Goal: Information Seeking & Learning: Learn about a topic

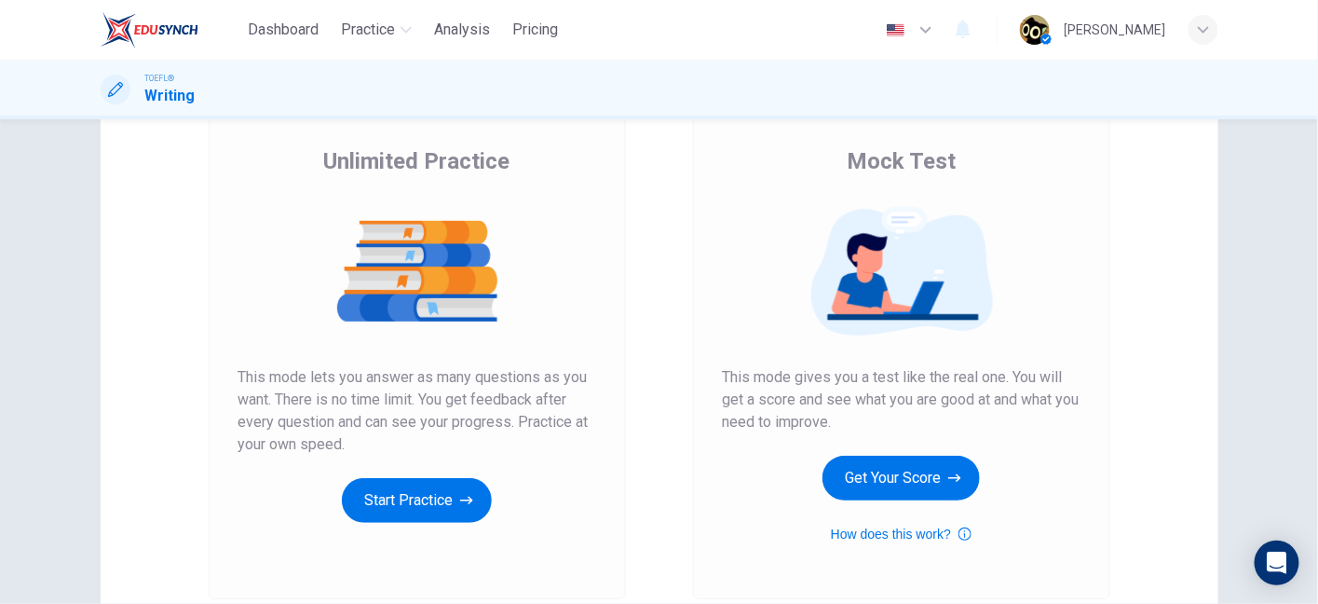
scroll to position [128, 0]
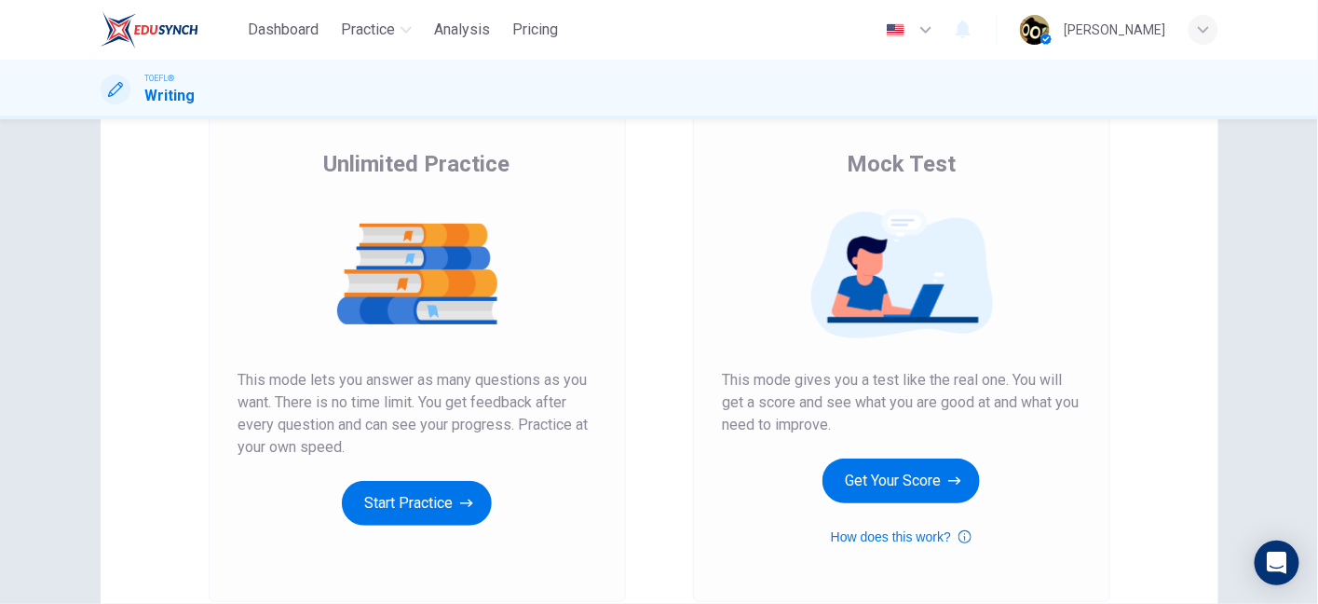
type input "en"
click at [174, 32] on img at bounding box center [150, 29] width 98 height 37
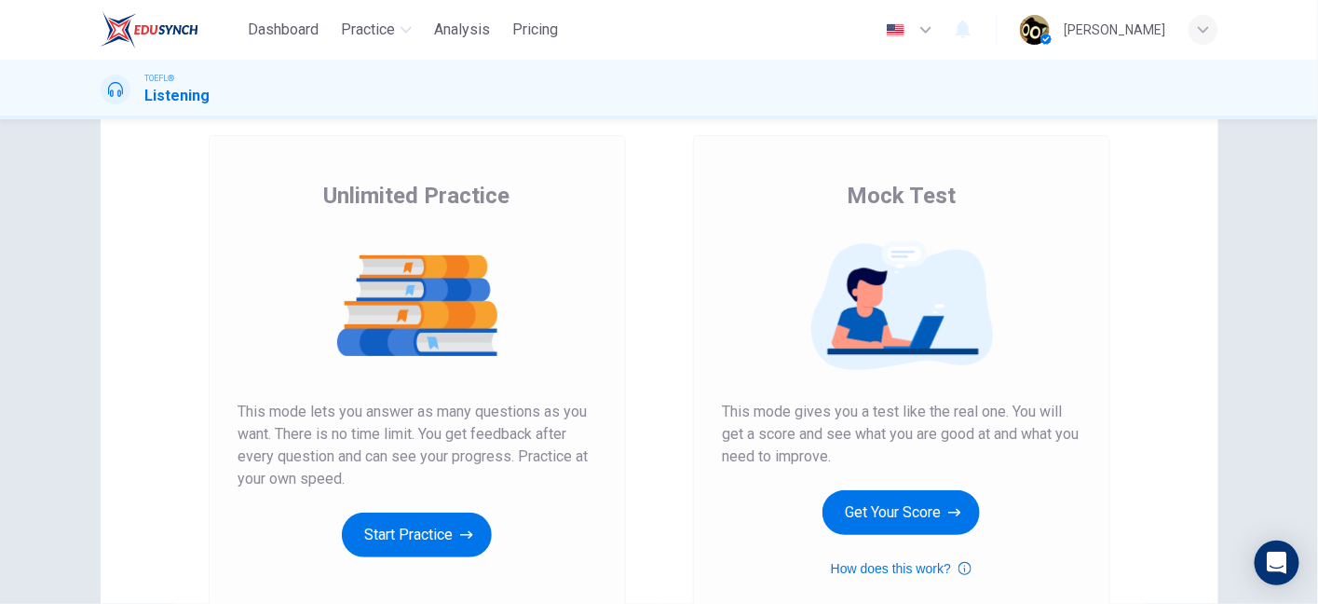
scroll to position [88, 0]
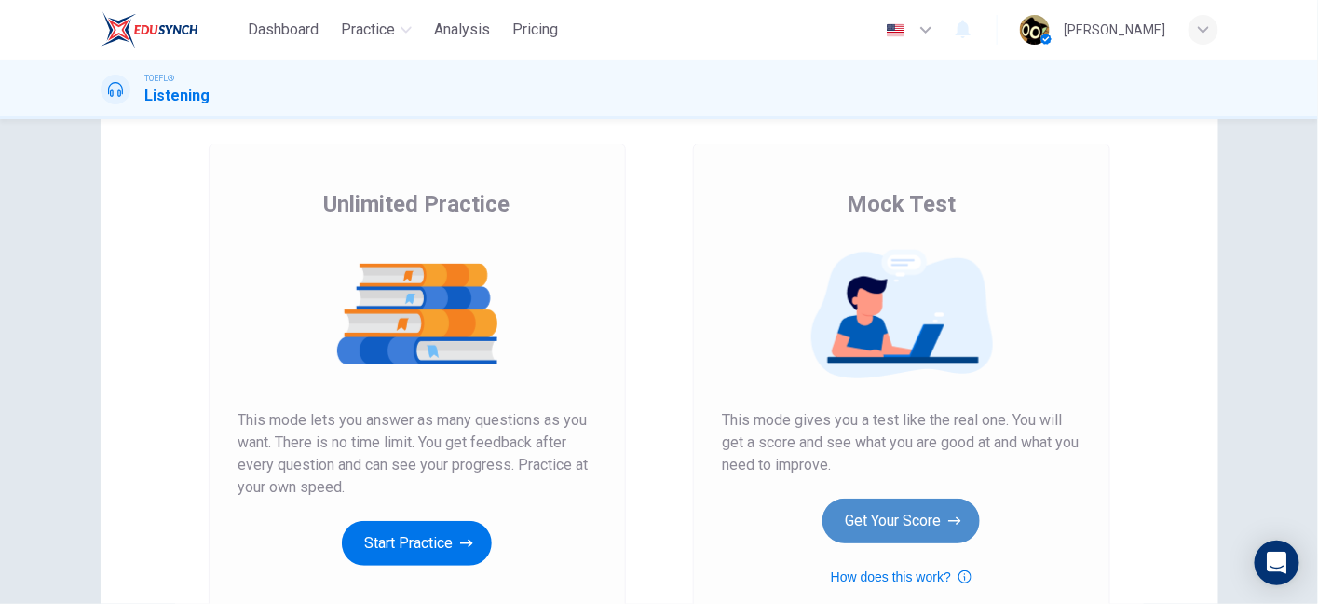
click at [891, 518] on button "Get Your Score" at bounding box center [901, 521] width 157 height 45
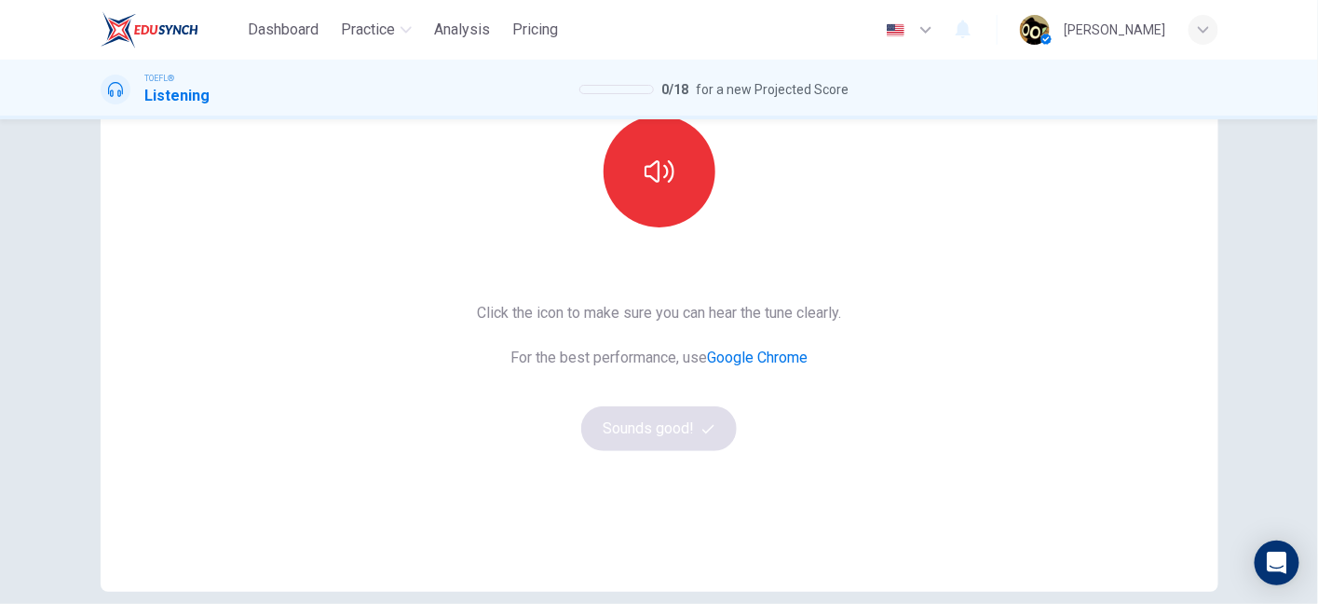
scroll to position [214, 0]
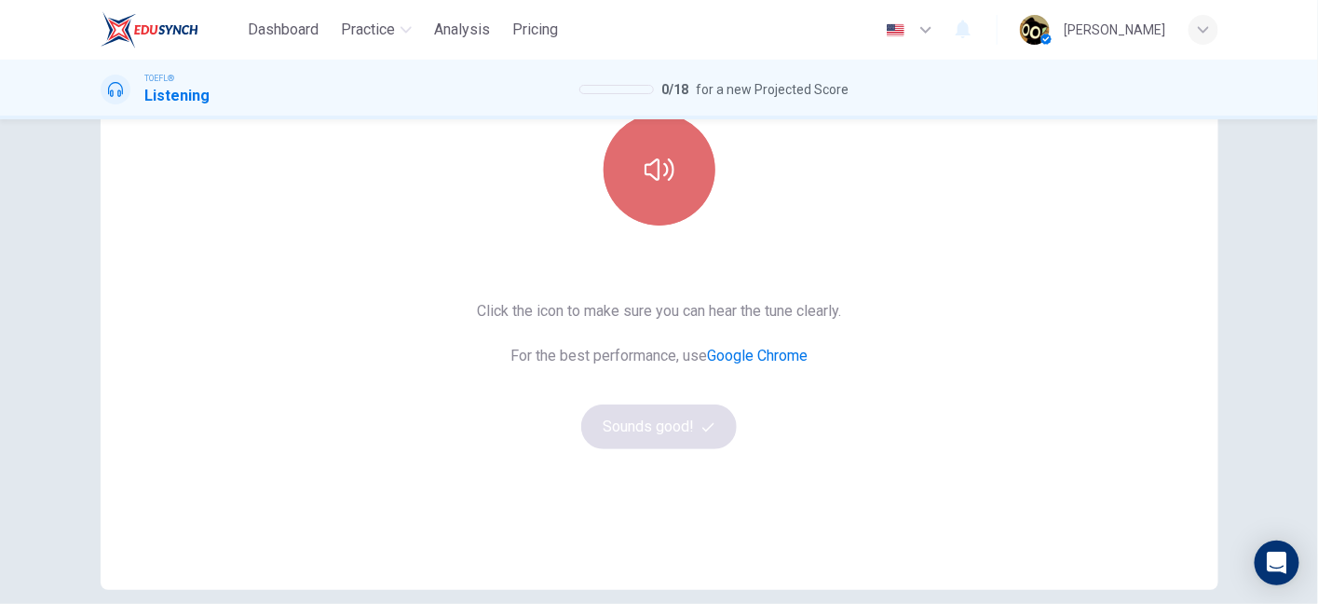
click at [686, 157] on button "button" at bounding box center [660, 170] width 112 height 112
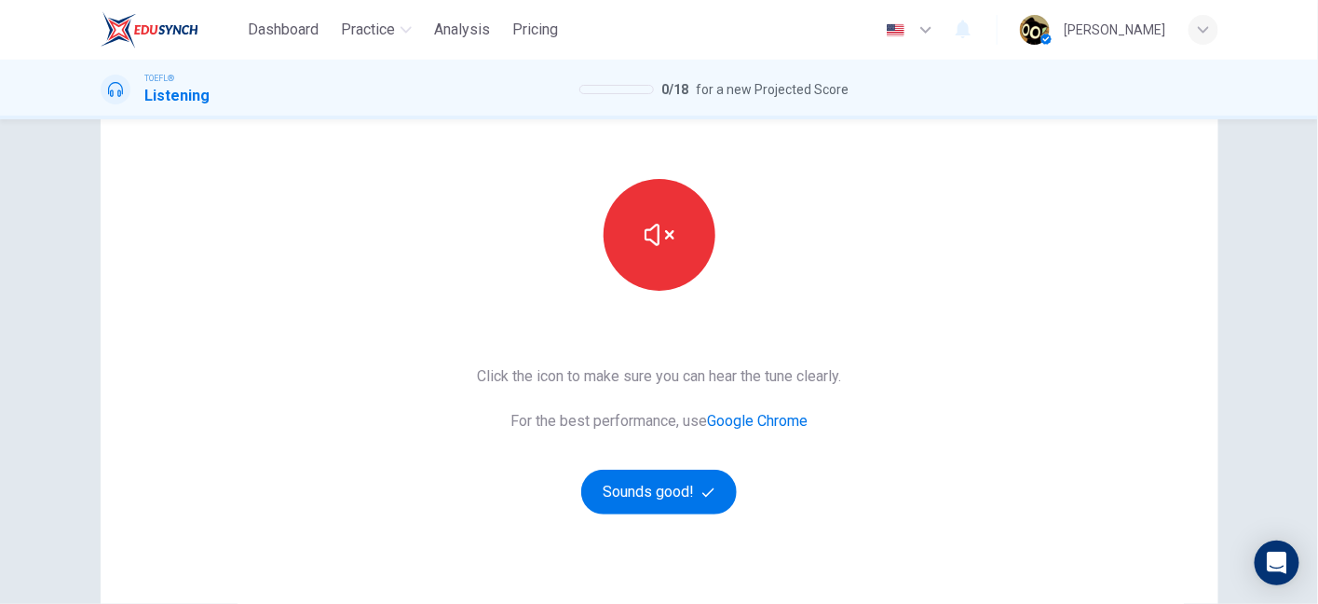
scroll to position [148, 0]
click at [709, 497] on icon "button" at bounding box center [709, 493] width 12 height 12
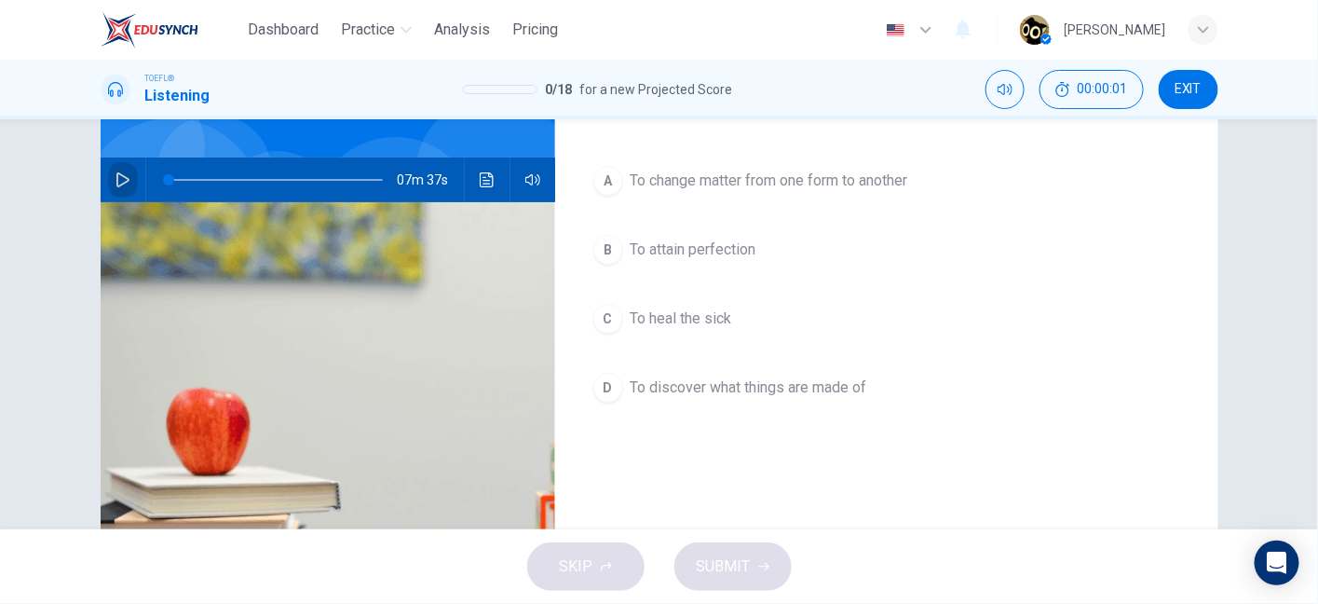
click at [124, 178] on icon "button" at bounding box center [122, 179] width 13 height 15
click at [124, 178] on icon "button" at bounding box center [123, 179] width 15 height 15
click at [718, 470] on div "Question 1 What was the main goal of alchemists? A To change matter from one fo…" at bounding box center [886, 332] width 663 height 648
click at [129, 171] on button "button" at bounding box center [123, 179] width 30 height 45
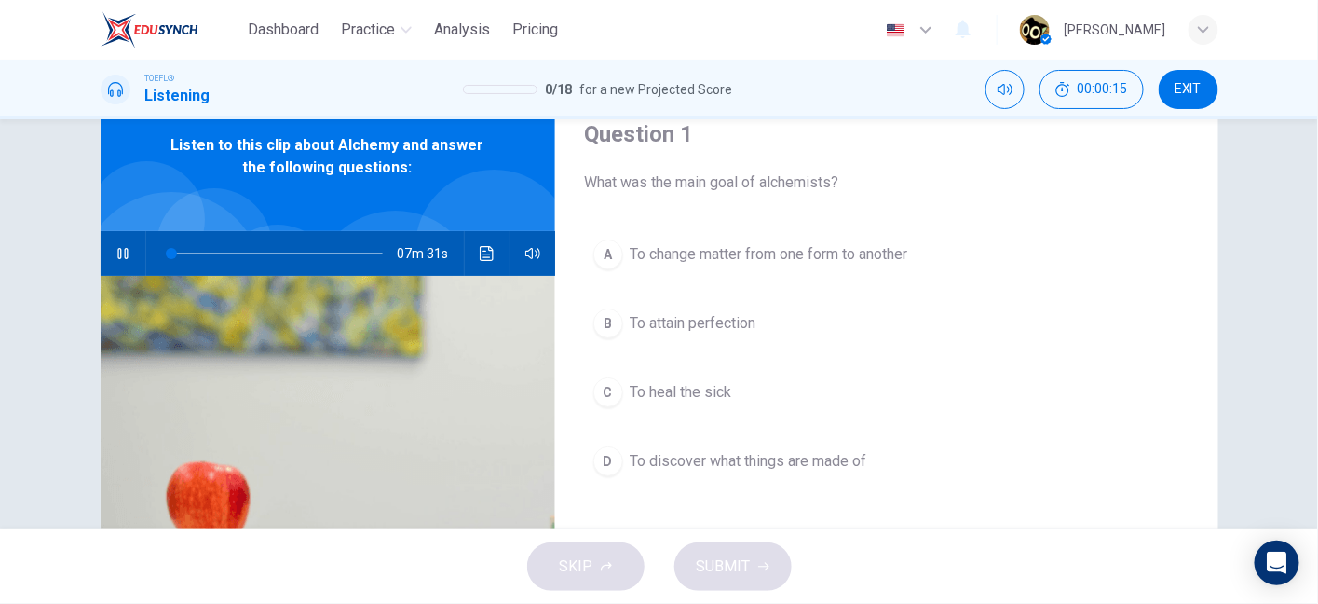
scroll to position [74, 0]
click at [121, 259] on icon "button" at bounding box center [122, 254] width 10 height 11
click at [121, 247] on icon "button" at bounding box center [123, 254] width 15 height 15
type input "7"
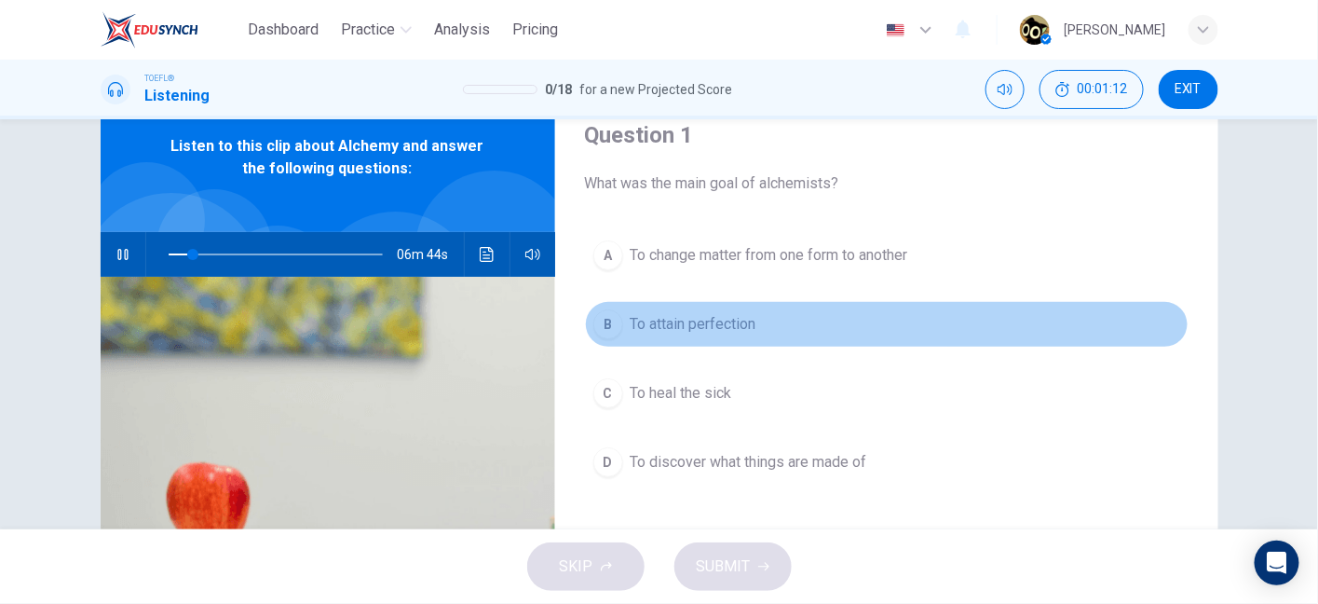
click at [720, 330] on span "To attain perfection" at bounding box center [694, 324] width 126 height 22
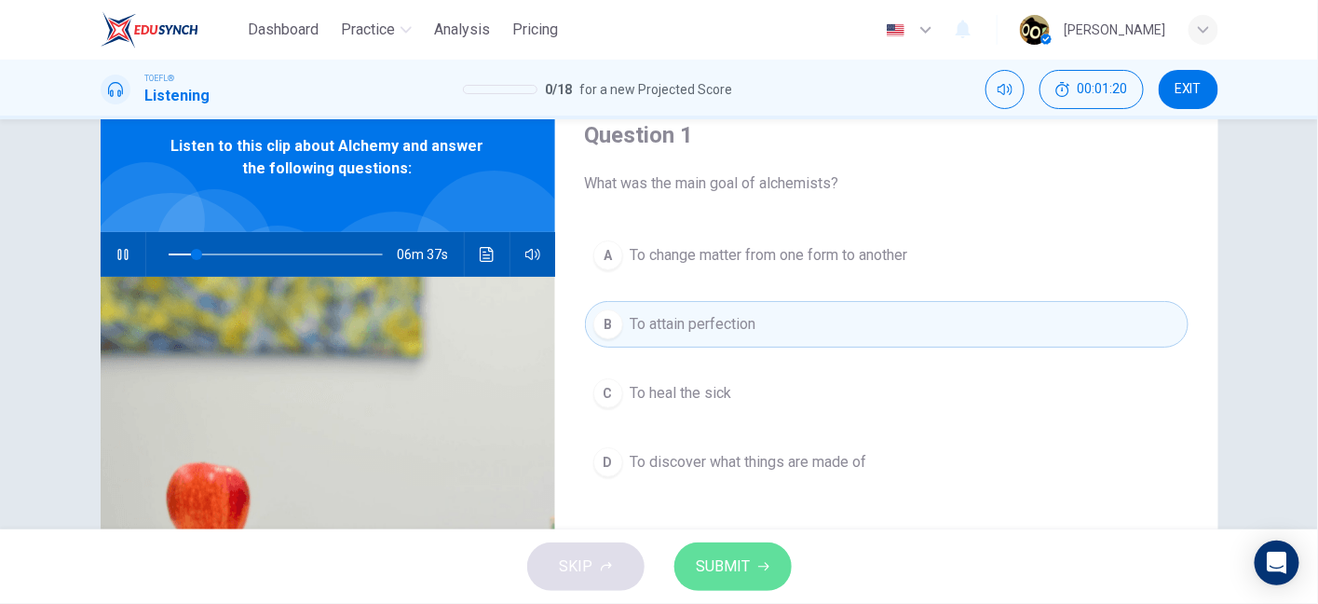
click at [768, 566] on icon "button" at bounding box center [763, 566] width 11 height 11
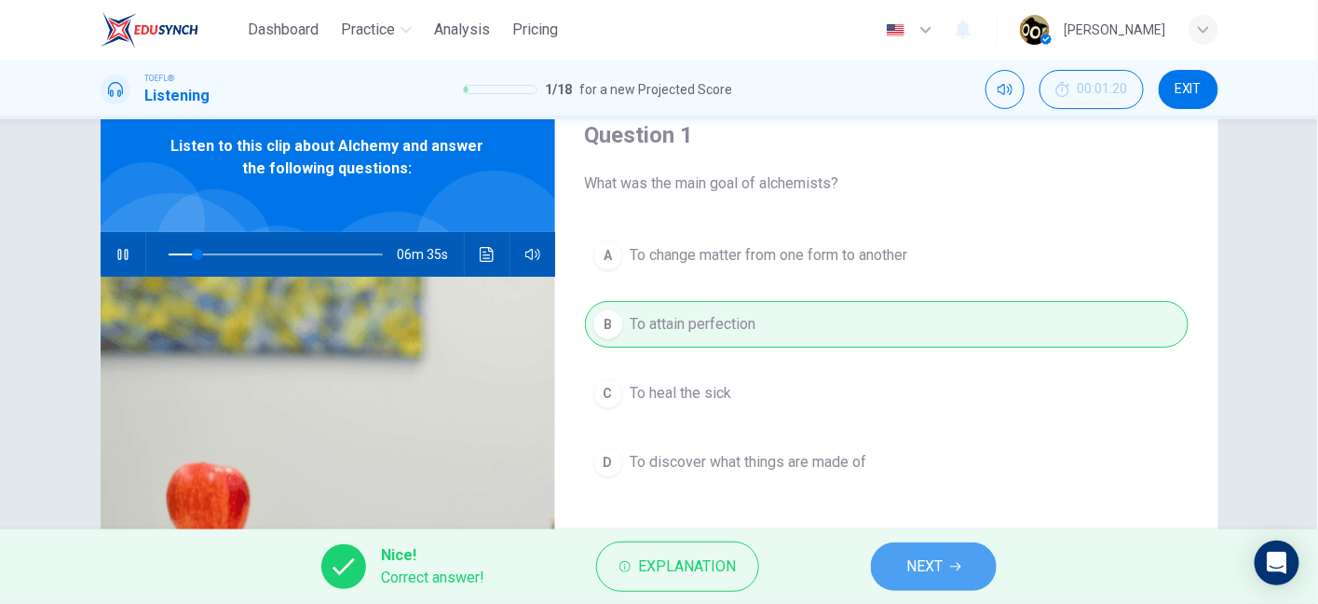
click at [917, 574] on span "NEXT" at bounding box center [925, 566] width 36 height 26
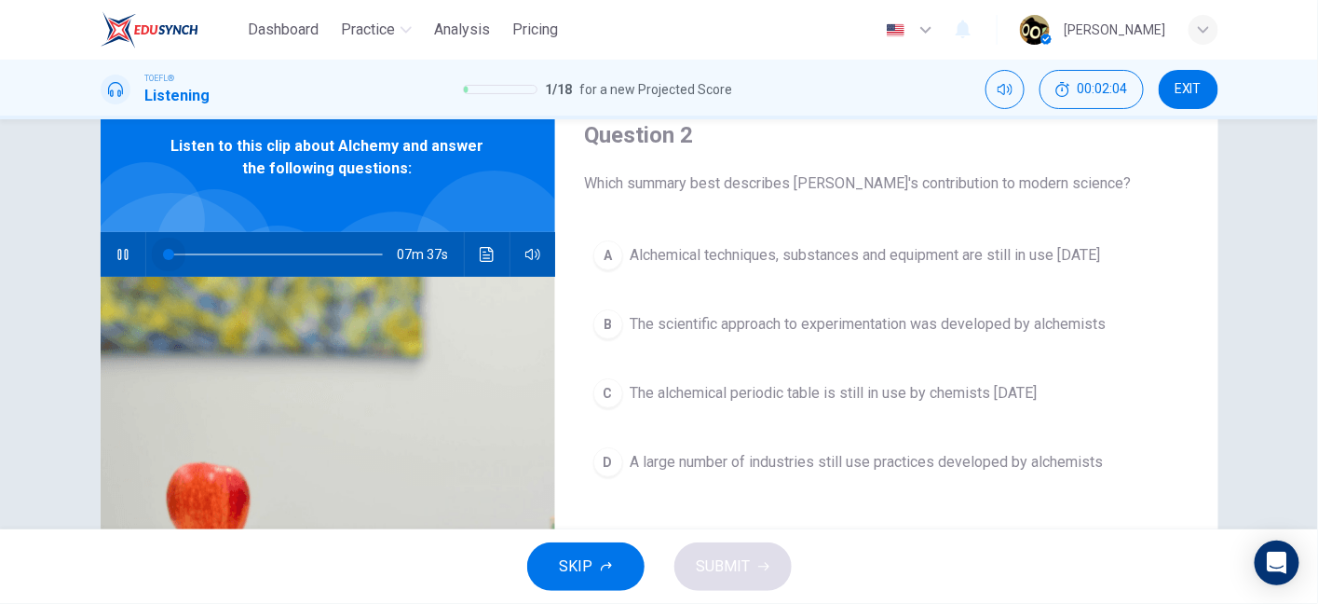
drag, startPoint x: 175, startPoint y: 258, endPoint x: 156, endPoint y: 255, distance: 19.8
click at [169, 255] on span at bounding box center [276, 254] width 214 height 26
click at [164, 253] on span at bounding box center [168, 254] width 11 height 11
click at [202, 253] on span at bounding box center [276, 254] width 214 height 26
click at [202, 256] on span at bounding box center [207, 254] width 11 height 11
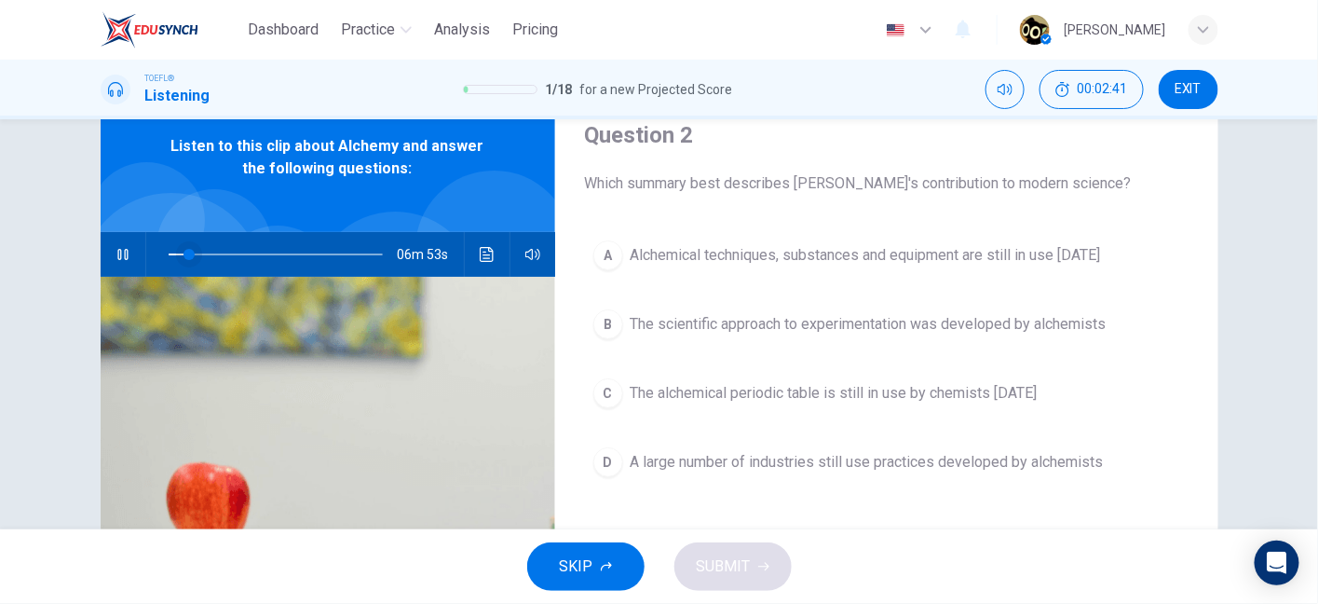
click at [184, 253] on span at bounding box center [189, 254] width 11 height 11
click at [199, 255] on span at bounding box center [276, 254] width 214 height 26
click at [212, 256] on span at bounding box center [217, 254] width 11 height 11
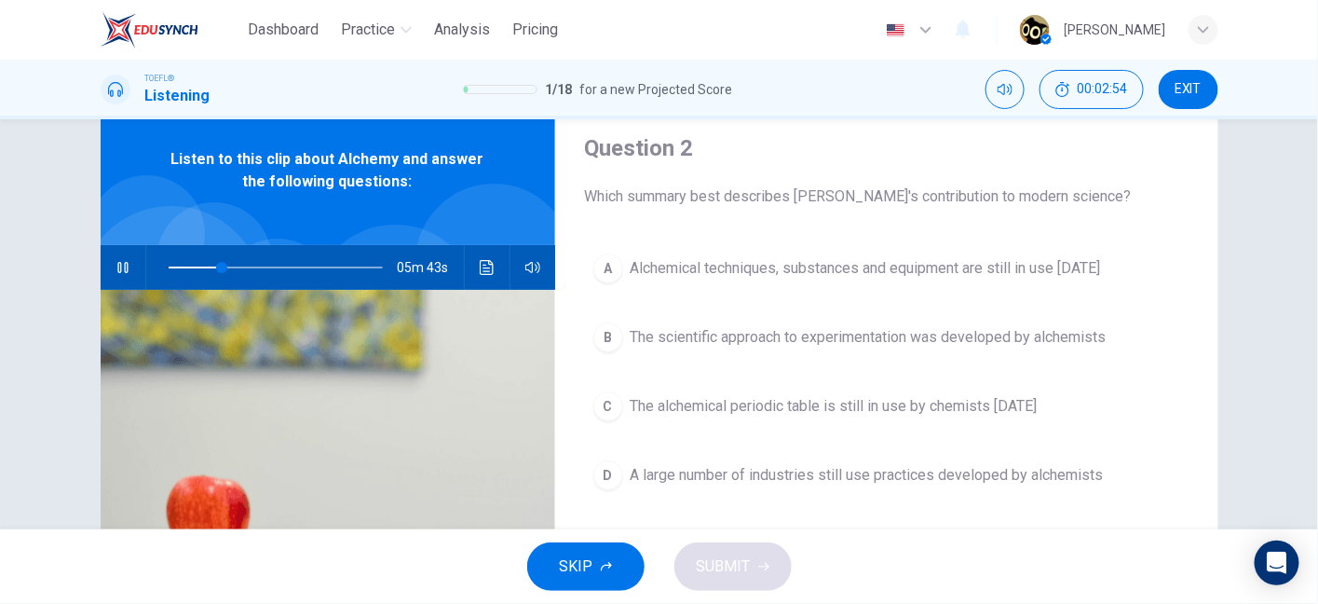
scroll to position [61, 0]
click at [703, 268] on span "Alchemical techniques, substances and equipment are still in use today" at bounding box center [866, 268] width 471 height 22
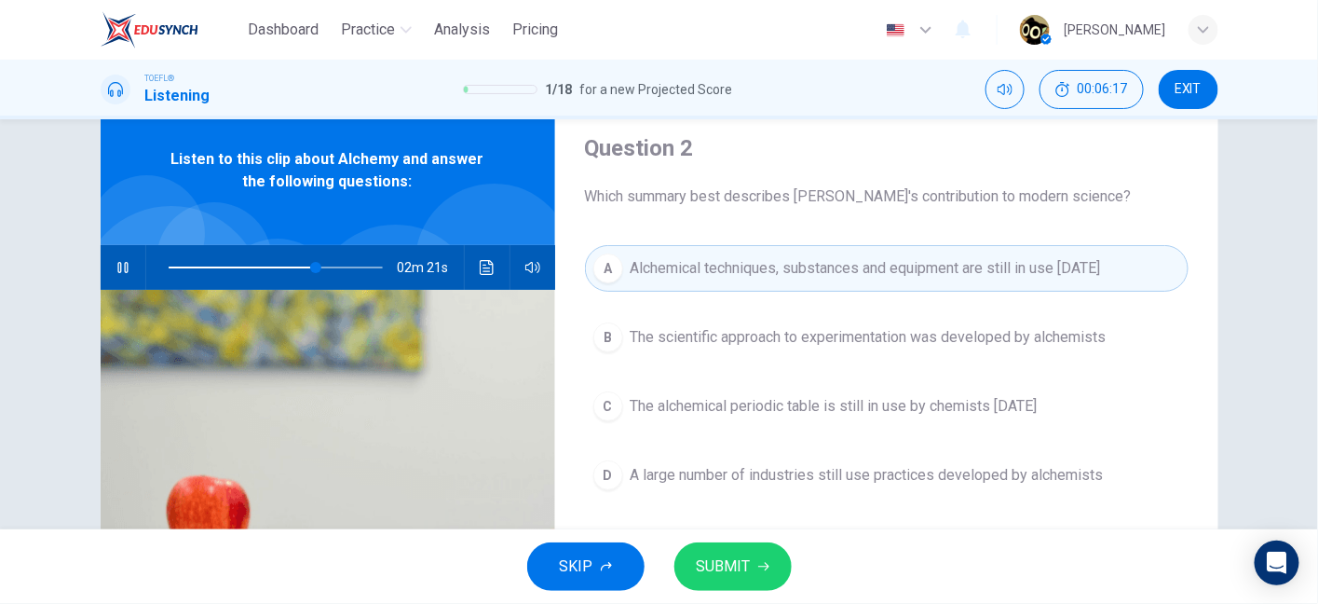
click at [734, 564] on span "SUBMIT" at bounding box center [724, 566] width 54 height 26
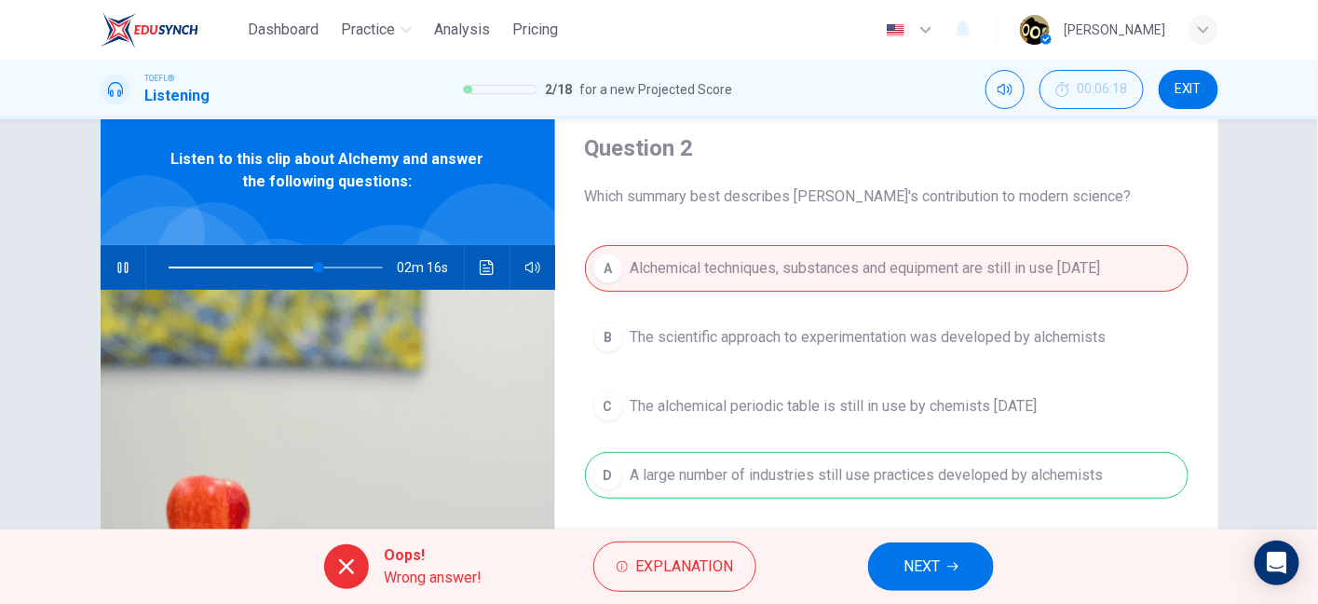
scroll to position [48, 0]
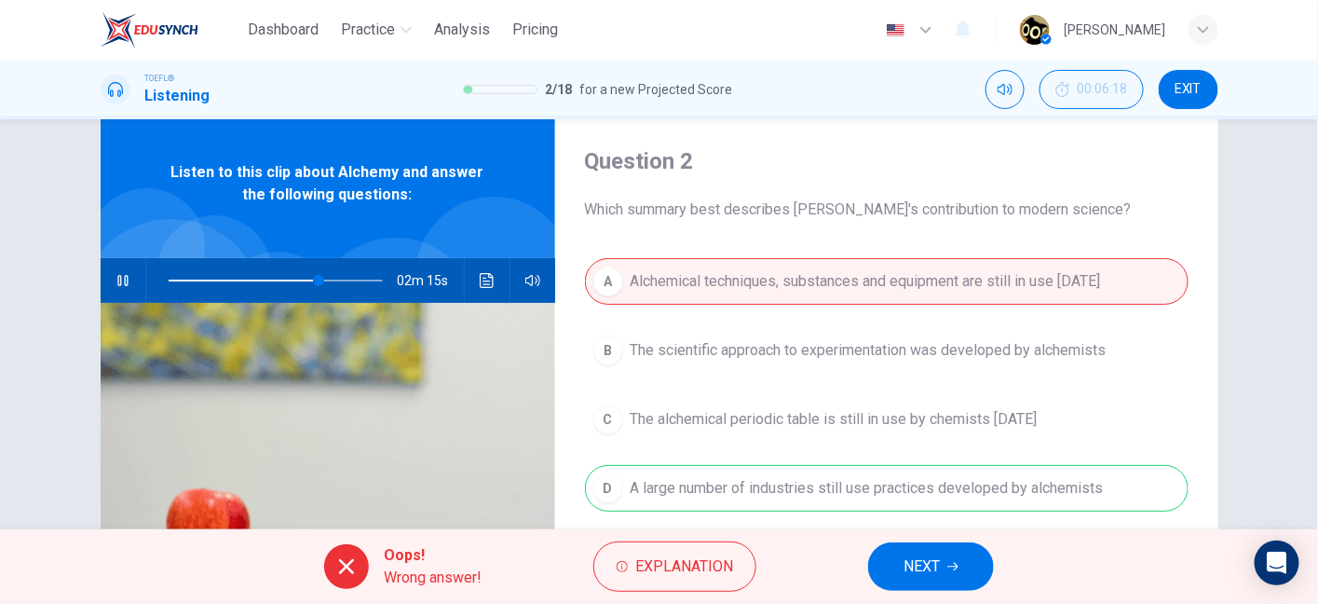
drag, startPoint x: 802, startPoint y: 490, endPoint x: 840, endPoint y: 490, distance: 38.2
click at [840, 490] on div "A Alchemical techniques, substances and equipment are still in use today B The …" at bounding box center [887, 403] width 604 height 291
click at [670, 553] on button "Explanation" at bounding box center [675, 566] width 163 height 50
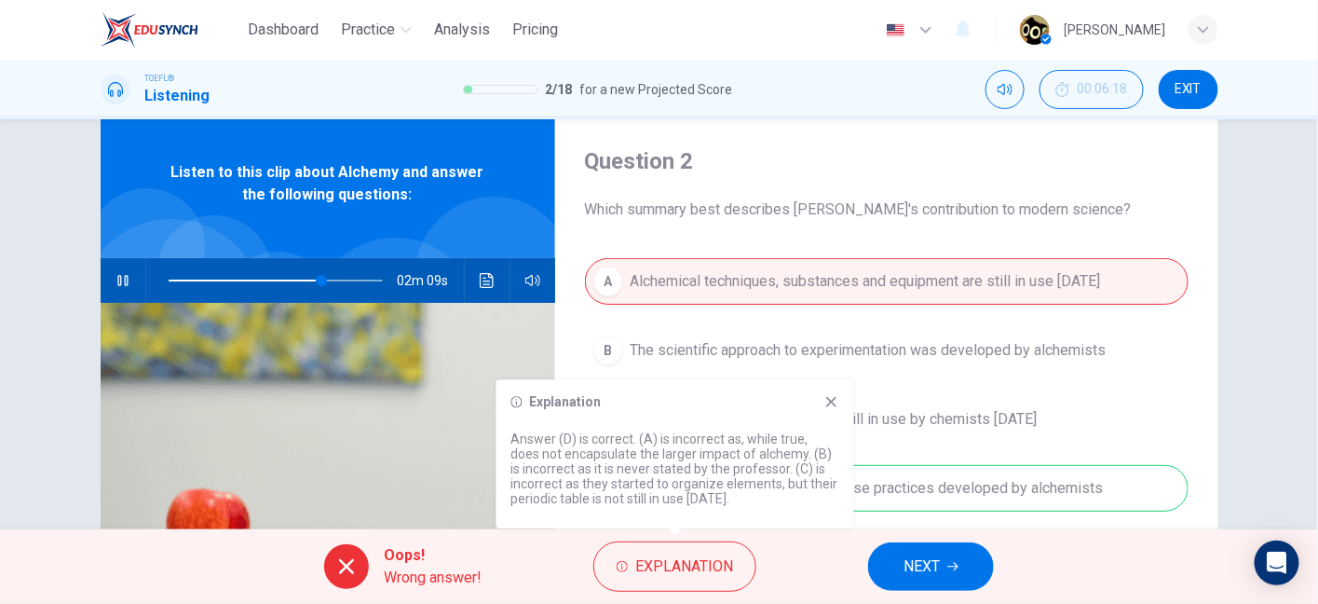
drag, startPoint x: 571, startPoint y: 458, endPoint x: 725, endPoint y: 454, distance: 153.8
click at [725, 454] on p "Answer (D) is correct. (A) is incorrect as, while true, does not encapsulate th…" at bounding box center [676, 468] width 328 height 75
click at [675, 355] on div "A Alchemical techniques, substances and equipment are still in use today B The …" at bounding box center [887, 403] width 604 height 291
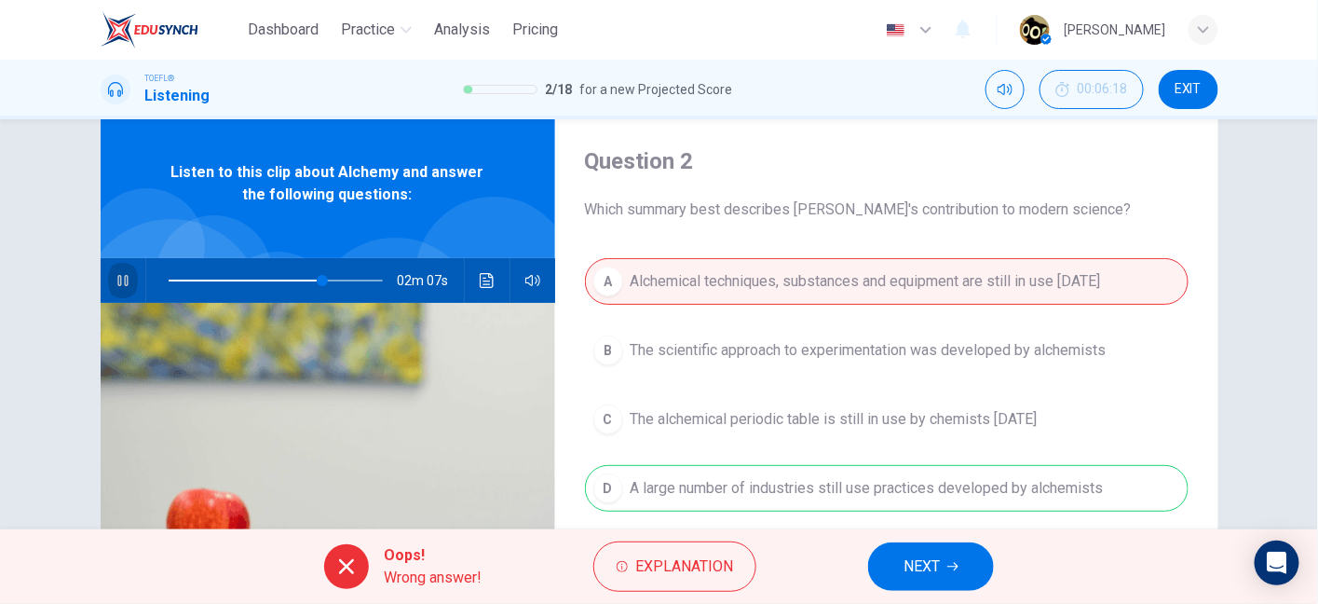
click at [117, 292] on button "button" at bounding box center [123, 280] width 30 height 45
click at [467, 288] on div "02m 07s" at bounding box center [328, 280] width 455 height 45
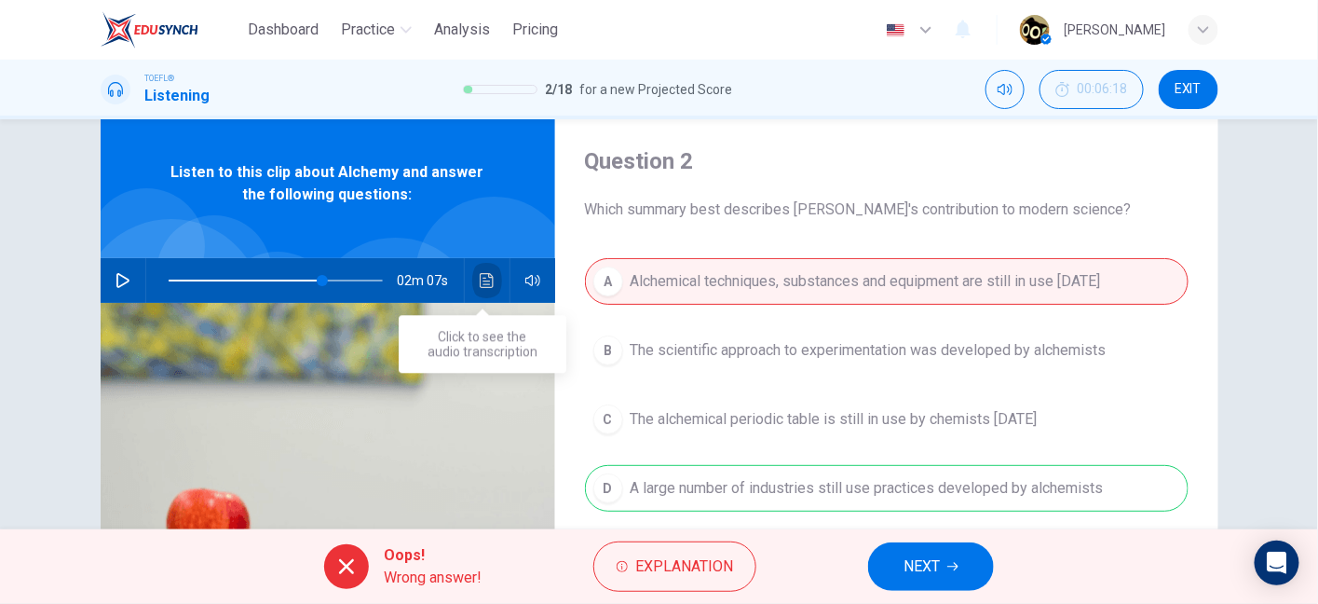
click at [480, 283] on icon "Click to see the audio transcription" at bounding box center [487, 280] width 14 height 15
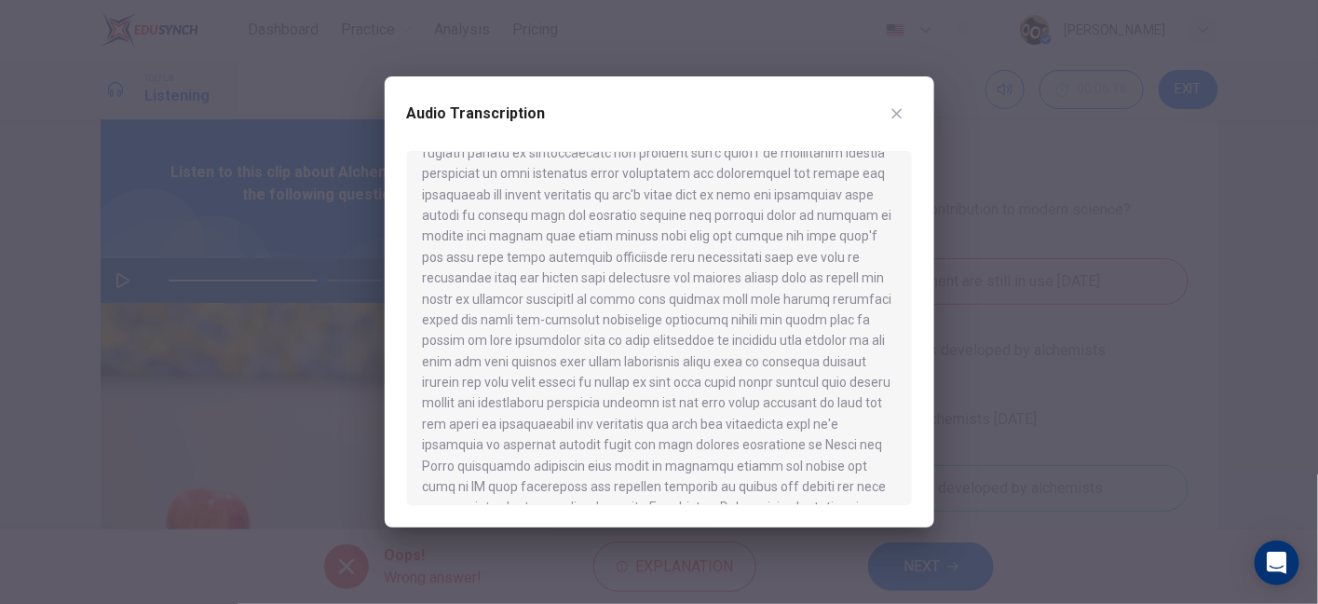
scroll to position [72, 0]
click at [285, 405] on div at bounding box center [659, 302] width 1318 height 604
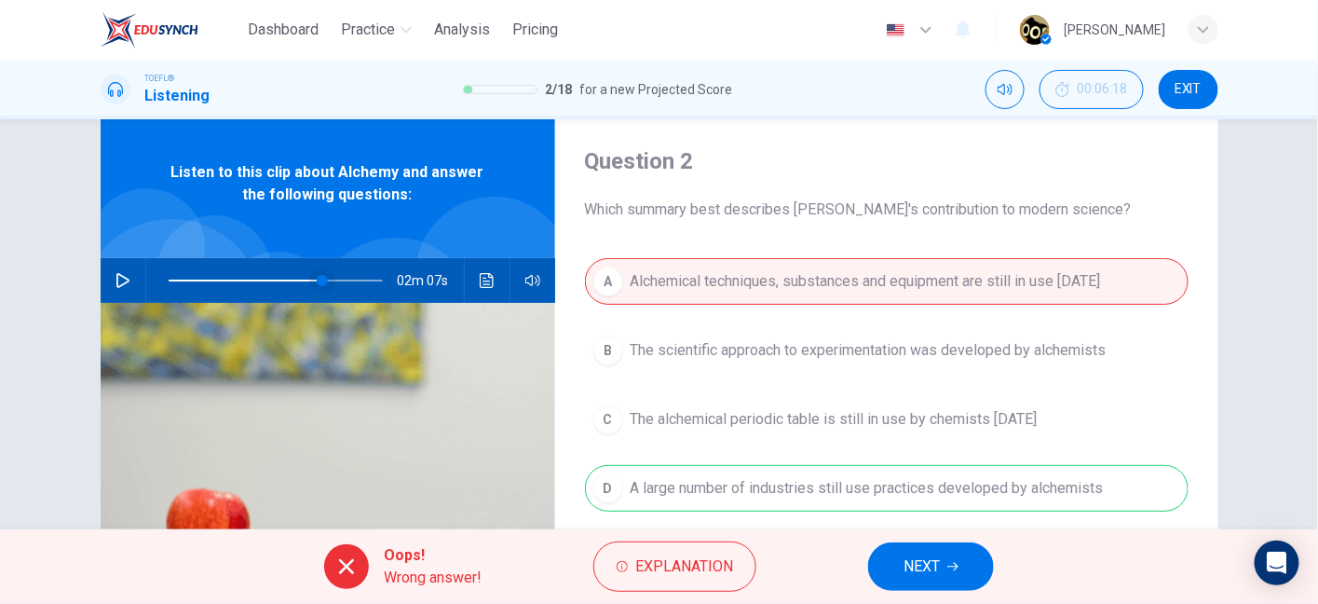
click at [317, 278] on span at bounding box center [322, 280] width 11 height 11
click at [116, 283] on icon "button" at bounding box center [122, 280] width 13 height 15
click at [294, 280] on span at bounding box center [297, 280] width 11 height 11
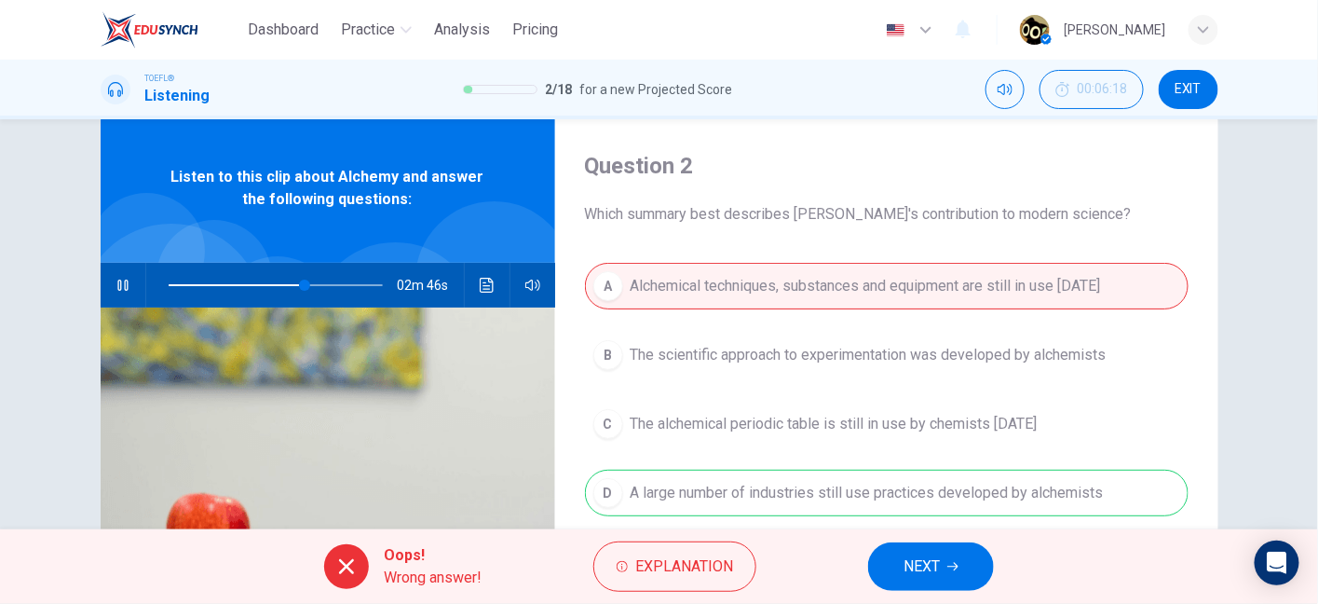
scroll to position [39, 0]
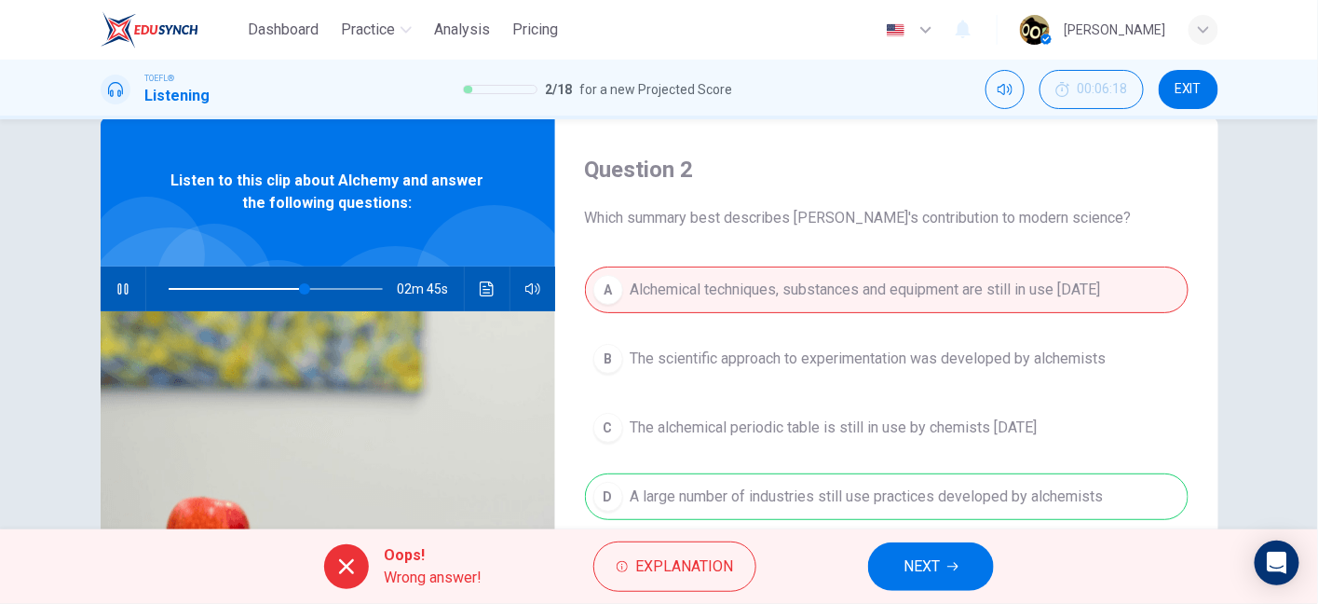
click at [861, 477] on div "A Alchemical techniques, substances and equipment are still in use today B The …" at bounding box center [887, 411] width 604 height 291
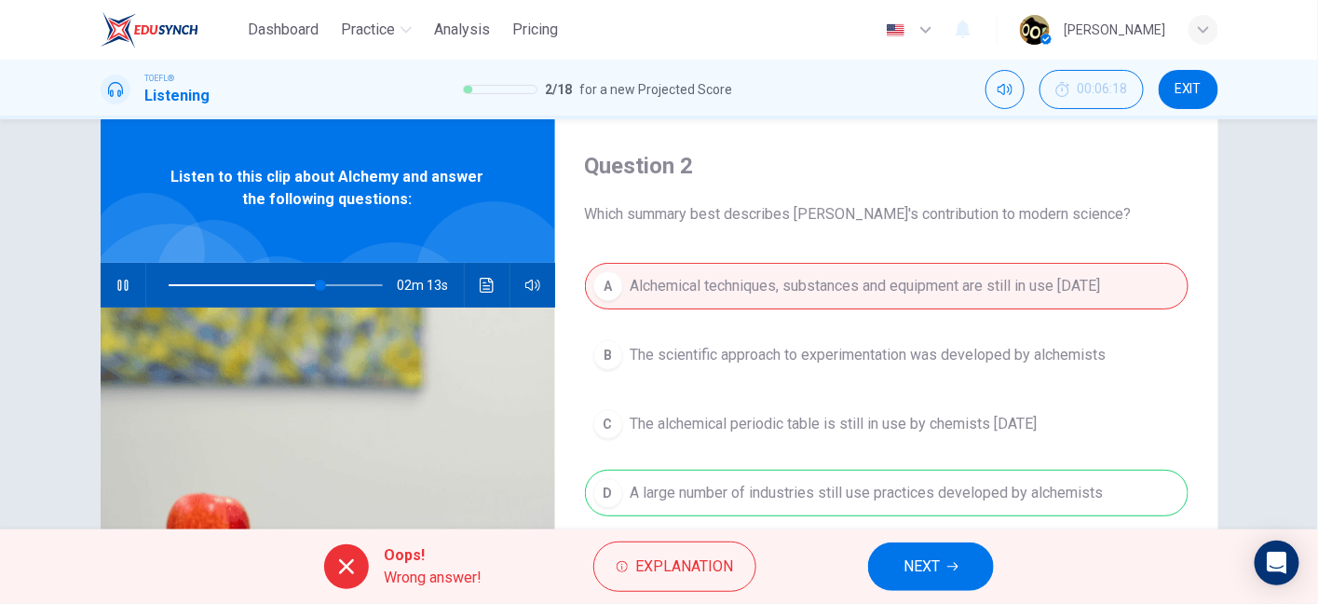
scroll to position [42, 0]
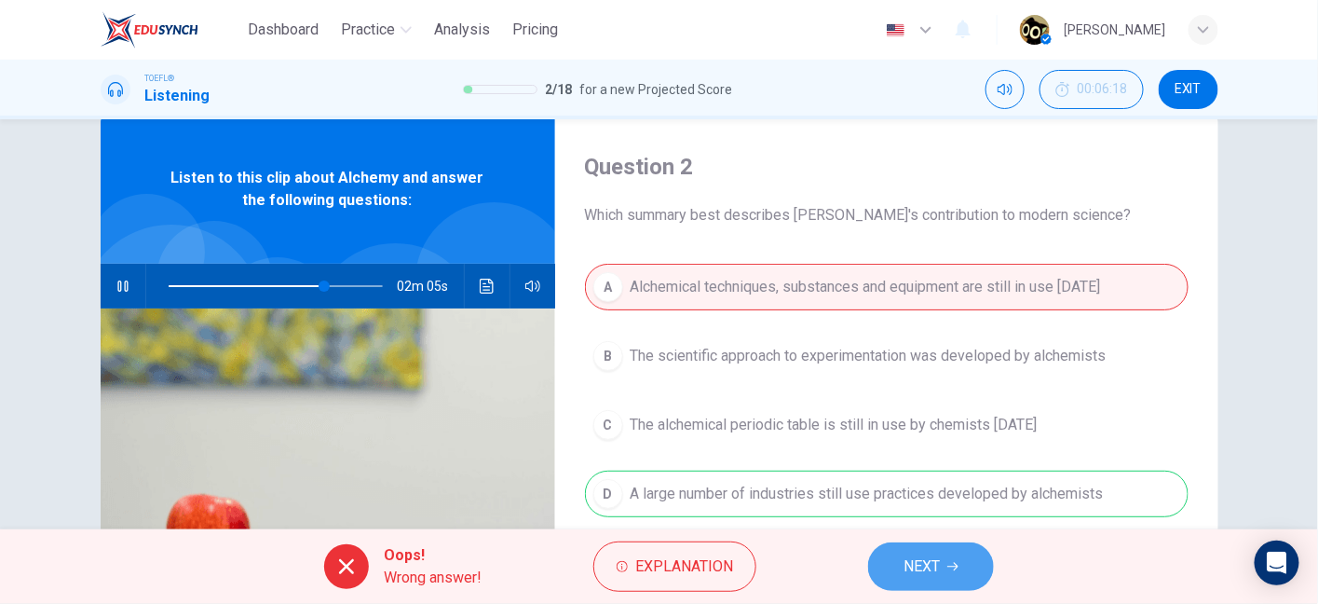
click at [910, 557] on span "NEXT" at bounding box center [922, 566] width 36 height 26
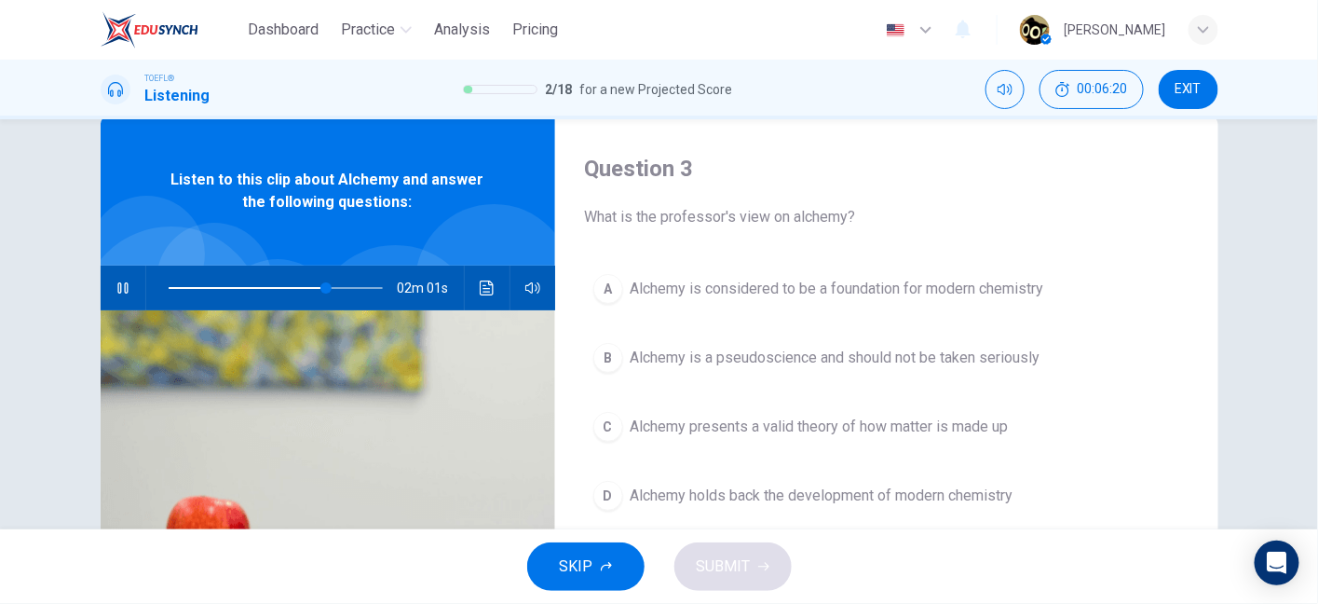
scroll to position [39, 0]
drag, startPoint x: 734, startPoint y: 212, endPoint x: 850, endPoint y: 213, distance: 115.6
click at [850, 213] on span "What is the professor's view on alchemy?" at bounding box center [887, 218] width 604 height 22
drag, startPoint x: 579, startPoint y: 214, endPoint x: 873, endPoint y: 200, distance: 294.8
click at [873, 200] on div "Question 3 What is the professor's view on alchemy? A Alchemy is considered to …" at bounding box center [886, 441] width 663 height 648
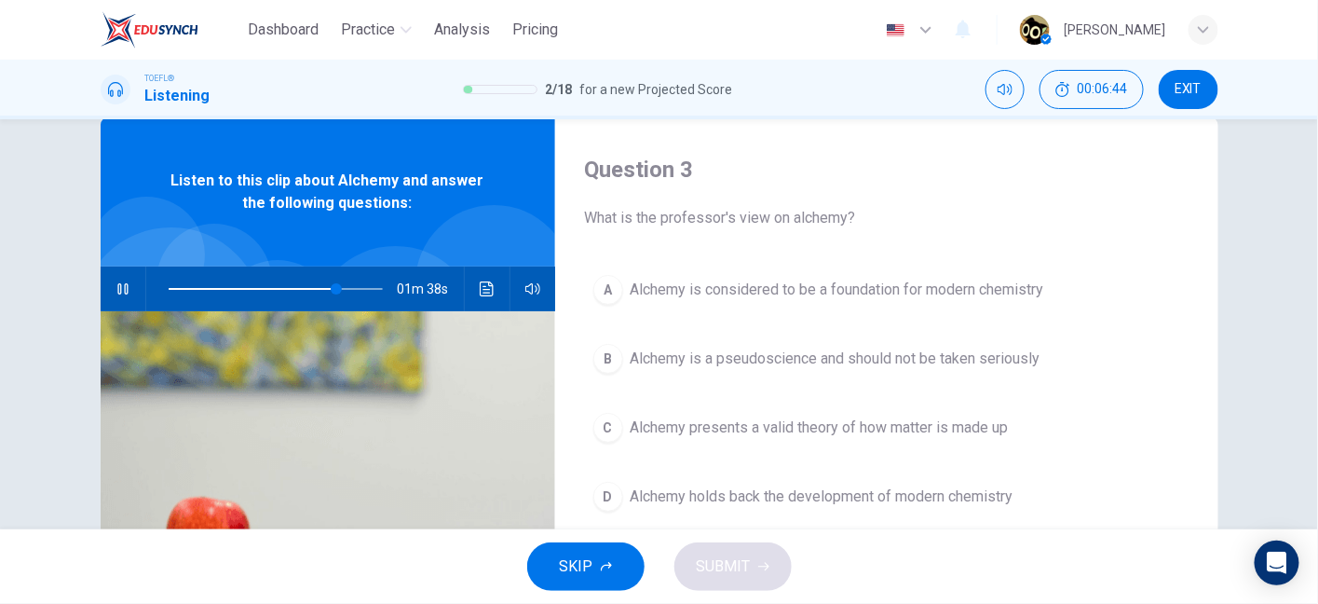
click at [873, 200] on div "Question 3 What is the professor's view on alchemy?" at bounding box center [887, 192] width 604 height 75
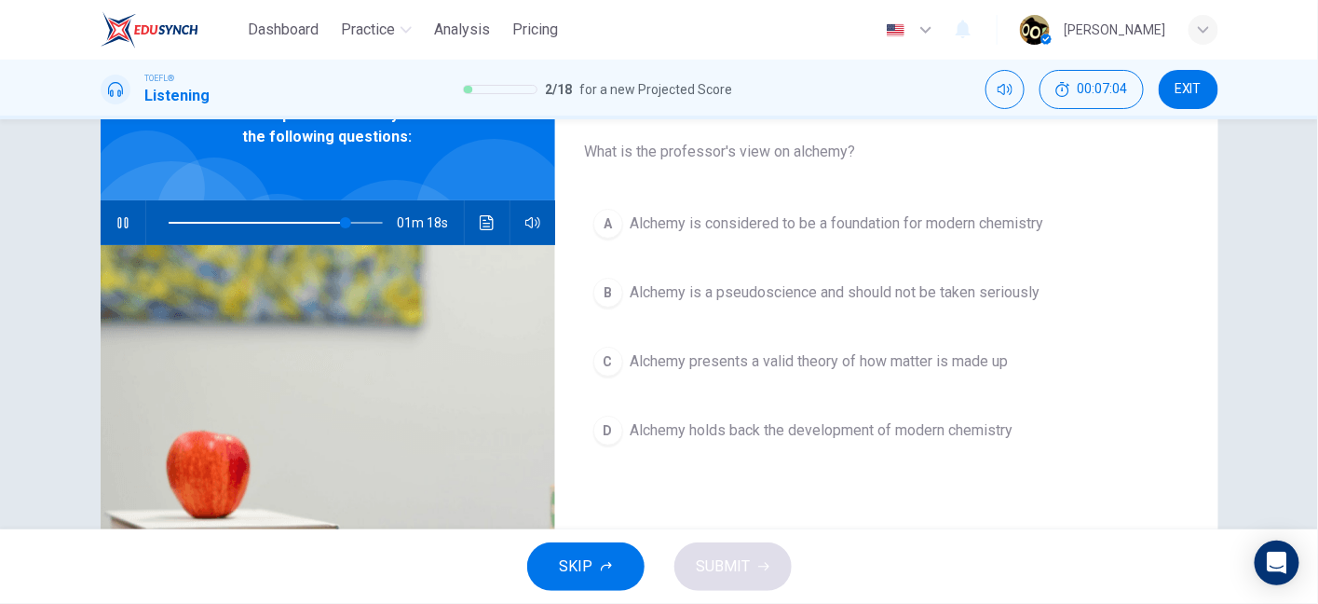
scroll to position [108, 0]
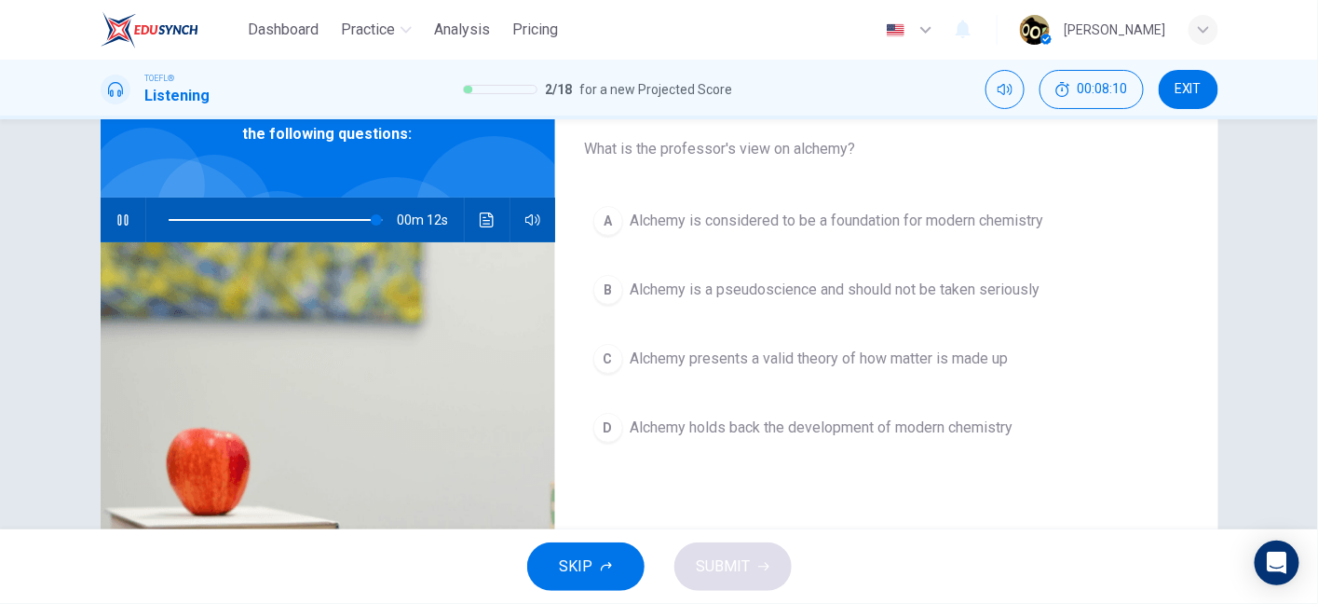
click at [831, 235] on button "A Alchemy is considered to be a foundation for modern chemistry" at bounding box center [887, 221] width 604 height 47
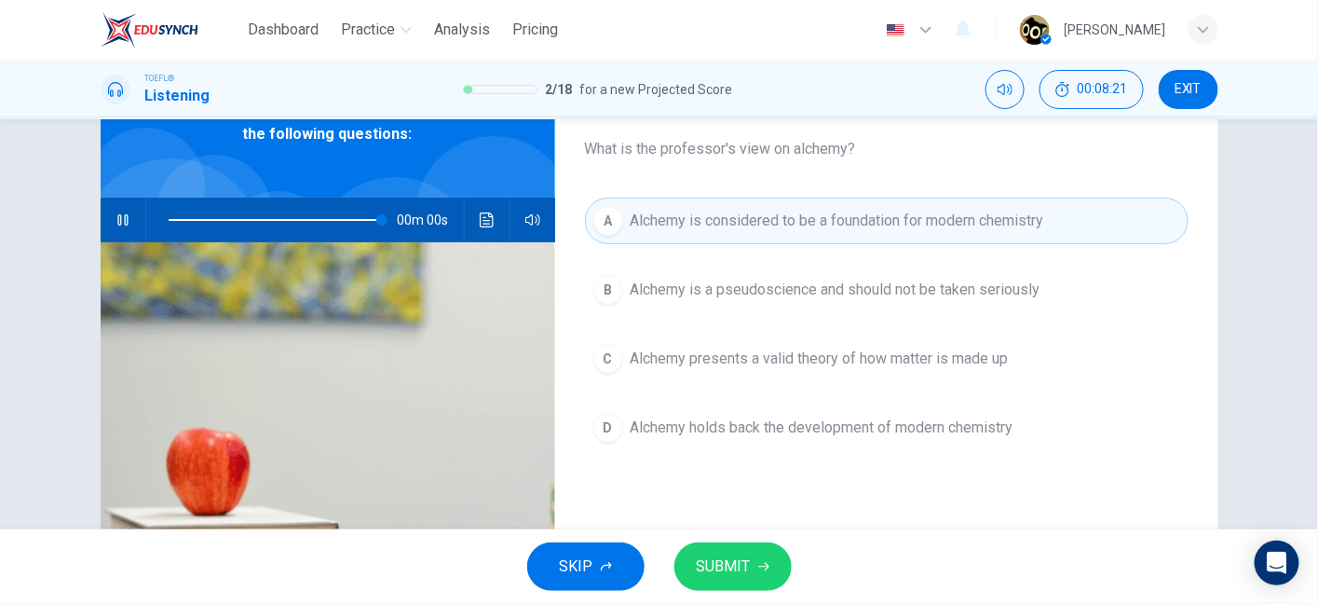
type input "0"
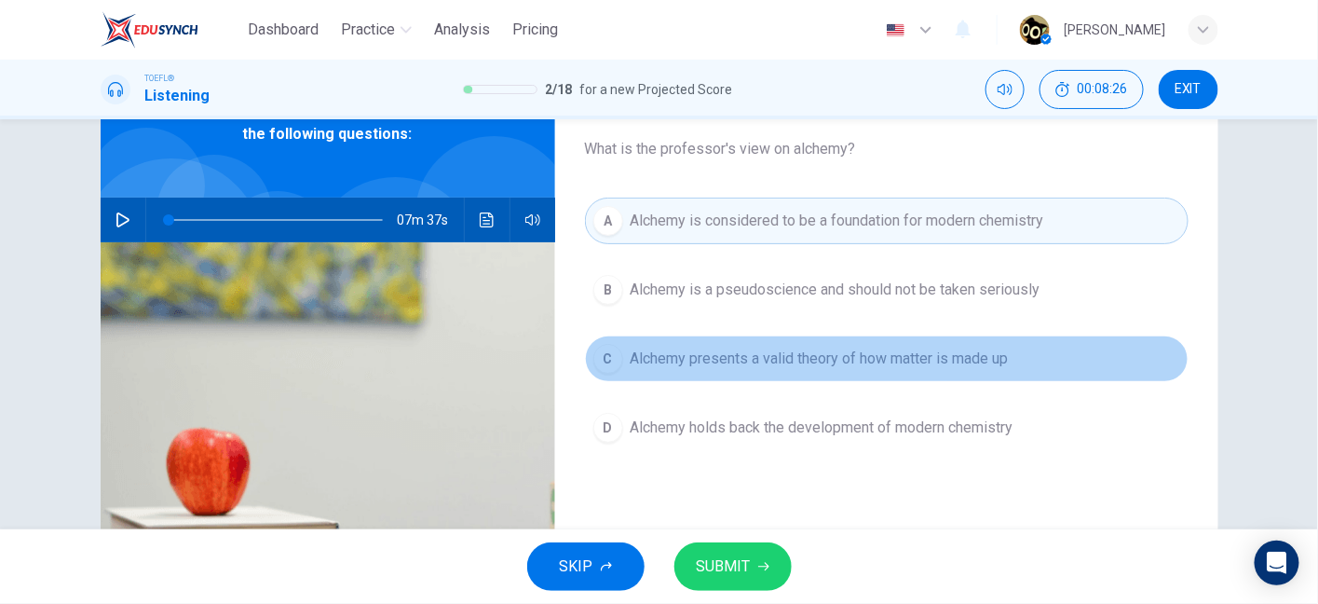
click at [883, 356] on span "Alchemy presents a valid theory of how matter is made up" at bounding box center [820, 359] width 378 height 22
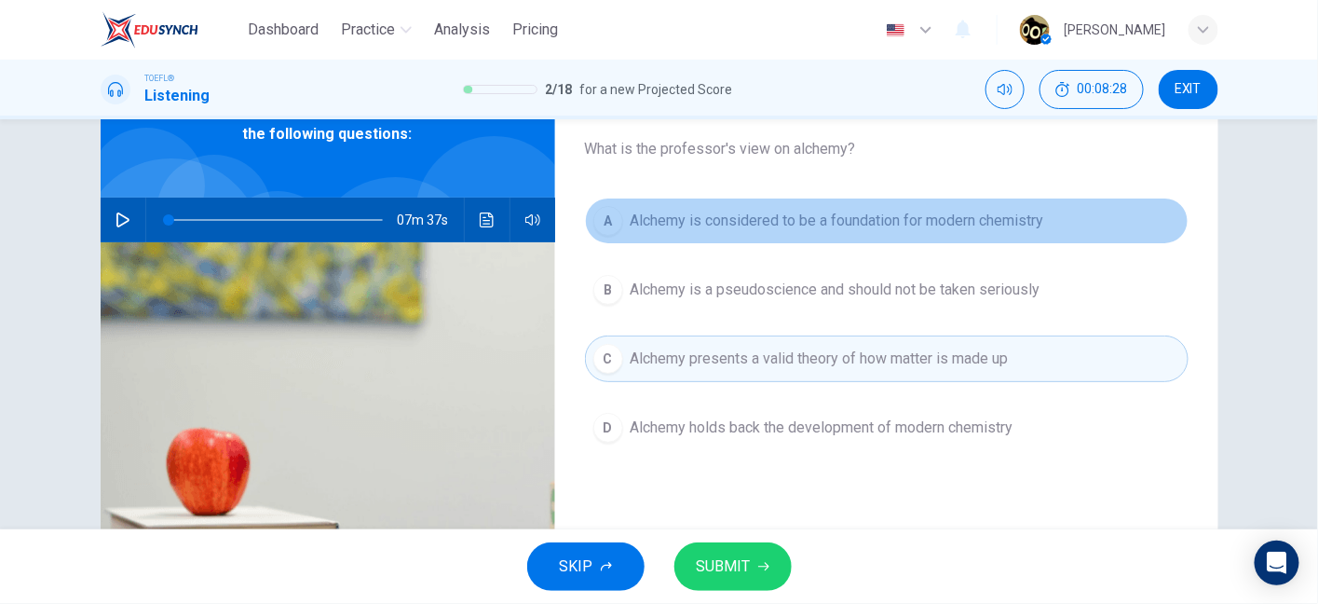
click at [888, 222] on span "Alchemy is considered to be a foundation for modern chemistry" at bounding box center [838, 221] width 414 height 22
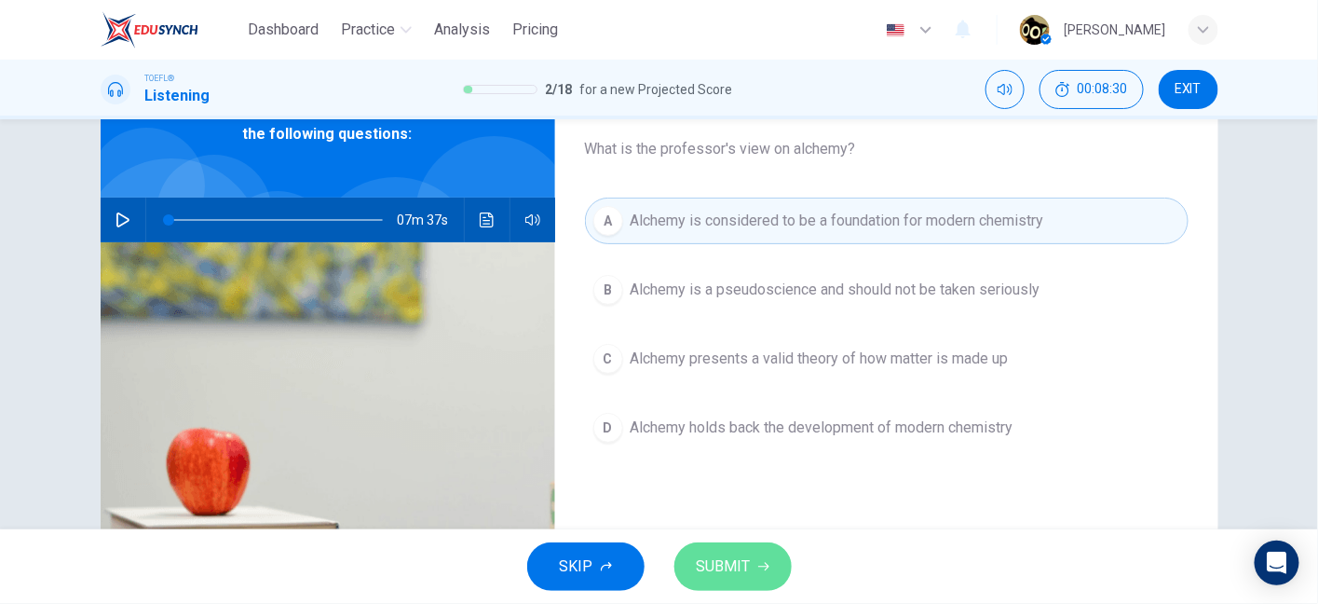
click at [750, 569] on button "SUBMIT" at bounding box center [733, 566] width 117 height 48
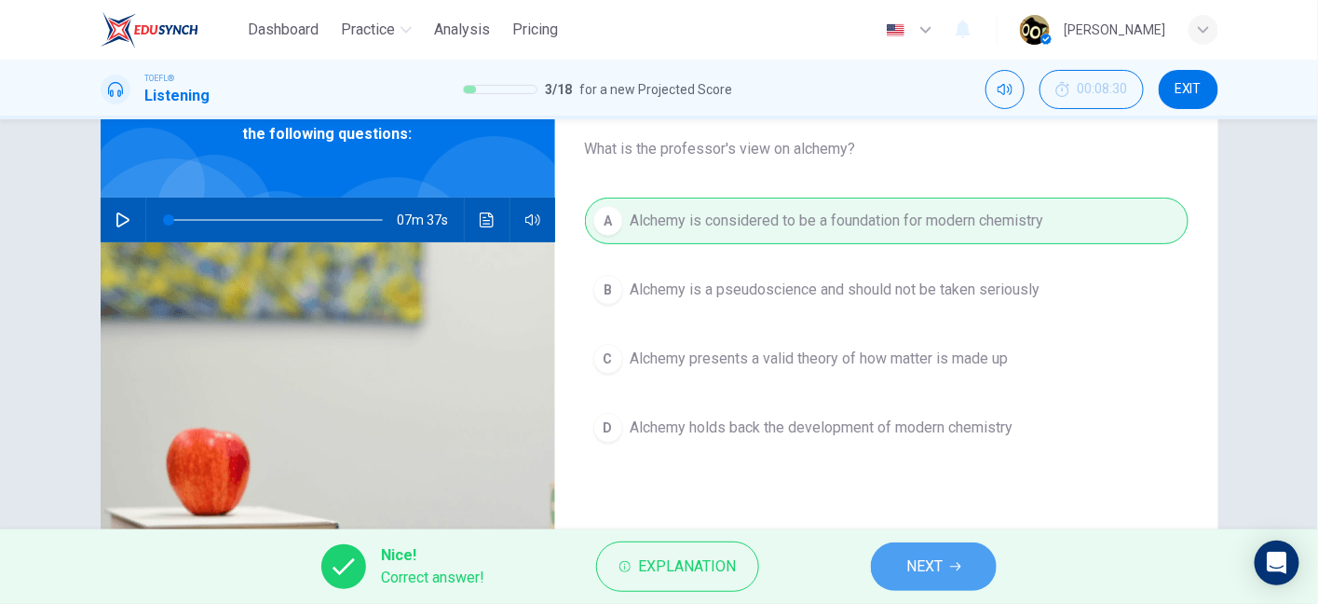
click at [926, 566] on span "NEXT" at bounding box center [925, 566] width 36 height 26
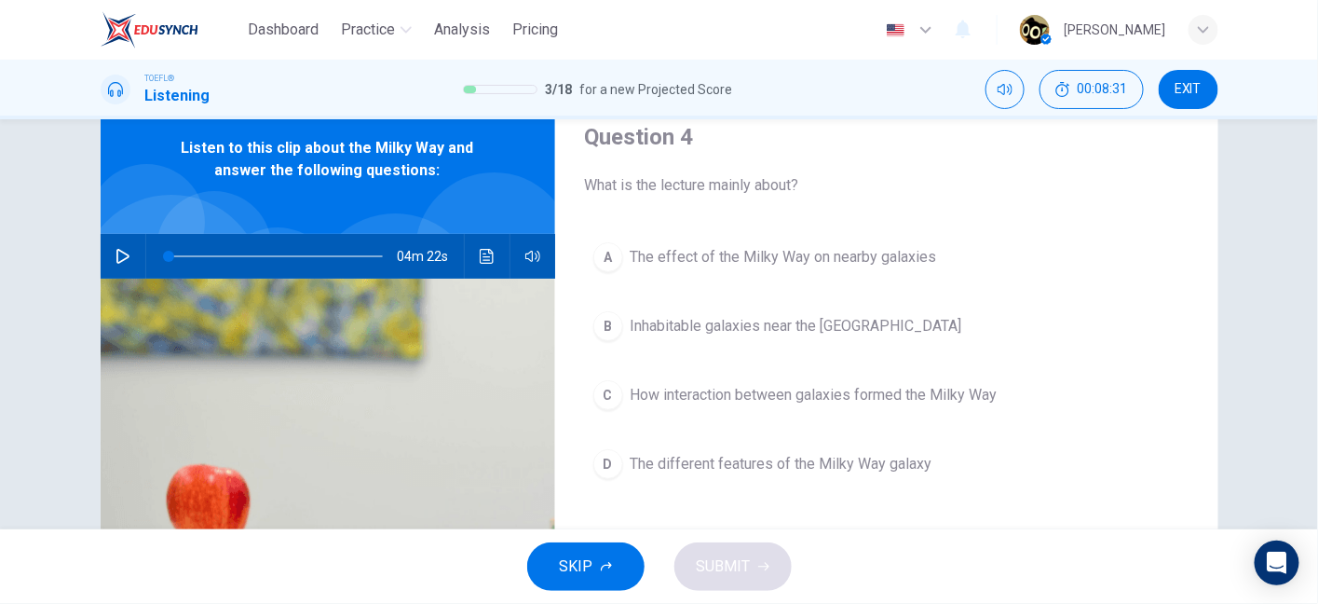
scroll to position [72, 0]
click at [127, 253] on button "button" at bounding box center [123, 256] width 30 height 45
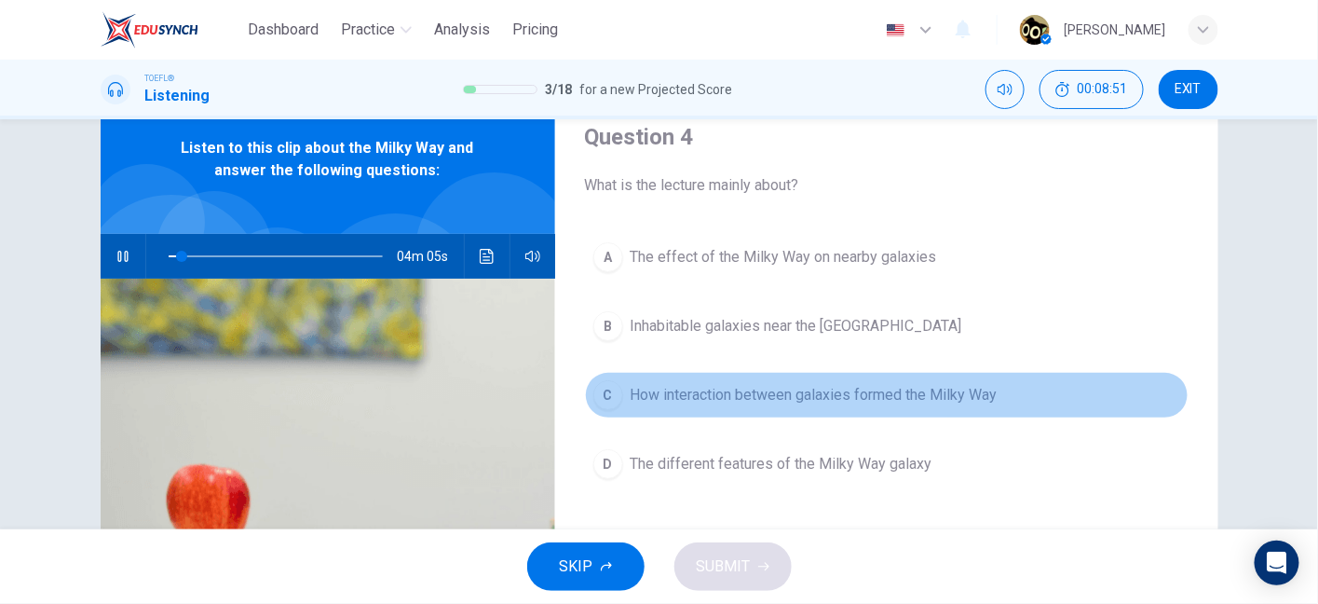
click at [772, 408] on button "C How interaction between galaxies formed the Milky Way" at bounding box center [887, 395] width 604 height 47
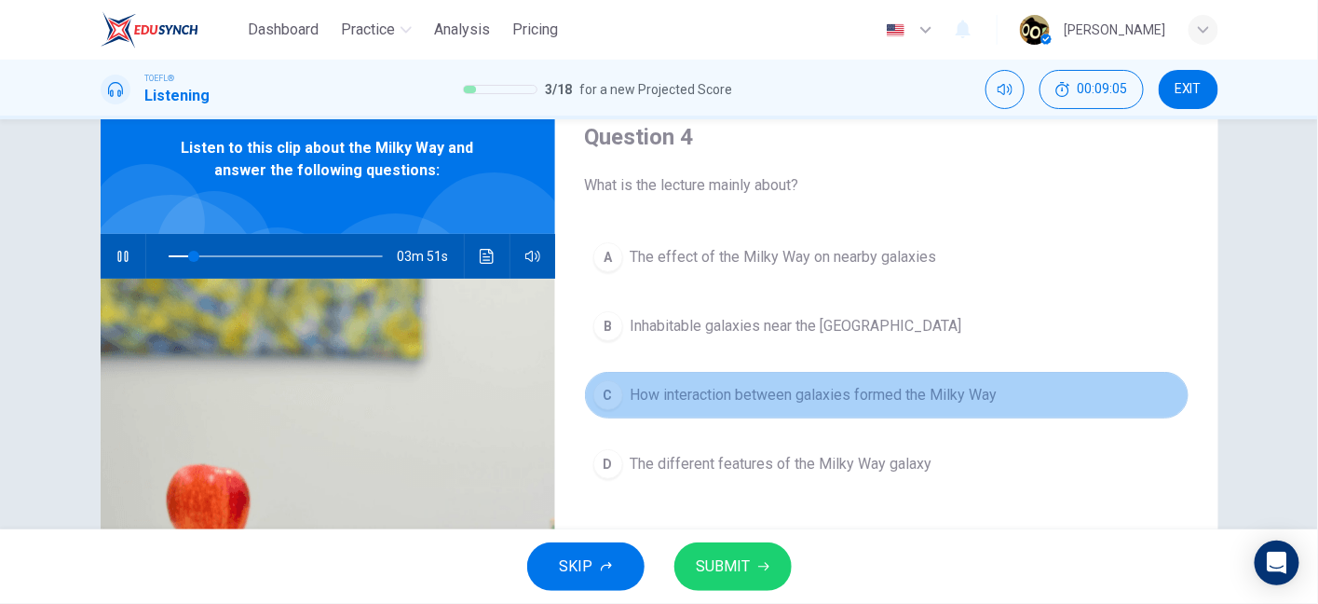
click at [799, 385] on span "How interaction between galaxies formed the Milky Way" at bounding box center [814, 395] width 367 height 22
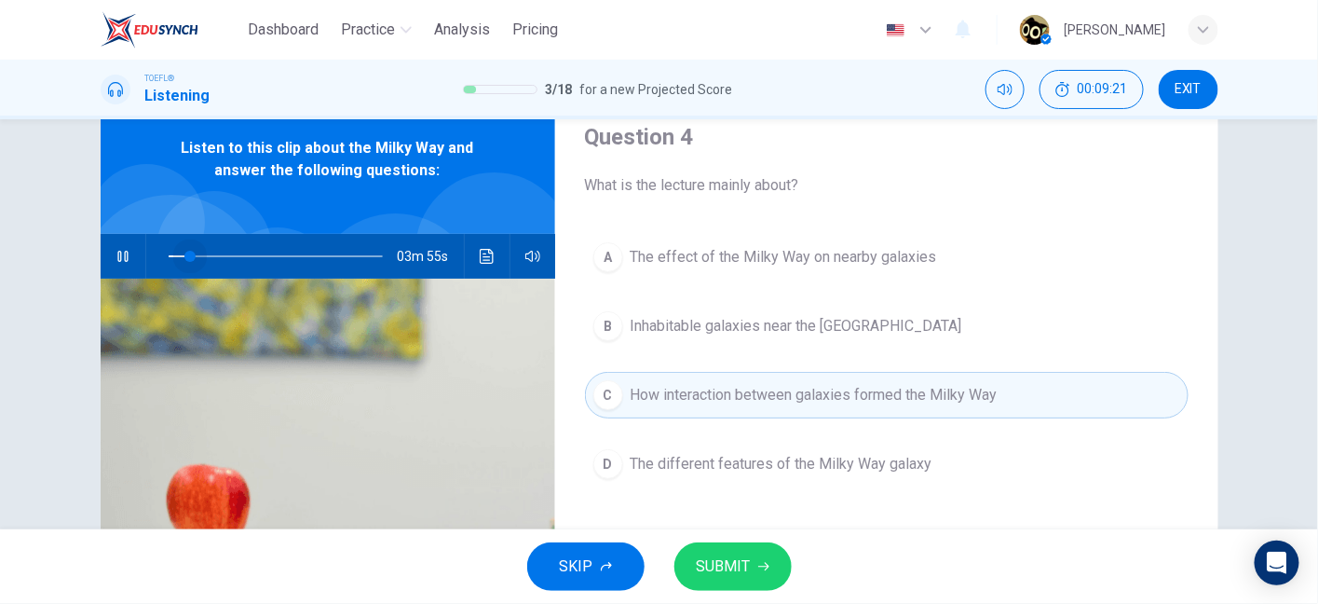
drag, startPoint x: 200, startPoint y: 254, endPoint x: 79, endPoint y: 257, distance: 121.2
click at [79, 257] on div "Question 4 What is the lecture mainly about? A The effect of the Milky Way on n…" at bounding box center [660, 409] width 1178 height 648
click at [169, 259] on span at bounding box center [172, 256] width 11 height 11
click at [187, 252] on span at bounding box center [191, 256] width 11 height 11
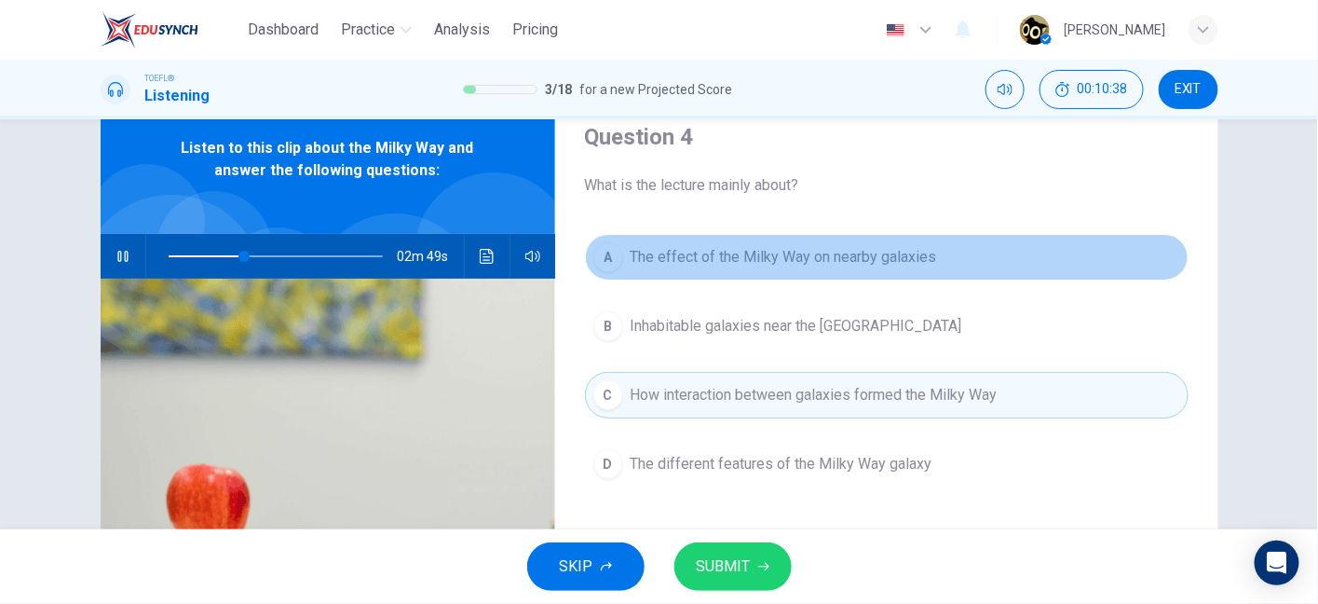
click at [811, 267] on button "A The effect of the Milky Way on nearby galaxies" at bounding box center [887, 257] width 604 height 47
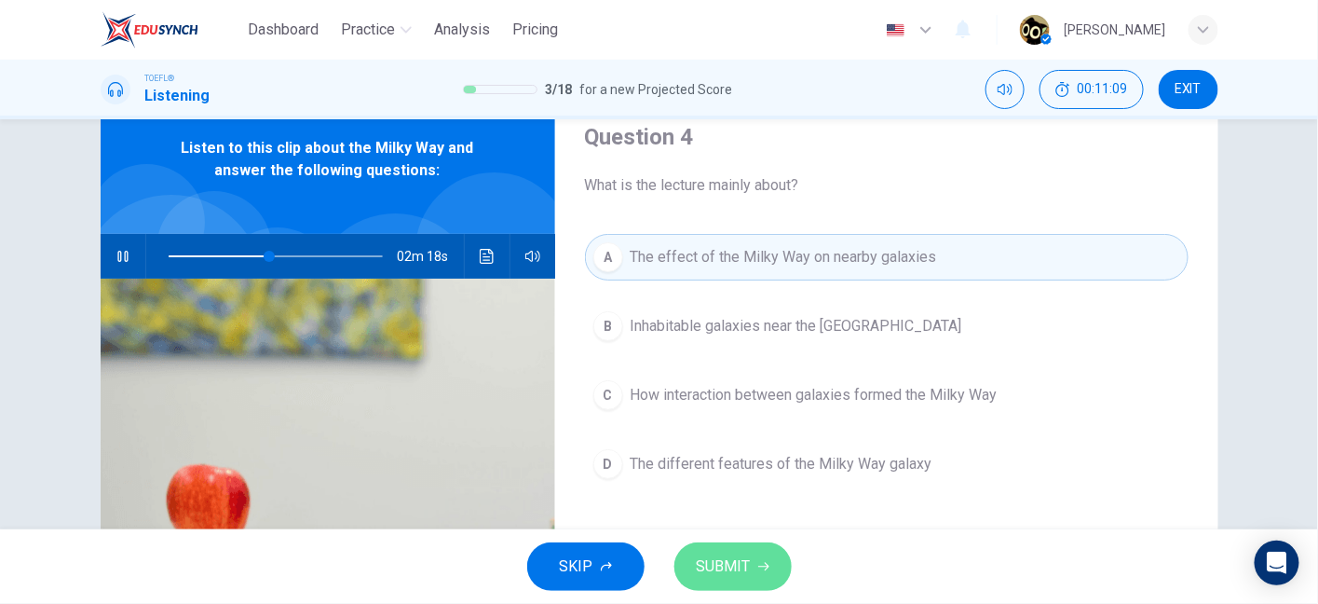
click at [729, 571] on span "SUBMIT" at bounding box center [724, 566] width 54 height 26
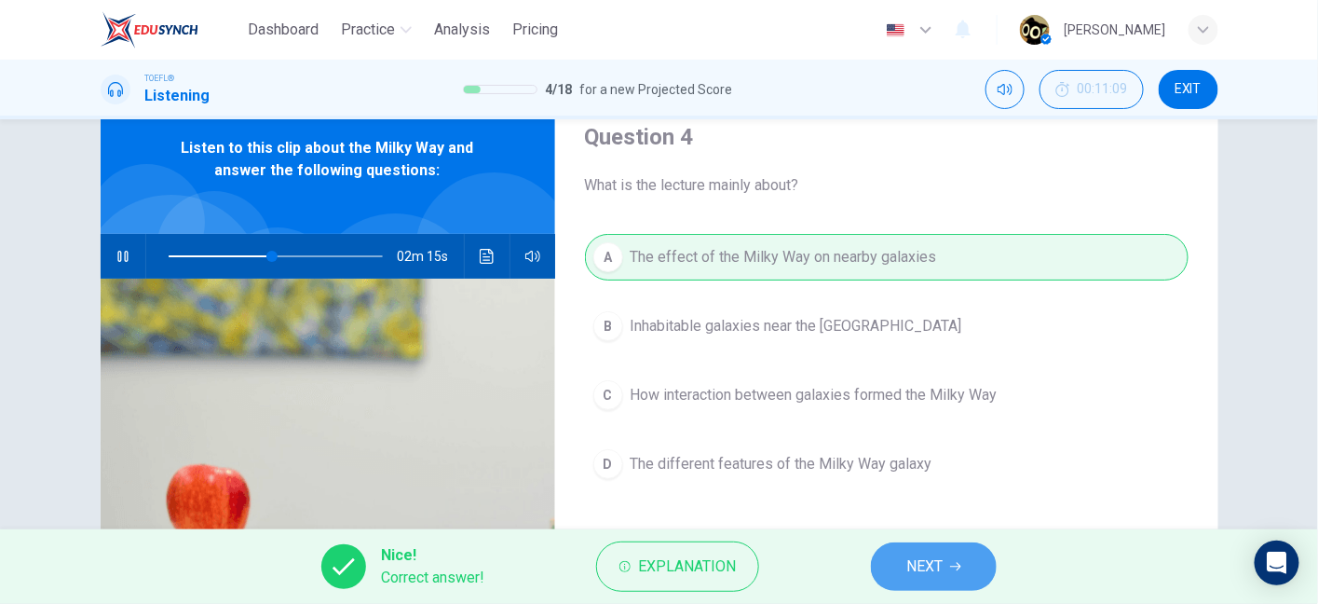
click at [935, 566] on span "NEXT" at bounding box center [925, 566] width 36 height 26
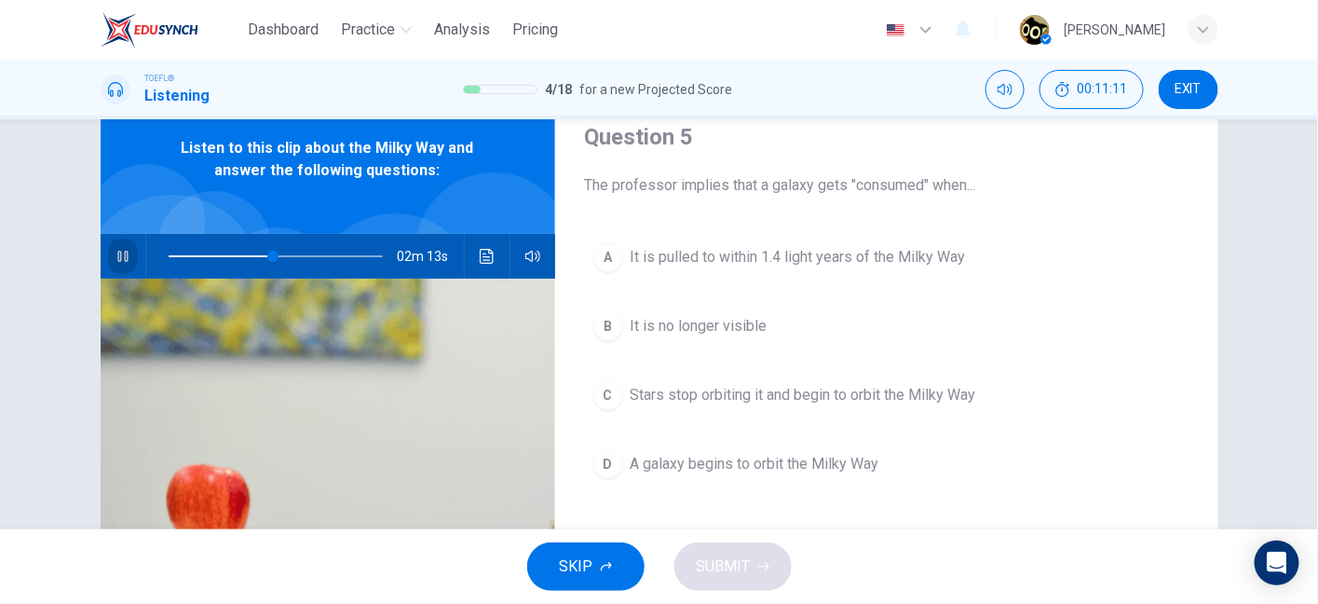
click at [124, 251] on icon "button" at bounding box center [123, 256] width 15 height 15
click at [123, 253] on icon "button" at bounding box center [123, 256] width 15 height 15
click at [233, 254] on span at bounding box center [276, 256] width 214 height 26
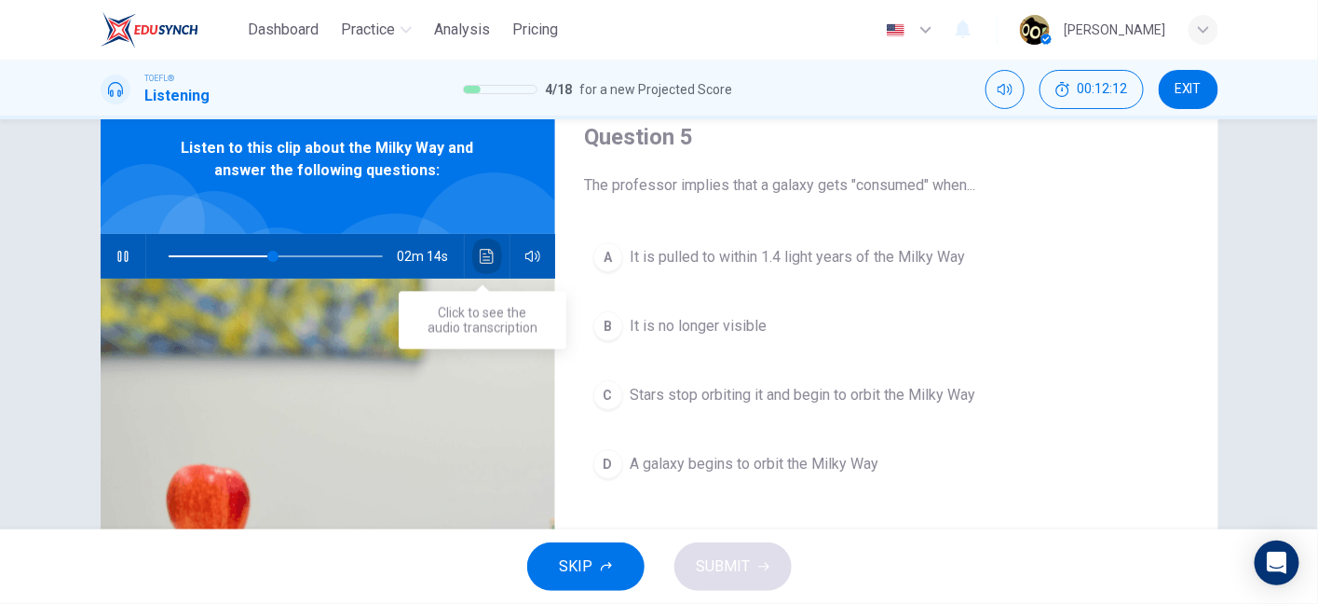
click at [478, 269] on button "Click to see the audio transcription" at bounding box center [487, 256] width 30 height 45
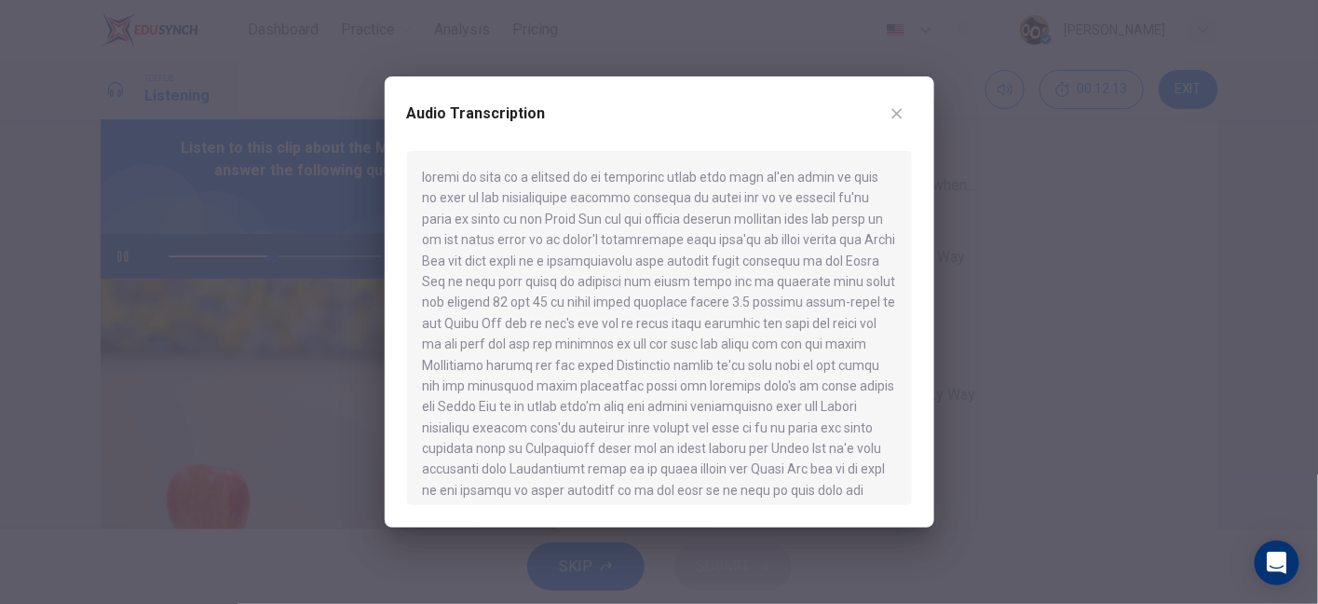
type input "49"
click at [335, 326] on div at bounding box center [659, 302] width 1318 height 604
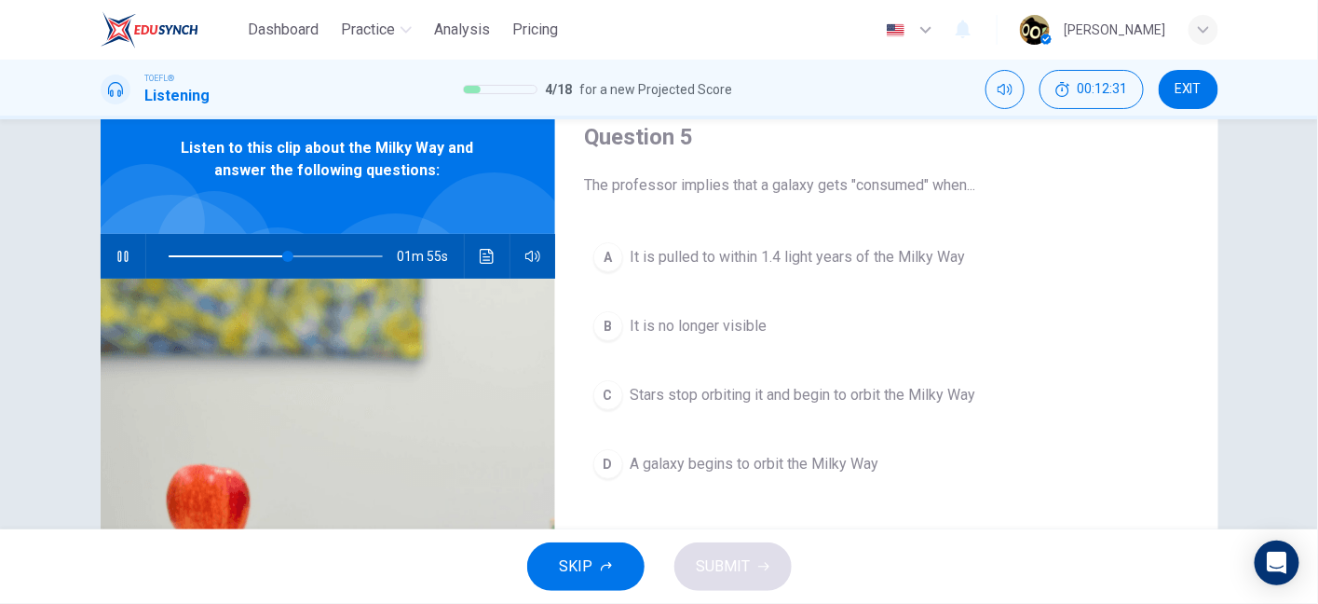
click at [116, 256] on icon "button" at bounding box center [123, 256] width 15 height 15
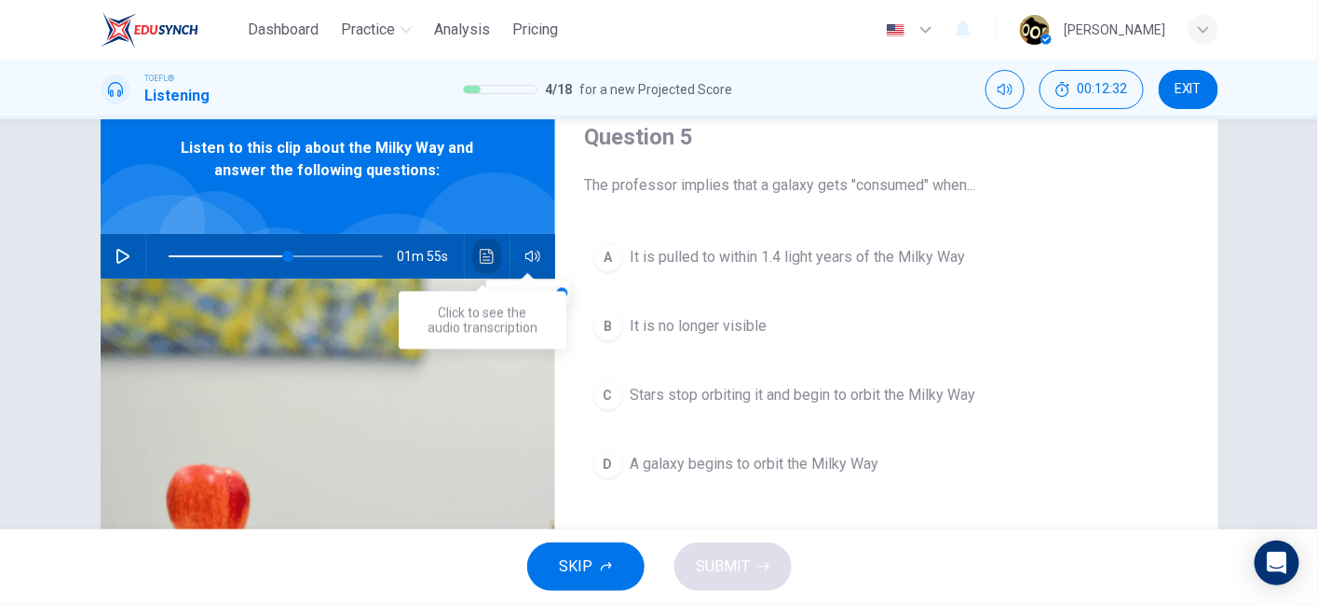
click at [483, 255] on icon "Click to see the audio transcription" at bounding box center [487, 256] width 14 height 15
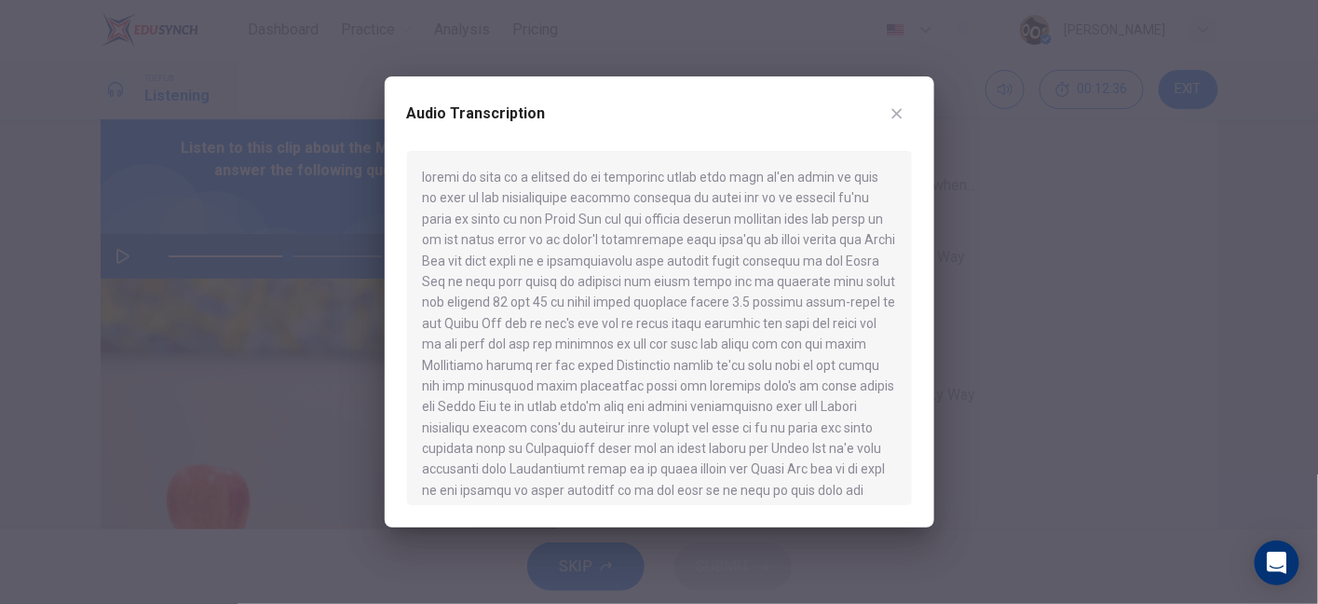
click at [535, 472] on div at bounding box center [659, 328] width 505 height 354
click at [637, 474] on div at bounding box center [659, 328] width 505 height 354
drag, startPoint x: 657, startPoint y: 470, endPoint x: 832, endPoint y: 464, distance: 175.3
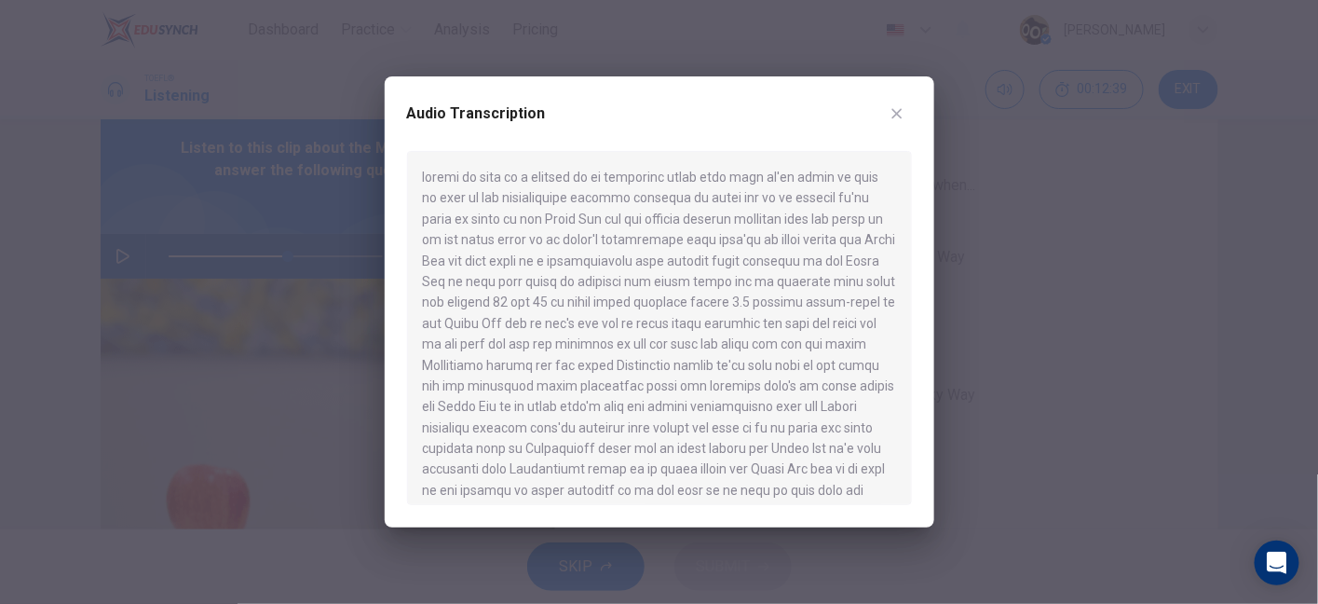
click at [832, 464] on div at bounding box center [659, 328] width 505 height 354
drag, startPoint x: 832, startPoint y: 464, endPoint x: 847, endPoint y: 467, distance: 15.2
click at [847, 467] on div at bounding box center [659, 328] width 505 height 354
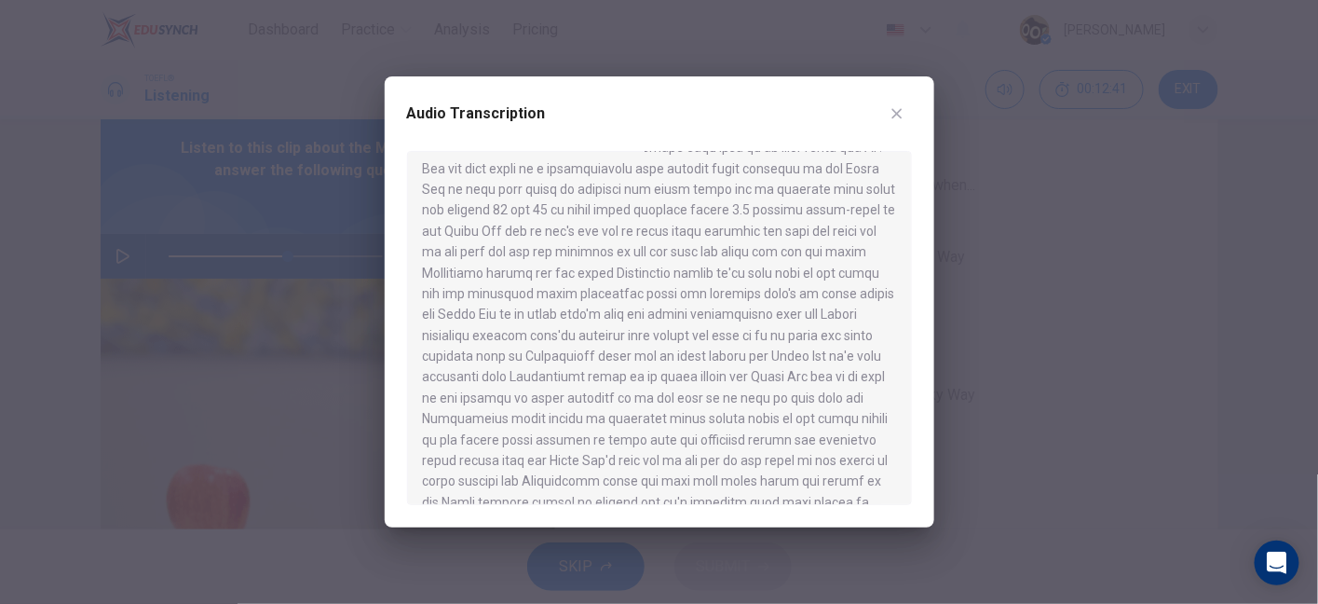
scroll to position [93, 0]
drag, startPoint x: 651, startPoint y: 398, endPoint x: 482, endPoint y: 413, distance: 170.2
click at [482, 413] on div at bounding box center [659, 328] width 505 height 354
drag, startPoint x: 482, startPoint y: 413, endPoint x: 677, endPoint y: 426, distance: 196.1
click at [677, 426] on div at bounding box center [659, 328] width 505 height 354
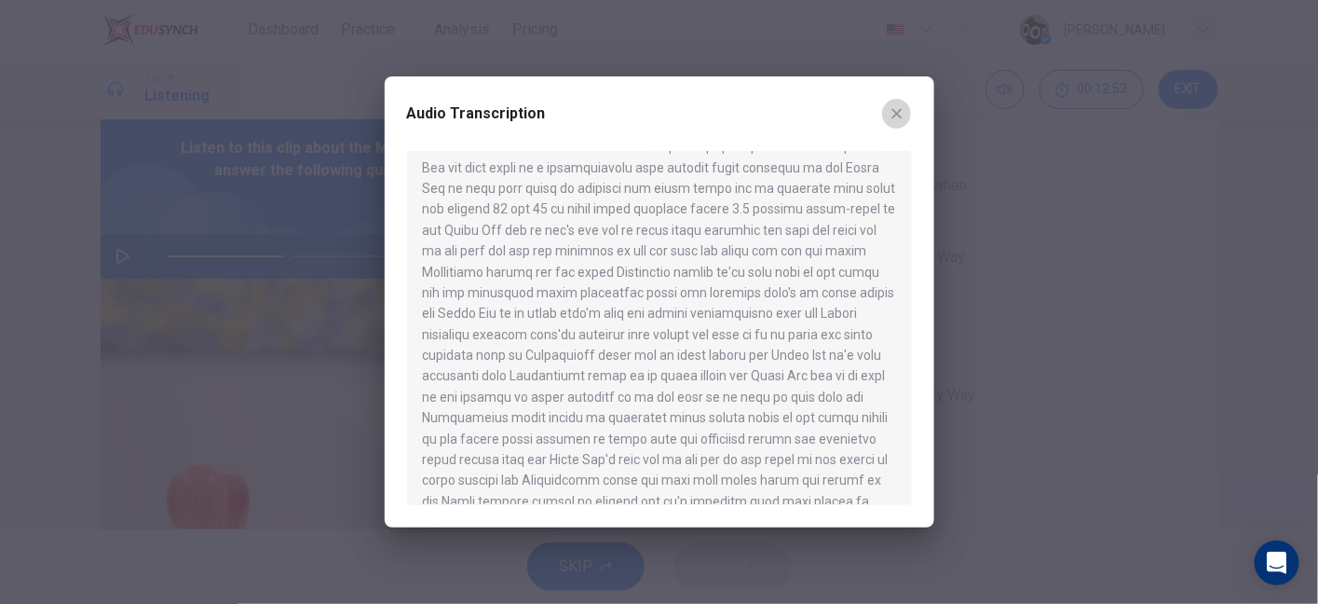
click at [897, 104] on button "button" at bounding box center [897, 114] width 30 height 30
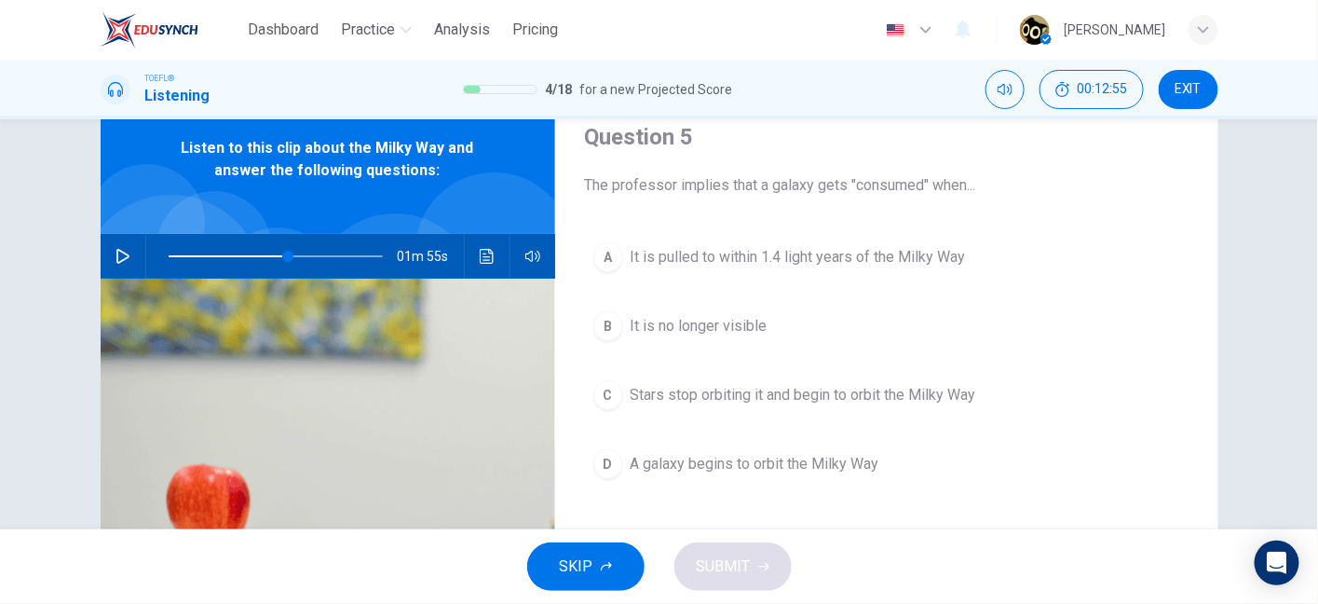
click at [1203, 324] on div "Question 5 The professor implies that a galaxy gets "consumed" when... A It is …" at bounding box center [886, 409] width 663 height 648
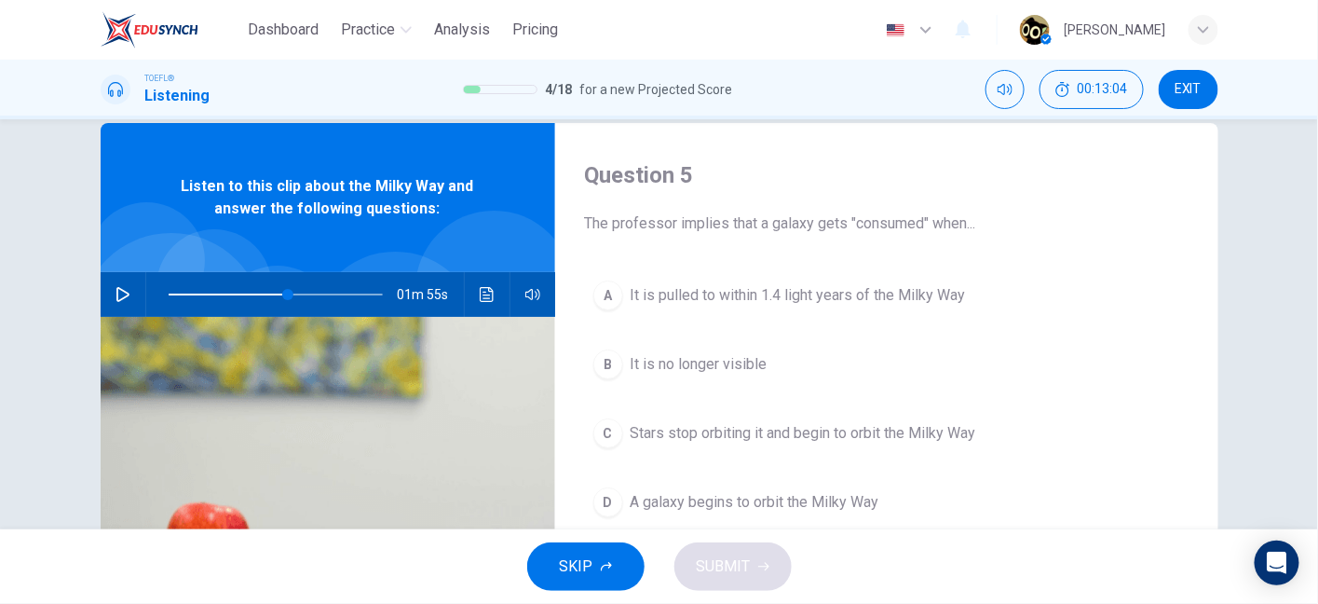
scroll to position [34, 0]
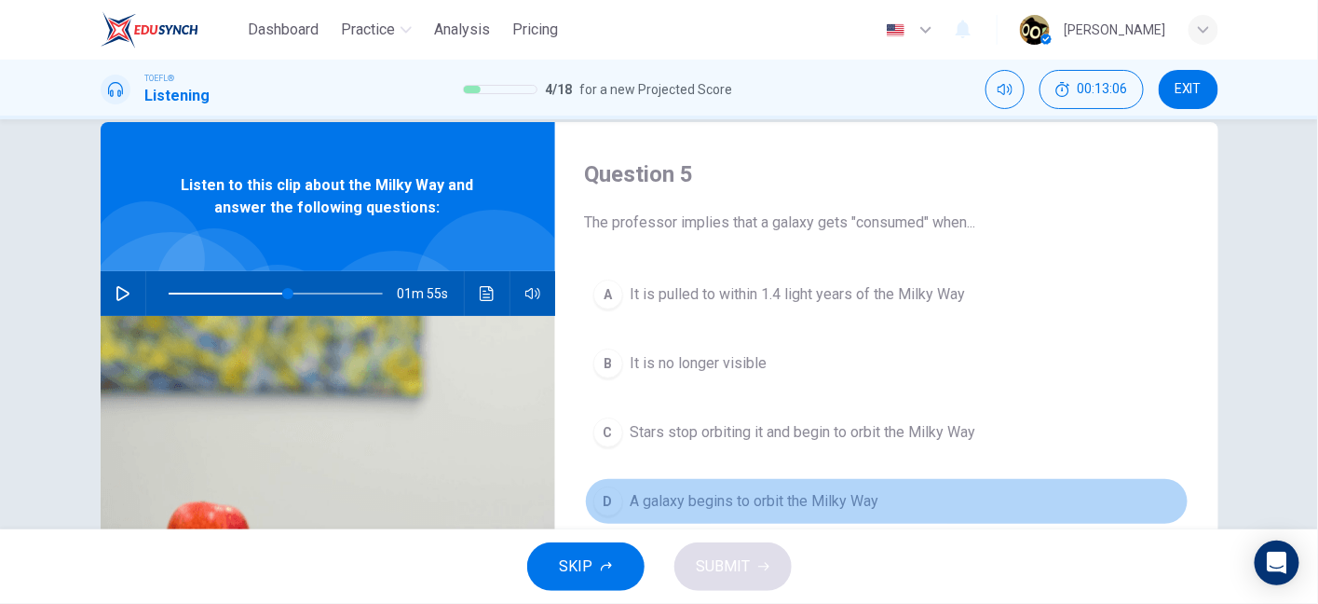
click at [786, 501] on span "A galaxy begins to orbit the Milky Way" at bounding box center [755, 501] width 249 height 22
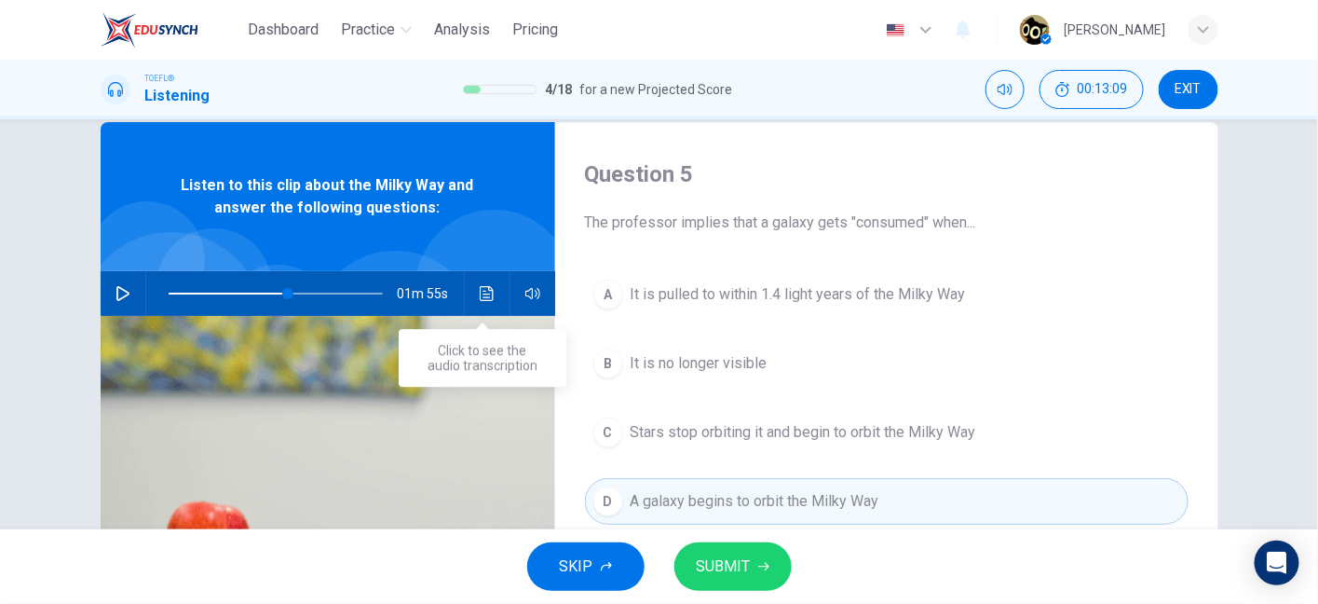
click at [492, 296] on button "Click to see the audio transcription" at bounding box center [487, 293] width 30 height 45
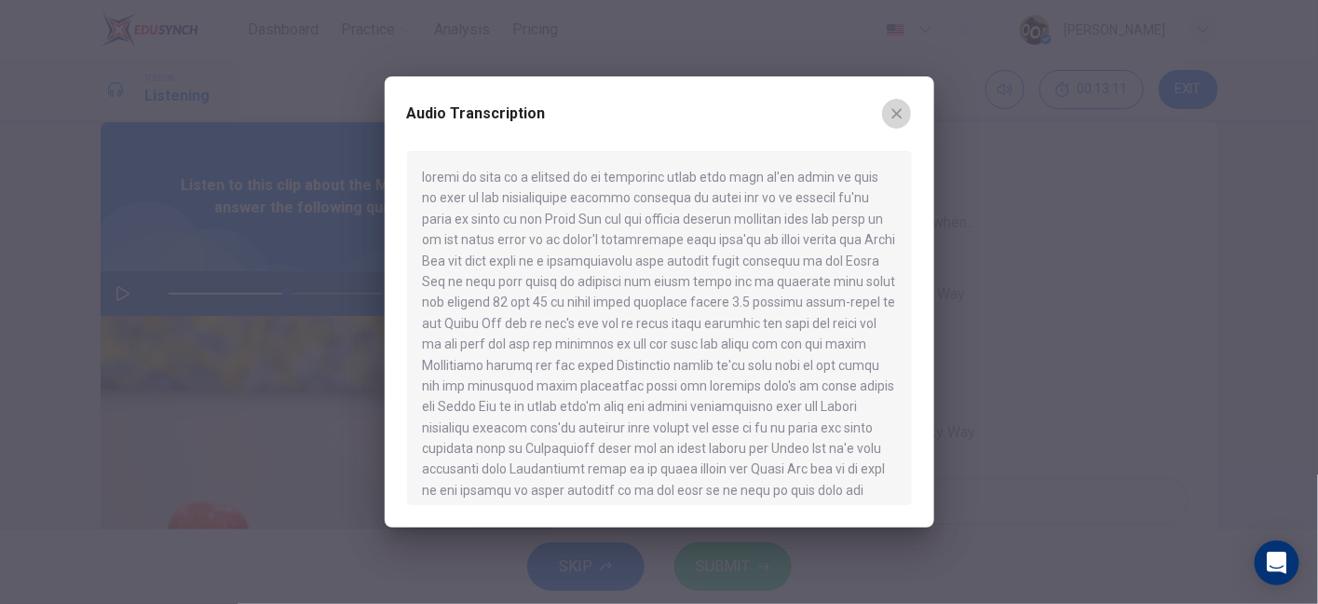
click at [890, 124] on button "button" at bounding box center [897, 114] width 30 height 30
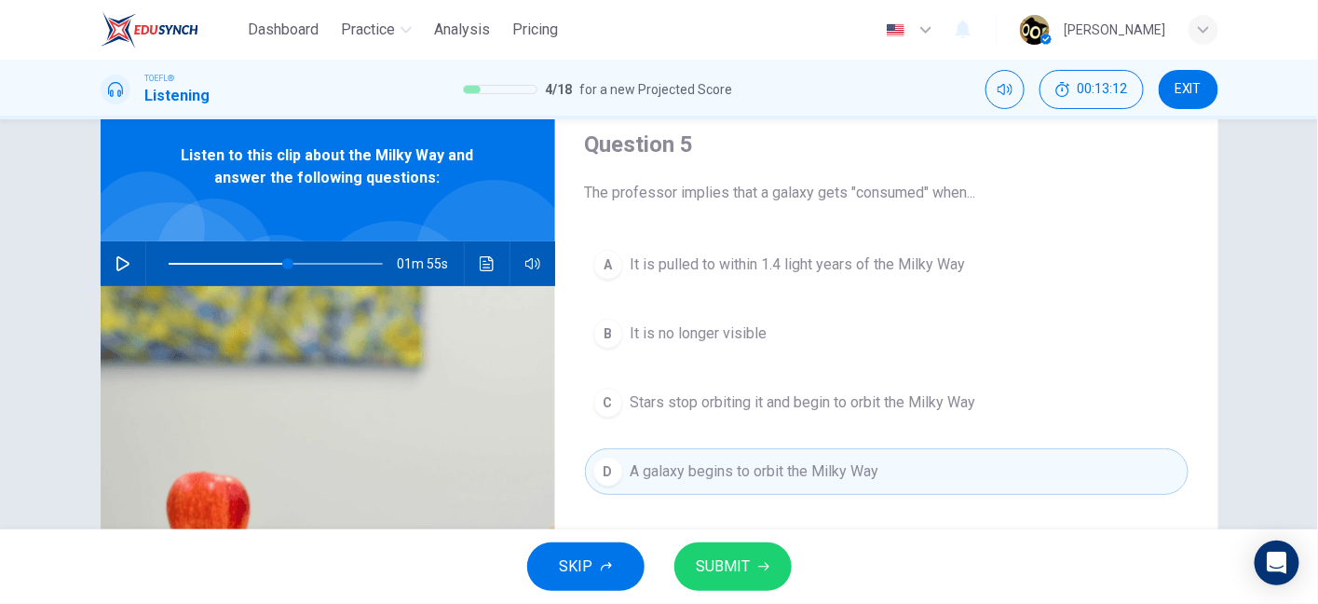
scroll to position [66, 0]
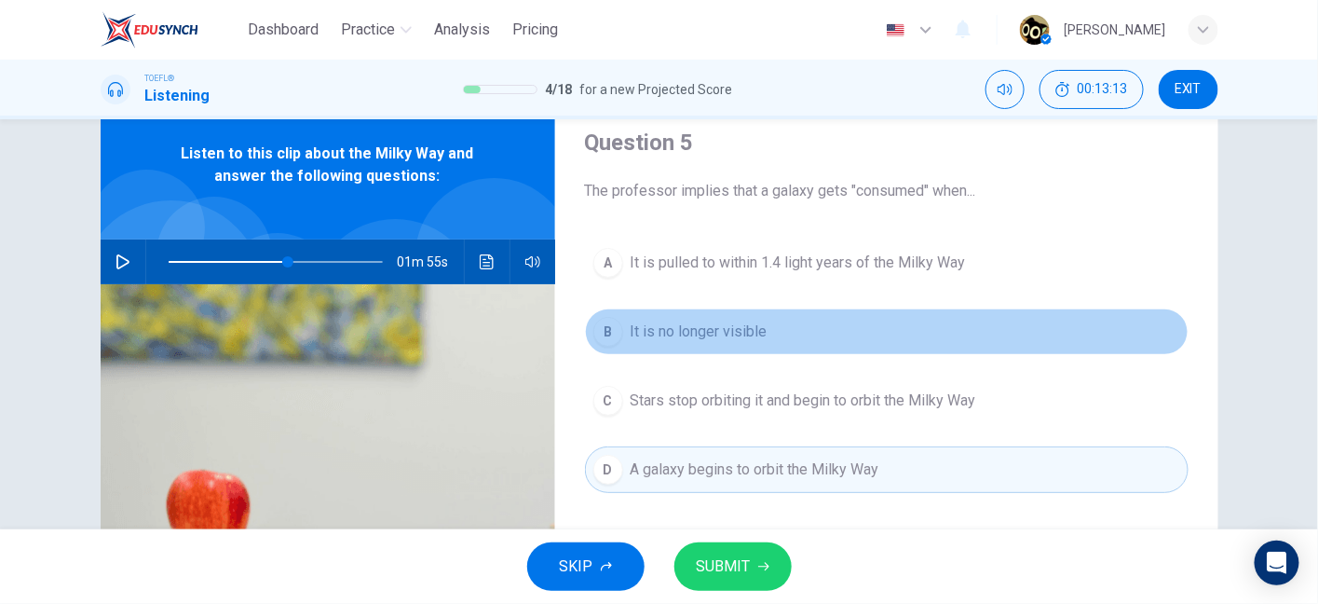
click at [793, 331] on button "B It is no longer visible" at bounding box center [887, 331] width 604 height 47
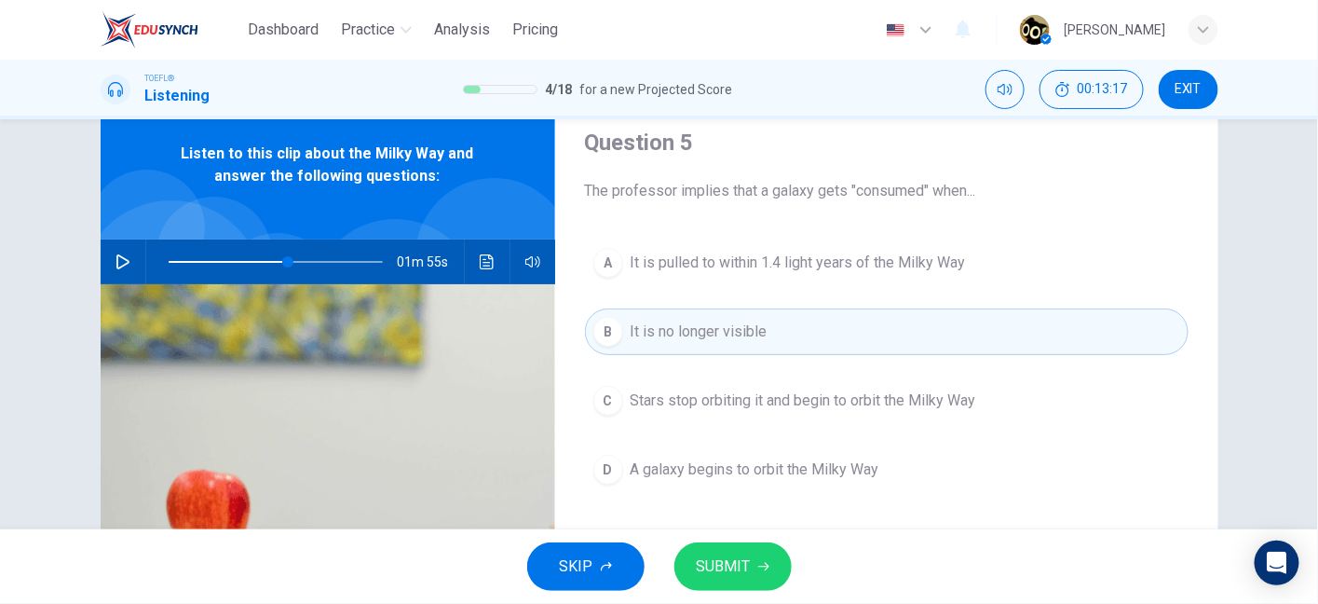
click at [782, 470] on span "A galaxy begins to orbit the Milky Way" at bounding box center [755, 469] width 249 height 22
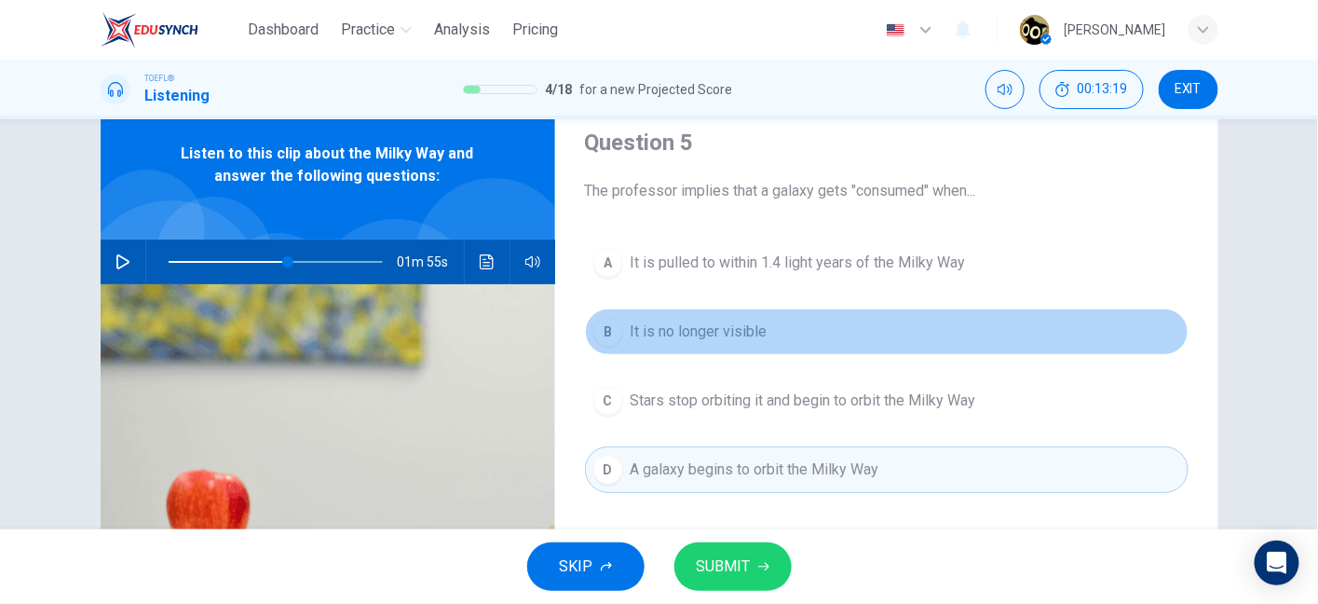
click at [701, 347] on button "B It is no longer visible" at bounding box center [887, 331] width 604 height 47
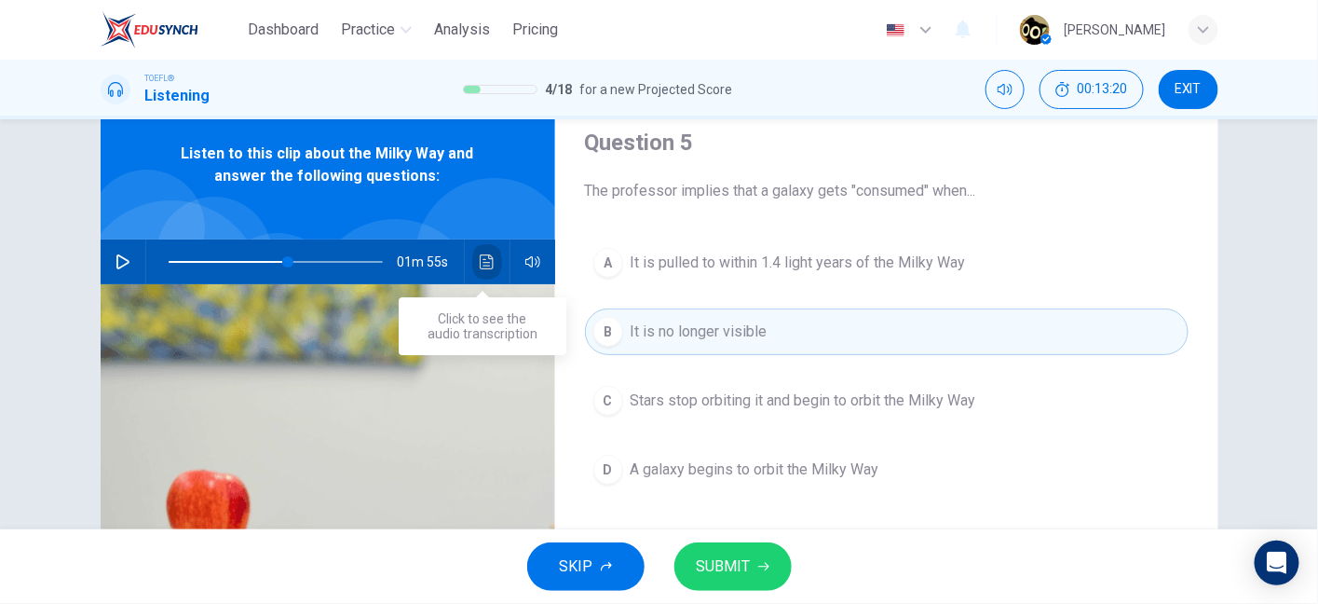
click at [486, 259] on icon "Click to see the audio transcription" at bounding box center [487, 261] width 15 height 15
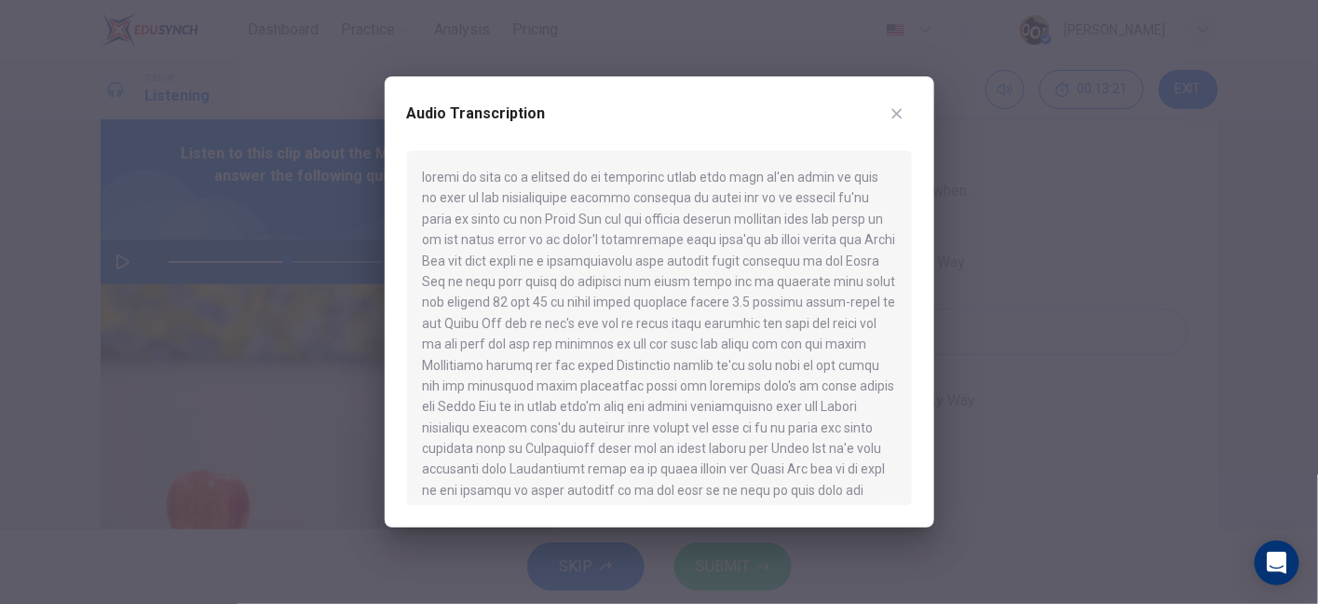
scroll to position [678, 0]
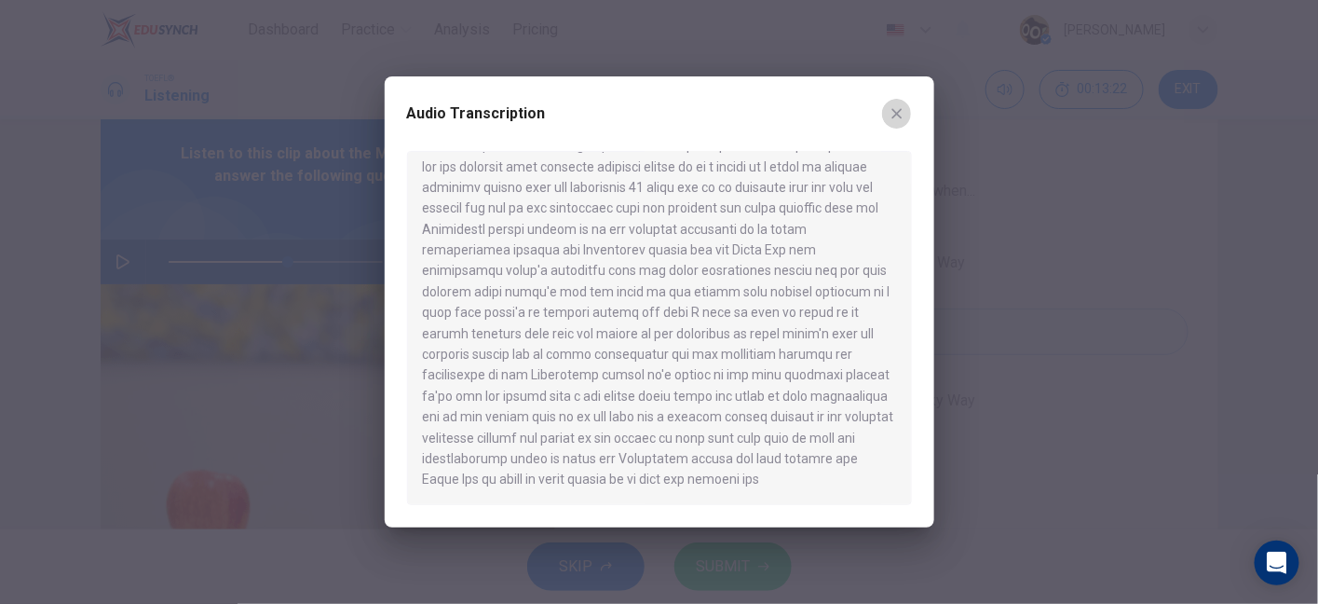
click at [895, 119] on icon "button" at bounding box center [897, 113] width 15 height 15
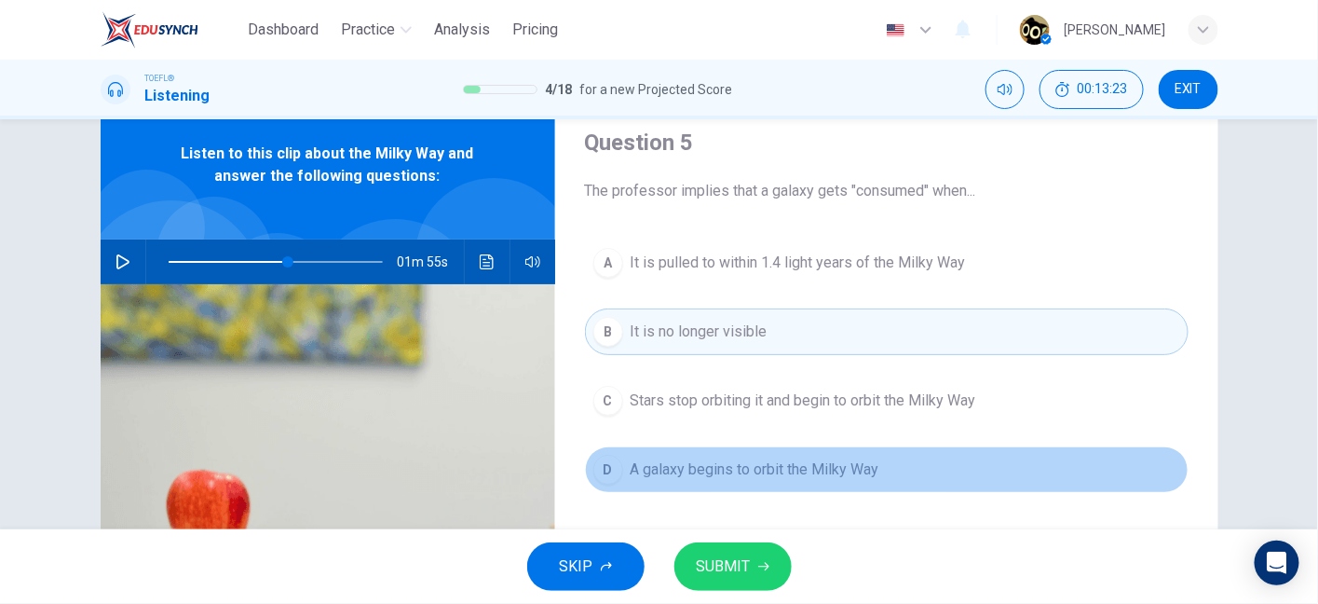
click at [825, 458] on span "A galaxy begins to orbit the Milky Way" at bounding box center [755, 469] width 249 height 22
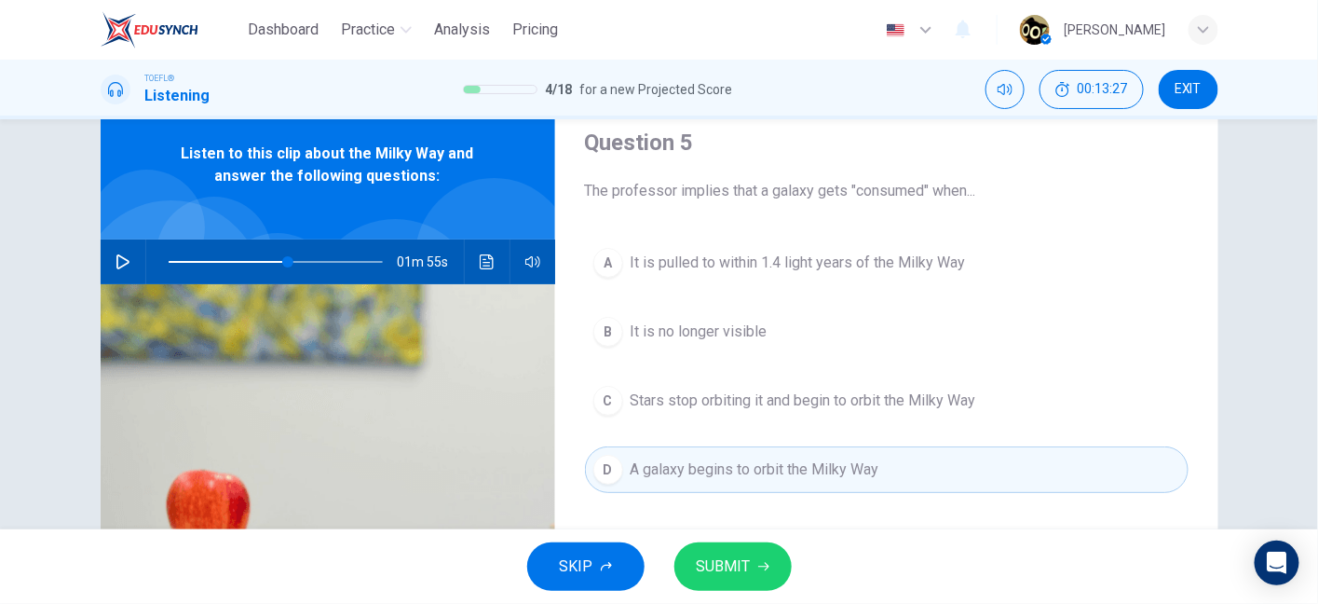
drag, startPoint x: 879, startPoint y: 198, endPoint x: 971, endPoint y: 200, distance: 92.3
click at [971, 200] on span "The professor implies that a galaxy gets "consumed" when..." at bounding box center [887, 191] width 604 height 22
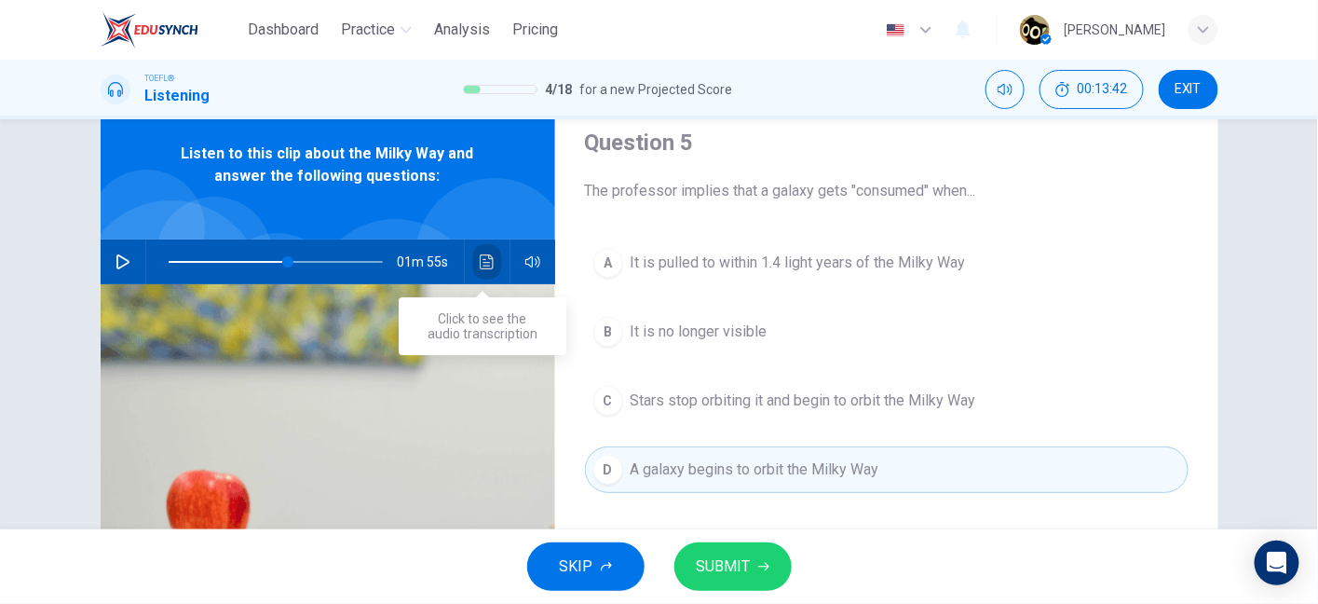
click at [474, 244] on button "Click to see the audio transcription" at bounding box center [487, 261] width 30 height 45
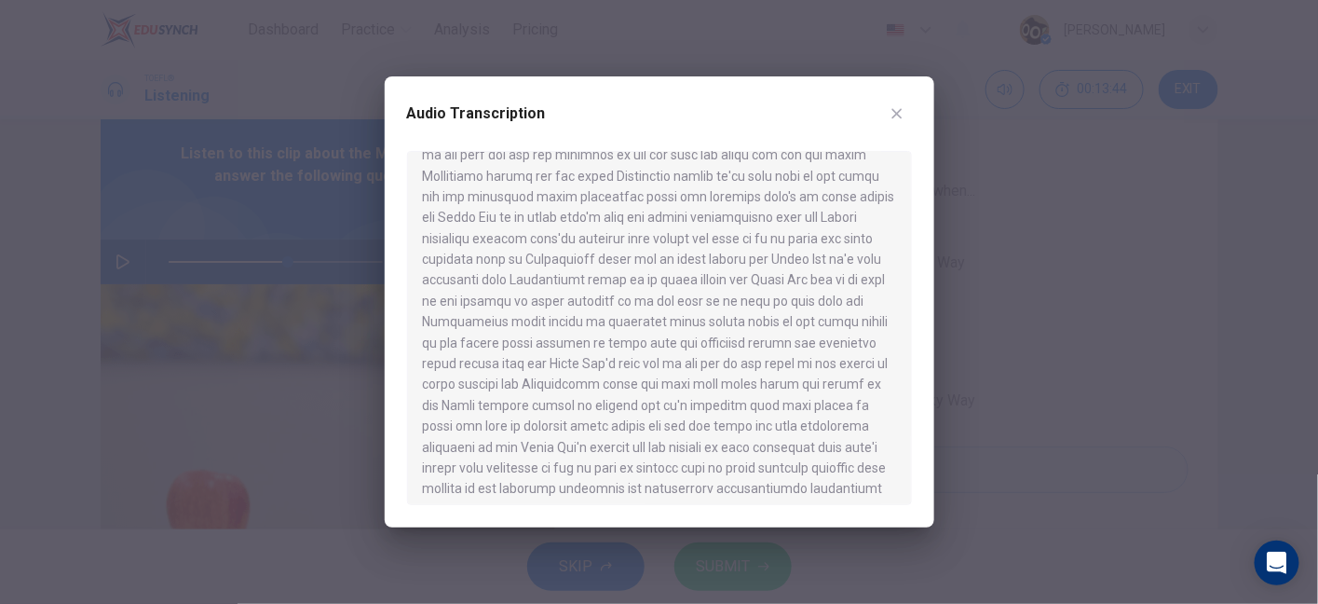
scroll to position [198, 0]
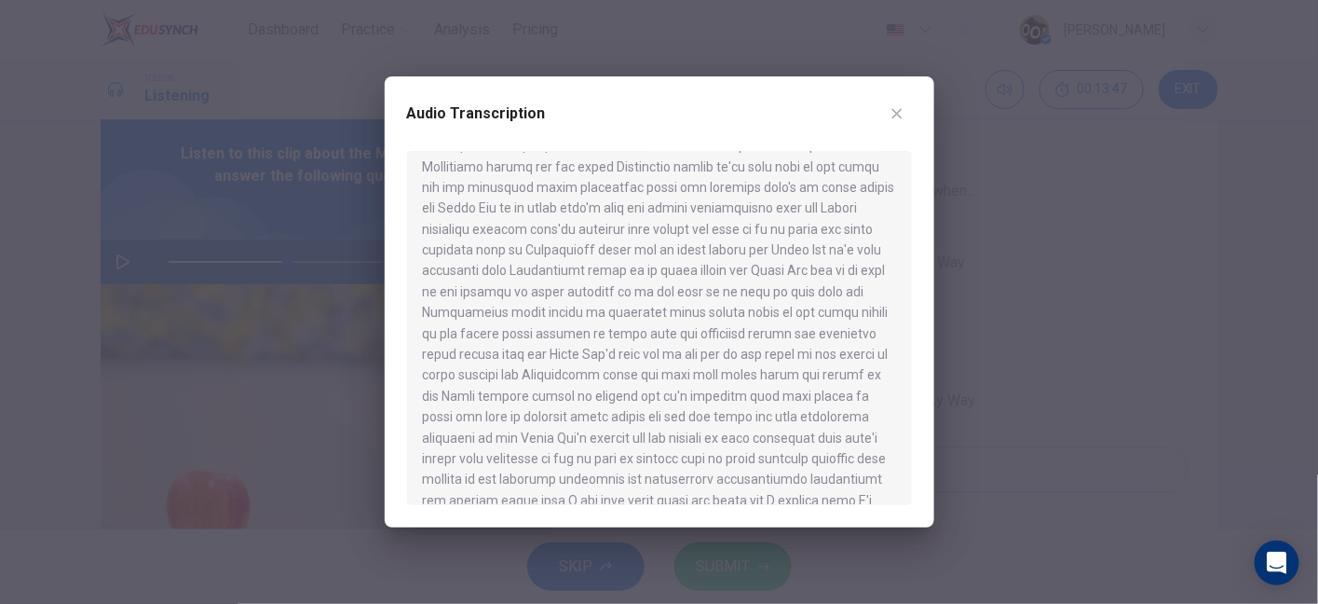
drag, startPoint x: 520, startPoint y: 250, endPoint x: 587, endPoint y: 253, distance: 67.1
click at [587, 253] on div at bounding box center [659, 328] width 505 height 354
drag, startPoint x: 587, startPoint y: 253, endPoint x: 784, endPoint y: 246, distance: 196.7
click at [784, 246] on div at bounding box center [659, 328] width 505 height 354
drag, startPoint x: 806, startPoint y: 246, endPoint x: 864, endPoint y: 240, distance: 58.0
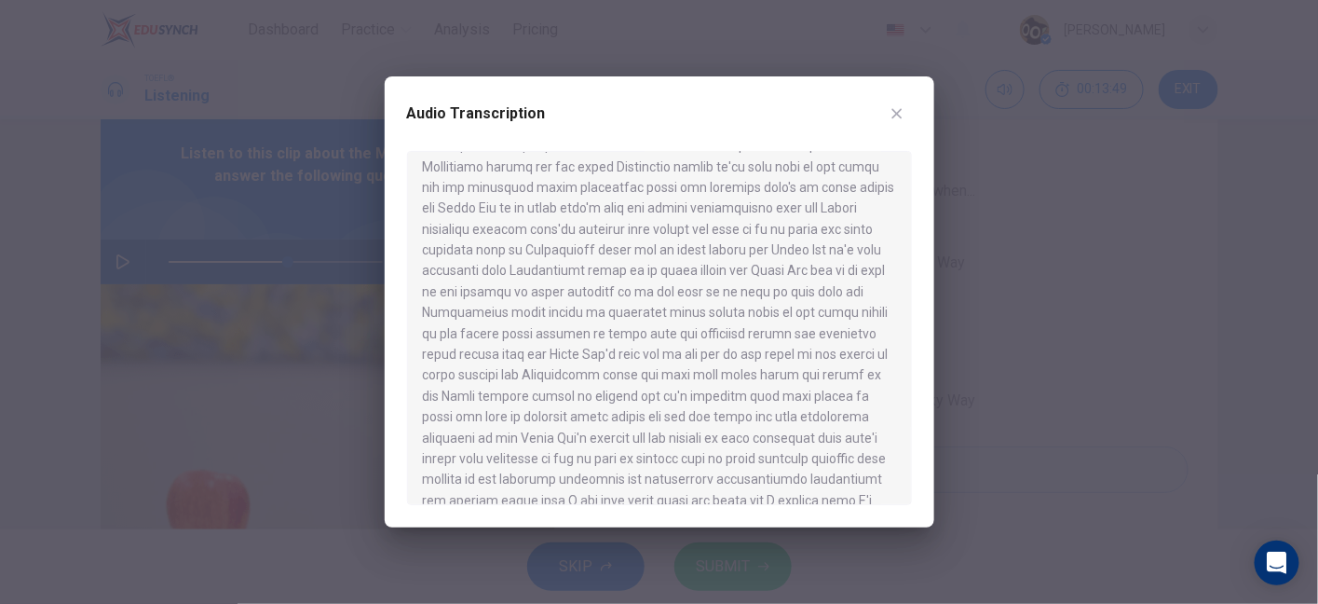
click at [864, 240] on div at bounding box center [659, 328] width 505 height 354
drag, startPoint x: 454, startPoint y: 265, endPoint x: 626, endPoint y: 266, distance: 172.4
click at [626, 266] on div at bounding box center [659, 328] width 505 height 354
drag, startPoint x: 676, startPoint y: 266, endPoint x: 468, endPoint y: 289, distance: 209.0
click at [468, 289] on div at bounding box center [659, 328] width 505 height 354
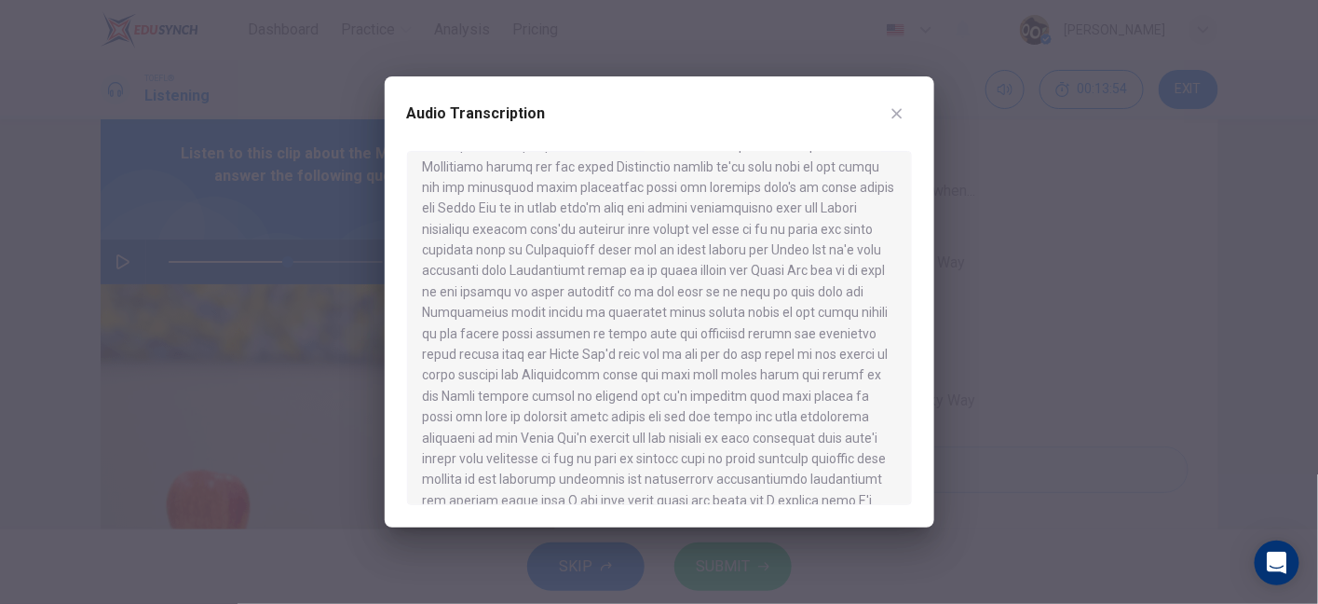
drag, startPoint x: 468, startPoint y: 289, endPoint x: 706, endPoint y: 302, distance: 238.9
click at [706, 302] on div at bounding box center [659, 328] width 505 height 354
drag, startPoint x: 637, startPoint y: 308, endPoint x: 831, endPoint y: 316, distance: 194.0
click at [831, 316] on div at bounding box center [659, 328] width 505 height 354
drag, startPoint x: 485, startPoint y: 329, endPoint x: 596, endPoint y: 335, distance: 111.1
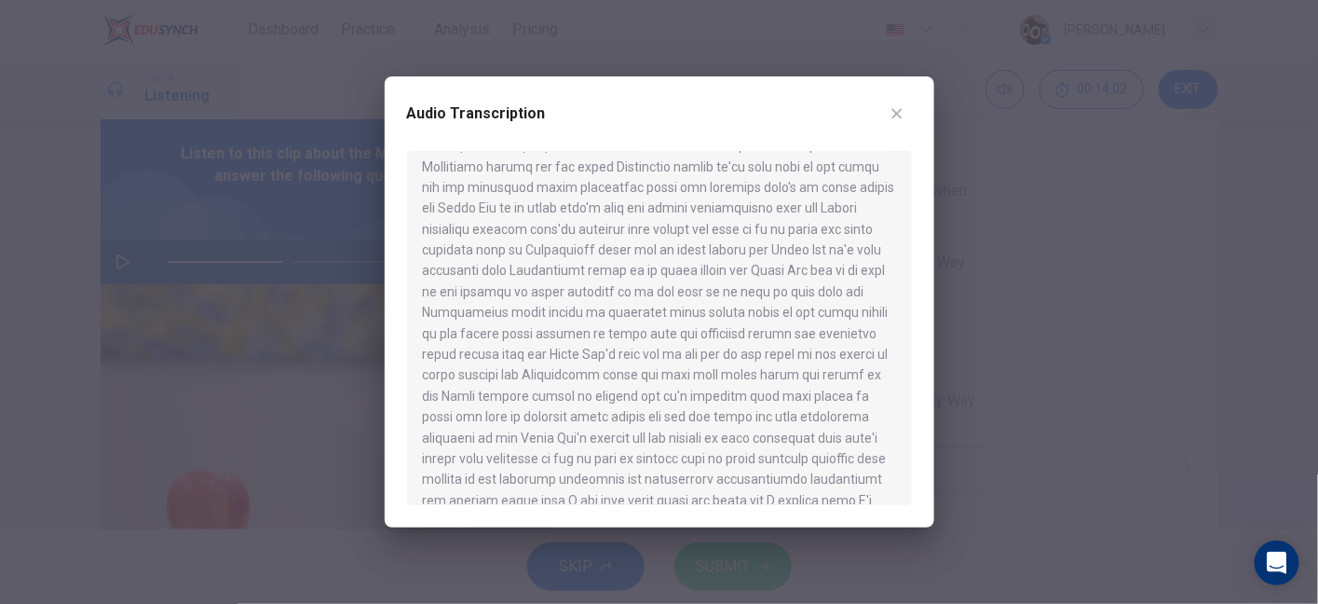
click at [596, 335] on div at bounding box center [659, 328] width 505 height 354
drag, startPoint x: 499, startPoint y: 332, endPoint x: 573, endPoint y: 337, distance: 73.8
click at [573, 337] on div at bounding box center [659, 328] width 505 height 354
drag, startPoint x: 592, startPoint y: 330, endPoint x: 666, endPoint y: 336, distance: 74.8
click at [666, 336] on div at bounding box center [659, 328] width 505 height 354
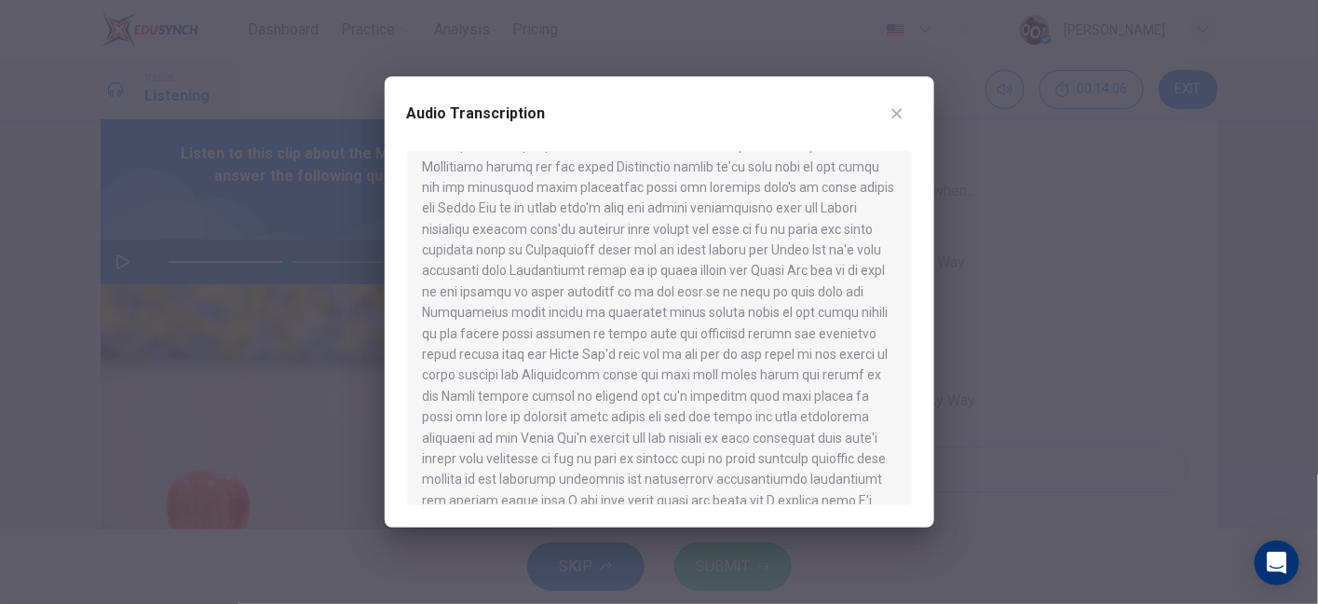
drag, startPoint x: 666, startPoint y: 336, endPoint x: 773, endPoint y: 337, distance: 107.2
click at [773, 337] on div at bounding box center [659, 328] width 505 height 354
drag, startPoint x: 668, startPoint y: 354, endPoint x: 813, endPoint y: 356, distance: 144.4
click at [813, 356] on div at bounding box center [659, 328] width 505 height 354
drag, startPoint x: 624, startPoint y: 373, endPoint x: 793, endPoint y: 375, distance: 168.7
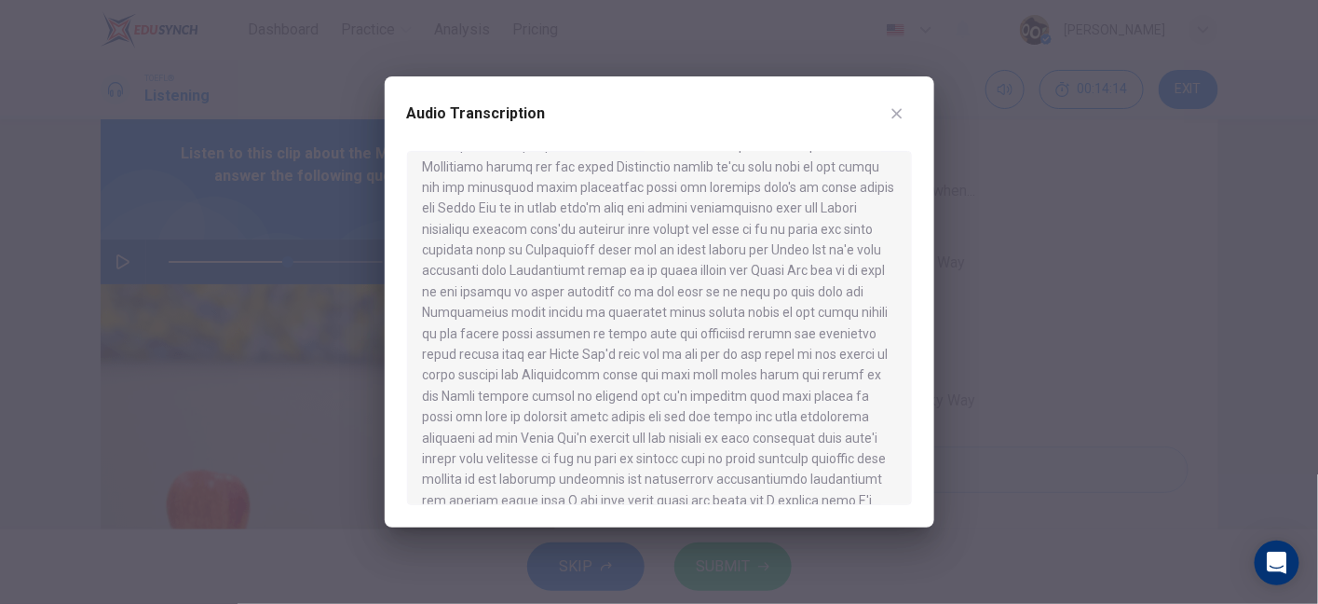
click at [793, 375] on div at bounding box center [659, 328] width 505 height 354
drag, startPoint x: 571, startPoint y: 405, endPoint x: 656, endPoint y: 398, distance: 85.1
click at [656, 398] on div at bounding box center [659, 328] width 505 height 354
drag, startPoint x: 656, startPoint y: 398, endPoint x: 740, endPoint y: 398, distance: 83.9
click at [740, 398] on div at bounding box center [659, 328] width 505 height 354
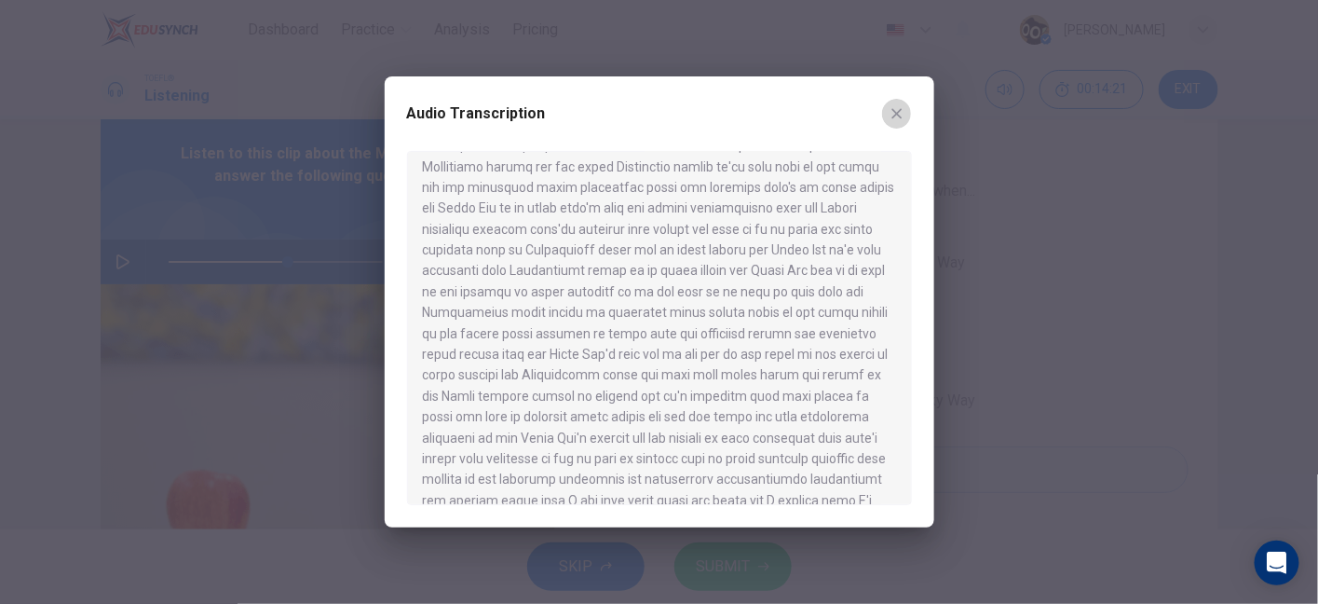
click at [901, 118] on icon "button" at bounding box center [897, 114] width 10 height 10
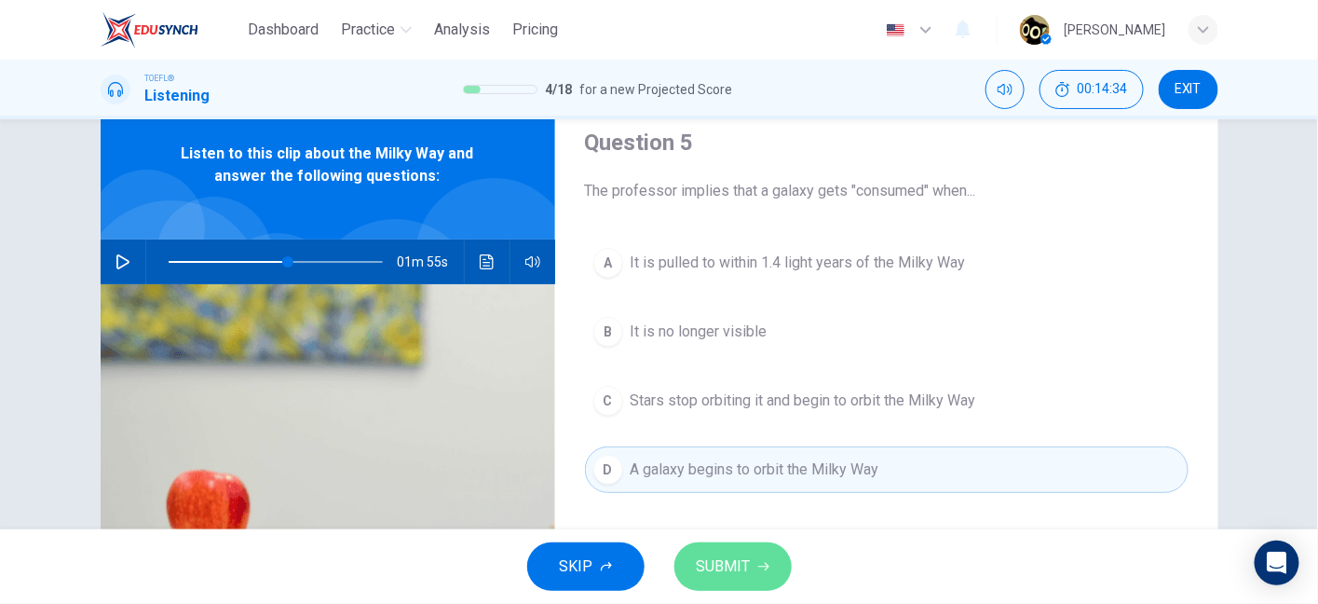
click at [745, 557] on span "SUBMIT" at bounding box center [724, 566] width 54 height 26
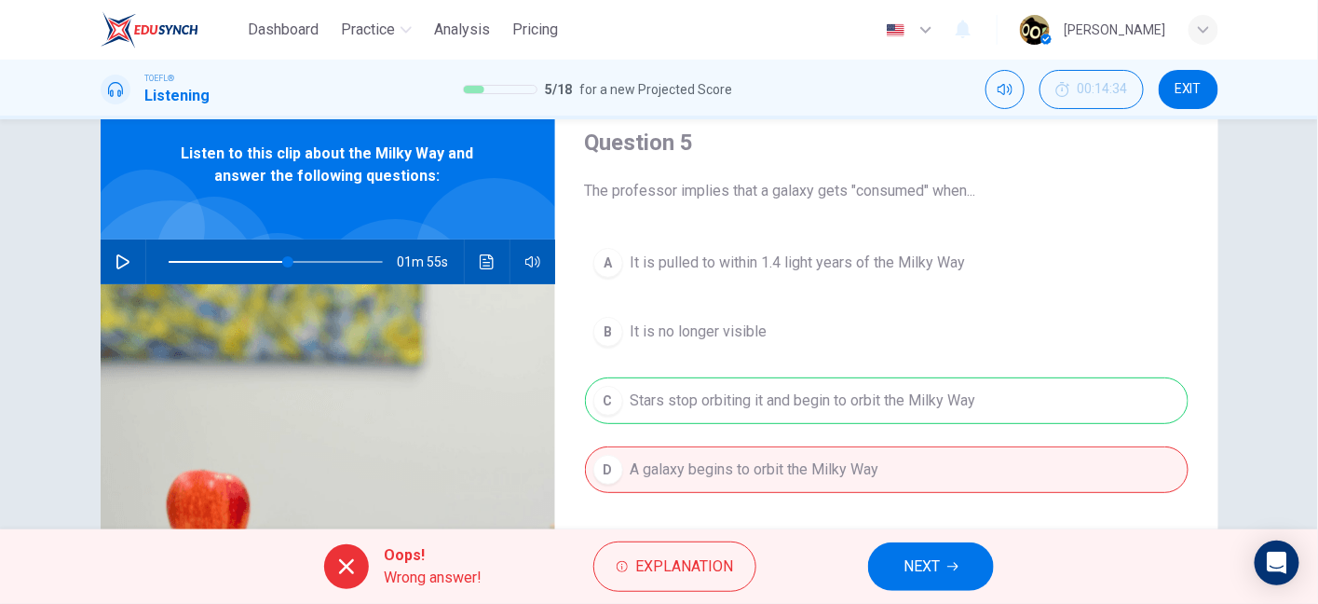
drag, startPoint x: 829, startPoint y: 401, endPoint x: 931, endPoint y: 399, distance: 101.6
click at [931, 399] on div "A It is pulled to within 1.4 light years of the Milky Way B It is no longer vis…" at bounding box center [887, 384] width 604 height 291
click at [933, 543] on button "NEXT" at bounding box center [931, 566] width 126 height 48
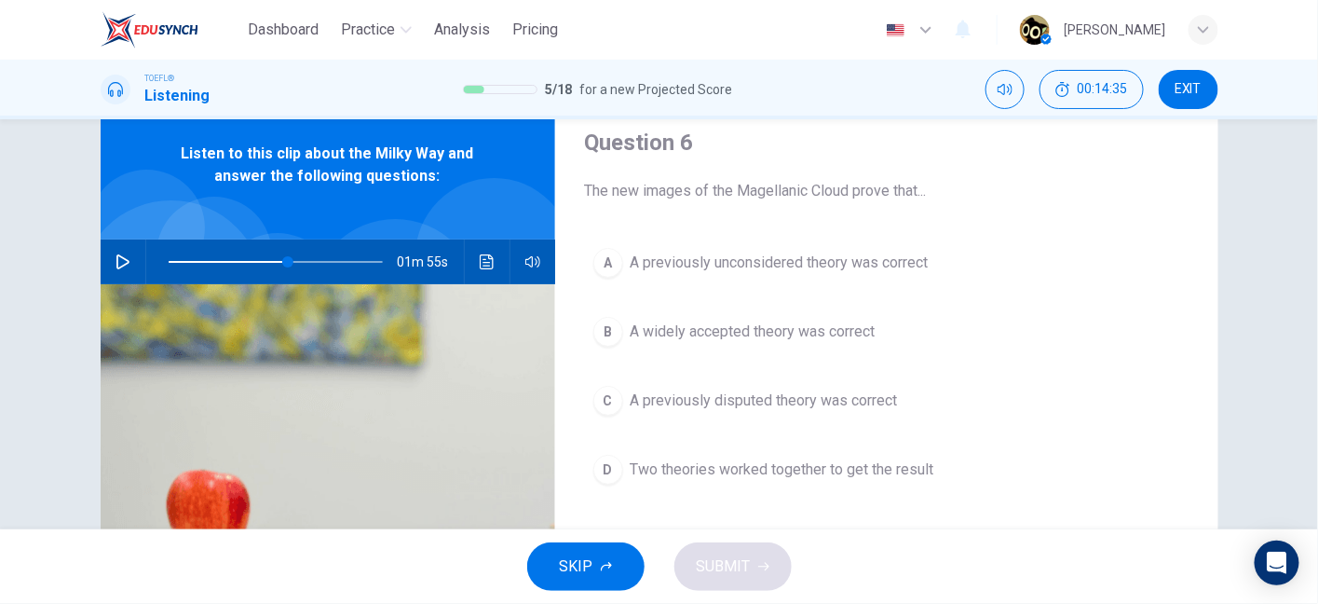
click at [113, 273] on button "button" at bounding box center [123, 261] width 30 height 45
click at [117, 257] on icon "button" at bounding box center [122, 261] width 10 height 11
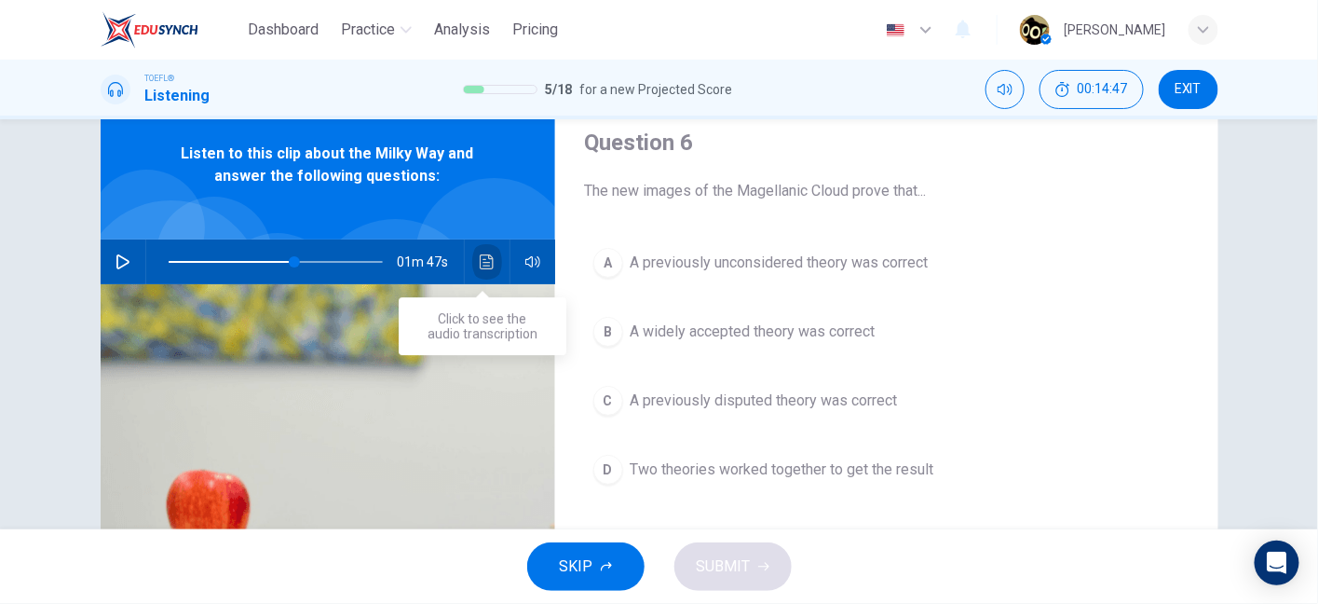
click at [480, 261] on icon "Click to see the audio transcription" at bounding box center [487, 261] width 14 height 15
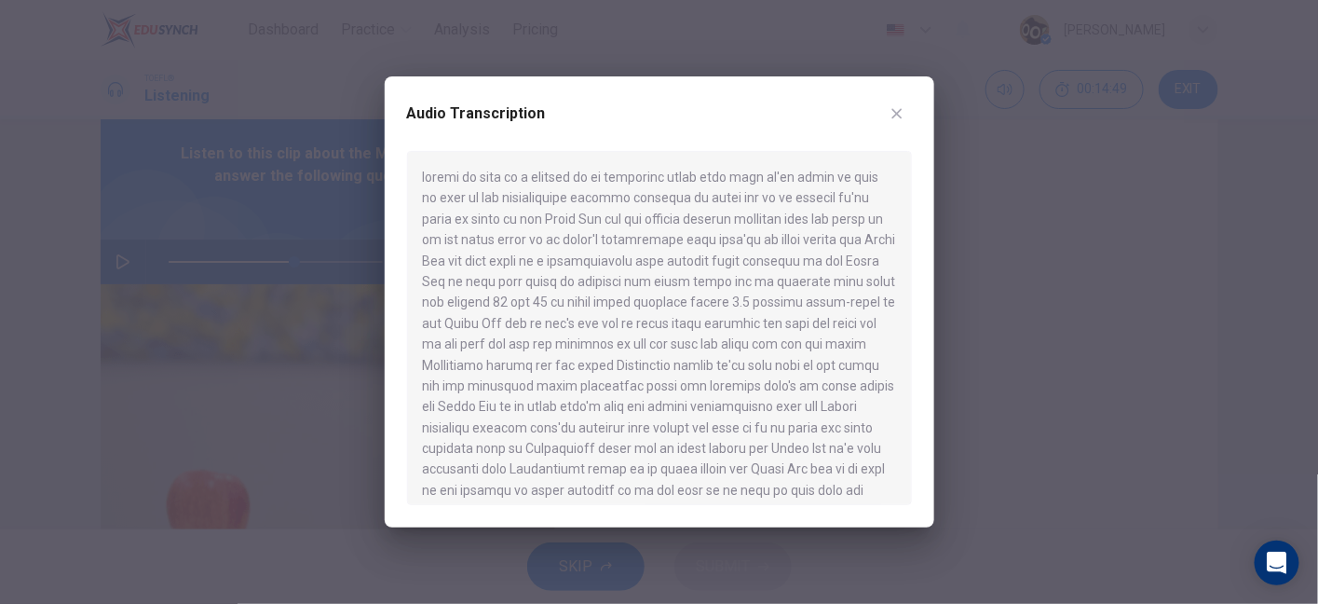
drag, startPoint x: 663, startPoint y: 362, endPoint x: 730, endPoint y: 358, distance: 67.2
click at [730, 358] on div at bounding box center [659, 328] width 505 height 354
click at [907, 122] on button "button" at bounding box center [897, 114] width 30 height 30
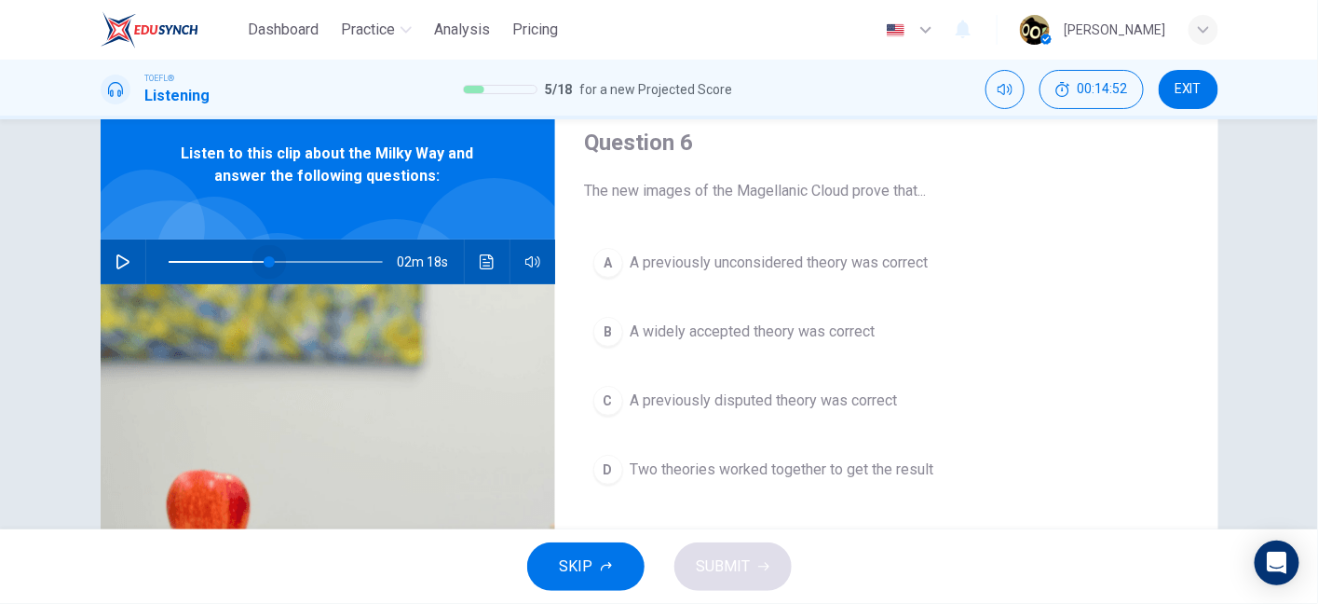
click at [265, 262] on span at bounding box center [276, 262] width 214 height 26
click at [118, 260] on icon "button" at bounding box center [123, 261] width 15 height 15
click at [209, 263] on span at bounding box center [276, 262] width 214 height 26
click at [465, 266] on div "03m 21s" at bounding box center [328, 261] width 455 height 45
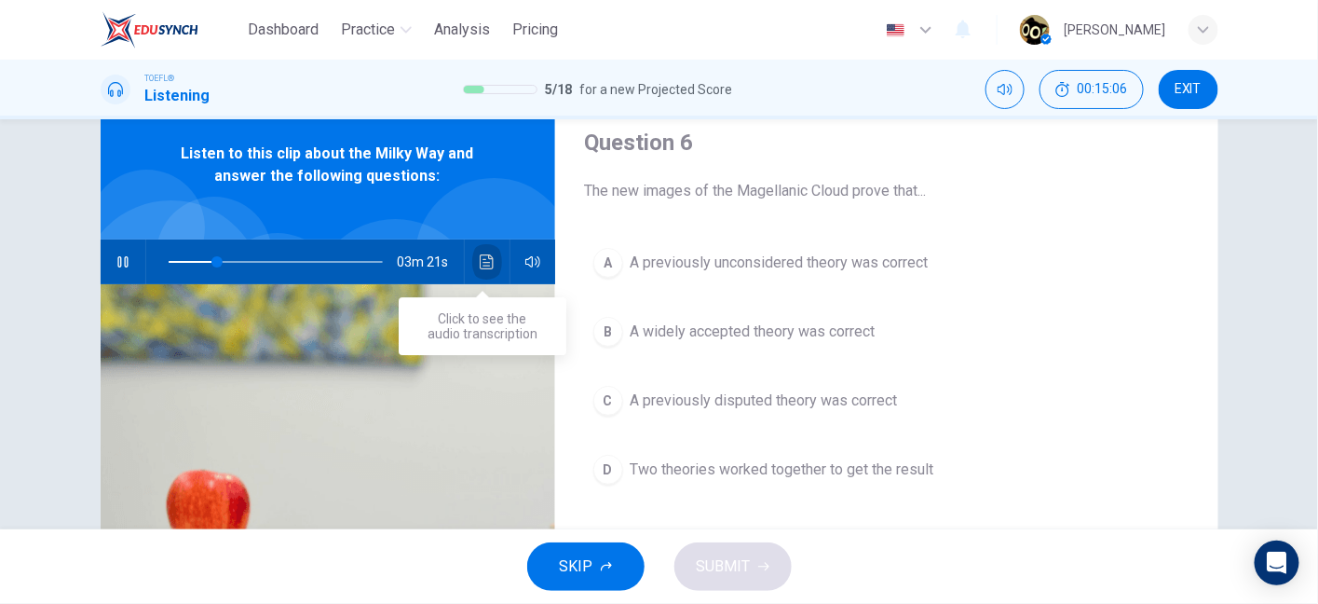
click at [480, 266] on icon "Click to see the audio transcription" at bounding box center [487, 261] width 15 height 15
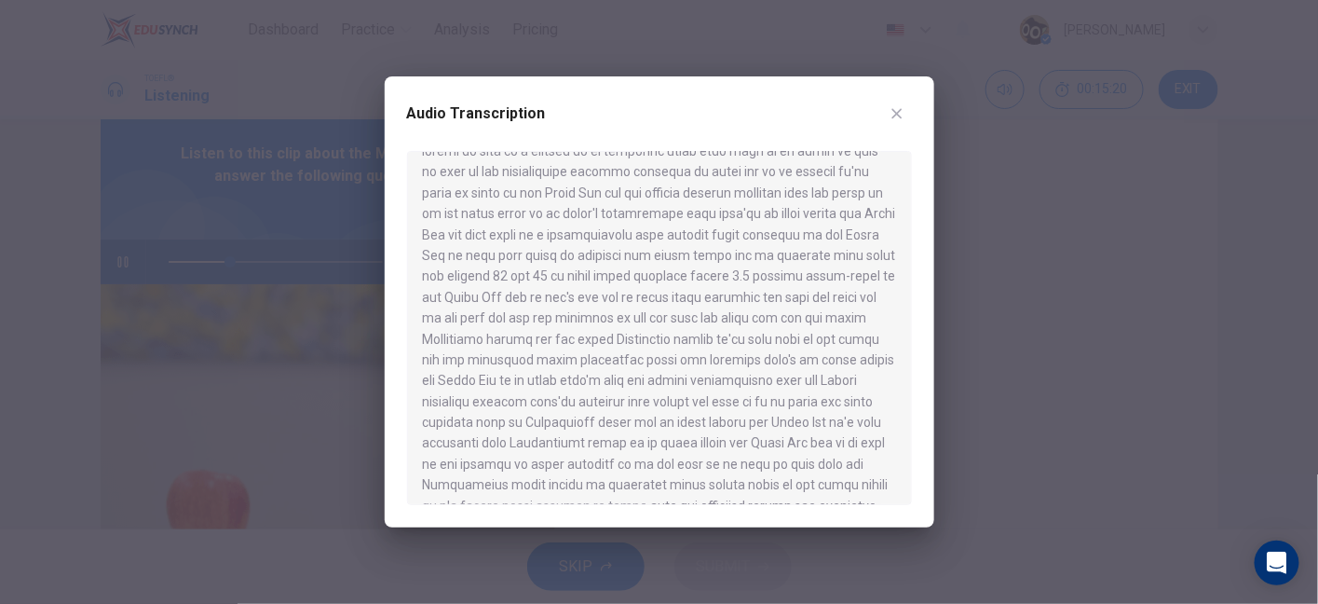
scroll to position [0, 0]
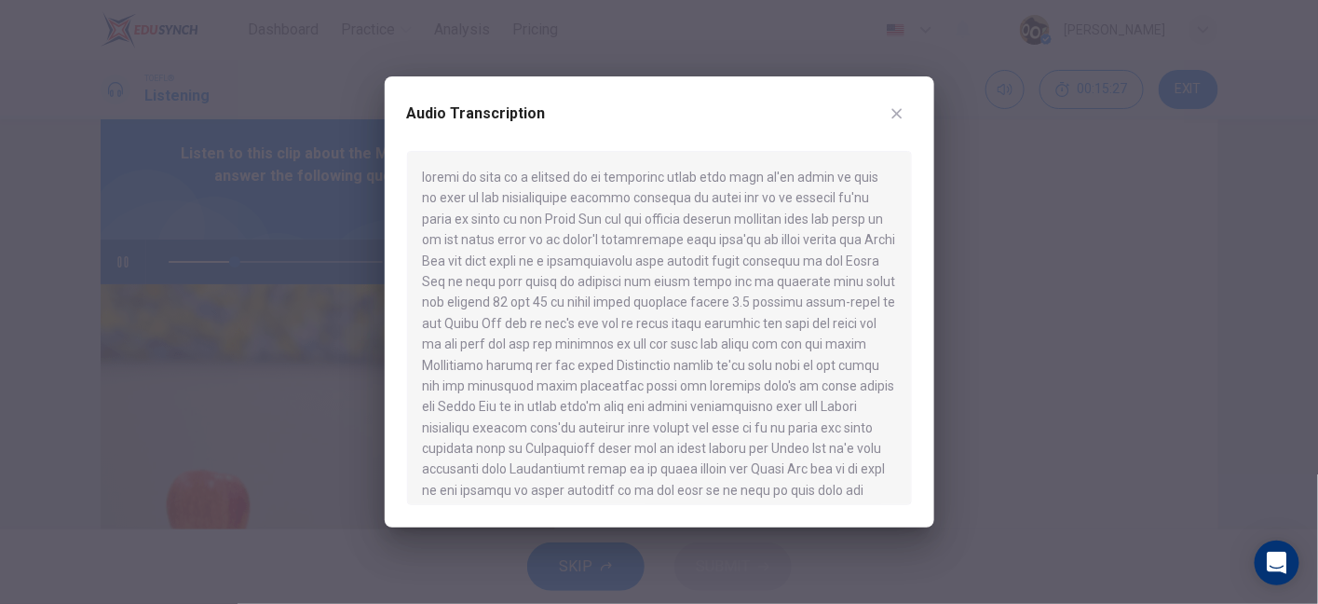
drag, startPoint x: 675, startPoint y: 348, endPoint x: 848, endPoint y: 348, distance: 173.3
click at [848, 348] on div at bounding box center [659, 328] width 505 height 354
click at [906, 104] on button "button" at bounding box center [897, 114] width 30 height 30
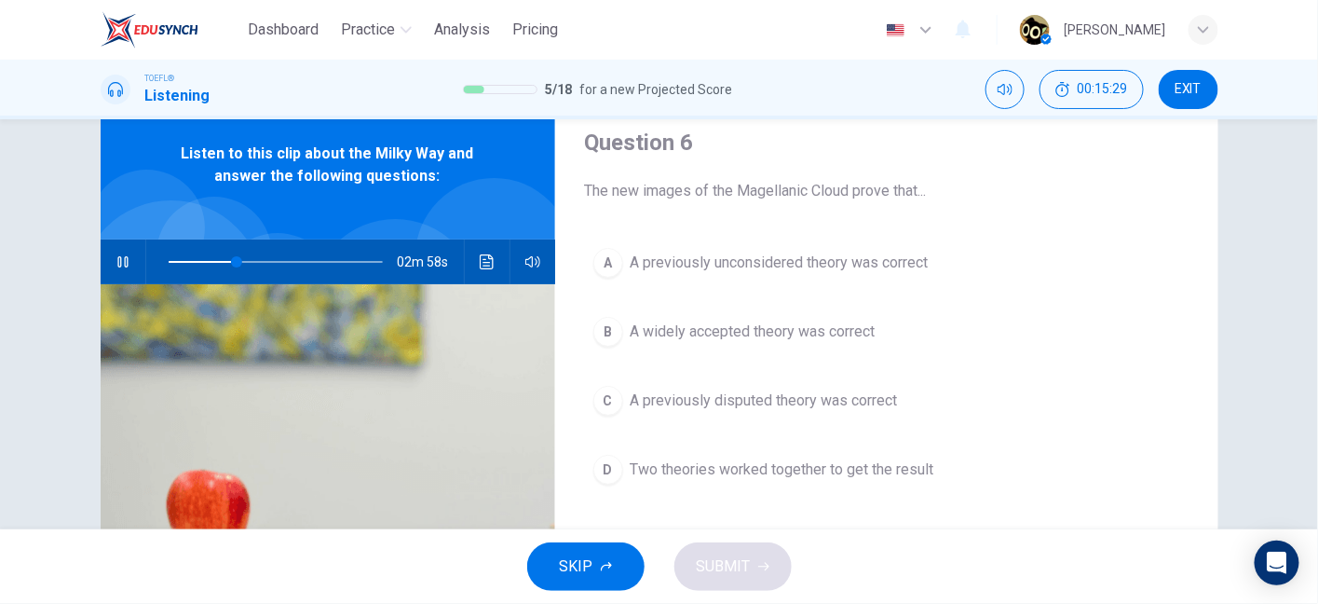
drag, startPoint x: 906, startPoint y: 104, endPoint x: 396, endPoint y: 230, distance: 525.0
click at [396, 230] on div "Dashboard Practice Analysis Pricing English en ​ Fernanda Milanez Brugnari TOEF…" at bounding box center [659, 302] width 1318 height 604
click at [110, 250] on button "button" at bounding box center [123, 261] width 30 height 45
click at [196, 262] on span at bounding box center [276, 262] width 214 height 26
click at [123, 259] on icon "button" at bounding box center [123, 261] width 15 height 15
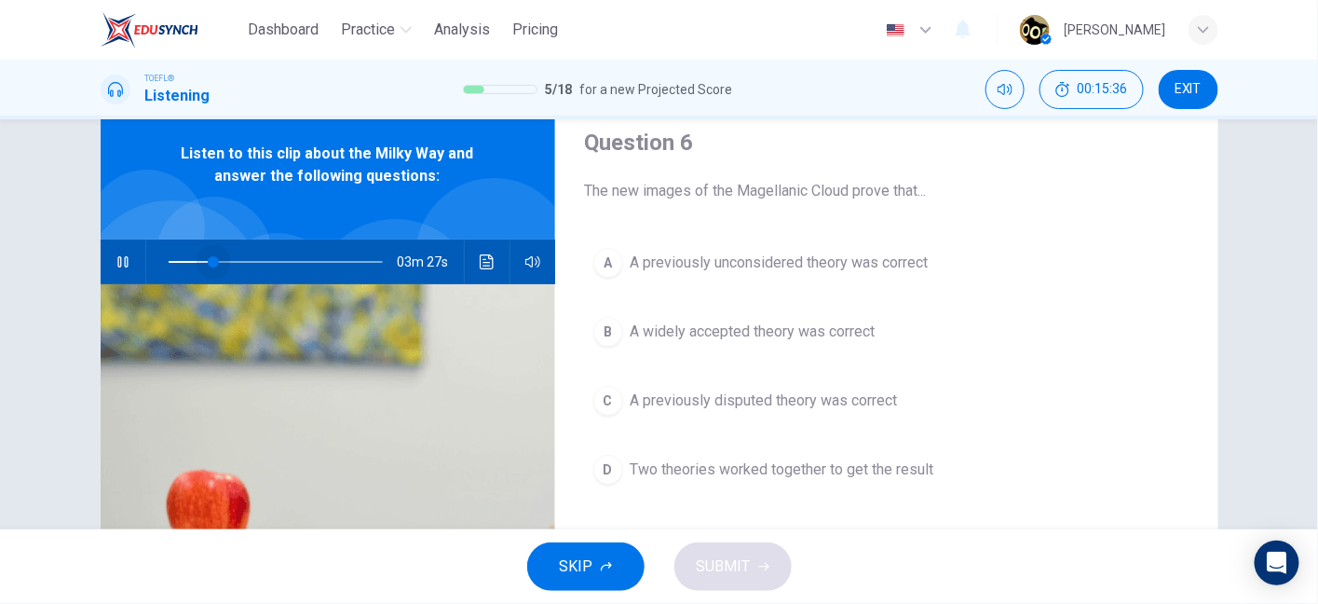
click at [208, 261] on span at bounding box center [213, 261] width 11 height 11
click at [200, 261] on span at bounding box center [204, 261] width 11 height 11
click at [193, 259] on span at bounding box center [198, 261] width 11 height 11
click at [187, 260] on span at bounding box center [191, 261] width 11 height 11
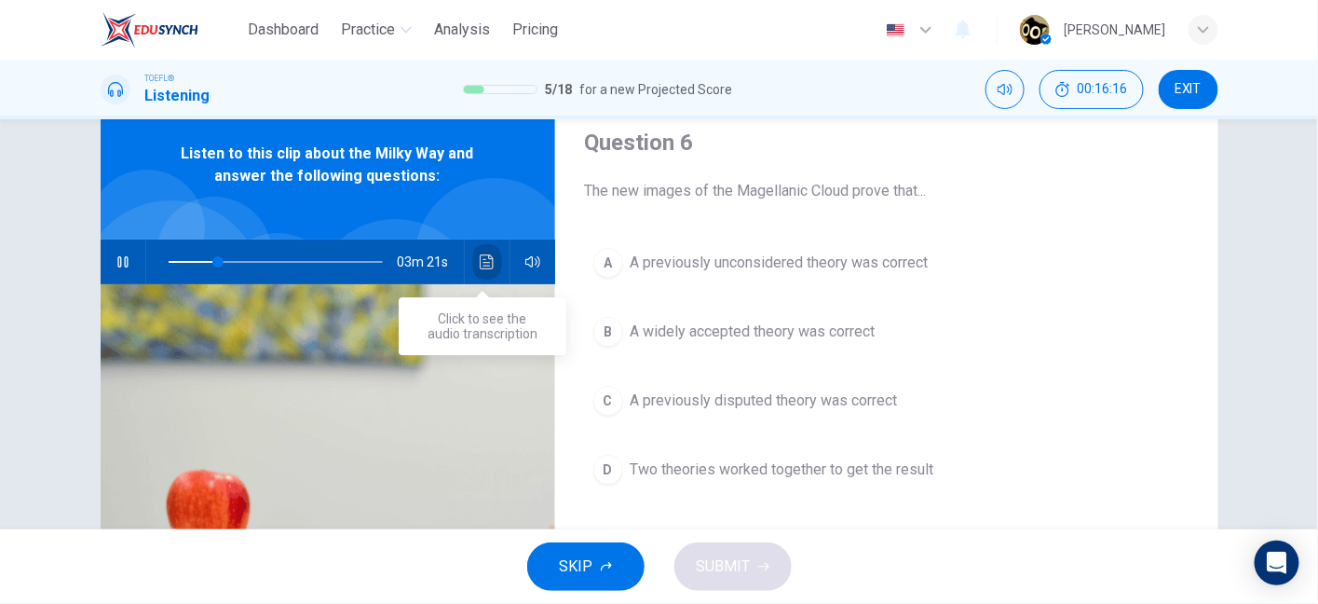
click at [473, 262] on button "Click to see the audio transcription" at bounding box center [487, 261] width 30 height 45
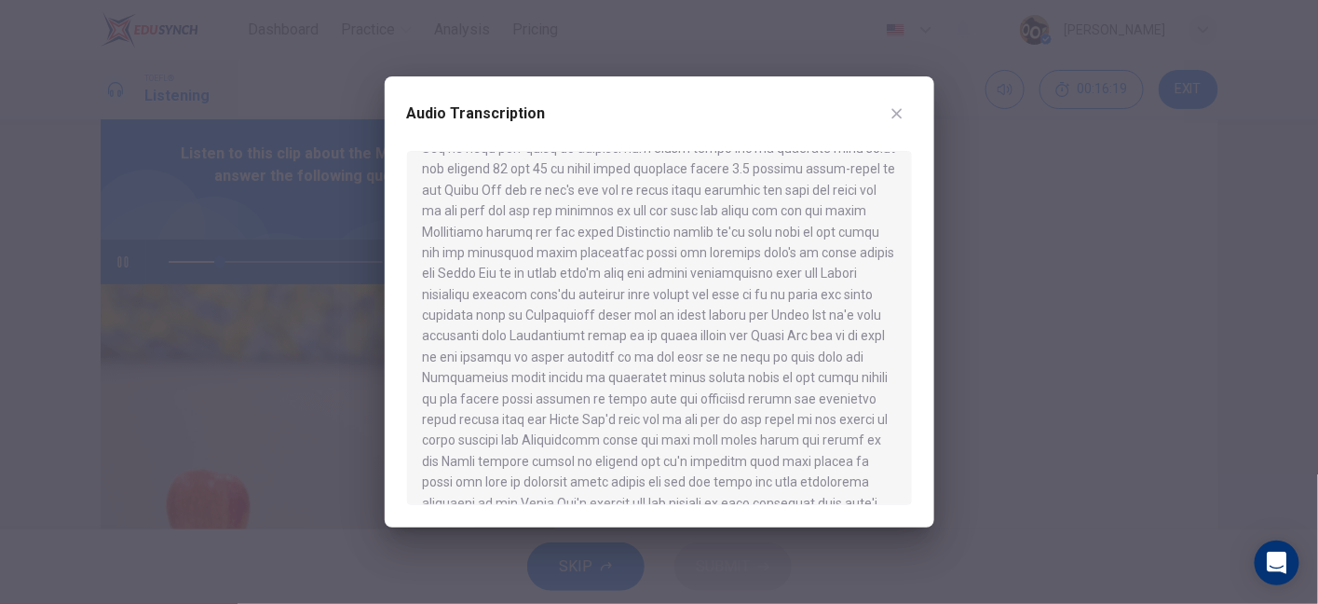
scroll to position [130, 0]
click at [887, 117] on button "button" at bounding box center [897, 114] width 30 height 30
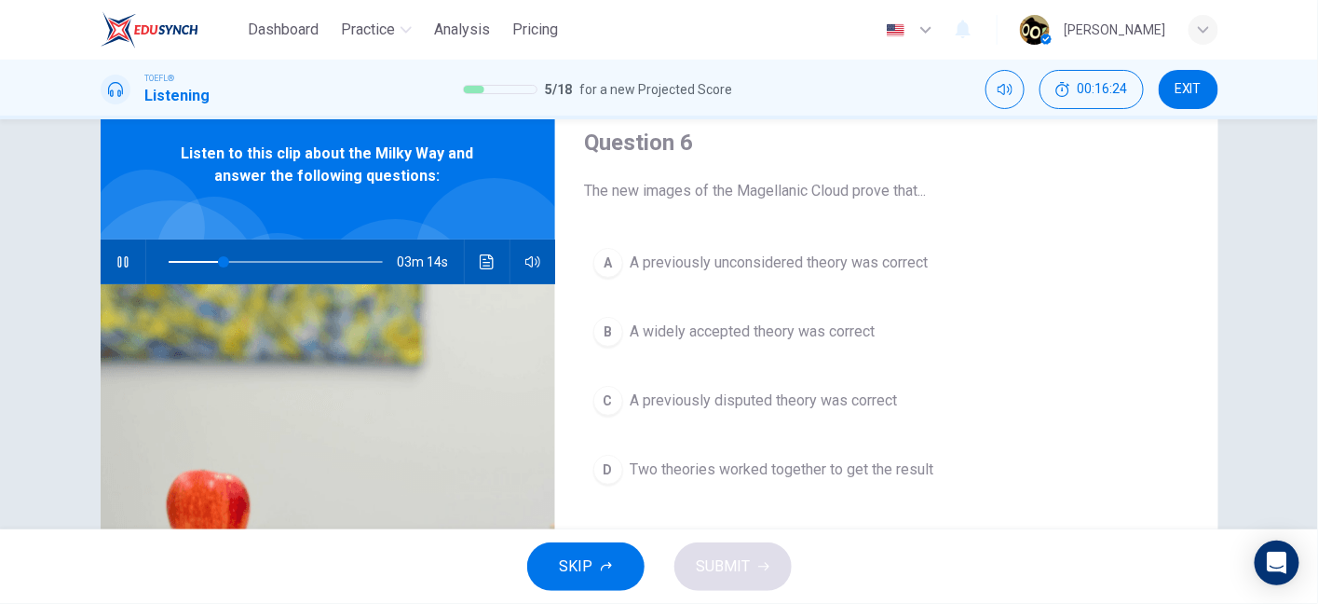
click at [466, 276] on div "03m 14s" at bounding box center [328, 261] width 455 height 45
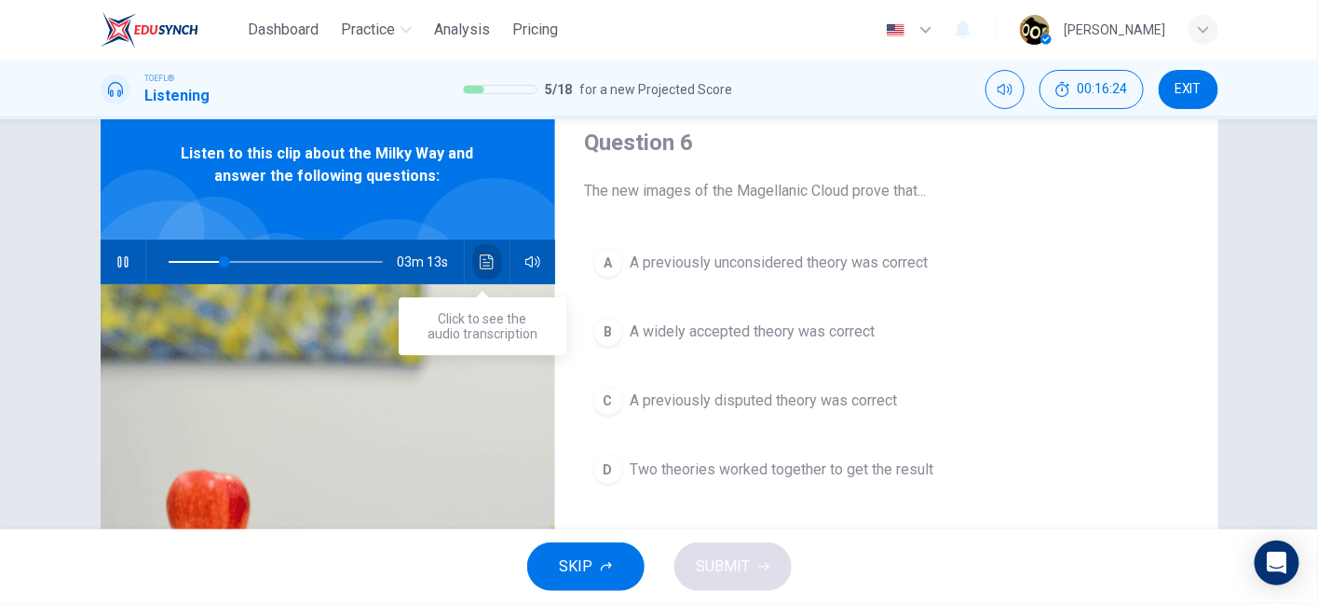
click at [480, 266] on icon "Click to see the audio transcription" at bounding box center [487, 261] width 14 height 15
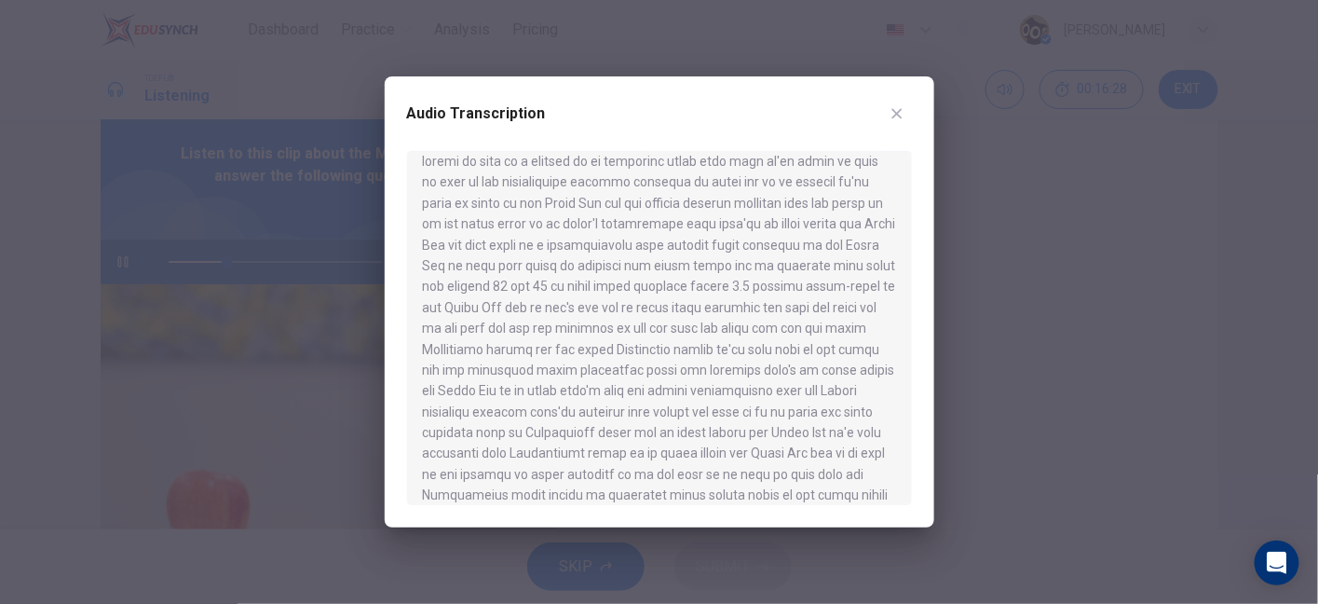
scroll to position [0, 0]
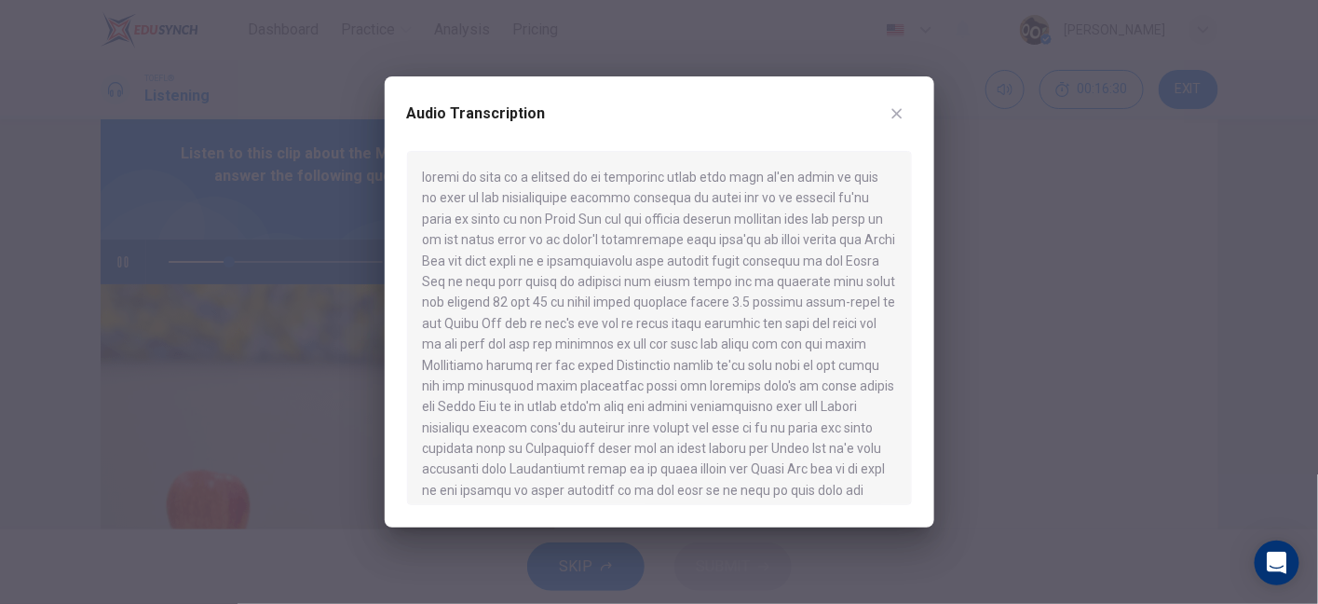
drag, startPoint x: 554, startPoint y: 225, endPoint x: 652, endPoint y: 249, distance: 100.8
click at [652, 249] on div at bounding box center [659, 328] width 505 height 354
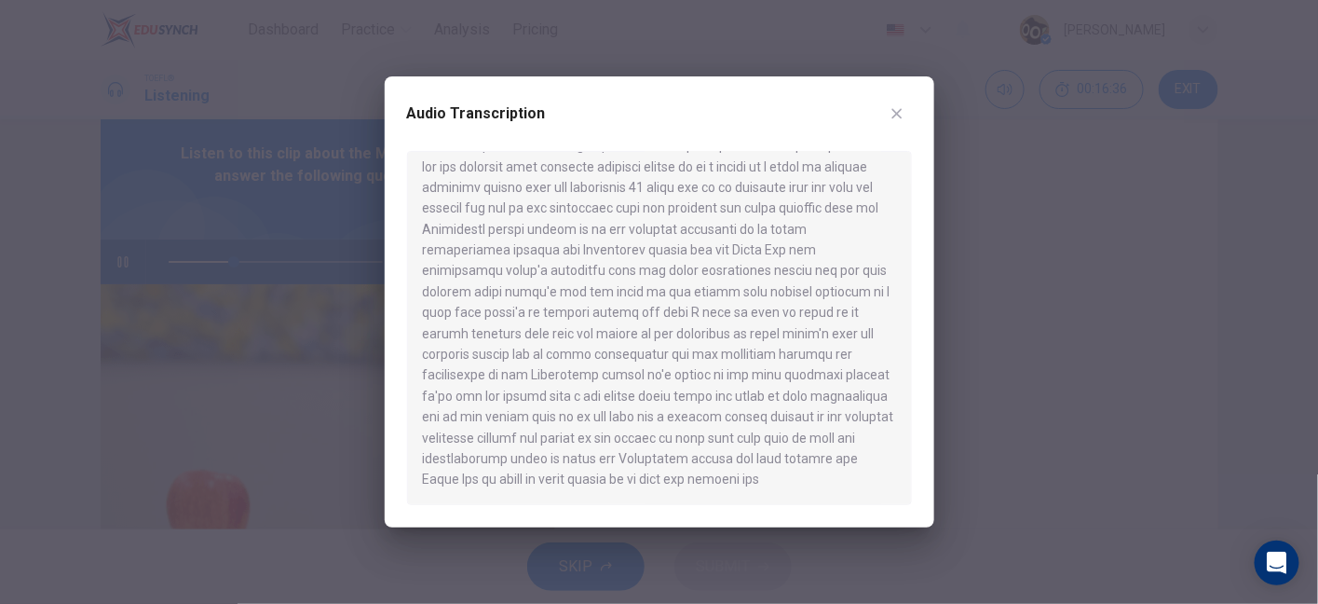
drag, startPoint x: 686, startPoint y: 339, endPoint x: 772, endPoint y: 363, distance: 89.1
click at [772, 363] on div at bounding box center [659, 328] width 505 height 354
click at [907, 116] on button "button" at bounding box center [897, 114] width 30 height 30
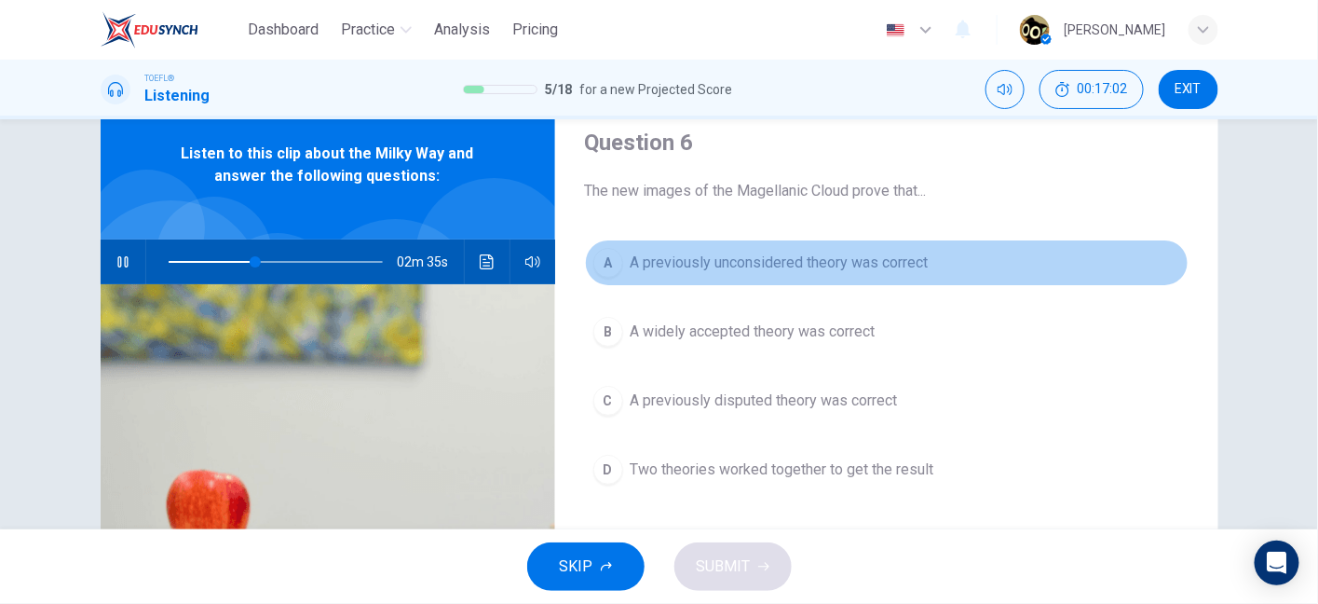
click at [890, 255] on span "A previously unconsidered theory was correct" at bounding box center [780, 263] width 298 height 22
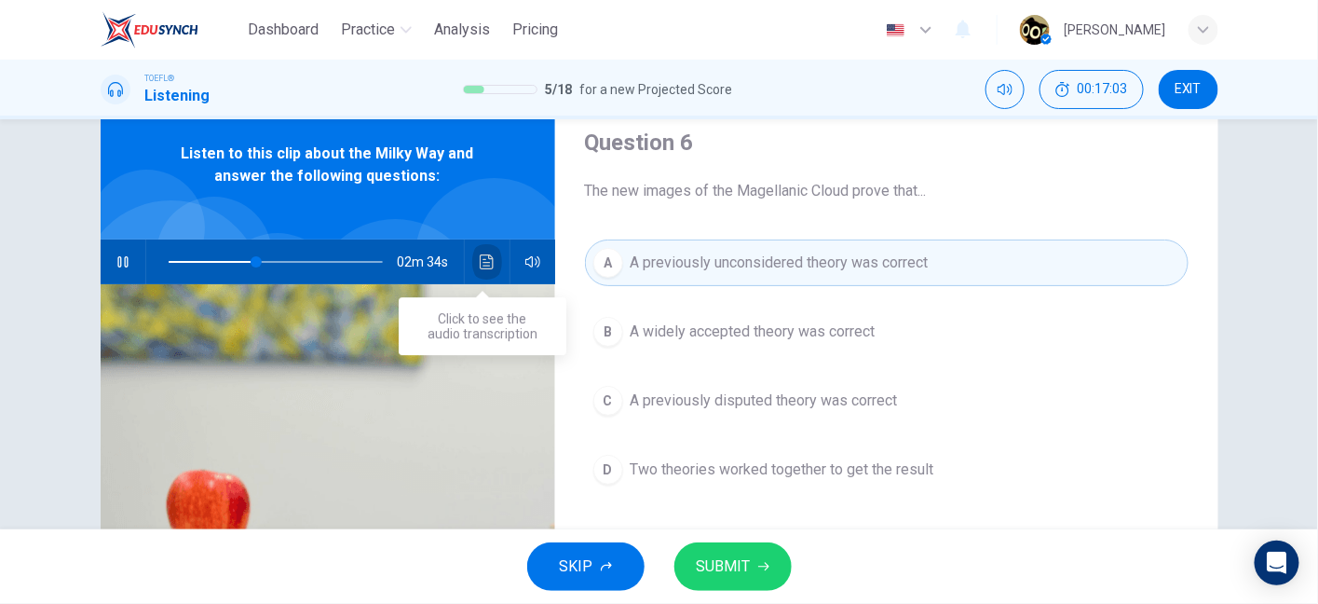
click at [485, 270] on button "Click to see the audio transcription" at bounding box center [487, 261] width 30 height 45
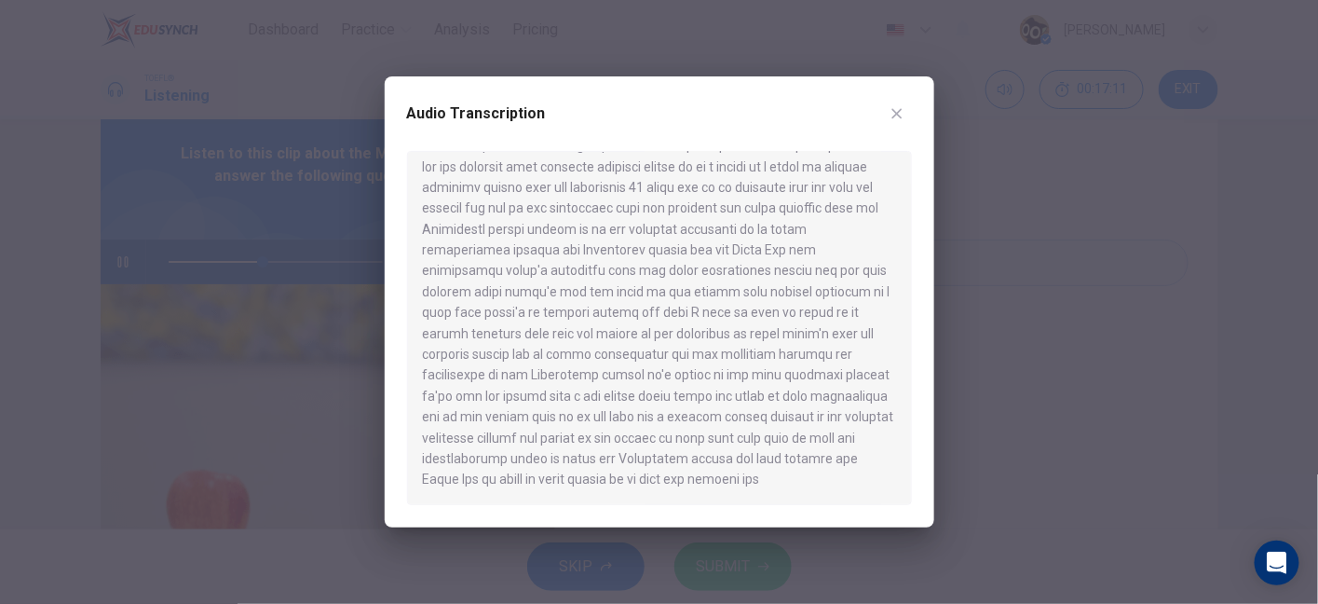
drag, startPoint x: 673, startPoint y: 375, endPoint x: 792, endPoint y: 385, distance: 119.7
click at [792, 385] on div at bounding box center [659, 328] width 505 height 354
drag, startPoint x: 792, startPoint y: 385, endPoint x: 604, endPoint y: 388, distance: 188.2
click at [604, 388] on div at bounding box center [659, 328] width 505 height 354
drag, startPoint x: 438, startPoint y: 395, endPoint x: 581, endPoint y: 403, distance: 142.8
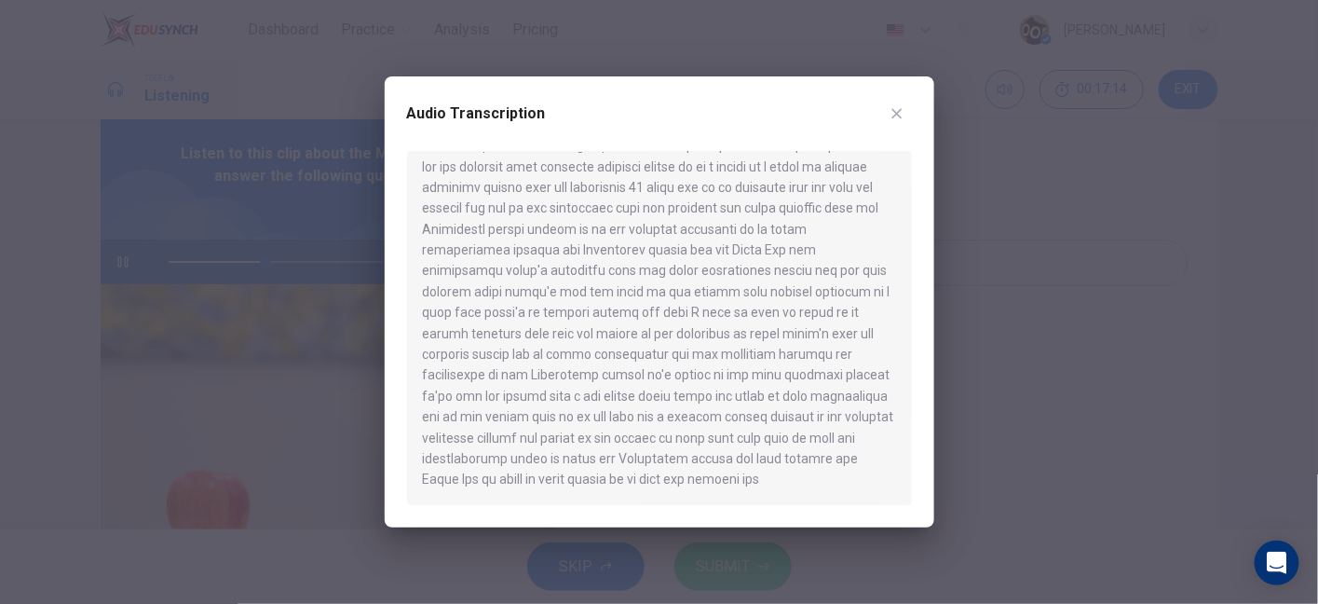
click at [581, 403] on div at bounding box center [659, 328] width 505 height 354
click at [895, 102] on button "button" at bounding box center [897, 114] width 30 height 30
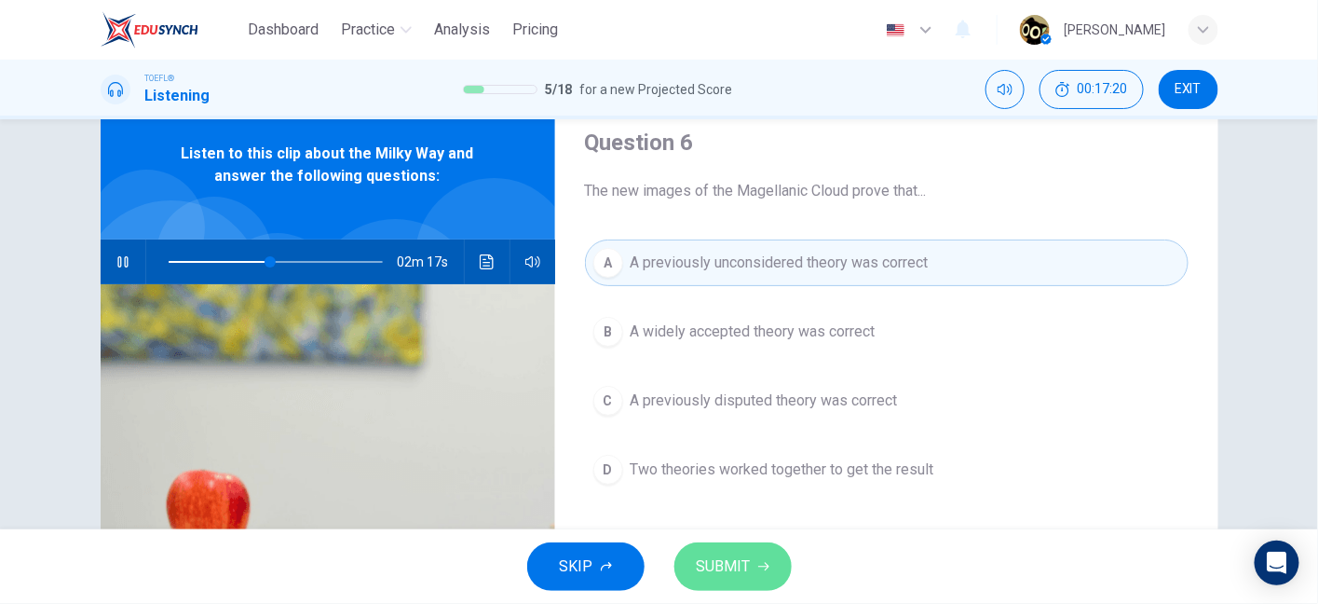
click at [741, 571] on span "SUBMIT" at bounding box center [724, 566] width 54 height 26
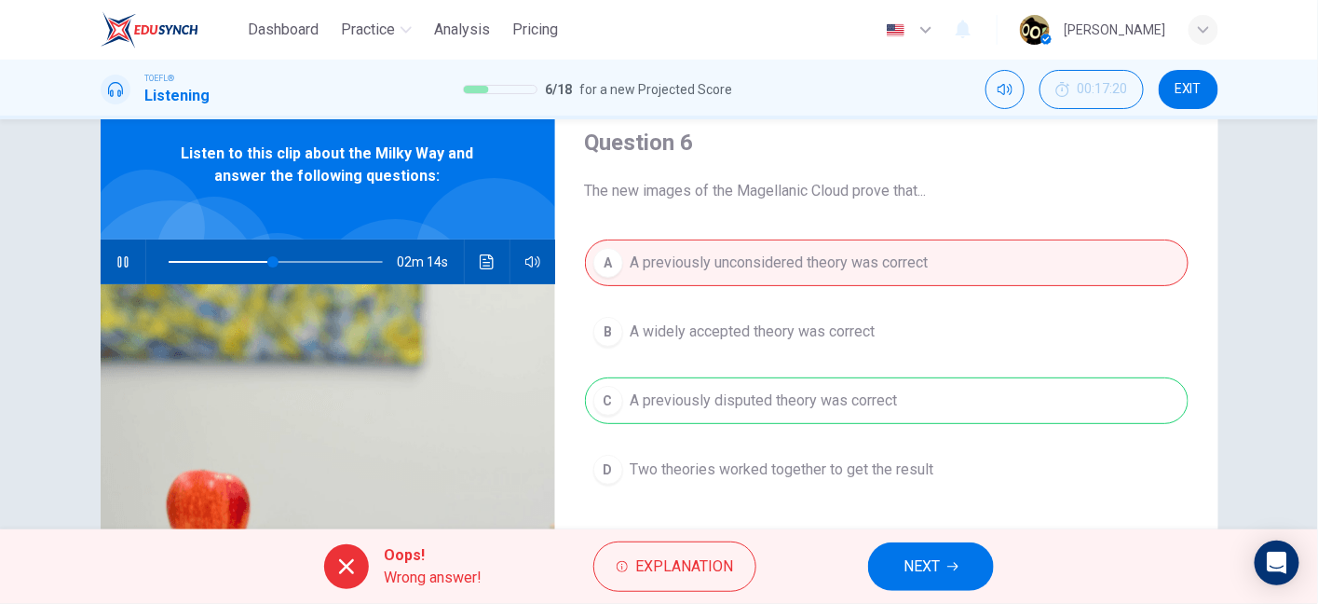
drag, startPoint x: 824, startPoint y: 395, endPoint x: 881, endPoint y: 394, distance: 57.8
click at [881, 394] on div "A A previously unconsidered theory was correct B A widely accepted theory was c…" at bounding box center [887, 384] width 604 height 291
click at [902, 576] on button "NEXT" at bounding box center [931, 566] width 126 height 48
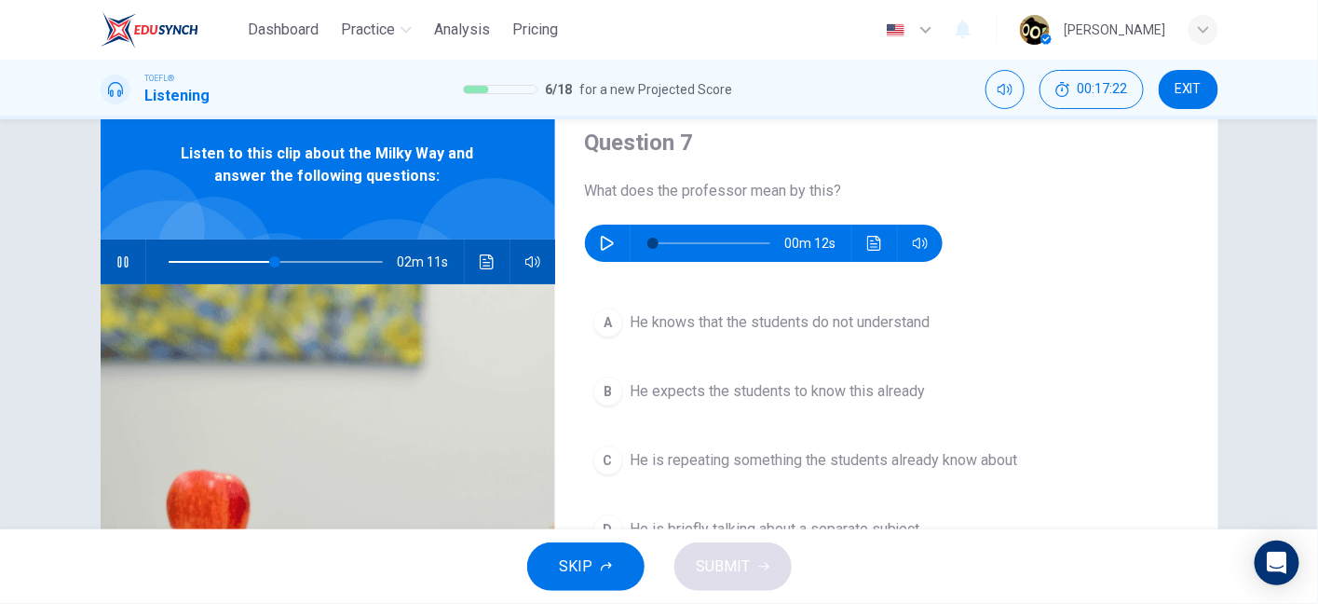
click at [108, 256] on button "button" at bounding box center [123, 261] width 30 height 45
type input "50"
click at [603, 246] on icon "button" at bounding box center [607, 243] width 13 height 15
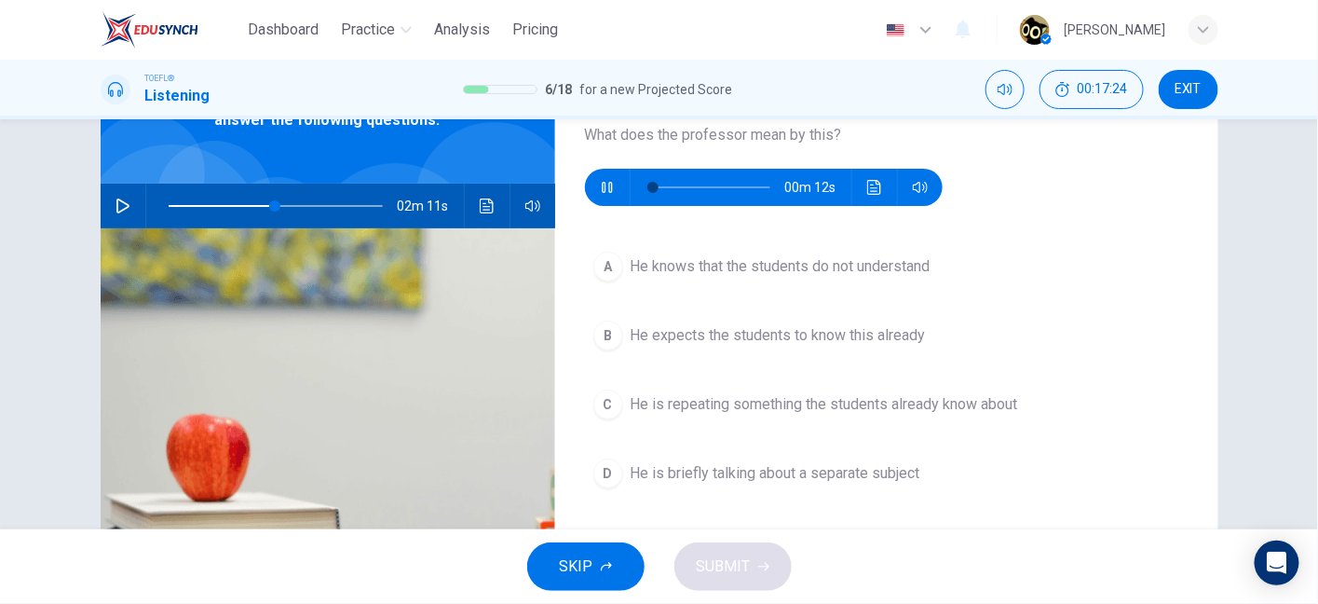
scroll to position [124, 0]
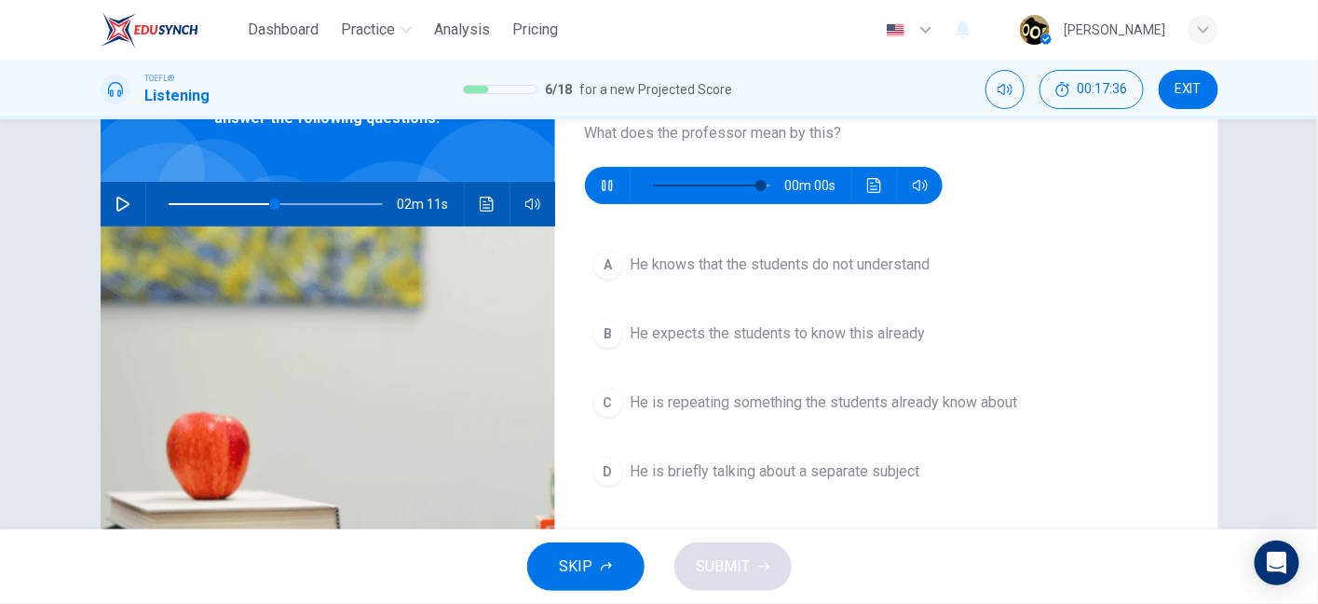
type input "0"
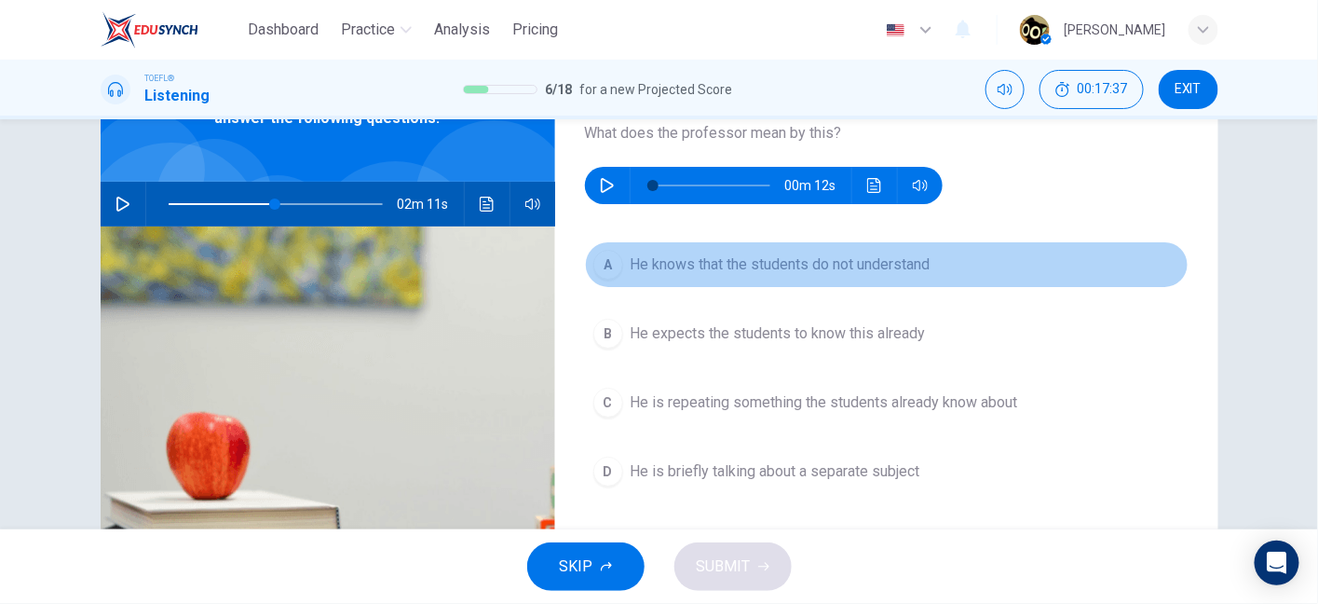
click at [756, 266] on span "He knows that the students do not understand" at bounding box center [781, 264] width 300 height 22
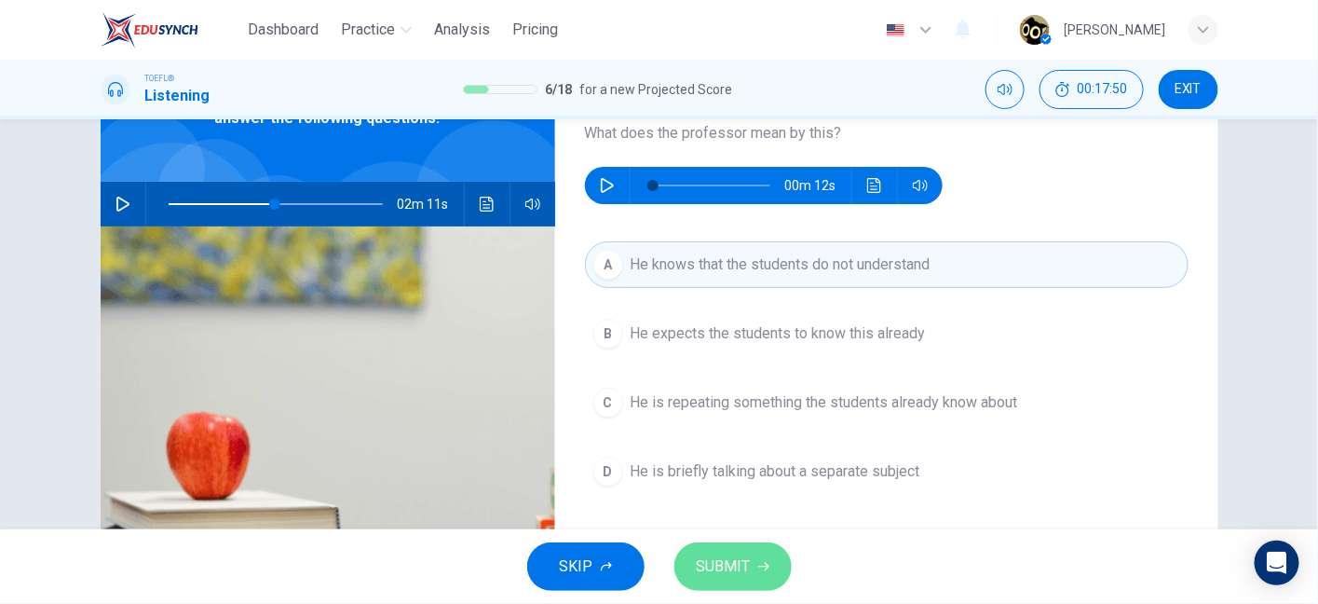
click at [749, 552] on button "SUBMIT" at bounding box center [733, 566] width 117 height 48
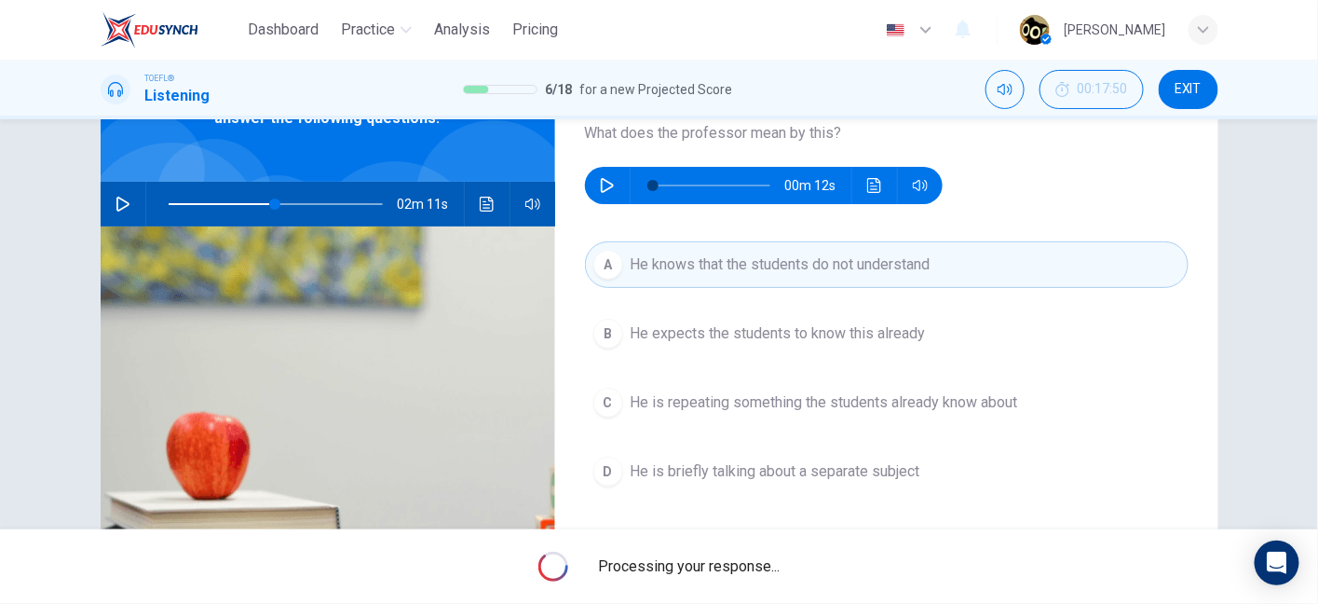
type input "50"
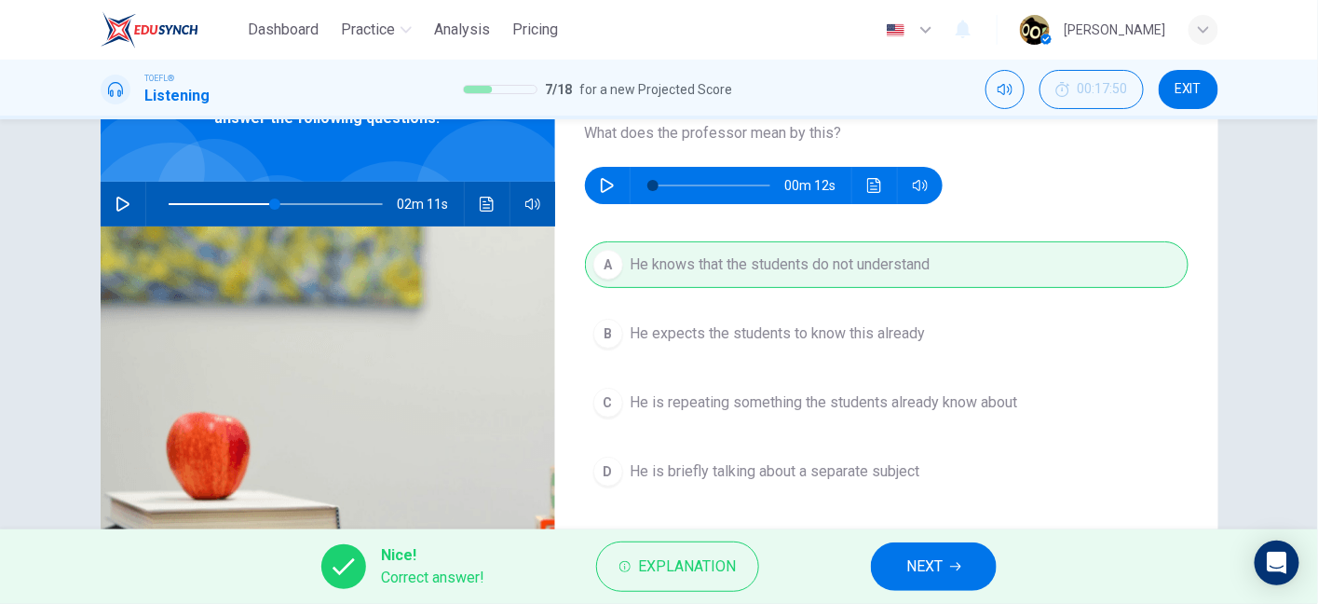
click at [909, 579] on span "NEXT" at bounding box center [925, 566] width 36 height 26
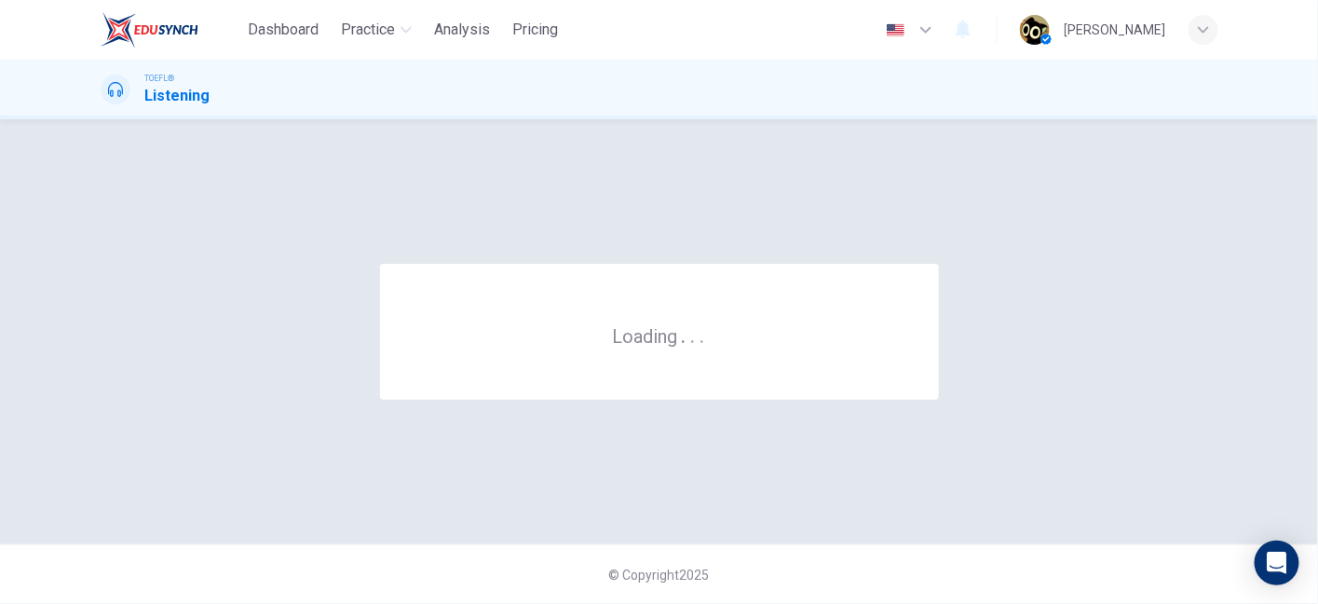
scroll to position [0, 0]
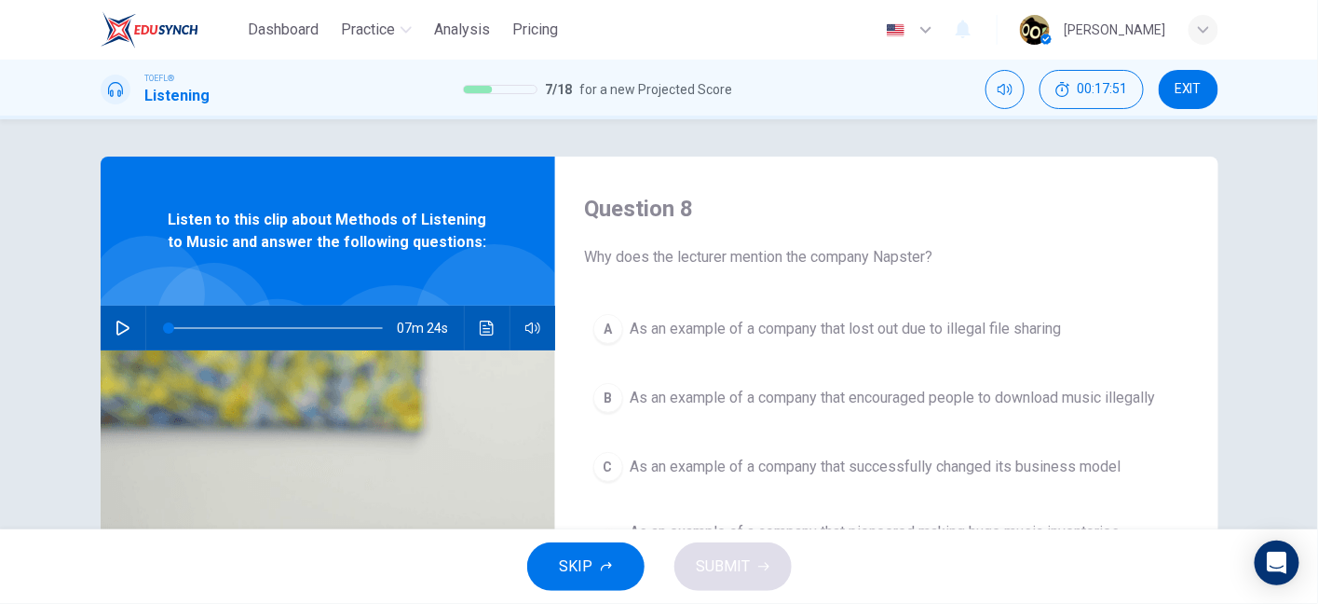
click at [116, 326] on icon "button" at bounding box center [123, 328] width 15 height 15
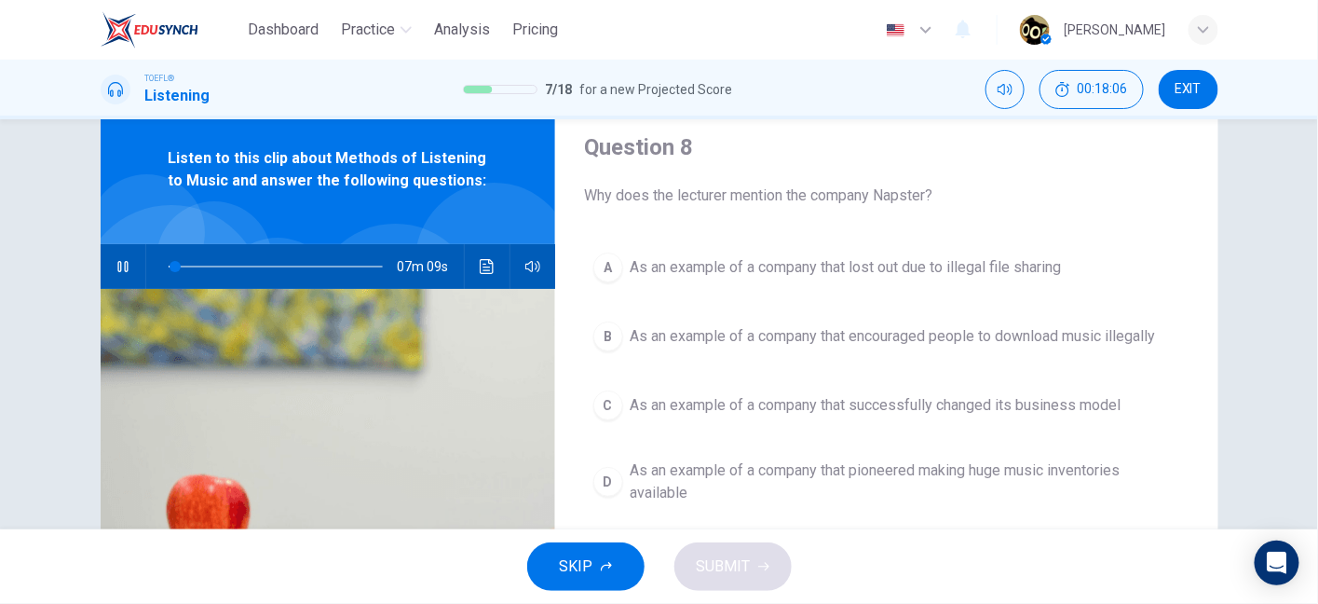
scroll to position [61, 0]
drag, startPoint x: 879, startPoint y: 194, endPoint x: 927, endPoint y: 195, distance: 48.5
click at [927, 195] on span "Why does the lecturer mention the company Napster?" at bounding box center [887, 196] width 604 height 22
click at [890, 240] on div "Question 8 Why does the lecturer mention the company Napster? A As an example o…" at bounding box center [886, 420] width 663 height 648
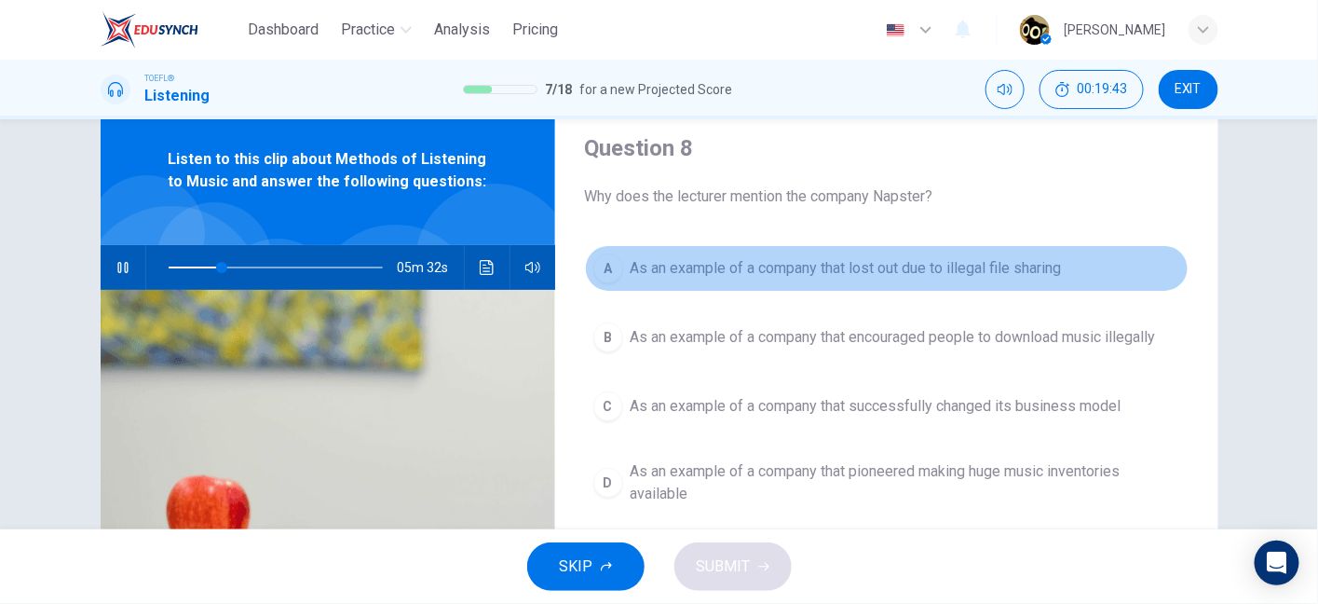
click at [736, 262] on span "As an example of a company that lost out due to illegal file sharing" at bounding box center [846, 268] width 431 height 22
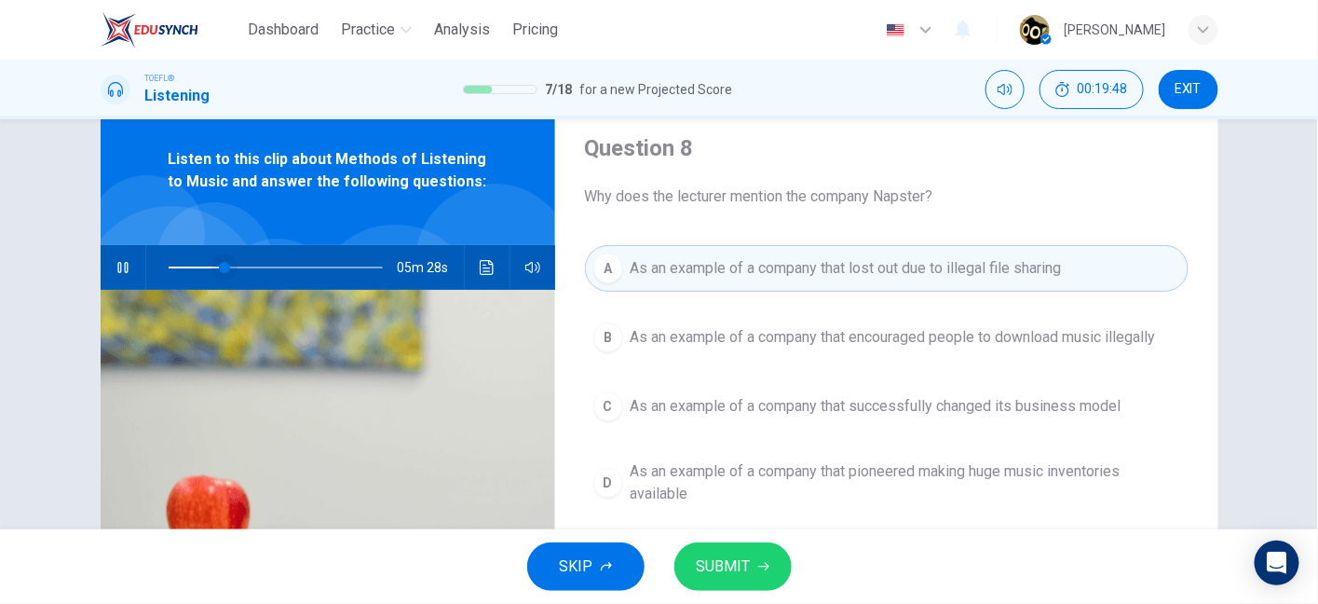
click at [219, 264] on span at bounding box center [224, 267] width 11 height 11
click at [203, 266] on span at bounding box center [206, 267] width 11 height 11
click at [131, 263] on button "button" at bounding box center [123, 267] width 30 height 45
click at [475, 258] on button "Click to see the audio transcription" at bounding box center [487, 267] width 30 height 45
type input "26"
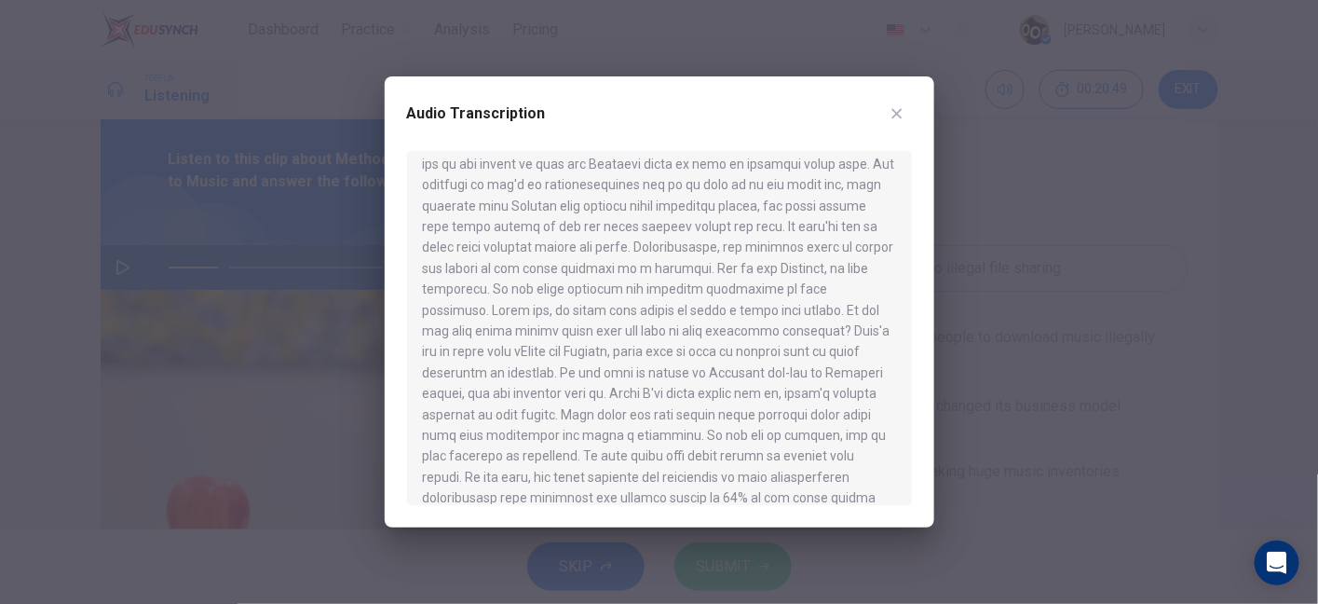
scroll to position [330, 0]
drag, startPoint x: 636, startPoint y: 198, endPoint x: 472, endPoint y: 220, distance: 165.5
click at [472, 220] on div at bounding box center [659, 328] width 505 height 354
drag, startPoint x: 630, startPoint y: 243, endPoint x: 731, endPoint y: 246, distance: 100.7
click at [731, 246] on div at bounding box center [659, 328] width 505 height 354
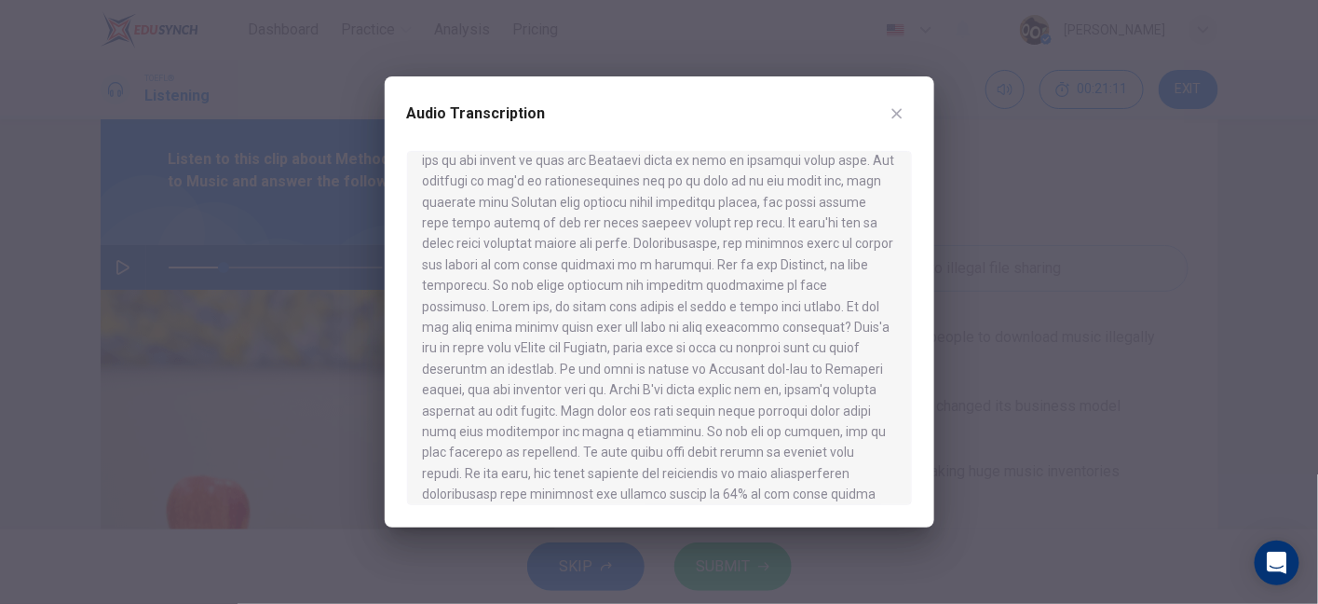
drag, startPoint x: 513, startPoint y: 227, endPoint x: 646, endPoint y: 234, distance: 132.5
click at [646, 234] on div at bounding box center [659, 328] width 505 height 354
click at [886, 106] on button "button" at bounding box center [897, 114] width 30 height 30
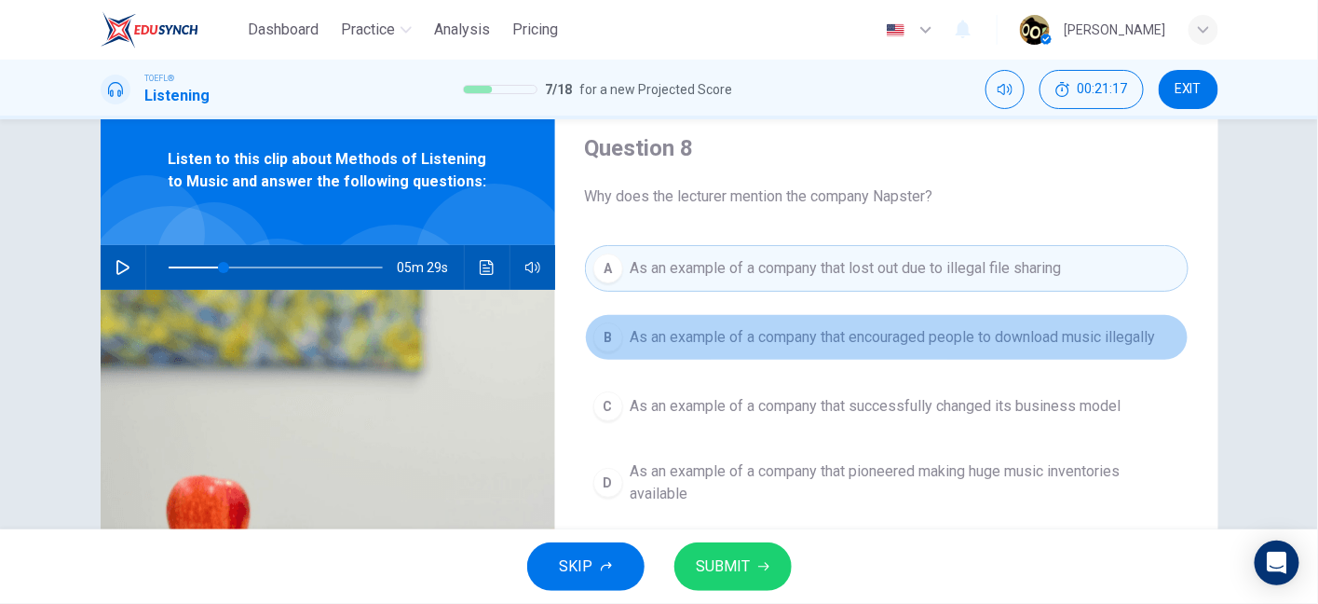
click at [920, 345] on span "As an example of a company that encouraged people to download music illegally" at bounding box center [894, 337] width 526 height 22
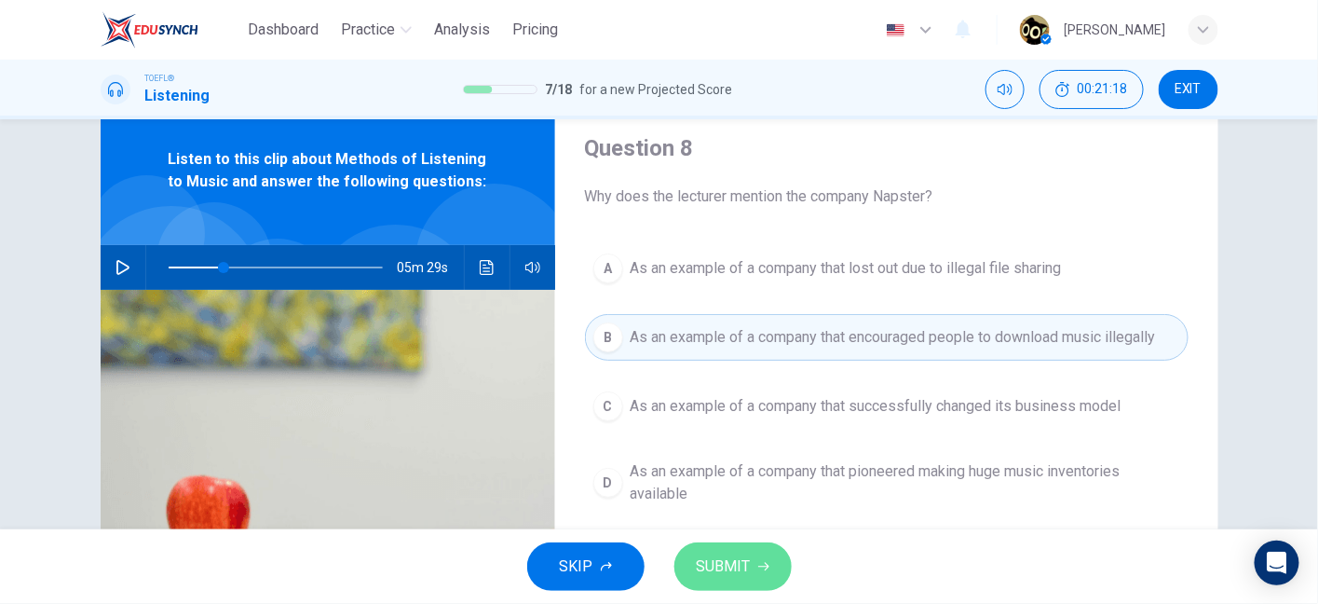
click at [722, 576] on span "SUBMIT" at bounding box center [724, 566] width 54 height 26
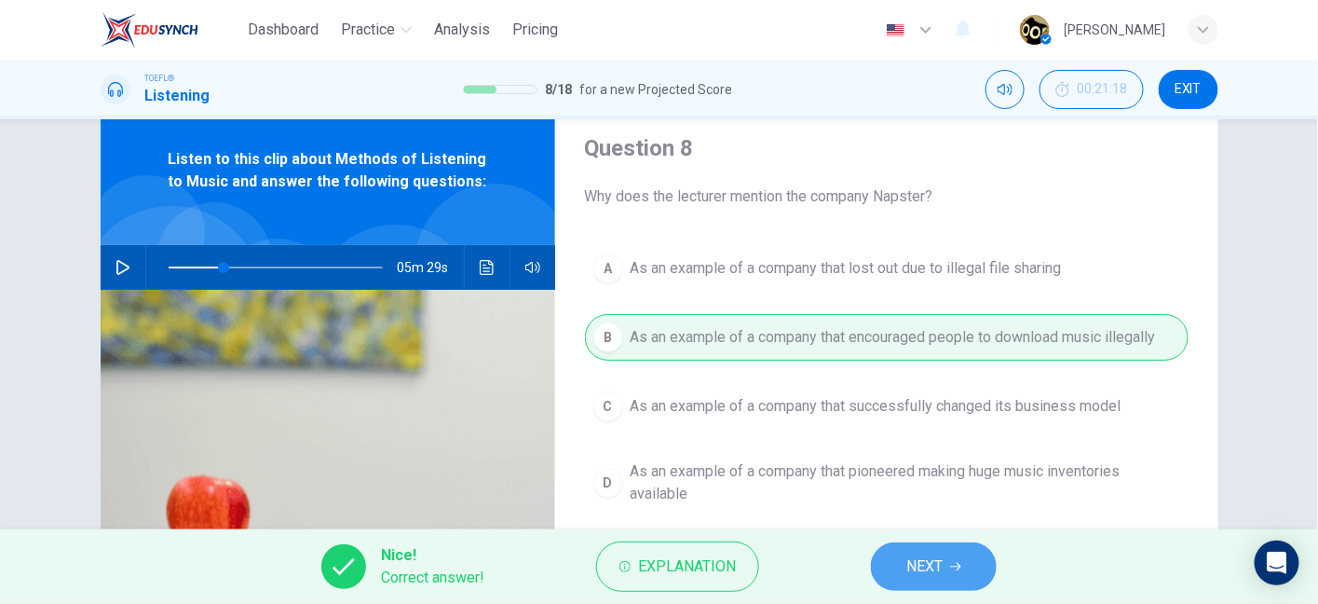
click at [896, 570] on button "NEXT" at bounding box center [934, 566] width 126 height 48
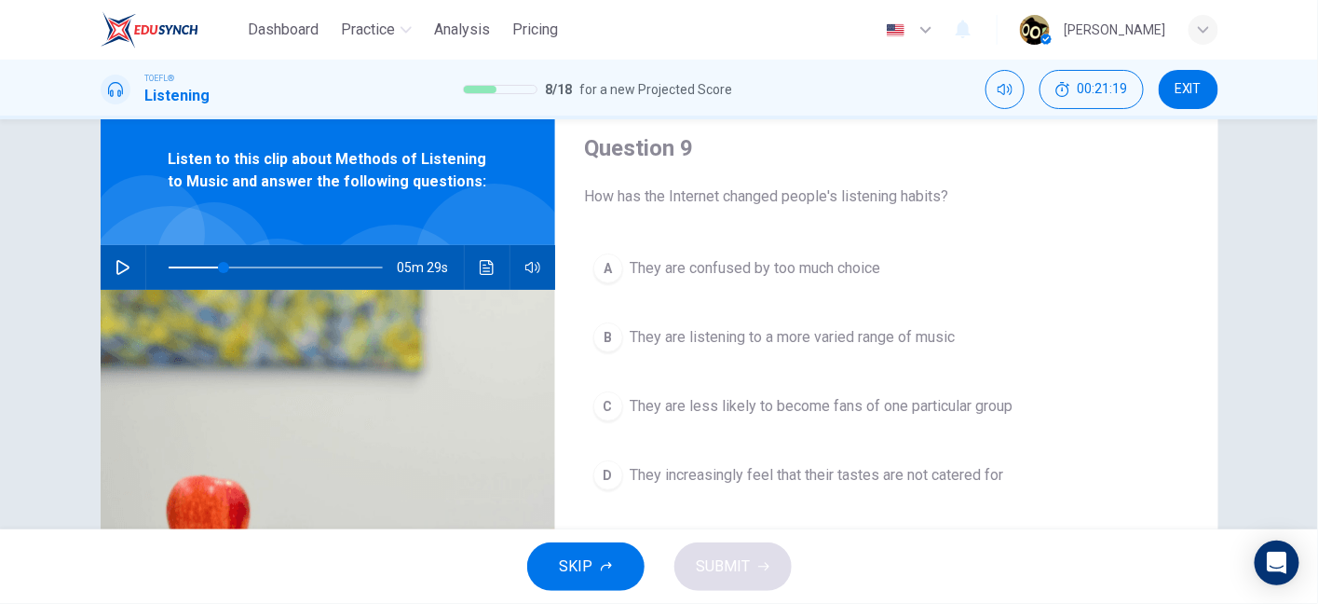
drag, startPoint x: 606, startPoint y: 187, endPoint x: 843, endPoint y: 186, distance: 237.6
click at [843, 186] on span "How has the Internet changed people's listening habits?" at bounding box center [887, 196] width 604 height 22
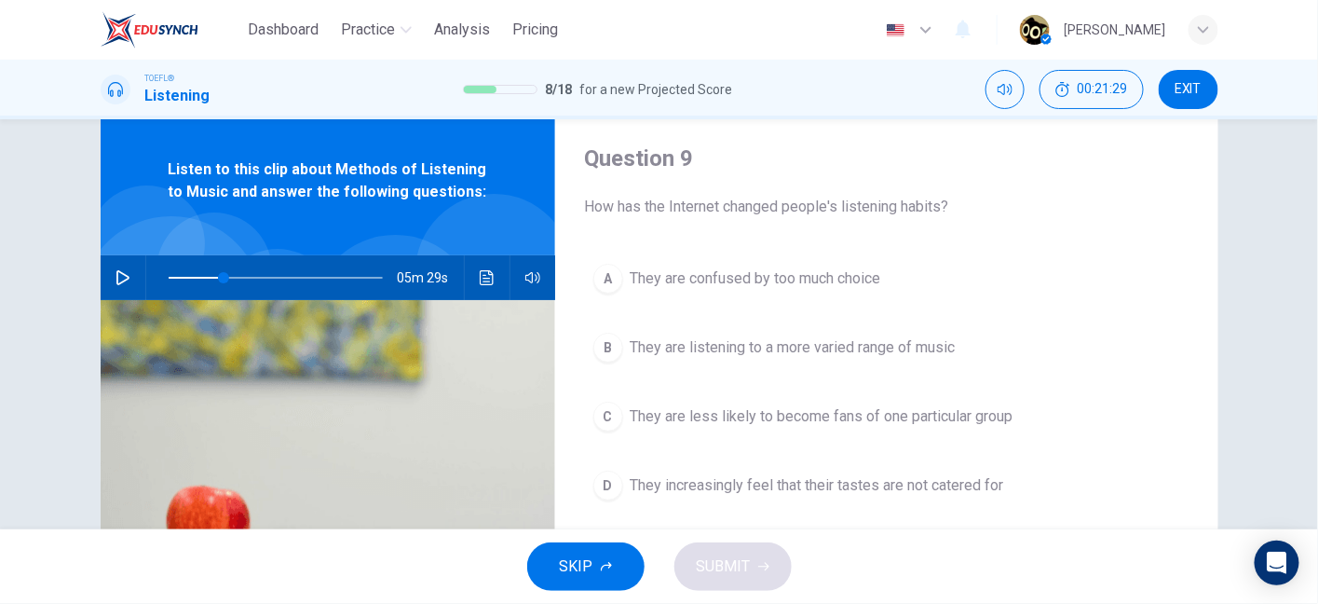
scroll to position [47, 0]
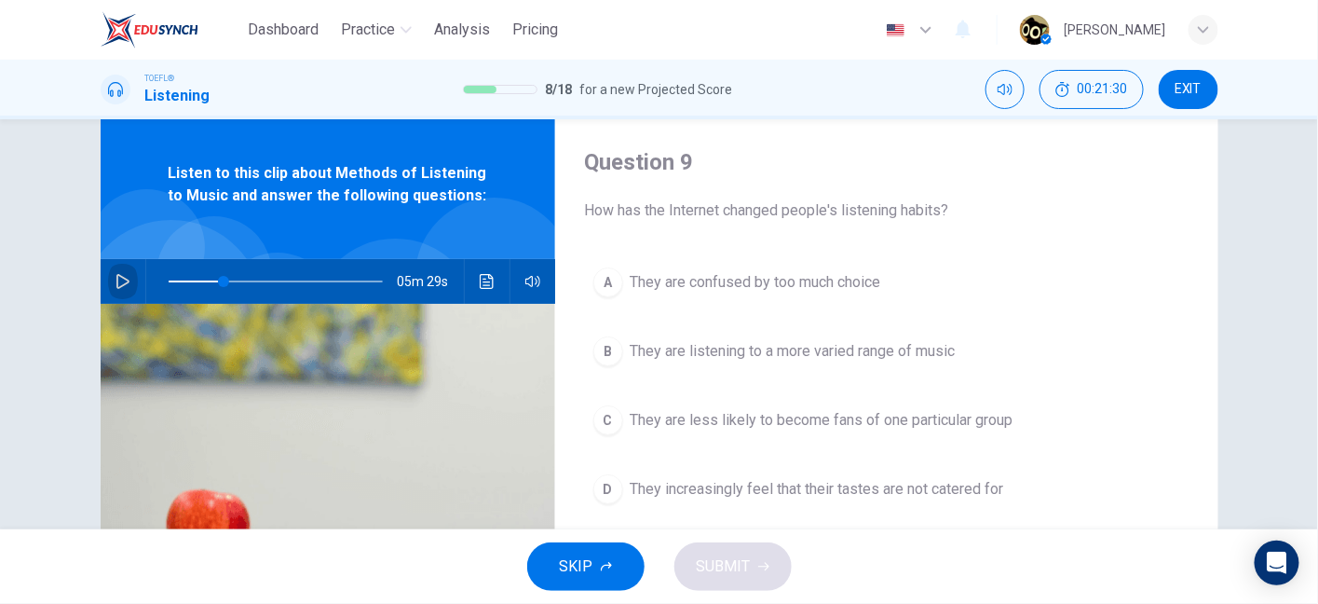
click at [116, 274] on icon "button" at bounding box center [123, 281] width 15 height 15
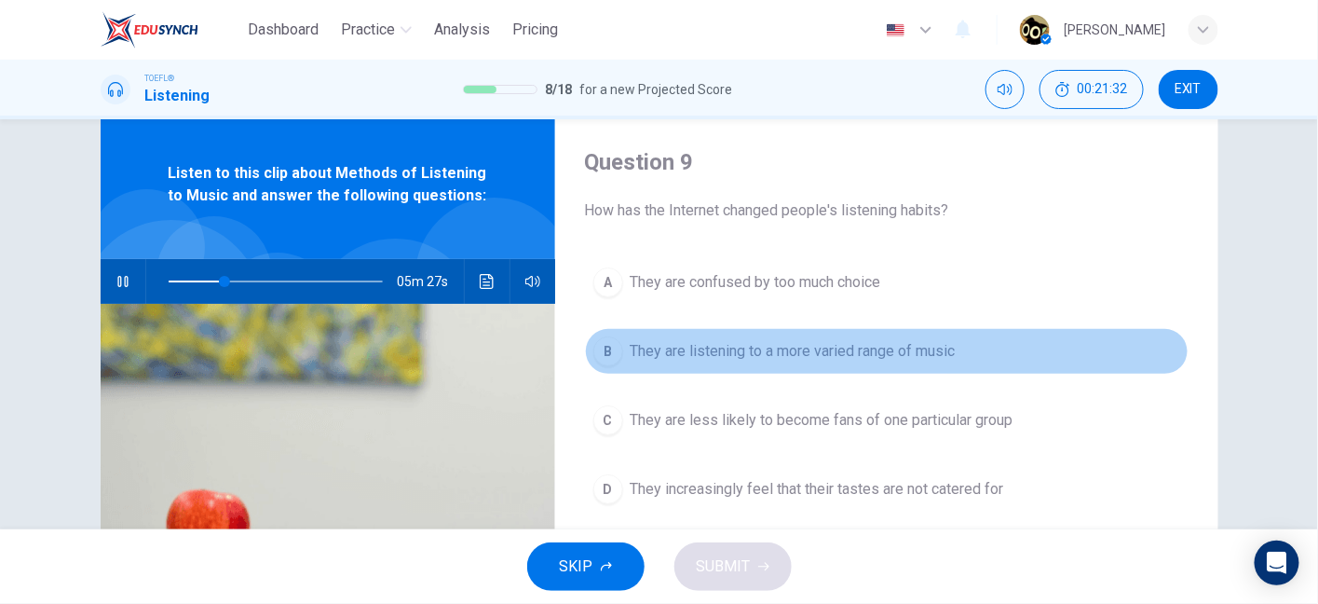
click at [795, 362] on button "B They are listening to a more varied range of music" at bounding box center [887, 351] width 604 height 47
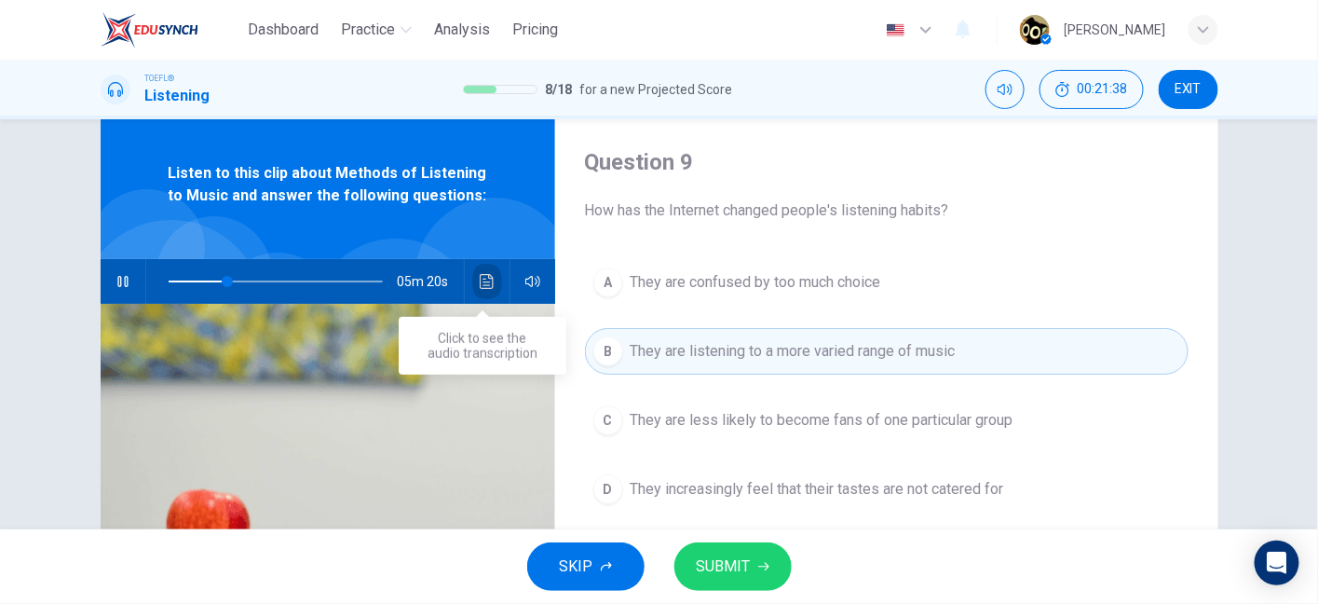
click at [472, 286] on button "Click to see the audio transcription" at bounding box center [487, 281] width 30 height 45
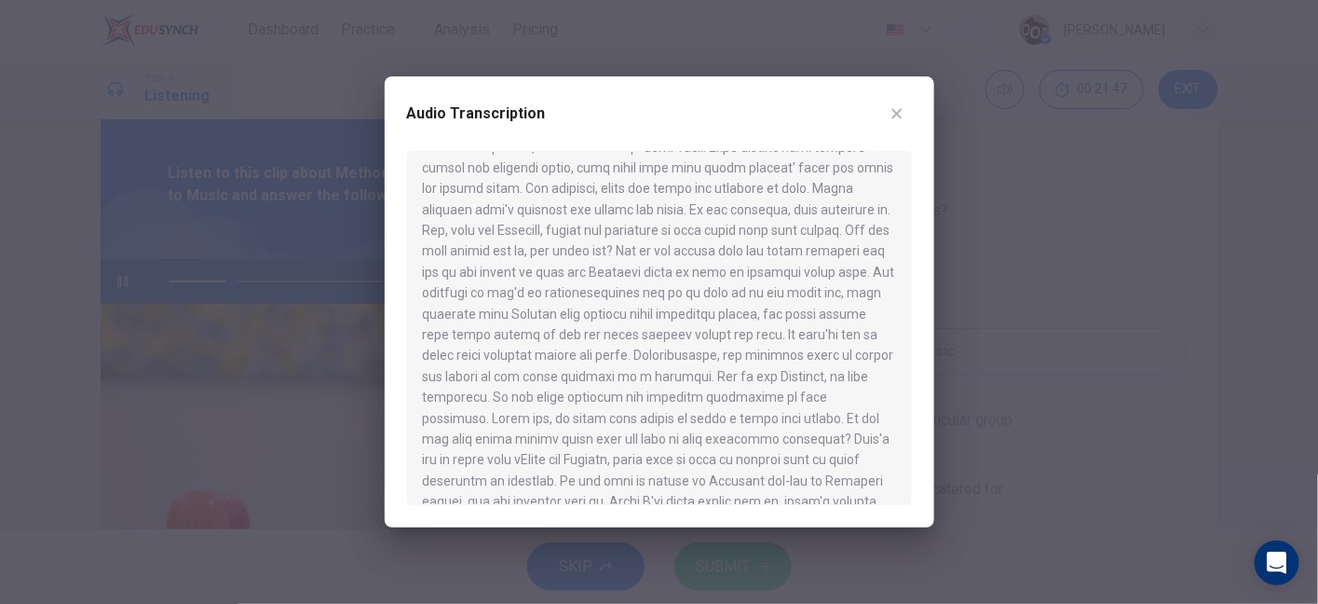
scroll to position [220, 0]
click at [885, 112] on button "button" at bounding box center [897, 114] width 30 height 30
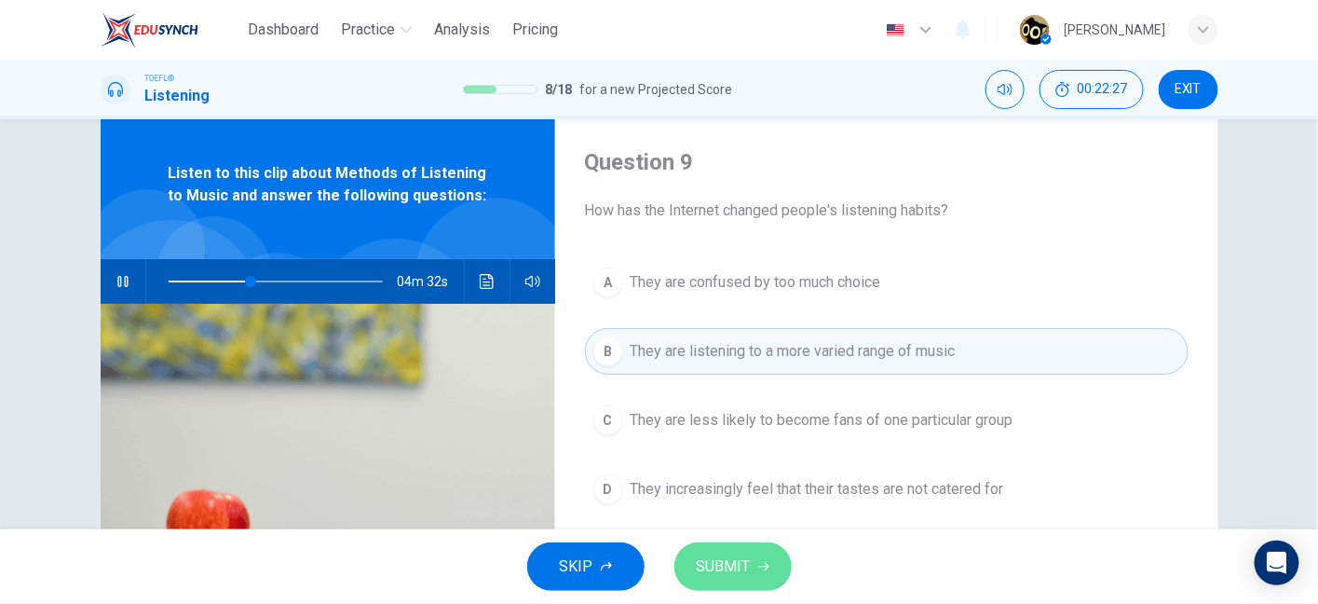
click at [743, 563] on span "SUBMIT" at bounding box center [724, 566] width 54 height 26
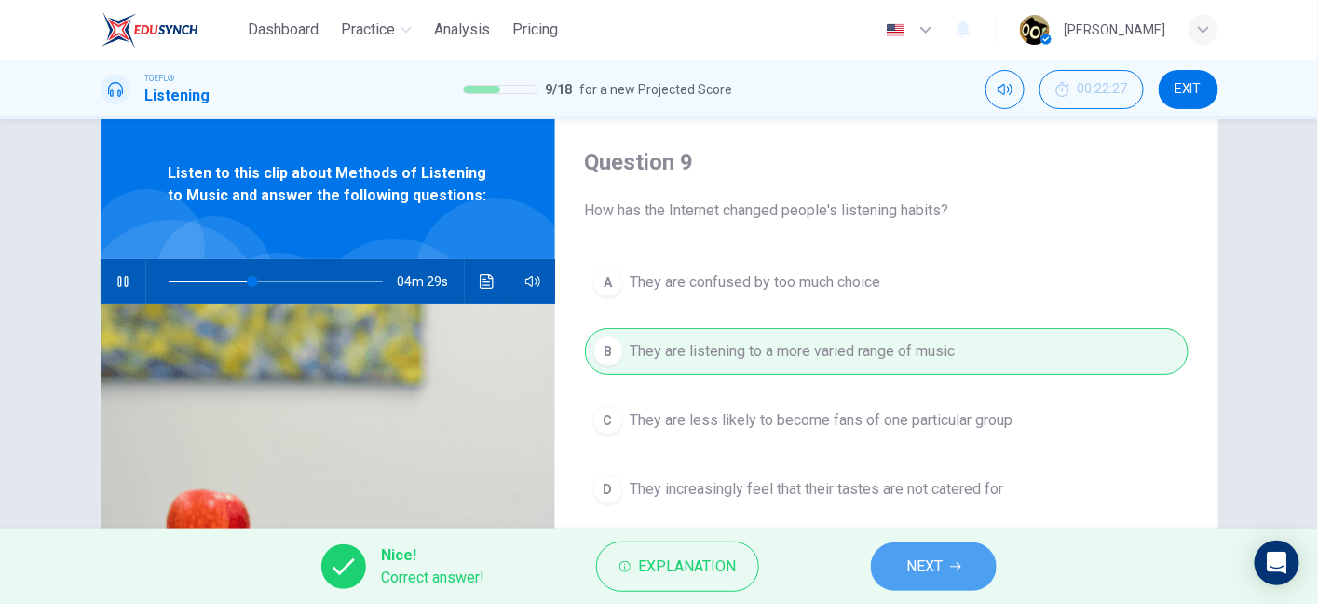
click at [924, 584] on button "NEXT" at bounding box center [934, 566] width 126 height 48
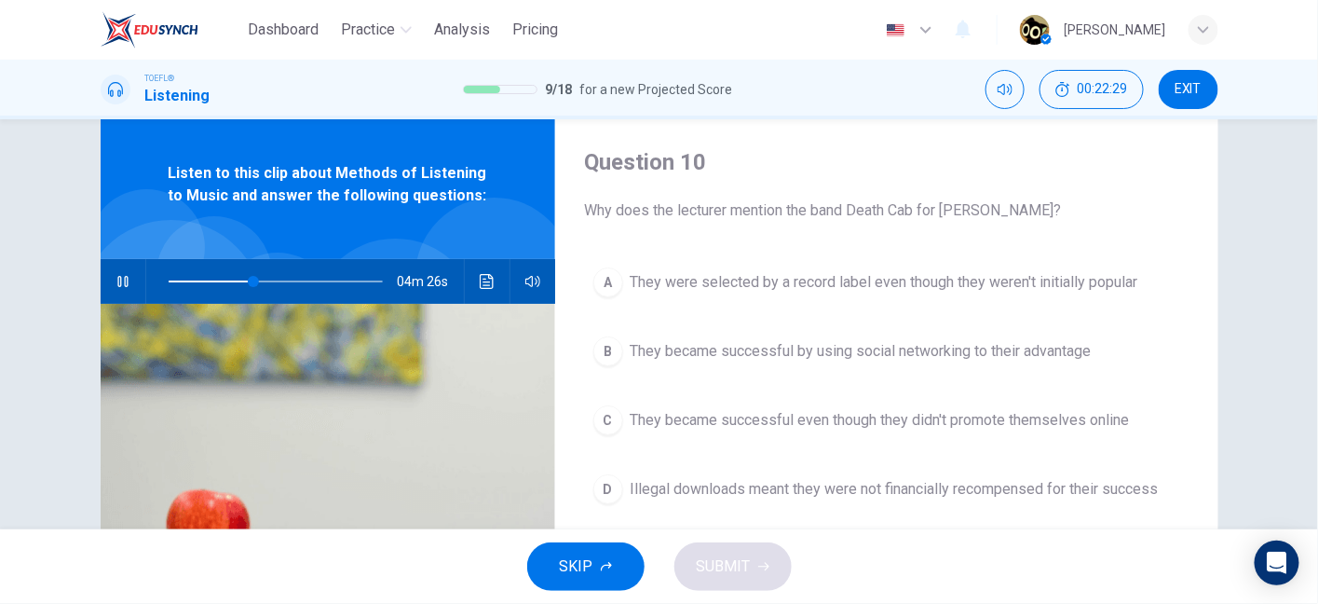
drag, startPoint x: 854, startPoint y: 212, endPoint x: 967, endPoint y: 217, distance: 113.8
click at [967, 217] on span "Why does the lecturer mention the band Death Cab for Cutie?" at bounding box center [887, 210] width 604 height 22
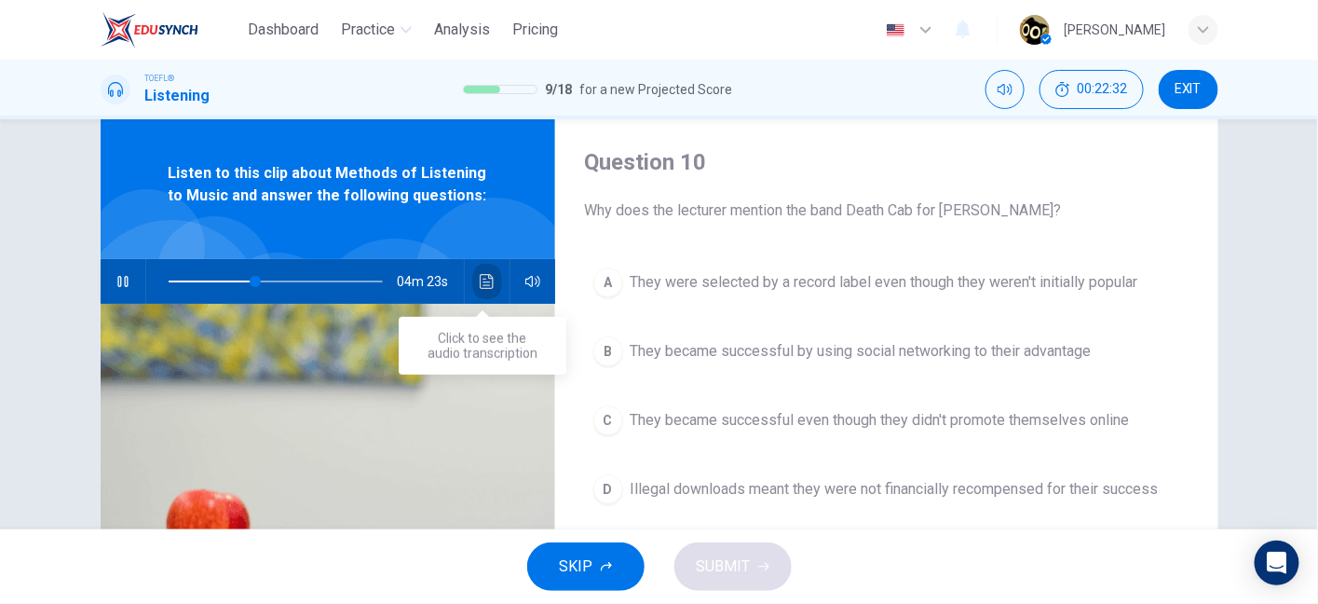
click at [475, 296] on button "Click to see the audio transcription" at bounding box center [487, 281] width 30 height 45
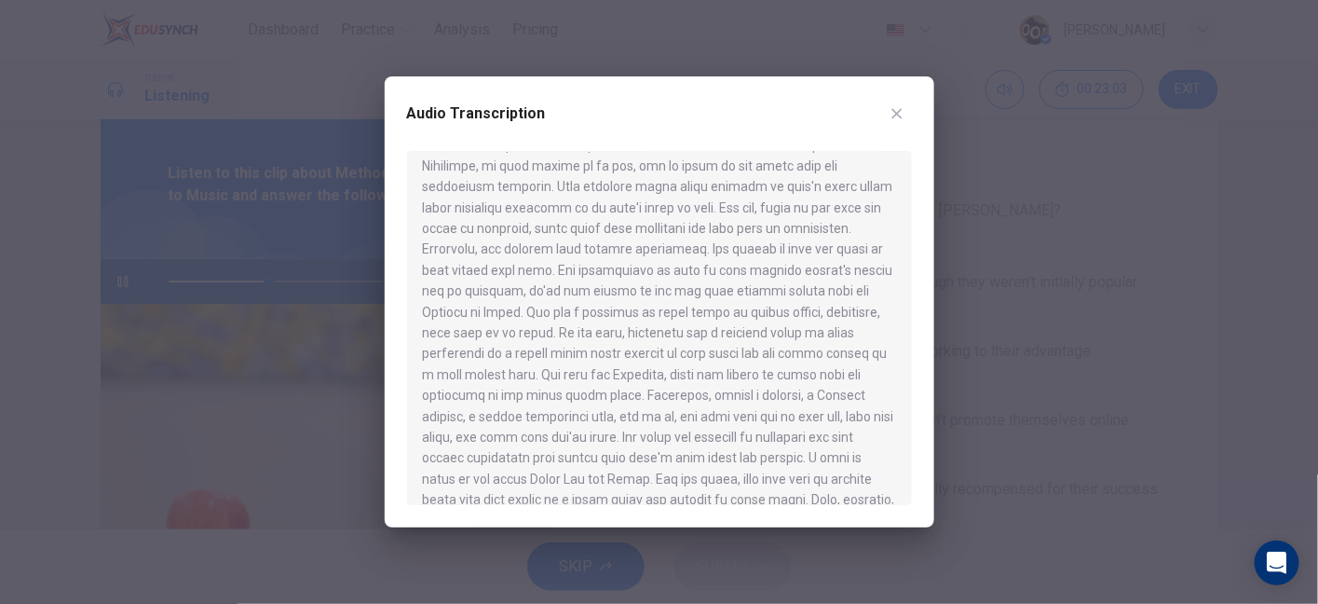
scroll to position [687, 0]
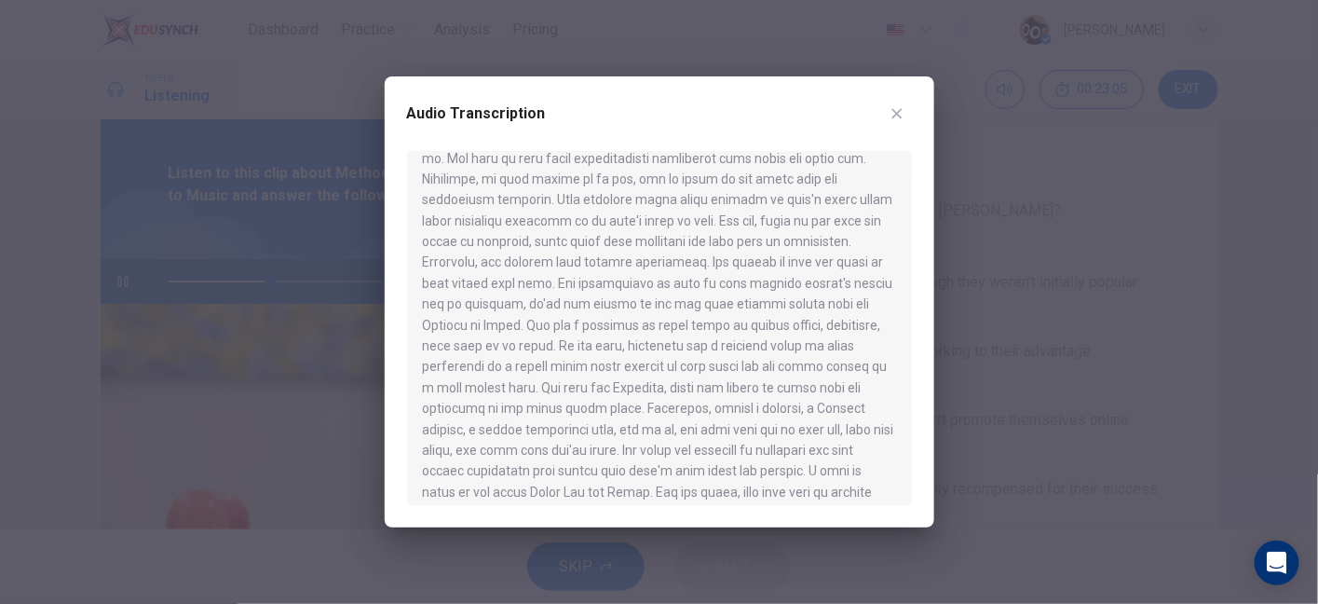
drag, startPoint x: 569, startPoint y: 304, endPoint x: 618, endPoint y: 307, distance: 48.6
click at [618, 307] on div at bounding box center [659, 328] width 505 height 354
click at [895, 116] on icon "button" at bounding box center [897, 114] width 10 height 10
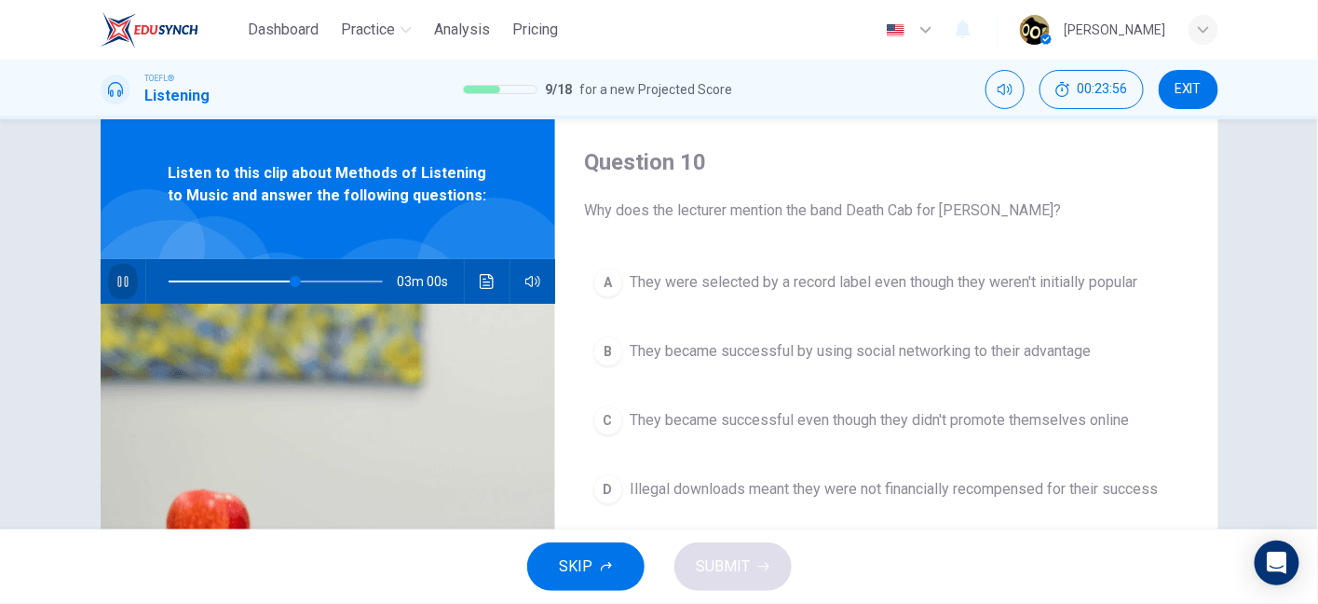
click at [118, 284] on icon "button" at bounding box center [123, 281] width 15 height 15
click at [118, 284] on icon "button" at bounding box center [122, 281] width 13 height 15
click at [713, 376] on div "A They were selected by a record label even though they weren't initially popul…" at bounding box center [887, 404] width 604 height 291
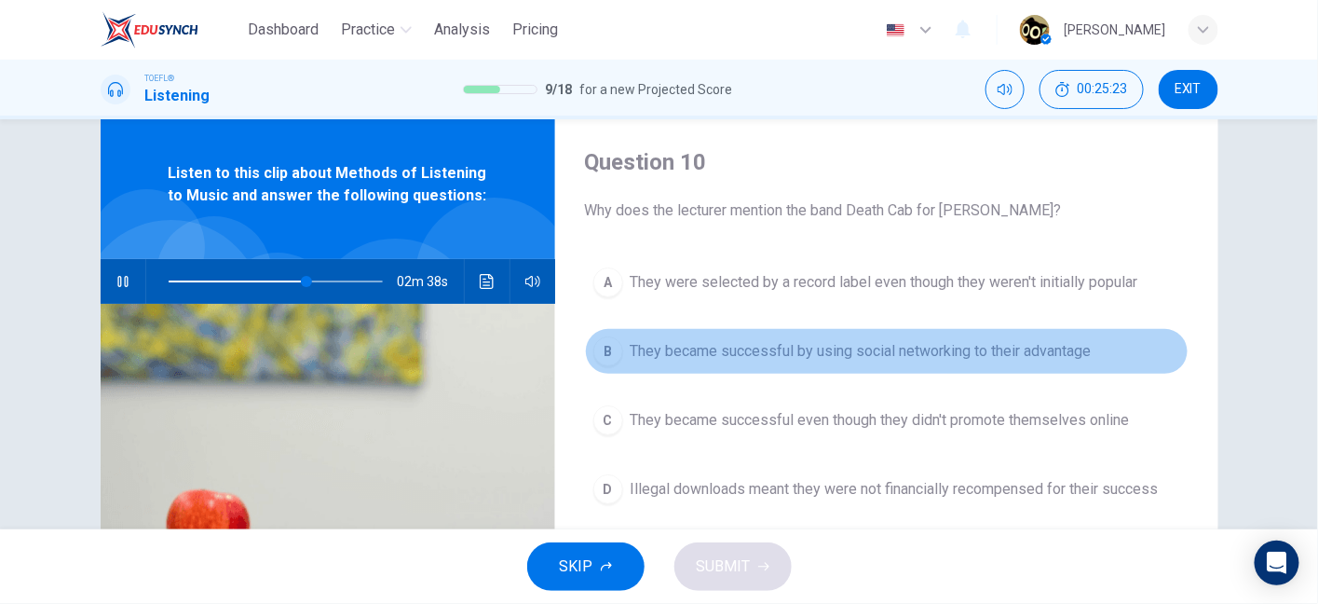
click at [715, 335] on button "B They became successful by using social networking to their advantage" at bounding box center [887, 351] width 604 height 47
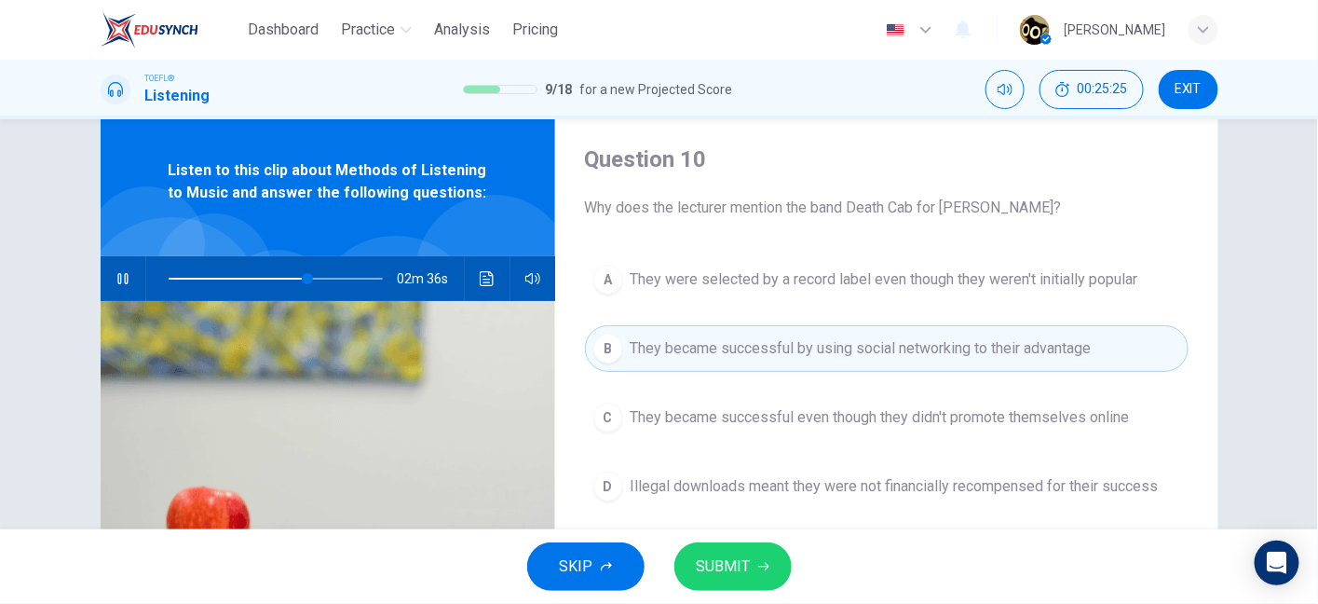
scroll to position [48, 0]
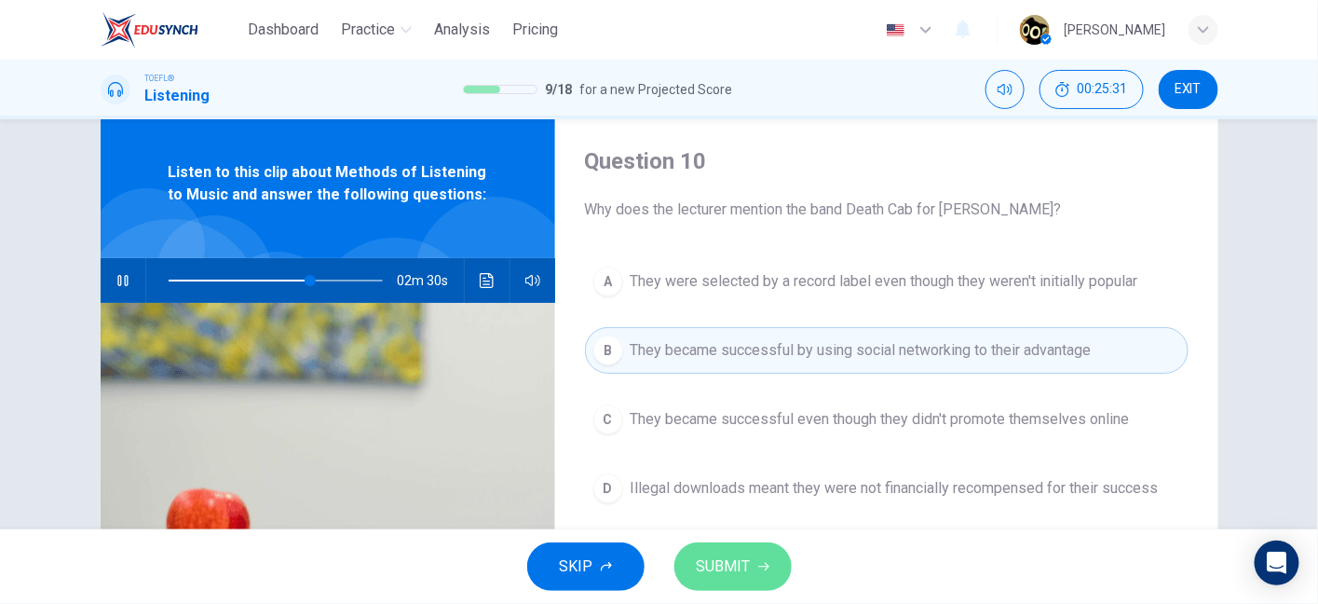
click at [742, 565] on span "SUBMIT" at bounding box center [724, 566] width 54 height 26
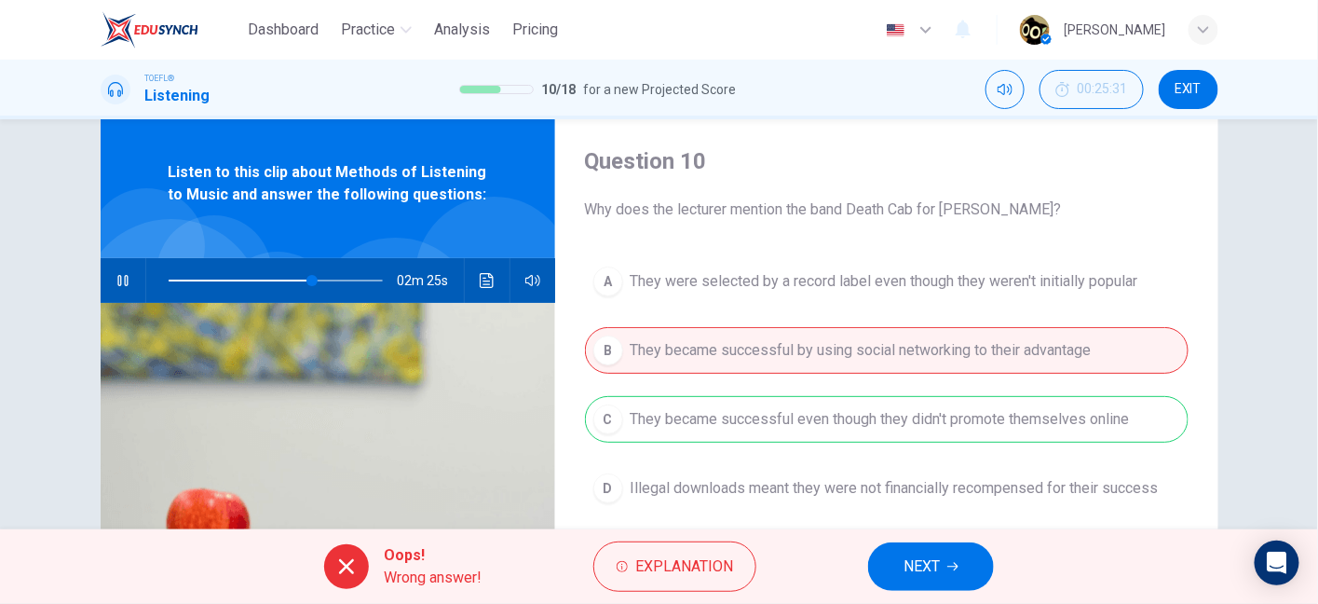
drag, startPoint x: 782, startPoint y: 428, endPoint x: 1032, endPoint y: 404, distance: 251.7
click at [1032, 404] on div "A They were selected by a record label even though they weren't initially popul…" at bounding box center [887, 403] width 604 height 291
click at [912, 574] on span "NEXT" at bounding box center [922, 566] width 36 height 26
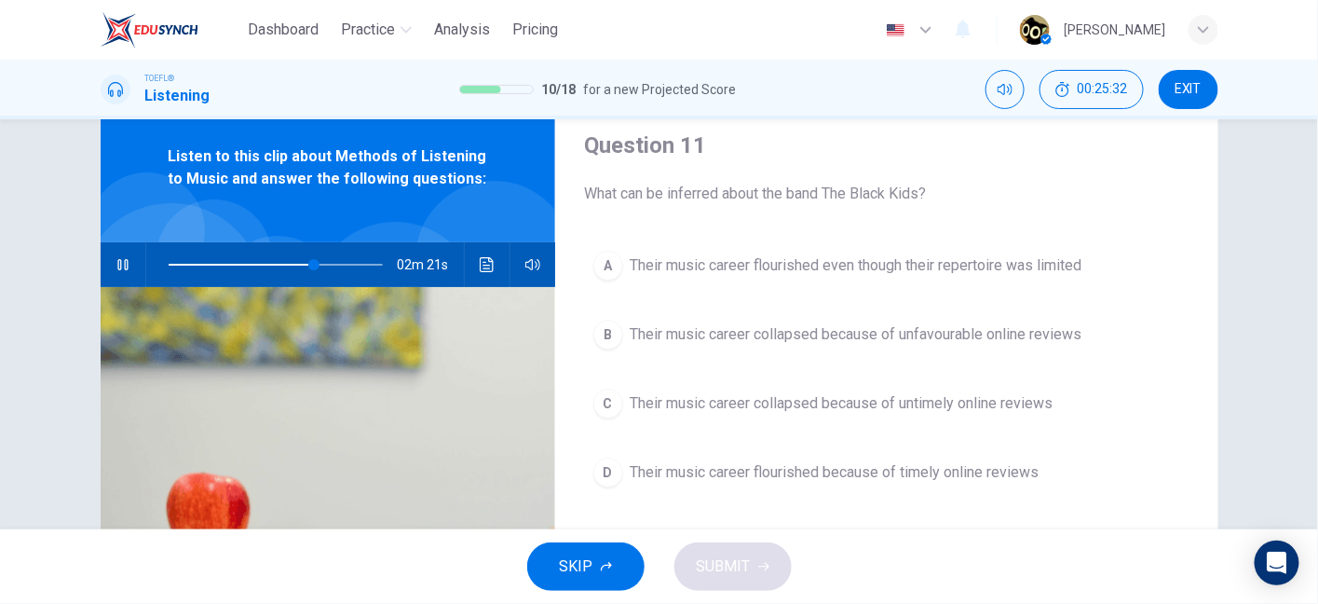
scroll to position [61, 0]
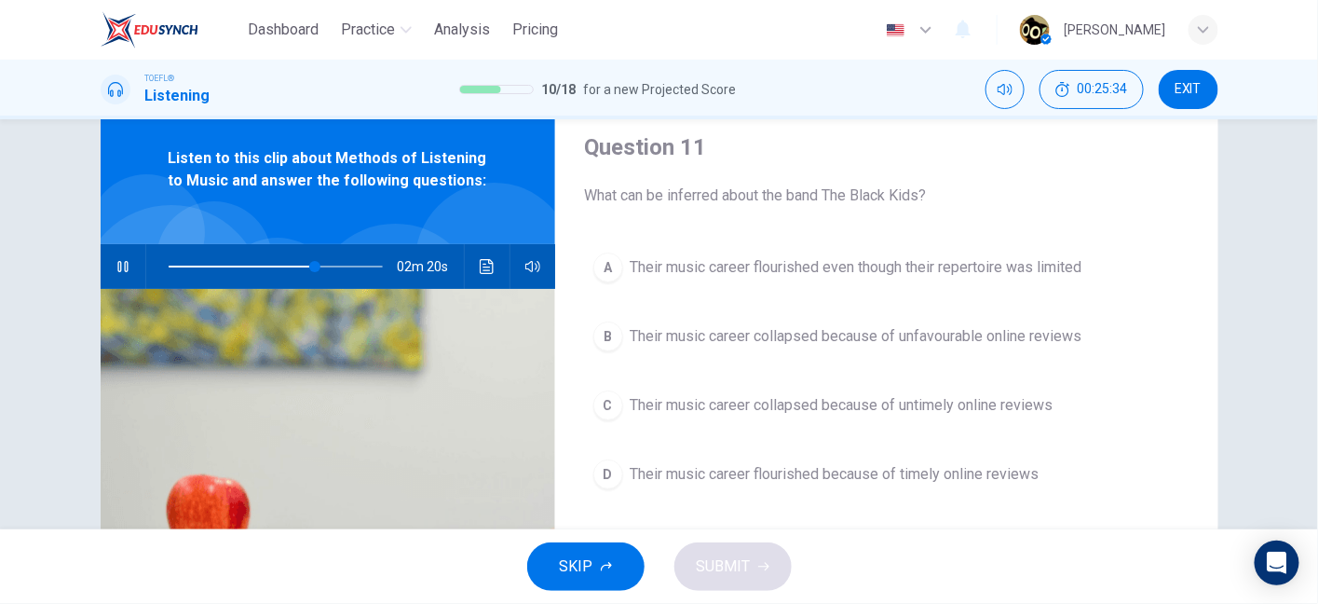
drag, startPoint x: 731, startPoint y: 184, endPoint x: 793, endPoint y: 199, distance: 64.4
click at [793, 199] on span "What can be inferred about the band The Black Kids?" at bounding box center [887, 195] width 604 height 22
drag, startPoint x: 793, startPoint y: 199, endPoint x: 880, endPoint y: 199, distance: 86.7
click at [880, 199] on span "What can be inferred about the band The Black Kids?" at bounding box center [887, 195] width 604 height 22
click at [493, 256] on button "Click to see the audio transcription" at bounding box center [487, 266] width 30 height 45
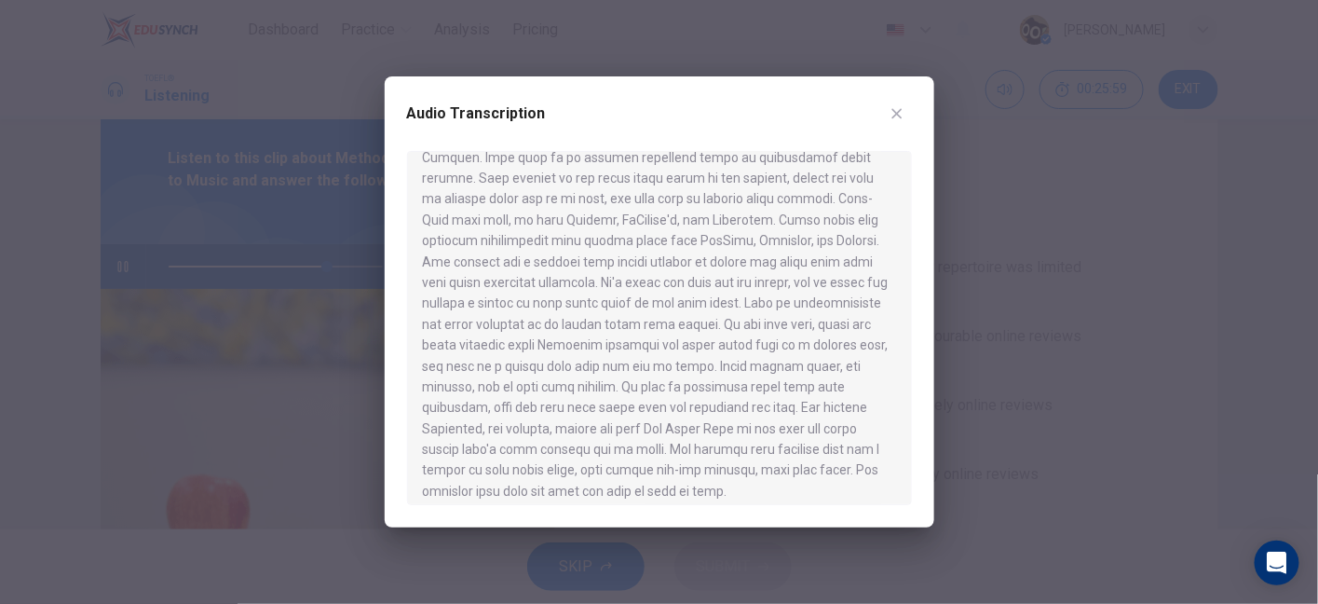
scroll to position [1346, 0]
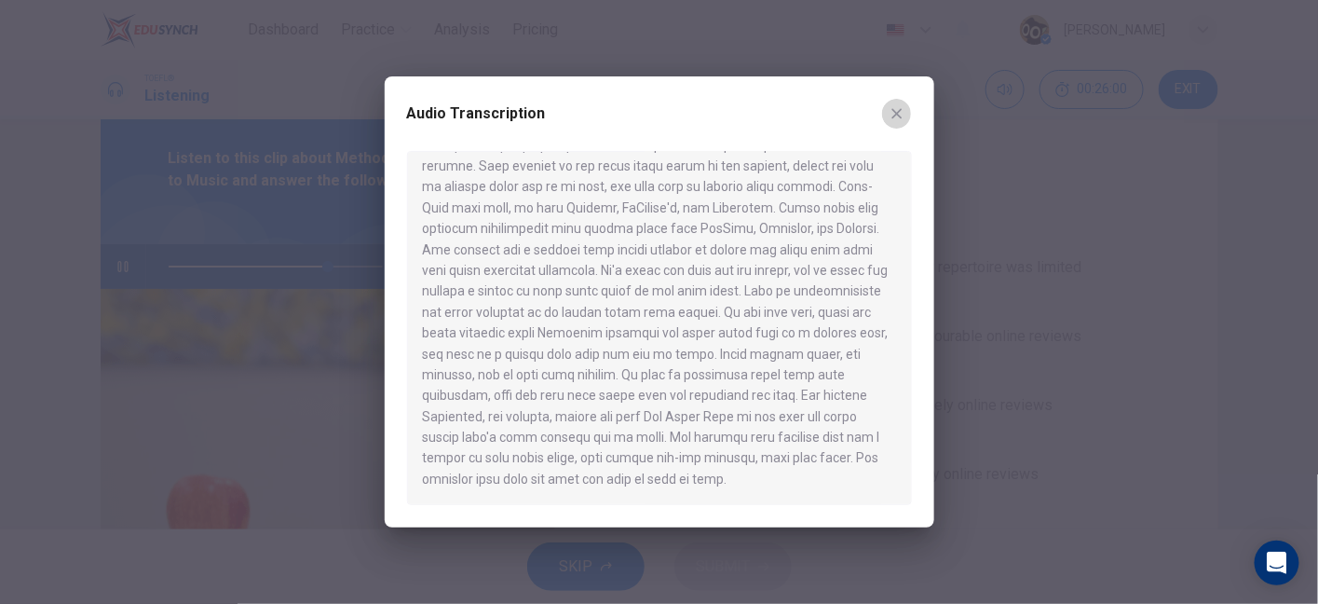
click at [895, 108] on icon "button" at bounding box center [897, 113] width 15 height 15
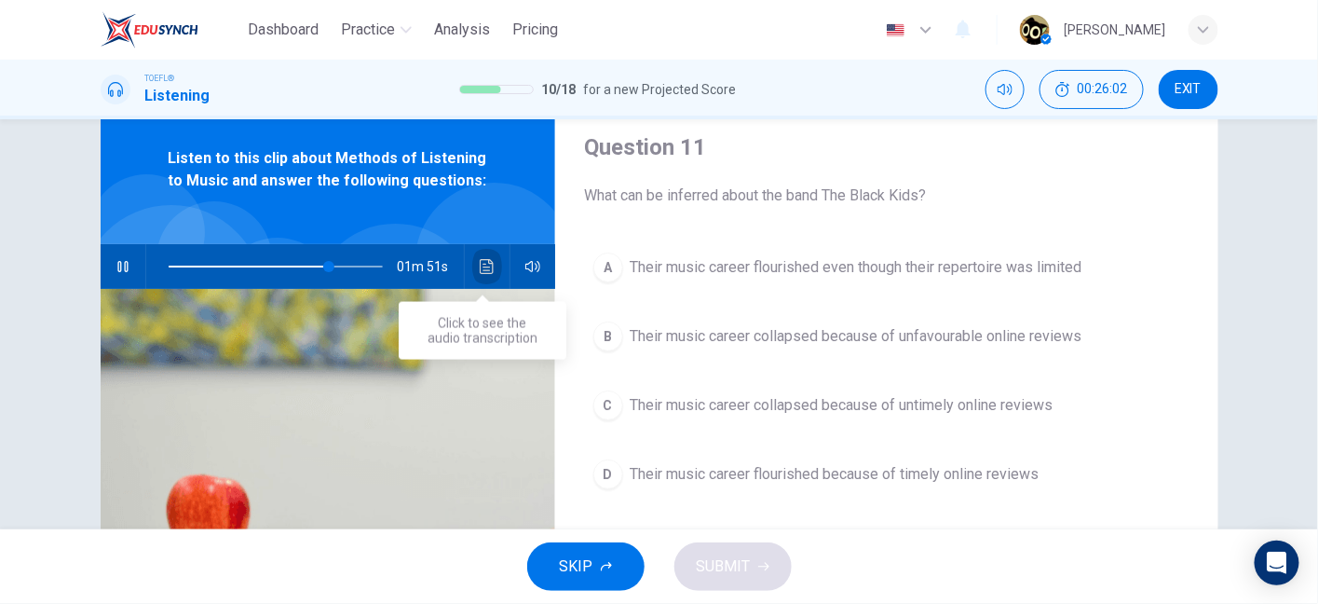
click at [490, 279] on button "Click to see the audio transcription" at bounding box center [487, 266] width 30 height 45
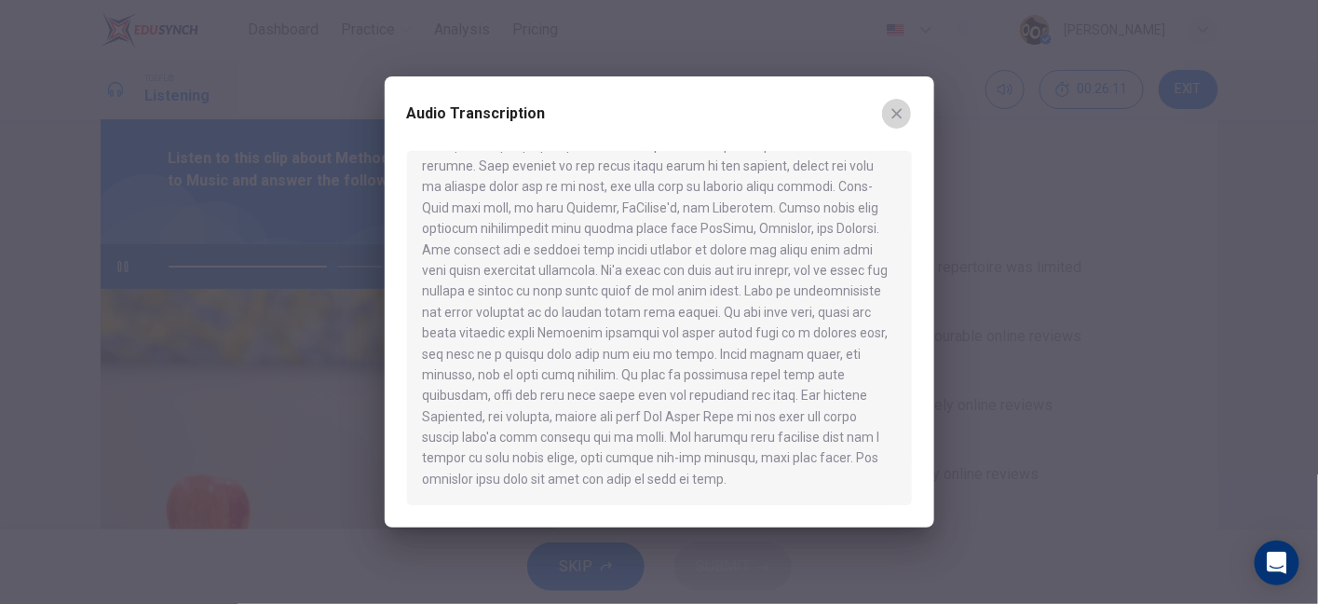
click at [894, 117] on icon "button" at bounding box center [897, 113] width 15 height 15
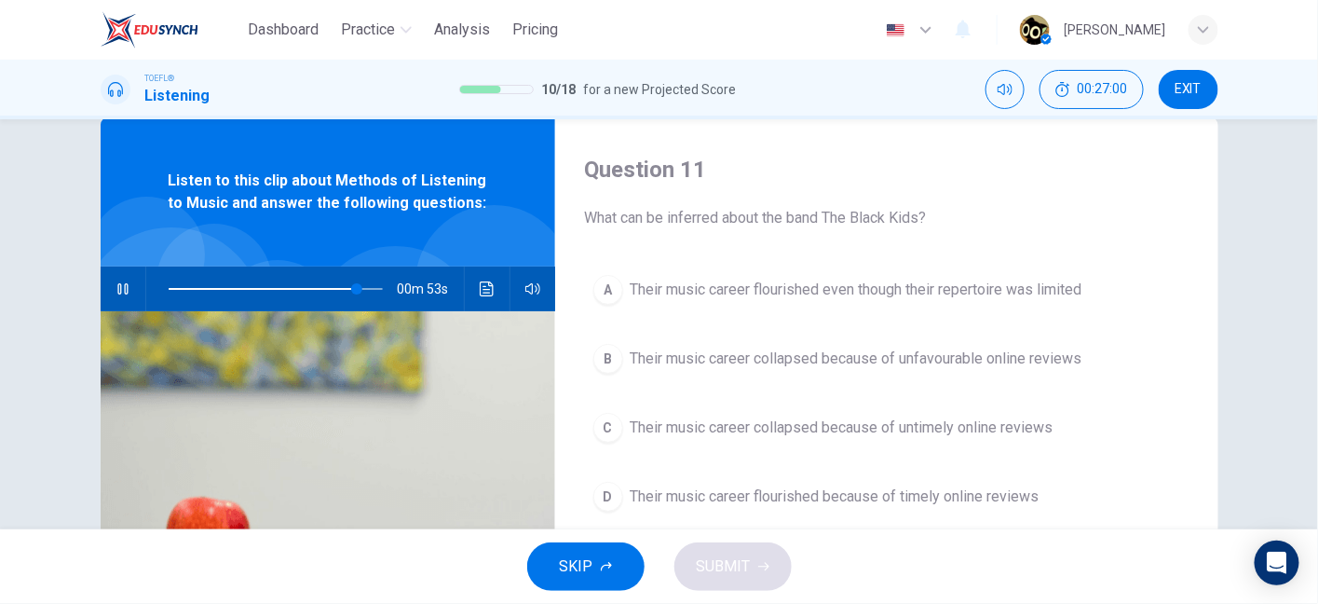
scroll to position [34, 0]
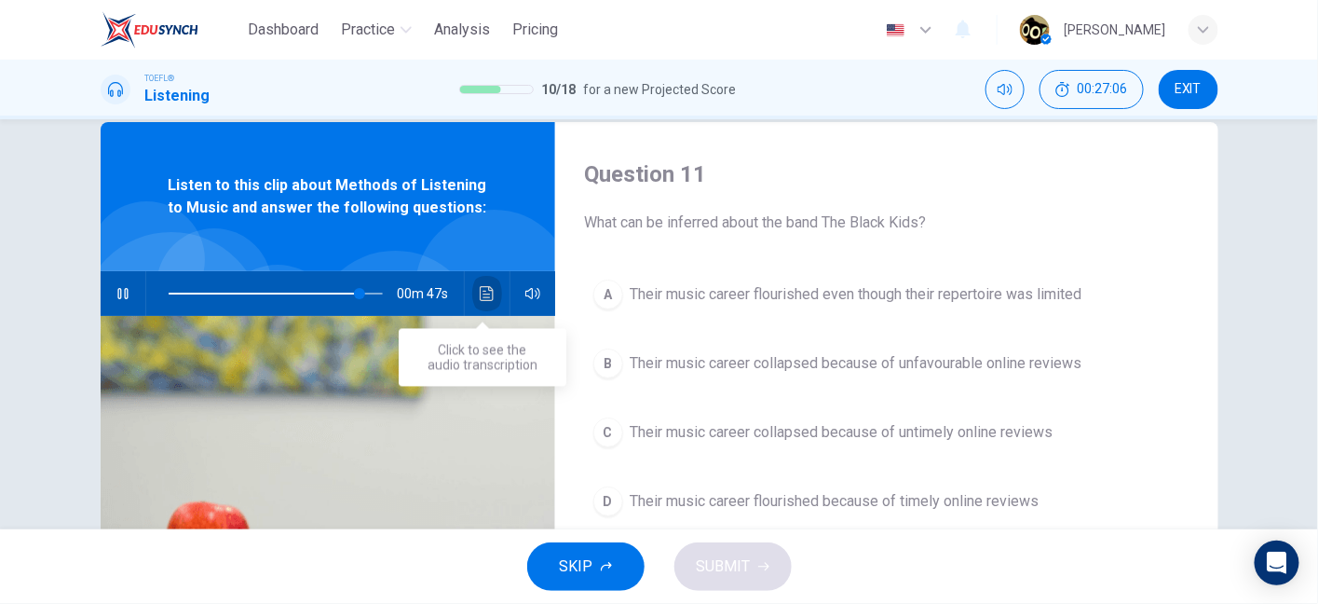
click at [485, 283] on button "Click to see the audio transcription" at bounding box center [487, 293] width 30 height 45
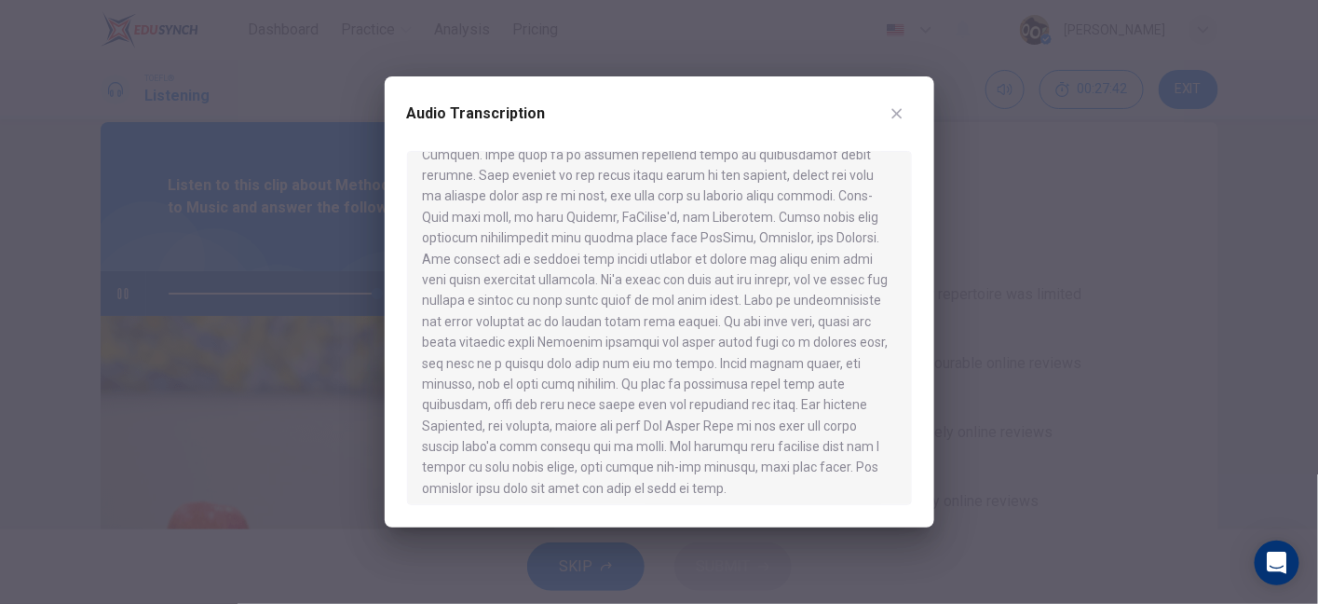
scroll to position [1346, 0]
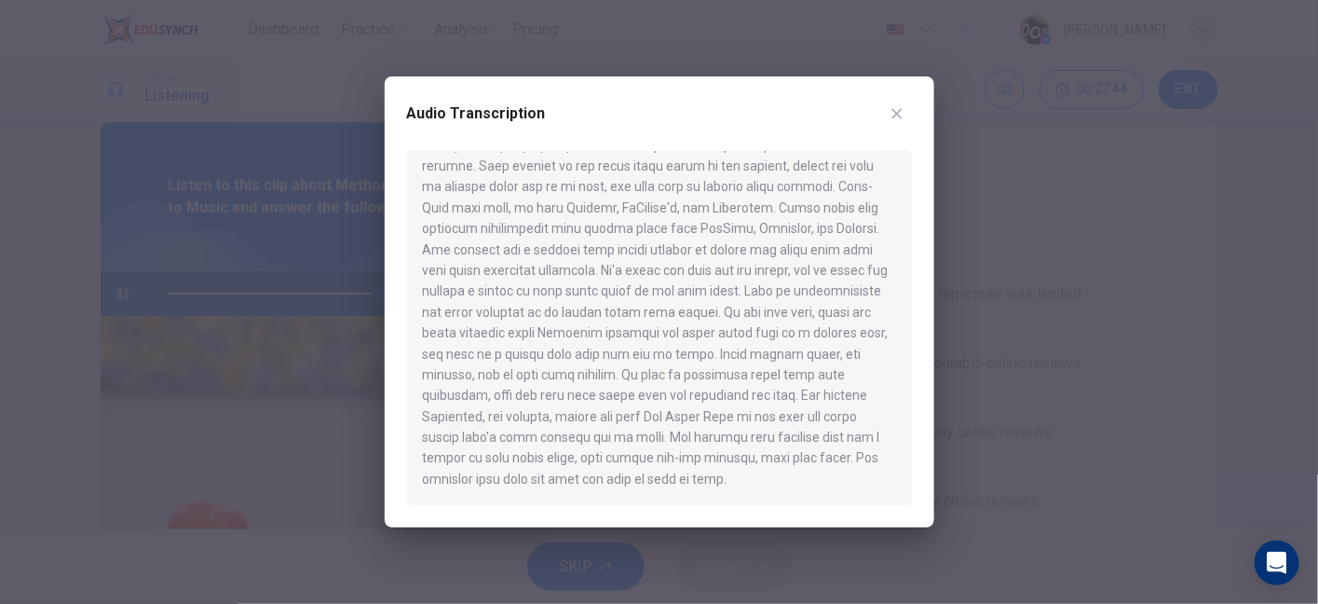
drag, startPoint x: 728, startPoint y: 430, endPoint x: 763, endPoint y: 436, distance: 36.0
click at [763, 436] on div at bounding box center [659, 328] width 505 height 354
click at [901, 120] on icon "button" at bounding box center [897, 113] width 15 height 15
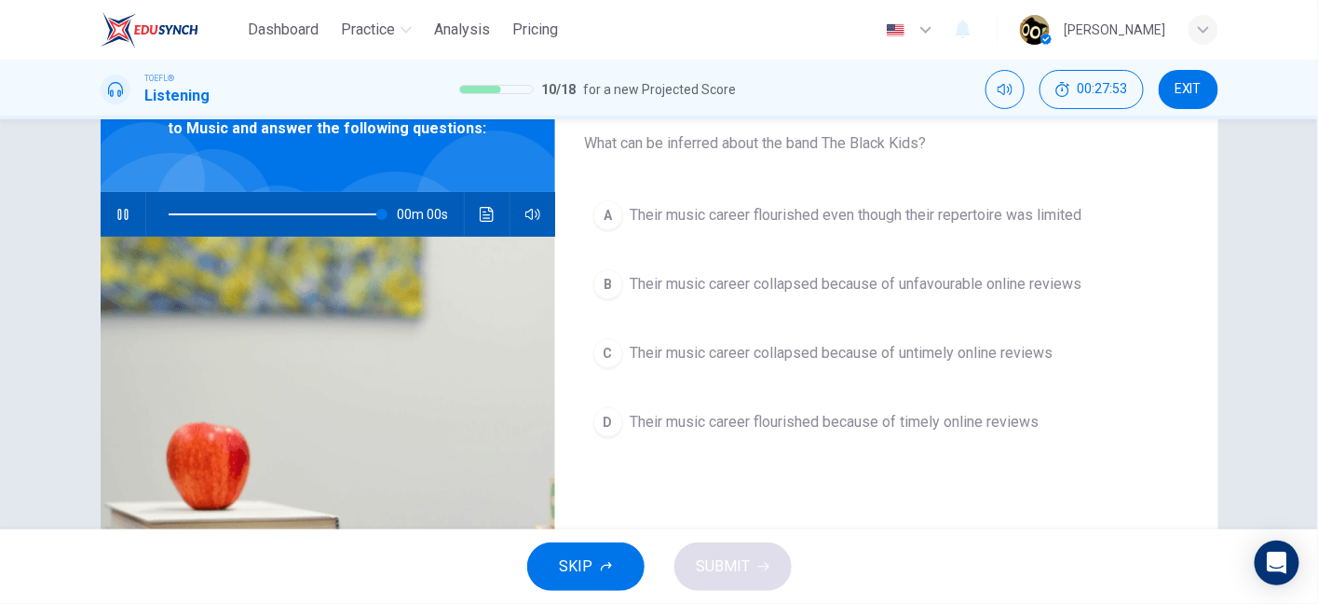
type input "0"
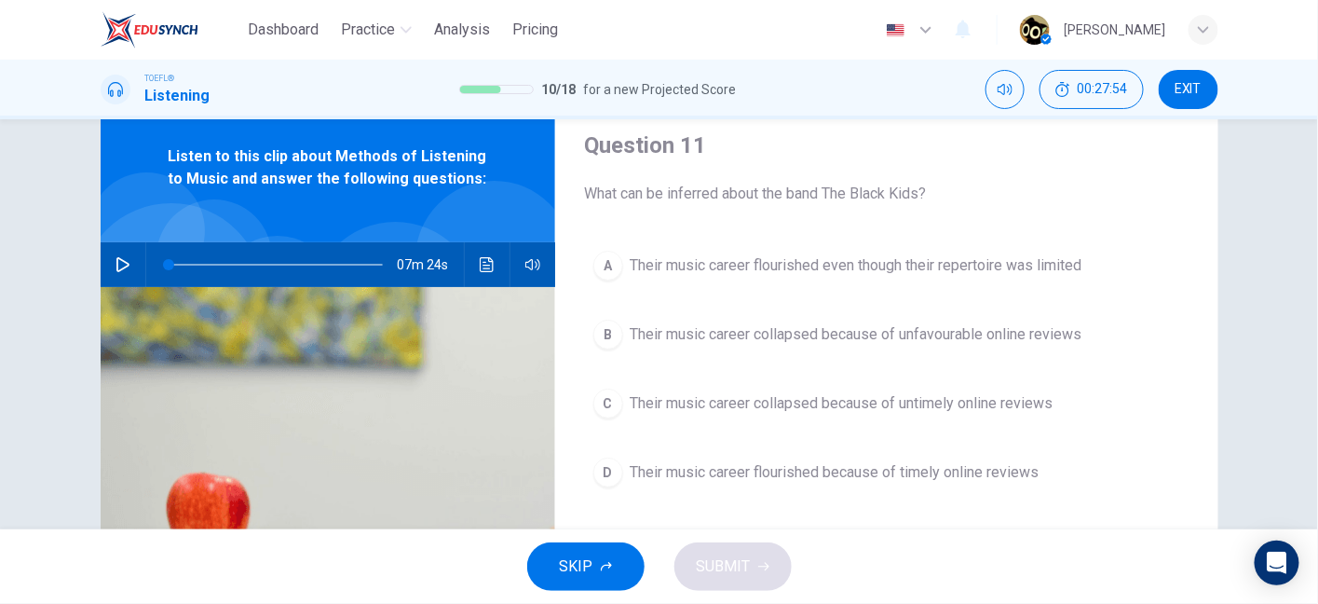
scroll to position [61, 0]
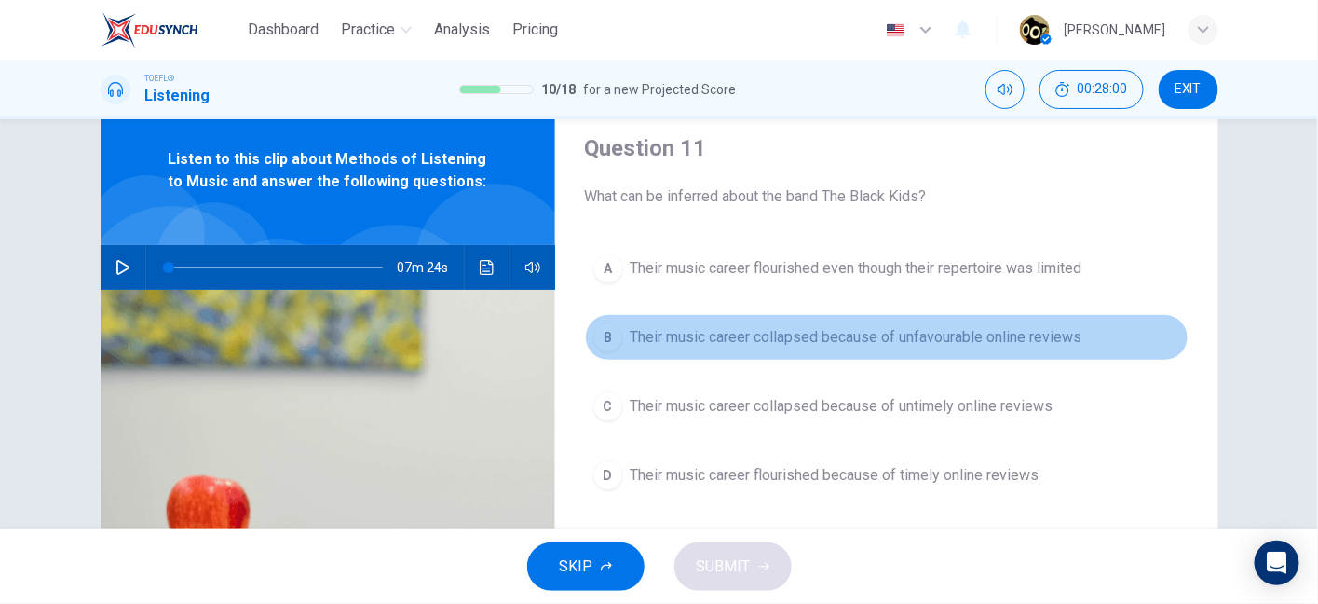
click at [852, 335] on span "Their music career collapsed because of unfavourable online reviews" at bounding box center [857, 337] width 452 height 22
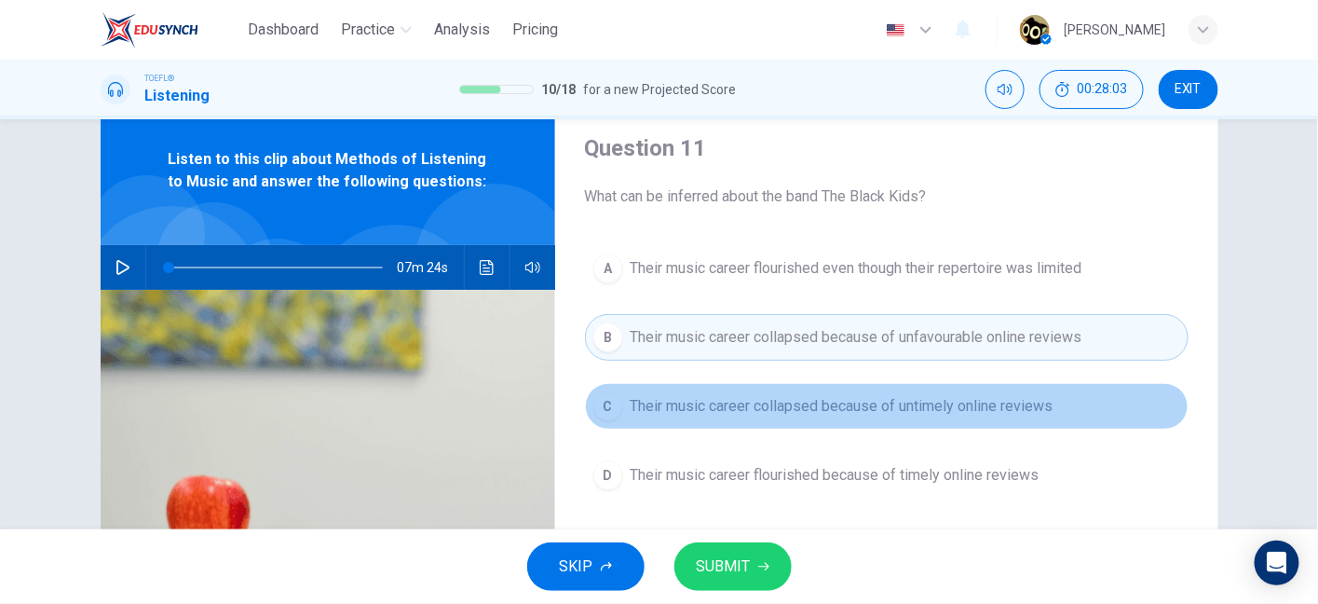
click at [932, 403] on span "Their music career collapsed because of untimely online reviews" at bounding box center [842, 406] width 423 height 22
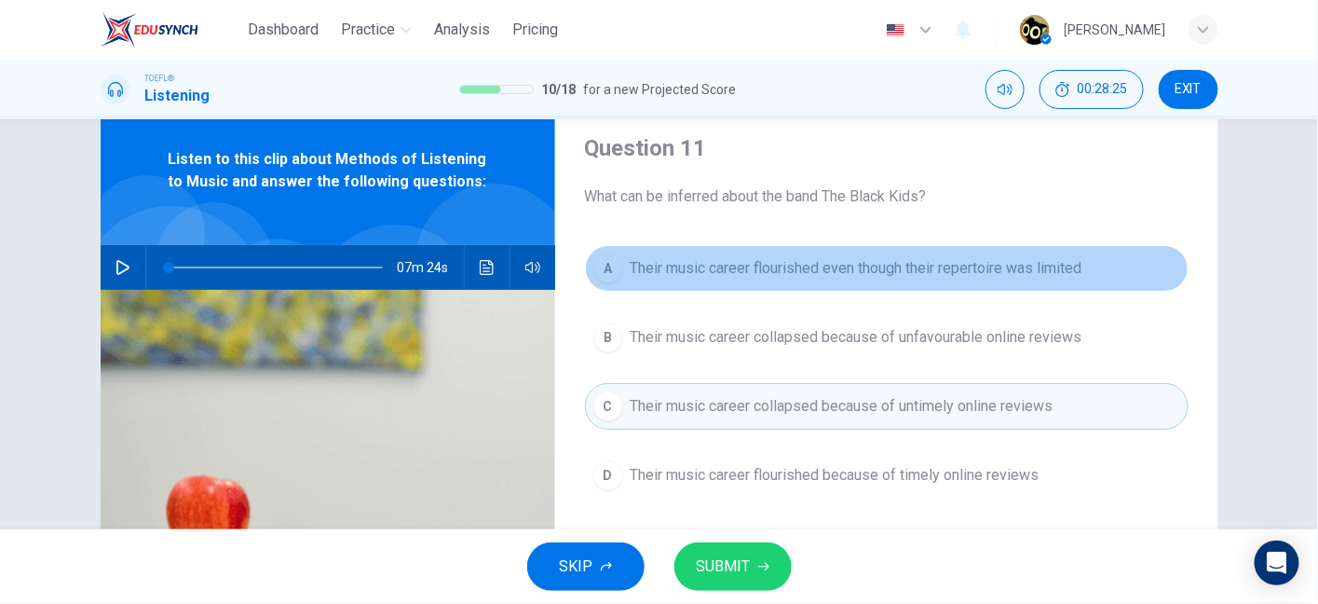
click at [922, 270] on span "Their music career flourished even though their repertoire was limited" at bounding box center [857, 268] width 452 height 22
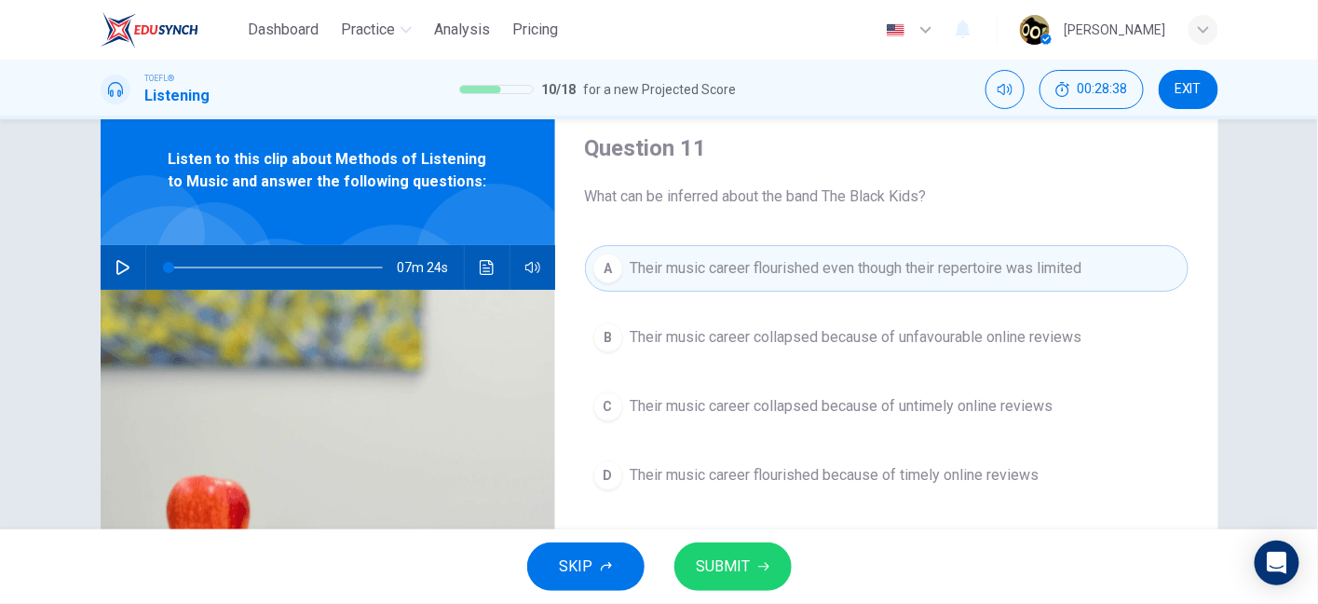
click at [812, 404] on span "Their music career collapsed because of untimely online reviews" at bounding box center [842, 406] width 423 height 22
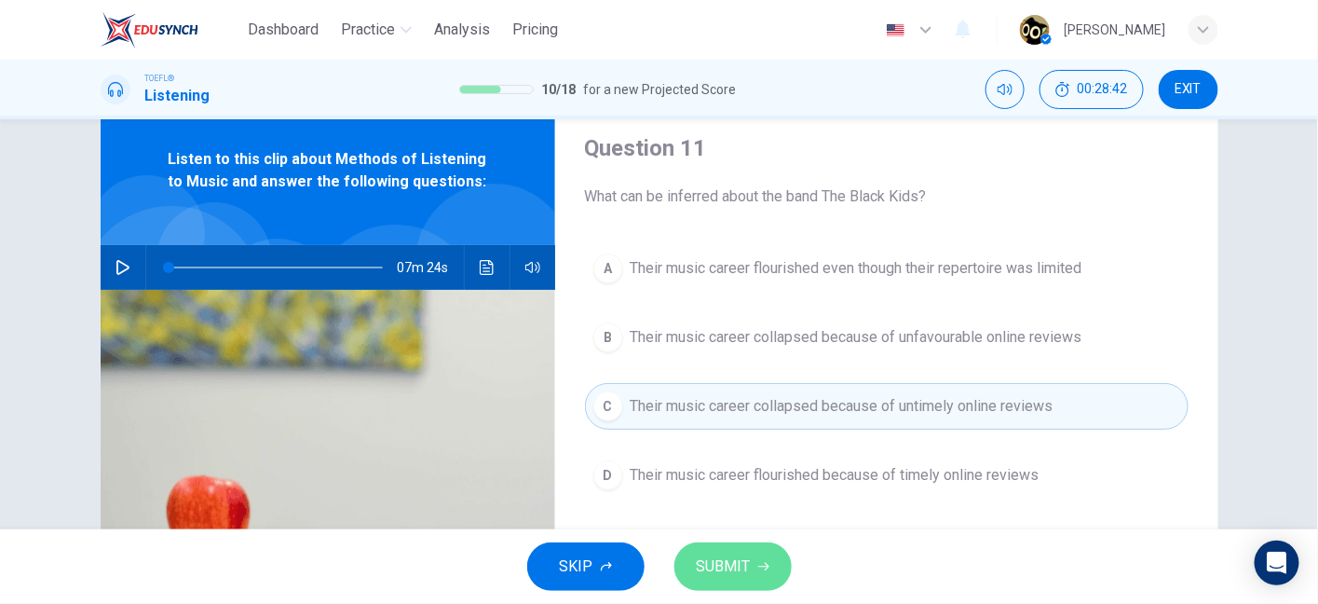
click at [752, 567] on button "SUBMIT" at bounding box center [733, 566] width 117 height 48
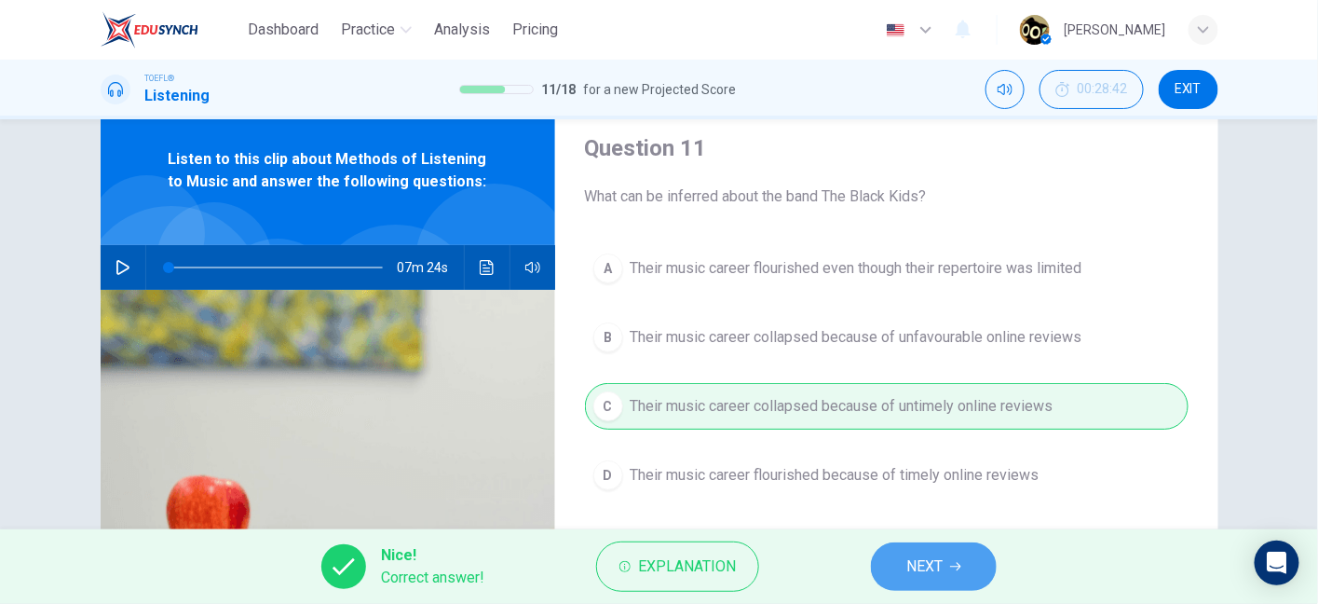
click at [925, 563] on span "NEXT" at bounding box center [925, 566] width 36 height 26
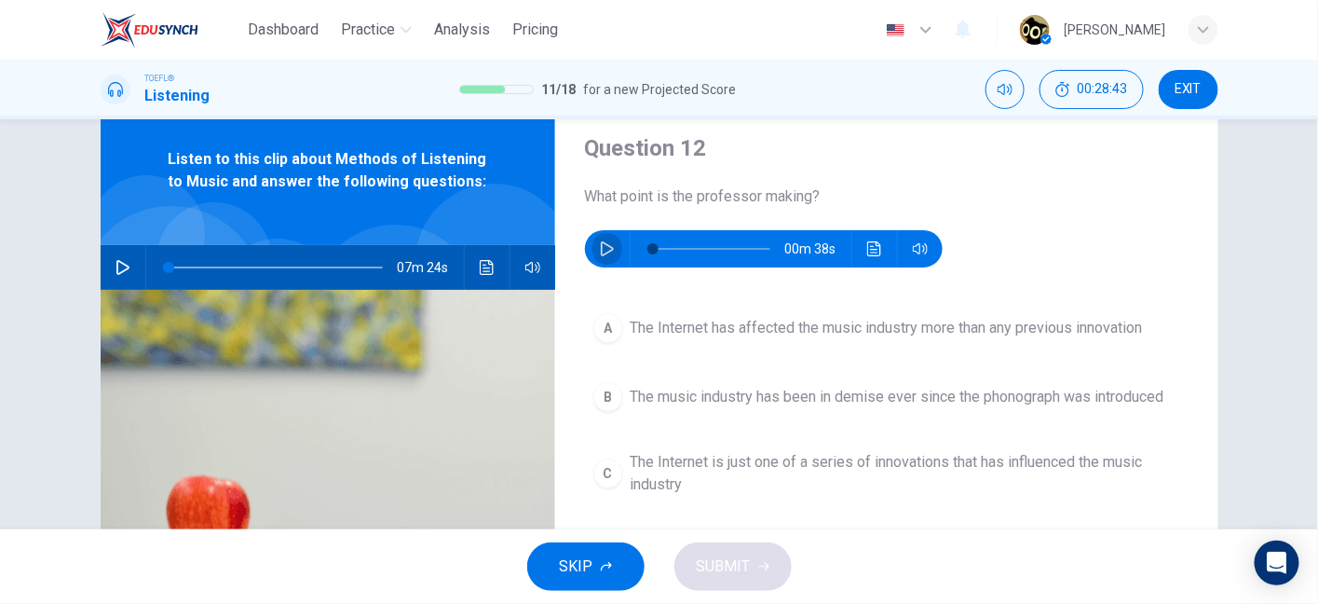
click at [607, 252] on icon "button" at bounding box center [607, 248] width 15 height 15
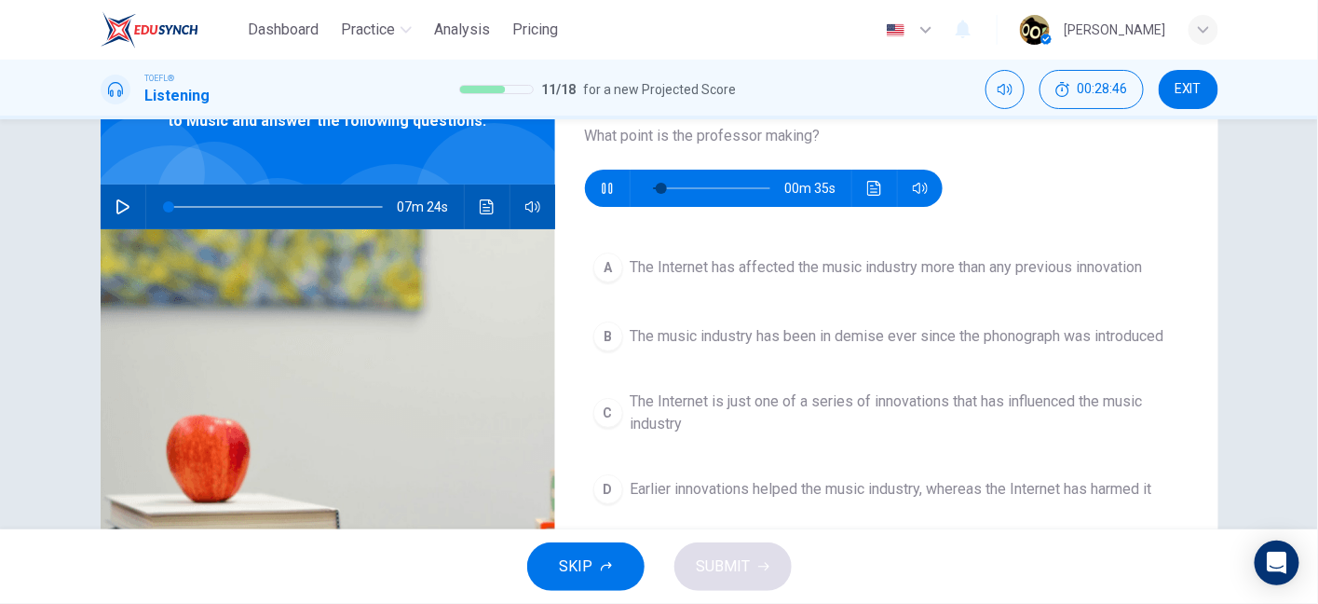
scroll to position [130, 0]
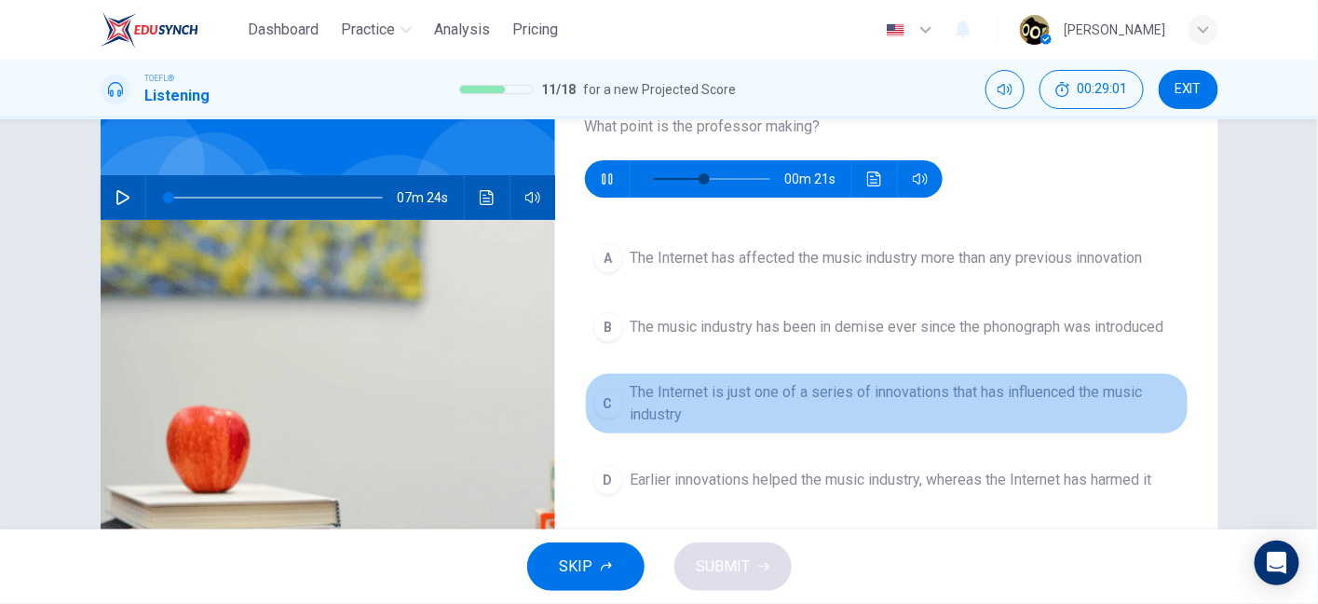
click at [970, 392] on span "The Internet is just one of a series of innovations that has influenced the mus…" at bounding box center [906, 403] width 550 height 45
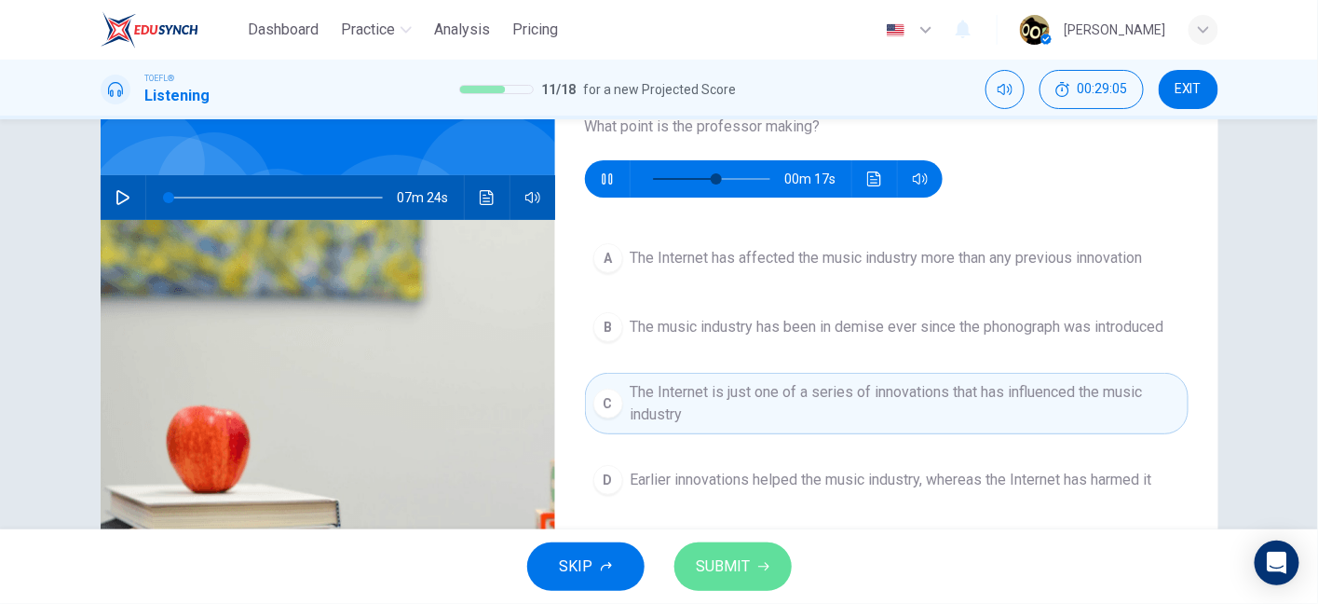
click at [735, 572] on span "SUBMIT" at bounding box center [724, 566] width 54 height 26
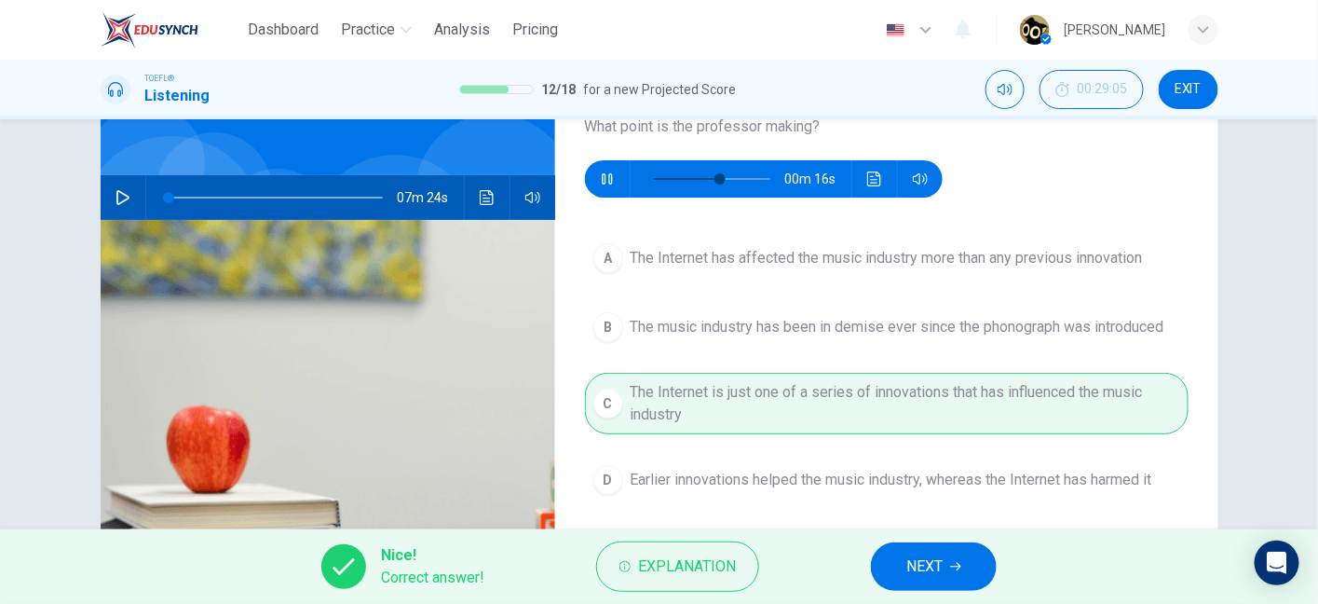
type input "60"
click at [941, 561] on span "NEXT" at bounding box center [925, 566] width 36 height 26
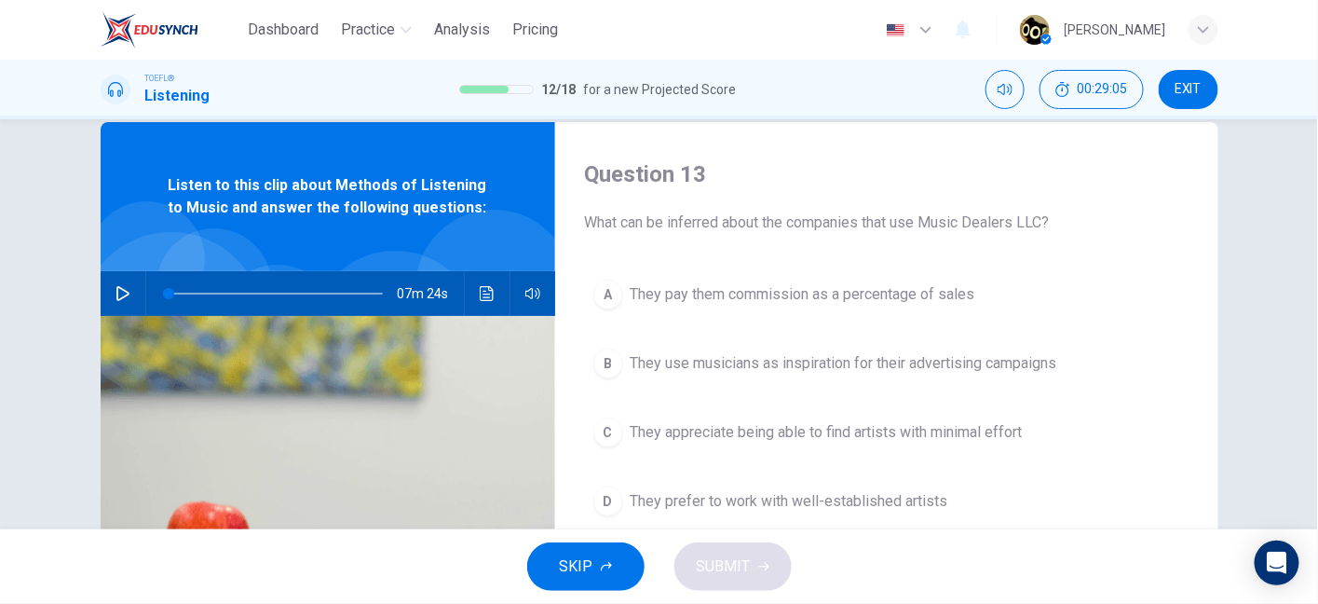
scroll to position [34, 0]
drag, startPoint x: 813, startPoint y: 228, endPoint x: 1003, endPoint y: 230, distance: 189.2
click at [1003, 230] on span "What can be inferred about the companies that use Music Dealers LLC?" at bounding box center [887, 223] width 604 height 22
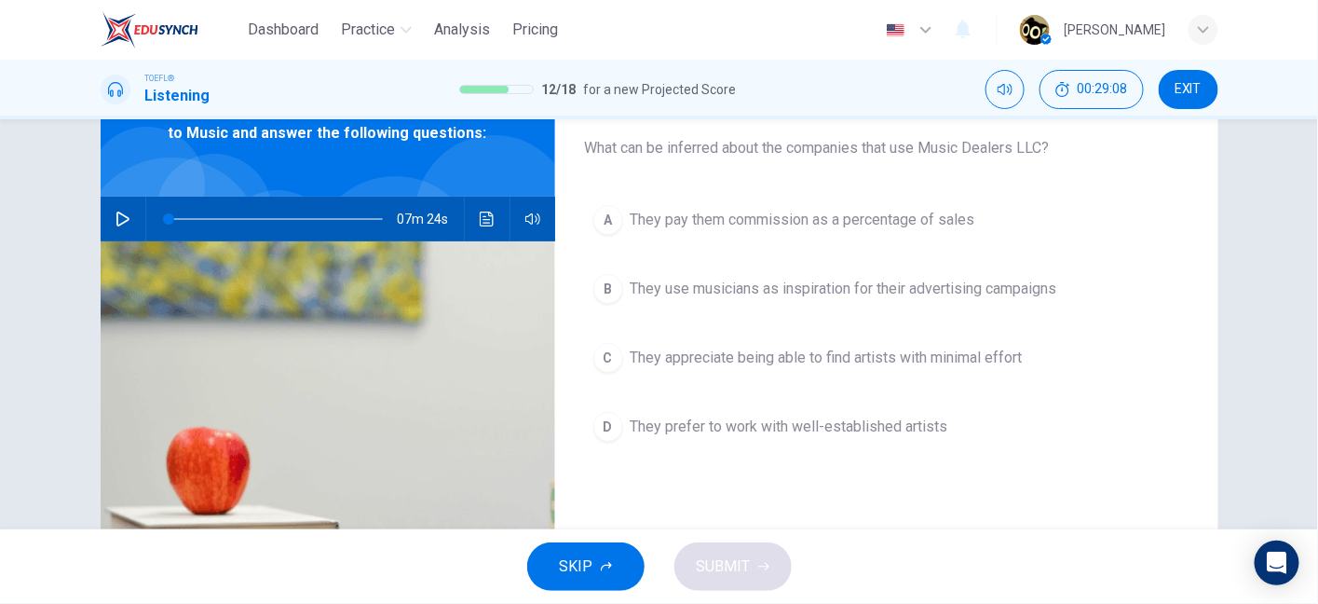
scroll to position [109, 0]
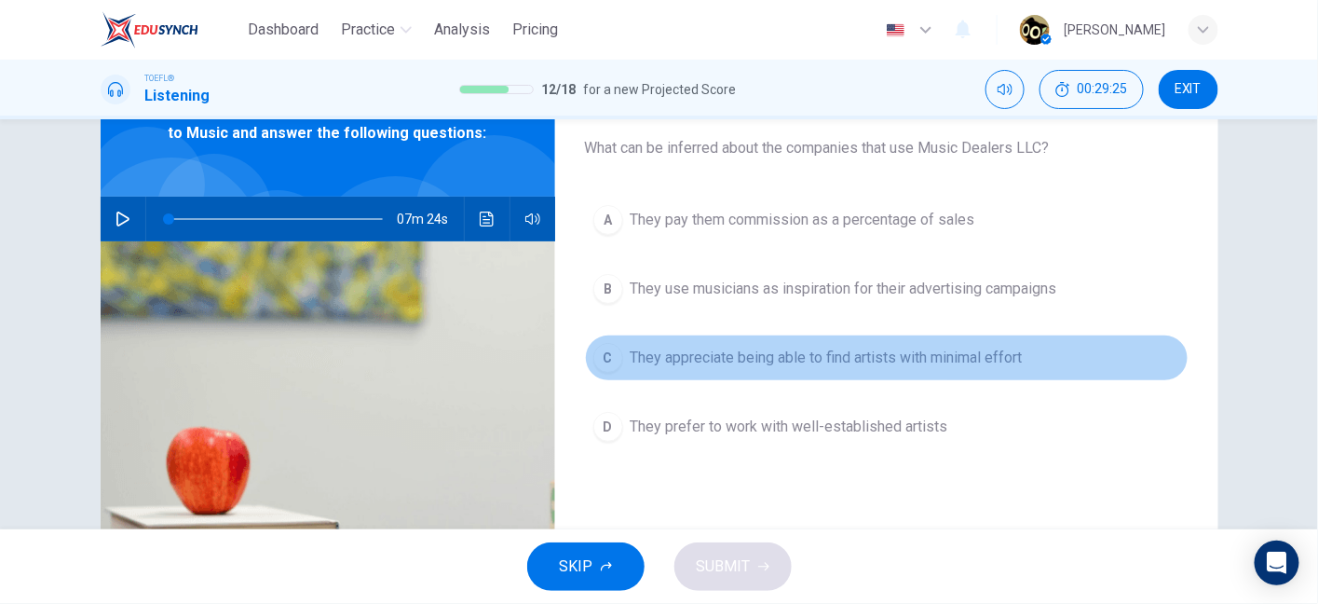
click at [692, 366] on span "They appreciate being able to find artists with minimal effort" at bounding box center [827, 358] width 392 height 22
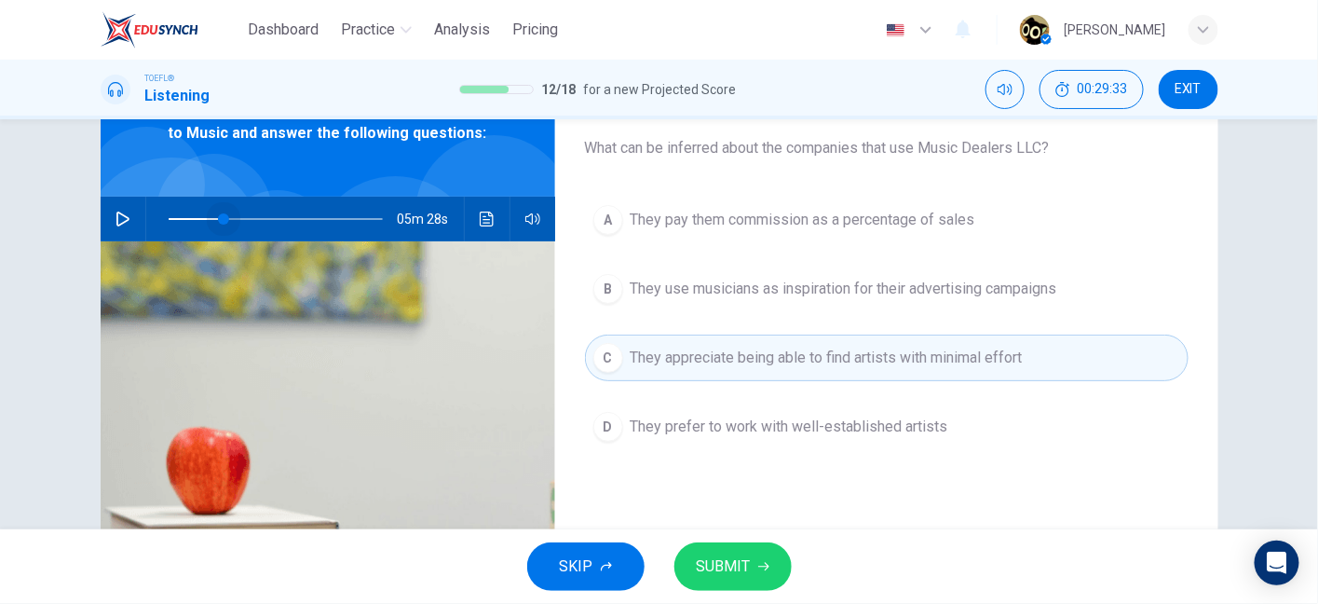
click at [220, 217] on span at bounding box center [276, 219] width 214 height 26
click at [120, 218] on icon "button" at bounding box center [123, 219] width 15 height 15
click at [243, 221] on span at bounding box center [276, 219] width 214 height 26
click at [313, 223] on span at bounding box center [276, 219] width 214 height 26
click at [328, 217] on span at bounding box center [330, 218] width 11 height 11
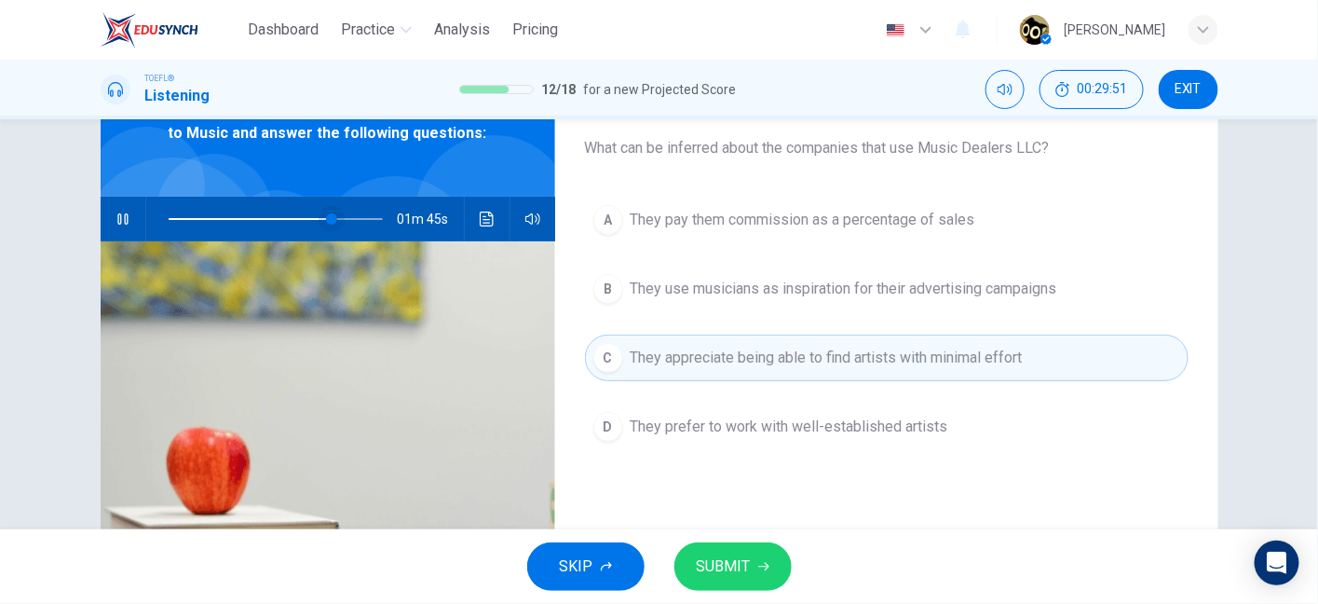
click at [337, 219] on span at bounding box center [331, 218] width 11 height 11
click at [331, 215] on span at bounding box center [335, 218] width 11 height 11
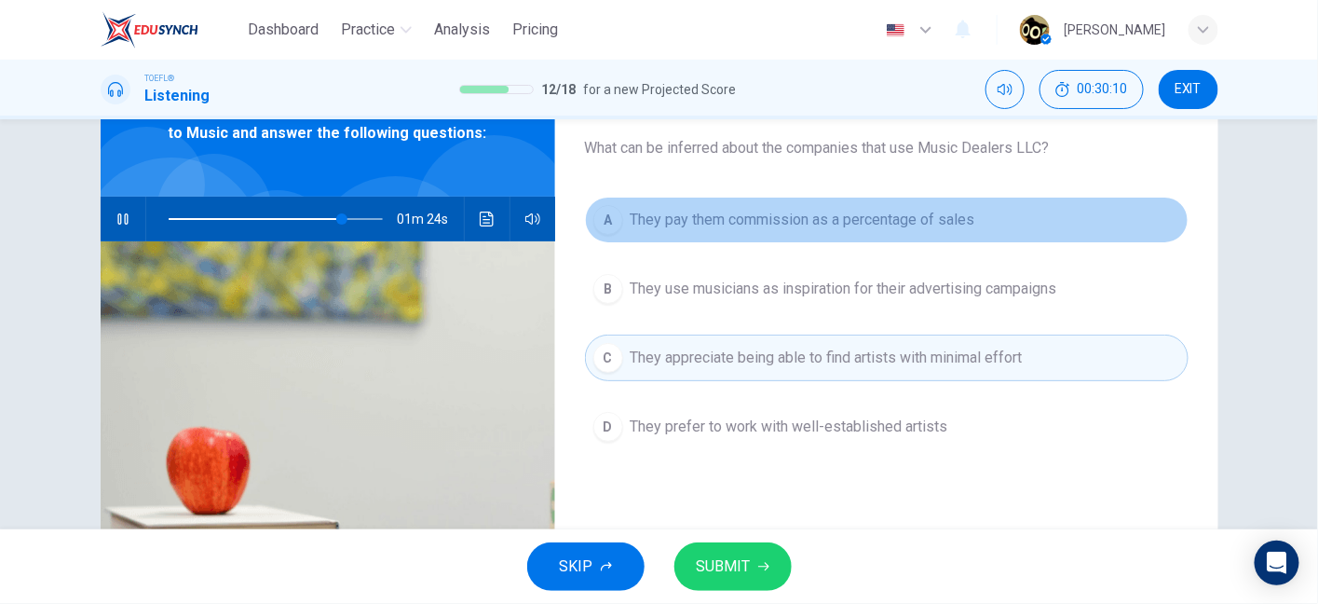
click at [727, 238] on button "A They pay them commission as a percentage of sales" at bounding box center [887, 220] width 604 height 47
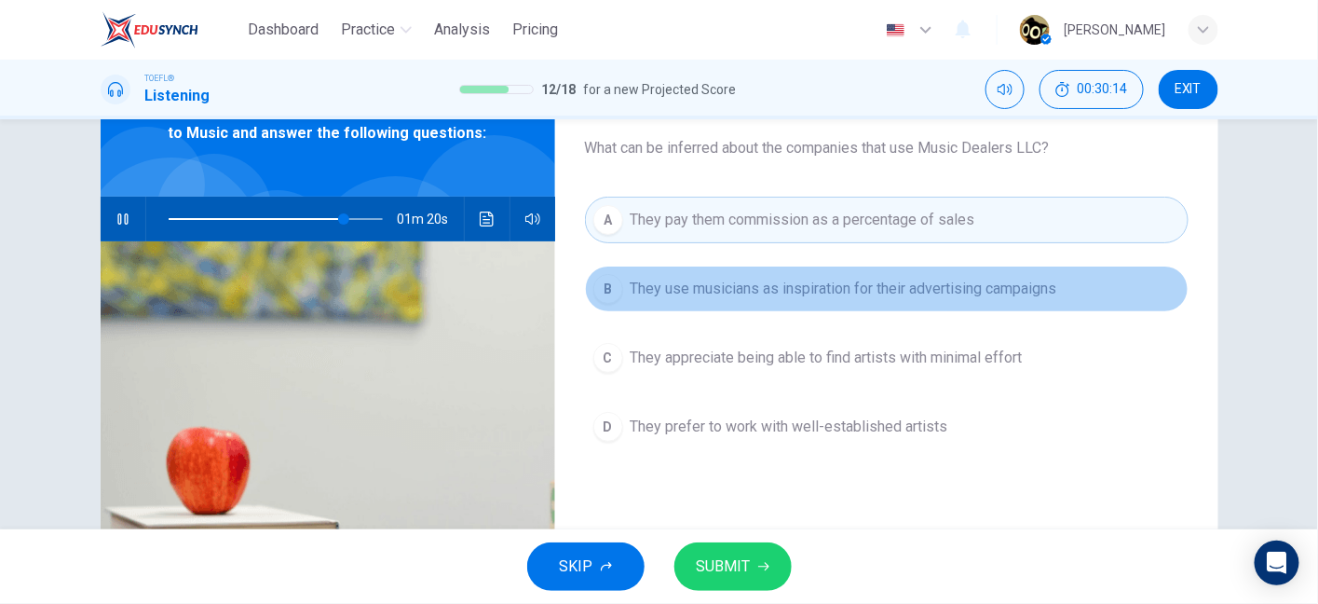
click at [731, 305] on button "B They use musicians as inspiration for their advertising campaigns" at bounding box center [887, 289] width 604 height 47
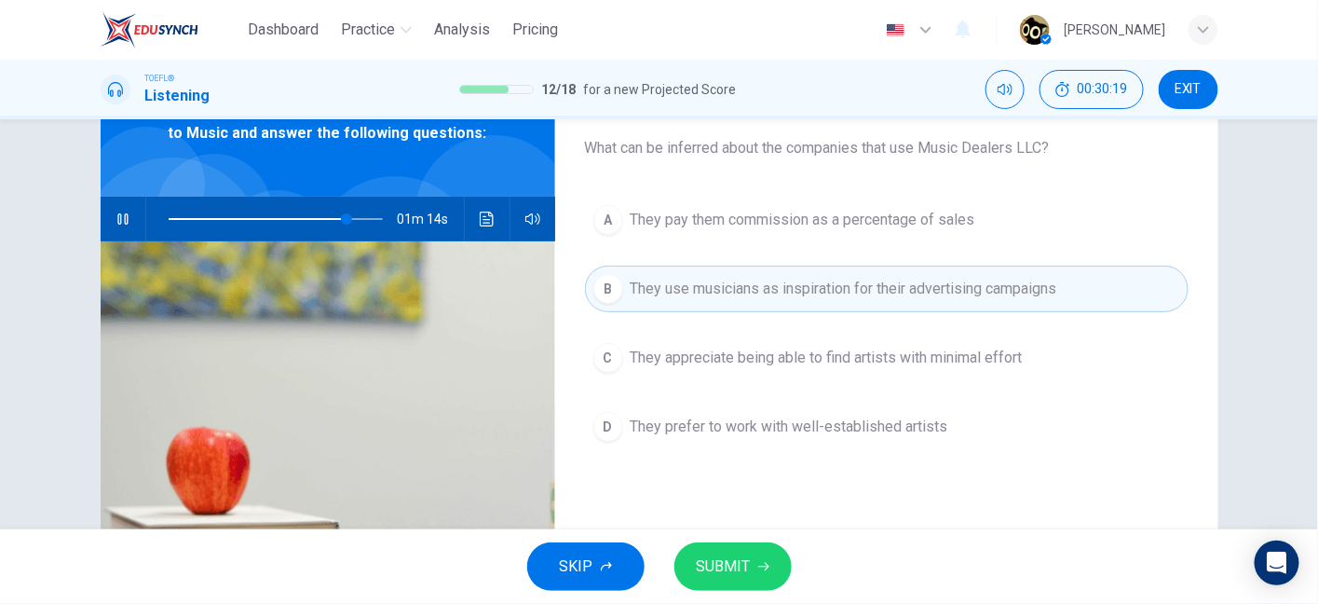
click at [119, 212] on icon "button" at bounding box center [123, 219] width 15 height 15
click at [88, 210] on div "Question 13 What can be inferred about the companies that use Music Dealers LLC…" at bounding box center [660, 372] width 1178 height 648
click at [108, 217] on button "button" at bounding box center [123, 219] width 30 height 45
click at [119, 212] on icon "button" at bounding box center [123, 219] width 15 height 15
click at [723, 572] on span "SUBMIT" at bounding box center [724, 566] width 54 height 26
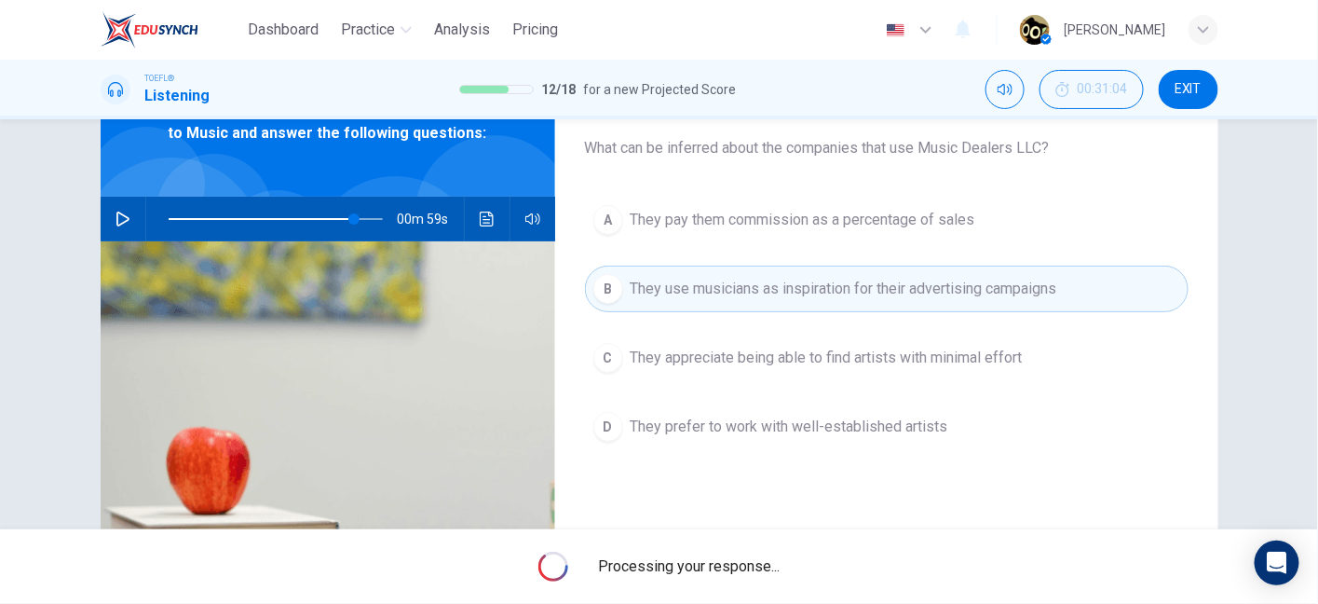
type input "87"
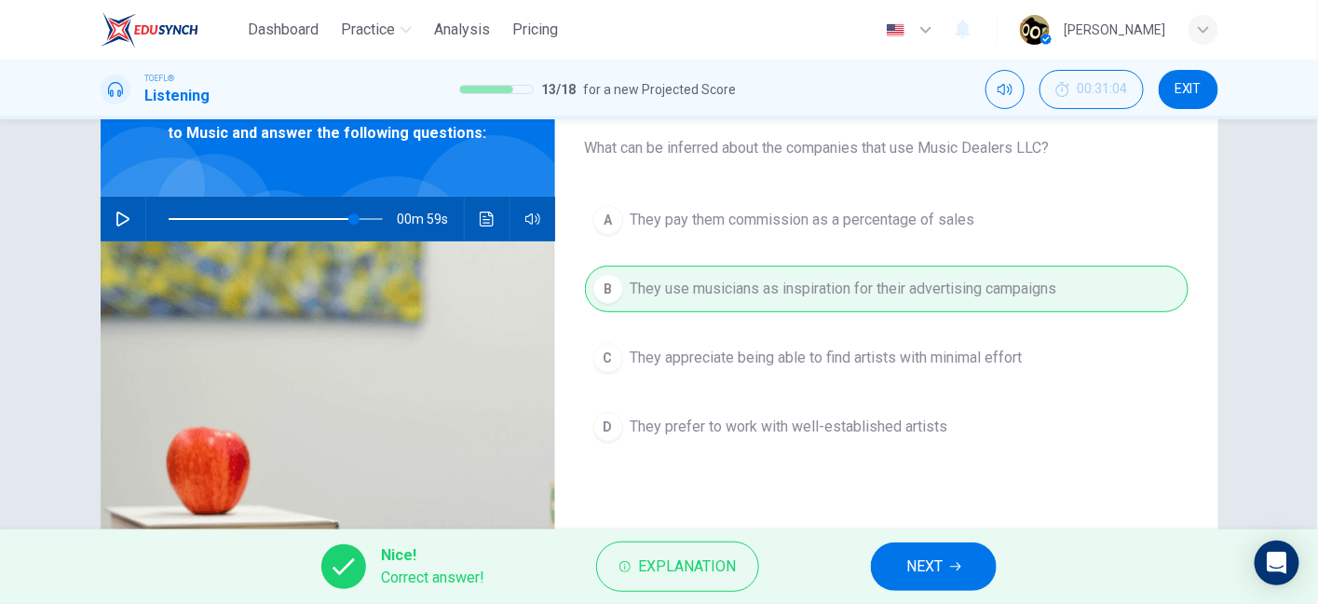
click at [959, 591] on div "Nice! Correct answer! Explanation NEXT" at bounding box center [659, 566] width 1318 height 75
click at [938, 576] on span "NEXT" at bounding box center [925, 566] width 36 height 26
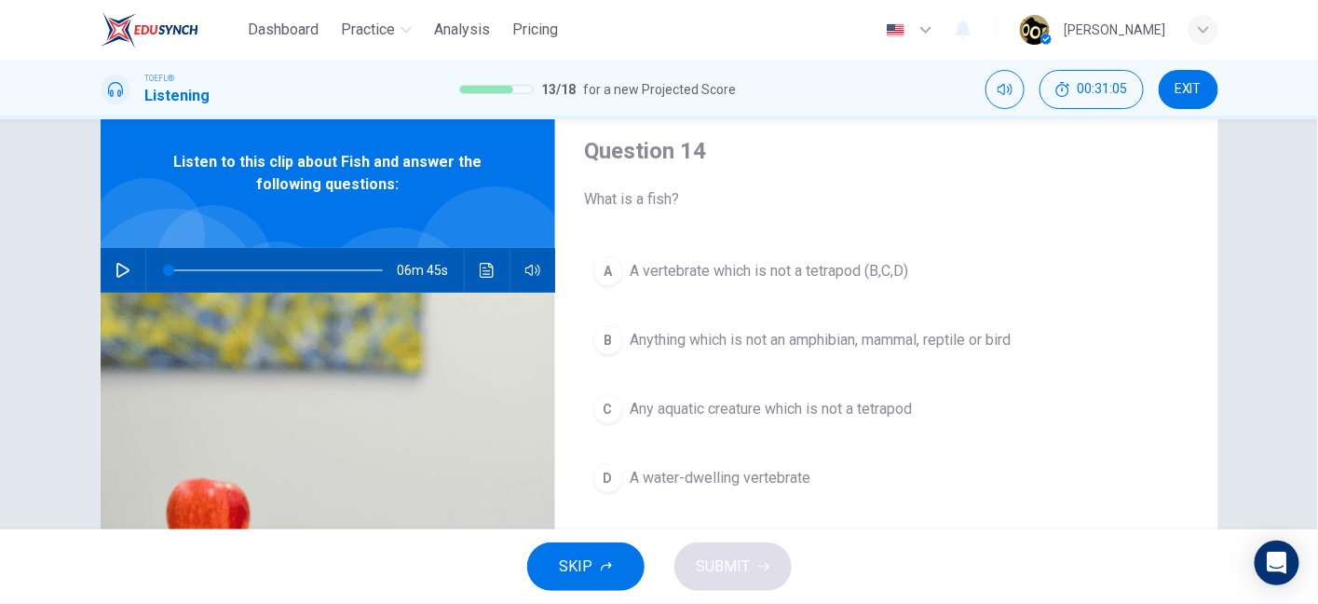
scroll to position [56, 0]
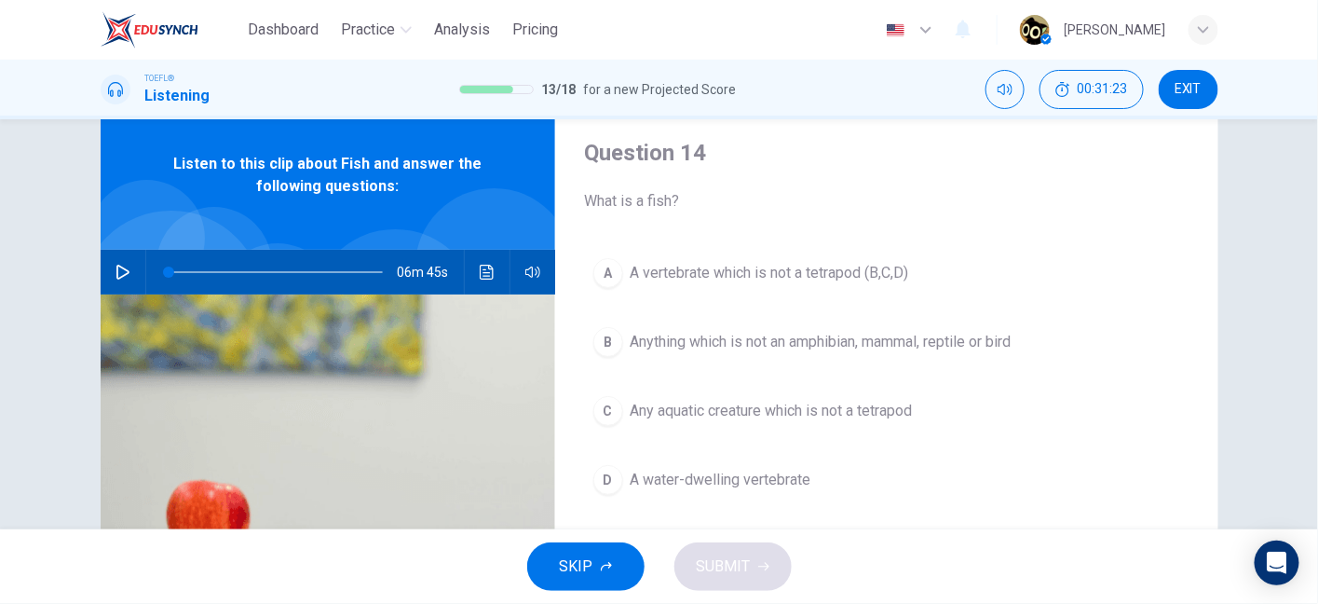
click at [127, 265] on button "button" at bounding box center [123, 272] width 30 height 45
click at [174, 269] on span at bounding box center [178, 271] width 11 height 11
click at [183, 270] on span at bounding box center [187, 271] width 11 height 11
click at [857, 348] on span "Anything which is not an amphibian, mammal, reptile or bird" at bounding box center [821, 342] width 381 height 22
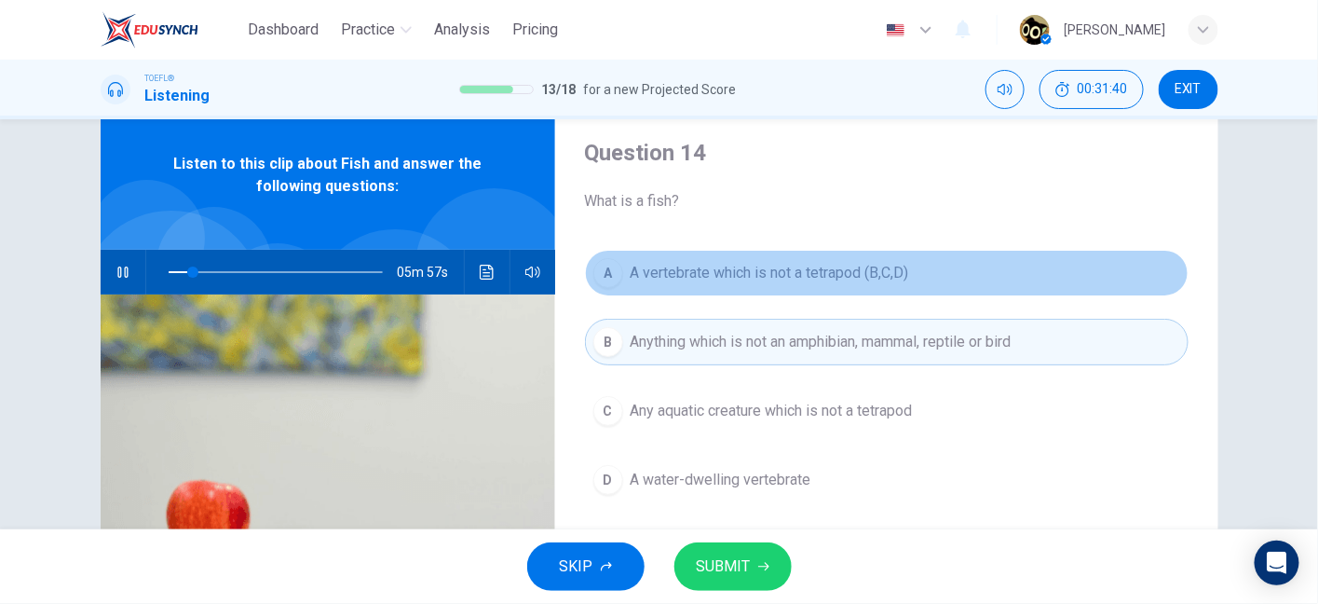
click at [854, 286] on button "A A vertebrate which is not a tetrapod (B,C,D)" at bounding box center [887, 273] width 604 height 47
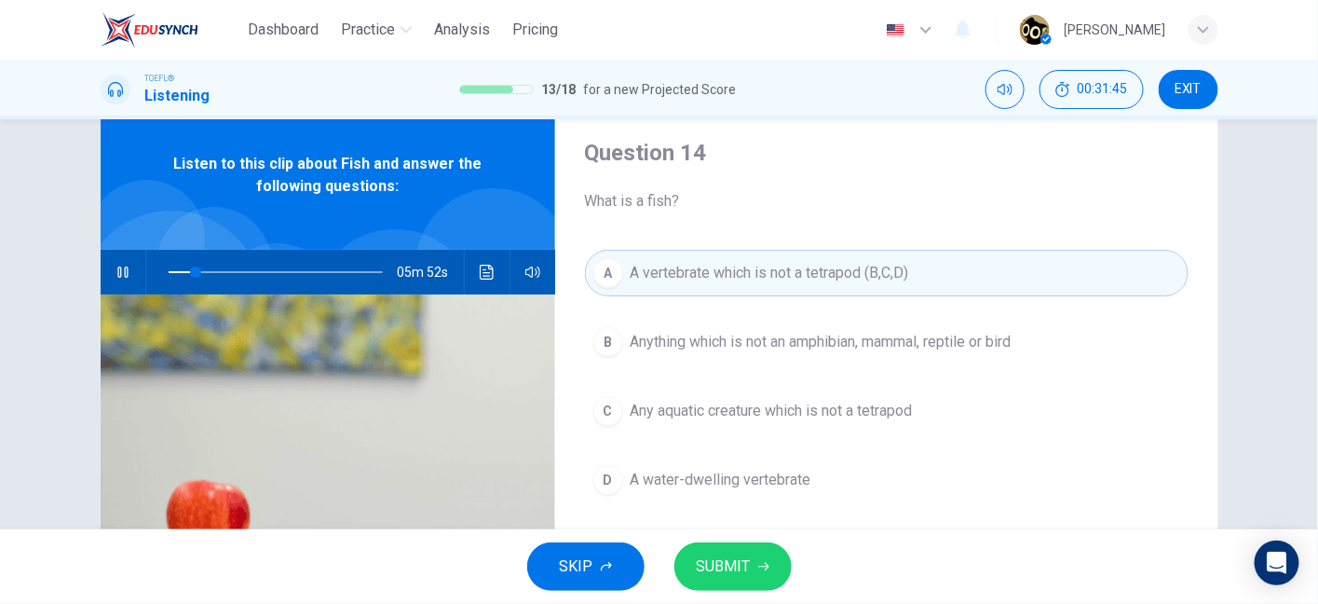
click at [793, 334] on span "Anything which is not an amphibian, mammal, reptile or bird" at bounding box center [821, 342] width 381 height 22
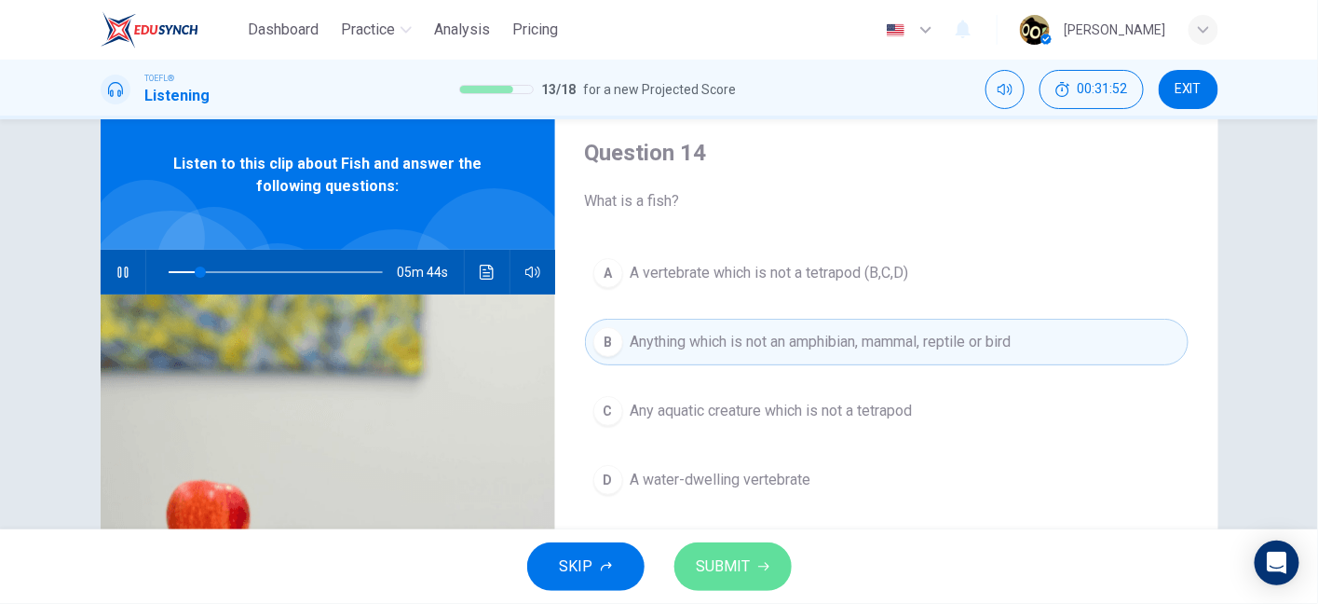
click at [739, 577] on span "SUBMIT" at bounding box center [724, 566] width 54 height 26
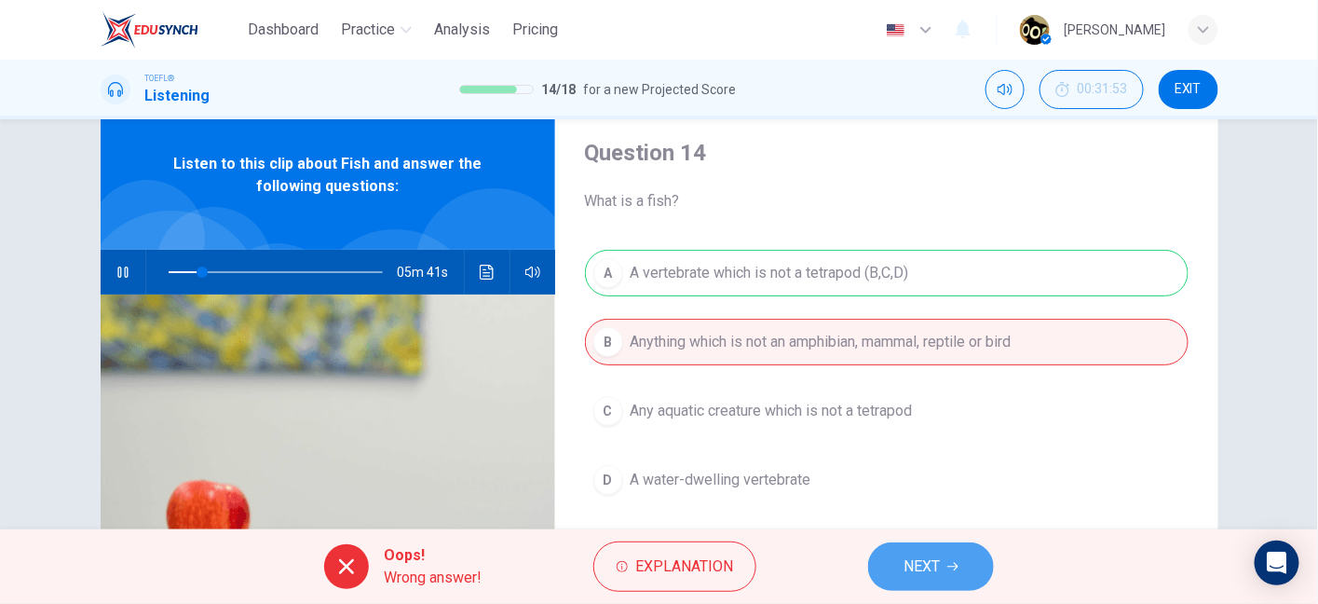
click at [958, 568] on icon "button" at bounding box center [953, 567] width 11 height 8
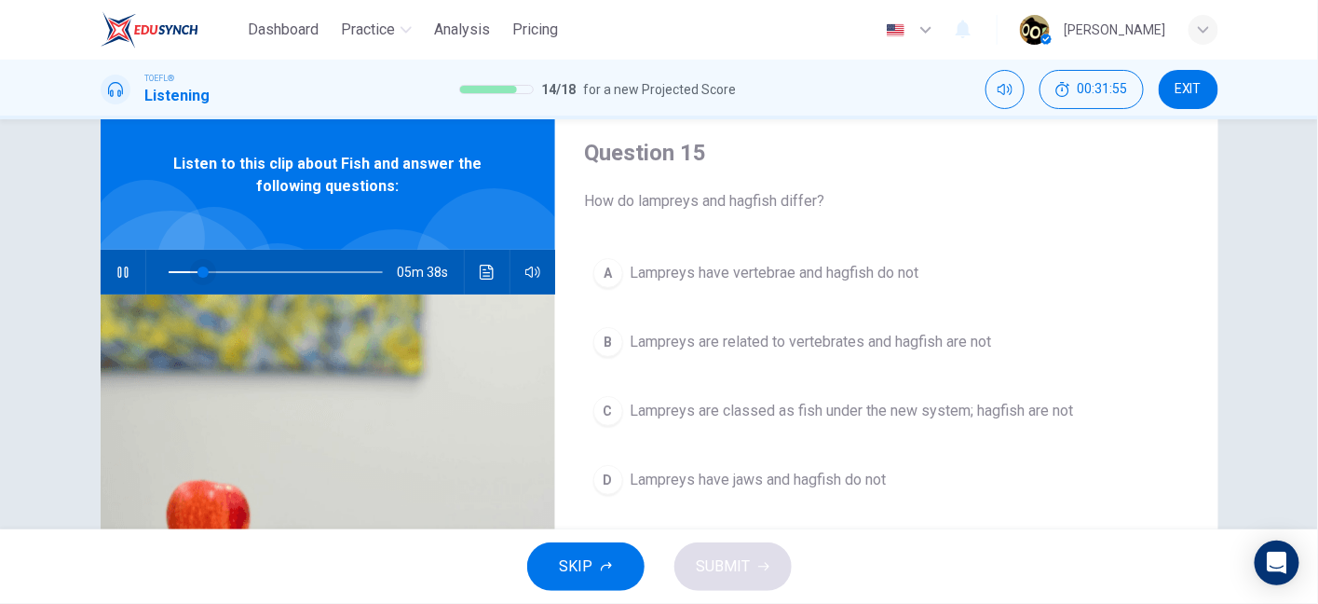
click at [203, 273] on span at bounding box center [203, 271] width 11 height 11
click at [210, 275] on span at bounding box center [213, 271] width 11 height 11
click at [225, 270] on span at bounding box center [228, 271] width 11 height 11
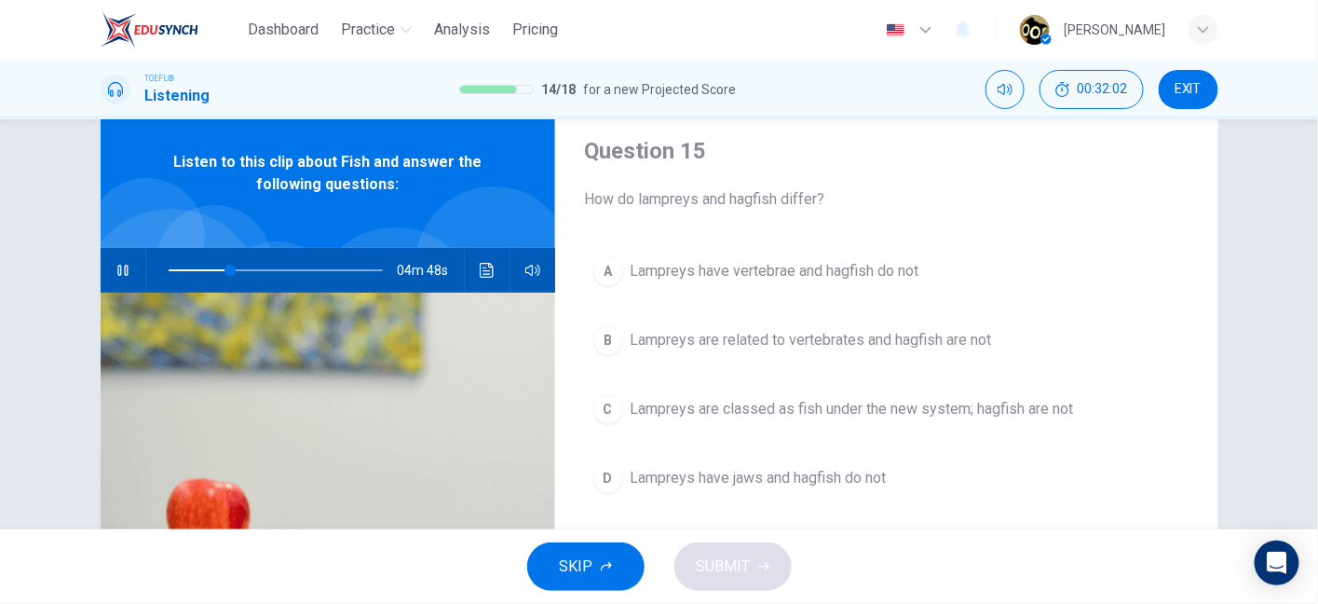
scroll to position [63, 0]
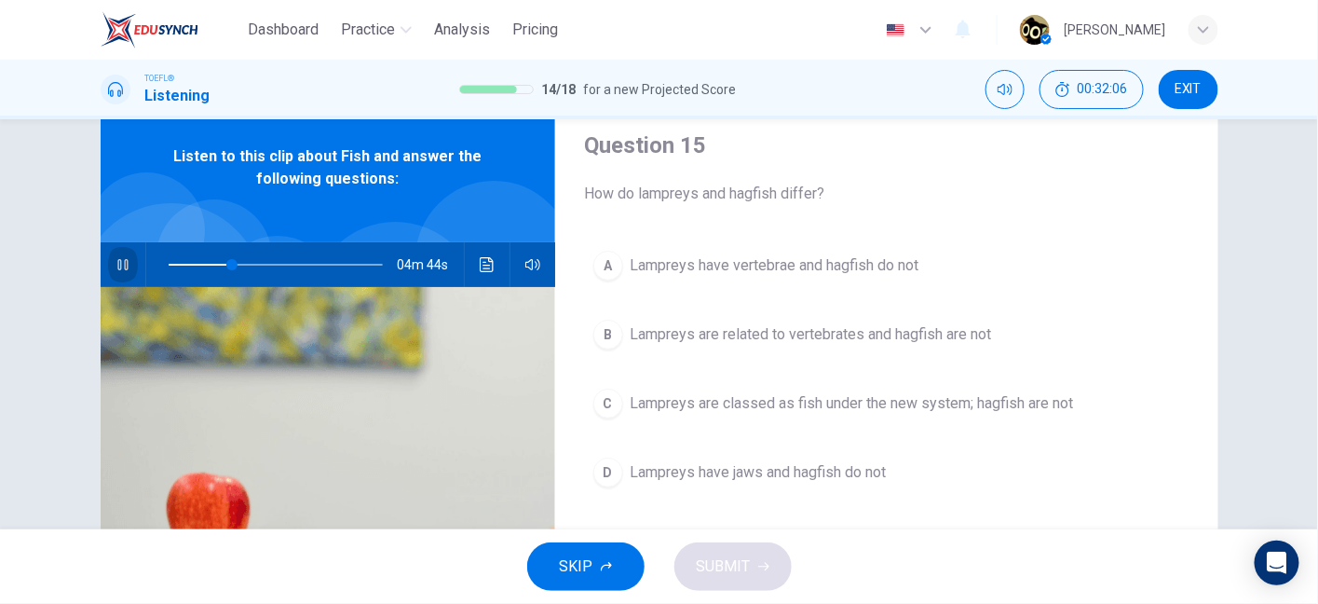
click at [126, 265] on button "button" at bounding box center [123, 264] width 30 height 45
click at [116, 259] on icon "button" at bounding box center [123, 264] width 15 height 15
click at [245, 259] on span at bounding box center [249, 264] width 11 height 11
click at [263, 262] on span at bounding box center [266, 264] width 11 height 11
drag, startPoint x: 119, startPoint y: 265, endPoint x: 130, endPoint y: 191, distance: 74.5
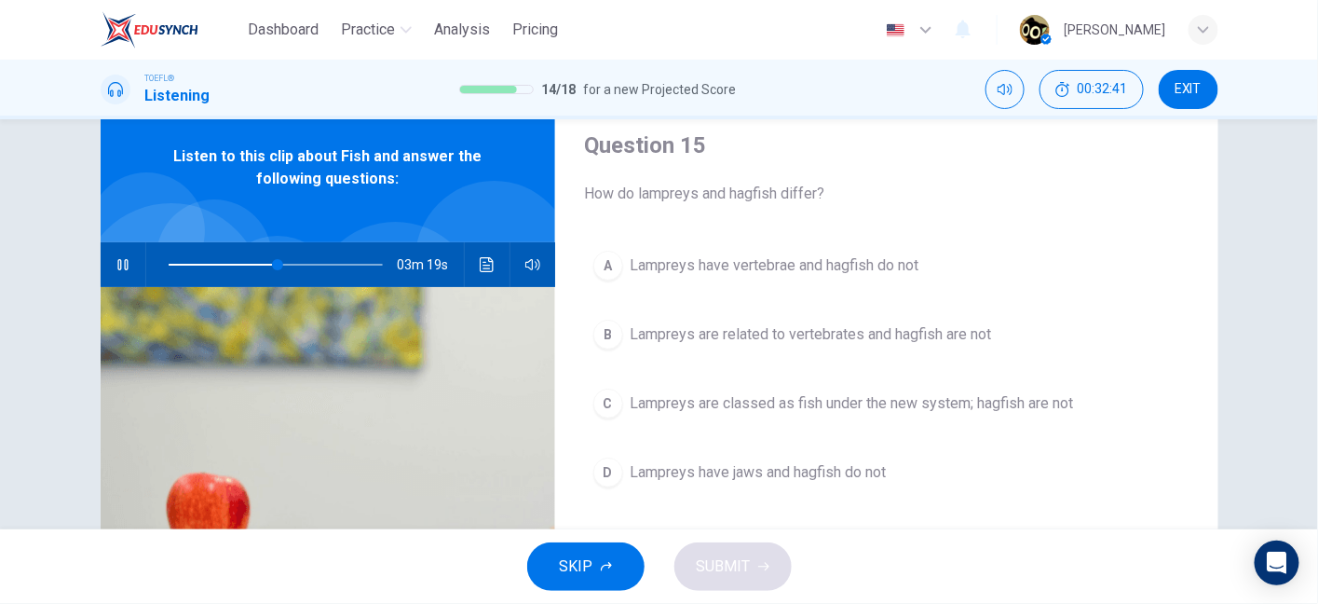
click at [130, 191] on div "Listen to this clip about Fish and answer the following questions: 03m 19s" at bounding box center [328, 417] width 455 height 648
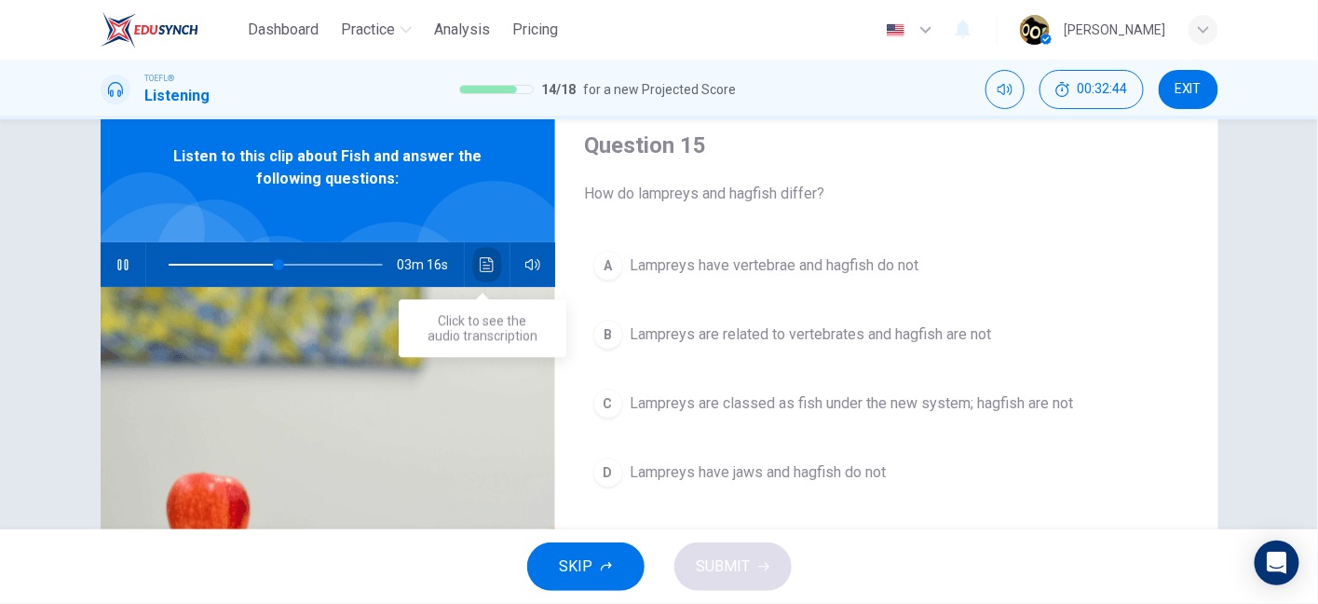
click at [481, 276] on button "Click to see the audio transcription" at bounding box center [487, 264] width 30 height 45
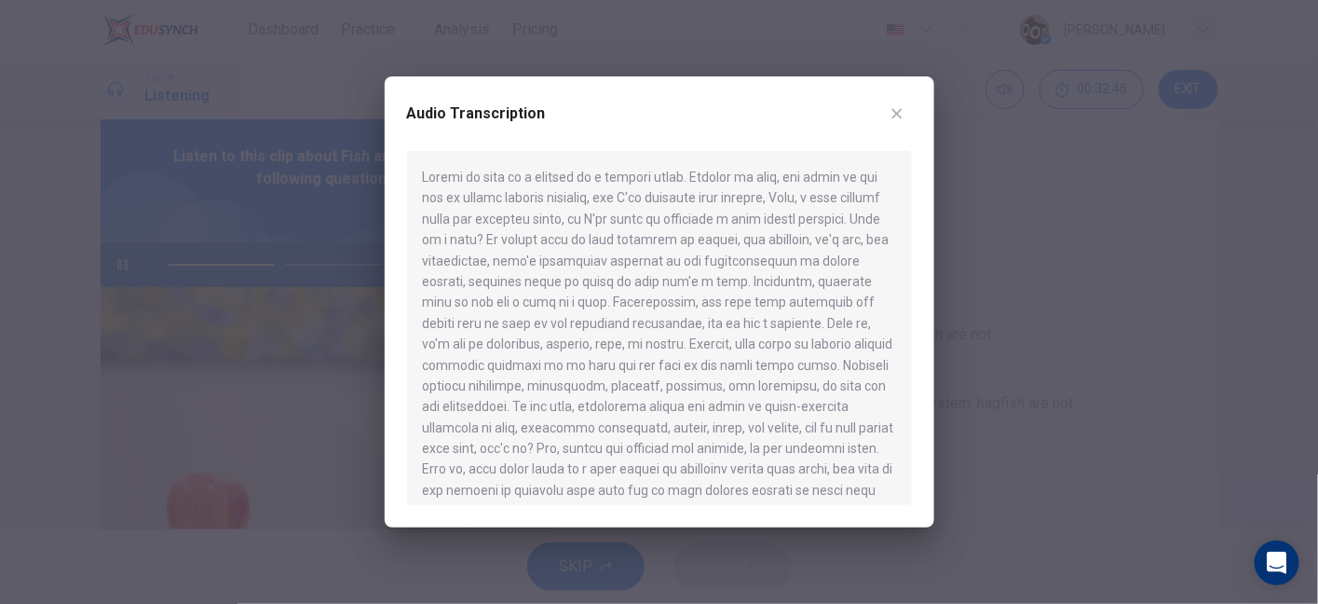
type input "52"
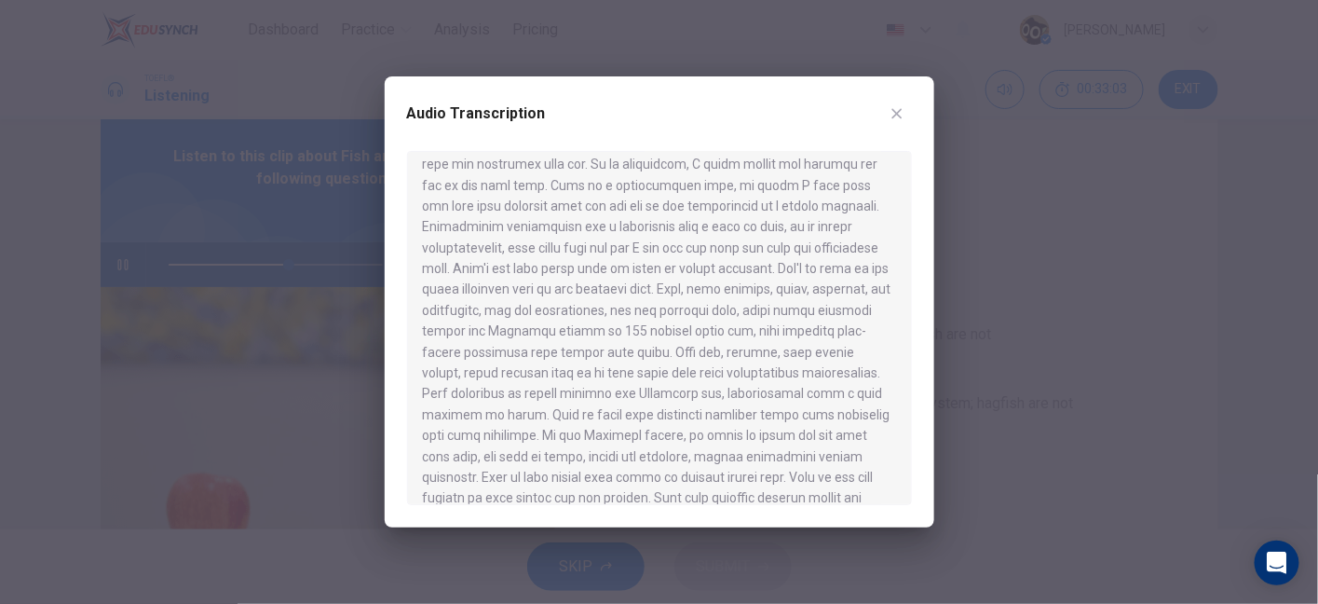
scroll to position [656, 0]
click at [910, 110] on button "button" at bounding box center [897, 114] width 30 height 30
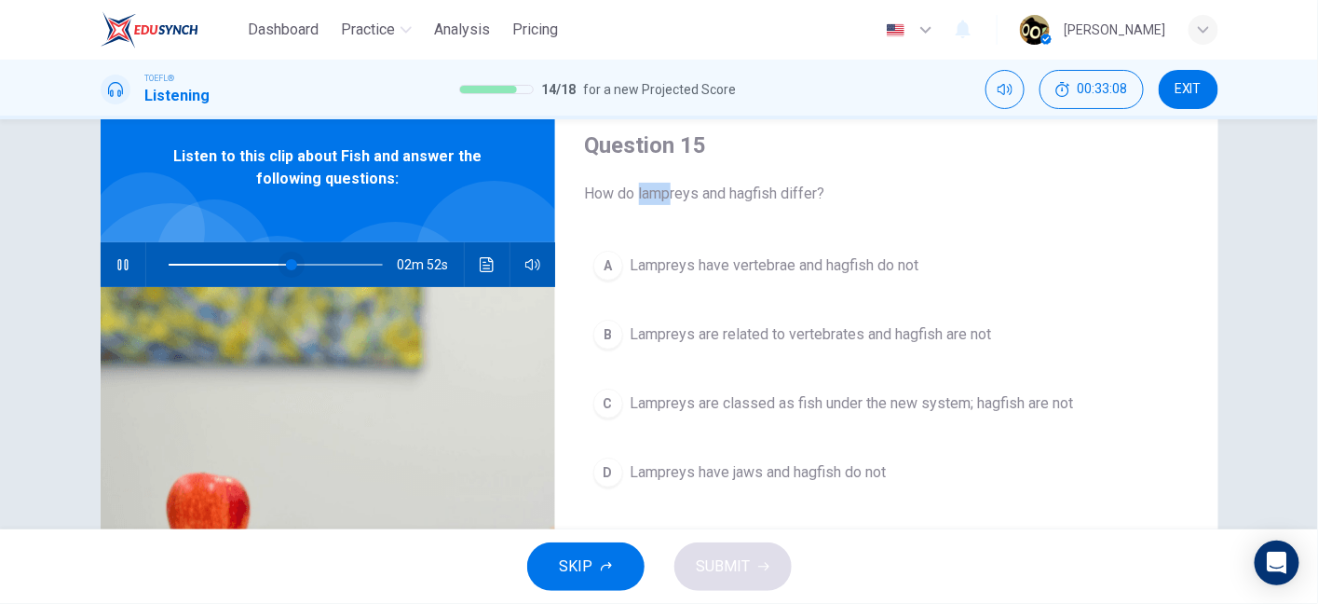
click at [297, 265] on span at bounding box center [291, 264] width 11 height 11
click at [311, 262] on span at bounding box center [305, 264] width 11 height 11
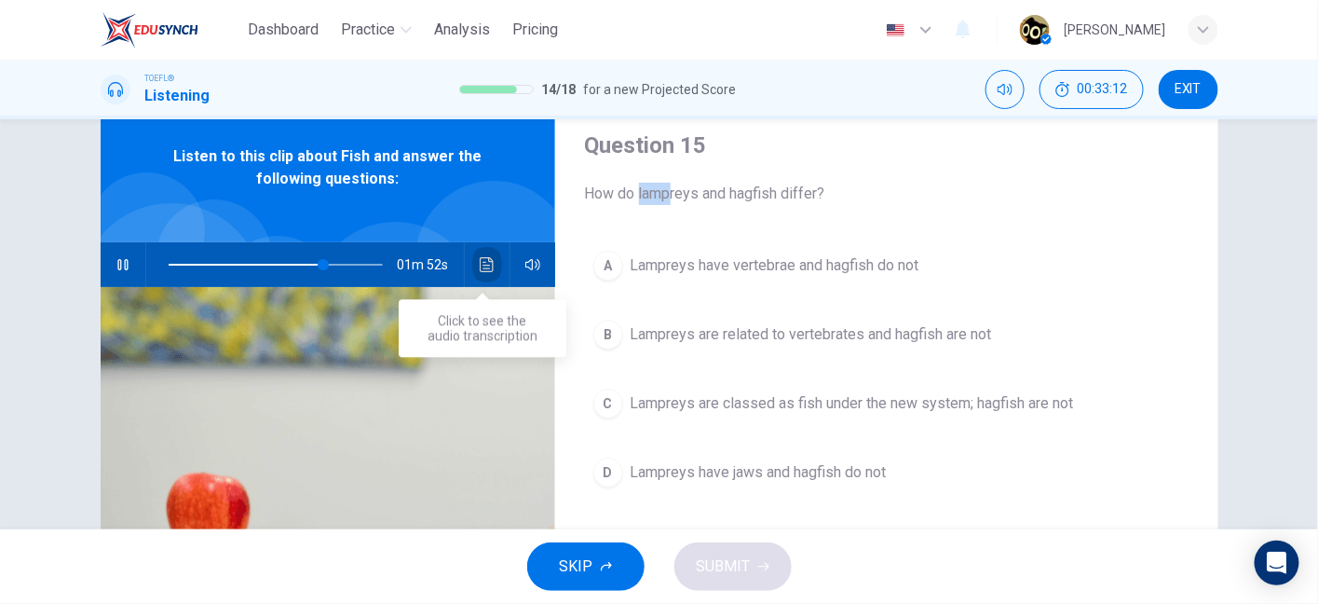
click at [472, 259] on button "Click to see the audio transcription" at bounding box center [487, 264] width 30 height 45
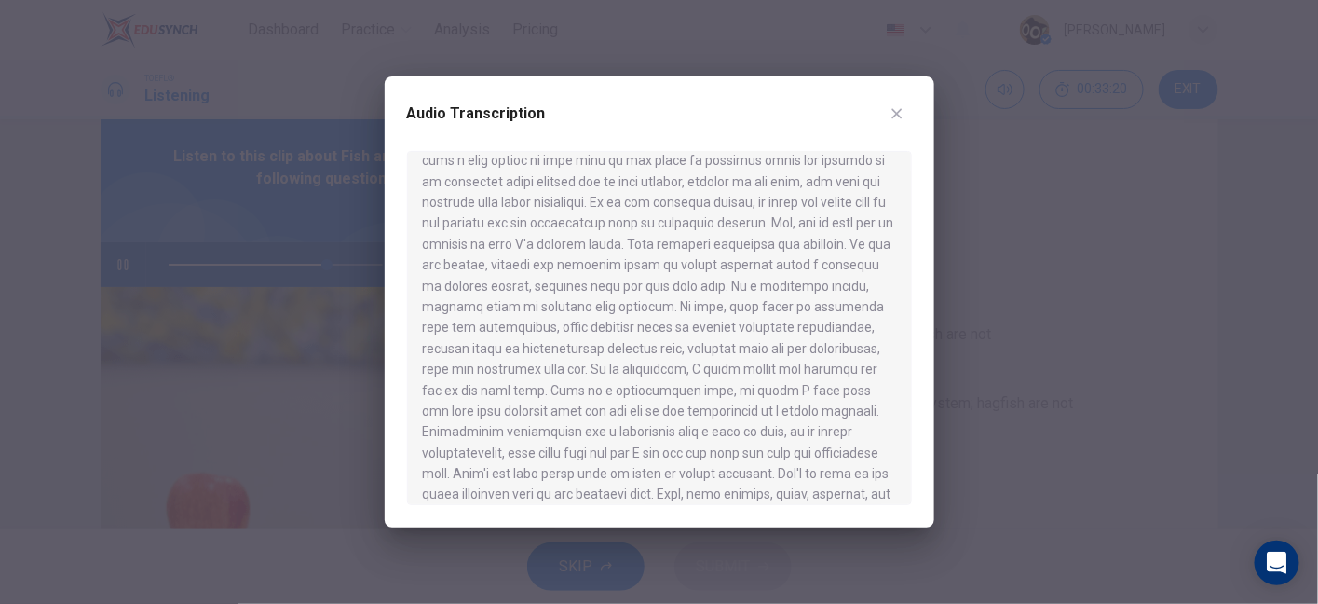
scroll to position [433, 0]
click at [899, 104] on button "button" at bounding box center [897, 114] width 30 height 30
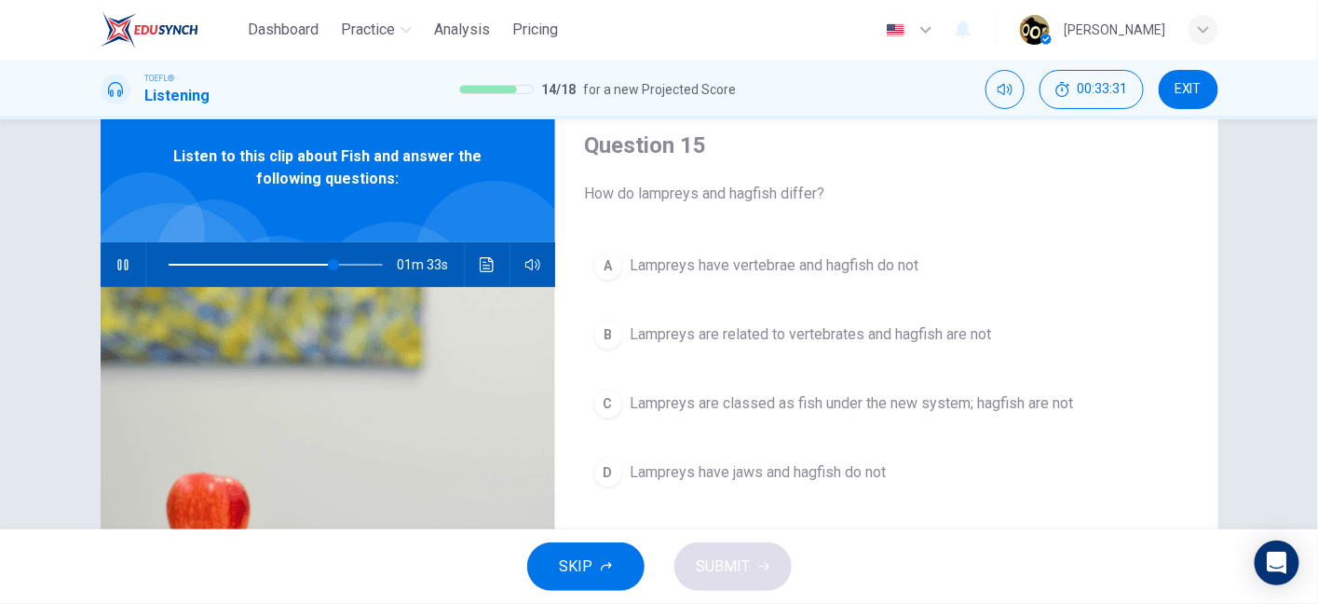
click at [466, 256] on div "01m 33s" at bounding box center [328, 264] width 455 height 45
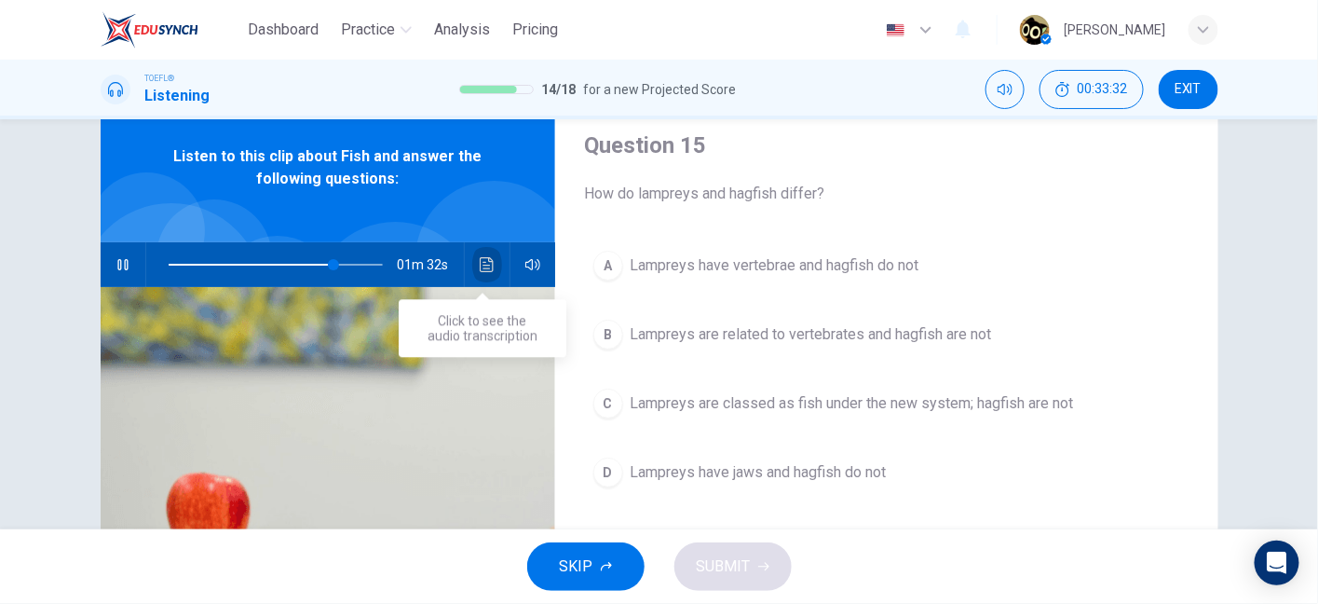
click at [472, 259] on button "Click to see the audio transcription" at bounding box center [487, 264] width 30 height 45
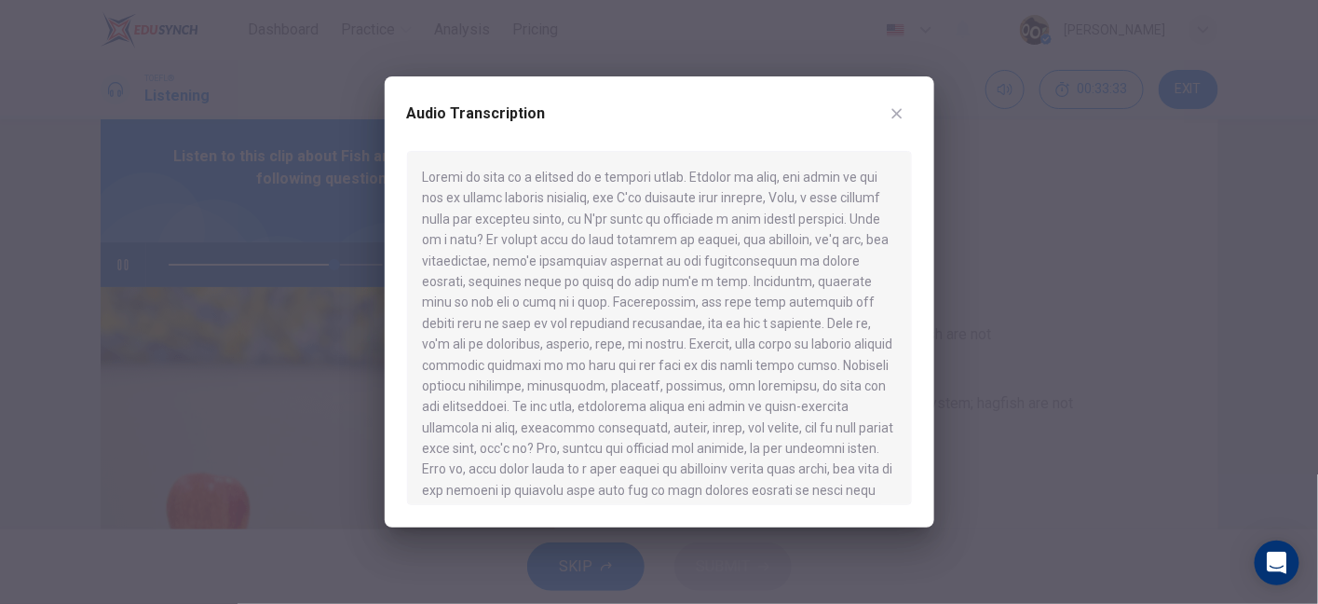
click at [907, 111] on button "button" at bounding box center [897, 114] width 30 height 30
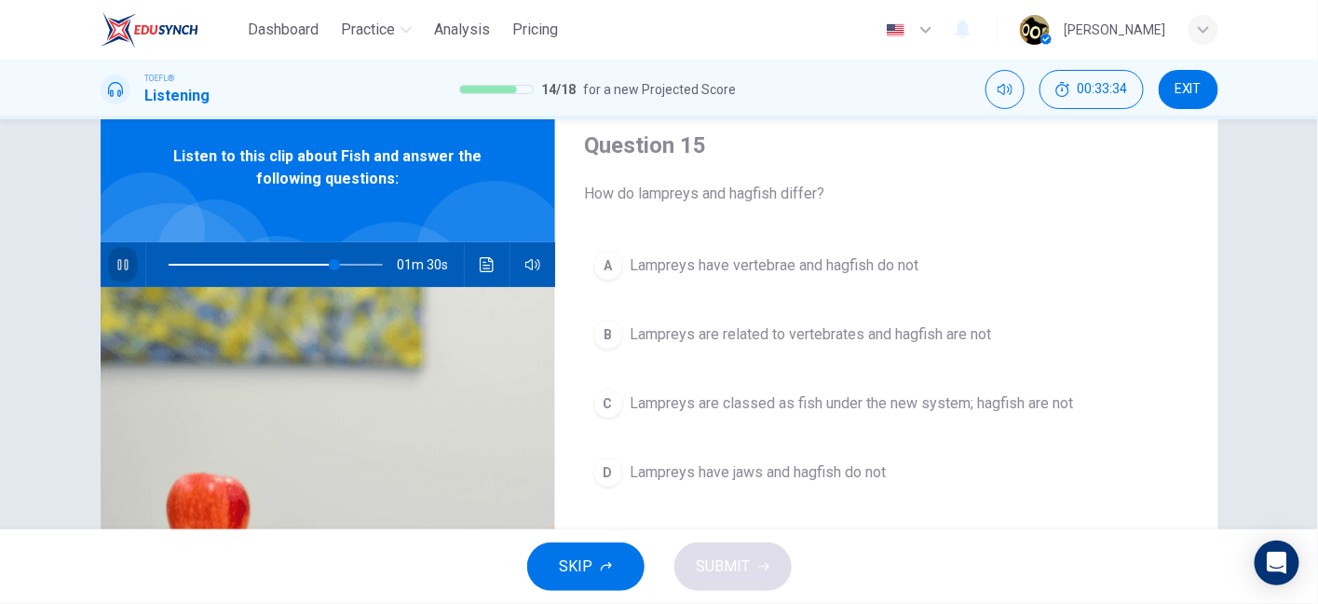
click at [110, 272] on button "button" at bounding box center [123, 264] width 30 height 45
click at [770, 273] on span "Lampreys have vertebrae and hagfish do not" at bounding box center [775, 265] width 289 height 22
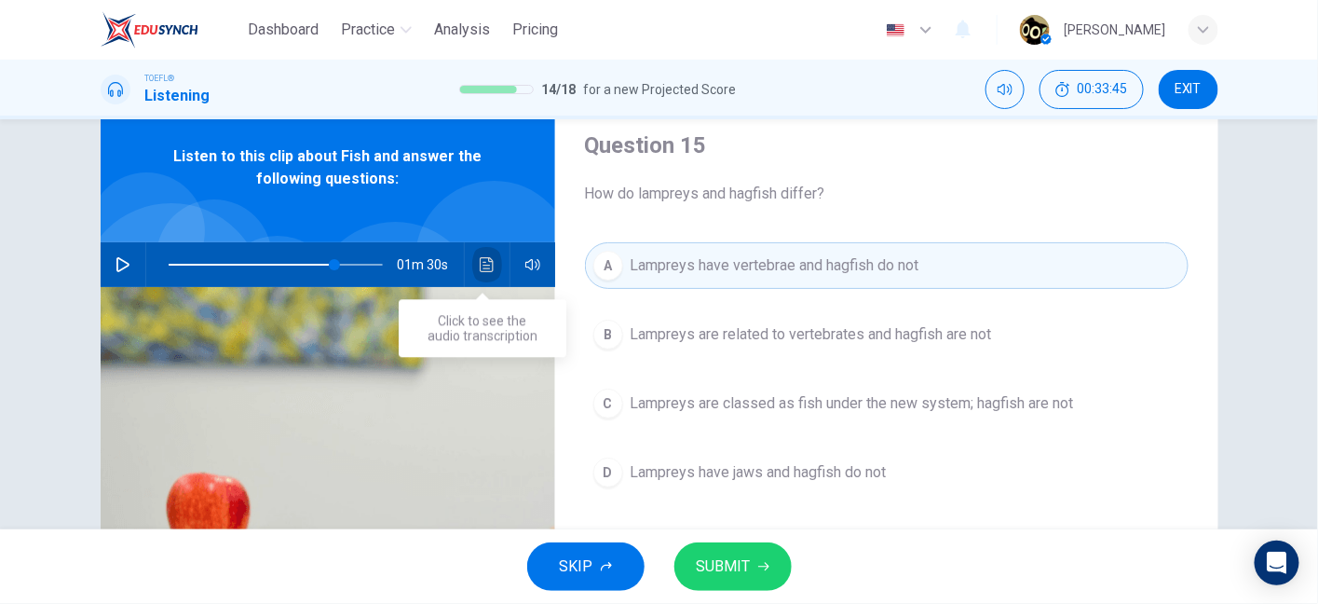
click at [483, 254] on button "Click to see the audio transcription" at bounding box center [487, 264] width 30 height 45
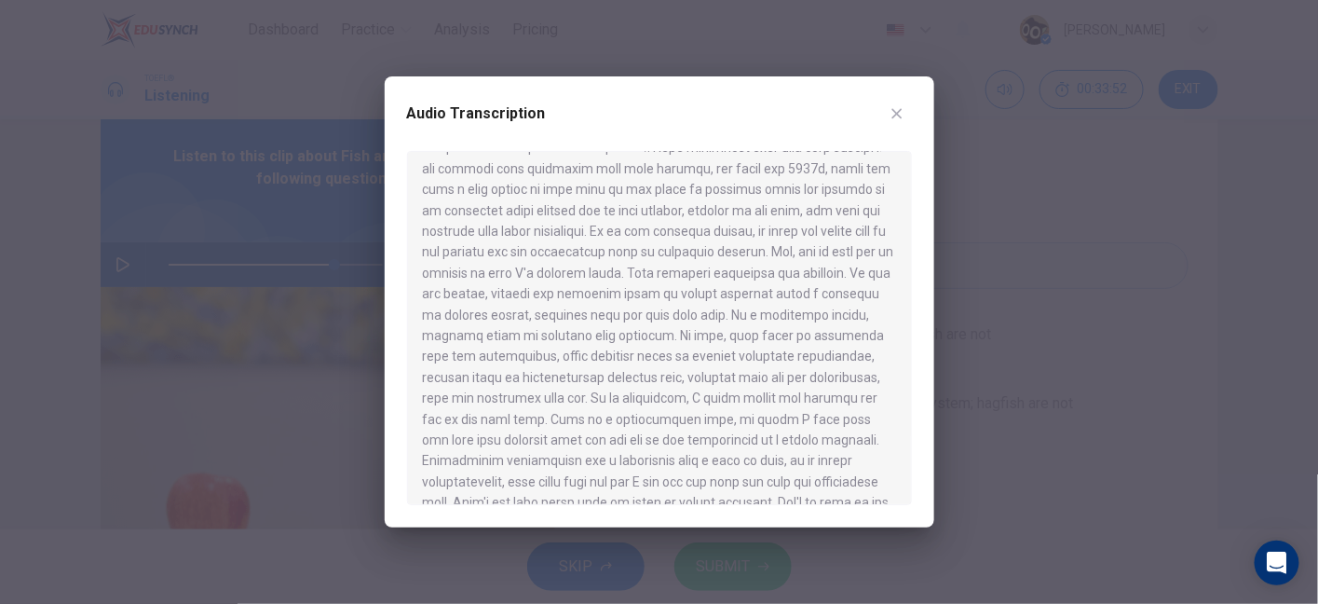
scroll to position [428, 0]
drag, startPoint x: 464, startPoint y: 372, endPoint x: 650, endPoint y: 371, distance: 186.4
click at [650, 371] on div at bounding box center [659, 328] width 505 height 354
click at [788, 374] on div at bounding box center [659, 328] width 505 height 354
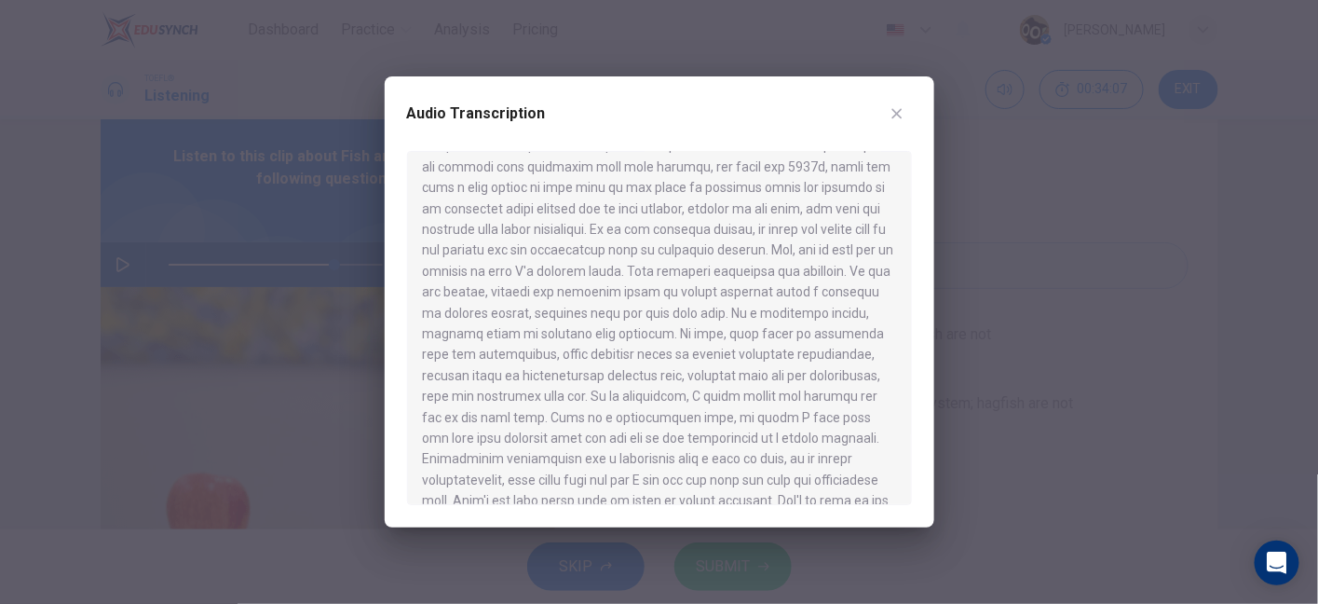
click at [886, 111] on button "button" at bounding box center [897, 114] width 30 height 30
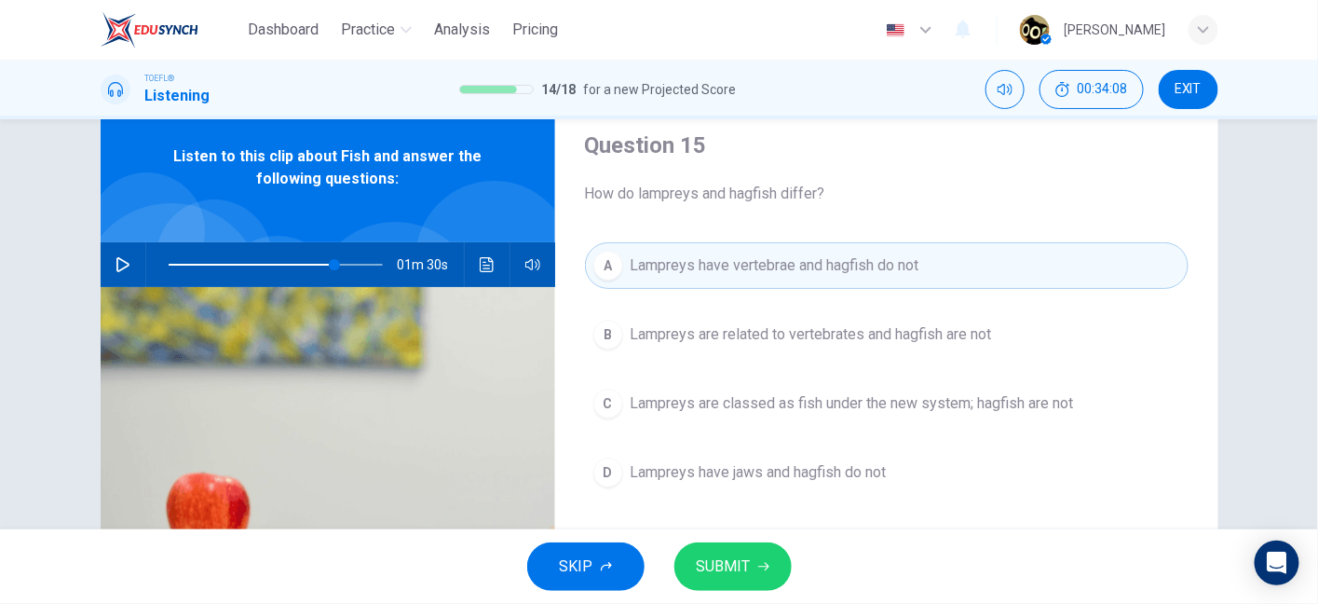
click at [739, 344] on button "B Lampreys are related to vertebrates and hagfish are not" at bounding box center [887, 334] width 604 height 47
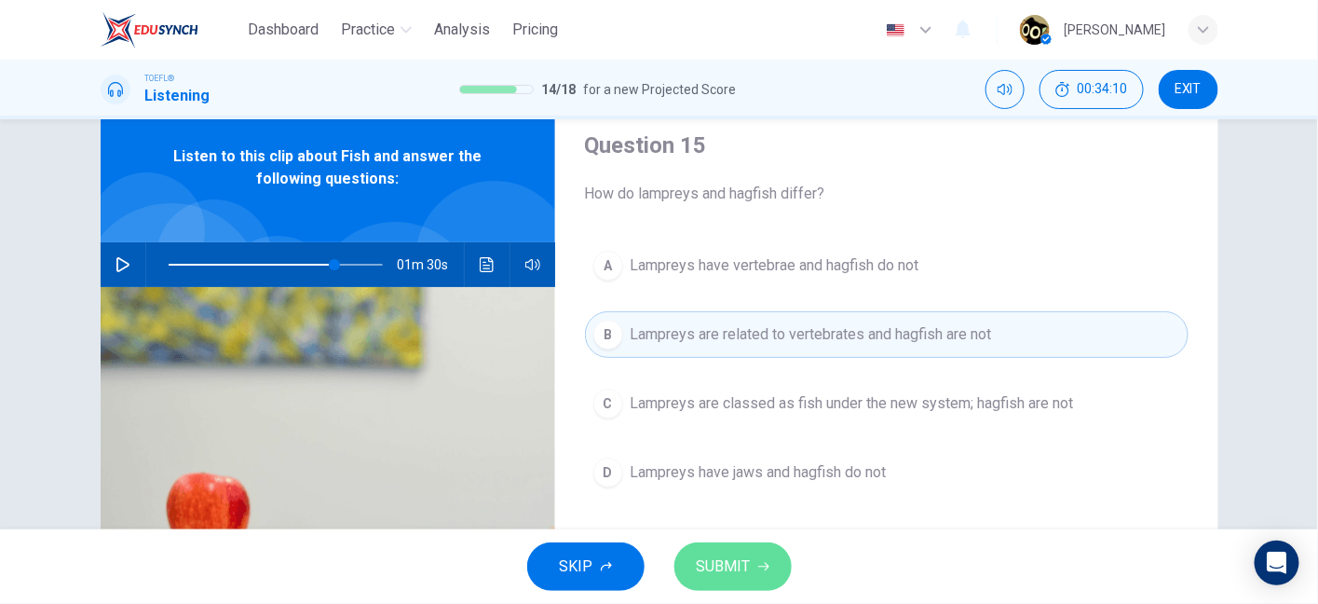
click at [717, 557] on span "SUBMIT" at bounding box center [724, 566] width 54 height 26
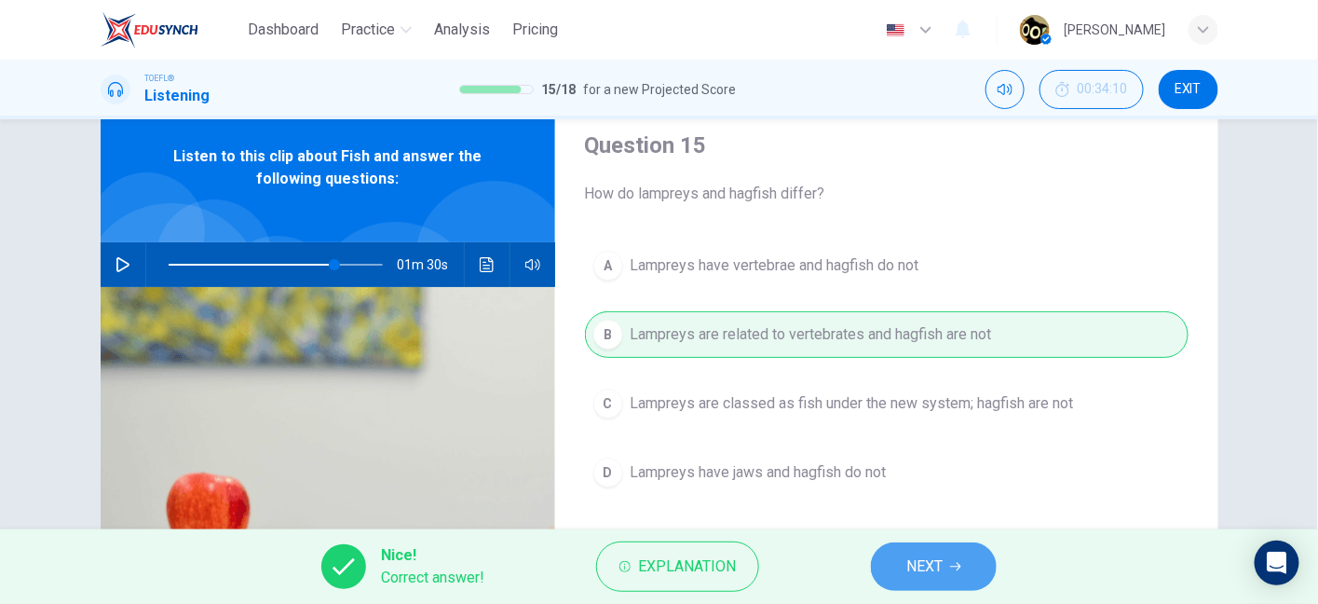
click at [931, 573] on span "NEXT" at bounding box center [925, 566] width 36 height 26
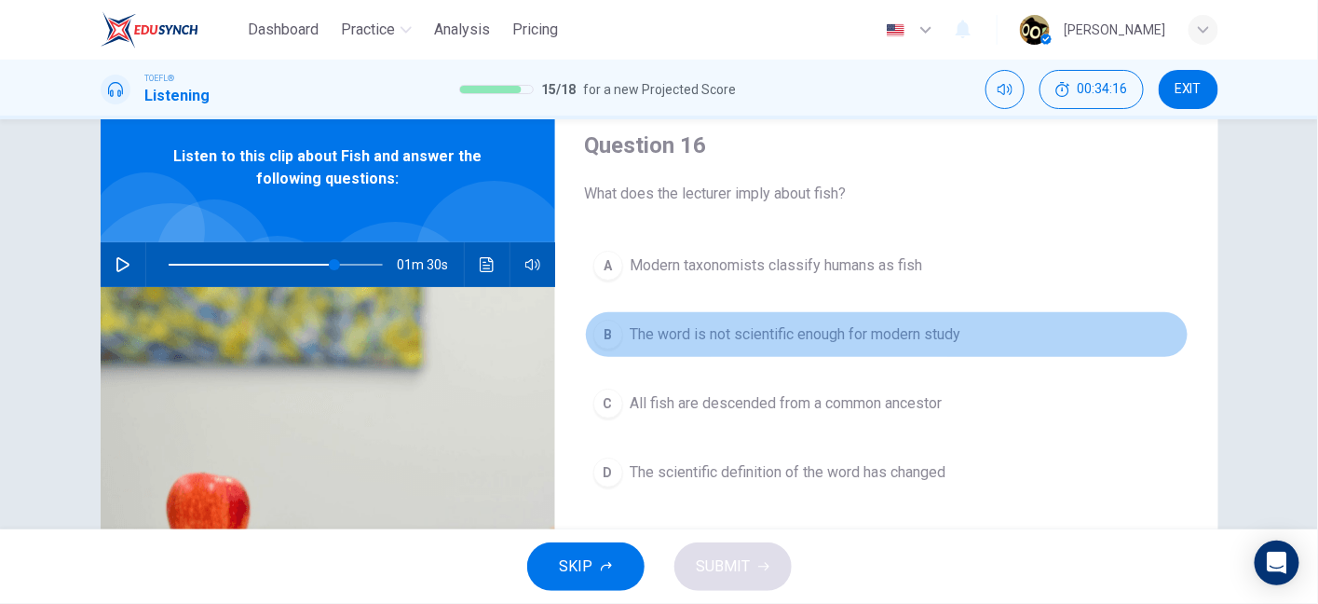
click at [697, 344] on button "B The word is not scientific enough for modern study" at bounding box center [887, 334] width 604 height 47
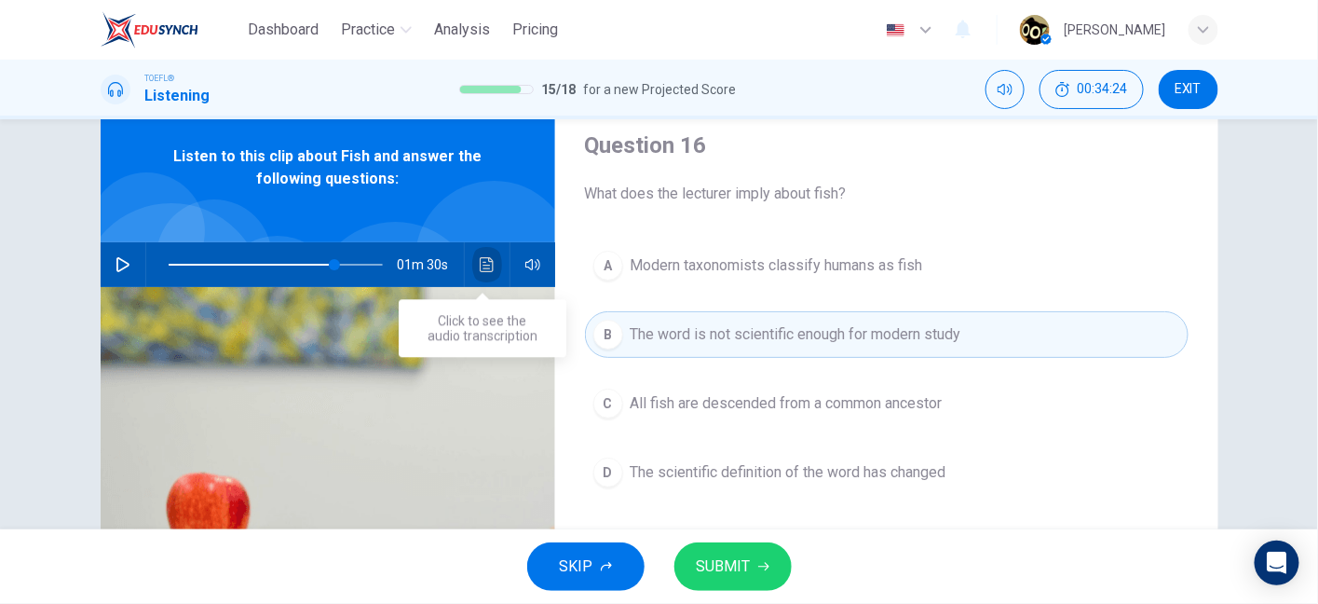
click at [486, 273] on button "Click to see the audio transcription" at bounding box center [487, 264] width 30 height 45
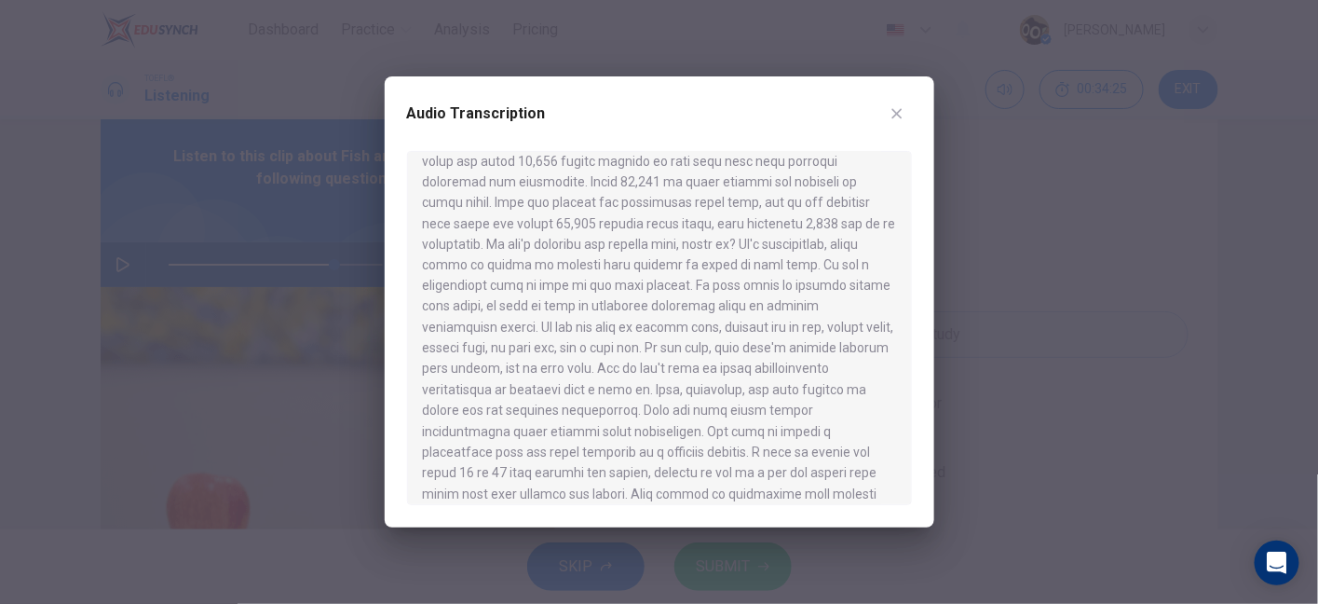
scroll to position [1243, 0]
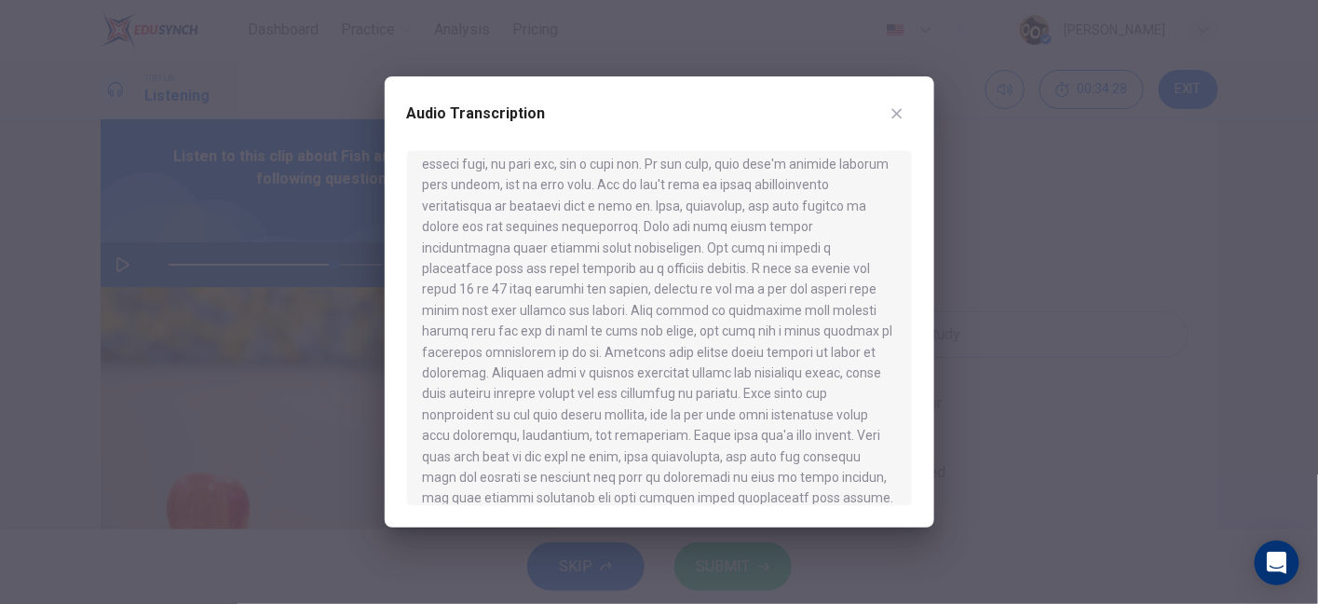
click at [894, 114] on icon "button" at bounding box center [897, 113] width 15 height 15
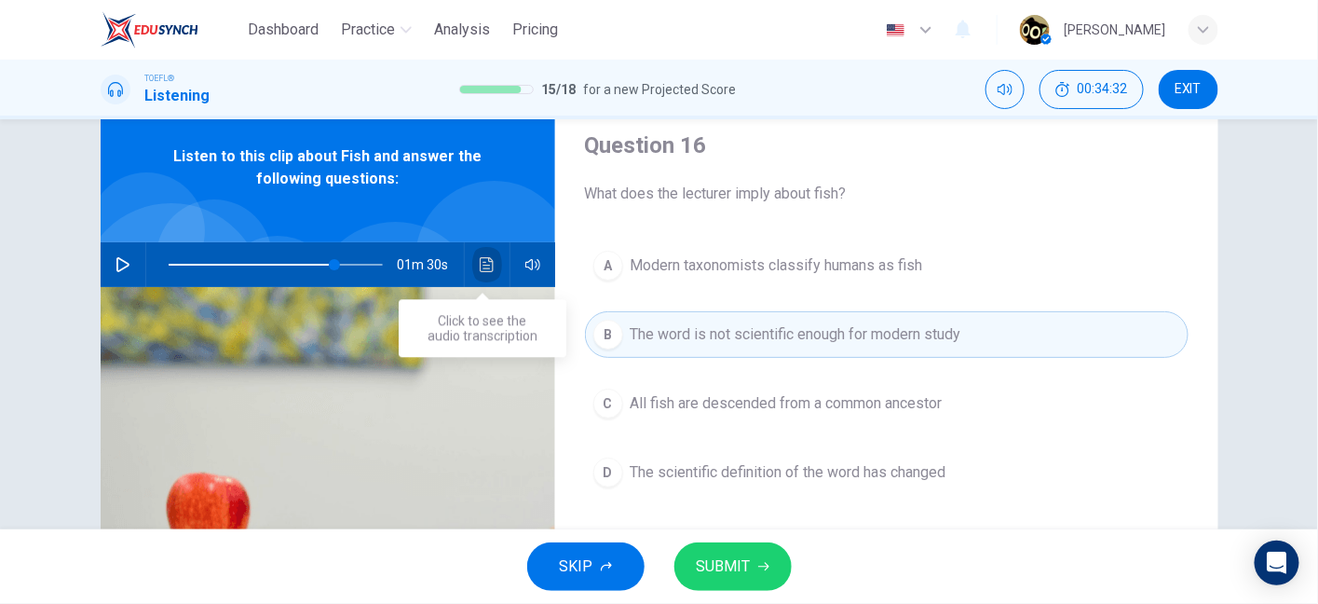
click at [485, 268] on icon "Click to see the audio transcription" at bounding box center [487, 264] width 15 height 15
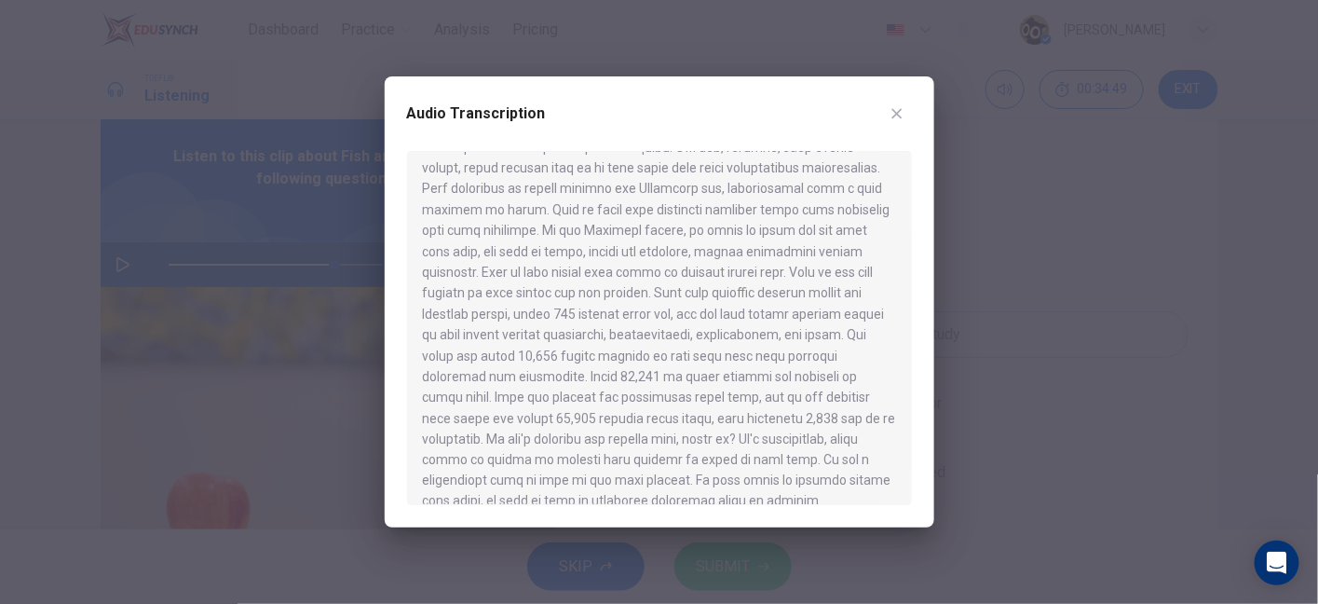
scroll to position [862, 0]
click at [888, 116] on button "button" at bounding box center [897, 114] width 30 height 30
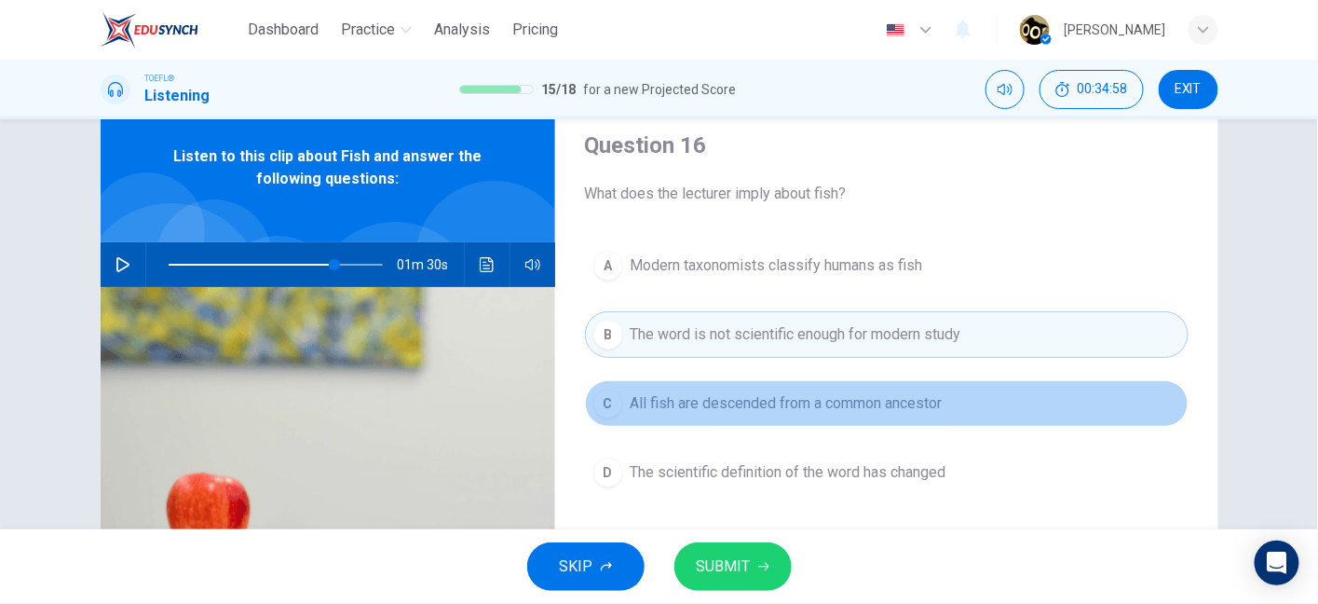
click at [884, 392] on span "All fish are descended from a common ancestor" at bounding box center [787, 403] width 312 height 22
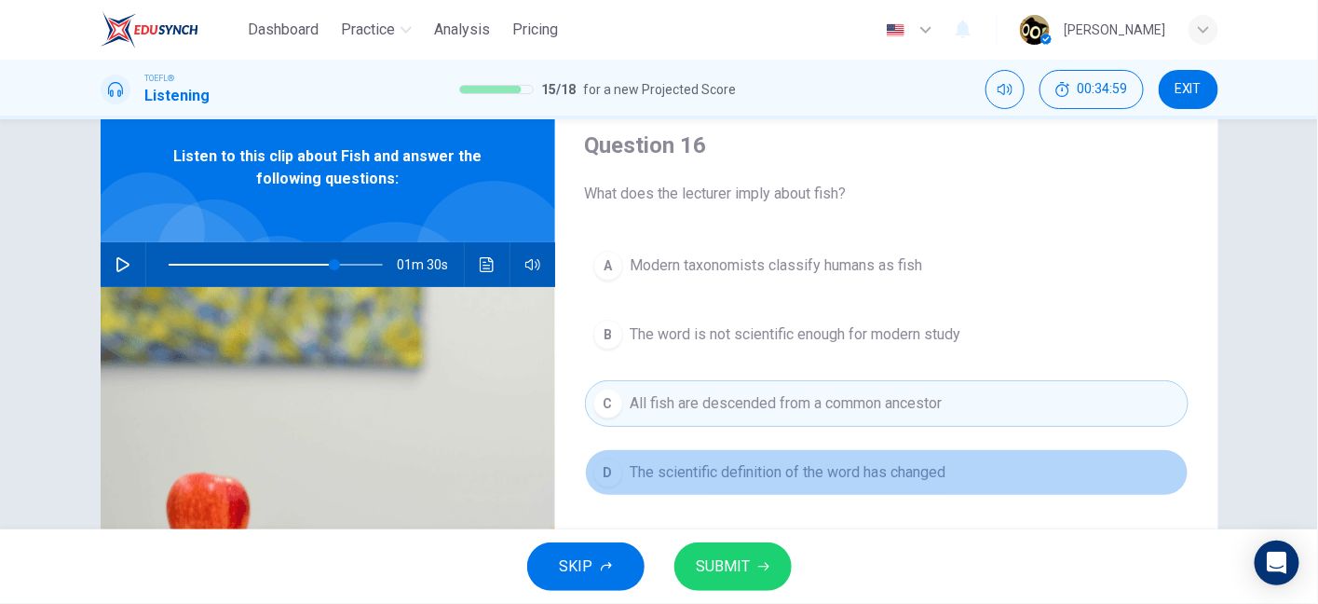
click at [853, 475] on span "The scientific definition of the word has changed" at bounding box center [789, 472] width 316 height 22
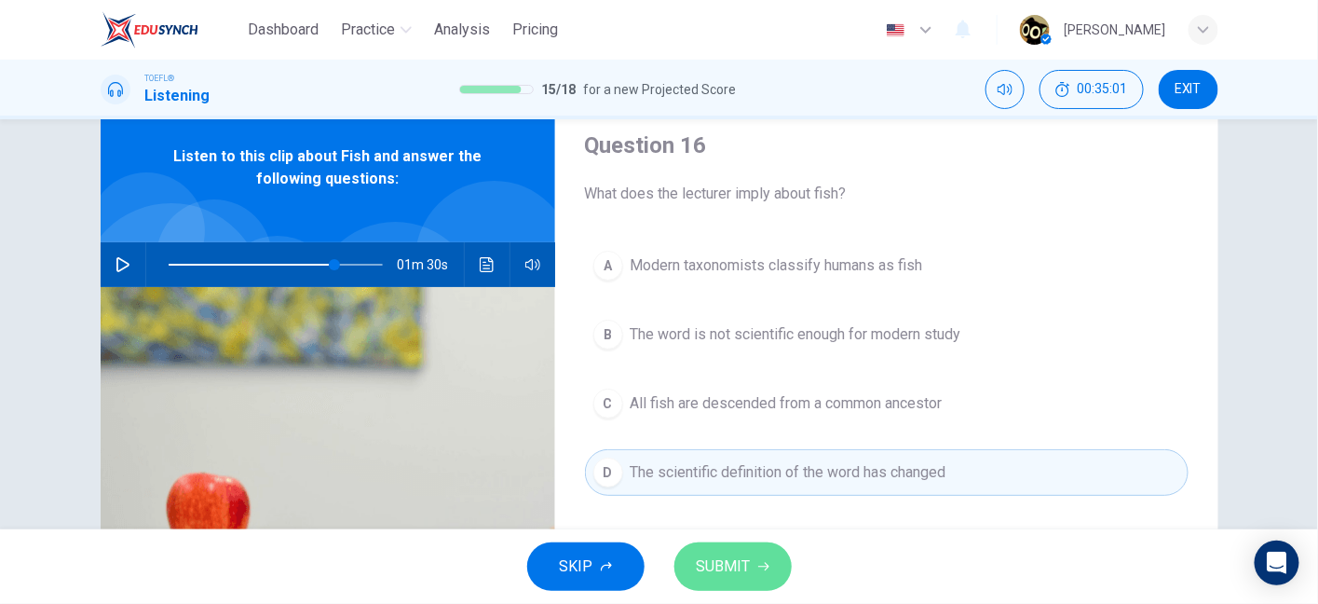
click at [741, 579] on span "SUBMIT" at bounding box center [724, 566] width 54 height 26
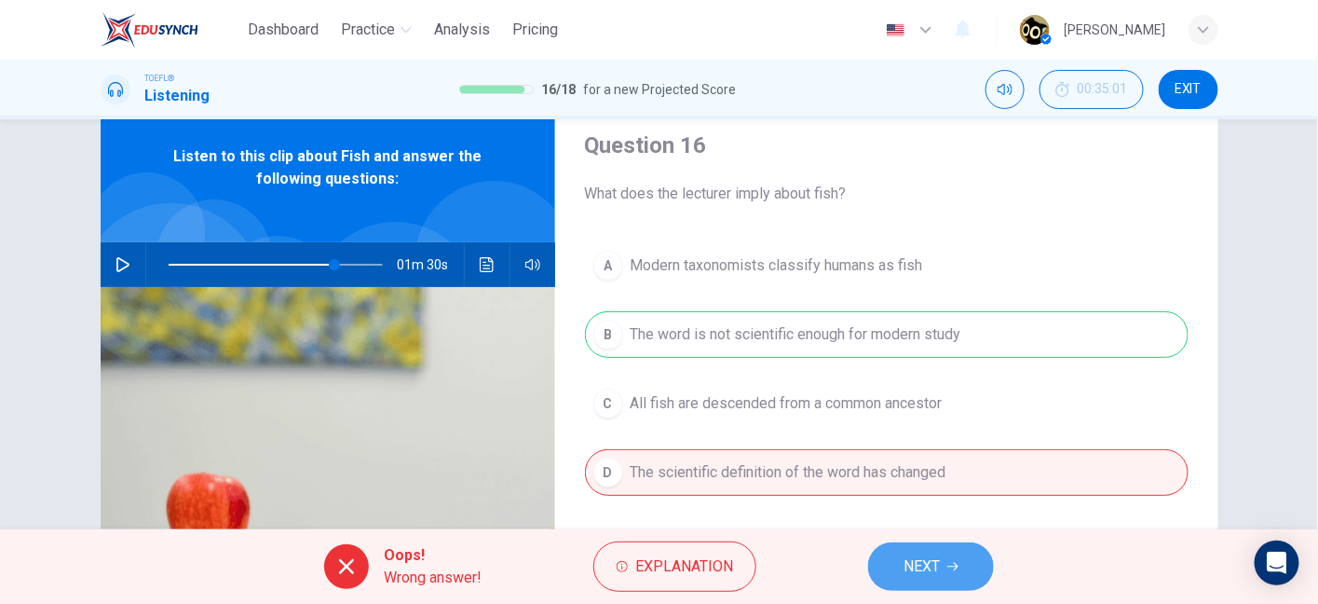
click at [913, 574] on span "NEXT" at bounding box center [922, 566] width 36 height 26
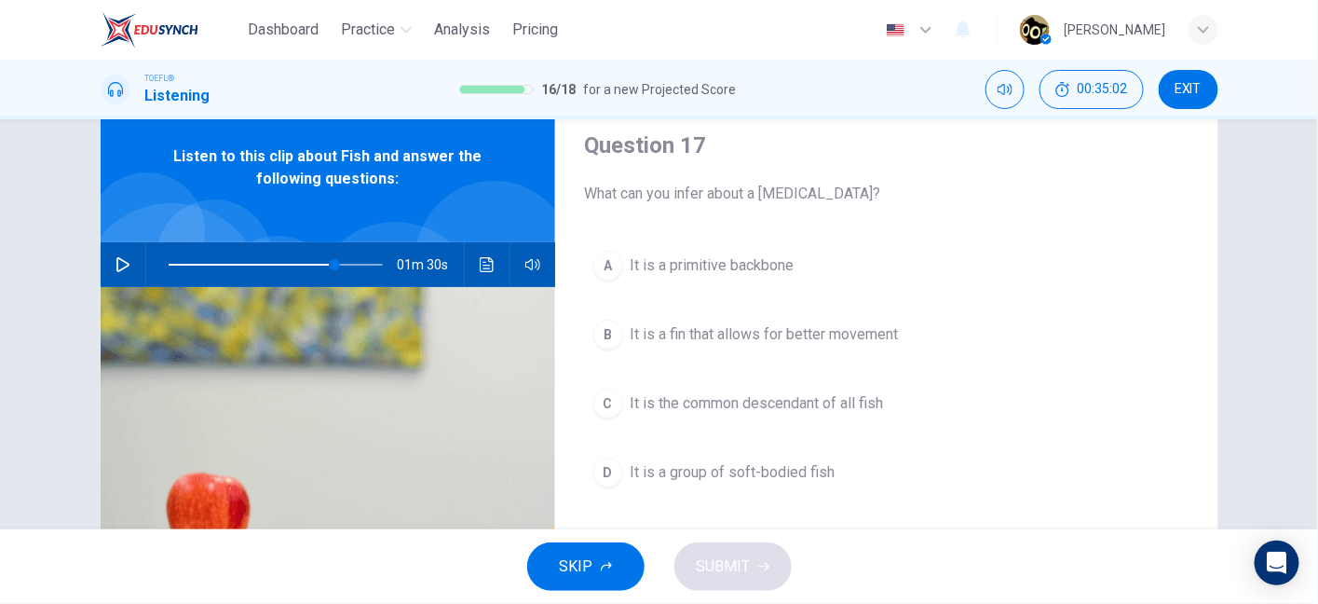
drag, startPoint x: 717, startPoint y: 208, endPoint x: 788, endPoint y: 198, distance: 72.5
click at [788, 198] on div "Question 17 What can you infer about a notochord? A It is a primitive backbone …" at bounding box center [886, 417] width 663 height 648
drag, startPoint x: 812, startPoint y: 184, endPoint x: 854, endPoint y: 180, distance: 42.2
click at [854, 180] on div "Question 17 What can you infer about a notochord?" at bounding box center [887, 167] width 604 height 75
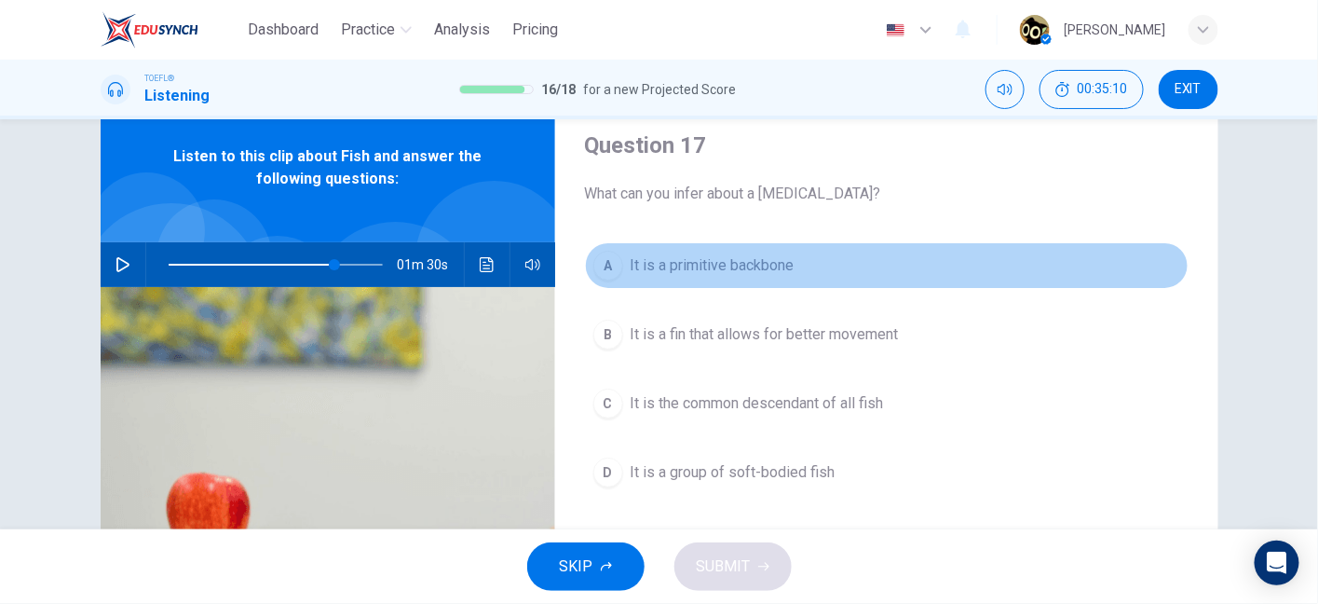
click at [724, 266] on span "It is a primitive backbone" at bounding box center [713, 265] width 164 height 22
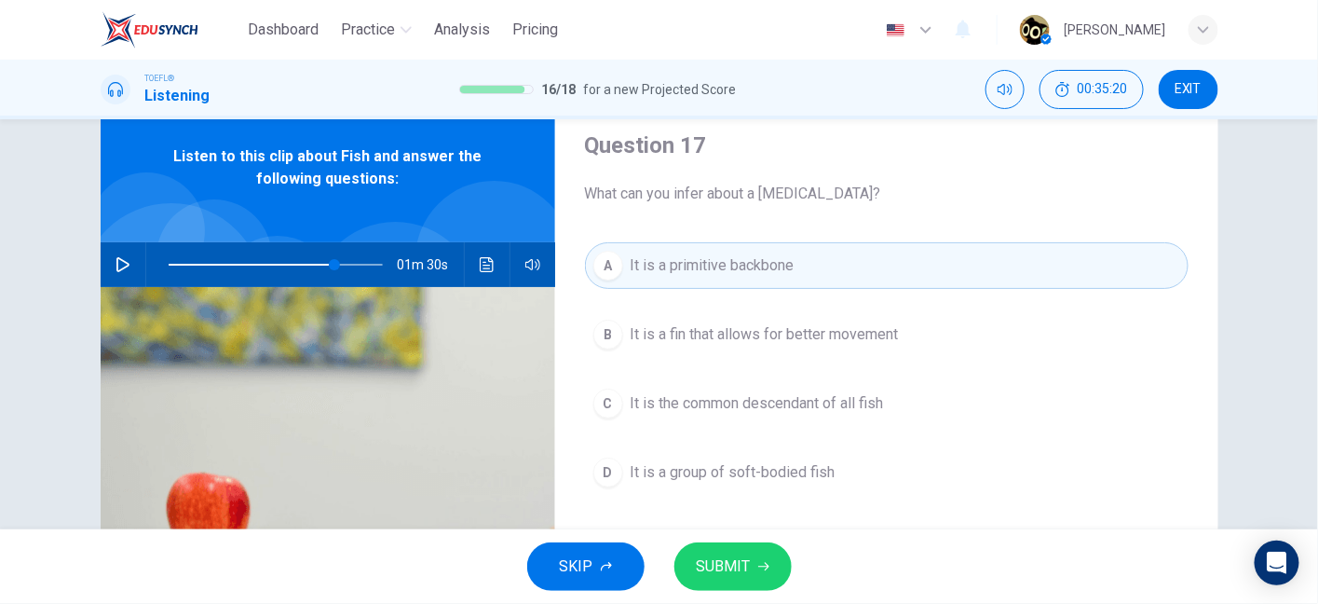
click at [498, 258] on div "01m 30s" at bounding box center [328, 264] width 455 height 45
click at [487, 260] on icon "Click to see the audio transcription" at bounding box center [487, 264] width 14 height 15
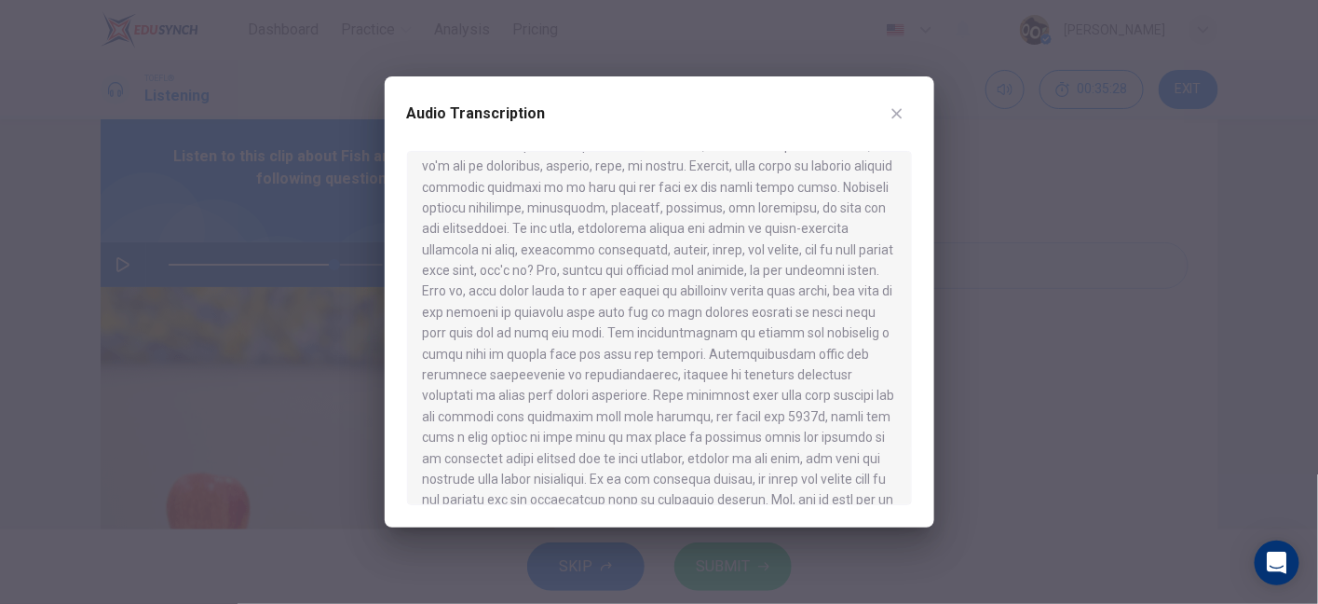
scroll to position [0, 0]
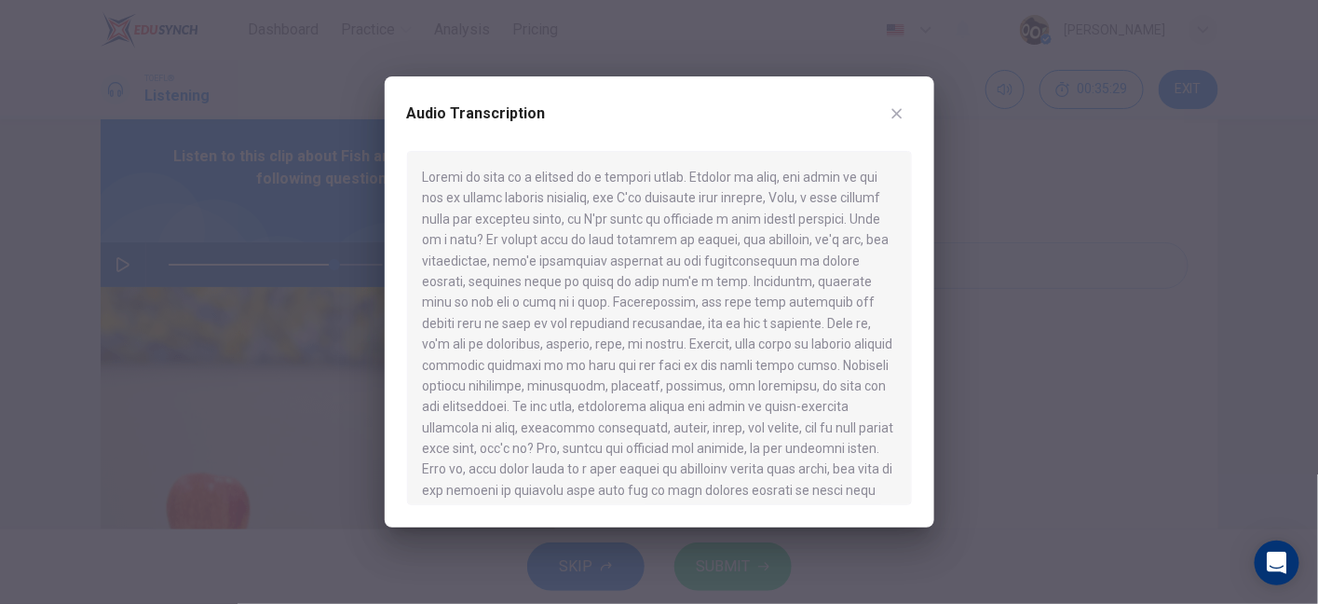
click at [885, 106] on button "button" at bounding box center [897, 114] width 30 height 30
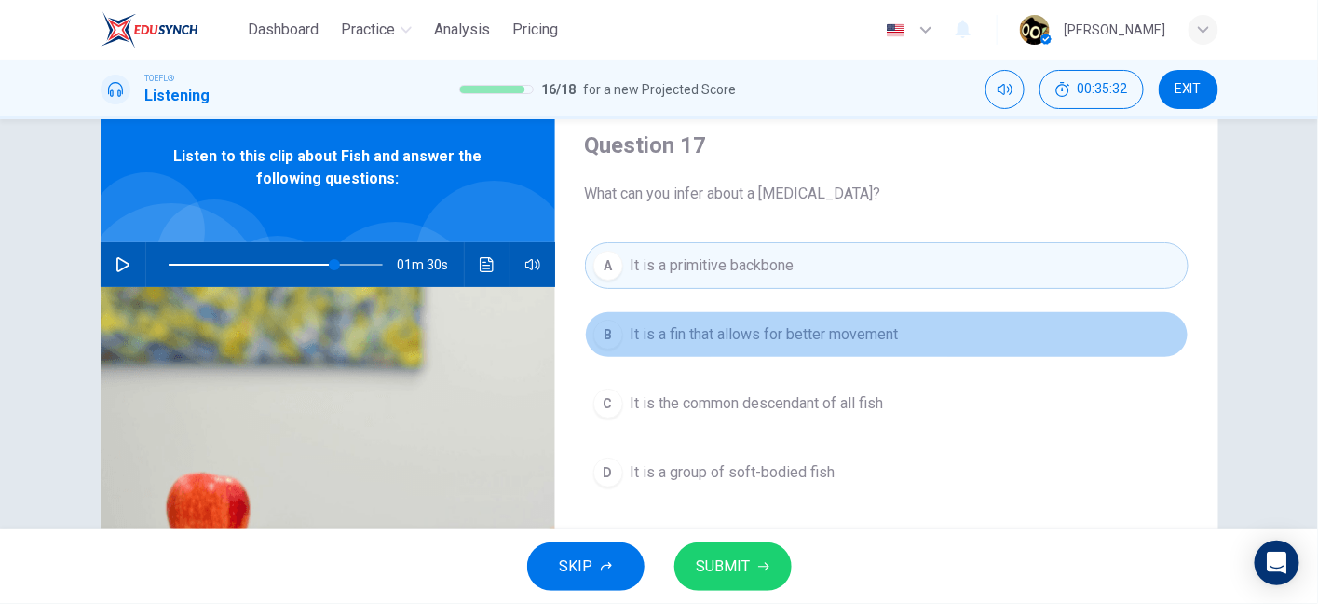
click at [736, 314] on button "B It is a fin that allows for better movement" at bounding box center [887, 334] width 604 height 47
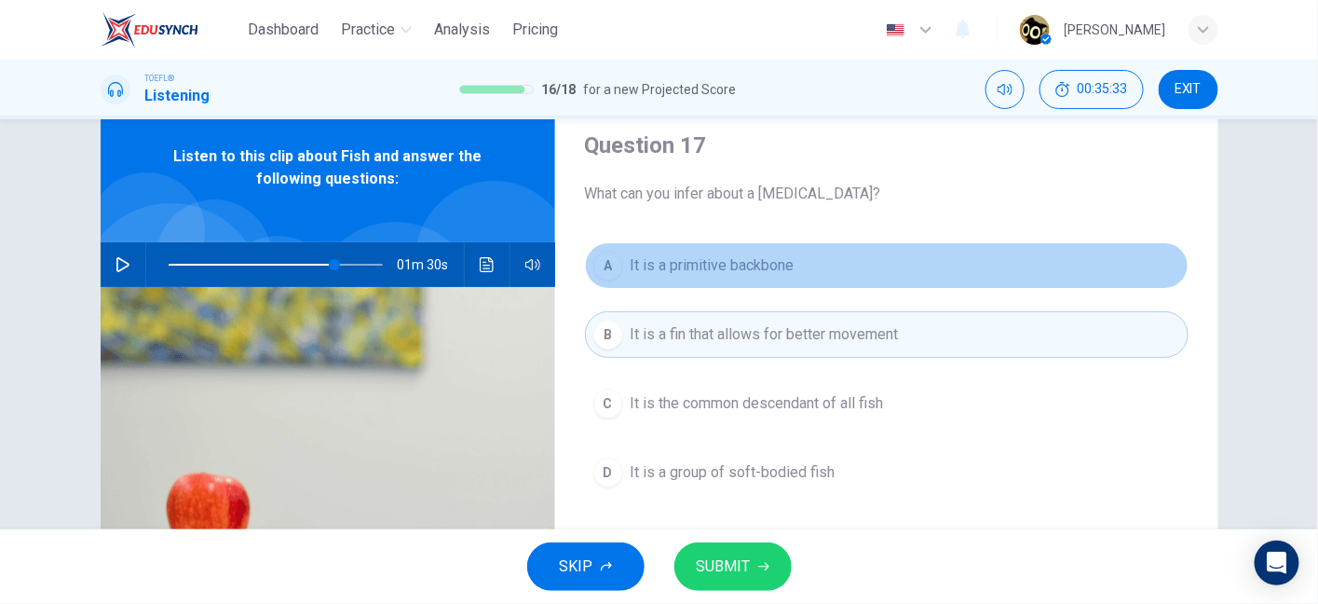
click at [748, 261] on span "It is a primitive backbone" at bounding box center [713, 265] width 164 height 22
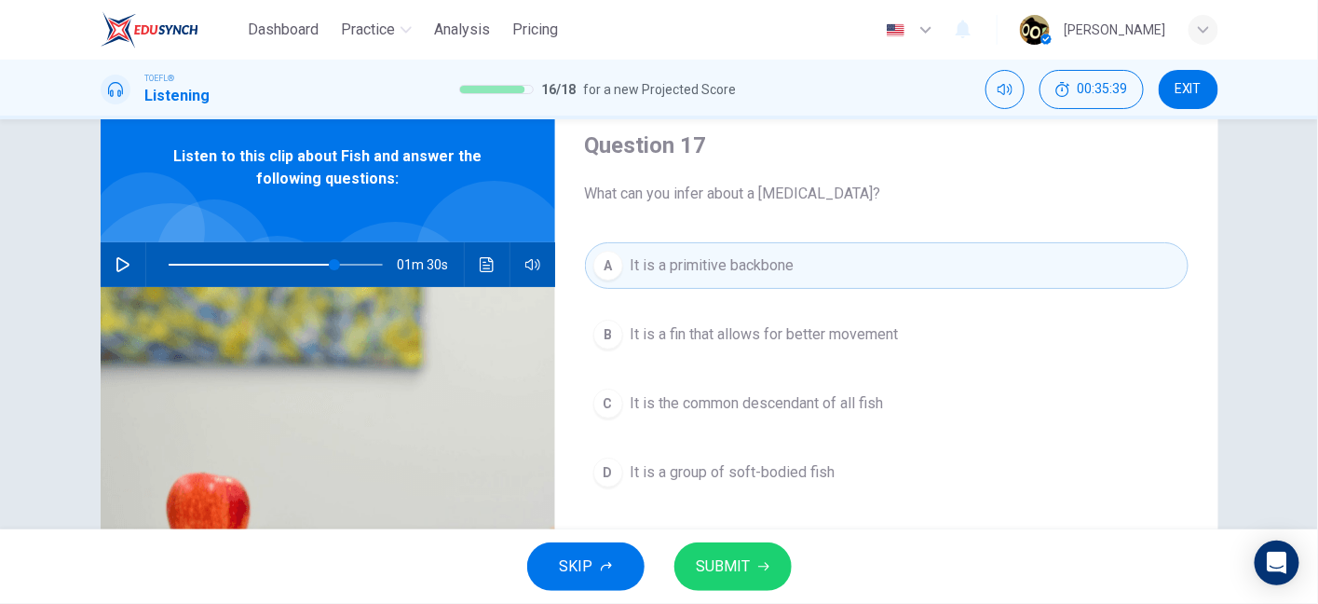
scroll to position [88, 0]
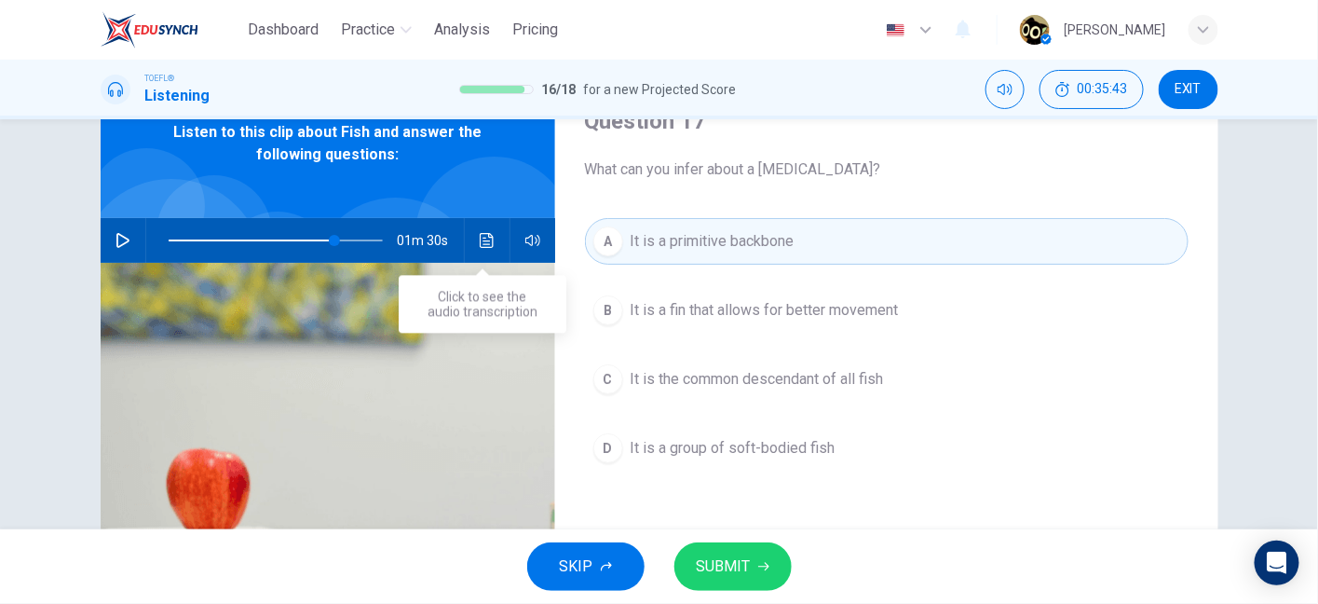
click at [461, 222] on div "01m 30s" at bounding box center [328, 240] width 455 height 45
click at [481, 236] on icon "Click to see the audio transcription" at bounding box center [487, 240] width 15 height 15
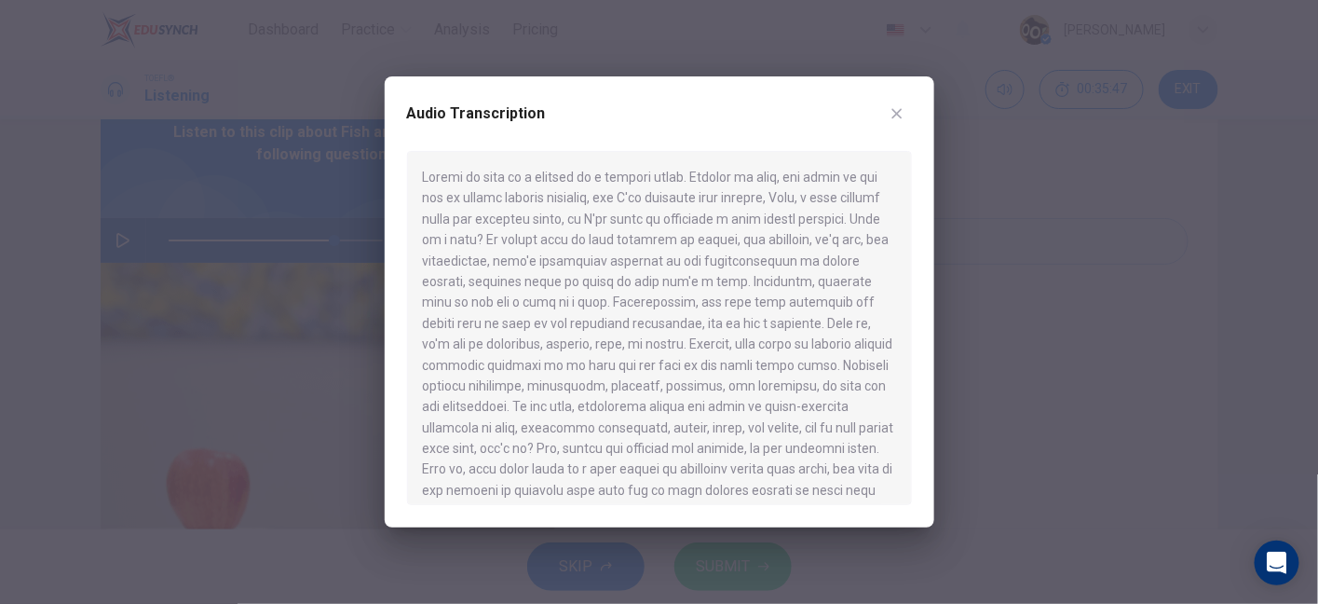
click at [598, 305] on div at bounding box center [659, 328] width 505 height 354
click at [901, 114] on icon "button" at bounding box center [897, 113] width 15 height 15
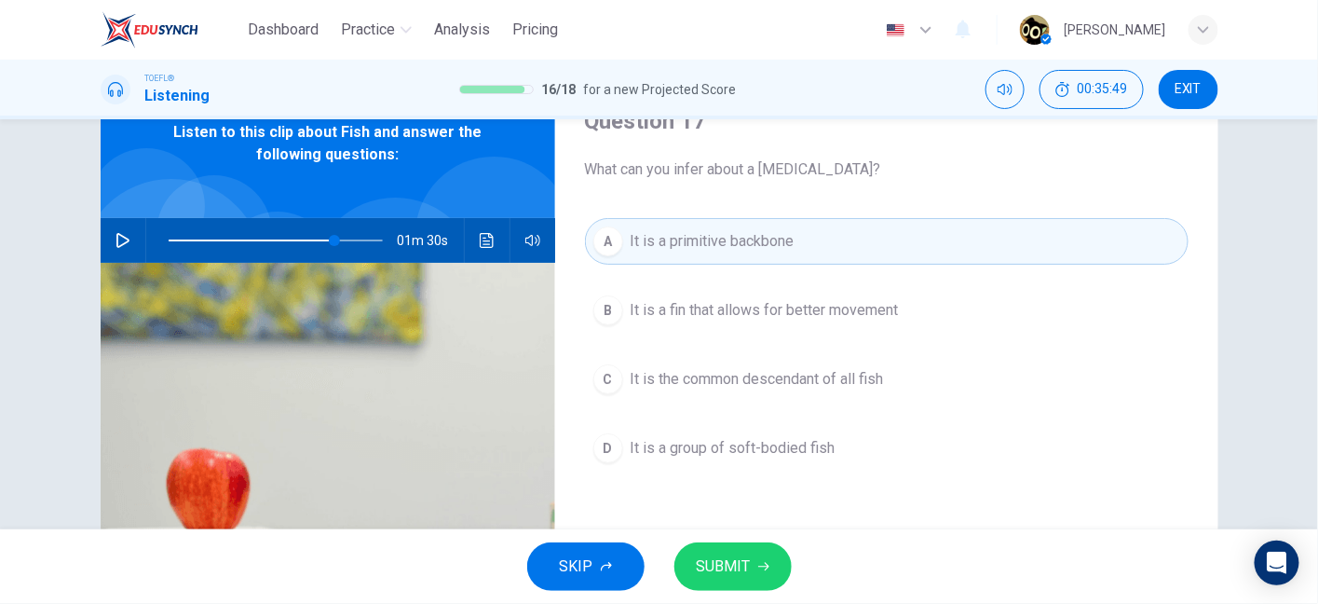
click at [767, 454] on span "It is a group of soft-bodied fish" at bounding box center [733, 448] width 205 height 22
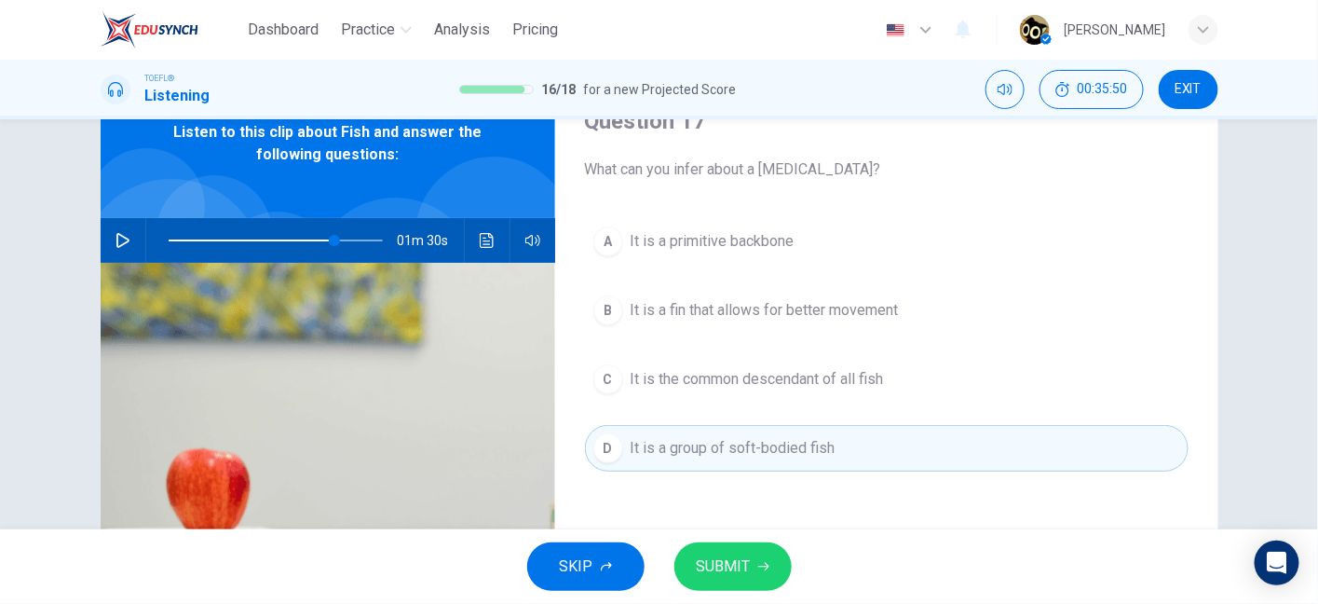
click at [752, 254] on button "A It is a primitive backbone" at bounding box center [887, 241] width 604 height 47
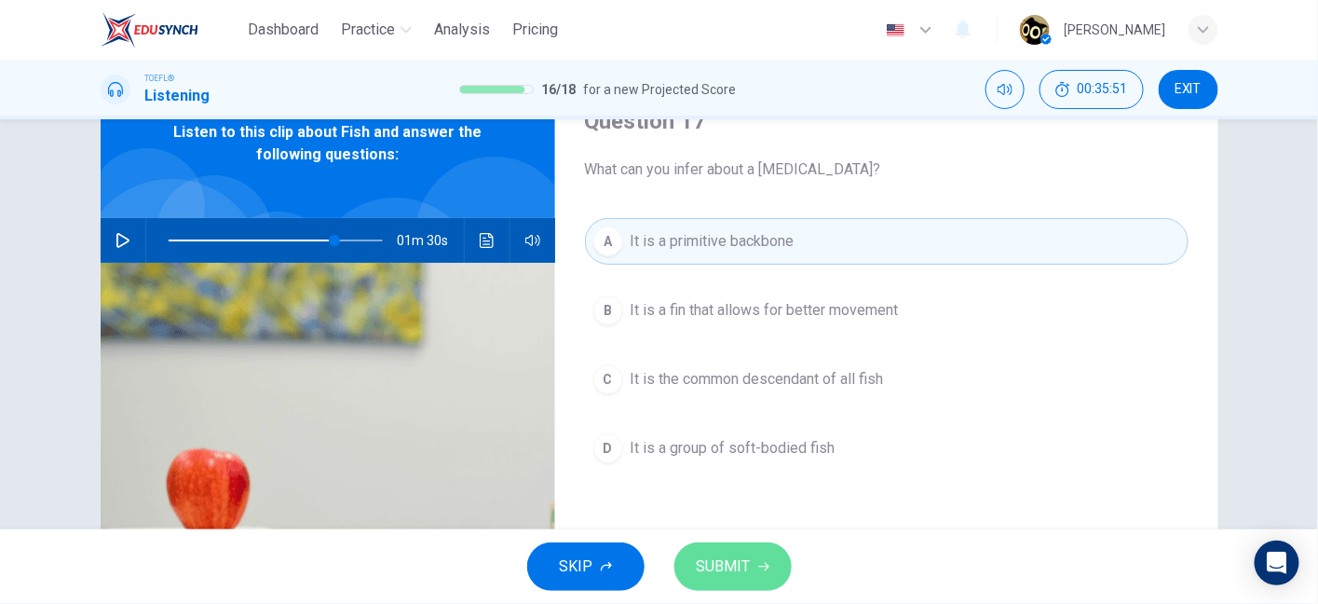
click at [724, 572] on span "SUBMIT" at bounding box center [724, 566] width 54 height 26
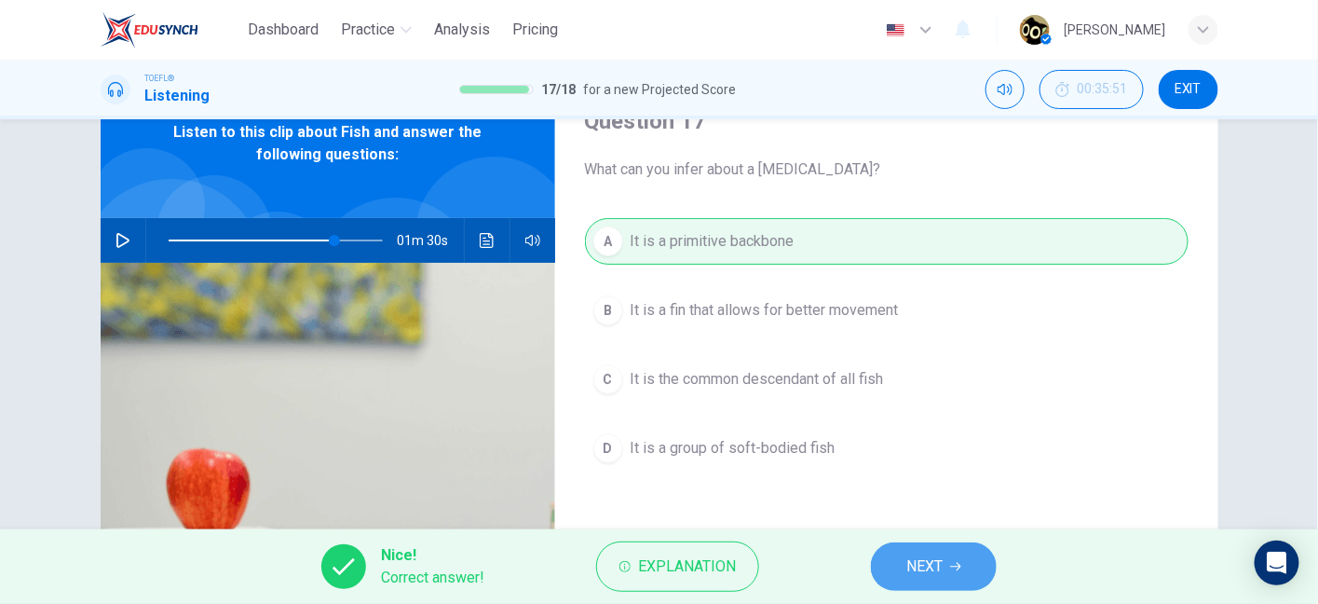
click at [922, 576] on span "NEXT" at bounding box center [925, 566] width 36 height 26
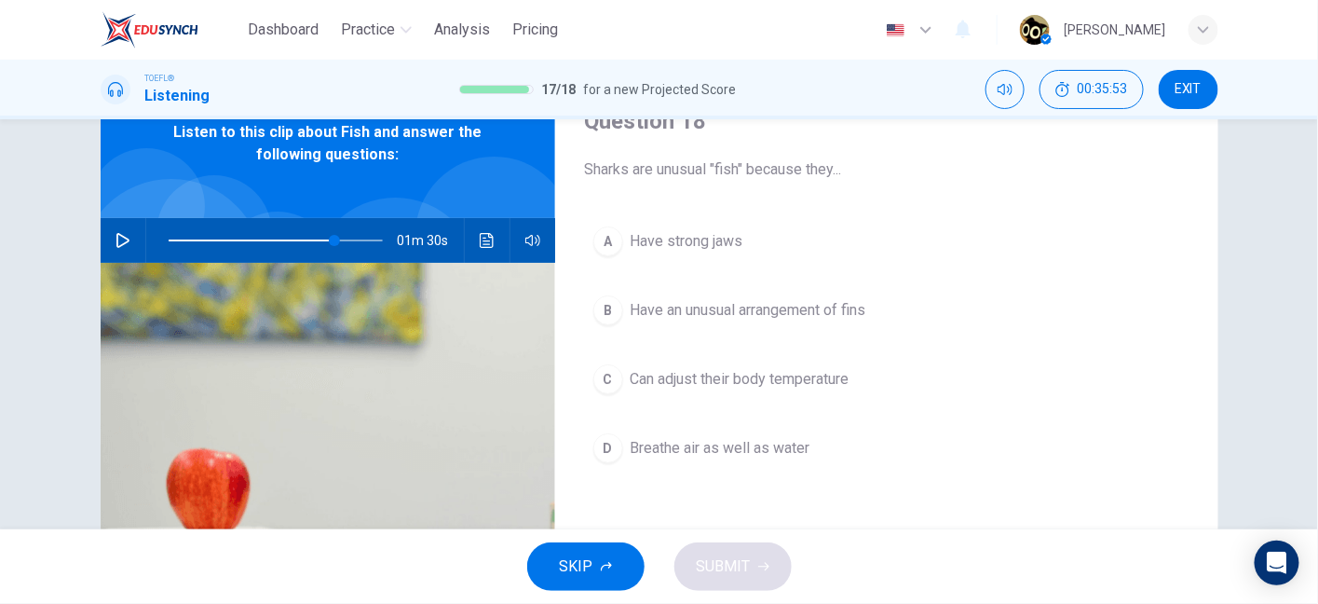
drag, startPoint x: 720, startPoint y: 171, endPoint x: 759, endPoint y: 171, distance: 39.1
click at [759, 171] on span "Sharks are unusual "fish" because they..." at bounding box center [887, 169] width 604 height 22
click at [723, 249] on span "Have strong jaws" at bounding box center [687, 241] width 113 height 22
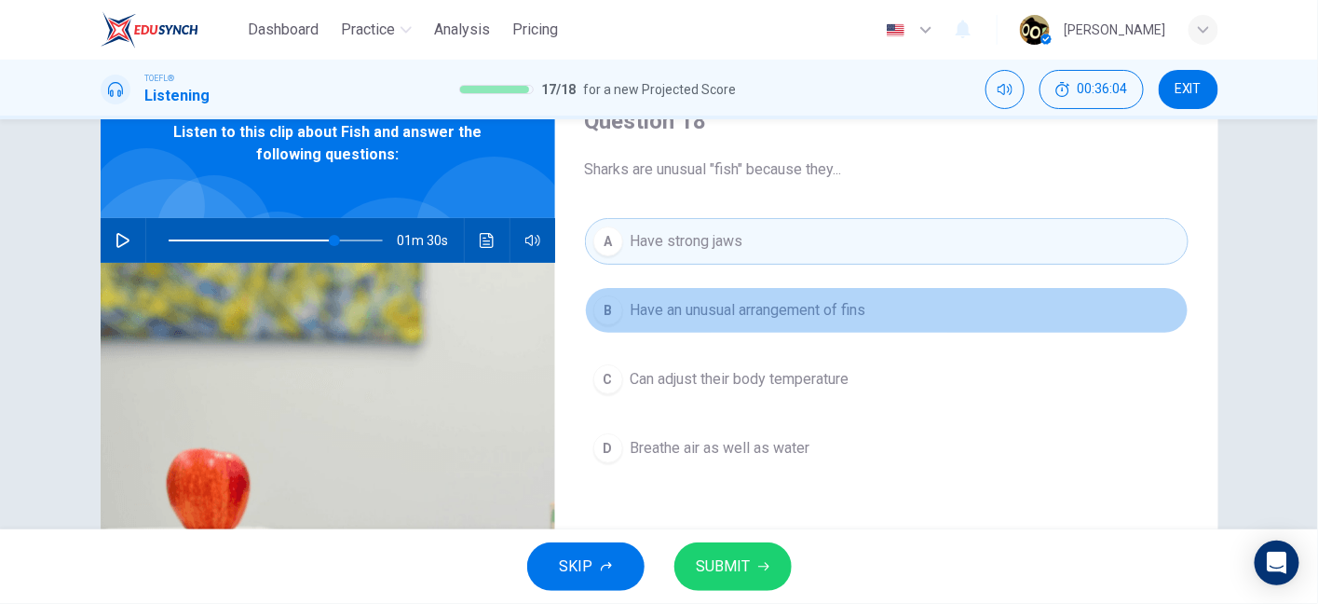
click at [738, 316] on span "Have an unusual arrangement of fins" at bounding box center [749, 310] width 236 height 22
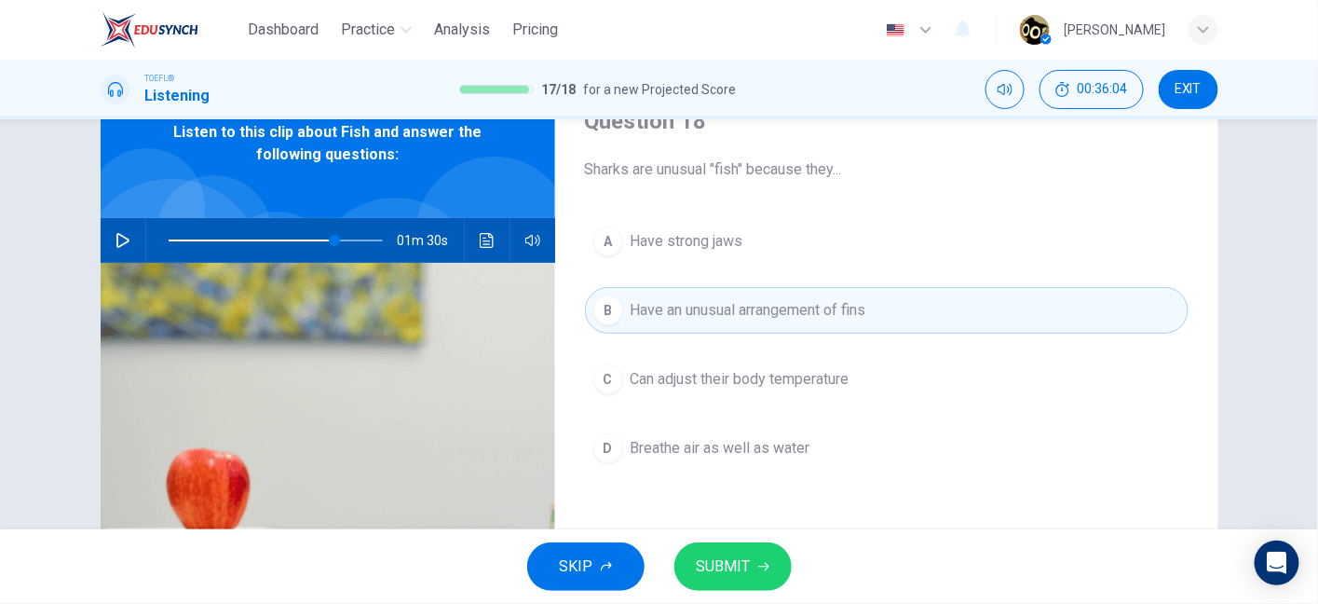
click at [709, 239] on span "Have strong jaws" at bounding box center [687, 241] width 113 height 22
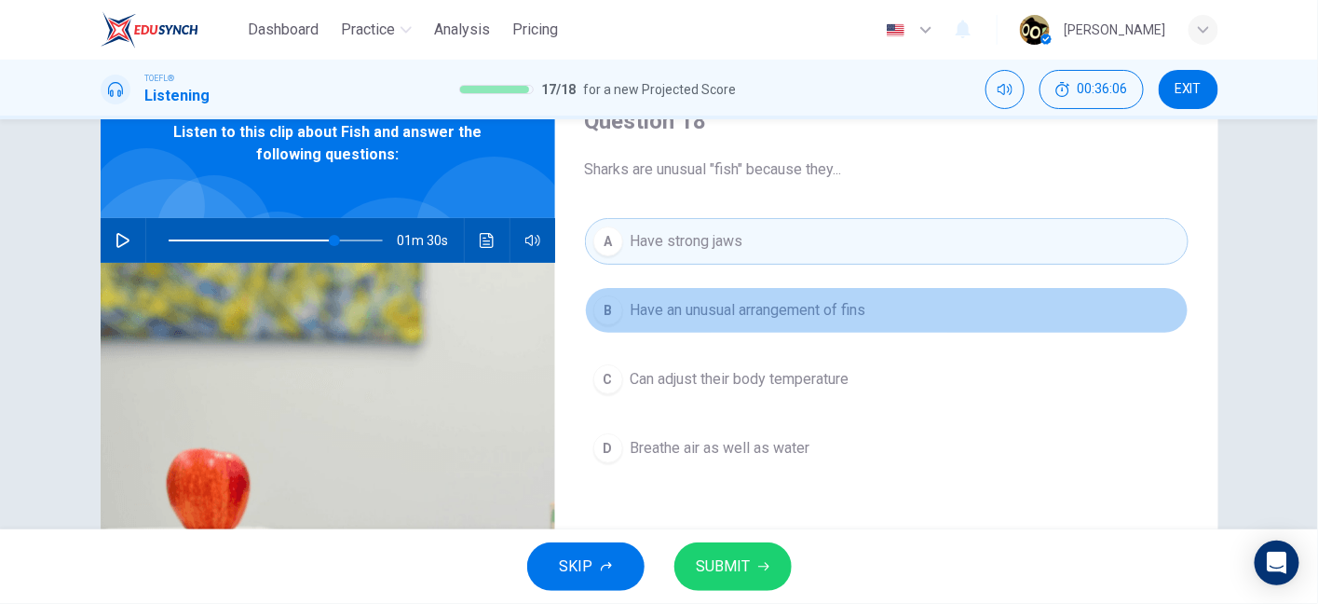
click at [712, 318] on span "Have an unusual arrangement of fins" at bounding box center [749, 310] width 236 height 22
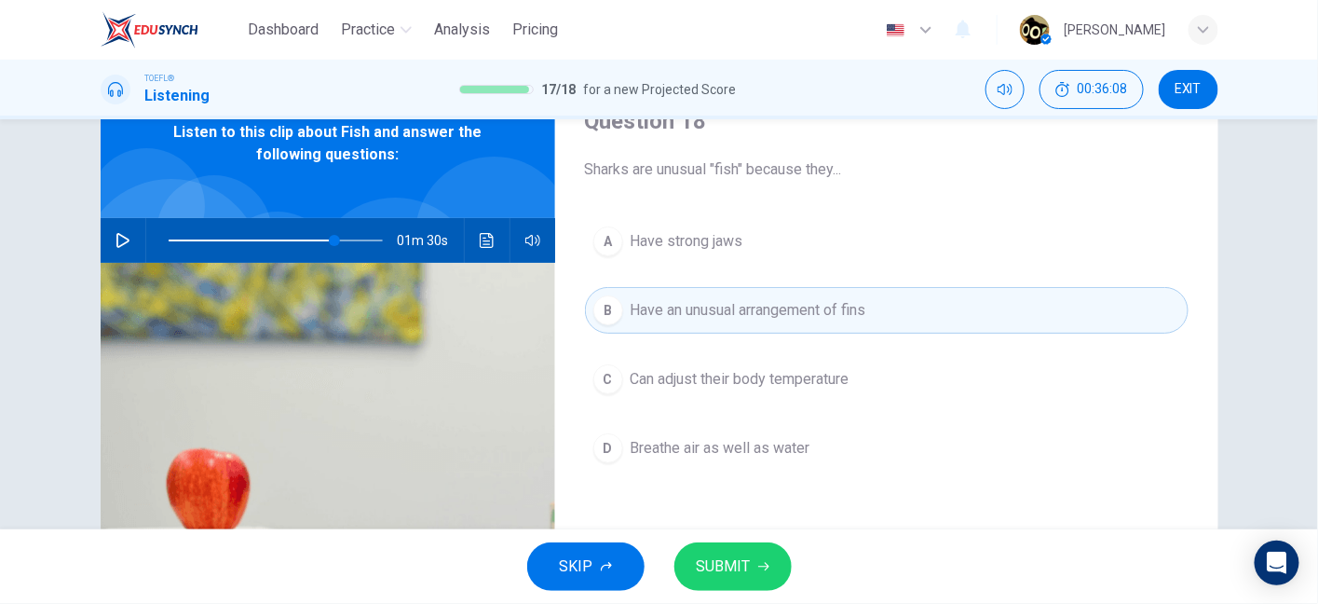
click at [732, 579] on span "SUBMIT" at bounding box center [724, 566] width 54 height 26
type input "78"
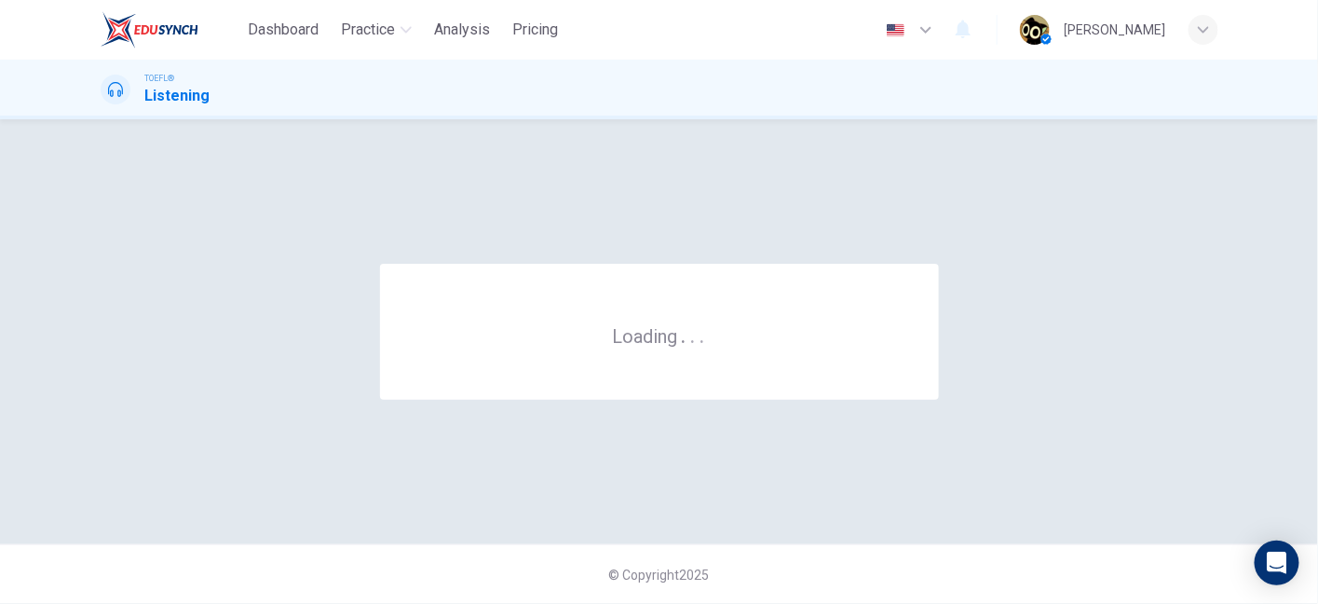
scroll to position [0, 0]
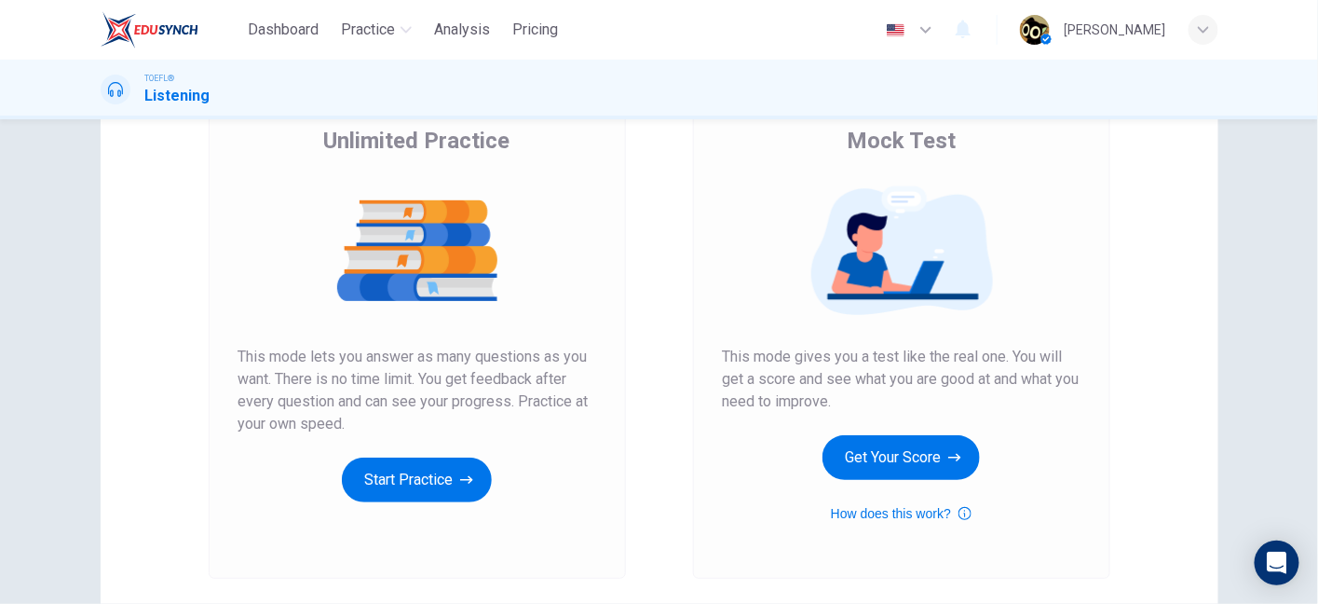
scroll to position [154, 0]
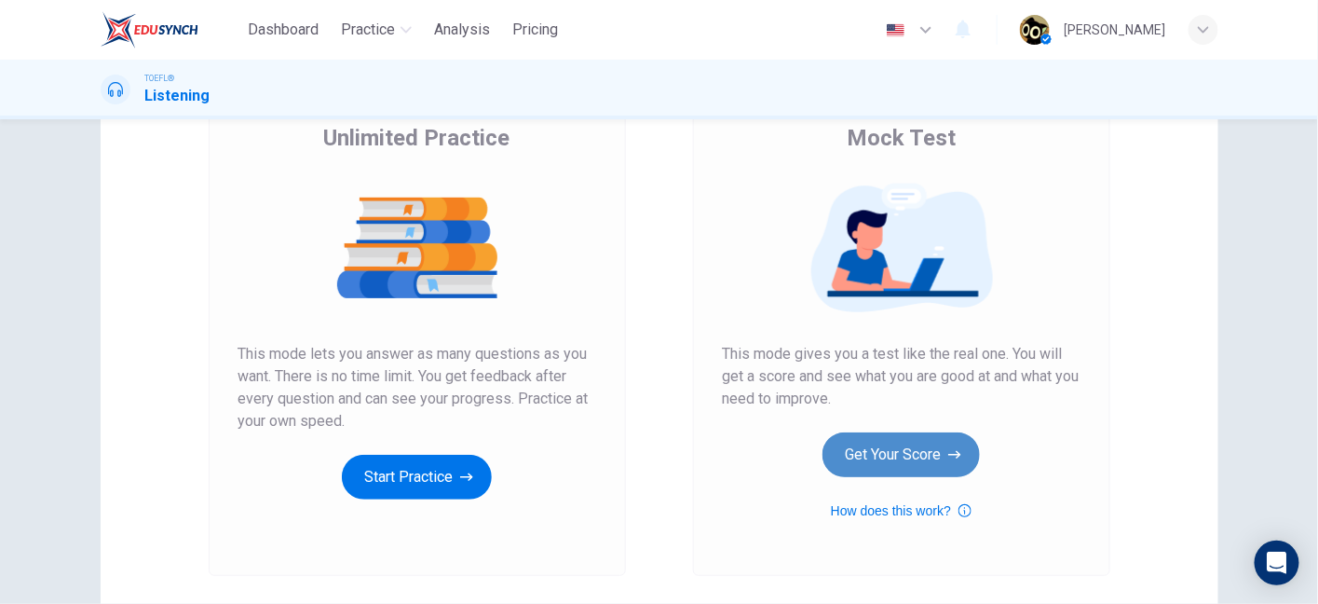
click at [888, 445] on button "Get Your Score" at bounding box center [901, 454] width 157 height 45
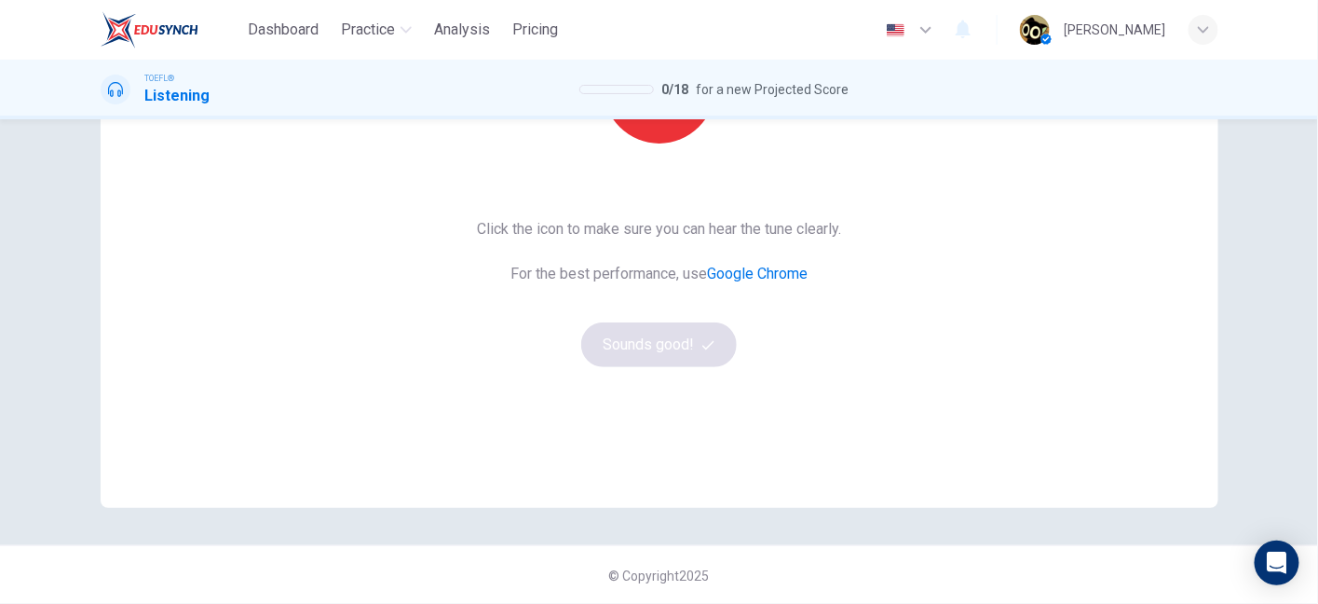
scroll to position [295, 0]
click at [657, 134] on button "button" at bounding box center [660, 89] width 112 height 112
click at [650, 360] on button "Sounds good!" at bounding box center [659, 345] width 157 height 45
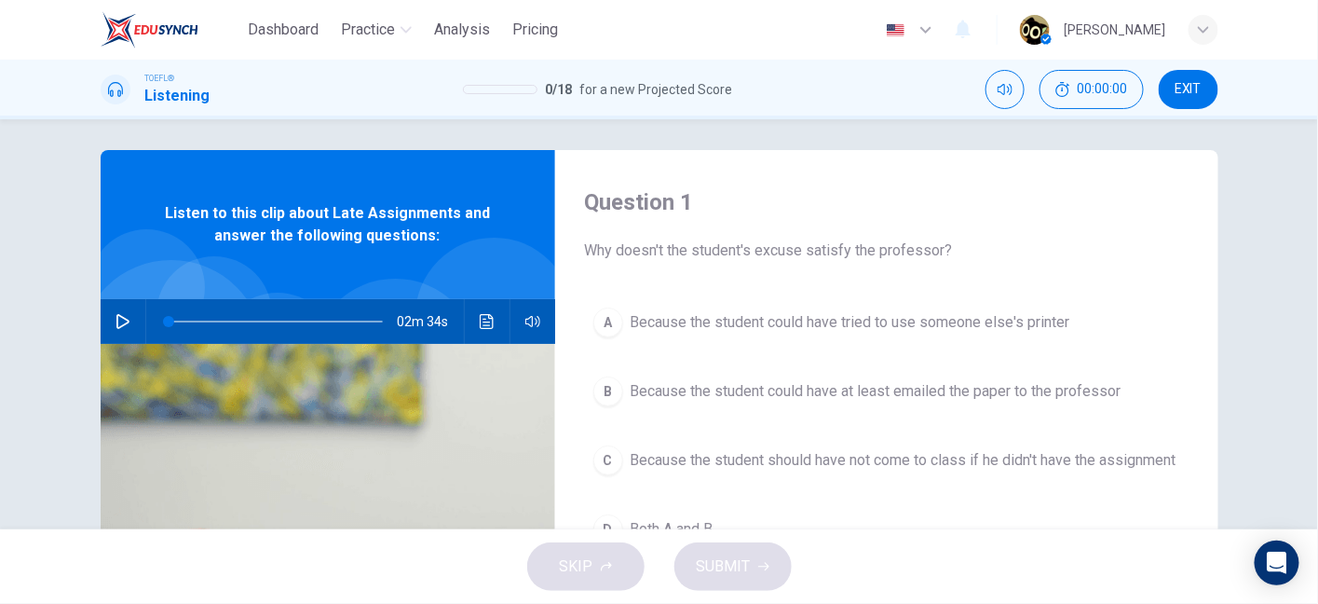
scroll to position [0, 0]
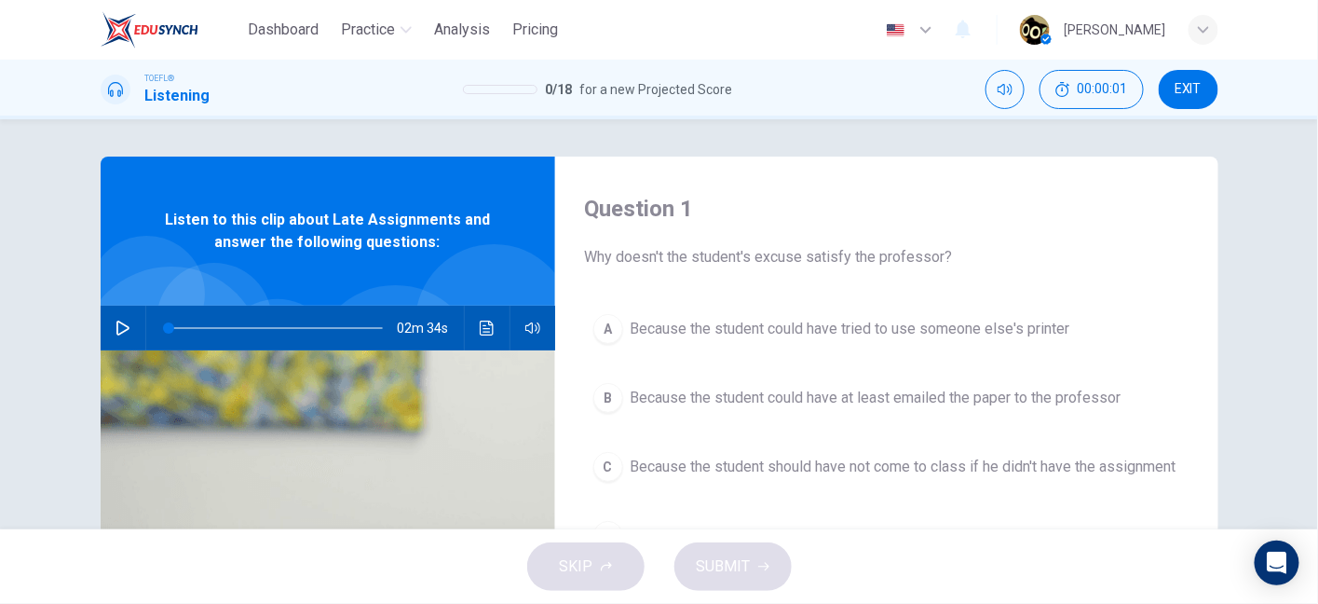
click at [110, 318] on button "button" at bounding box center [123, 328] width 30 height 45
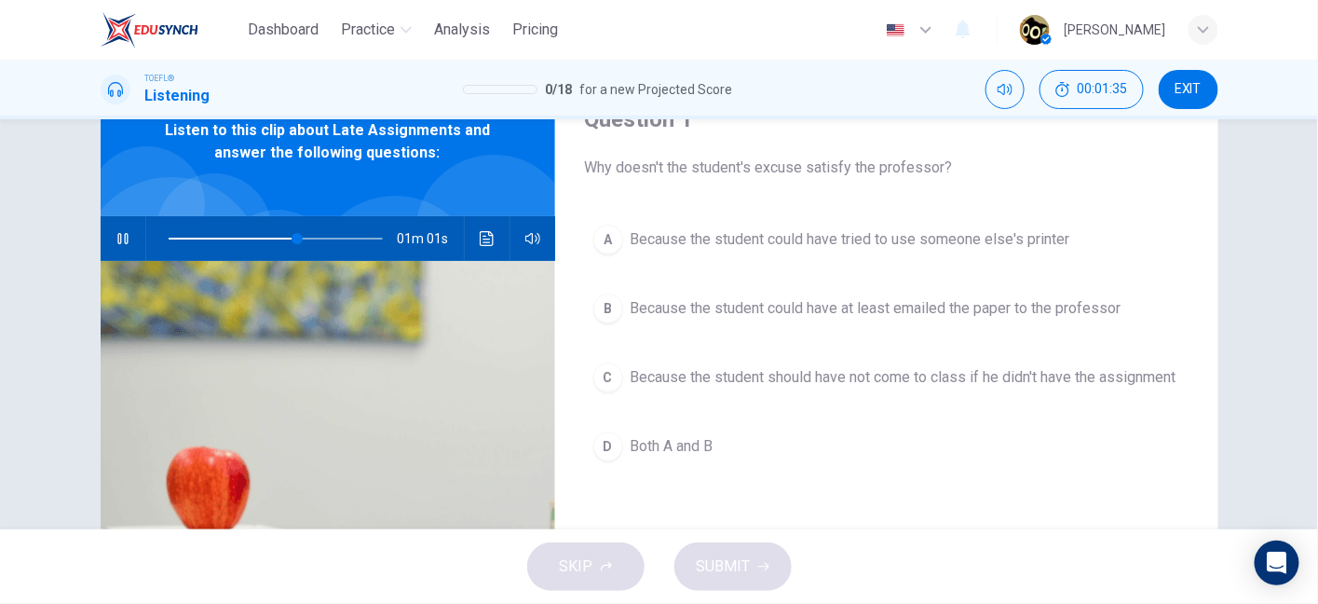
scroll to position [90, 0]
drag, startPoint x: 134, startPoint y: 239, endPoint x: 122, endPoint y: 236, distance: 12.7
click at [122, 236] on div "01m 00s" at bounding box center [328, 237] width 455 height 45
click at [122, 236] on icon "button" at bounding box center [122, 237] width 10 height 11
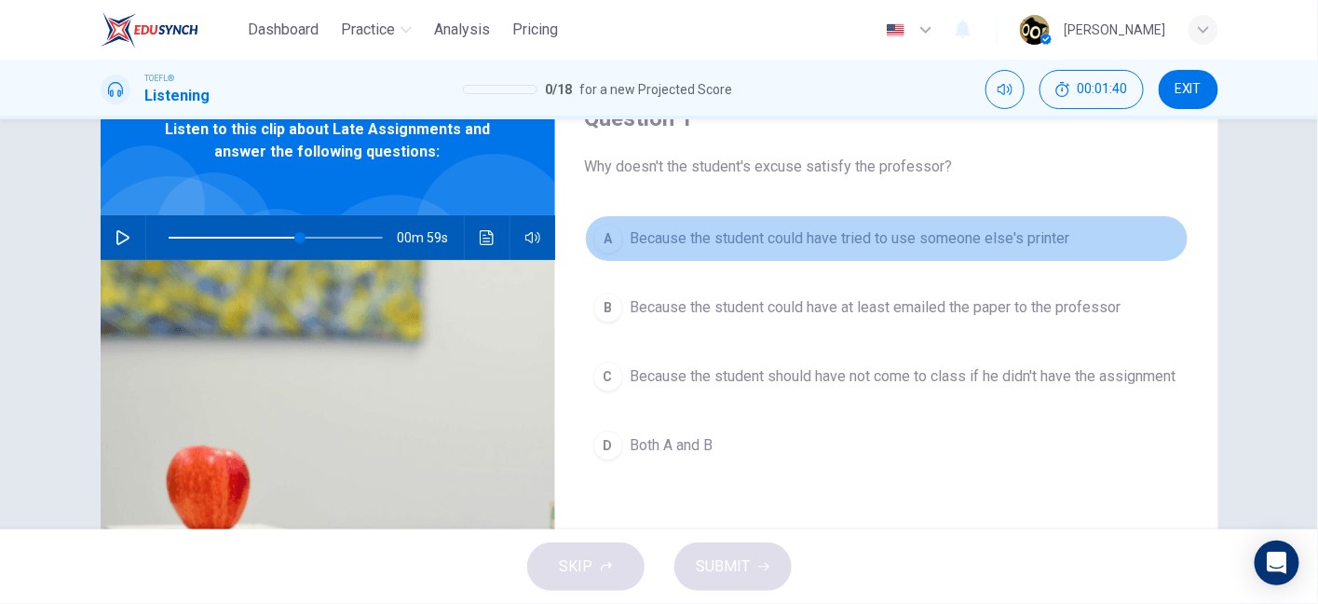
click at [946, 227] on span "Because the student could have tried to use someone else's printer" at bounding box center [851, 238] width 440 height 22
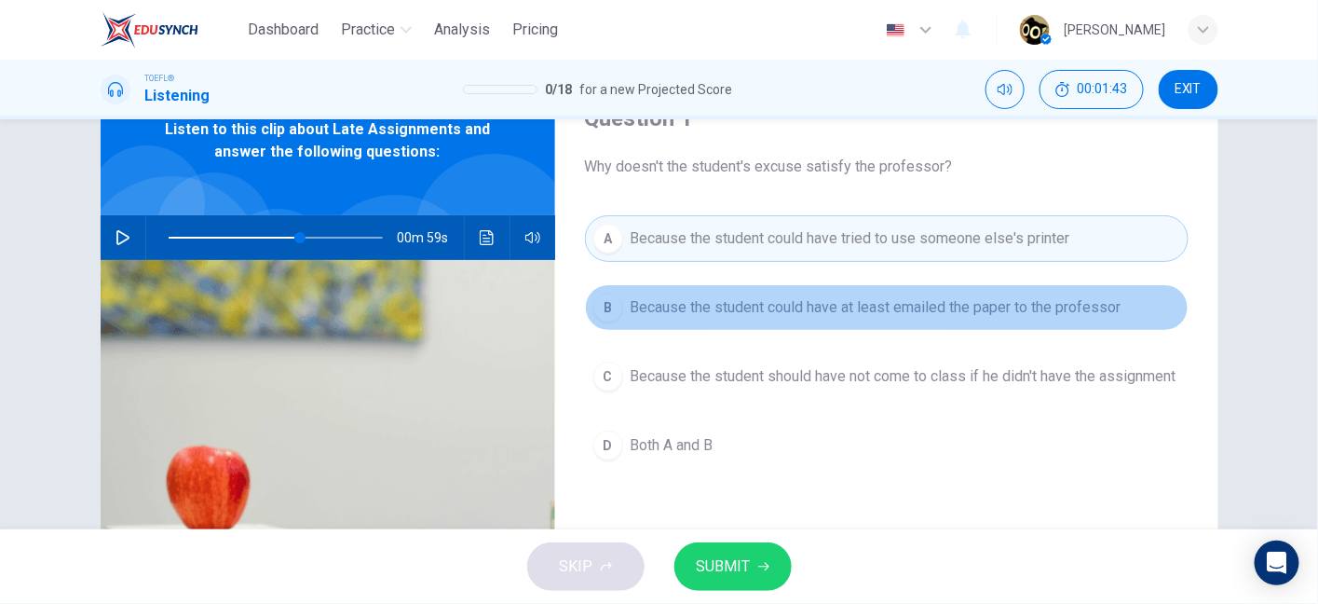
click at [880, 317] on button "B Because the student could have at least emailed the paper to the professor" at bounding box center [887, 307] width 604 height 47
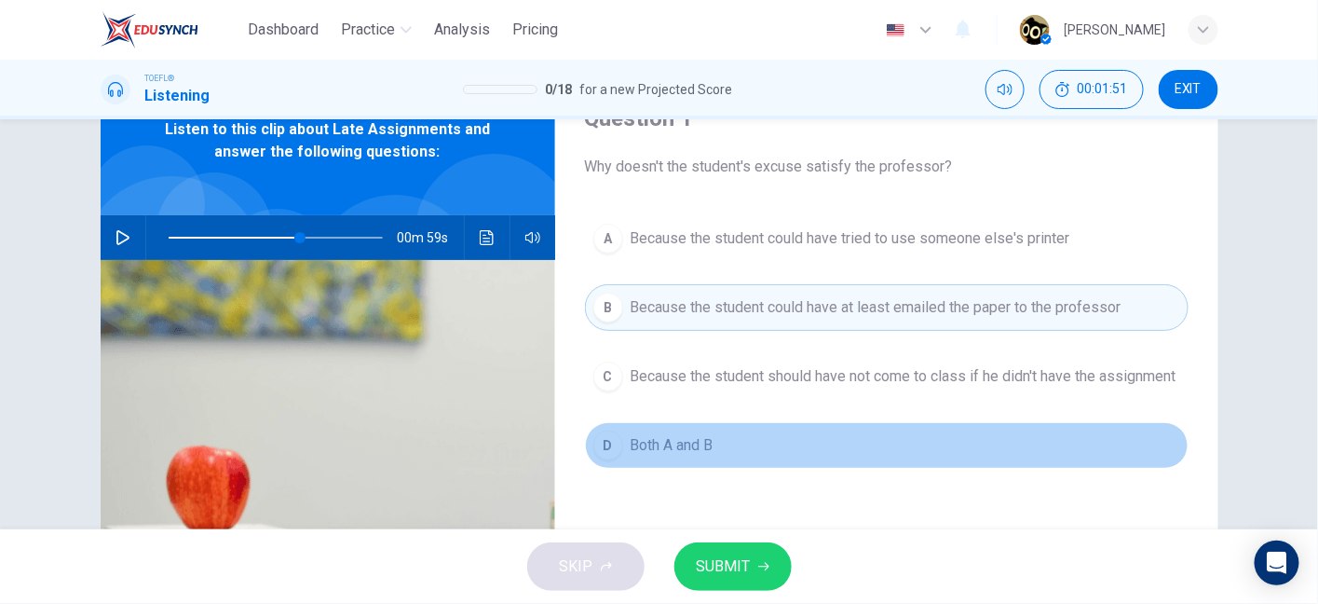
click at [631, 457] on span "Both A and B" at bounding box center [672, 445] width 83 height 22
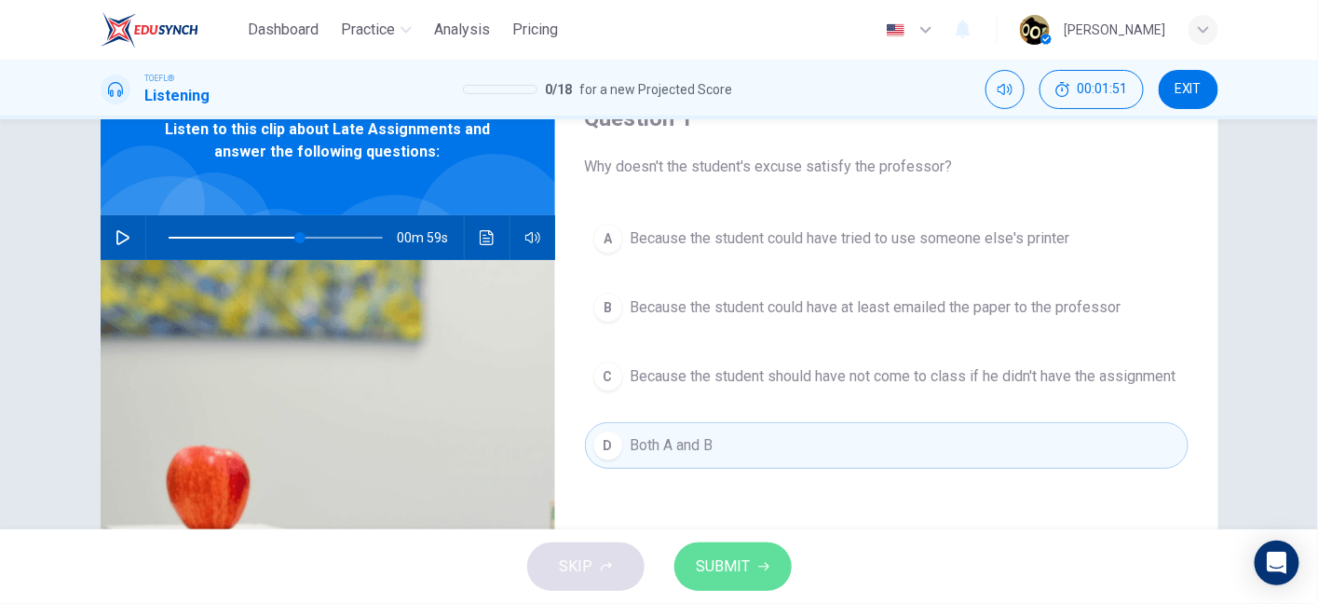
click at [704, 553] on span "SUBMIT" at bounding box center [724, 566] width 54 height 26
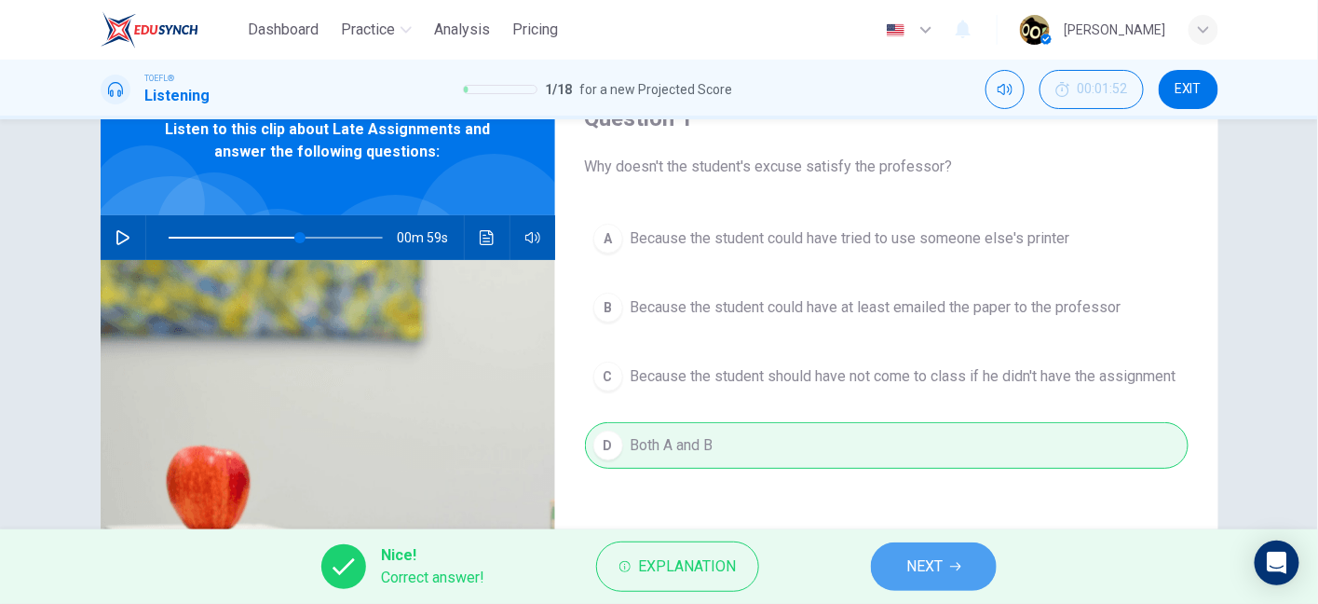
click at [972, 550] on button "NEXT" at bounding box center [934, 566] width 126 height 48
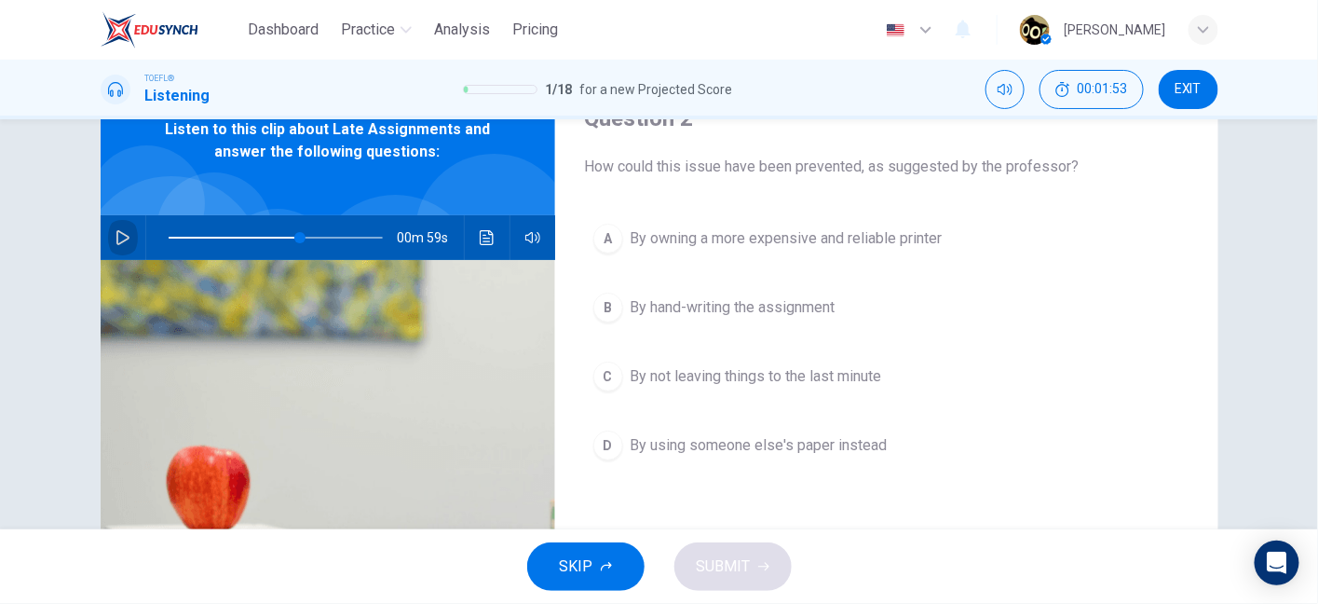
click at [116, 238] on icon "button" at bounding box center [123, 237] width 15 height 15
drag, startPoint x: 871, startPoint y: 165, endPoint x: 1012, endPoint y: 165, distance: 140.7
click at [1012, 165] on span "How could this issue have been prevented, as suggested by the professor?" at bounding box center [887, 167] width 604 height 22
click at [117, 240] on icon "button" at bounding box center [122, 237] width 10 height 11
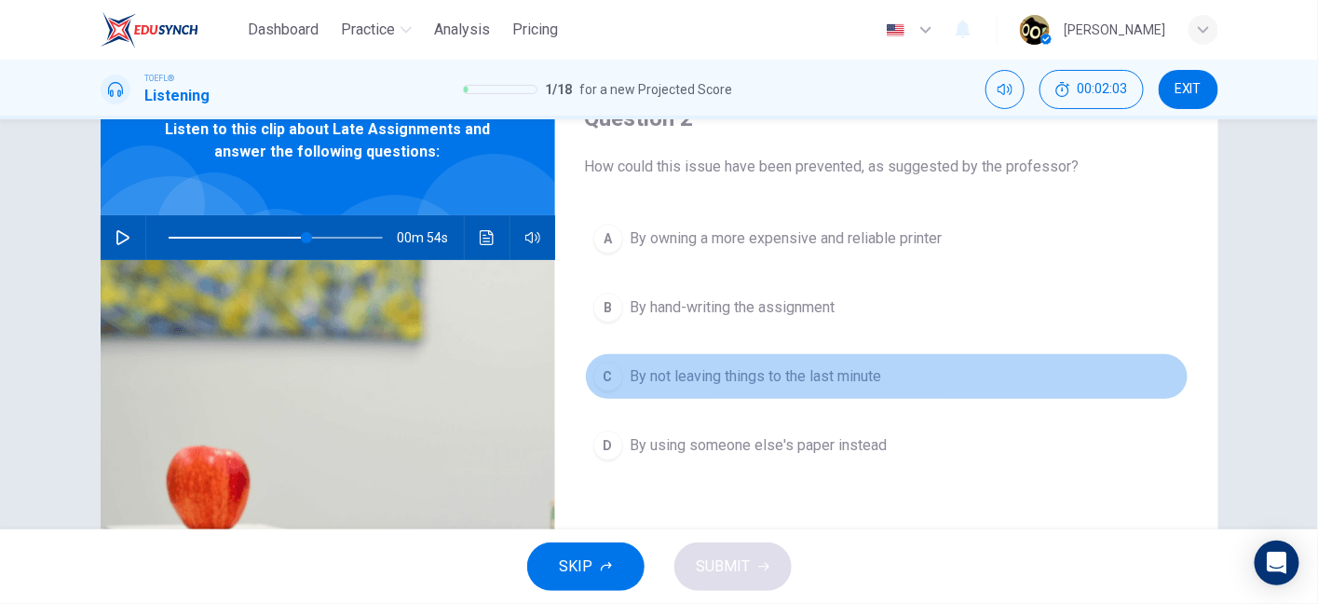
click at [697, 380] on span "By not leaving things to the last minute" at bounding box center [757, 376] width 252 height 22
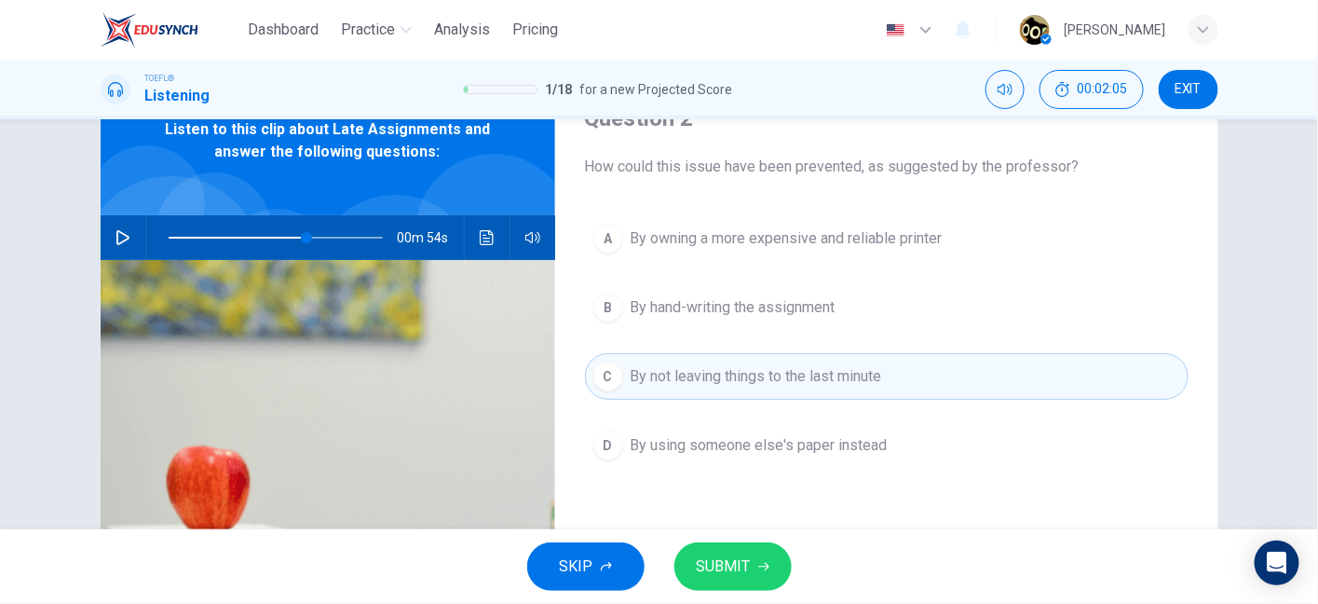
click at [716, 575] on span "SUBMIT" at bounding box center [724, 566] width 54 height 26
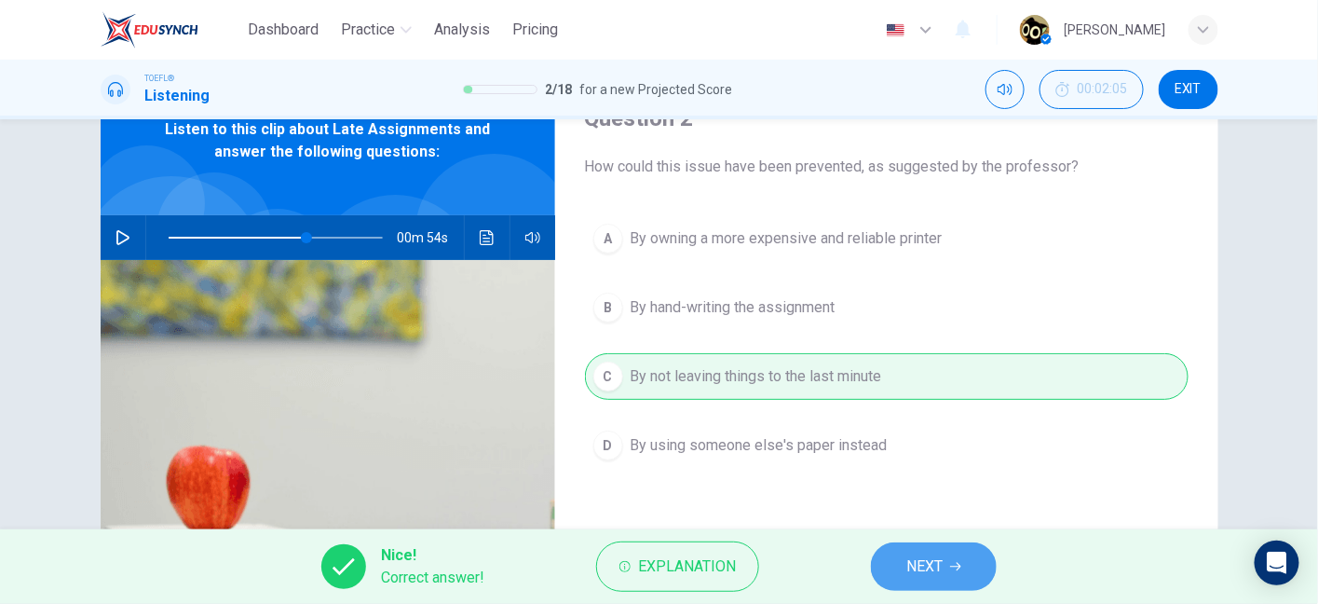
click at [929, 549] on button "NEXT" at bounding box center [934, 566] width 126 height 48
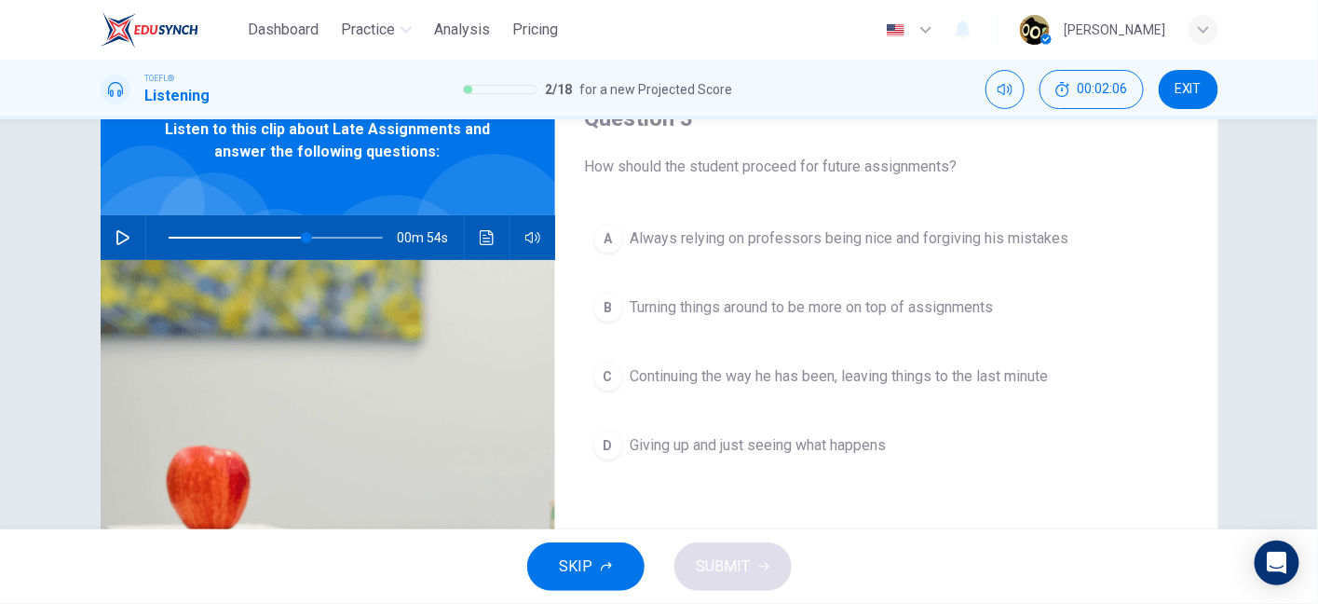
drag, startPoint x: 805, startPoint y: 173, endPoint x: 917, endPoint y: 164, distance: 112.2
click at [917, 164] on span "How should the student proceed for future assignments?" at bounding box center [887, 167] width 604 height 22
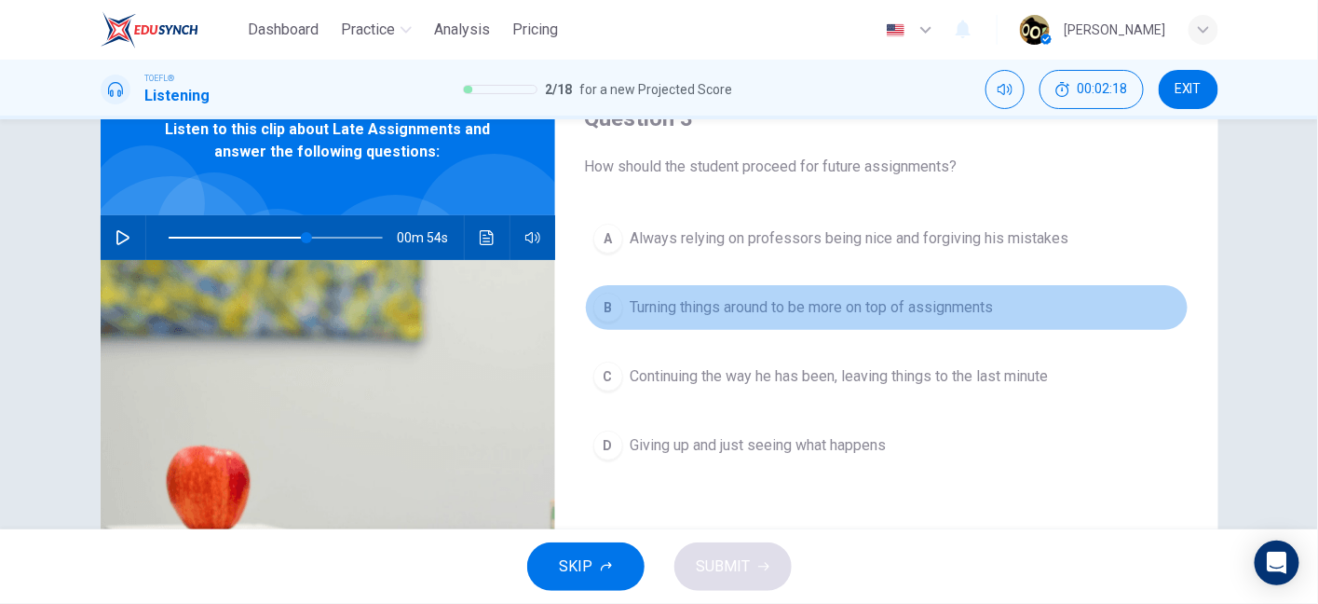
click at [773, 300] on span "Turning things around to be more on top of assignments" at bounding box center [812, 307] width 363 height 22
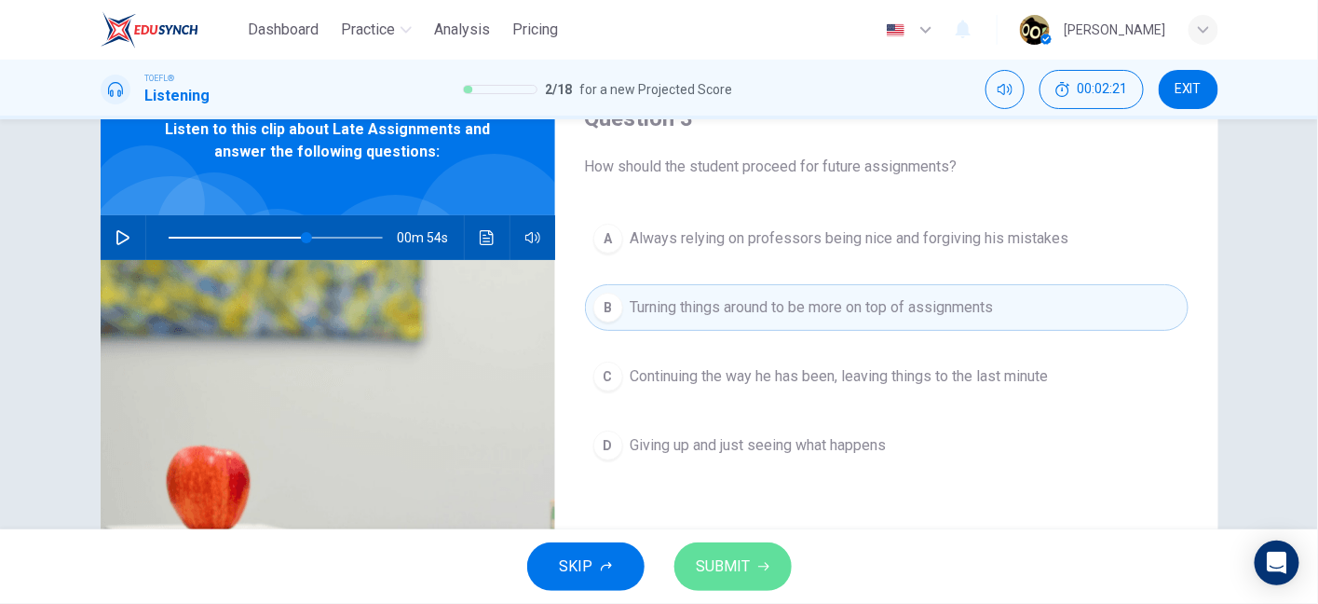
click at [739, 571] on span "SUBMIT" at bounding box center [724, 566] width 54 height 26
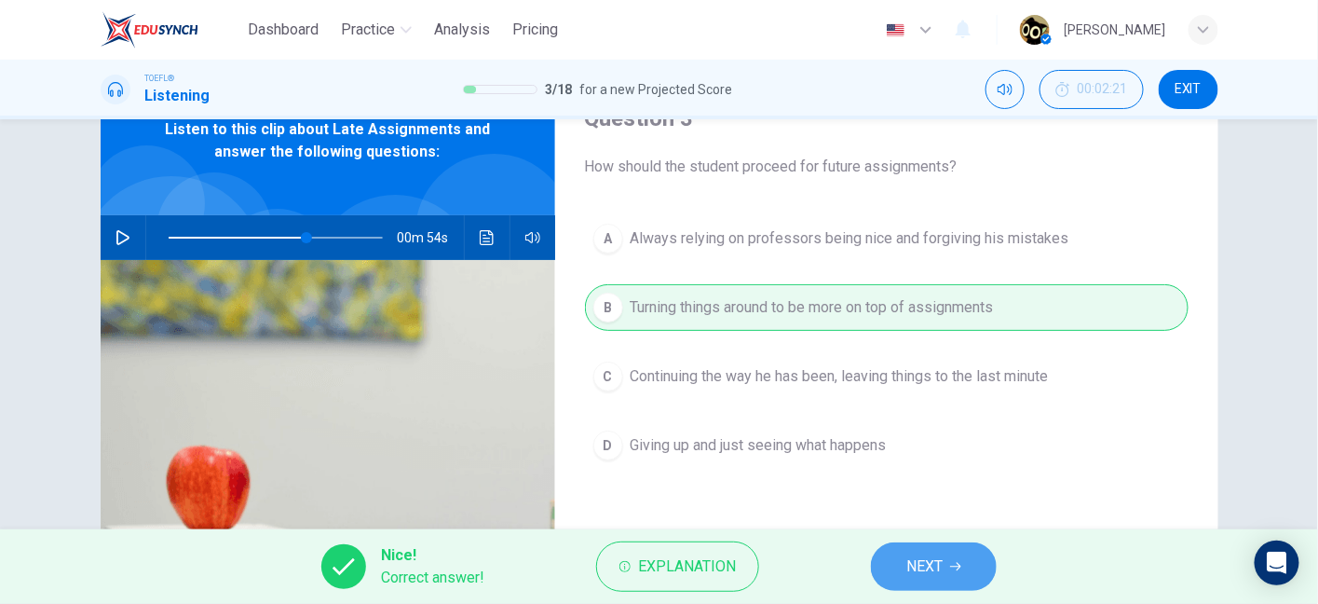
click at [912, 553] on span "NEXT" at bounding box center [925, 566] width 36 height 26
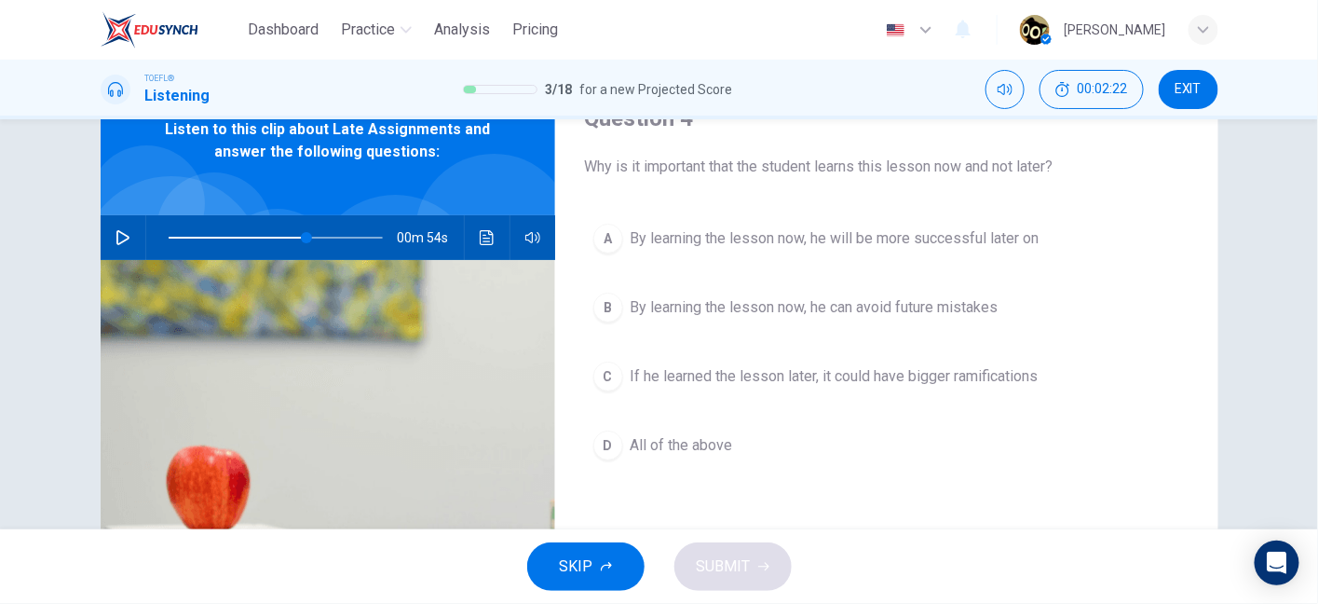
drag, startPoint x: 646, startPoint y: 171, endPoint x: 921, endPoint y: 179, distance: 275.0
click at [921, 179] on div "Question 4 Why is it important that the student learns this lesson now and not …" at bounding box center [886, 390] width 663 height 648
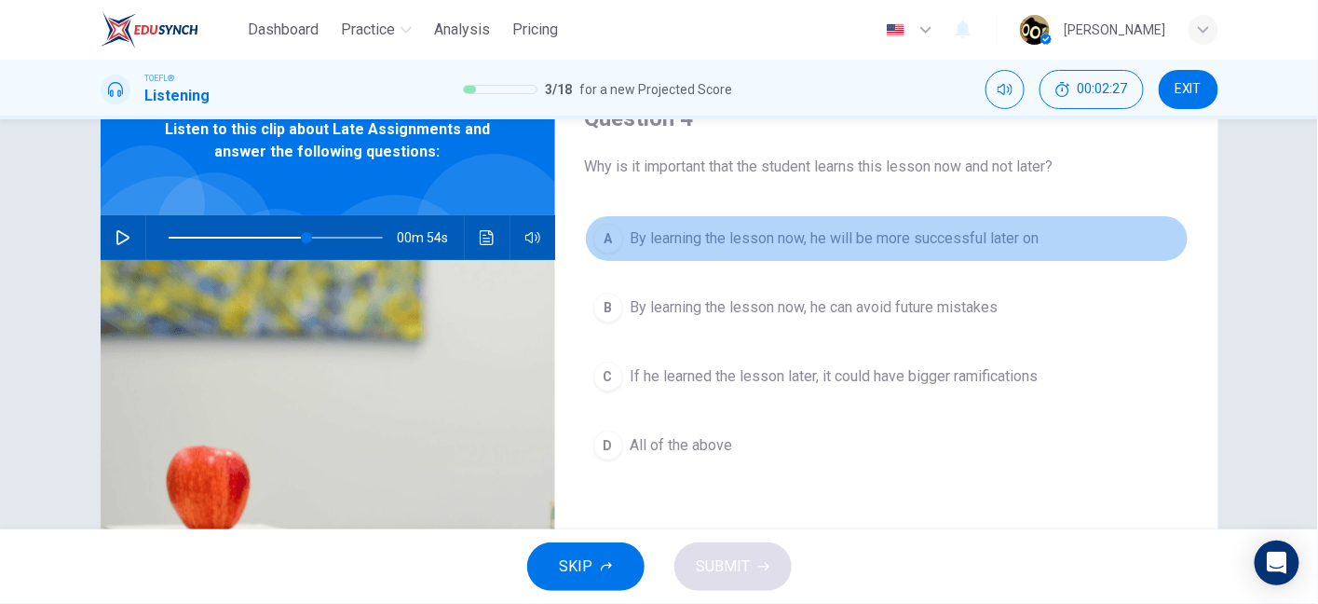
click at [744, 243] on span "By learning the lesson now, he will be more successful later on" at bounding box center [835, 238] width 409 height 22
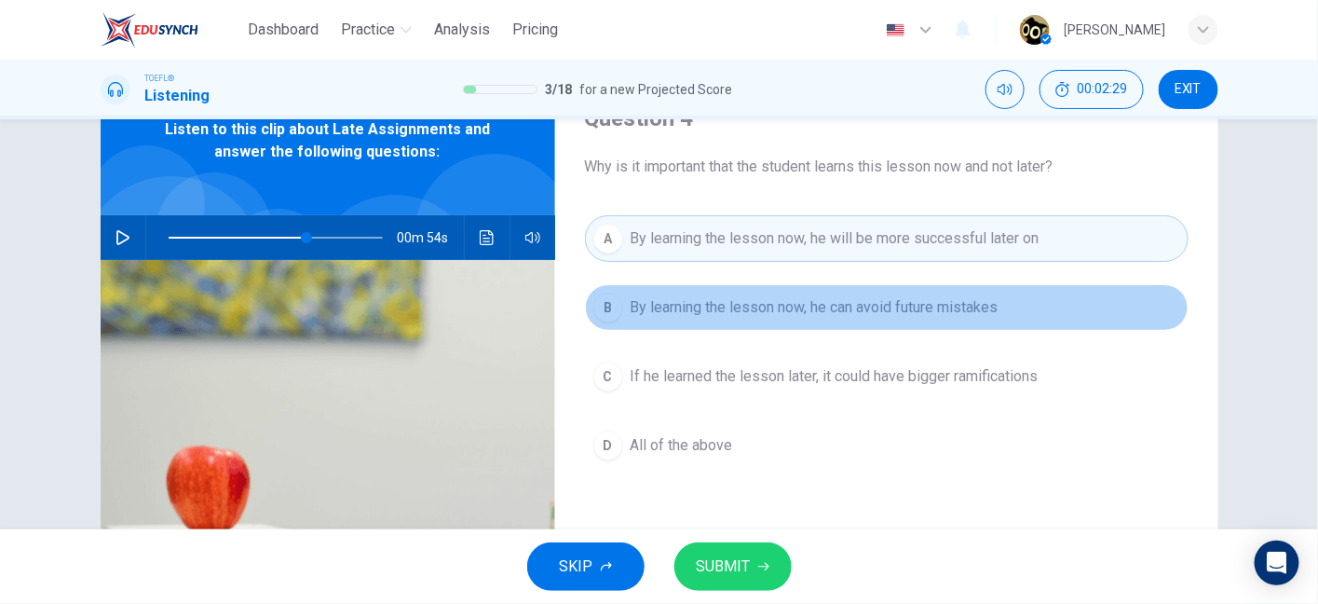
click at [839, 308] on span "By learning the lesson now, he can avoid future mistakes" at bounding box center [815, 307] width 368 height 22
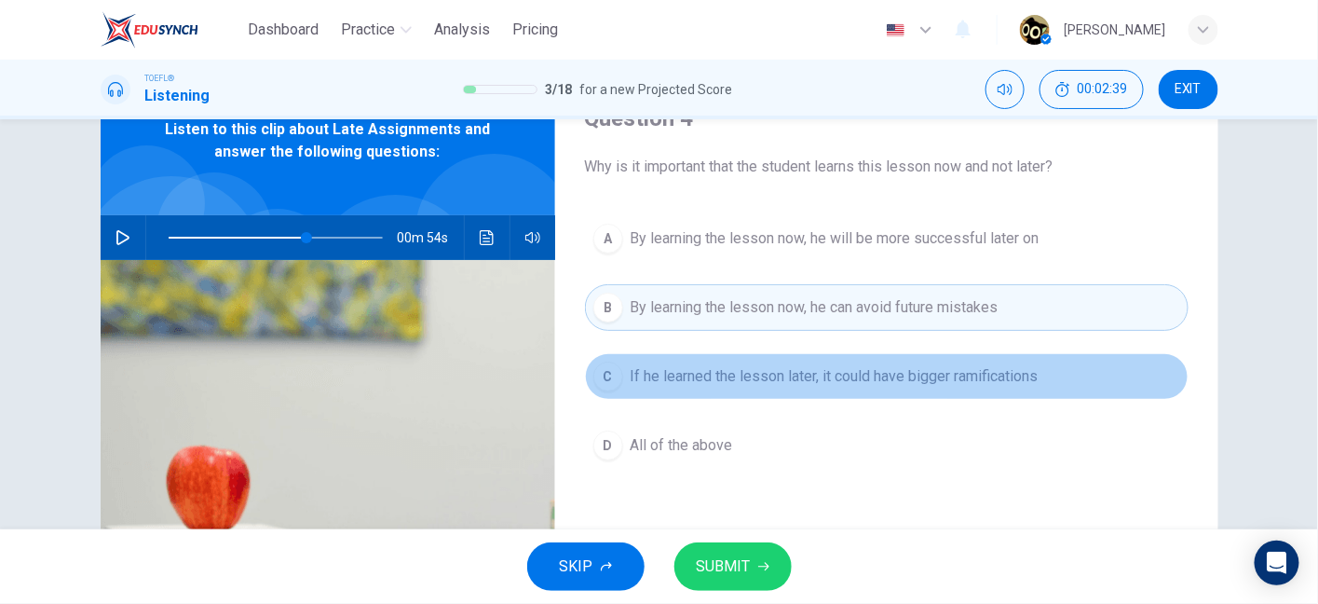
click at [818, 389] on button "C If he learned the lesson later, it could have bigger ramifications" at bounding box center [887, 376] width 604 height 47
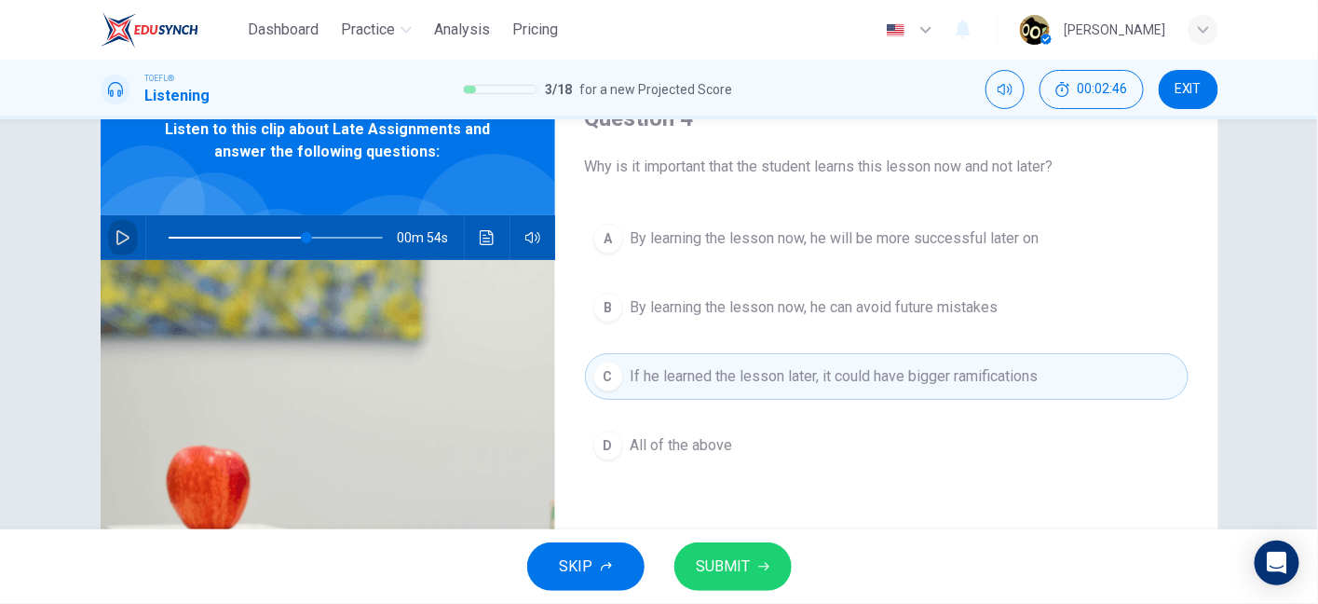
click at [116, 235] on icon "button" at bounding box center [122, 237] width 13 height 15
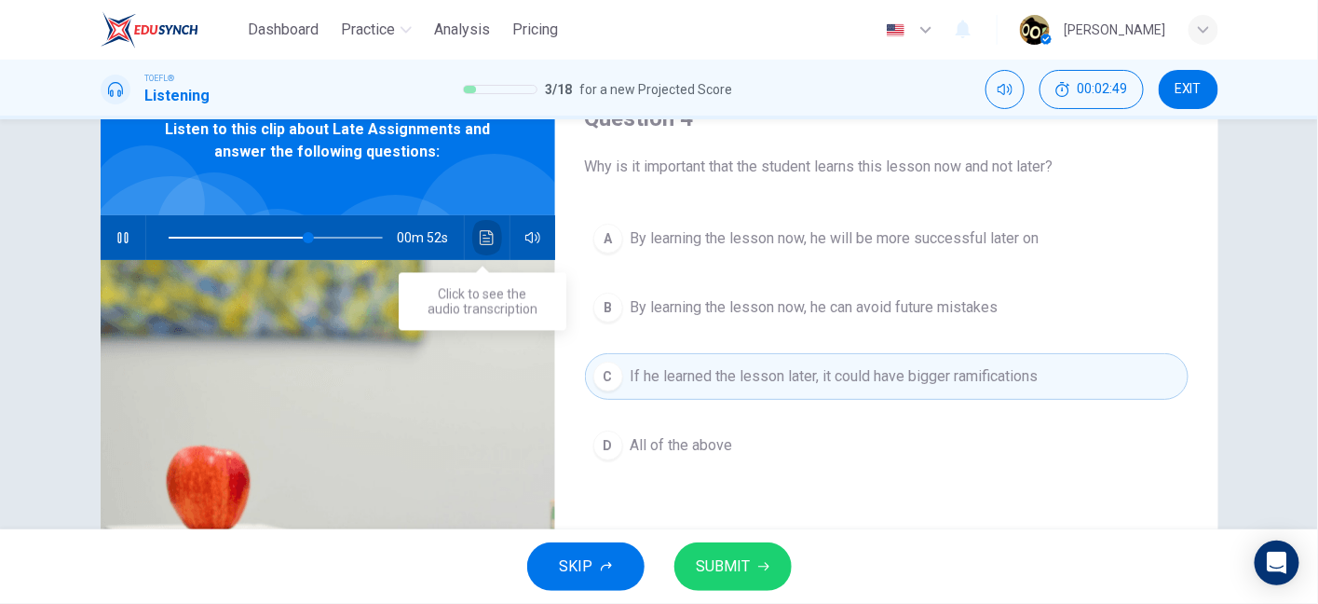
click at [484, 244] on button "Click to see the audio transcription" at bounding box center [487, 237] width 30 height 45
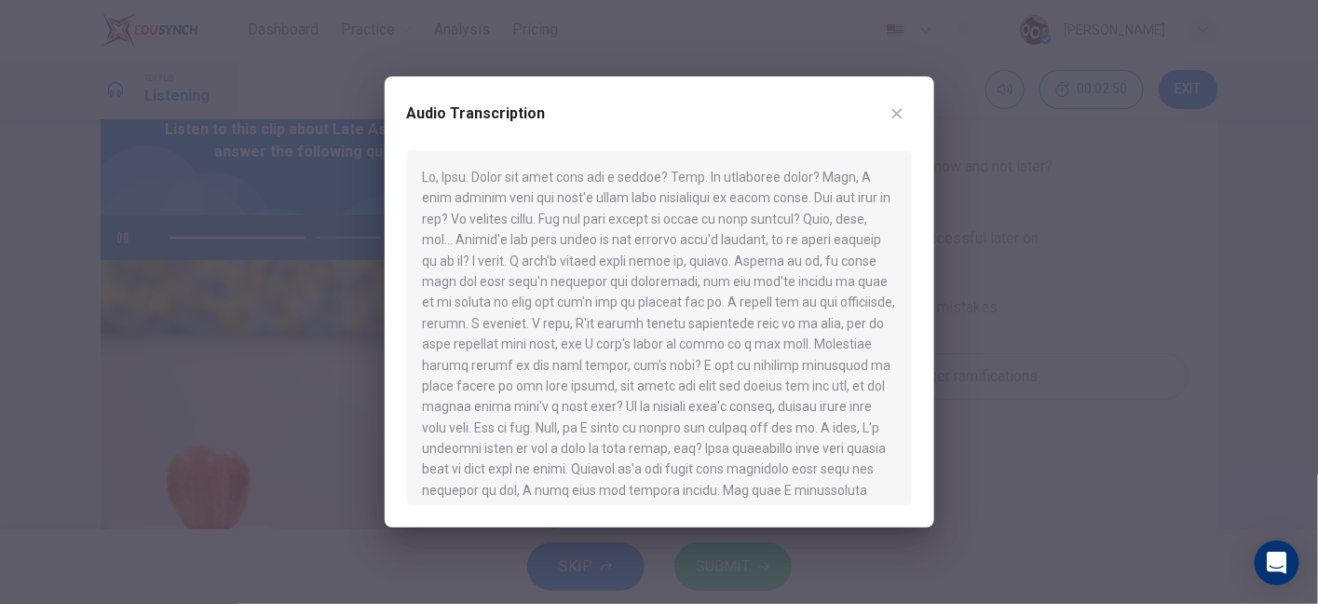
type input "67"
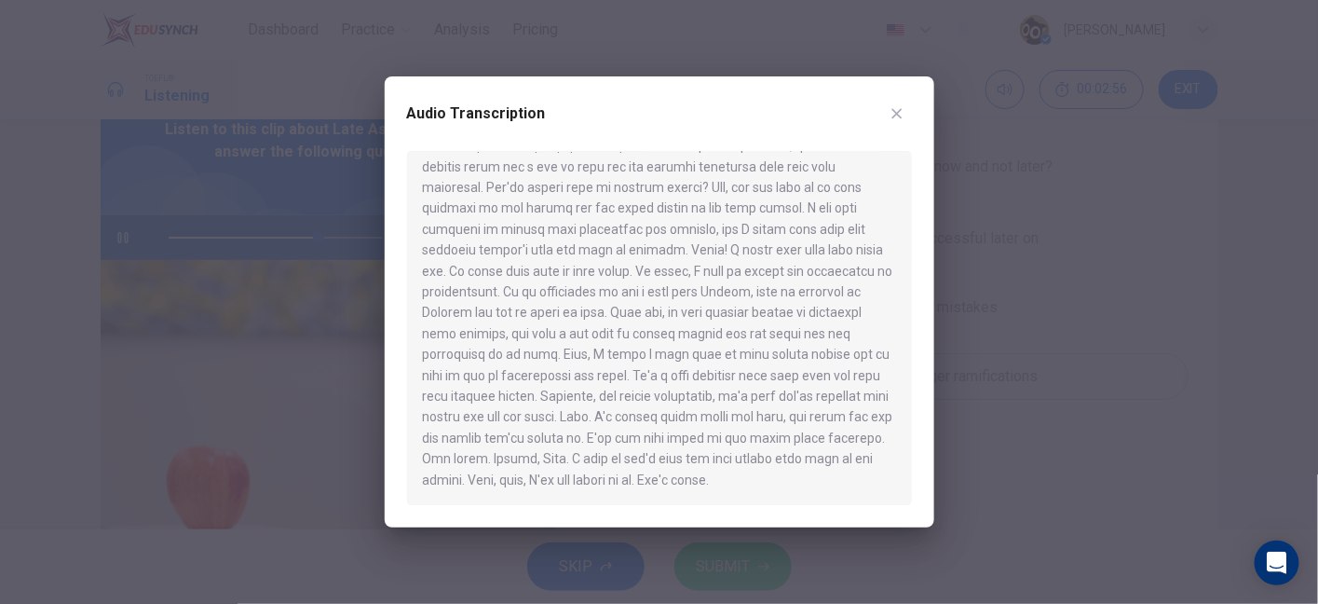
drag, startPoint x: 467, startPoint y: 393, endPoint x: 809, endPoint y: 395, distance: 342.0
click at [809, 395] on div at bounding box center [659, 328] width 505 height 354
drag, startPoint x: 554, startPoint y: 417, endPoint x: 686, endPoint y: 427, distance: 131.8
click at [686, 427] on div at bounding box center [659, 328] width 505 height 354
drag, startPoint x: 550, startPoint y: 372, endPoint x: 842, endPoint y: 374, distance: 292.6
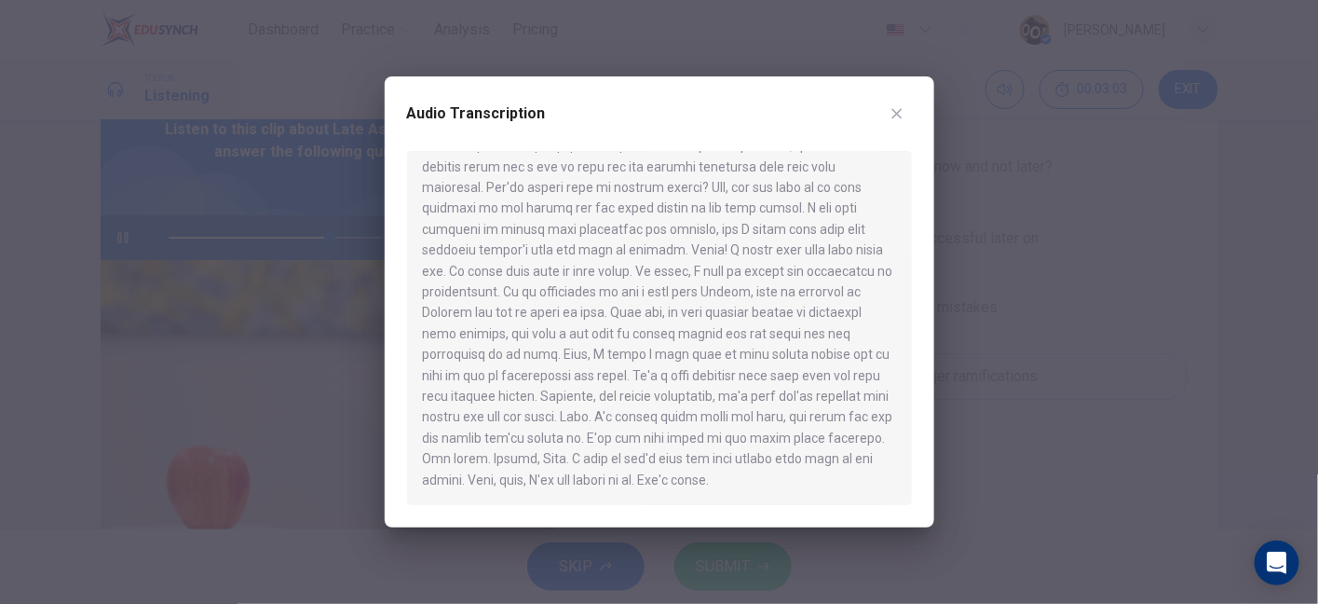
click at [842, 374] on div at bounding box center [659, 328] width 505 height 354
drag, startPoint x: 437, startPoint y: 399, endPoint x: 470, endPoint y: 397, distance: 32.7
click at [470, 397] on div at bounding box center [659, 328] width 505 height 354
drag, startPoint x: 470, startPoint y: 397, endPoint x: 738, endPoint y: 398, distance: 268.4
click at [738, 398] on div at bounding box center [659, 328] width 505 height 354
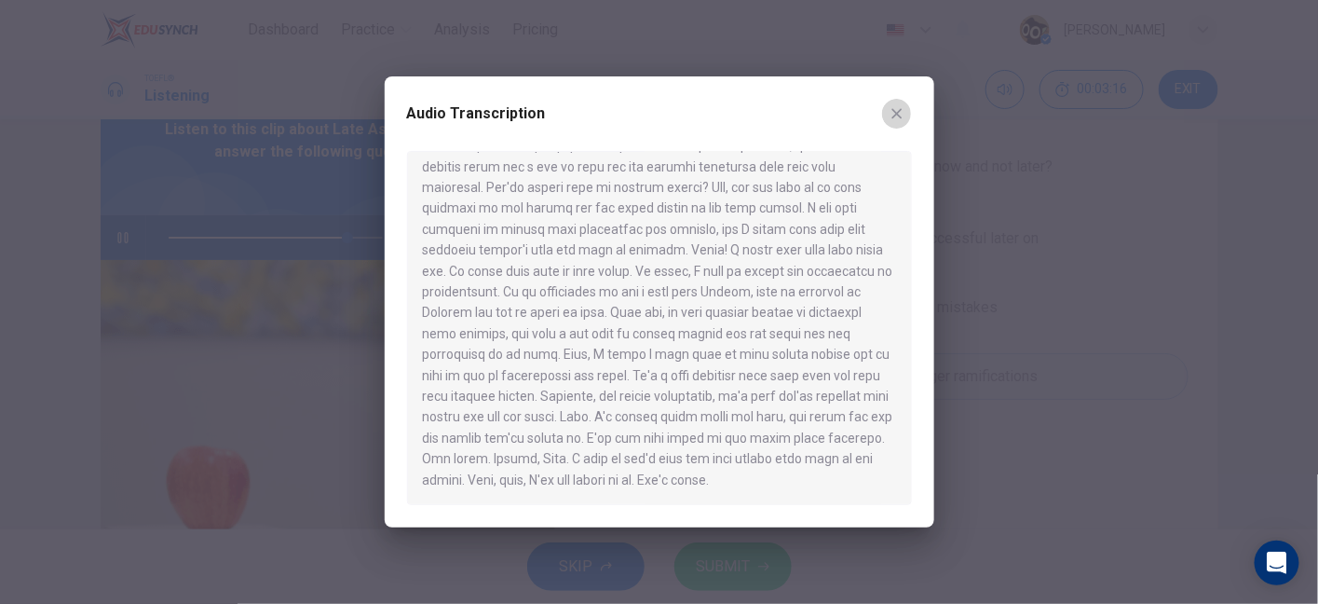
click at [901, 108] on icon "button" at bounding box center [897, 113] width 15 height 15
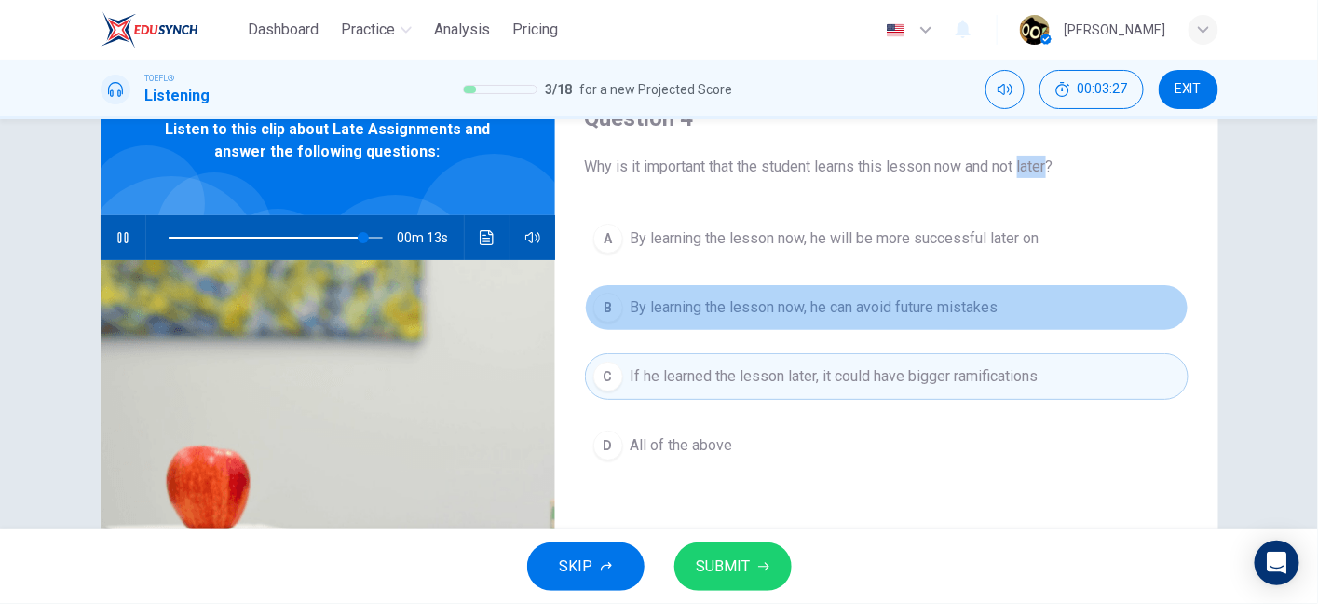
click at [815, 284] on button "B By learning the lesson now, he can avoid future mistakes" at bounding box center [887, 307] width 604 height 47
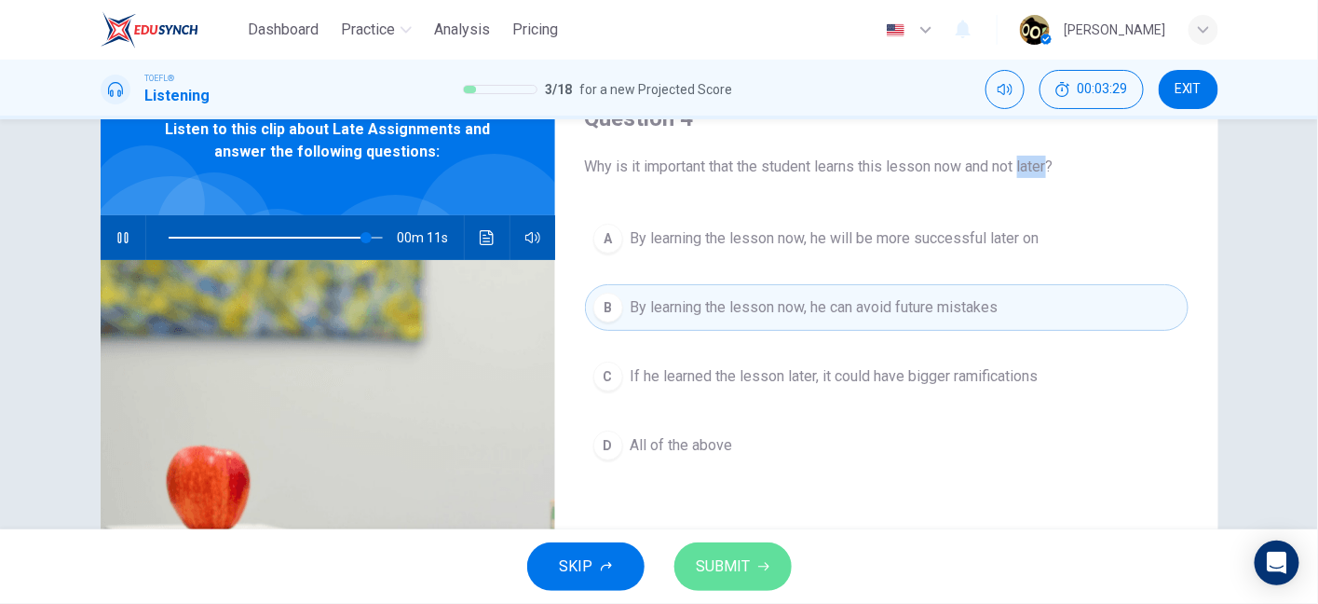
click at [711, 579] on span "SUBMIT" at bounding box center [724, 566] width 54 height 26
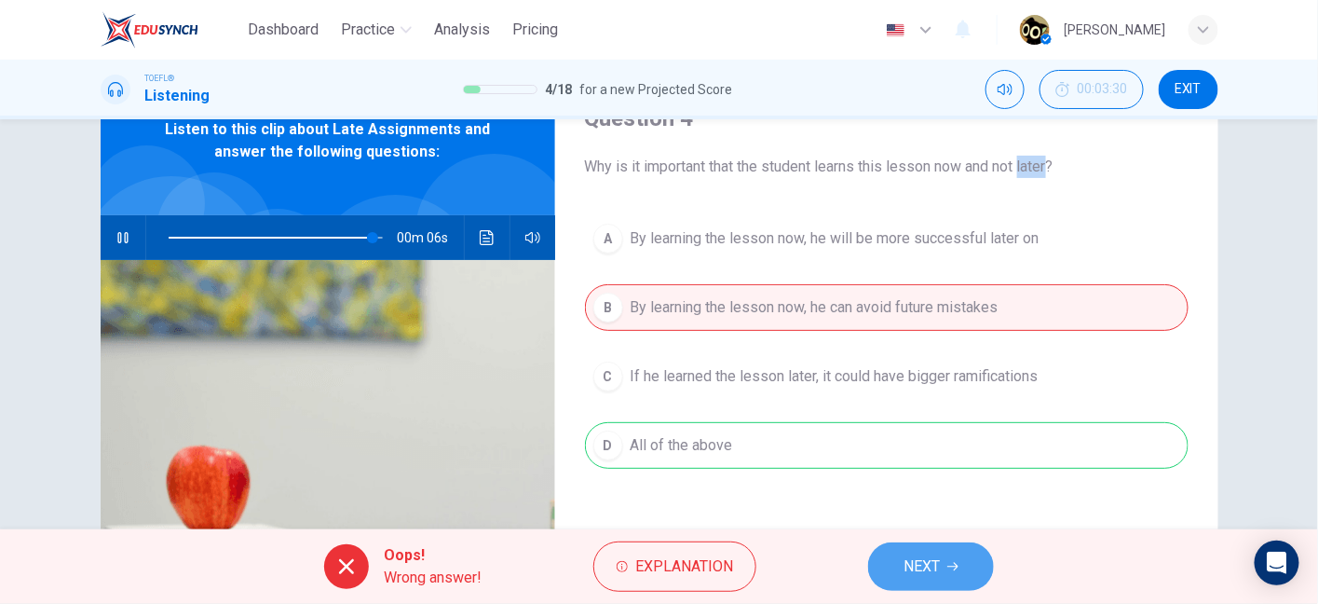
click at [914, 570] on span "NEXT" at bounding box center [922, 566] width 36 height 26
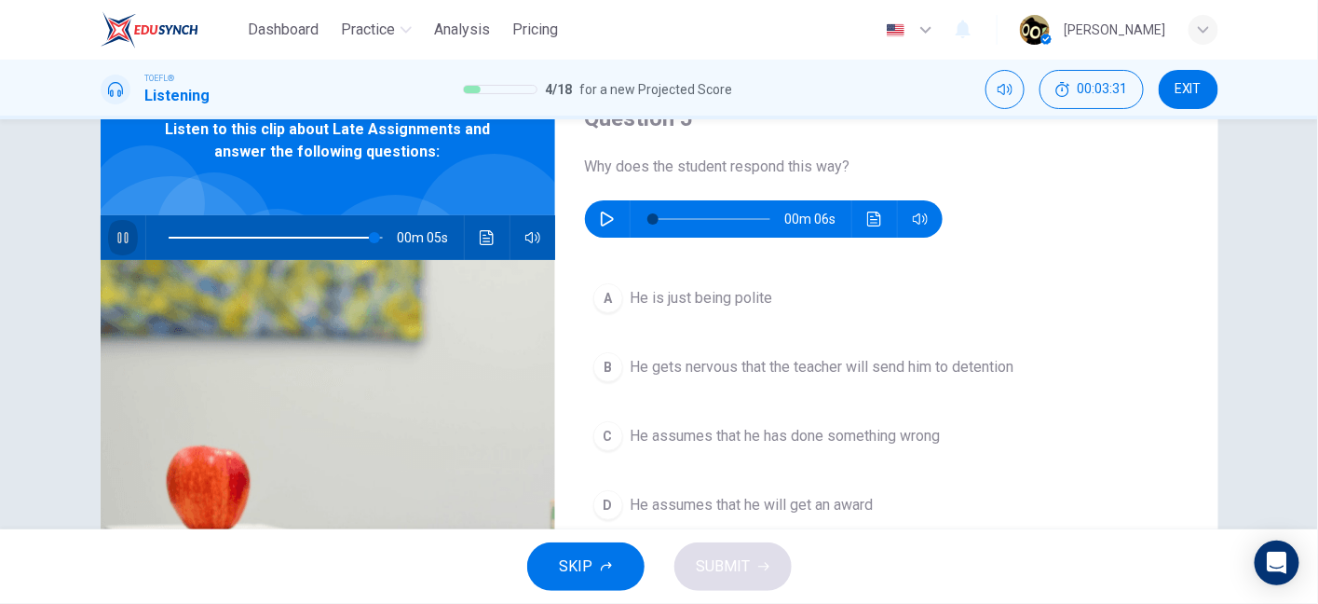
click at [123, 230] on icon "button" at bounding box center [123, 237] width 15 height 15
type input "97"
click at [603, 217] on icon "button" at bounding box center [607, 219] width 15 height 15
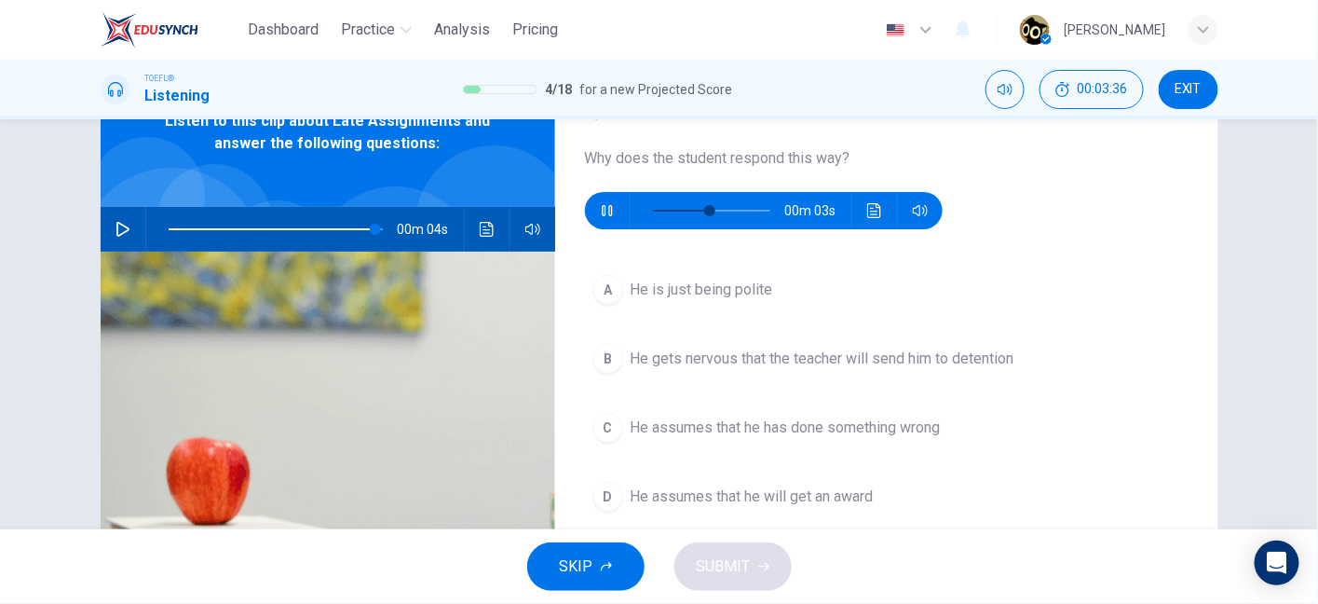
scroll to position [98, 0]
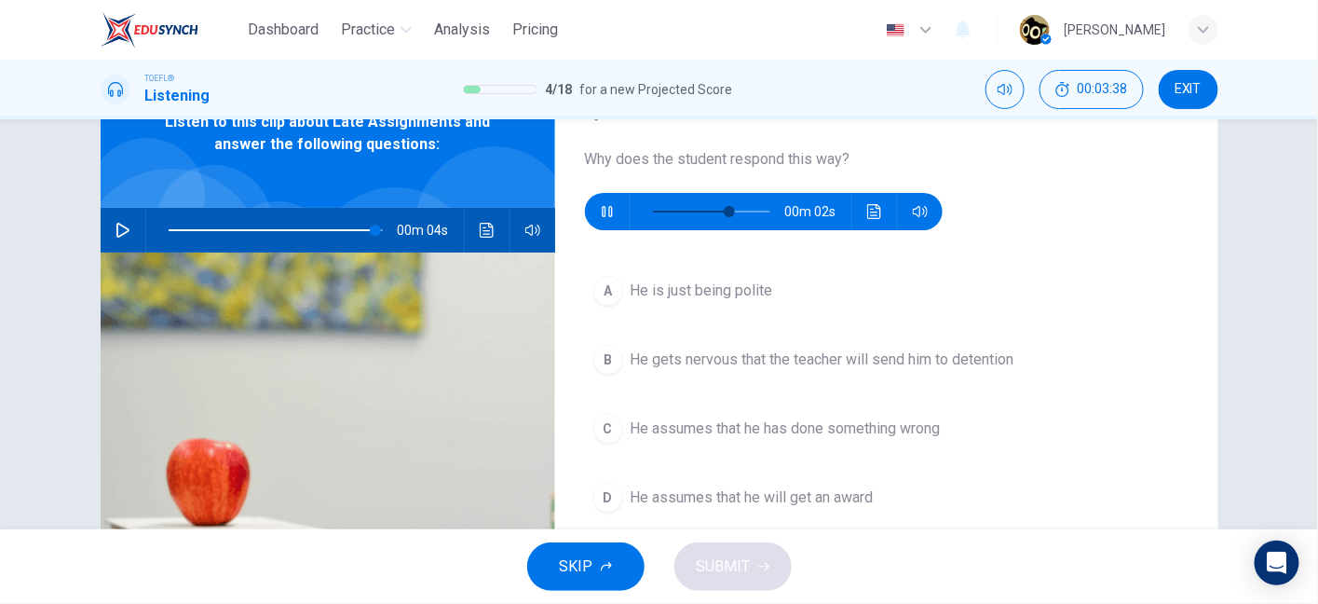
type input "82"
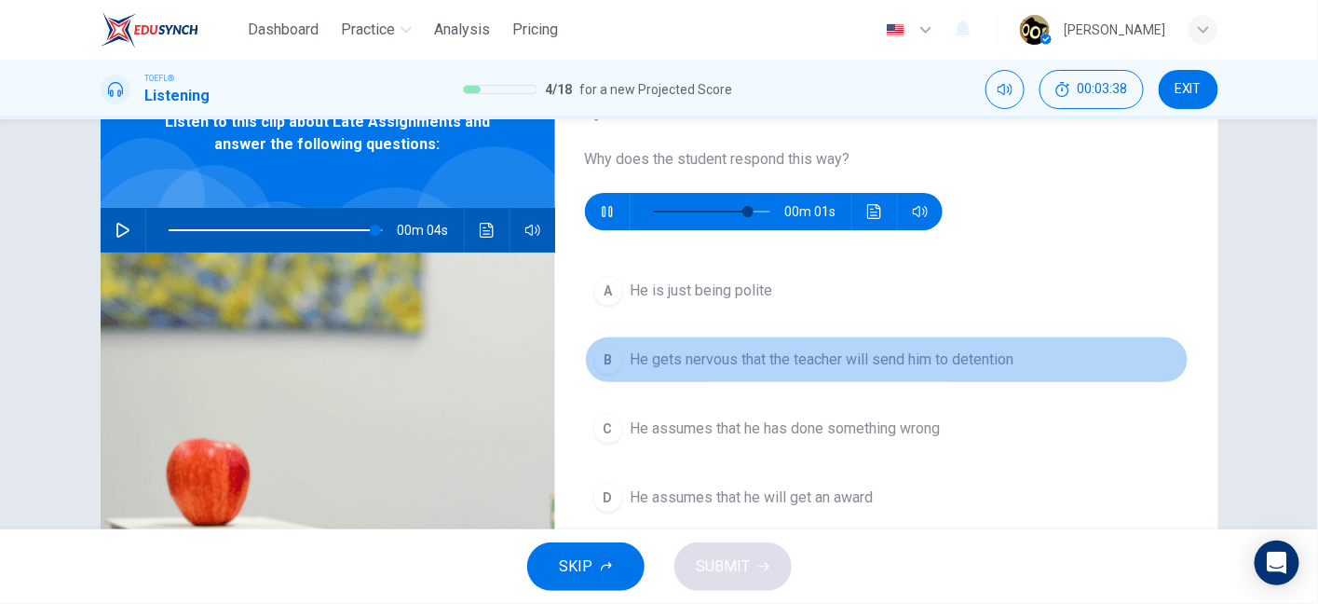
click at [656, 360] on span "He gets nervous that the teacher will send him to detention" at bounding box center [823, 359] width 384 height 22
type input "97"
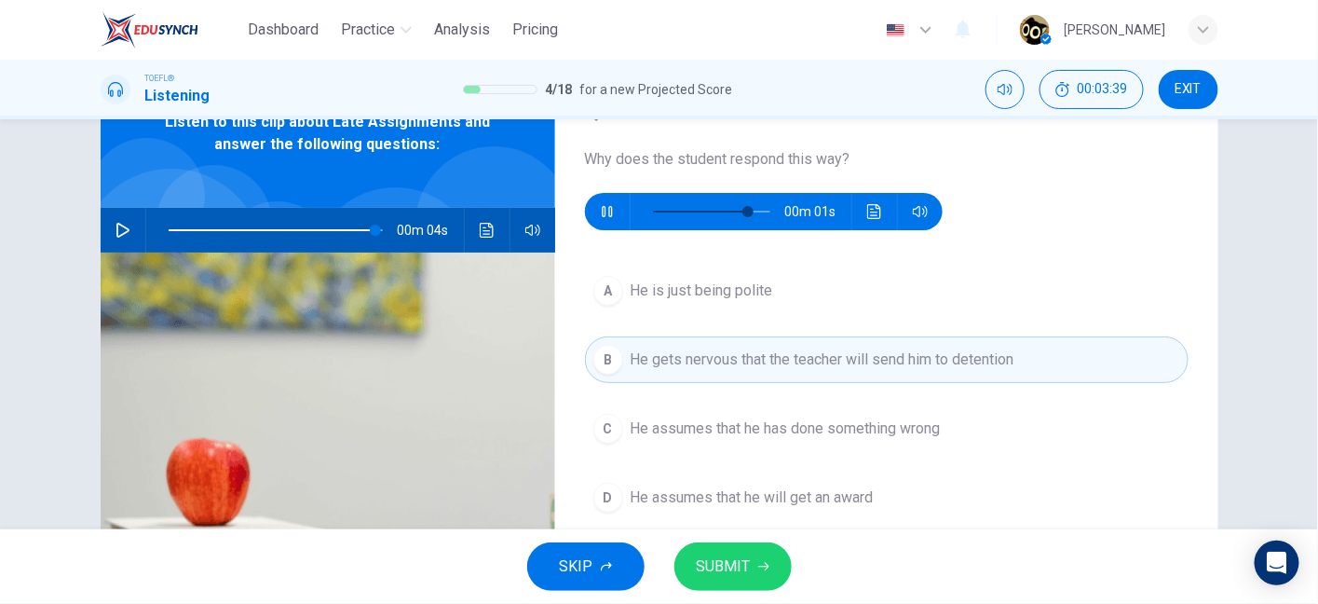
type input "0"
click at [726, 453] on div "A He is just being polite B He gets nervous that the teacher will send him to d…" at bounding box center [887, 412] width 604 height 291
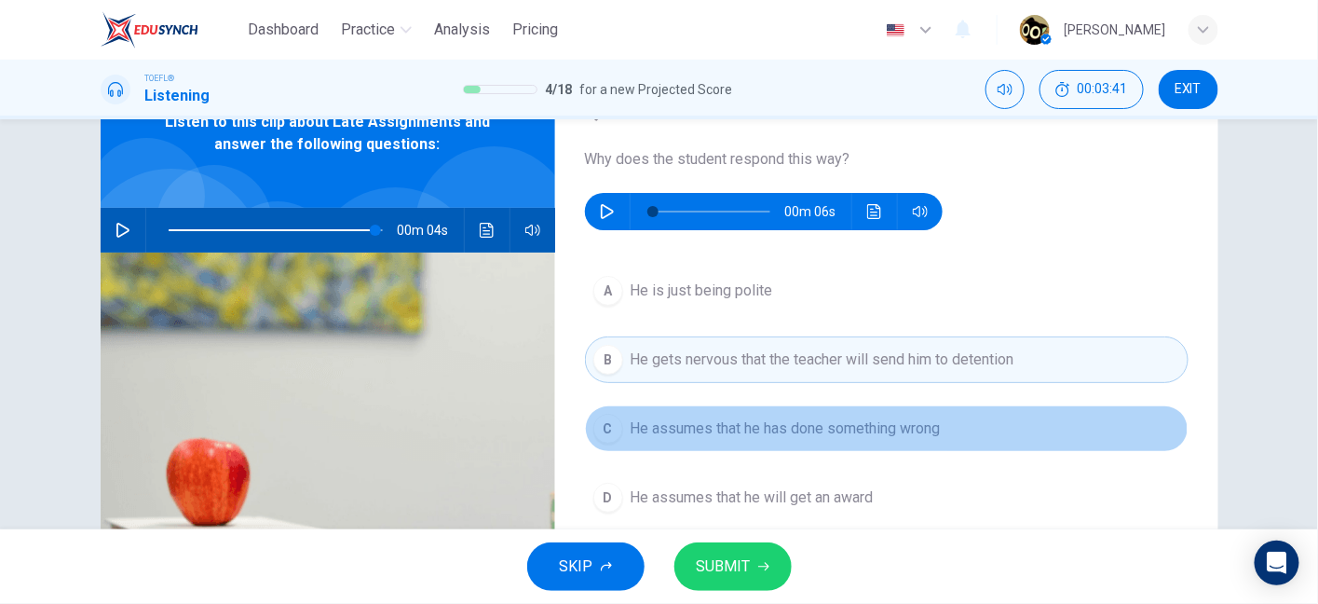
click at [713, 440] on button "C He assumes that he has done something wrong" at bounding box center [887, 428] width 604 height 47
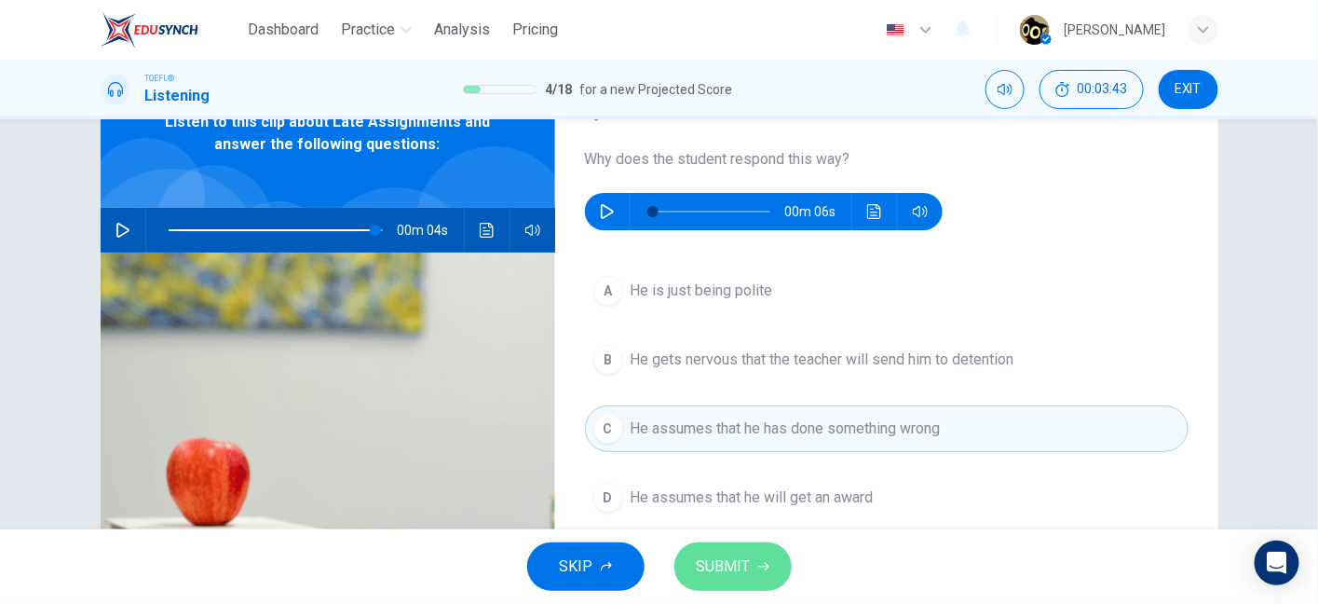
click at [706, 574] on span "SUBMIT" at bounding box center [724, 566] width 54 height 26
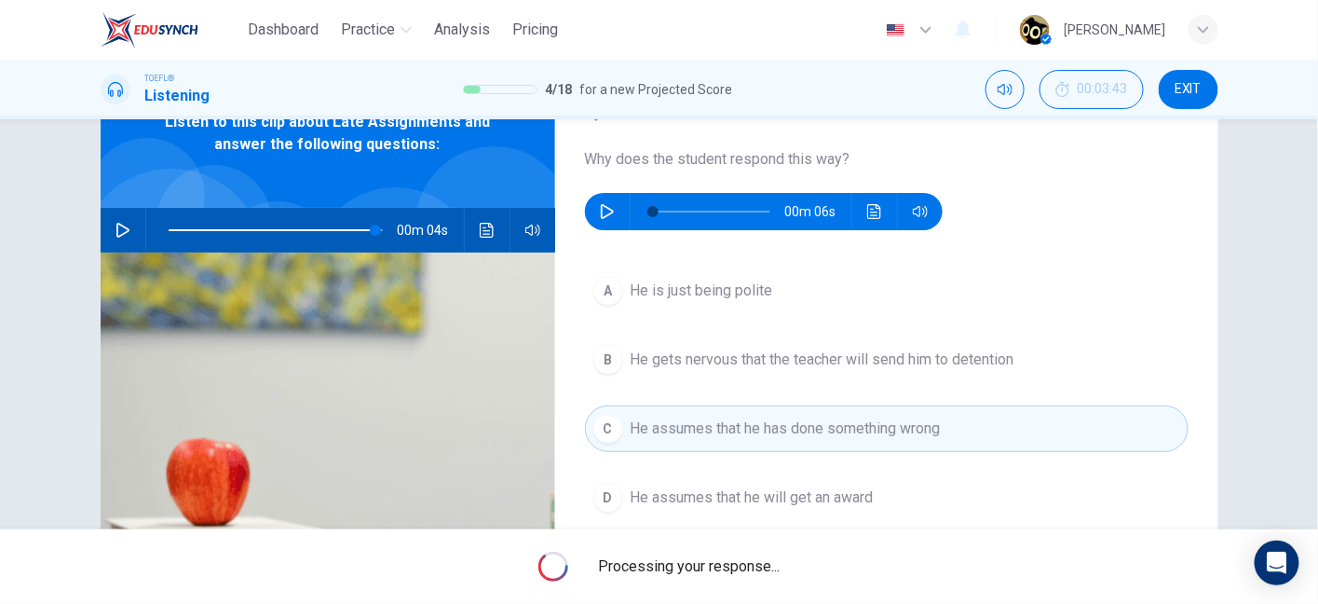
type input "97"
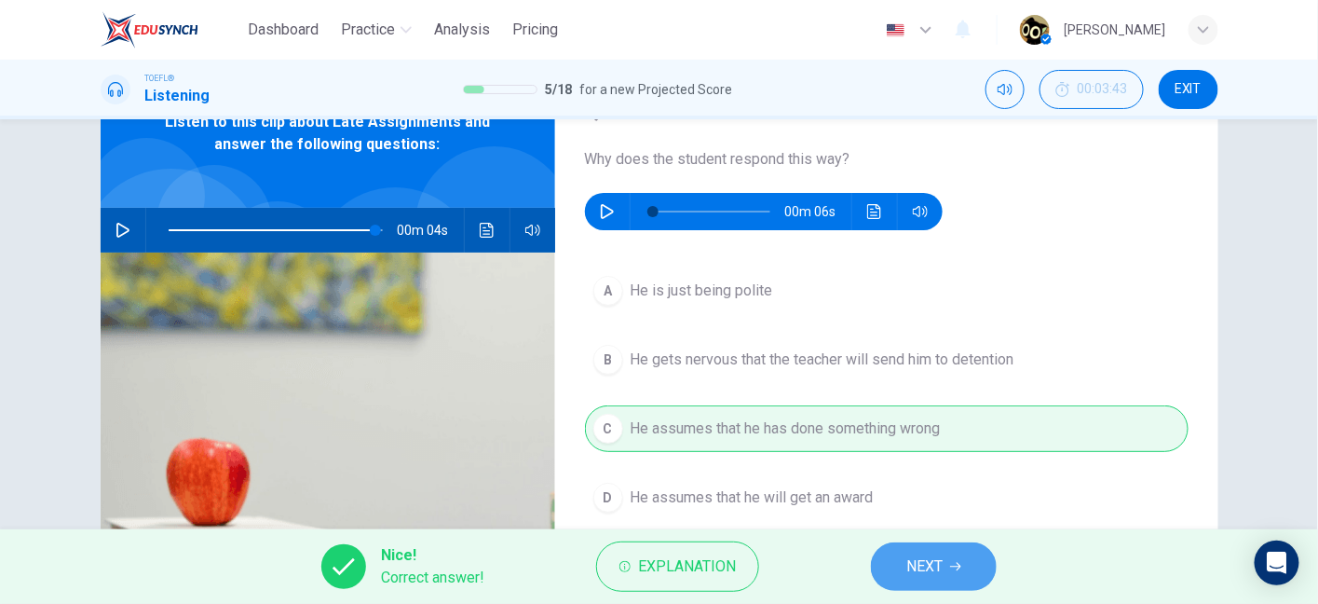
click at [954, 554] on button "NEXT" at bounding box center [934, 566] width 126 height 48
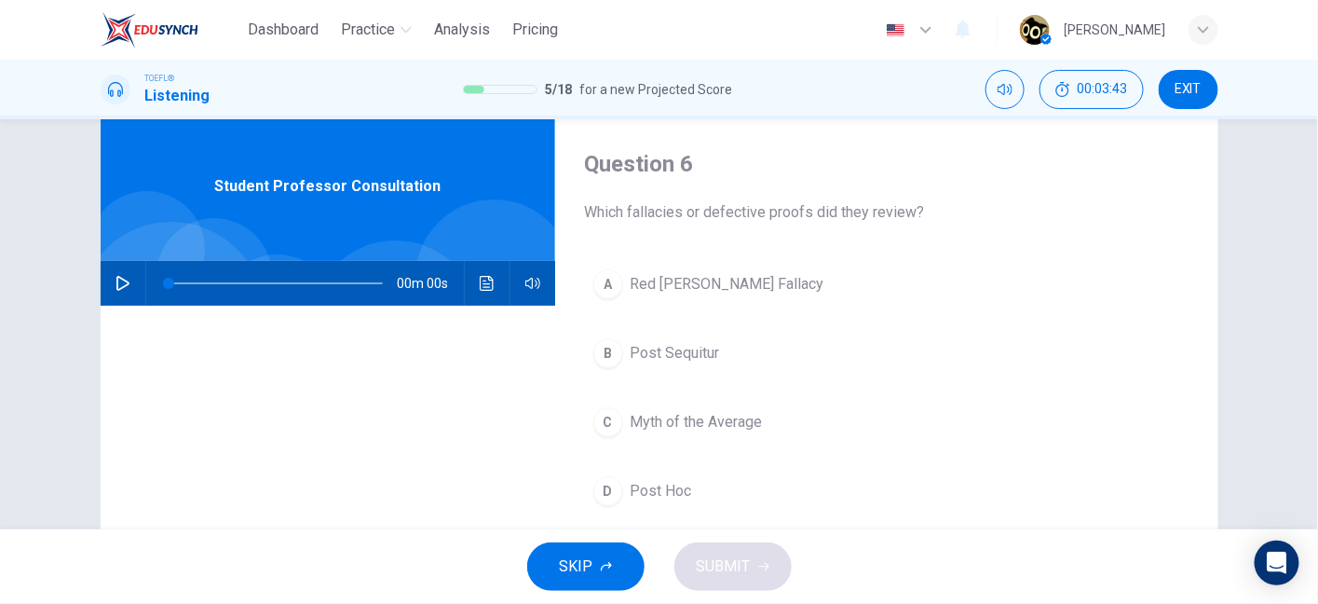
scroll to position [48, 0]
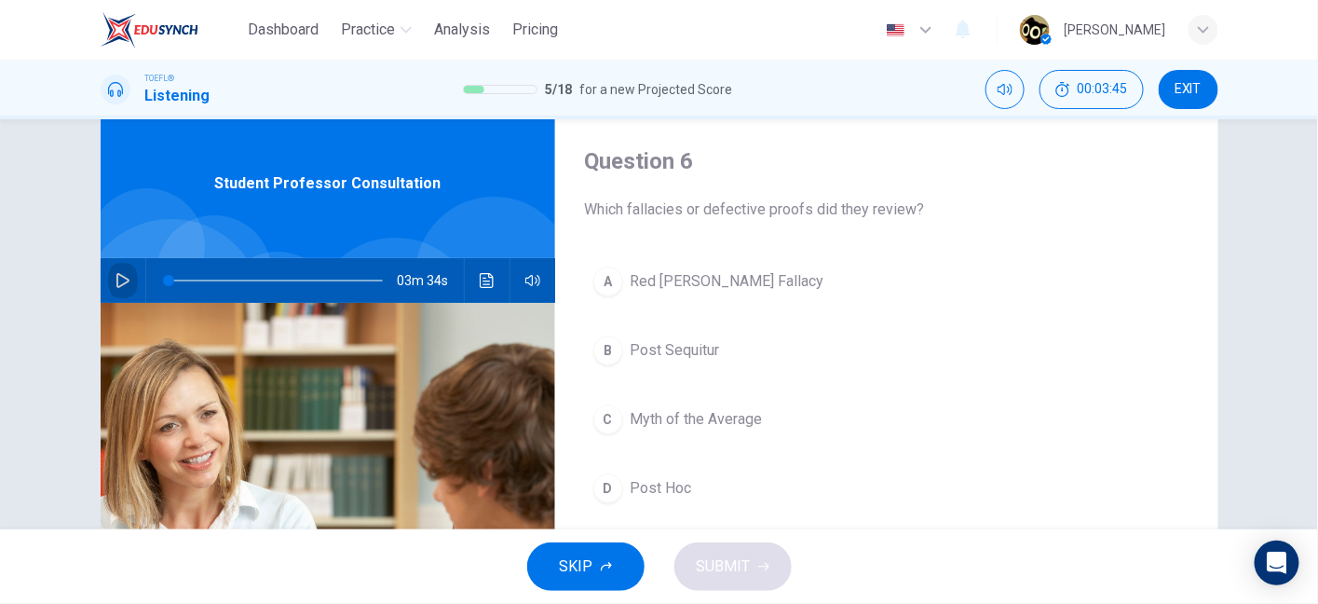
click at [116, 276] on icon "button" at bounding box center [123, 280] width 15 height 15
drag, startPoint x: 646, startPoint y: 213, endPoint x: 904, endPoint y: 195, distance: 258.8
click at [904, 195] on div "Question 6 Which fallacies or defective proofs did they review?" at bounding box center [887, 183] width 604 height 75
click at [655, 459] on div "A Red Herring Fallacy B Post Sequitur C Myth of the Average D Post Hoc" at bounding box center [887, 403] width 604 height 291
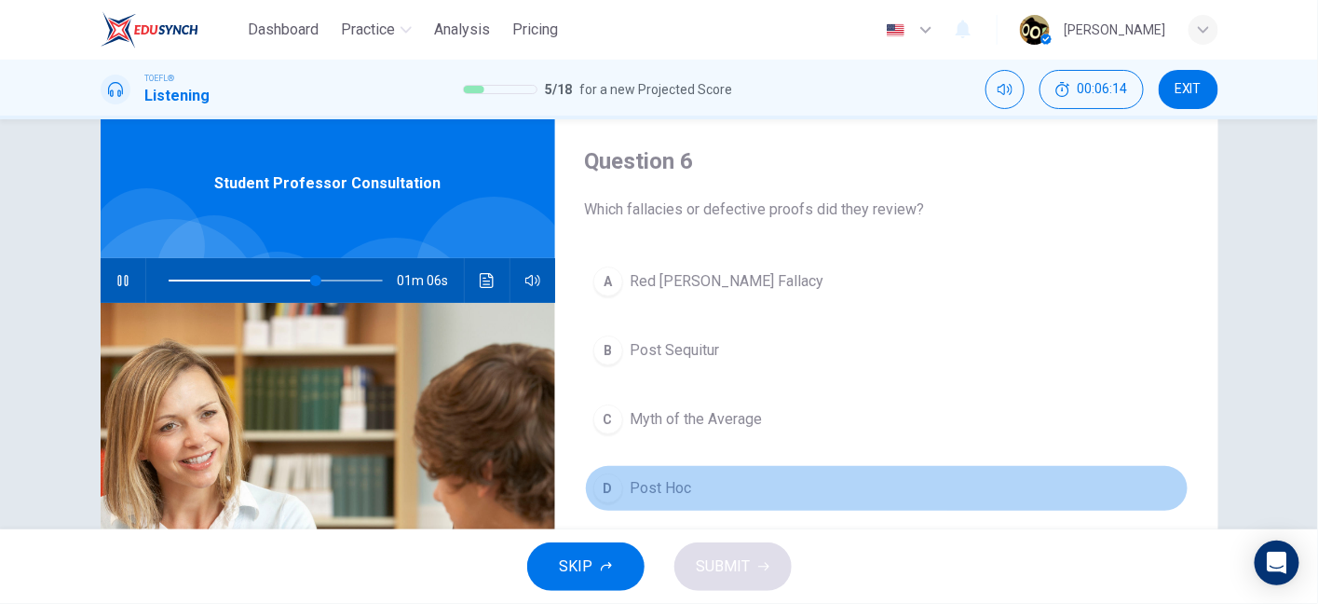
click at [658, 471] on button "D Post Hoc" at bounding box center [887, 488] width 604 height 47
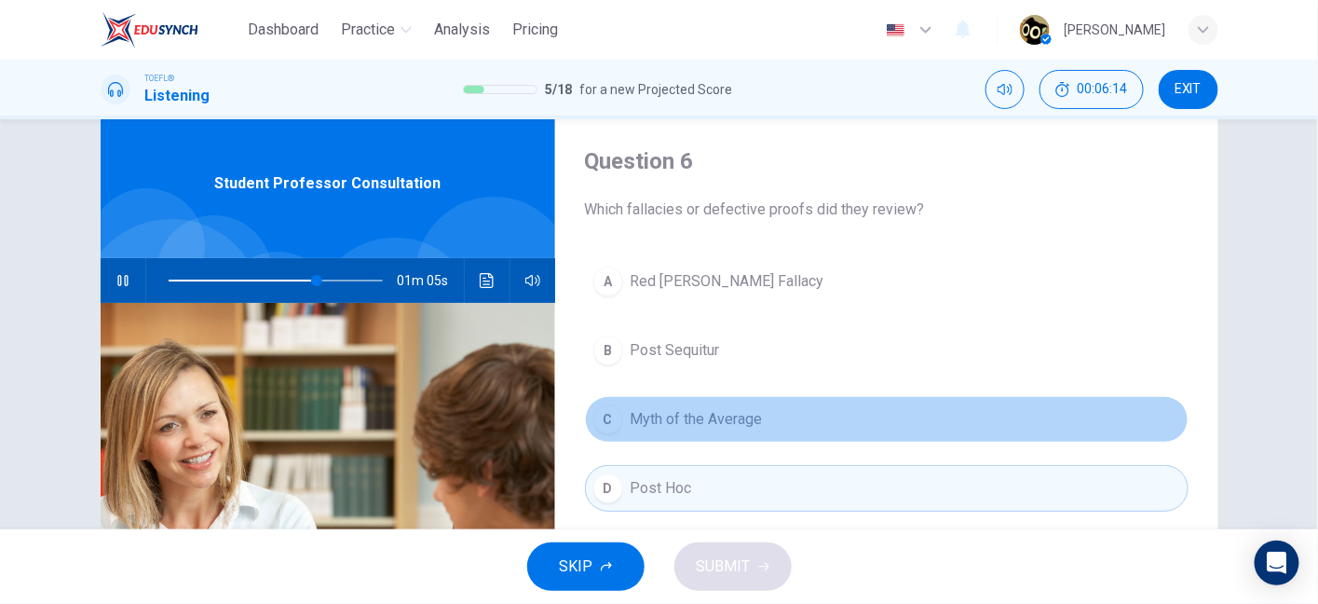
click at [667, 422] on span "Myth of the Average" at bounding box center [697, 419] width 132 height 22
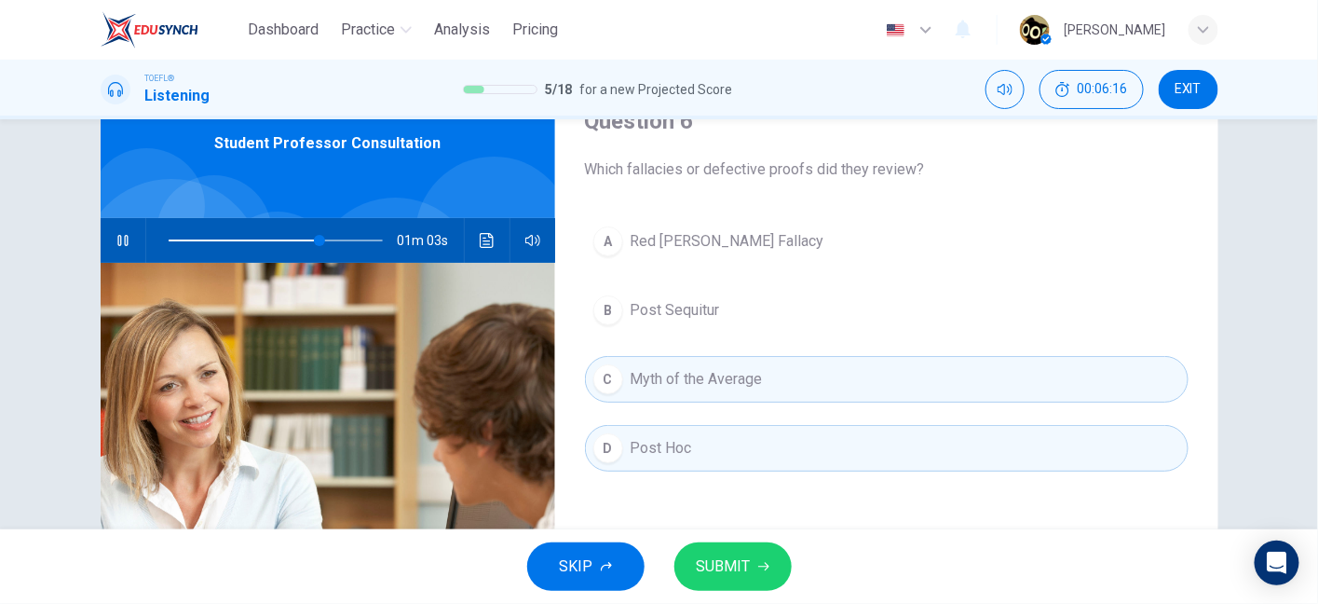
scroll to position [85, 0]
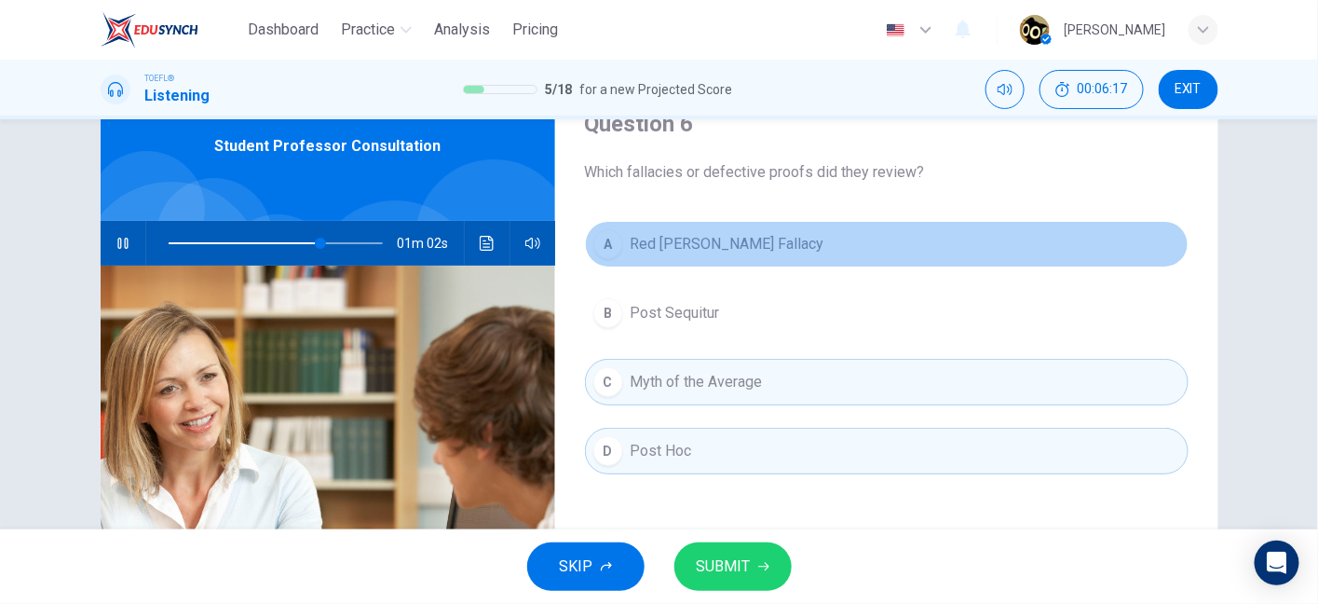
click at [745, 221] on button "A Red Herring Fallacy" at bounding box center [887, 244] width 604 height 47
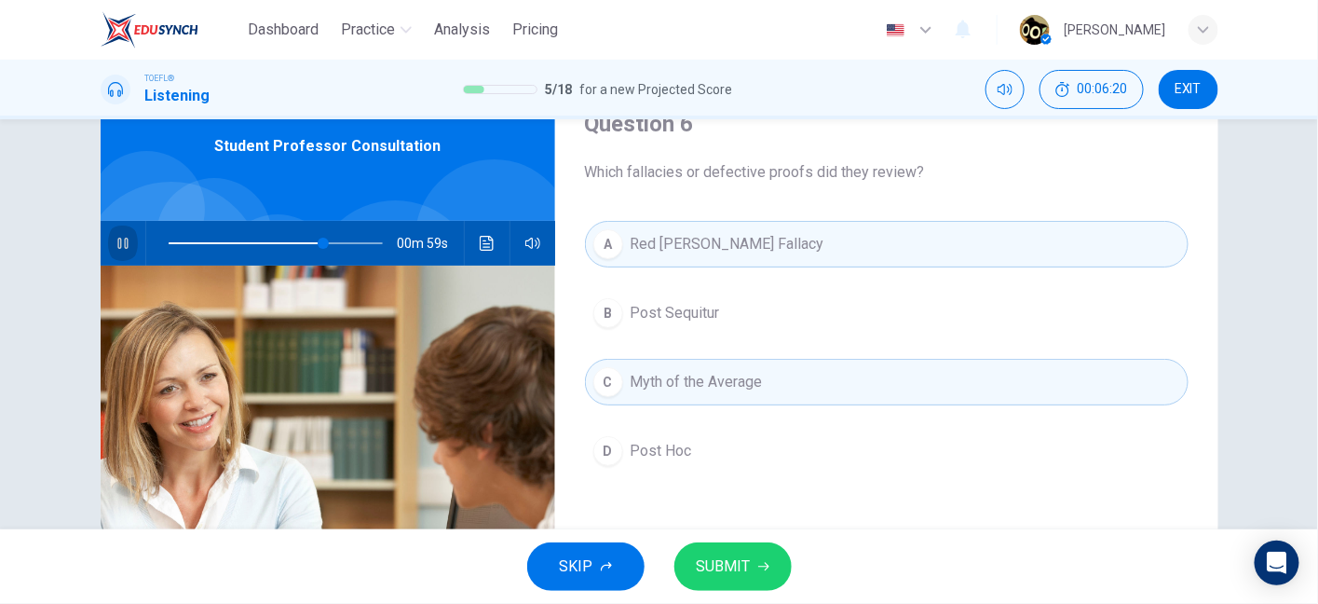
click at [122, 250] on icon "button" at bounding box center [123, 243] width 15 height 15
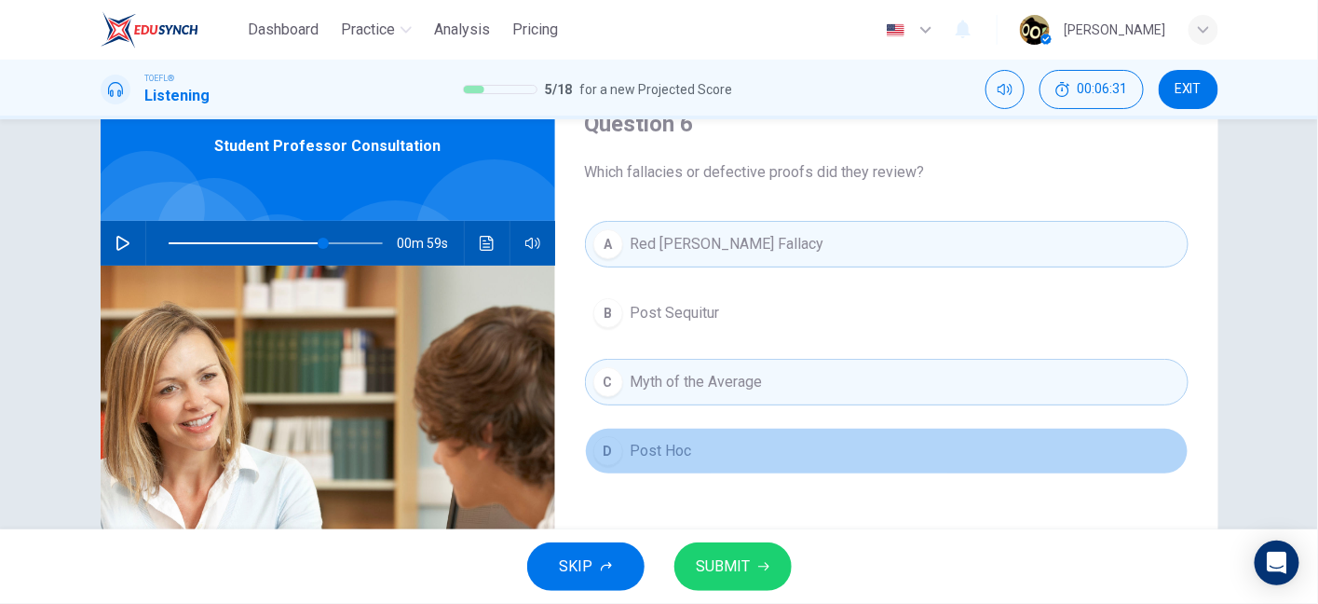
click at [668, 454] on span "Post Hoc" at bounding box center [661, 451] width 61 height 22
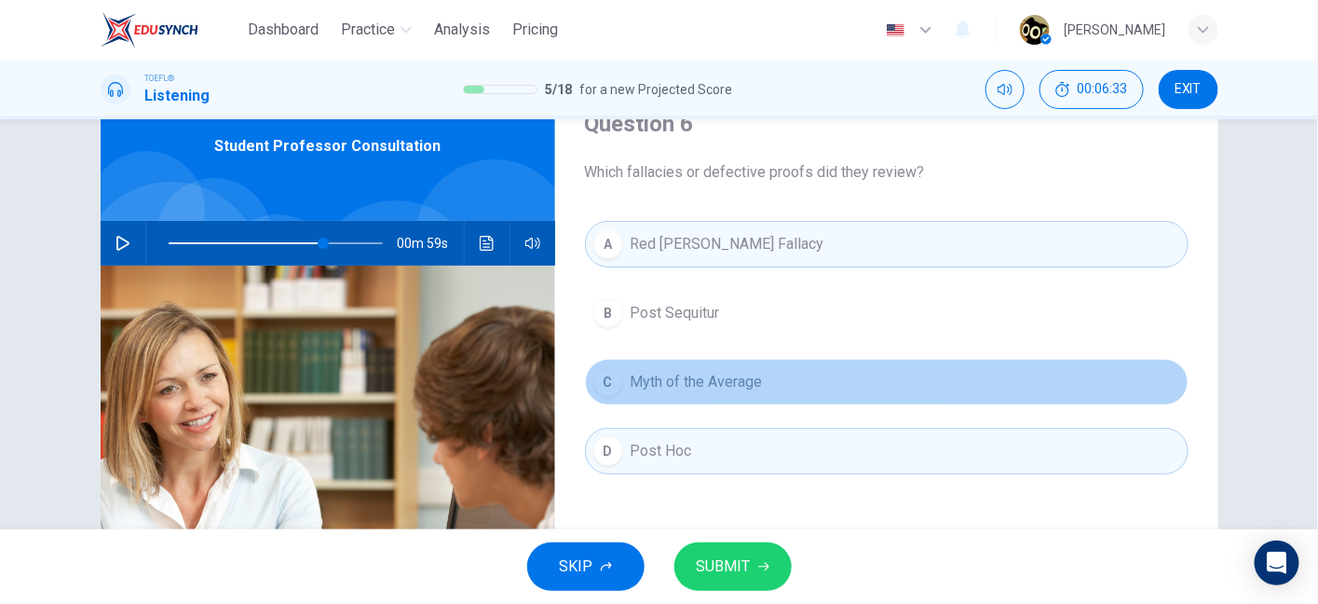
click at [687, 371] on span "Myth of the Average" at bounding box center [697, 382] width 132 height 22
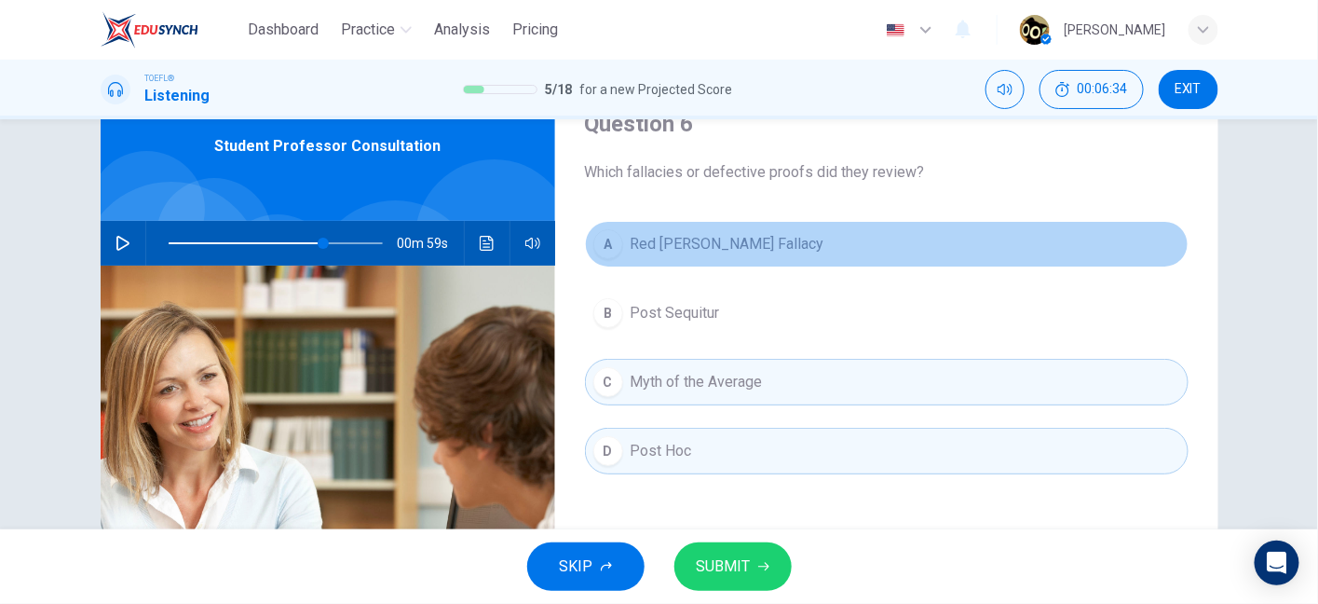
click at [686, 250] on span "Red Herring Fallacy" at bounding box center [728, 244] width 194 height 22
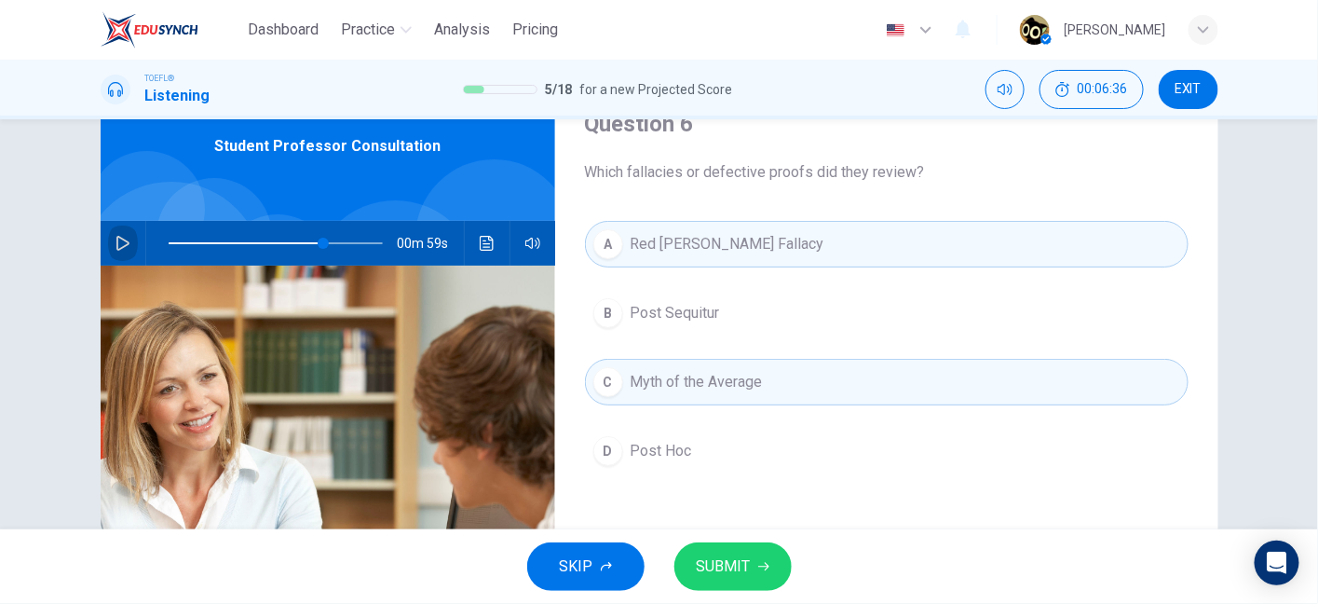
click at [120, 247] on icon "button" at bounding box center [123, 243] width 15 height 15
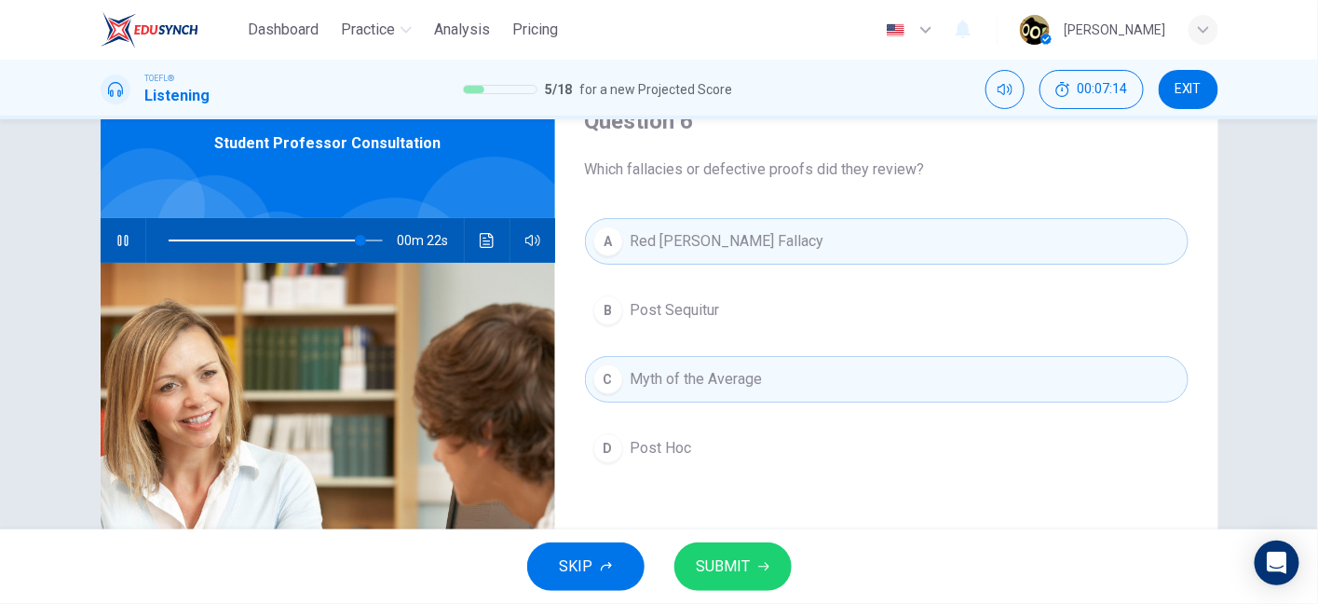
scroll to position [88, 0]
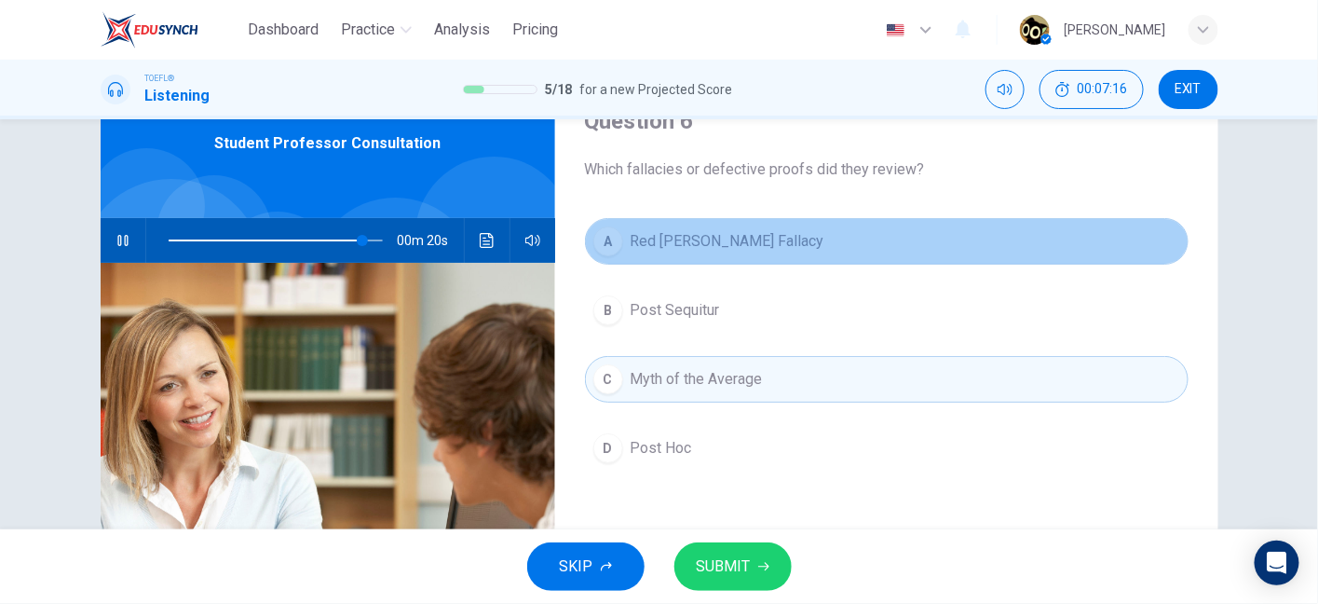
click at [721, 253] on button "A Red Herring Fallacy" at bounding box center [887, 241] width 604 height 47
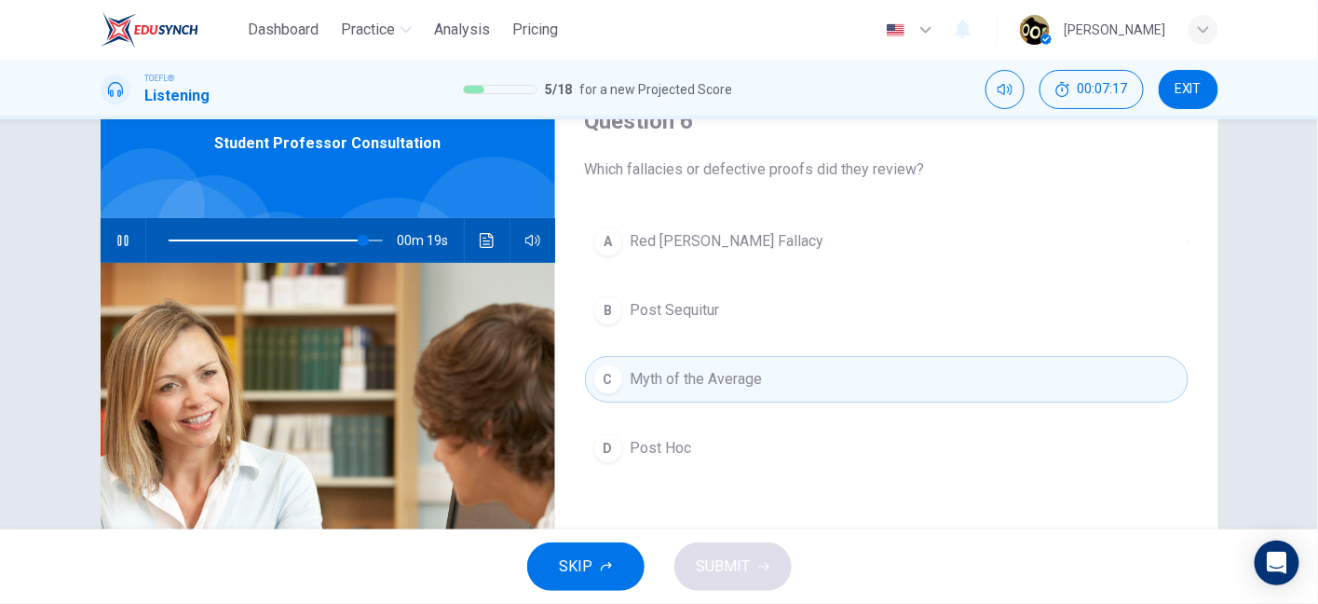
click at [721, 253] on button "A Red Herring Fallacy" at bounding box center [887, 241] width 604 height 47
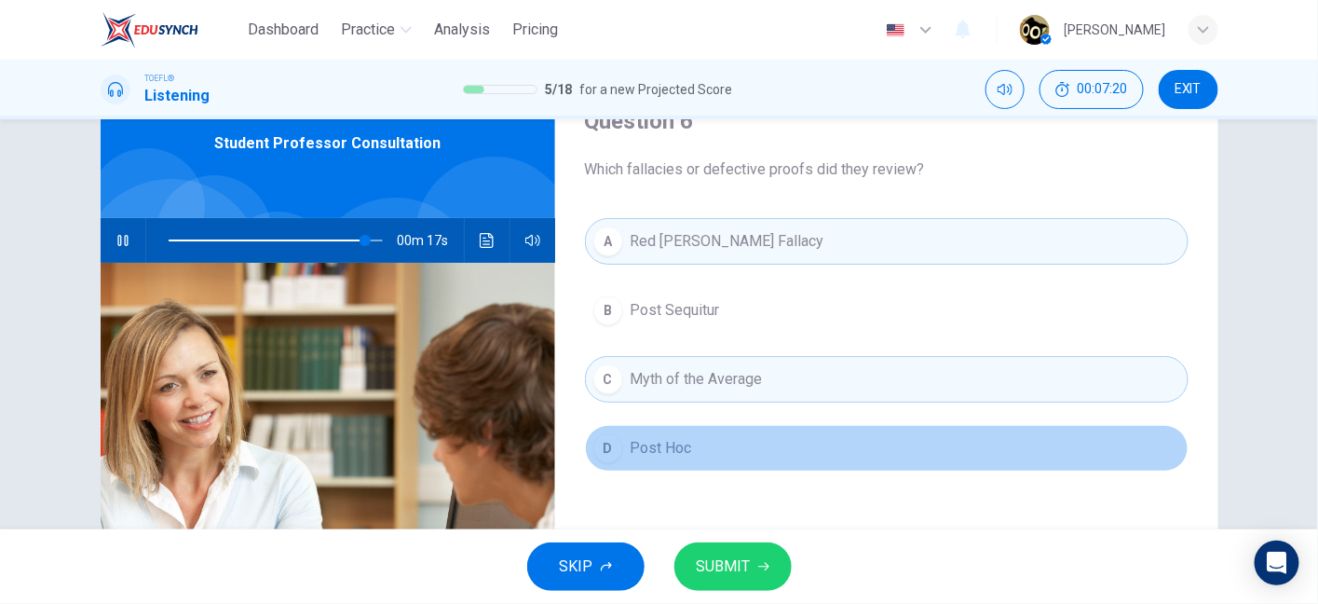
click at [656, 464] on button "D Post Hoc" at bounding box center [887, 448] width 604 height 47
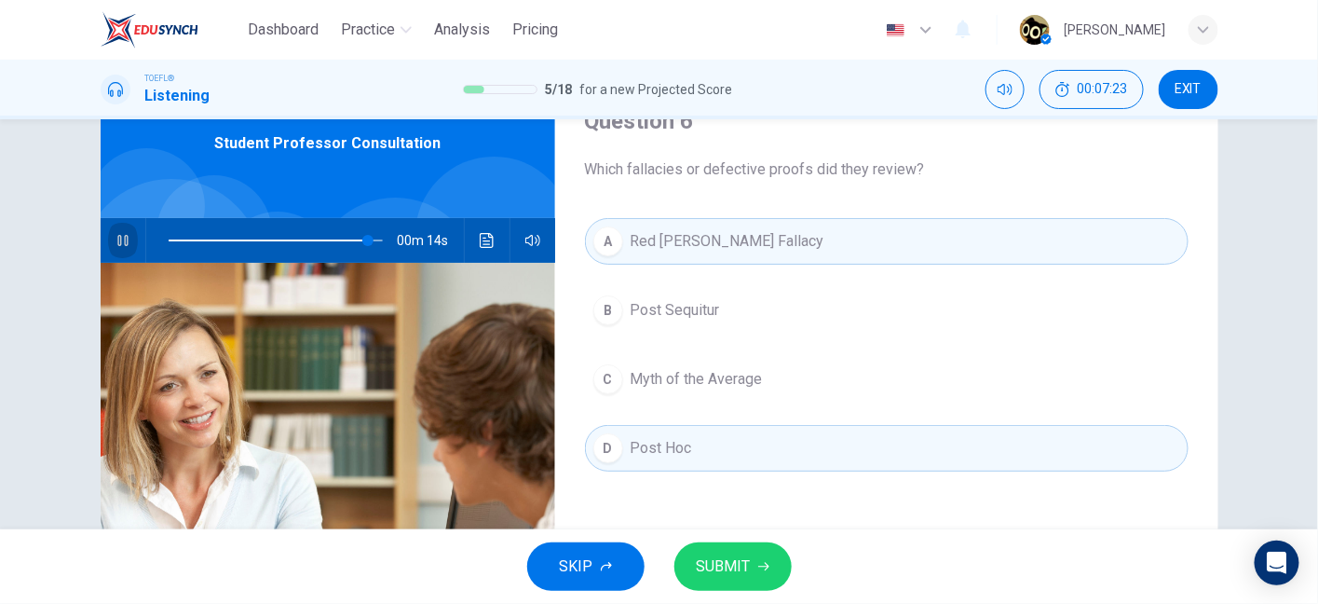
click at [126, 236] on button "button" at bounding box center [123, 240] width 30 height 45
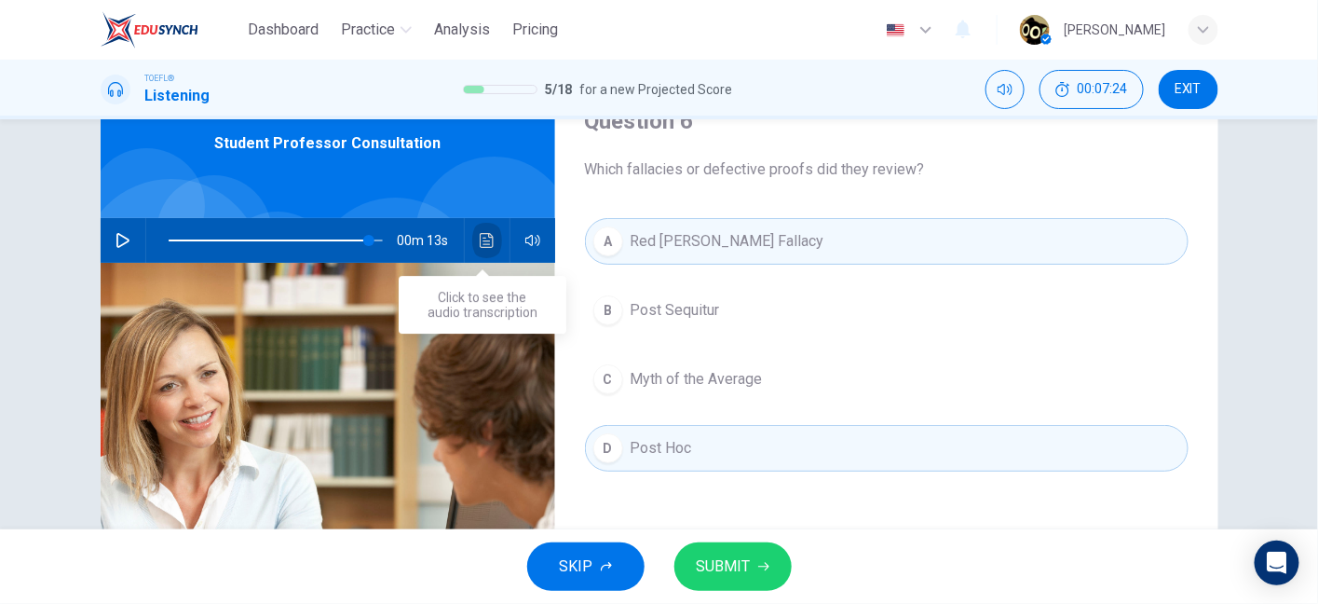
click at [472, 236] on button "Click to see the audio transcription" at bounding box center [487, 240] width 30 height 45
type input "94"
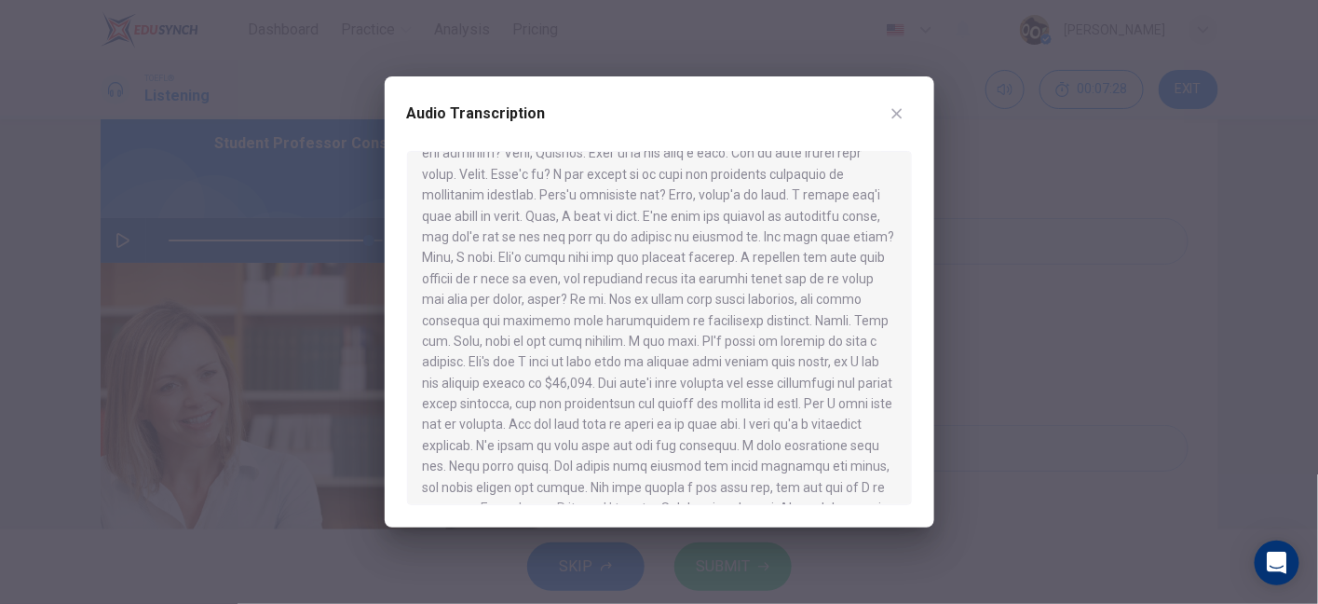
scroll to position [47, 0]
click at [890, 115] on icon "button" at bounding box center [897, 113] width 15 height 15
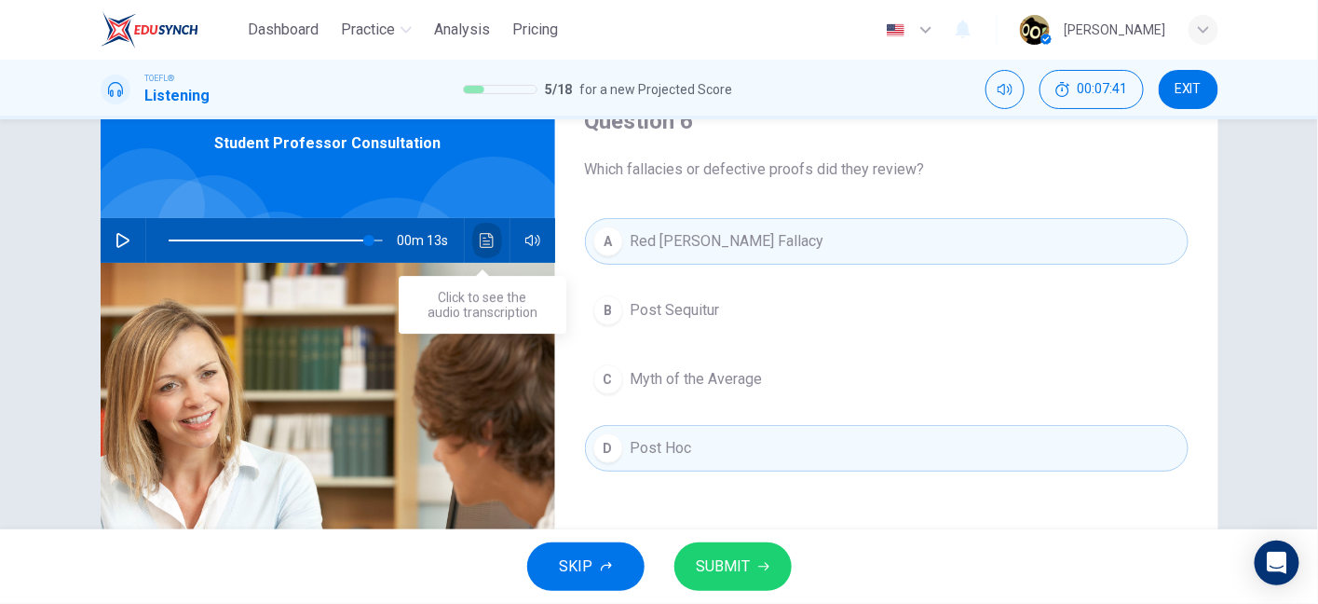
click at [480, 242] on icon "Click to see the audio transcription" at bounding box center [487, 240] width 15 height 15
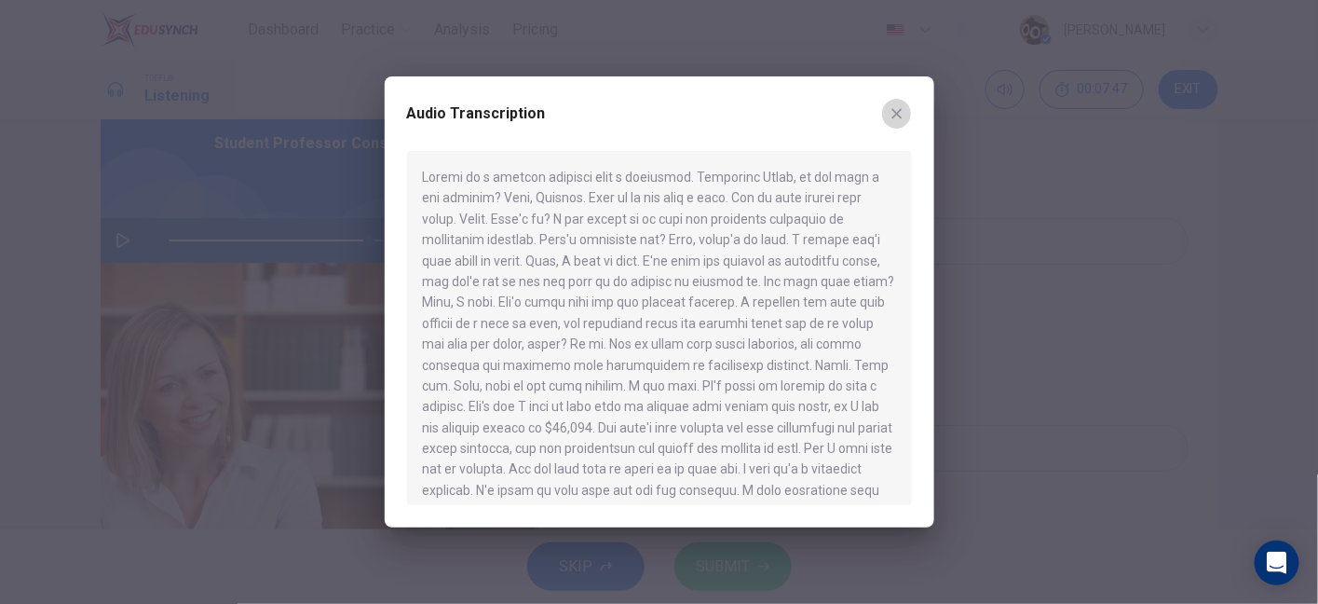
click at [901, 123] on button "button" at bounding box center [897, 114] width 30 height 30
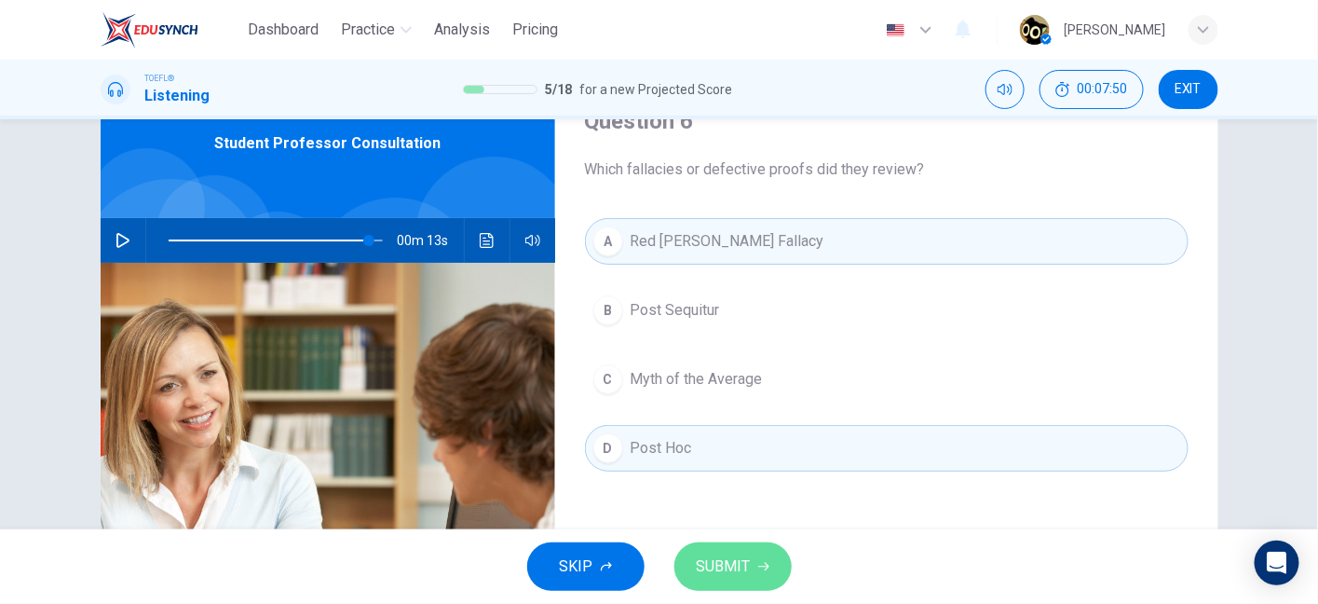
click at [714, 564] on span "SUBMIT" at bounding box center [724, 566] width 54 height 26
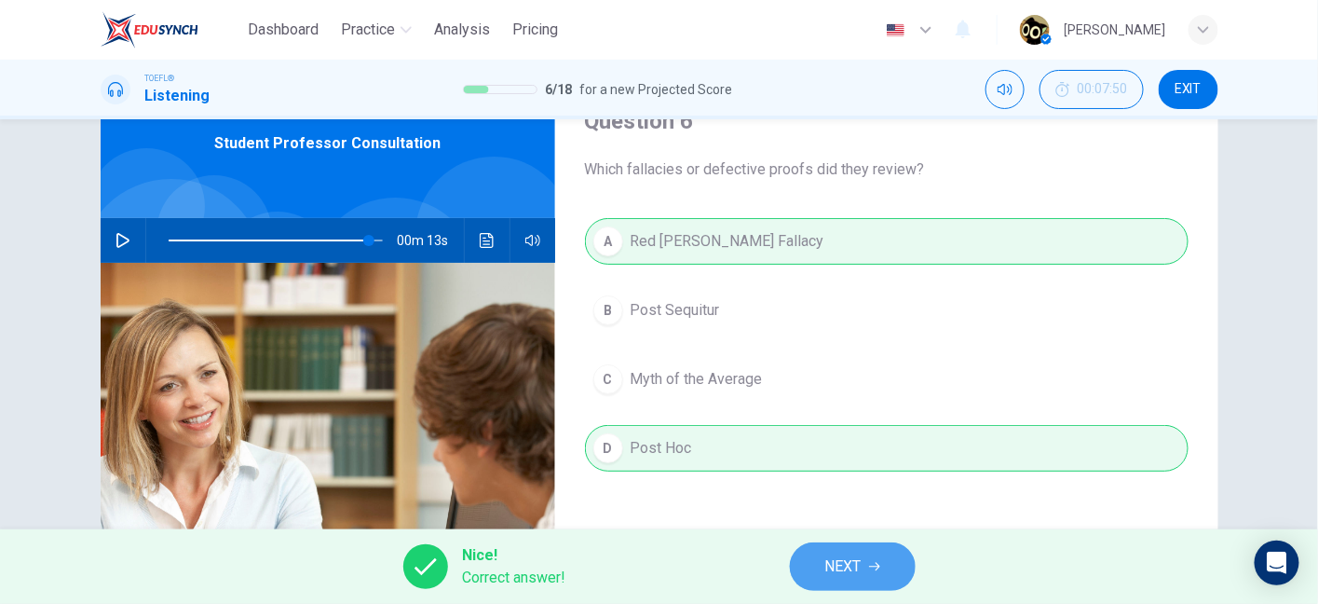
click at [867, 554] on button "NEXT" at bounding box center [853, 566] width 126 height 48
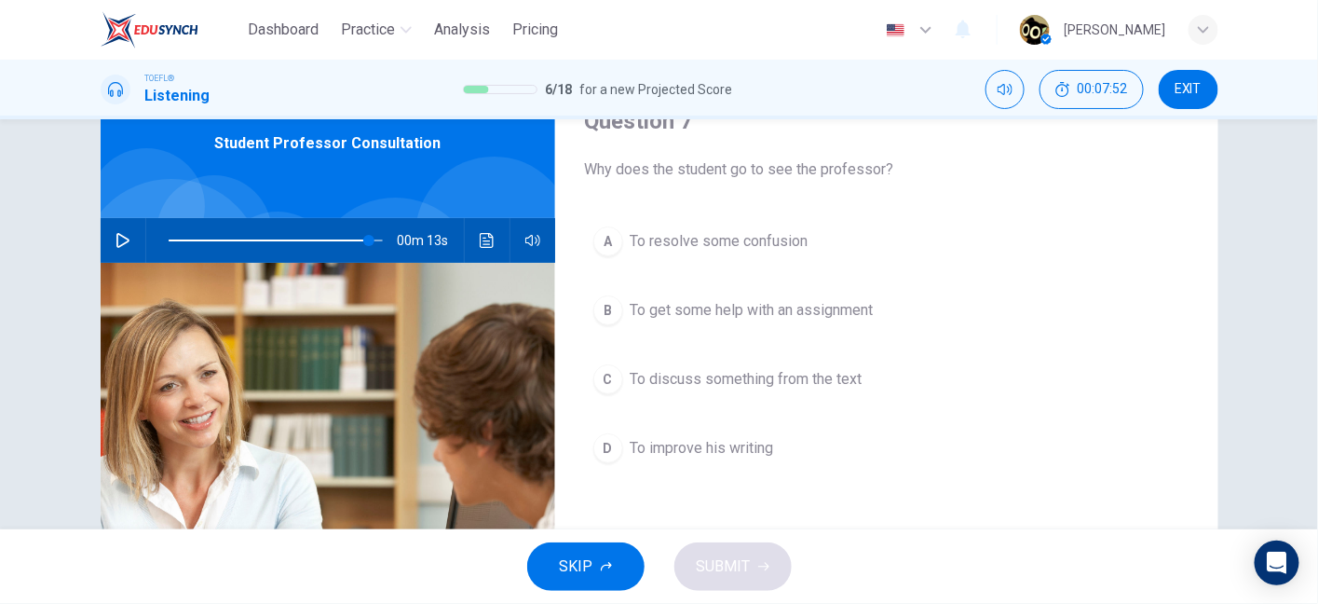
click at [805, 249] on button "A To resolve some confusion" at bounding box center [887, 241] width 604 height 47
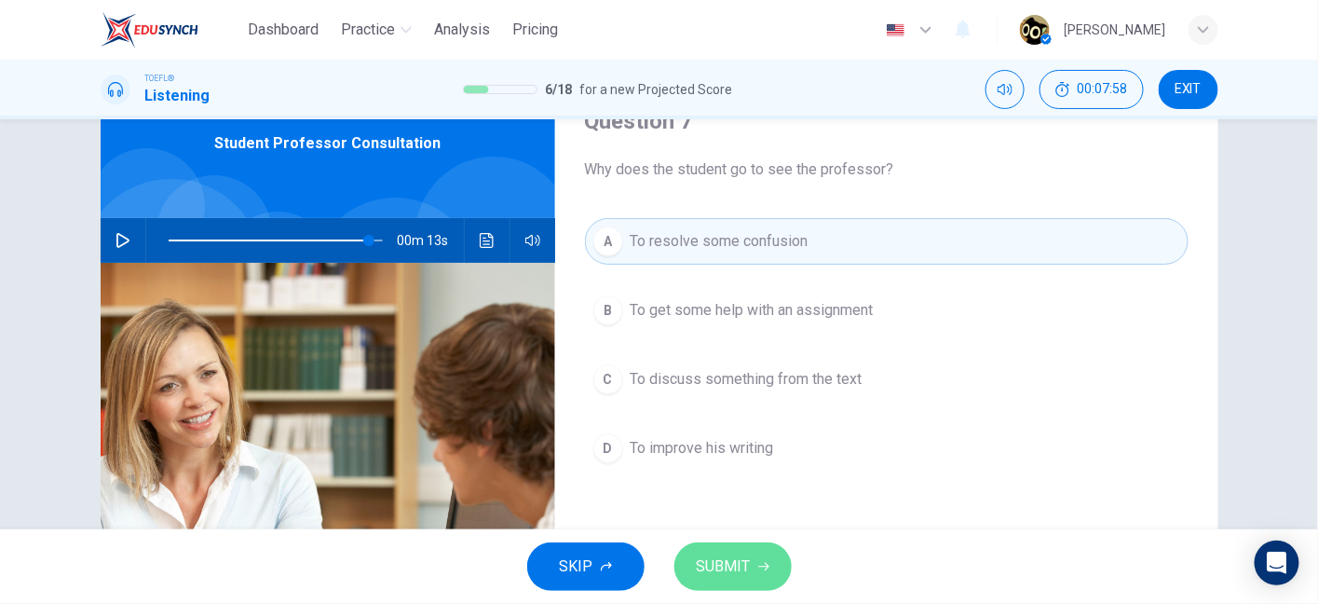
click at [726, 575] on span "SUBMIT" at bounding box center [724, 566] width 54 height 26
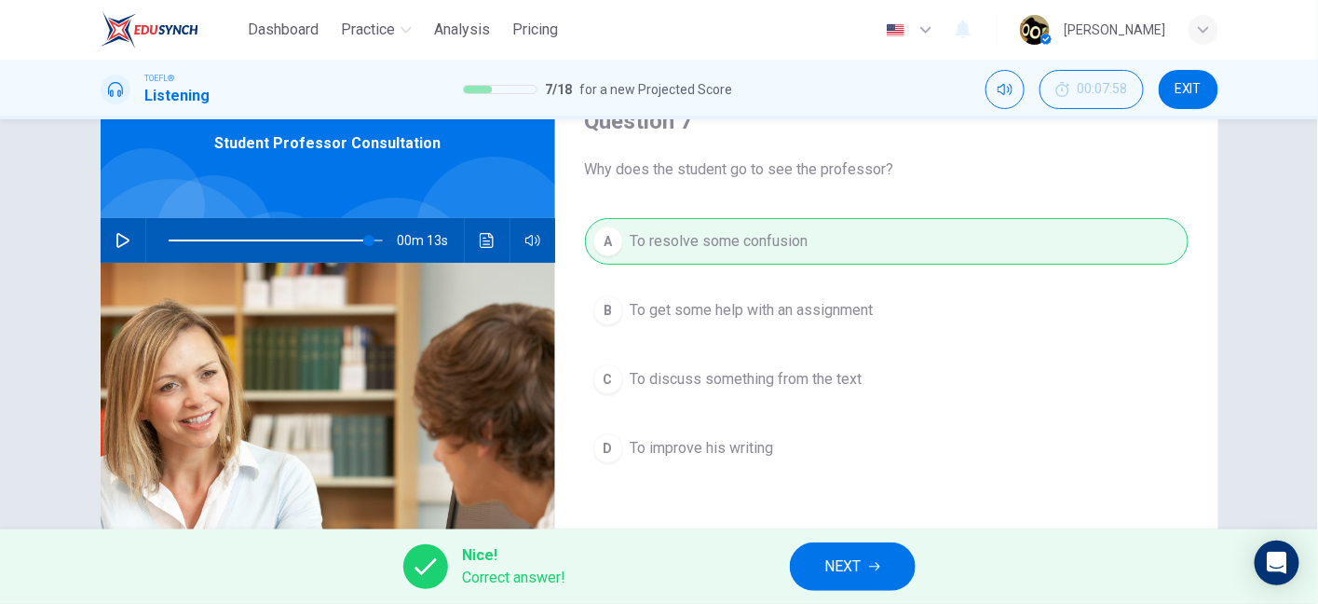
click at [853, 576] on span "NEXT" at bounding box center [844, 566] width 36 height 26
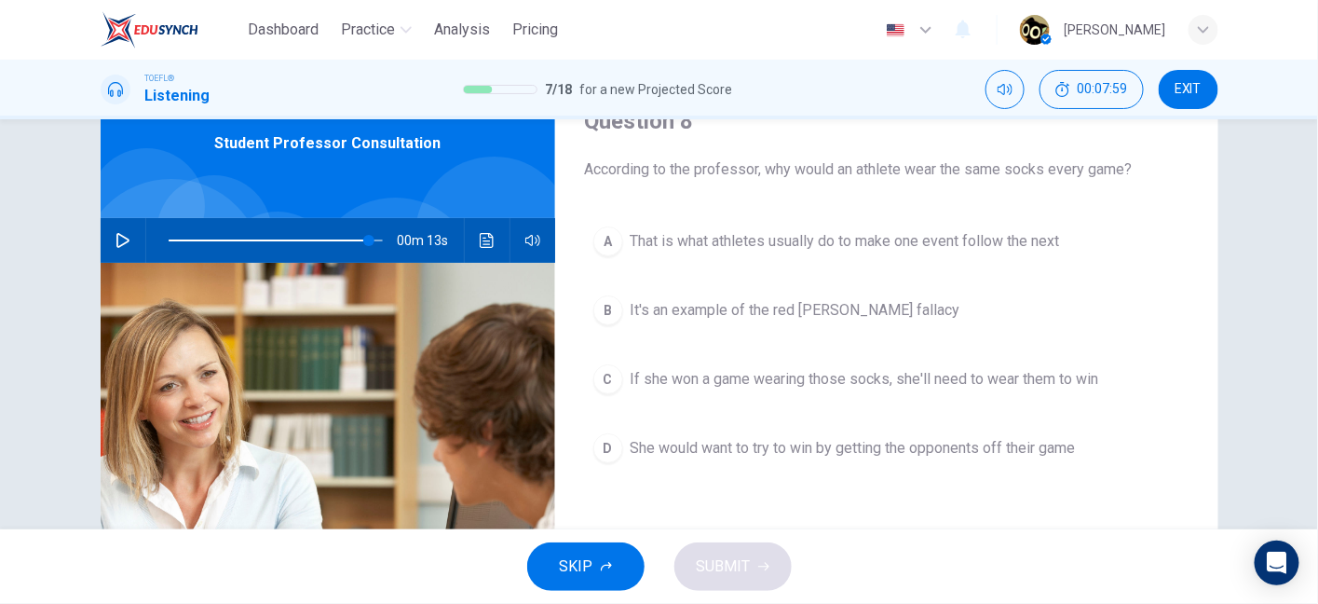
drag, startPoint x: 738, startPoint y: 175, endPoint x: 890, endPoint y: 171, distance: 151.9
click at [890, 171] on span "According to the professor, why would an athlete wear the same socks every game?" at bounding box center [887, 169] width 604 height 22
drag, startPoint x: 890, startPoint y: 171, endPoint x: 1044, endPoint y: 163, distance: 154.0
click at [1044, 163] on span "According to the professor, why would an athlete wear the same socks every game?" at bounding box center [887, 169] width 604 height 22
drag, startPoint x: 1044, startPoint y: 163, endPoint x: 1105, endPoint y: 158, distance: 61.7
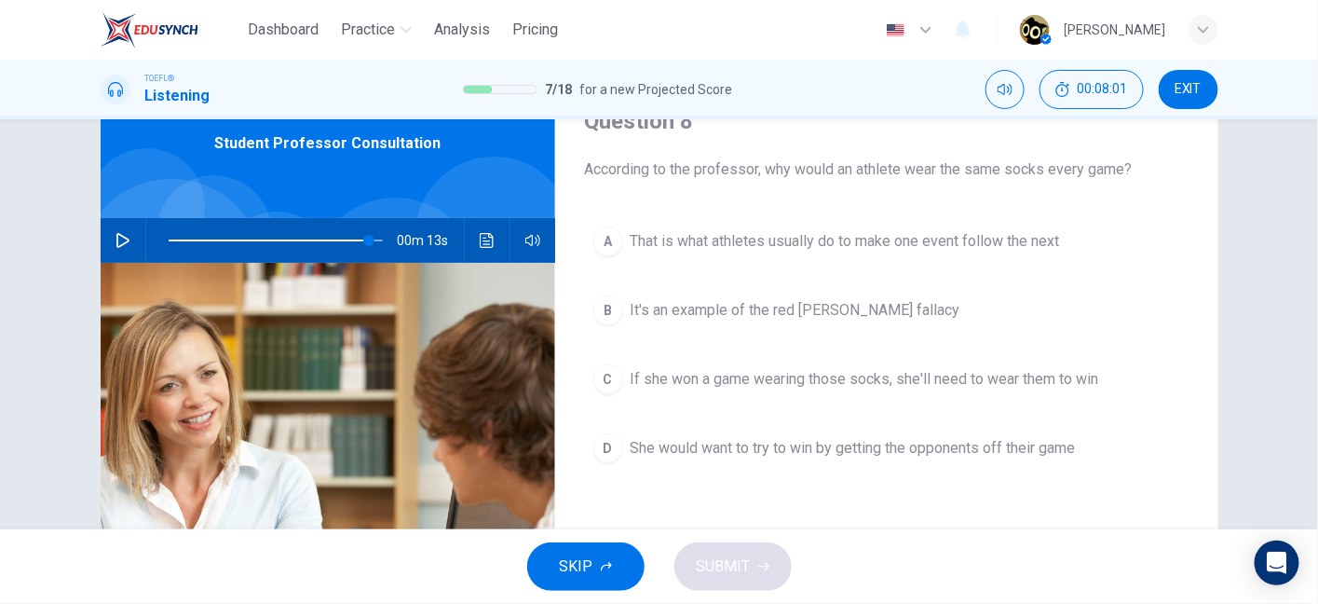
click at [1105, 158] on span "According to the professor, why would an athlete wear the same socks every game?" at bounding box center [887, 169] width 604 height 22
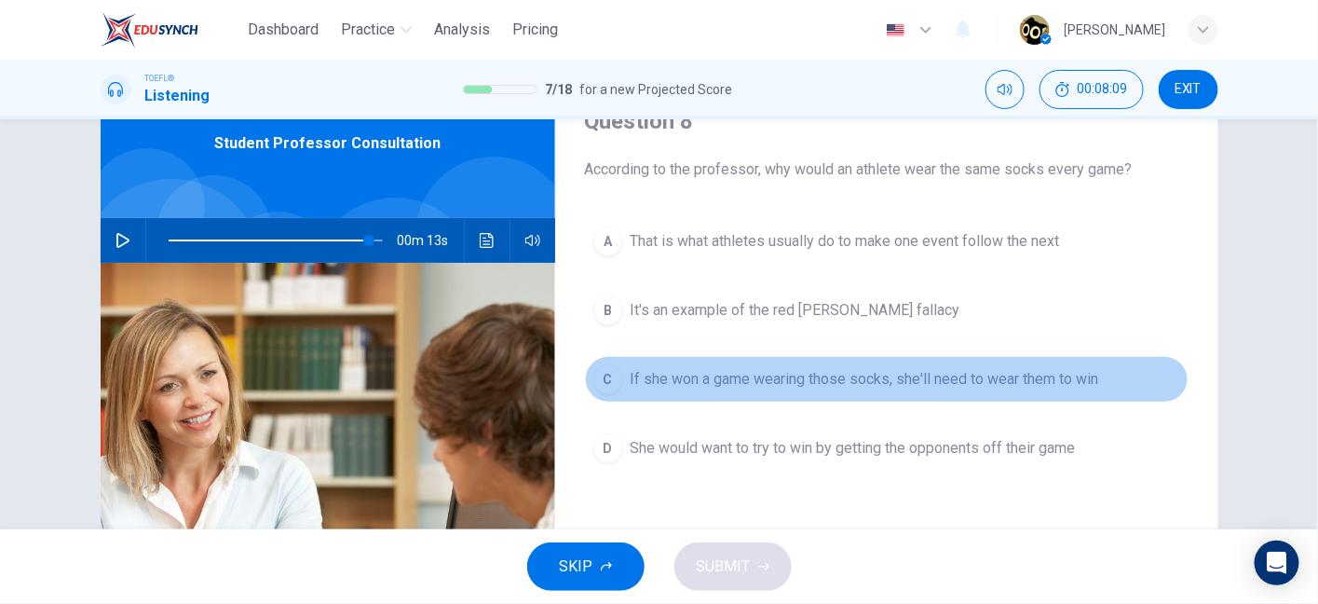
click at [725, 387] on span "If she won a game wearing those socks, she'll need to wear them to win" at bounding box center [865, 379] width 469 height 22
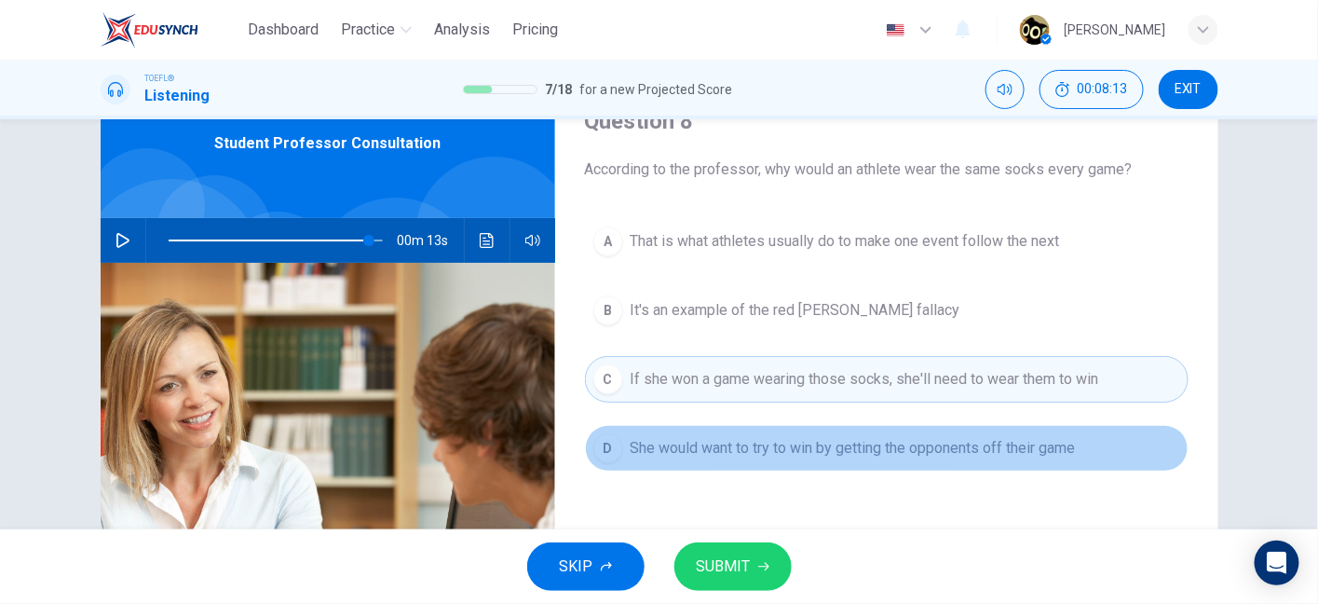
click at [728, 445] on span "She would want to try to win by getting the opponents off their game" at bounding box center [853, 448] width 445 height 22
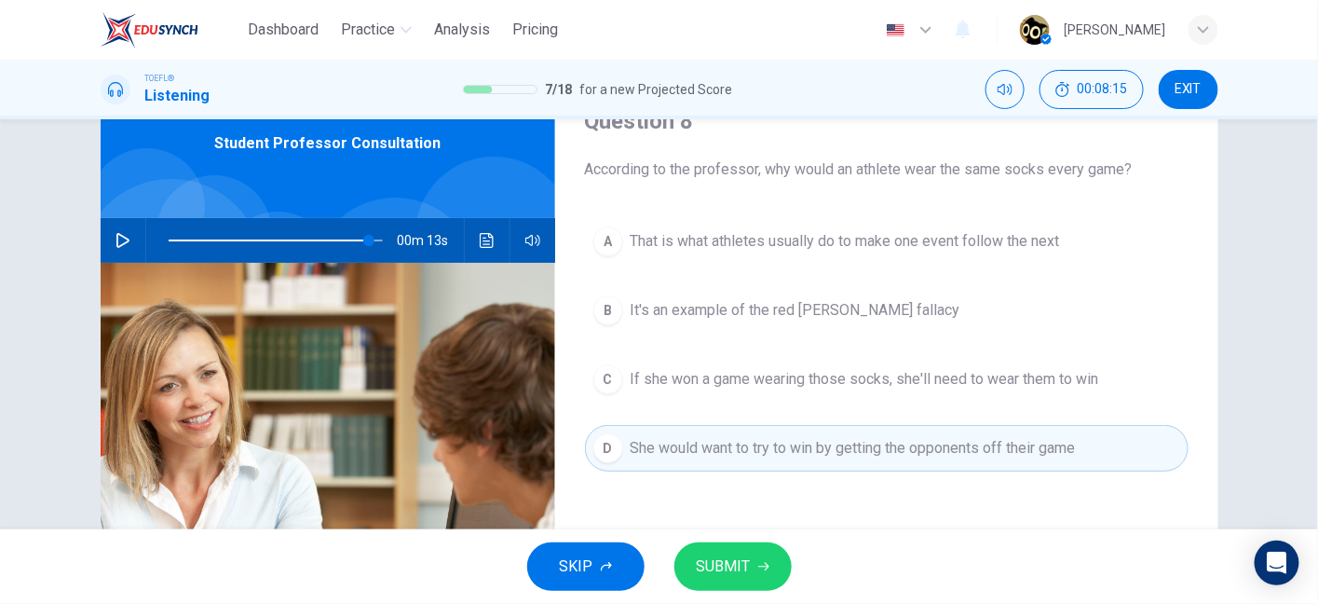
click at [931, 385] on span "If she won a game wearing those socks, she'll need to wear them to win" at bounding box center [865, 379] width 469 height 22
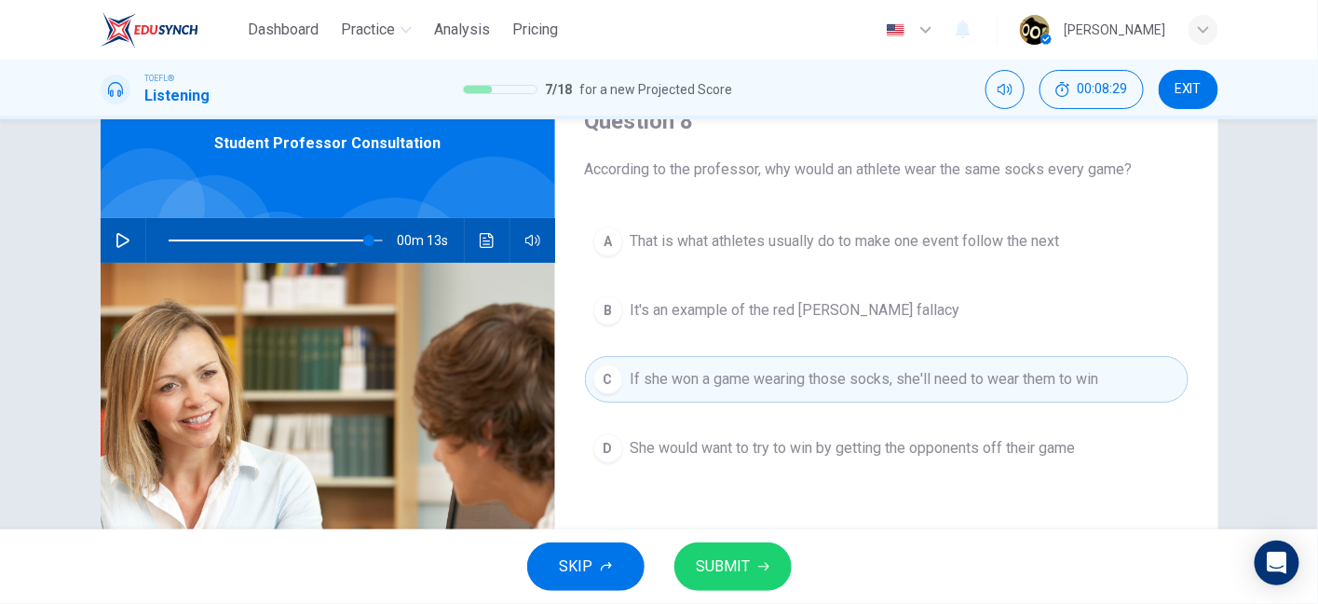
click at [1008, 250] on span "That is what athletes usually do to make one event follow the next" at bounding box center [846, 241] width 430 height 22
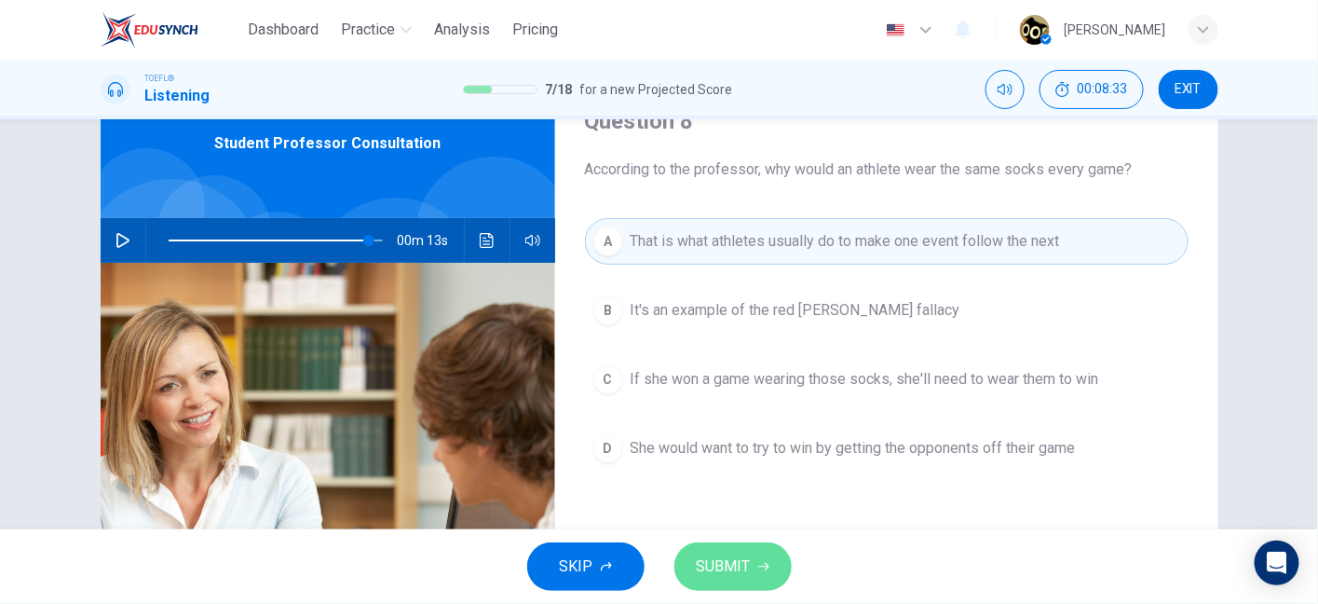
click at [733, 551] on button "SUBMIT" at bounding box center [733, 566] width 117 height 48
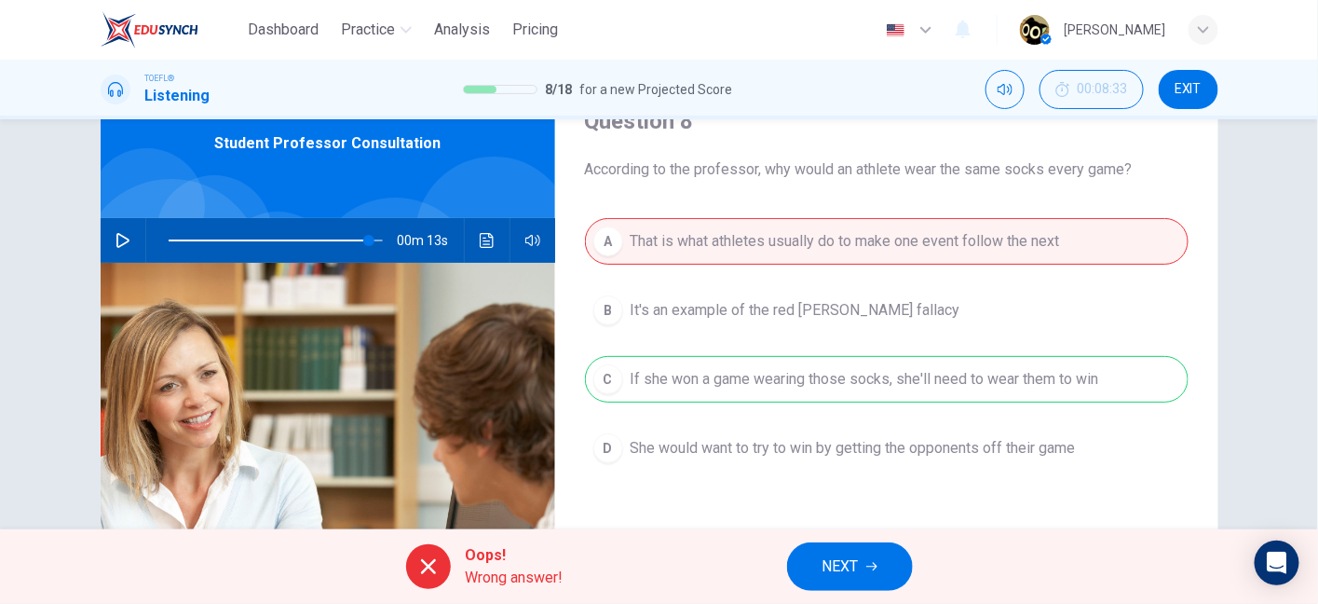
drag, startPoint x: 802, startPoint y: 375, endPoint x: 986, endPoint y: 388, distance: 184.0
click at [986, 388] on div "A That is what athletes usually do to make one event follow the next B It's an …" at bounding box center [887, 363] width 604 height 291
click at [860, 553] on button "NEXT" at bounding box center [850, 566] width 126 height 48
type input "94"
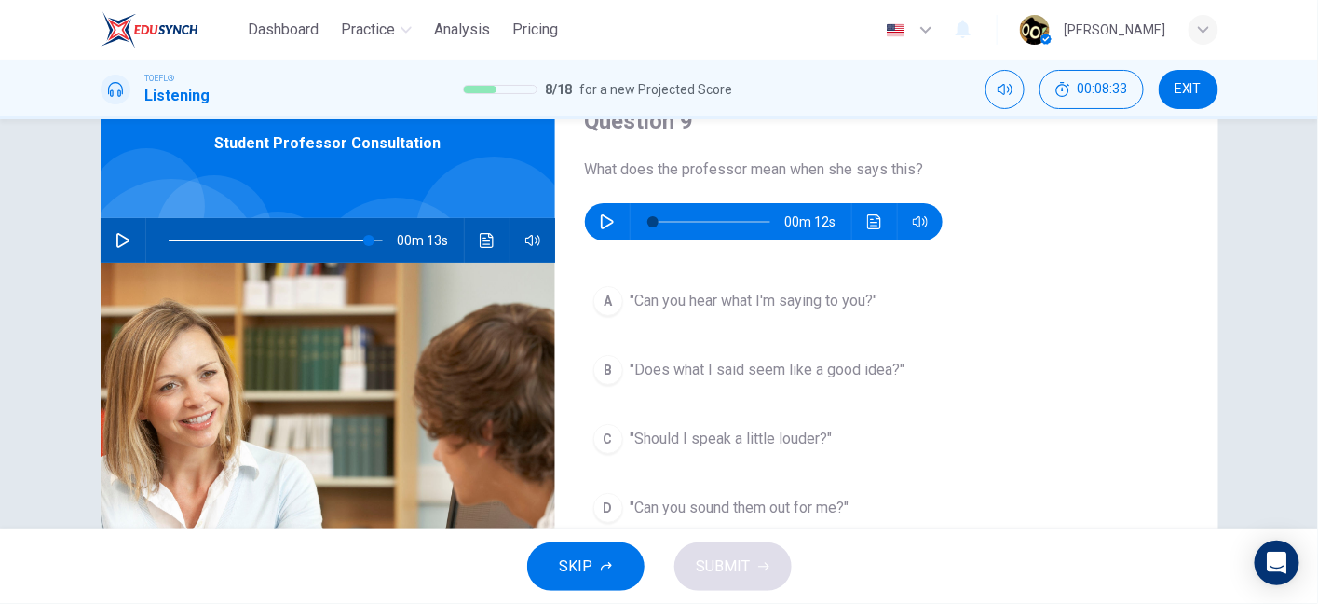
click at [603, 210] on button "button" at bounding box center [608, 221] width 30 height 37
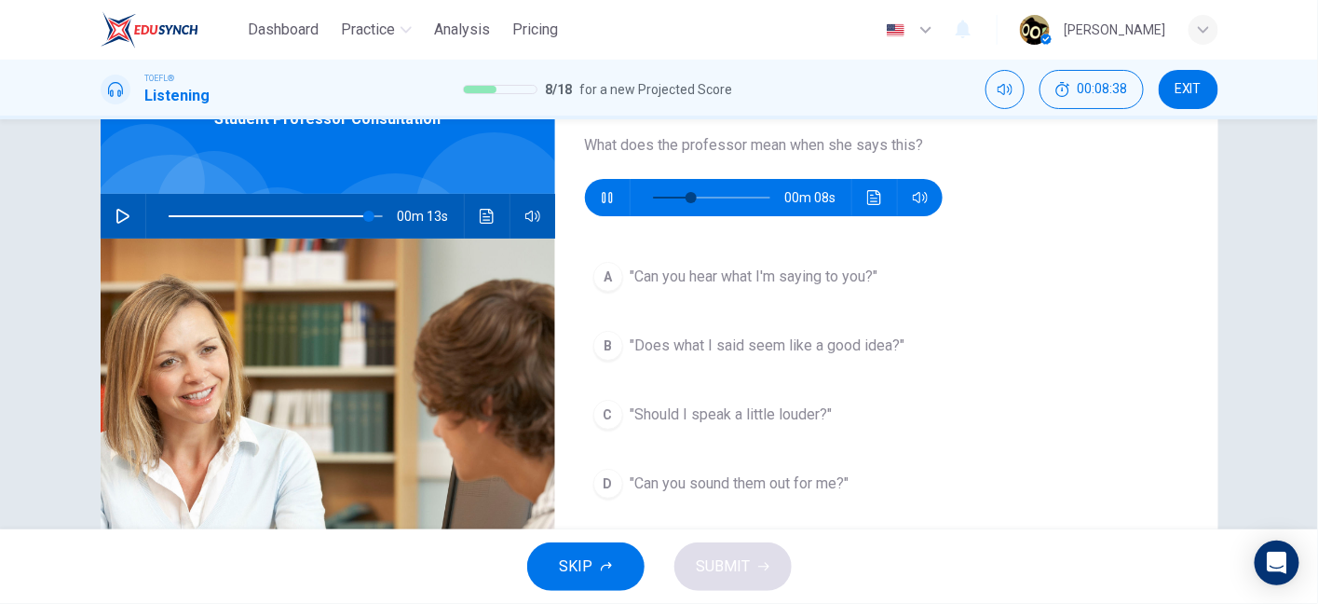
scroll to position [112, 0]
click at [604, 197] on icon "button" at bounding box center [607, 197] width 10 height 11
type input "91"
click at [724, 335] on span ""Does what I said seem like a good idea?"" at bounding box center [768, 346] width 275 height 22
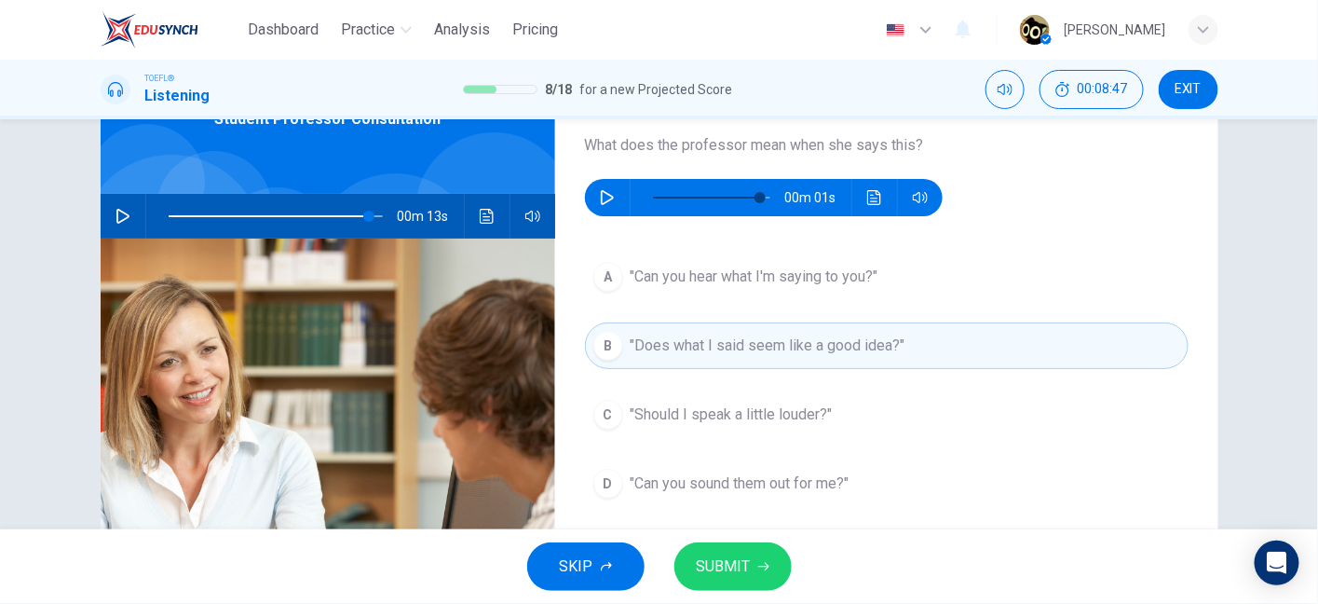
type input "94"
type input "91"
click at [726, 565] on span "SUBMIT" at bounding box center [724, 566] width 54 height 26
type input "94"
type input "91"
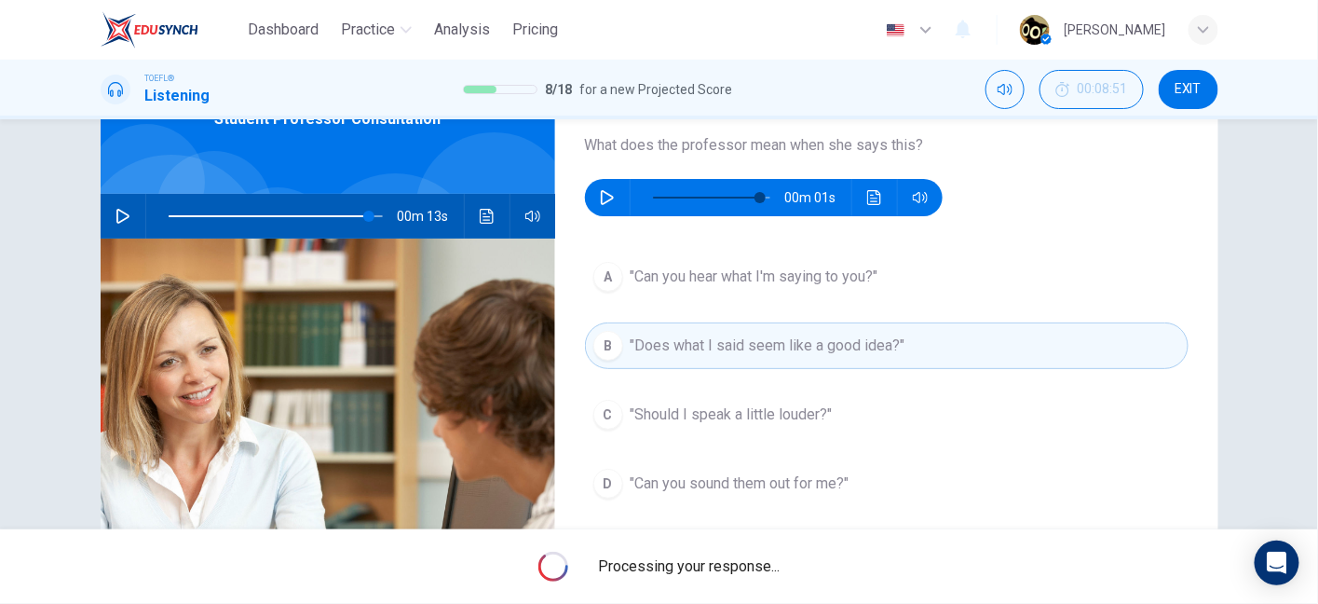
type input "94"
type input "91"
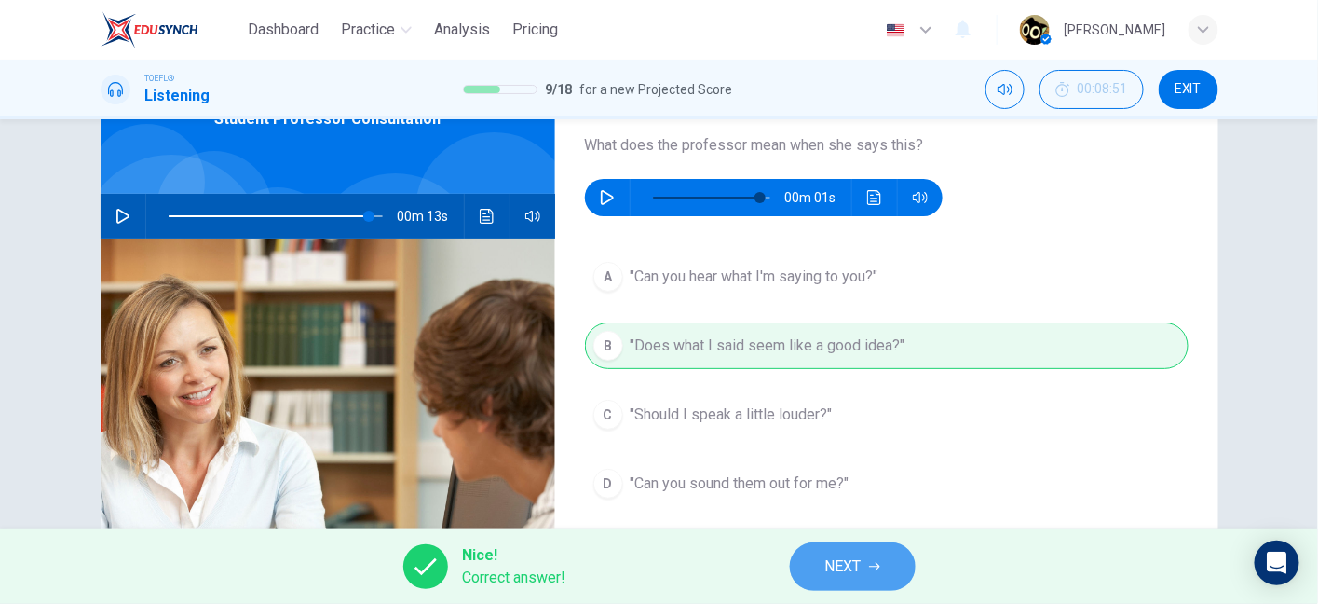
click at [855, 571] on span "NEXT" at bounding box center [844, 566] width 36 height 26
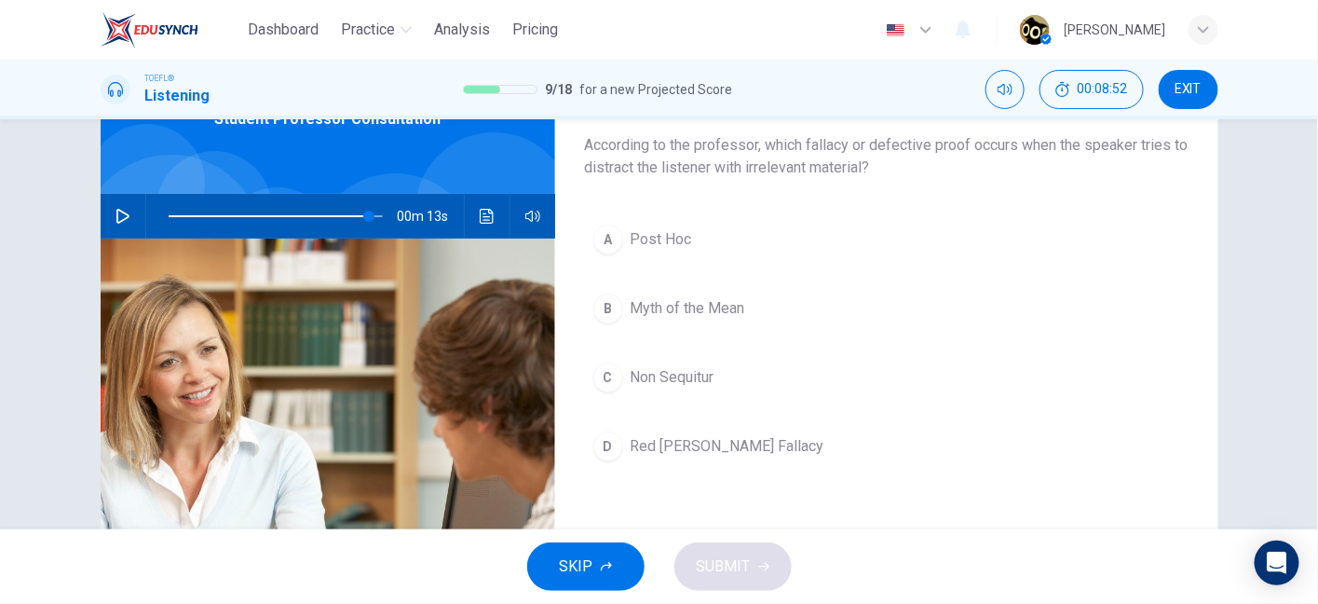
drag, startPoint x: 638, startPoint y: 147, endPoint x: 839, endPoint y: 165, distance: 201.1
click at [839, 165] on span "According to the professor, which fallacy or defective proof occurs when the sp…" at bounding box center [887, 156] width 604 height 45
drag, startPoint x: 700, startPoint y: 167, endPoint x: 803, endPoint y: 164, distance: 103.5
click at [803, 164] on span "According to the professor, which fallacy or defective proof occurs when the sp…" at bounding box center [887, 156] width 604 height 45
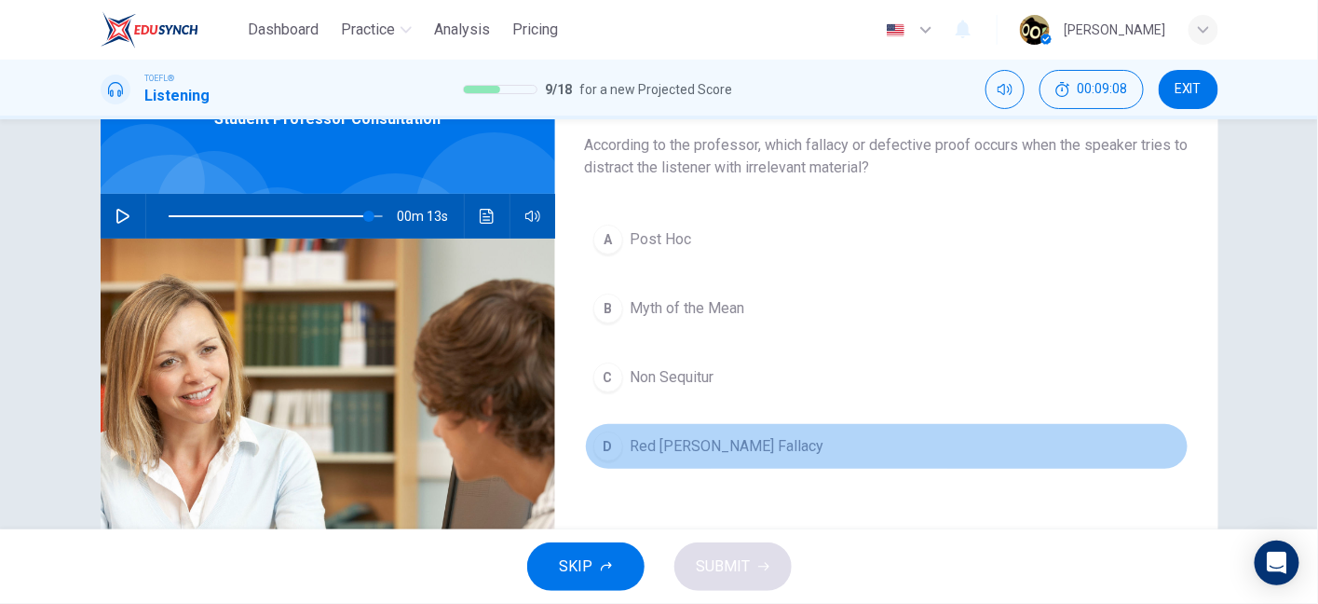
click at [683, 435] on span "Red Herring Fallacy" at bounding box center [728, 446] width 194 height 22
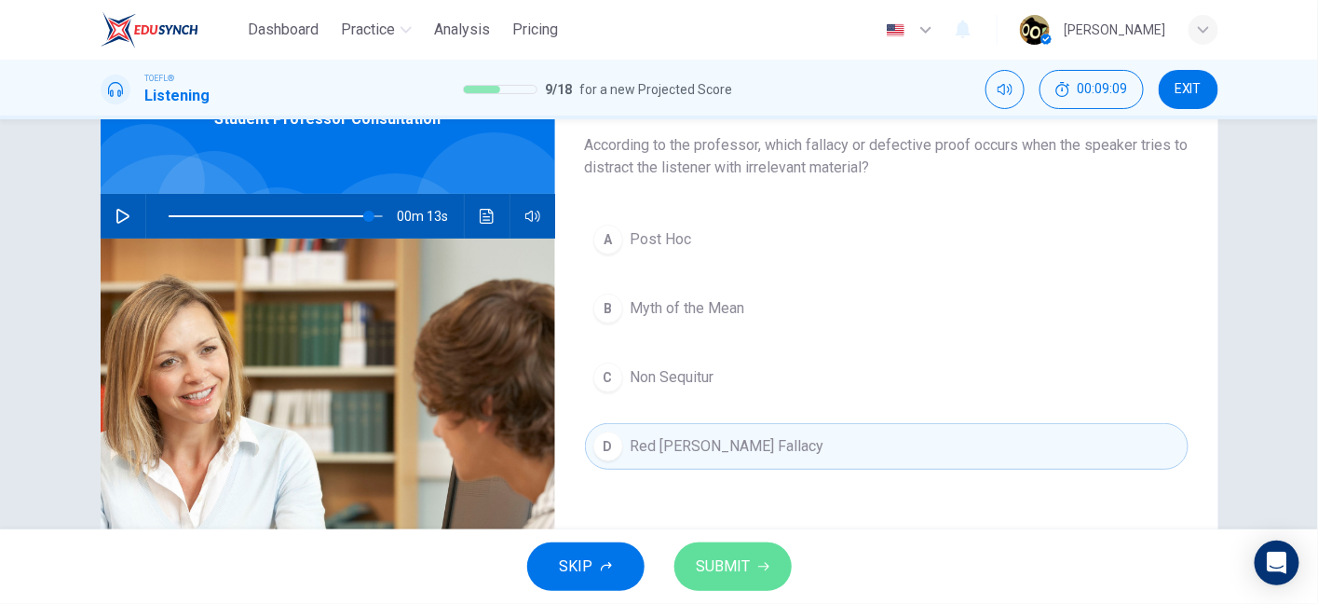
click at [731, 553] on span "SUBMIT" at bounding box center [724, 566] width 54 height 26
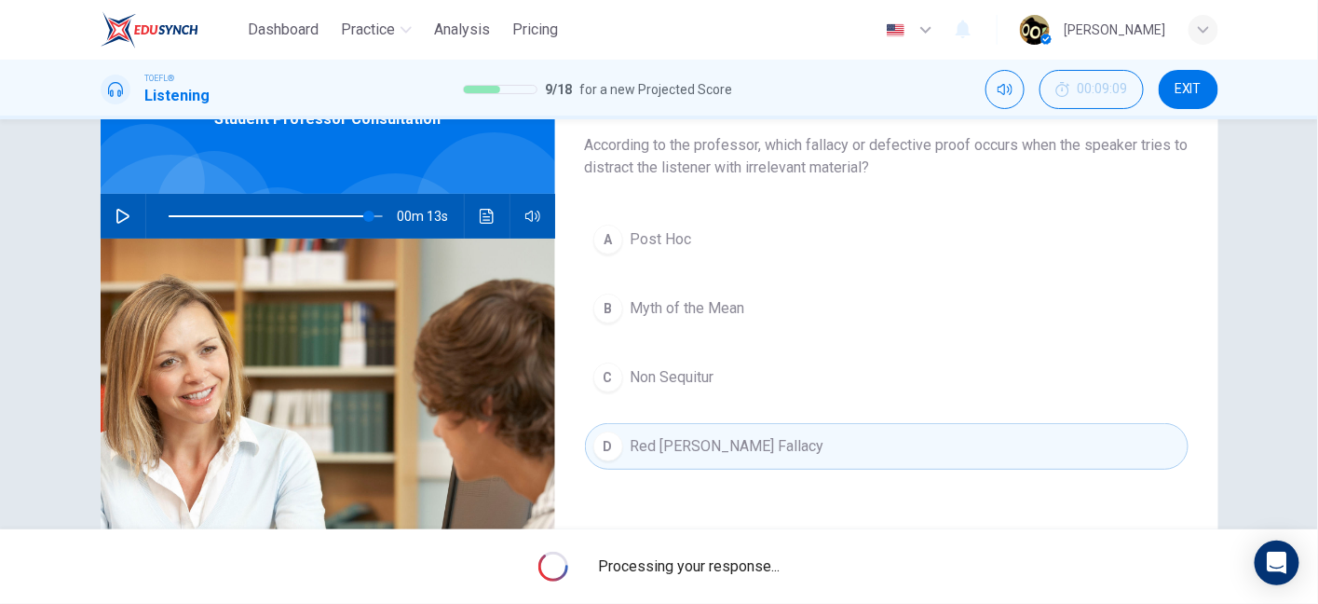
type input "94"
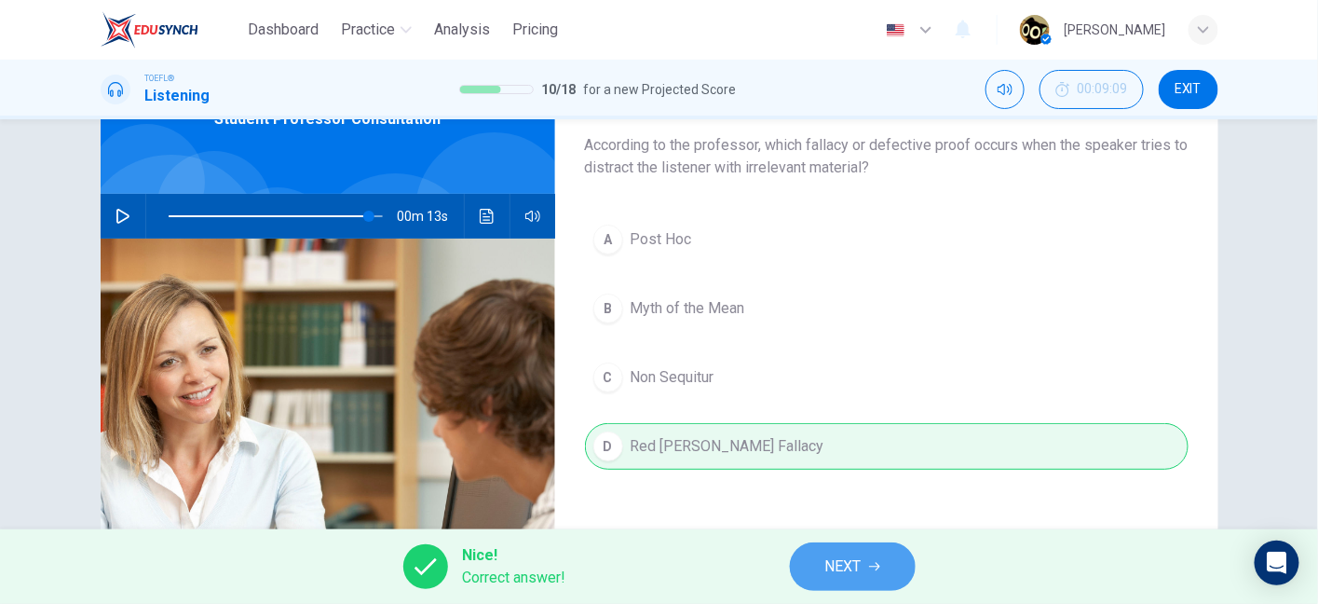
click at [869, 557] on button "NEXT" at bounding box center [853, 566] width 126 height 48
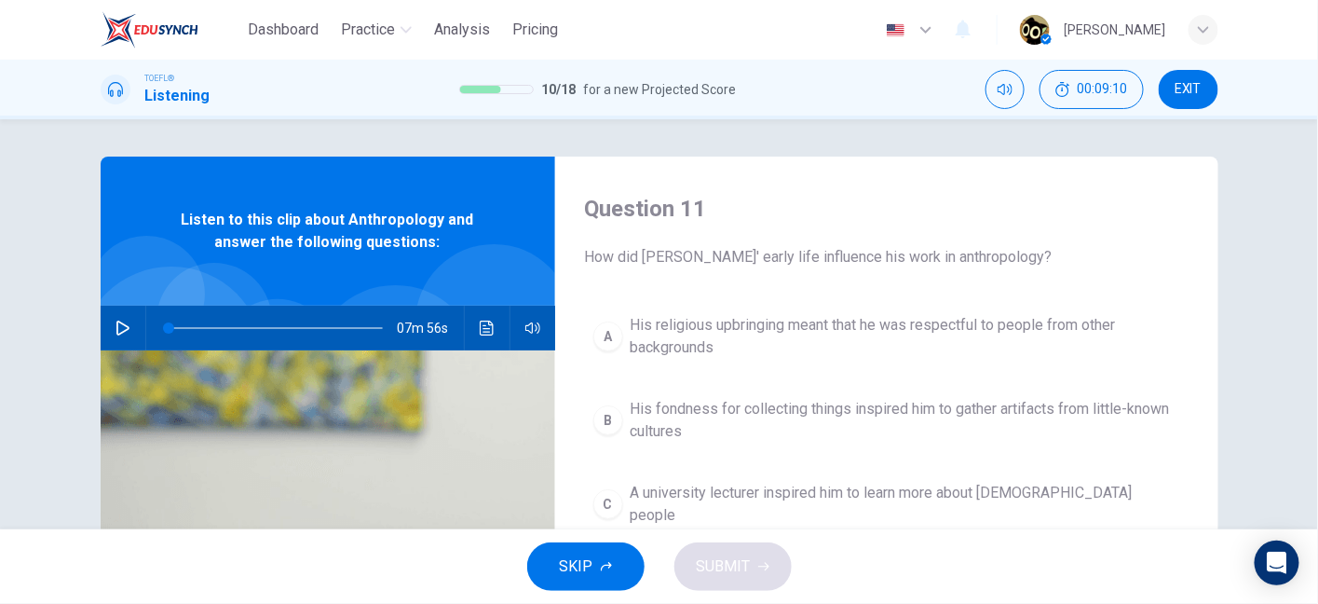
click at [117, 321] on icon "button" at bounding box center [123, 328] width 15 height 15
click at [116, 310] on button "button" at bounding box center [123, 328] width 30 height 45
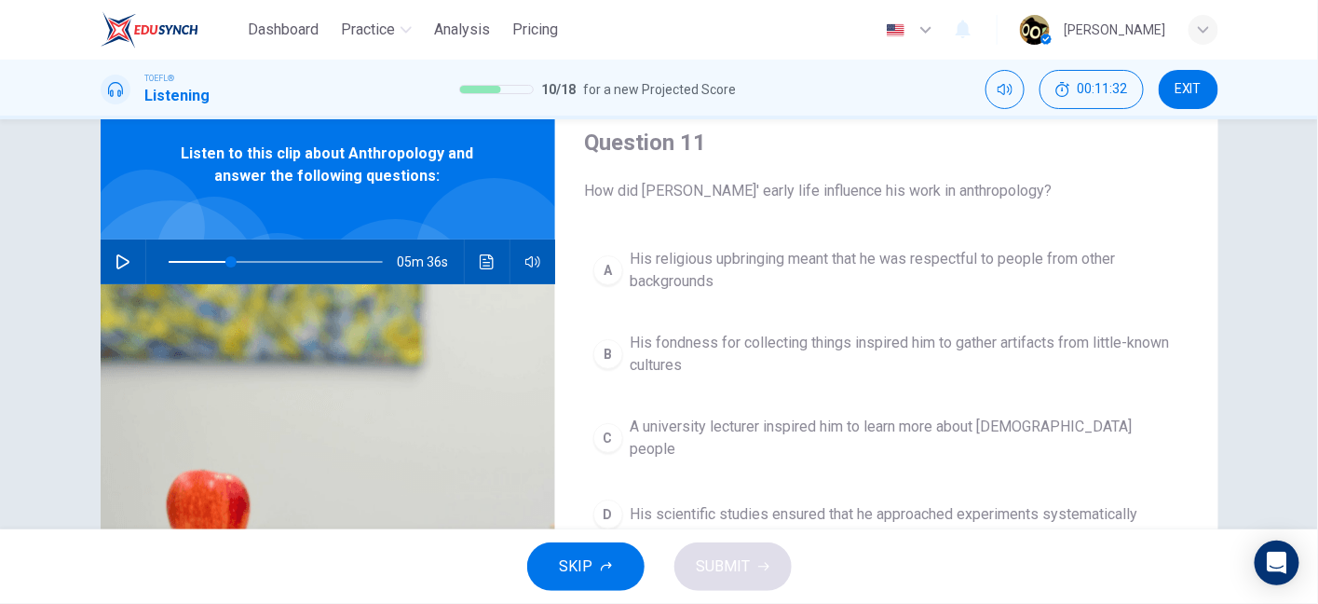
scroll to position [69, 0]
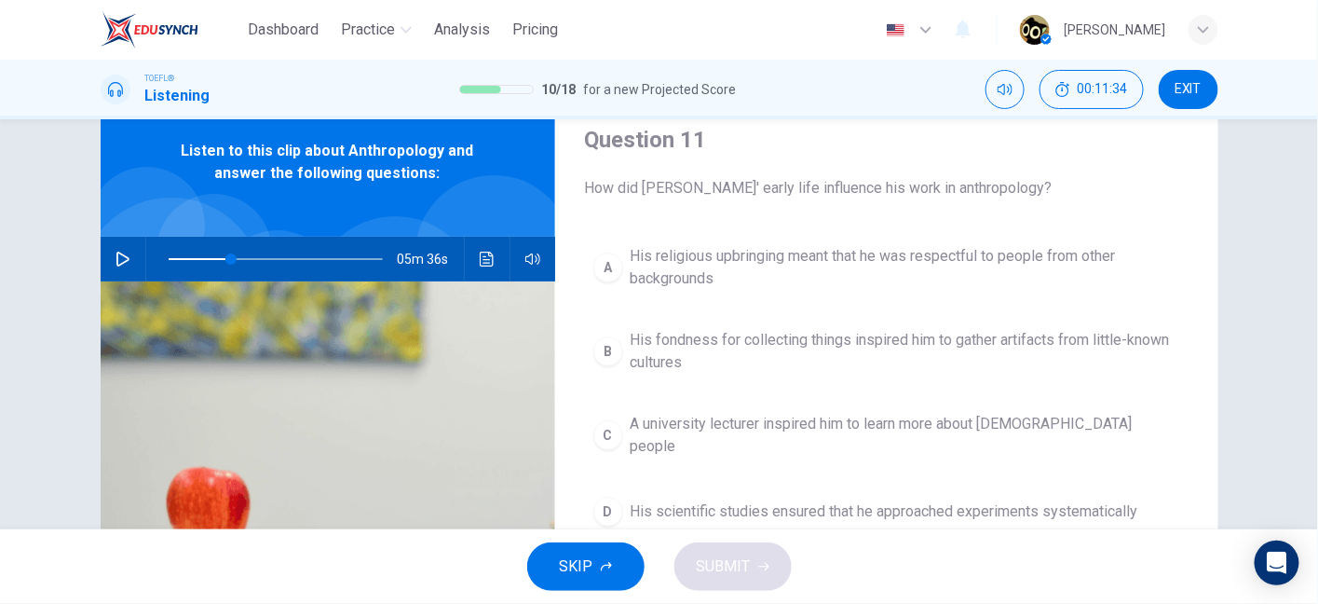
drag, startPoint x: 738, startPoint y: 204, endPoint x: 874, endPoint y: 196, distance: 136.3
click at [874, 196] on div "Question 11 How did Boas' early life influence his work in anthropology? A His …" at bounding box center [886, 412] width 663 height 648
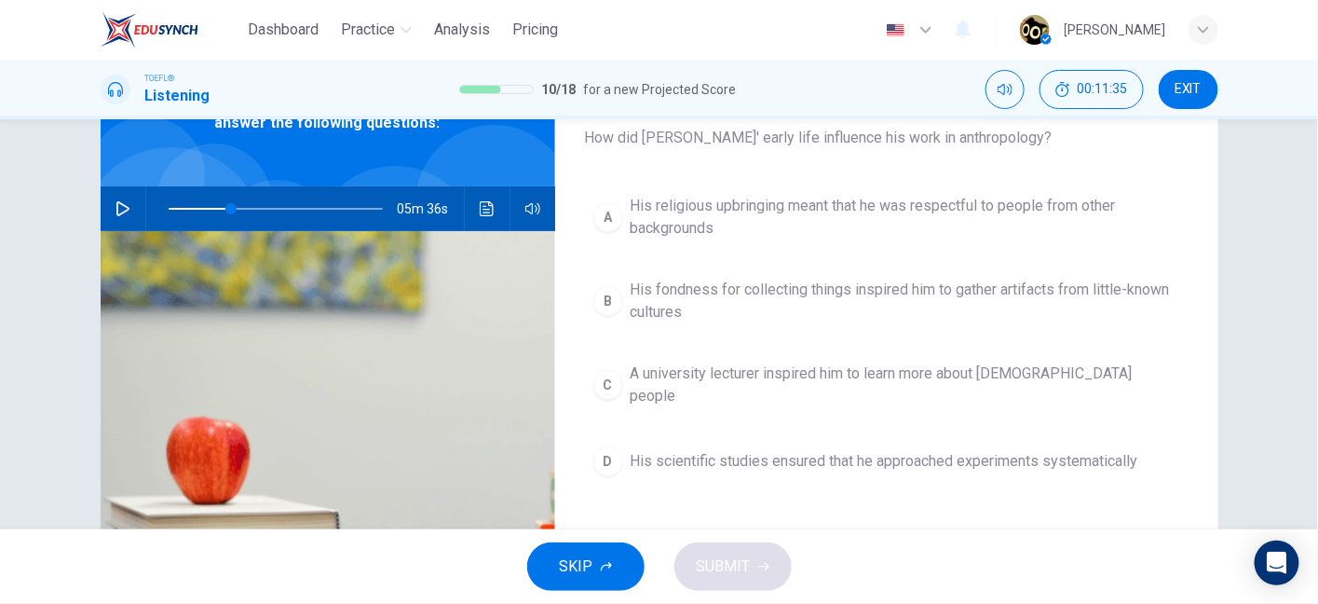
scroll to position [117, 0]
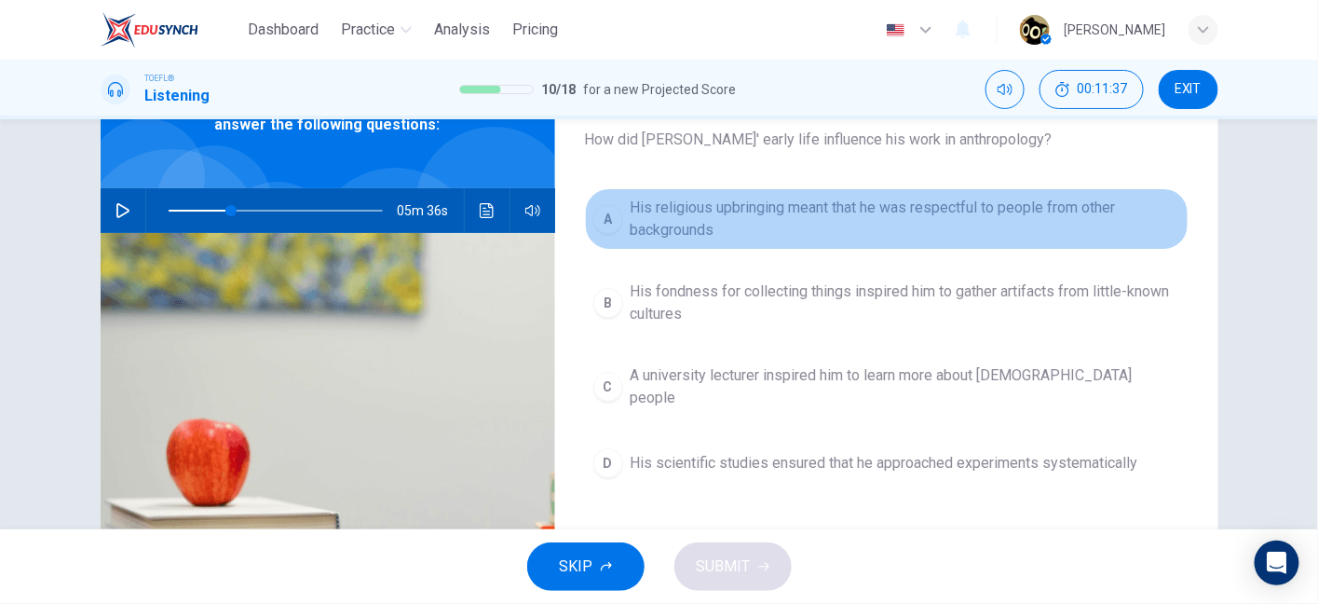
click at [804, 217] on span "His religious upbringing meant that he was respectful to people from other back…" at bounding box center [906, 219] width 550 height 45
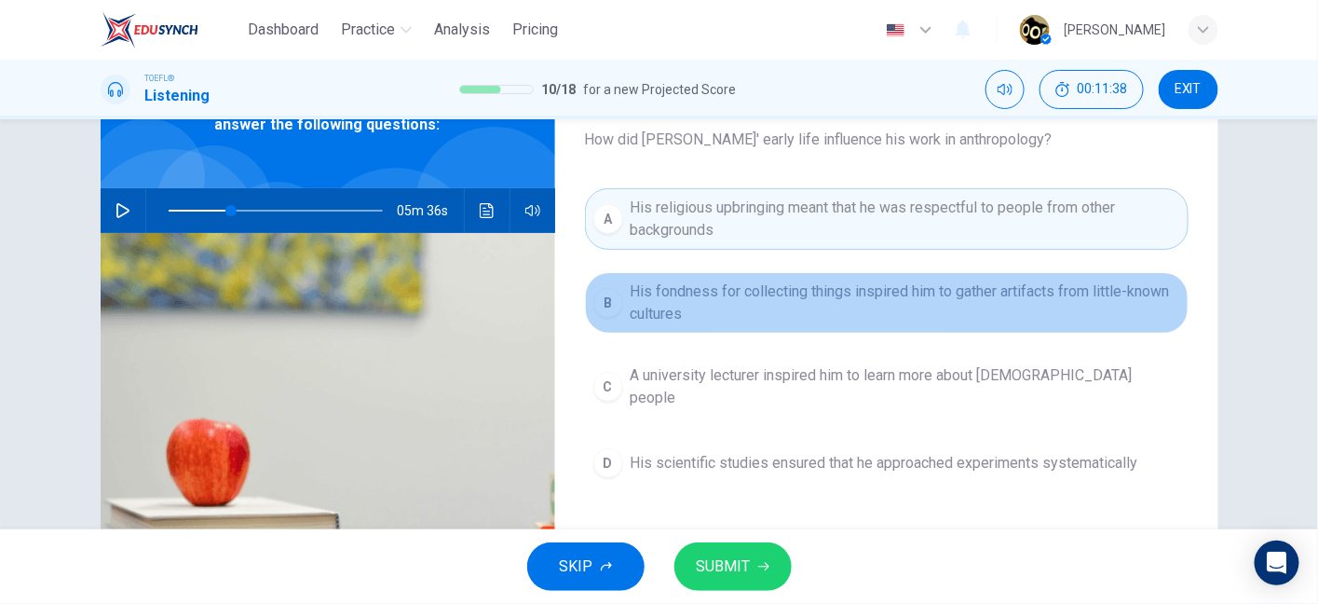
click at [819, 289] on span "His fondness for collecting things inspired him to gather artifacts from little…" at bounding box center [906, 302] width 550 height 45
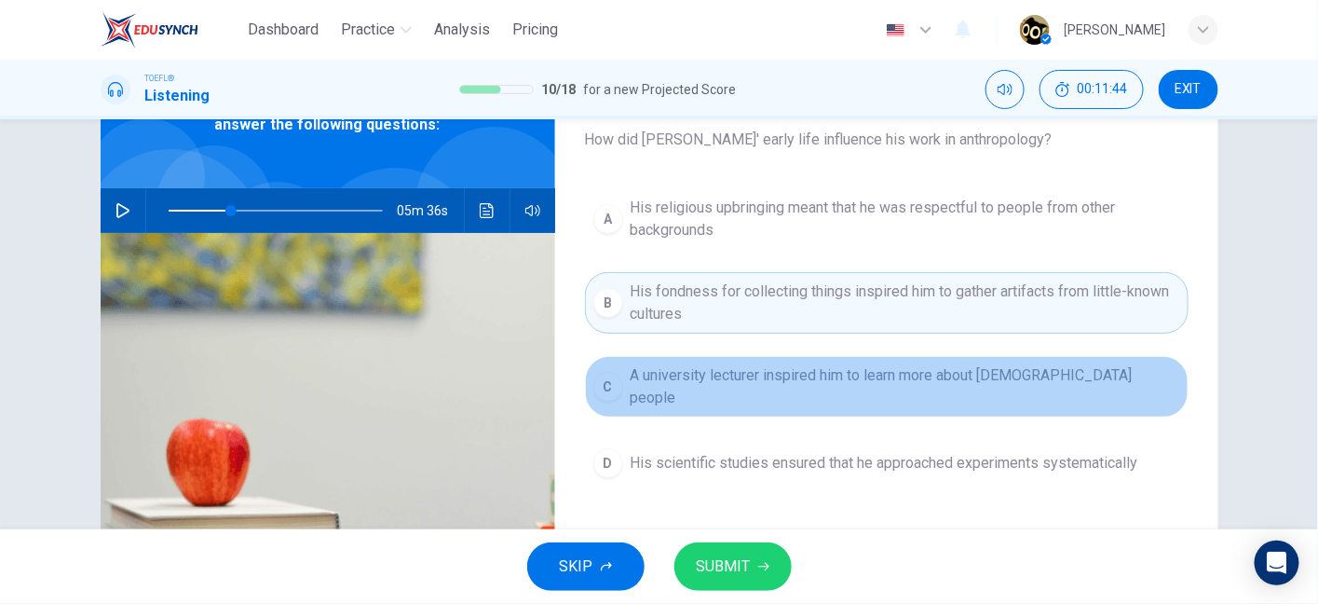
click at [856, 400] on button "C A university lecturer inspired him to learn more about indigenous people" at bounding box center [887, 386] width 604 height 61
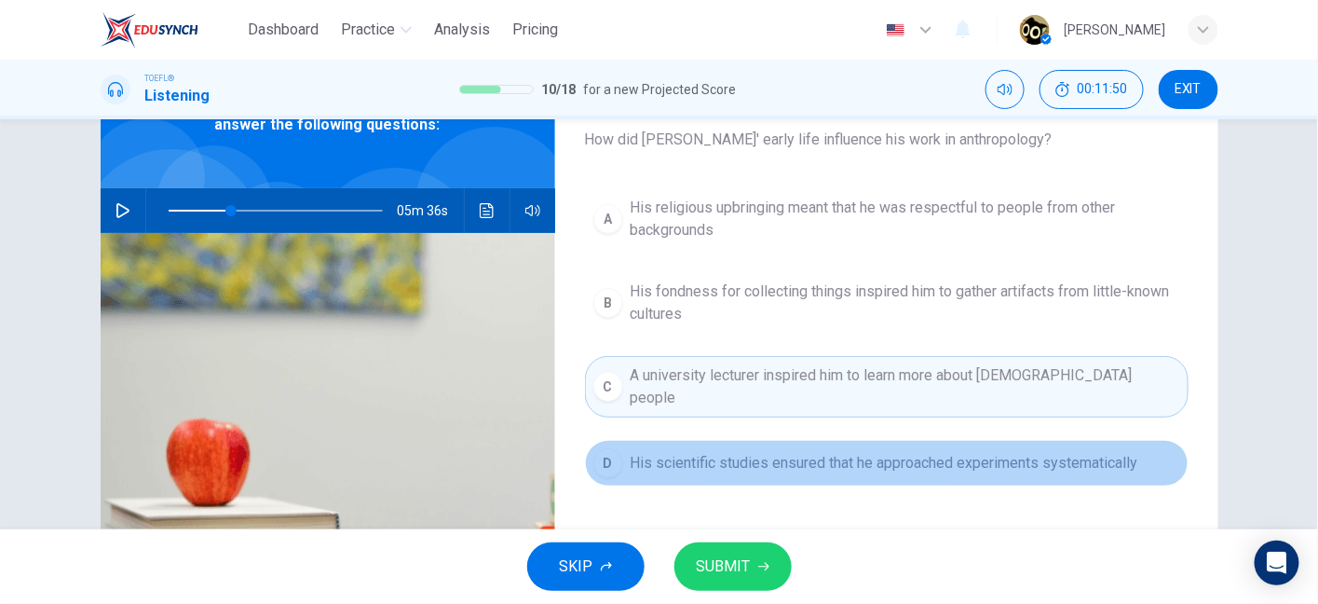
click at [819, 464] on button "D His scientific studies ensured that he approached experiments systematically" at bounding box center [887, 463] width 604 height 47
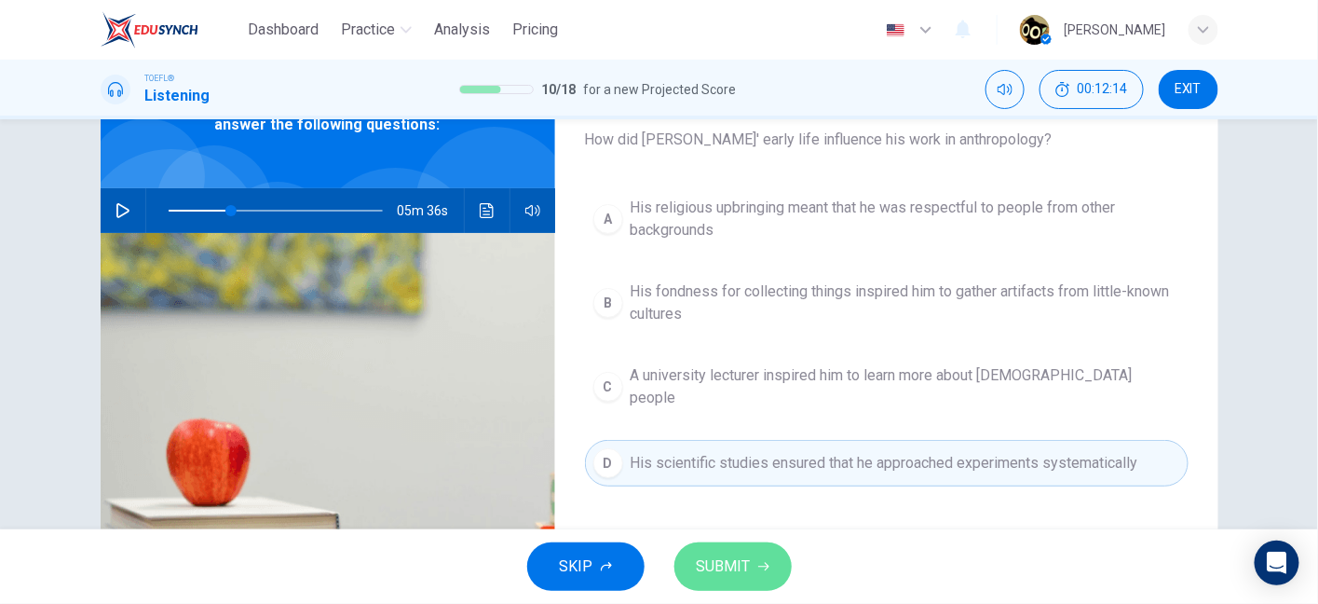
click at [750, 558] on button "SUBMIT" at bounding box center [733, 566] width 117 height 48
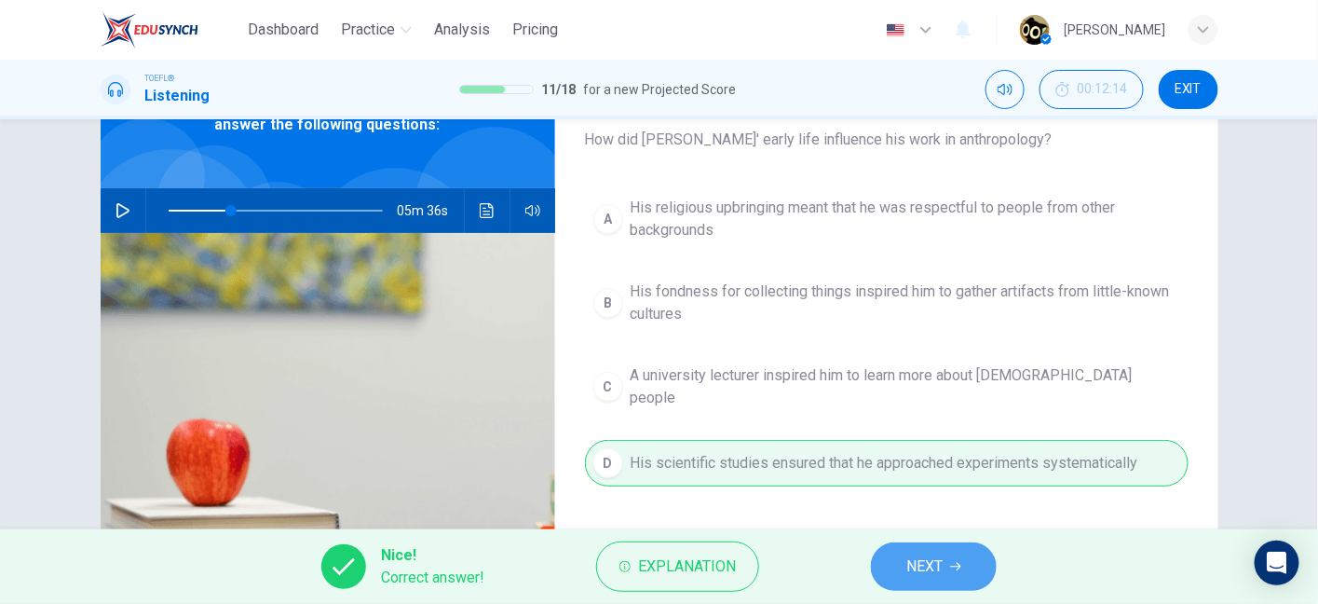
click at [911, 549] on button "NEXT" at bounding box center [934, 566] width 126 height 48
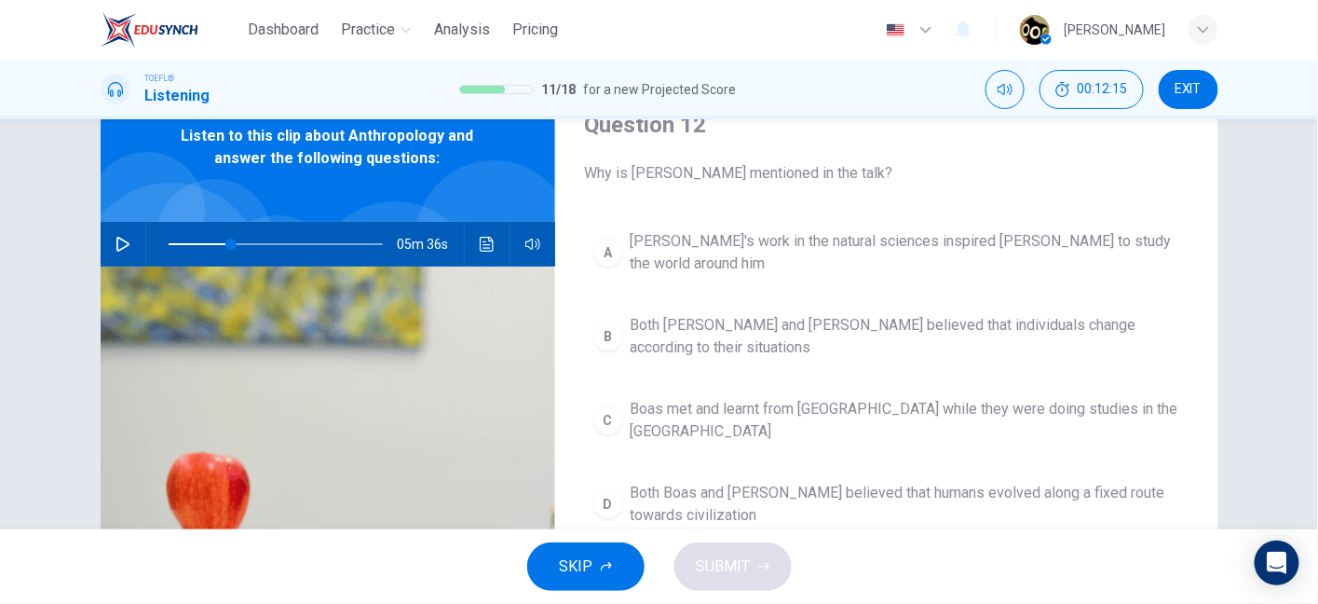
scroll to position [82, 0]
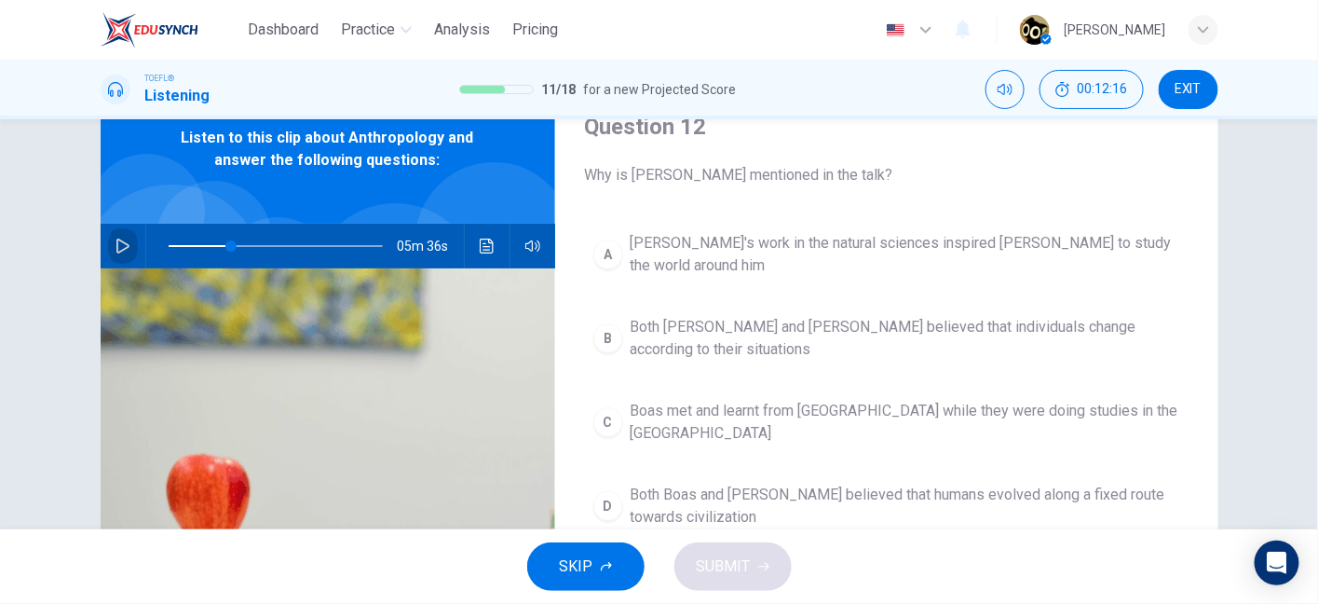
click at [116, 244] on icon "button" at bounding box center [123, 246] width 15 height 15
click at [127, 246] on button "button" at bounding box center [123, 246] width 30 height 45
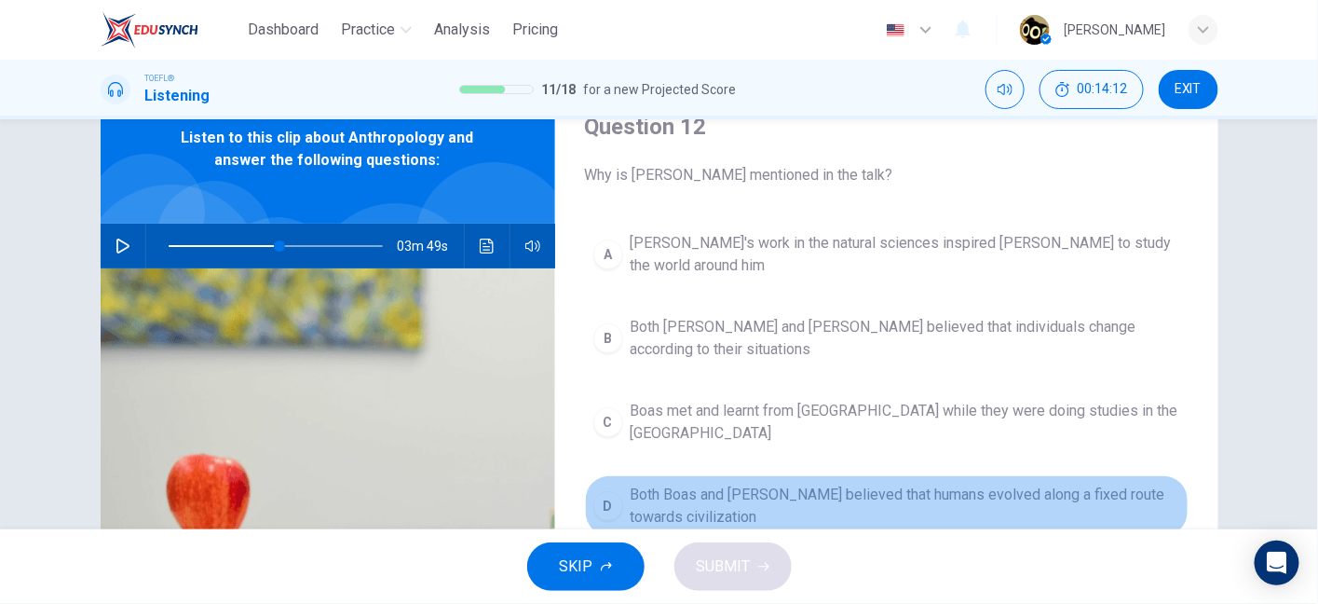
click at [672, 484] on span "Both Boas and Darwin believed that humans evolved along a fixed route towards c…" at bounding box center [906, 506] width 550 height 45
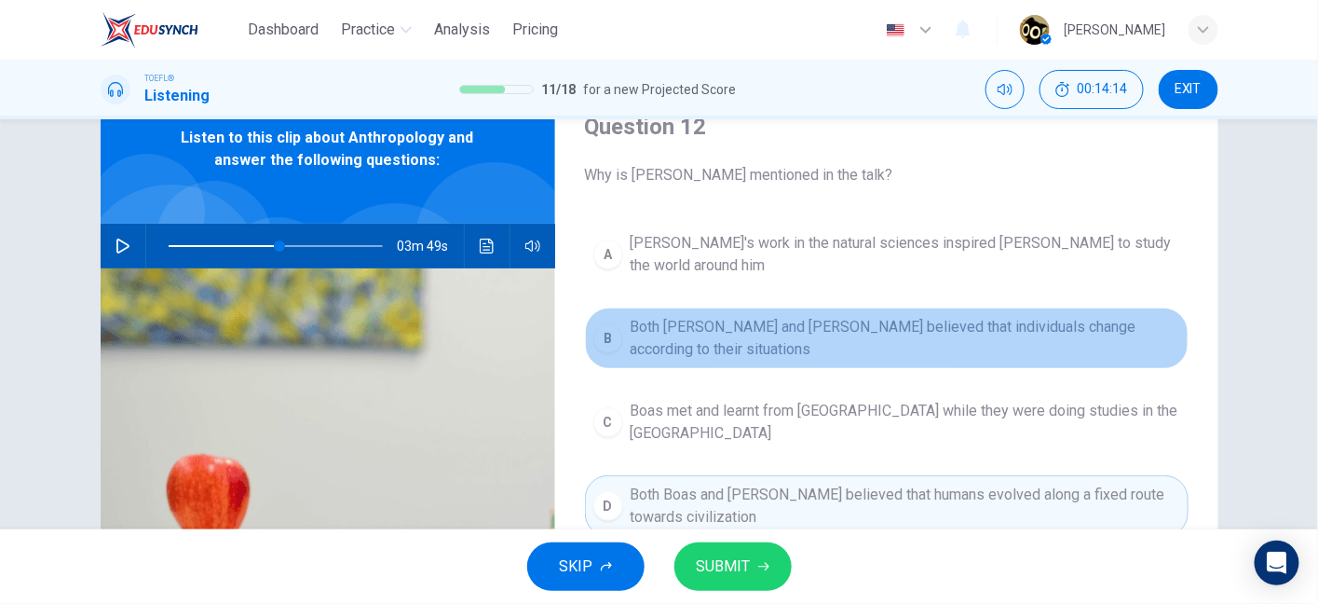
click at [664, 332] on span "Both Darwin and Boas believed that individuals change according to their situat…" at bounding box center [906, 338] width 550 height 45
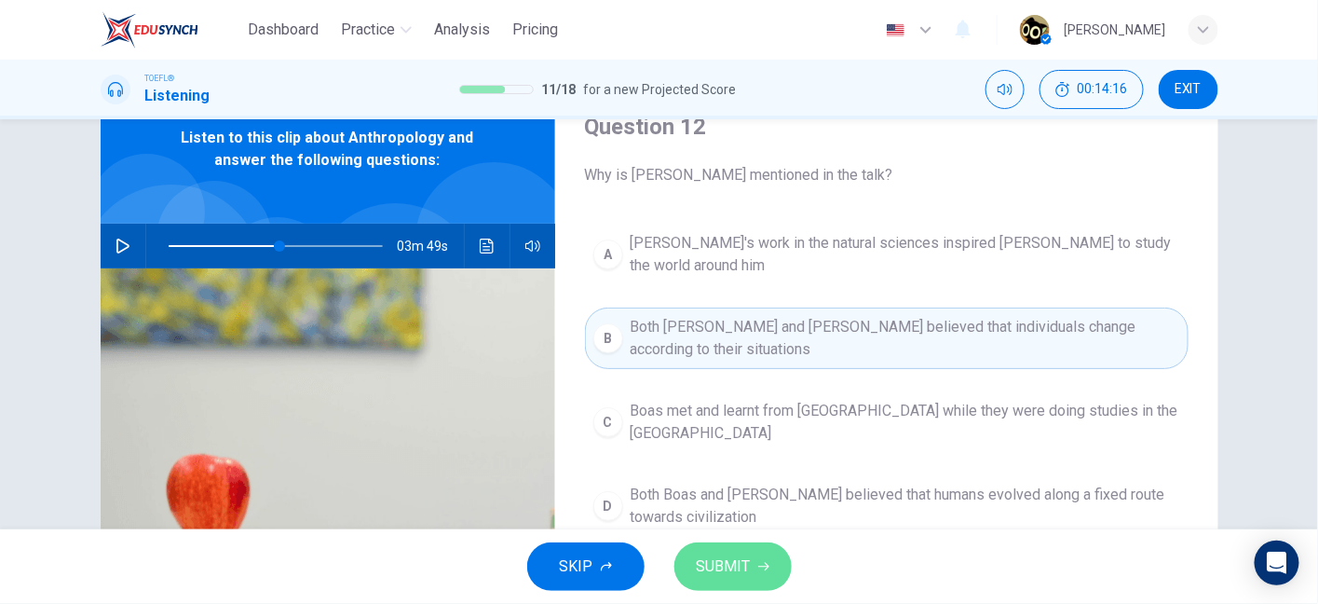
click at [752, 578] on button "SUBMIT" at bounding box center [733, 566] width 117 height 48
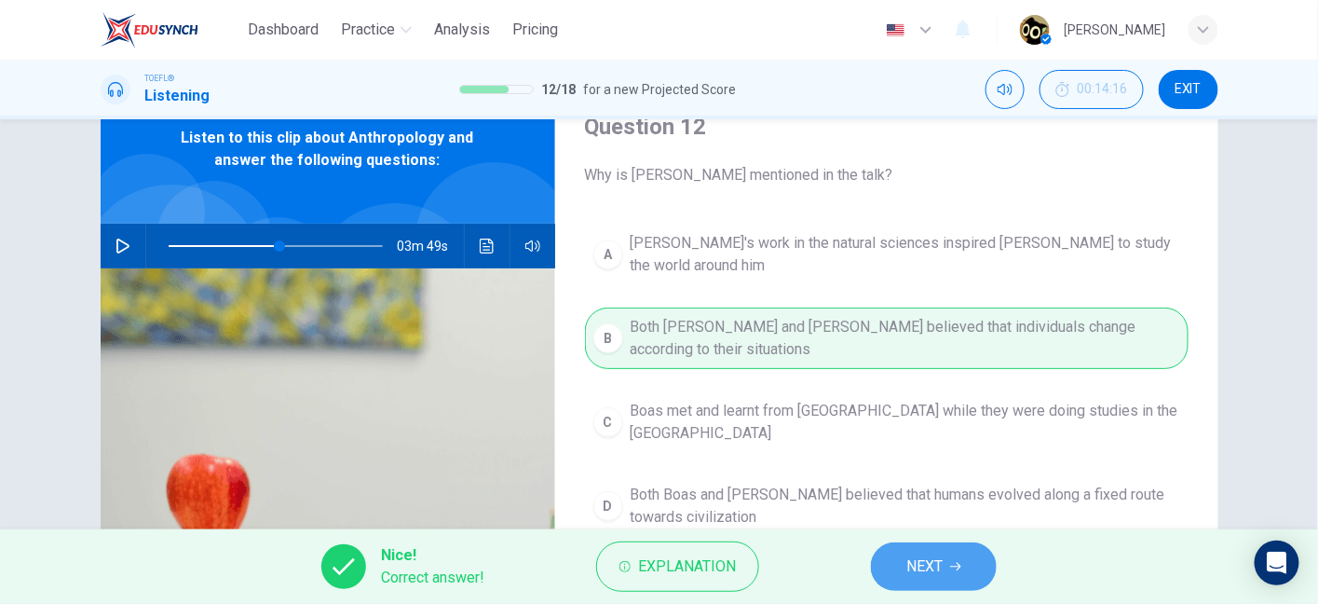
click at [936, 553] on button "NEXT" at bounding box center [934, 566] width 126 height 48
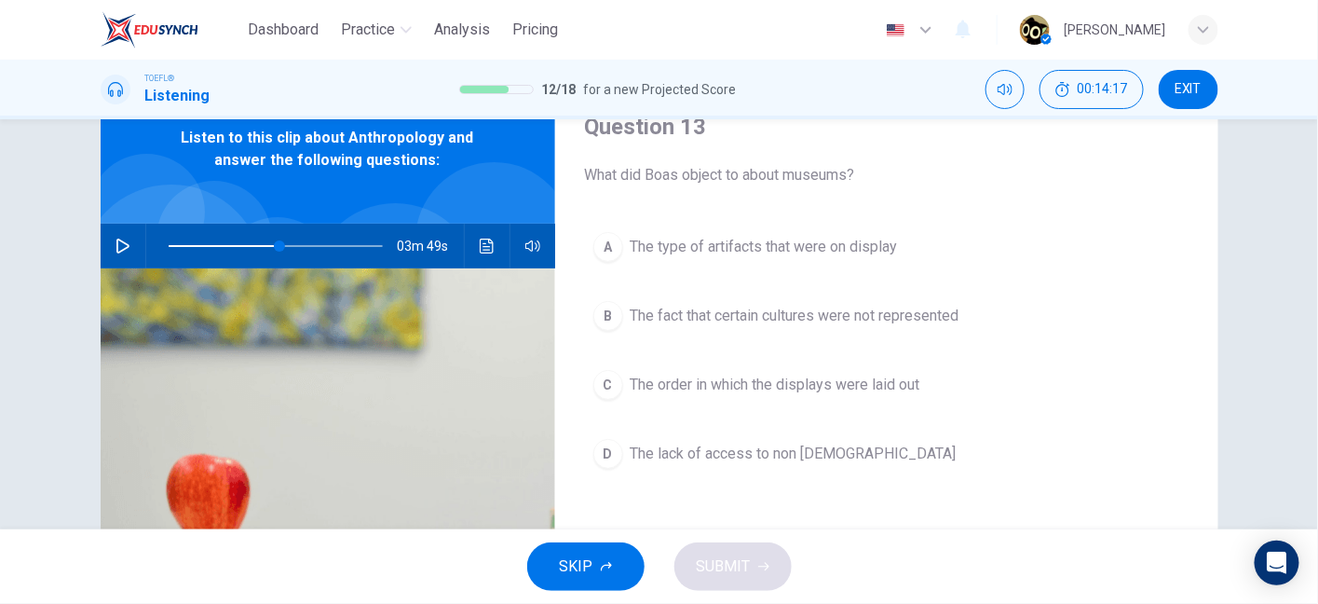
drag, startPoint x: 761, startPoint y: 177, endPoint x: 826, endPoint y: 179, distance: 64.3
click at [826, 179] on span "What did Boas object to about museums?" at bounding box center [887, 175] width 604 height 22
click at [127, 248] on button "button" at bounding box center [123, 246] width 30 height 45
click at [125, 245] on icon "button" at bounding box center [123, 246] width 15 height 15
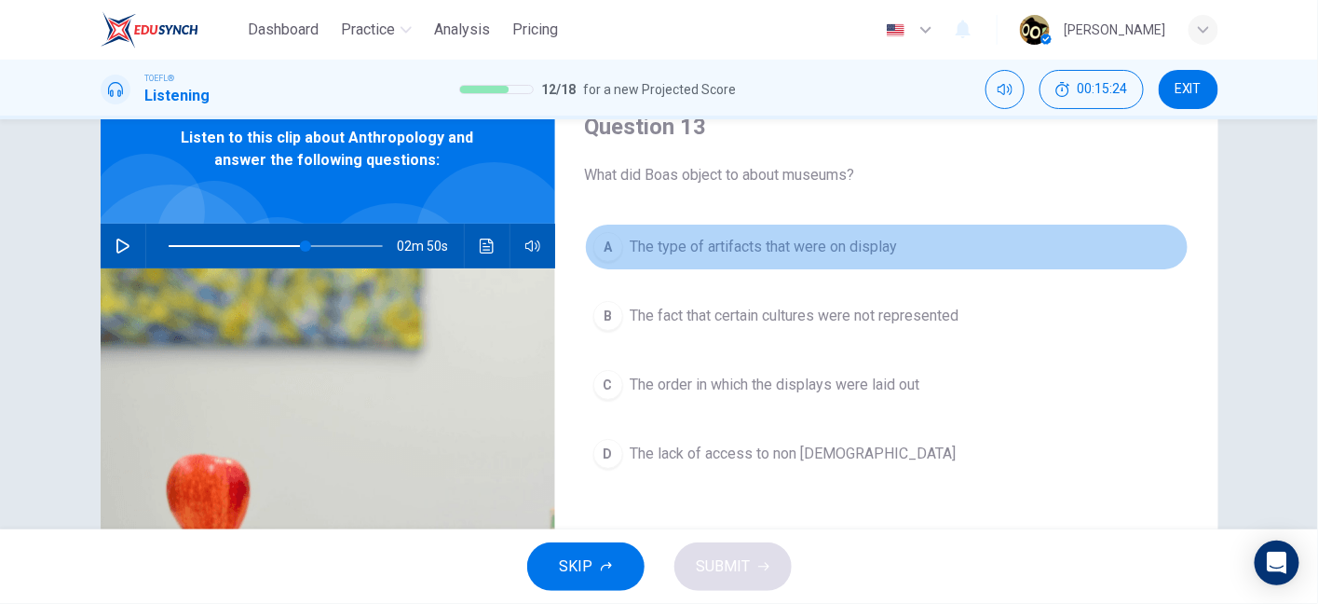
click at [731, 249] on span "The type of artifacts that were on display" at bounding box center [764, 247] width 267 height 22
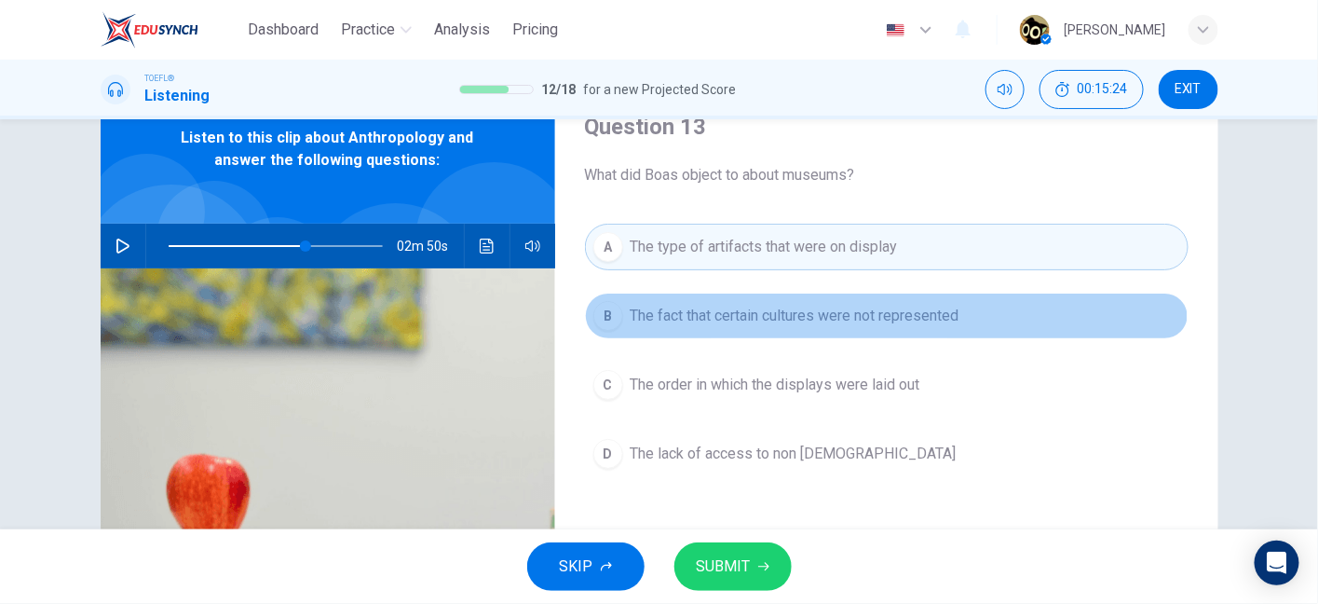
click at [751, 307] on span "The fact that certain cultures were not represented" at bounding box center [795, 316] width 329 height 22
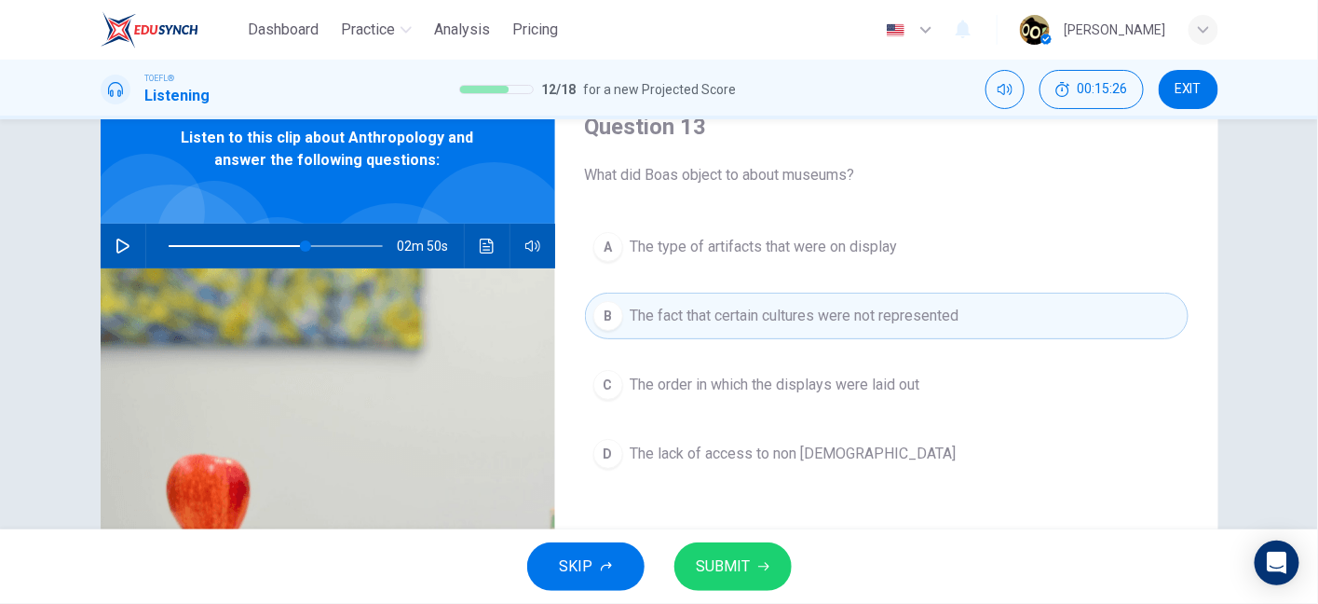
click at [765, 408] on div "A The type of artifacts that were on display B The fact that certain cultures w…" at bounding box center [887, 369] width 604 height 291
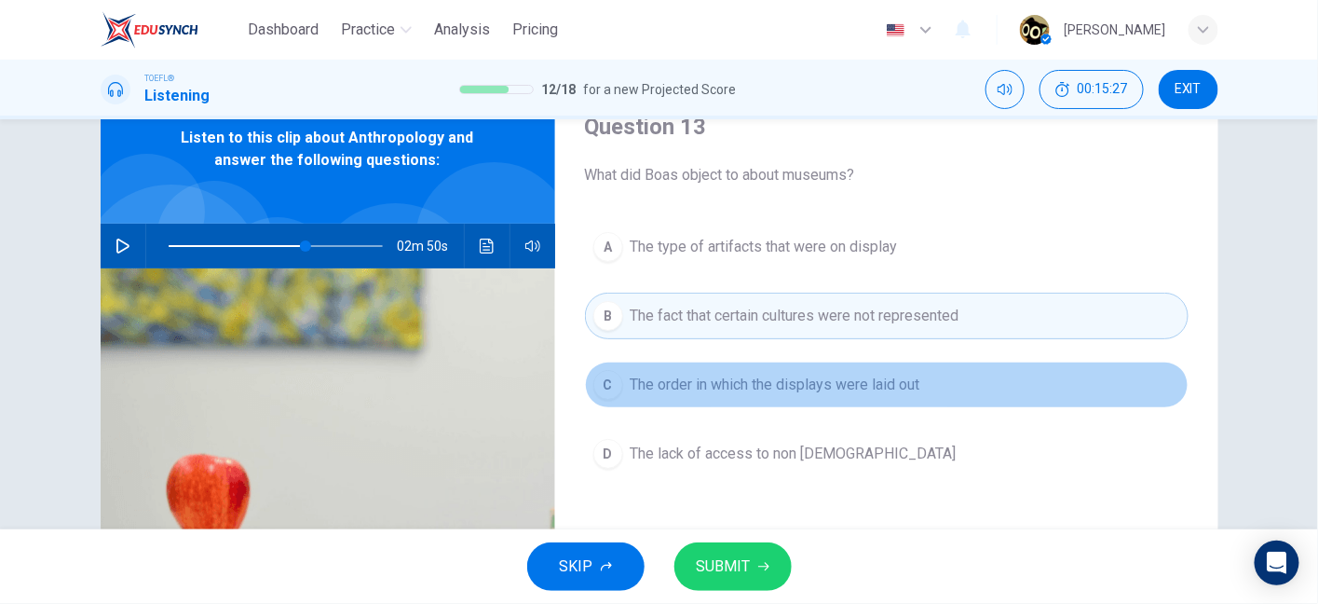
click at [715, 385] on span "The order in which the displays were laid out" at bounding box center [776, 385] width 290 height 22
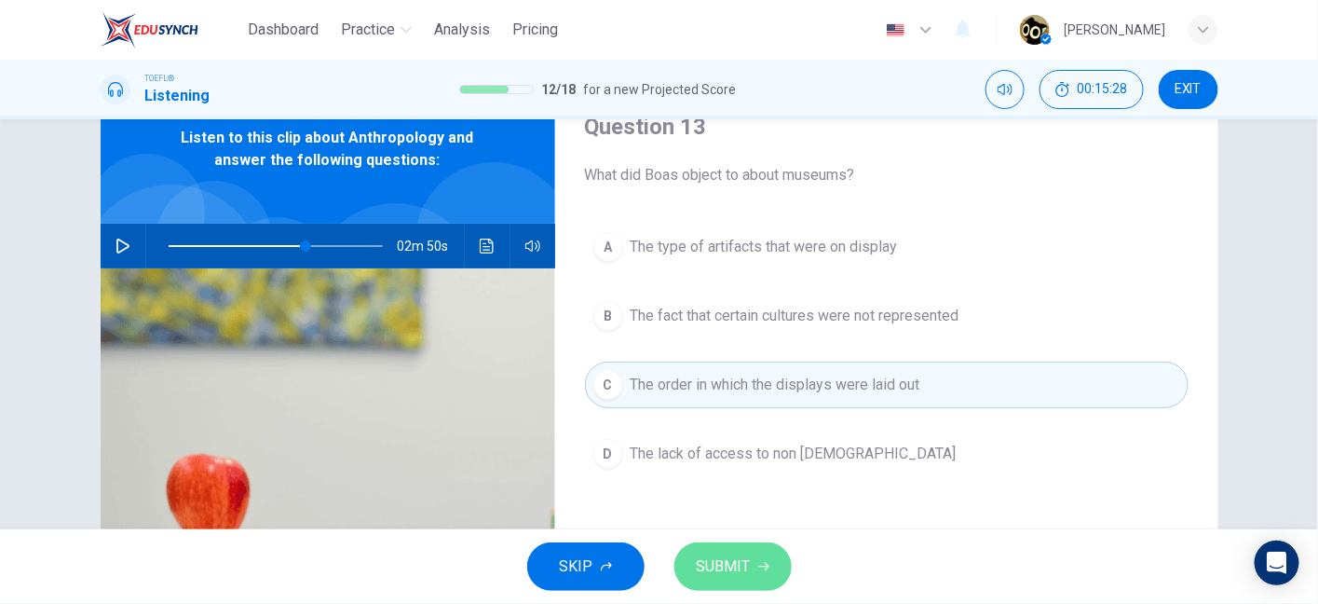
click at [724, 553] on span "SUBMIT" at bounding box center [724, 566] width 54 height 26
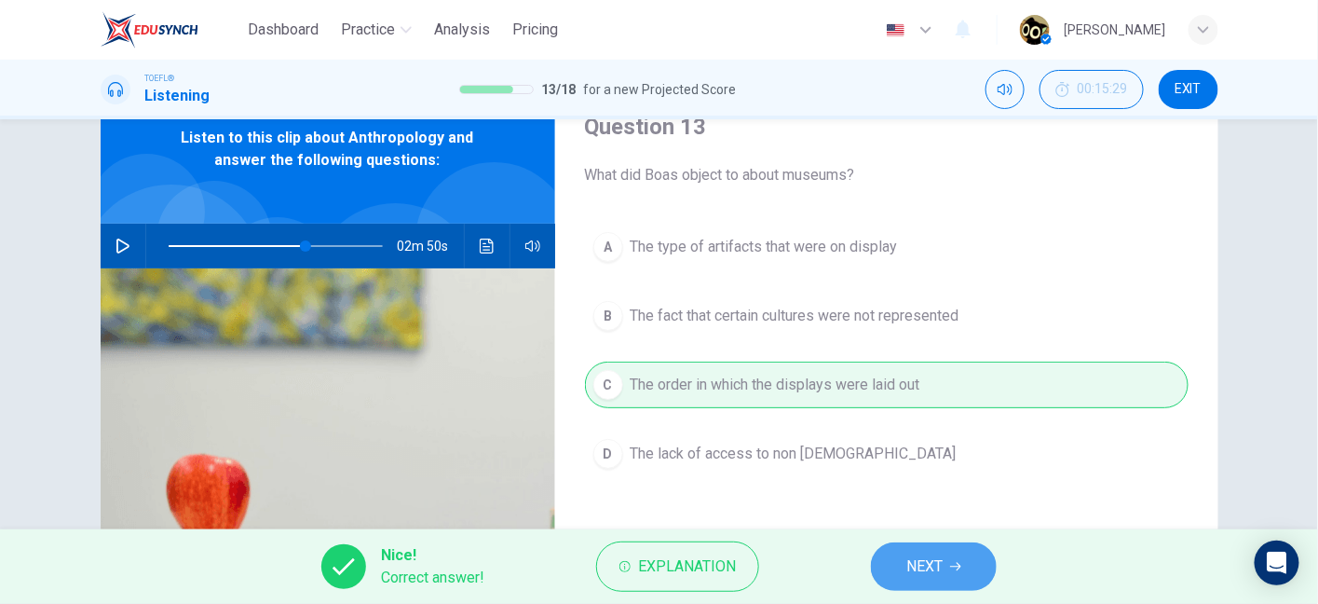
click at [932, 560] on span "NEXT" at bounding box center [925, 566] width 36 height 26
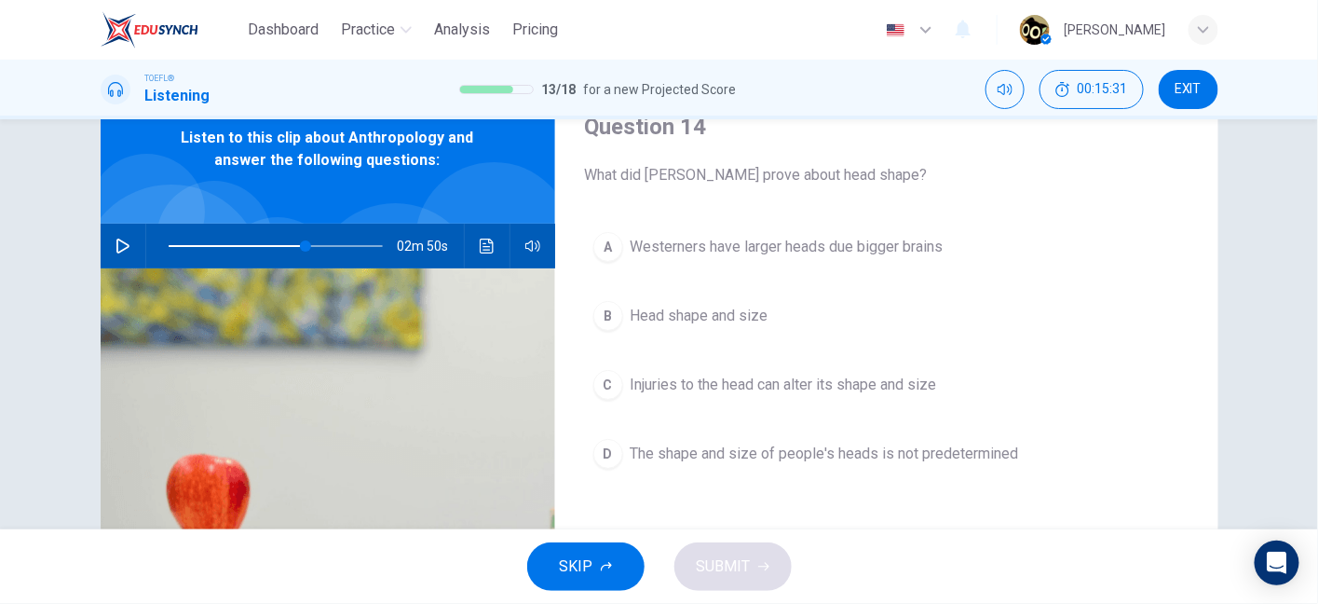
drag, startPoint x: 638, startPoint y: 177, endPoint x: 781, endPoint y: 177, distance: 142.6
click at [781, 177] on span "What did Boas prove about head shape?" at bounding box center [887, 175] width 604 height 22
click at [119, 243] on icon "button" at bounding box center [123, 246] width 15 height 15
click at [119, 243] on icon "button" at bounding box center [122, 245] width 10 height 11
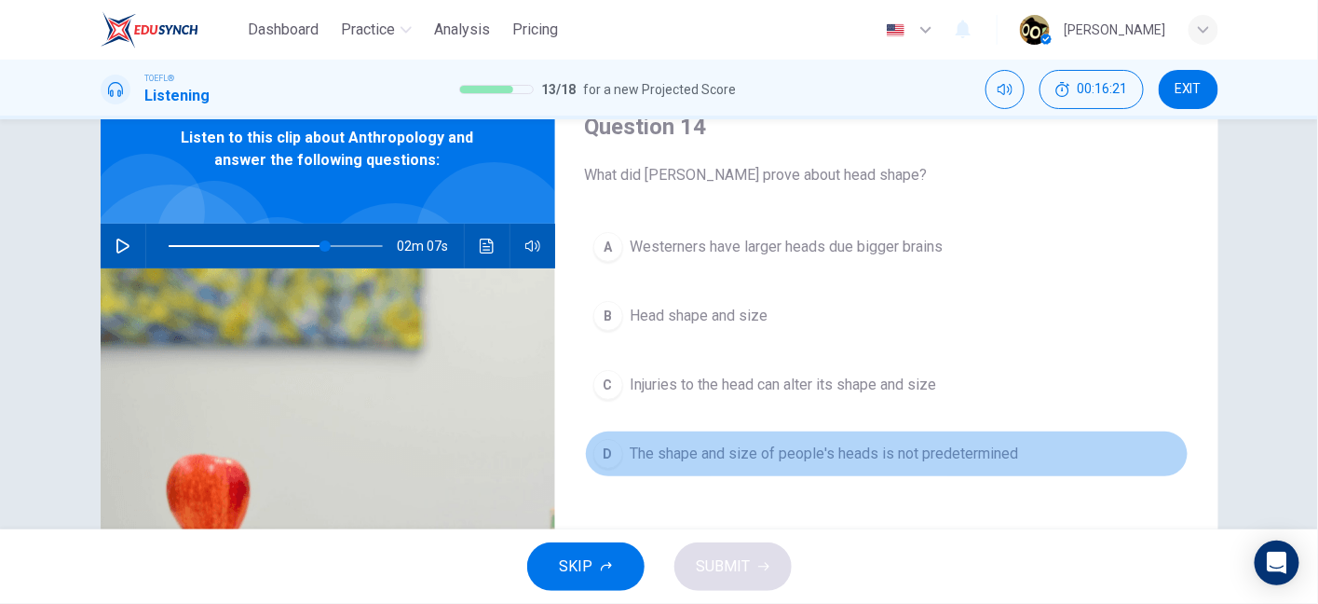
click at [705, 454] on span "The shape and size of people's heads is not predetermined" at bounding box center [825, 454] width 389 height 22
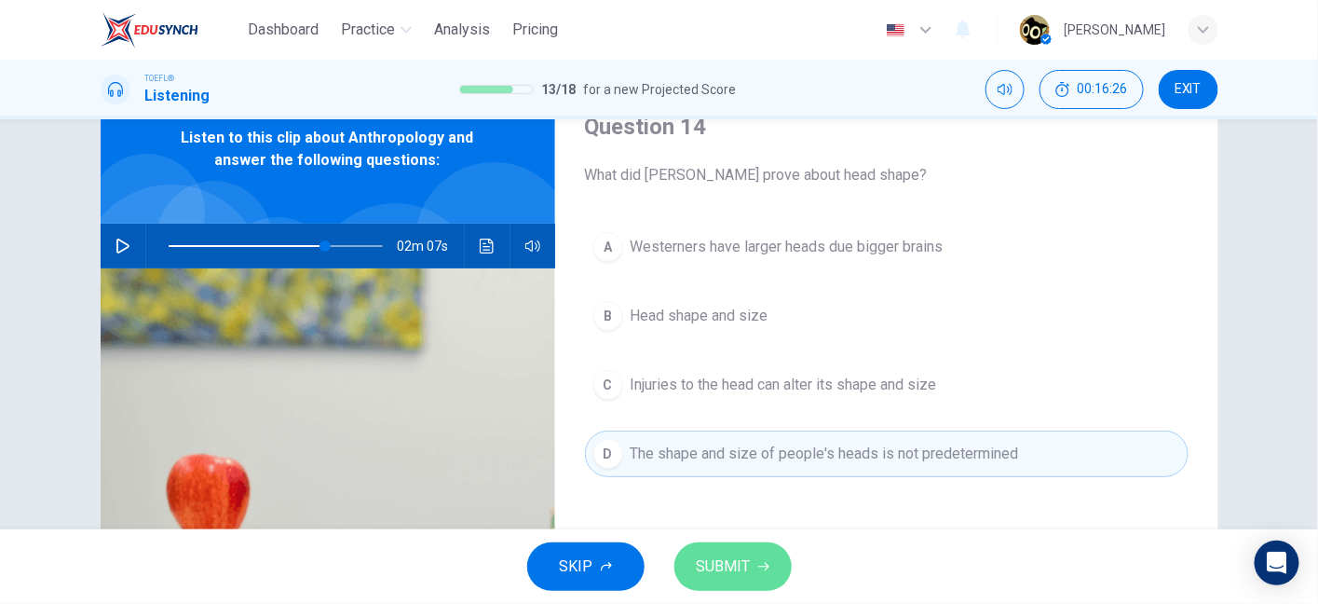
click at [722, 555] on span "SUBMIT" at bounding box center [724, 566] width 54 height 26
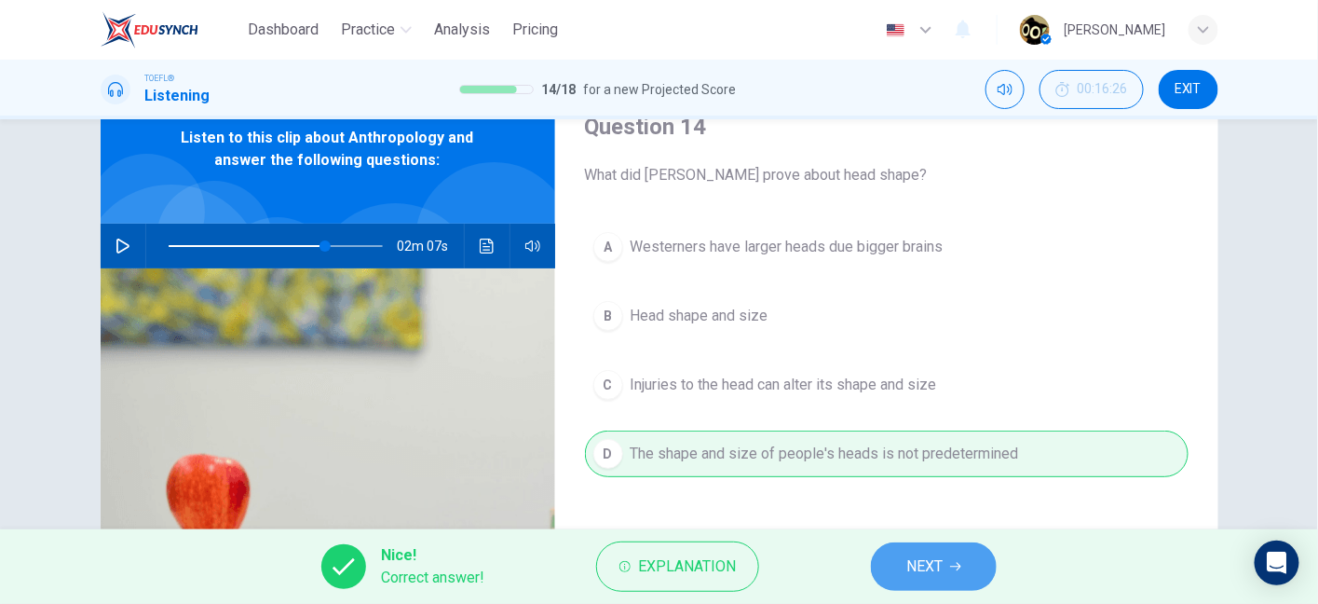
click at [907, 543] on button "NEXT" at bounding box center [934, 566] width 126 height 48
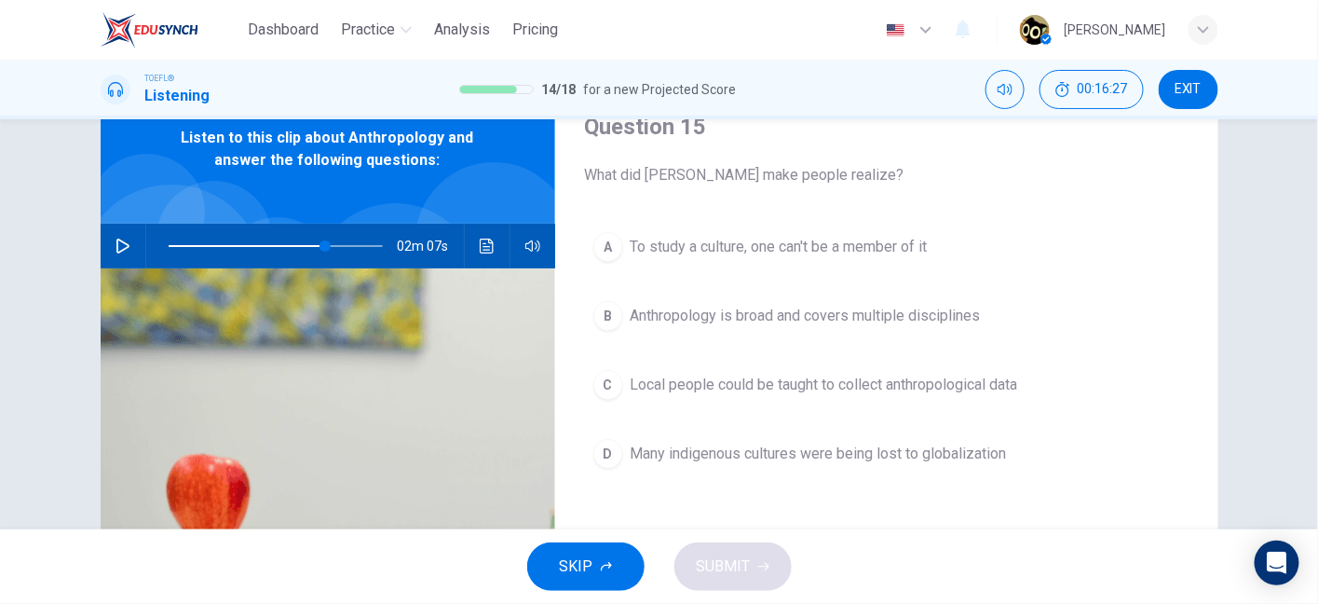
drag, startPoint x: 624, startPoint y: 183, endPoint x: 697, endPoint y: 173, distance: 73.3
click at [697, 173] on span "What did Boas make people realize?" at bounding box center [887, 175] width 604 height 22
click at [129, 225] on div "02m 07s" at bounding box center [328, 246] width 455 height 45
click at [116, 242] on icon "button" at bounding box center [123, 246] width 15 height 15
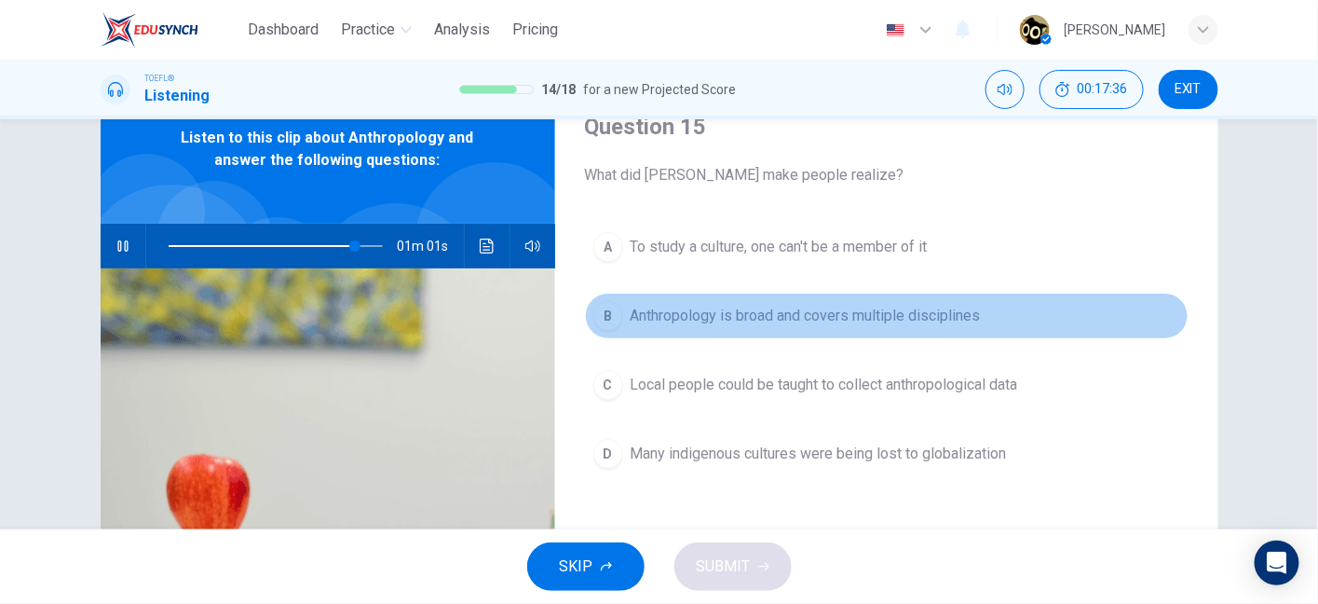
click at [895, 334] on button "B Anthropology is broad and covers multiple disciplines" at bounding box center [887, 316] width 604 height 47
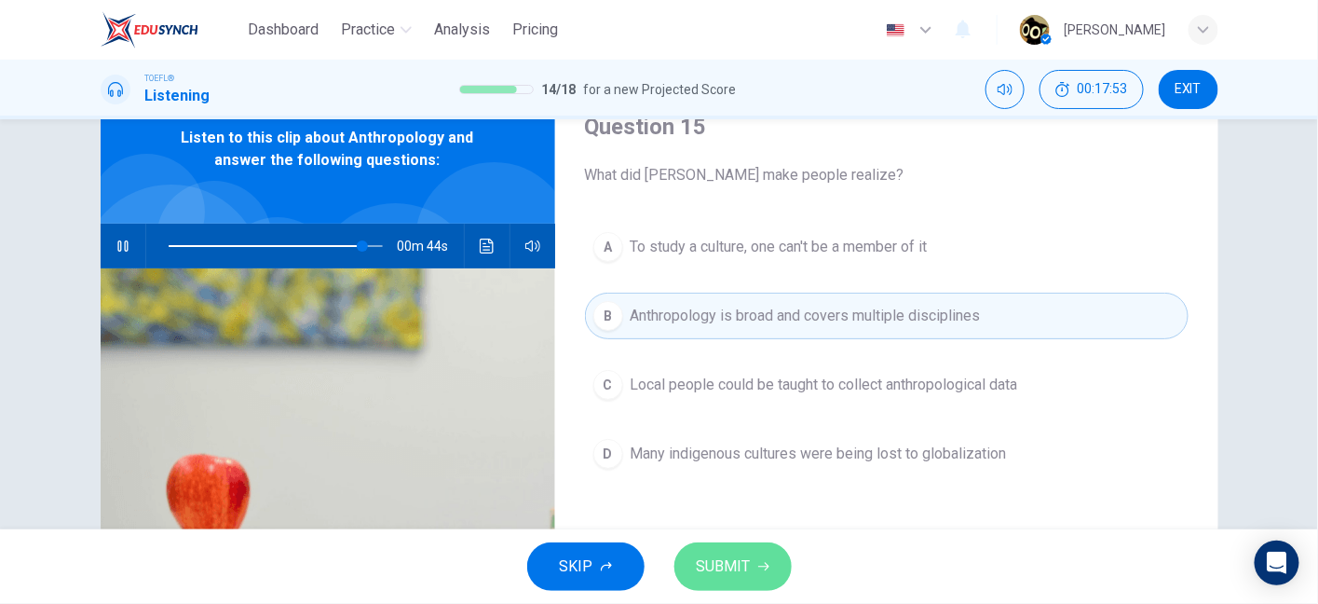
click at [751, 561] on button "SUBMIT" at bounding box center [733, 566] width 117 height 48
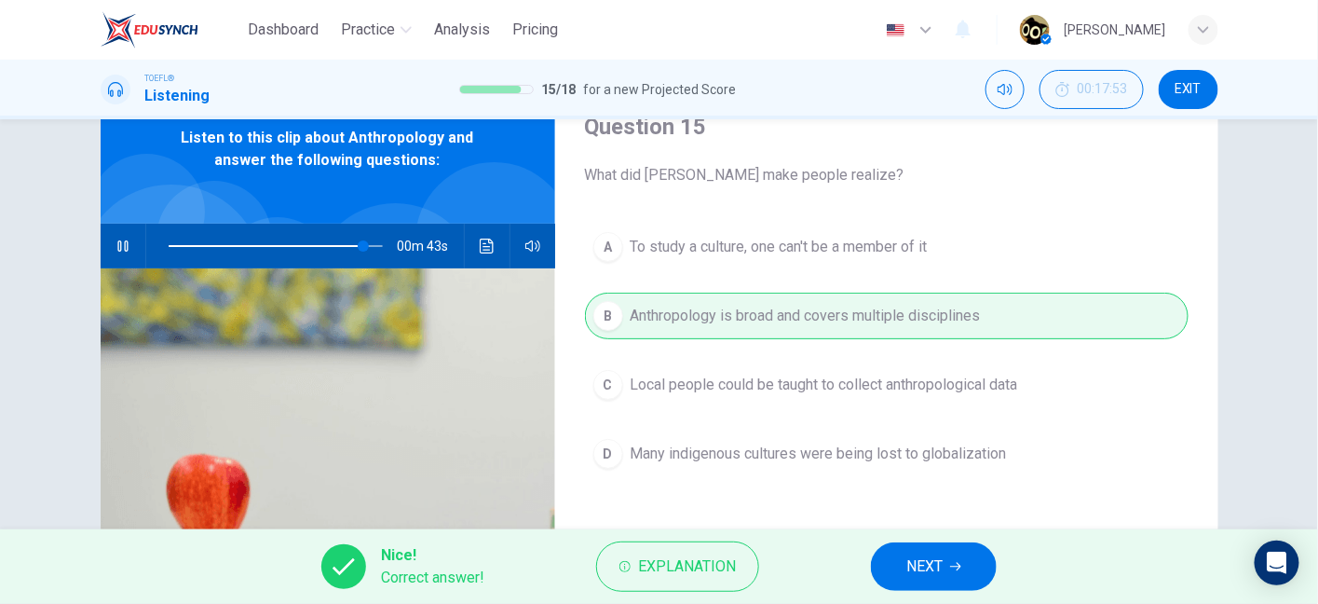
type input "91"
click at [920, 582] on button "NEXT" at bounding box center [934, 566] width 126 height 48
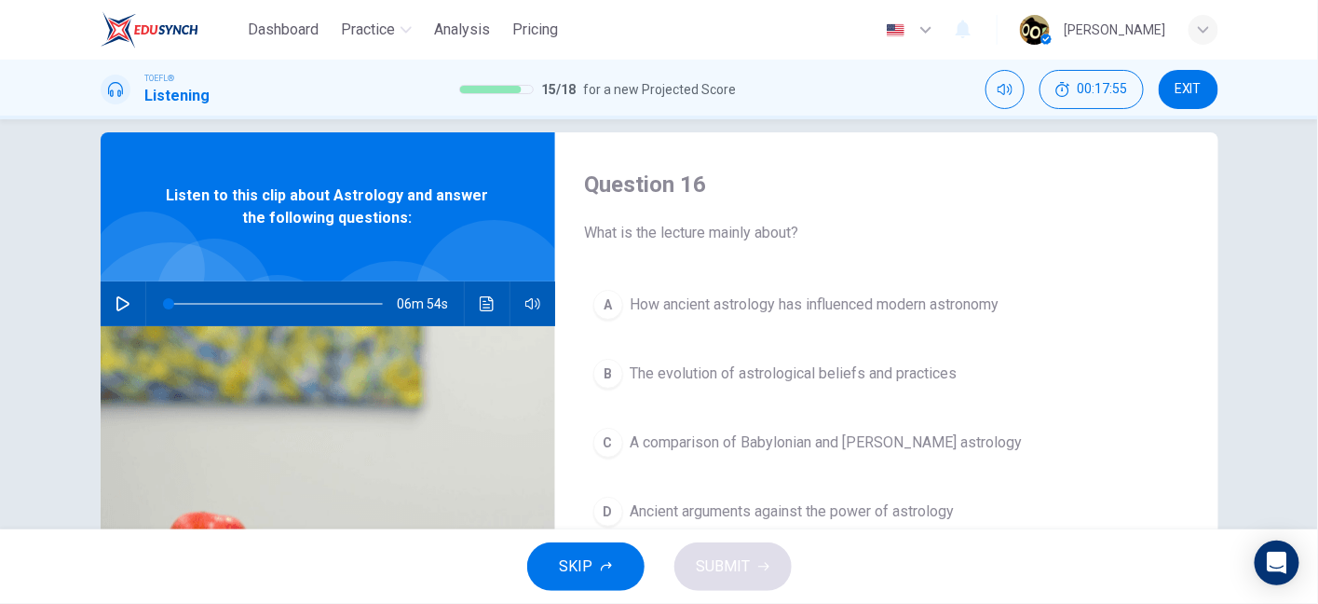
scroll to position [23, 0]
click at [116, 302] on icon "button" at bounding box center [123, 304] width 15 height 15
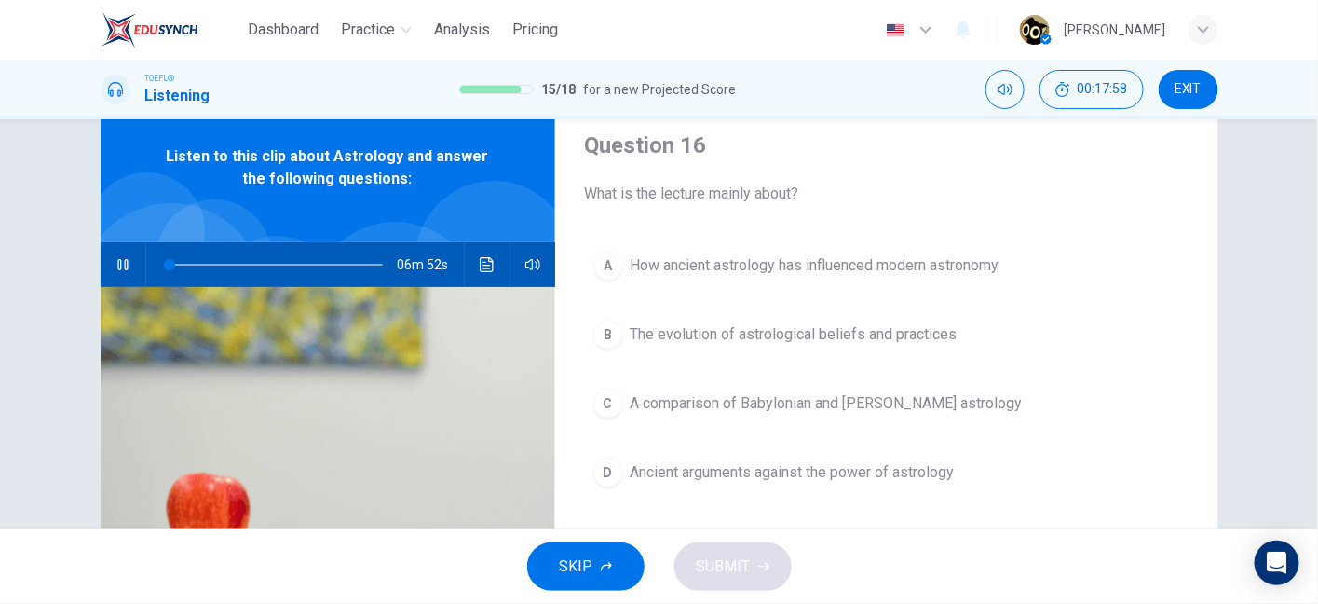
scroll to position [63, 0]
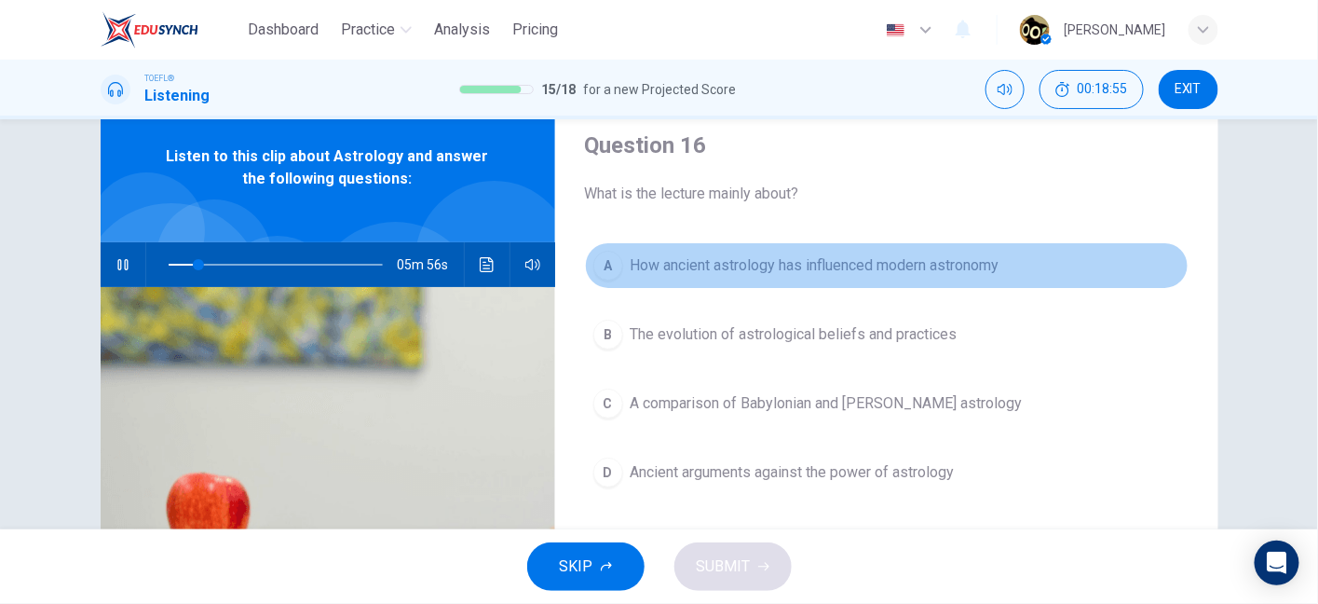
click at [717, 254] on span "How ancient astrology has influenced modern astronomy" at bounding box center [815, 265] width 369 height 22
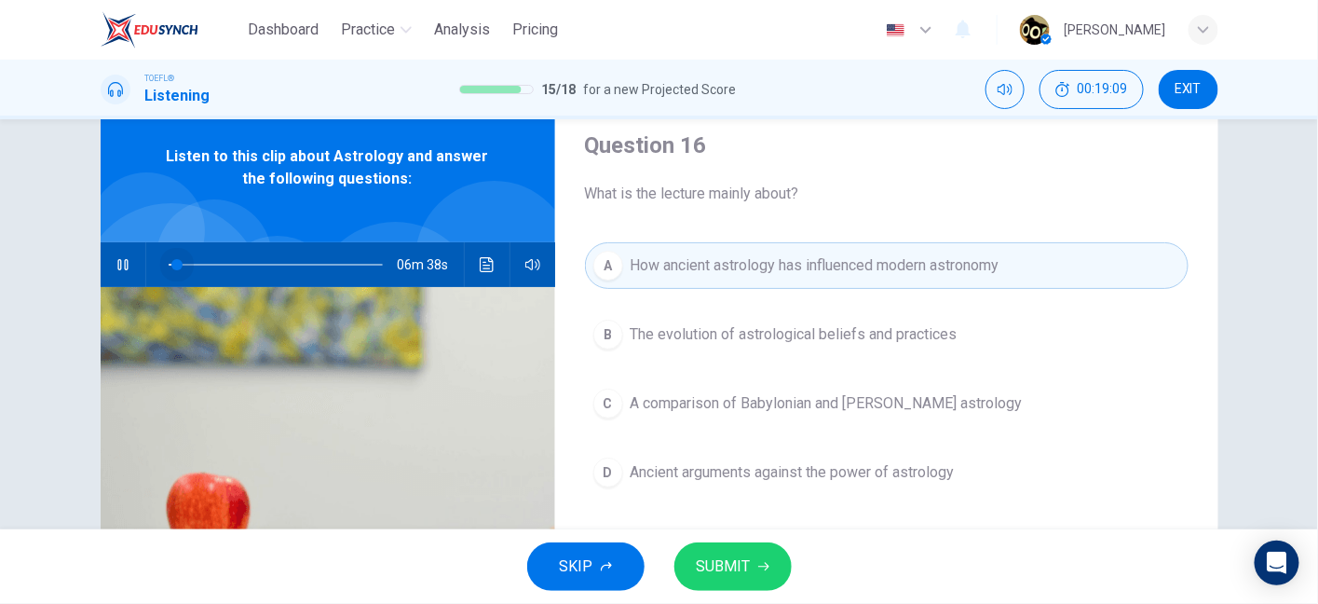
click at [172, 266] on span at bounding box center [276, 265] width 214 height 26
click at [188, 265] on span at bounding box center [193, 264] width 11 height 11
click at [756, 567] on button "SUBMIT" at bounding box center [733, 566] width 117 height 48
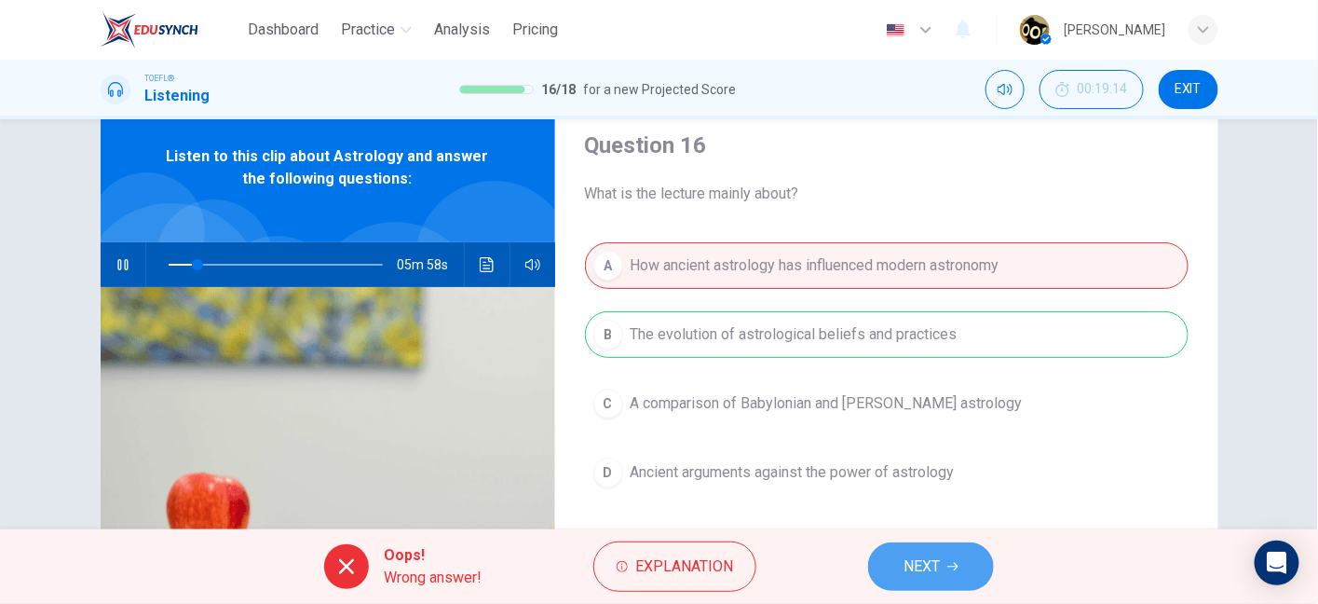
click at [941, 585] on button "NEXT" at bounding box center [931, 566] width 126 height 48
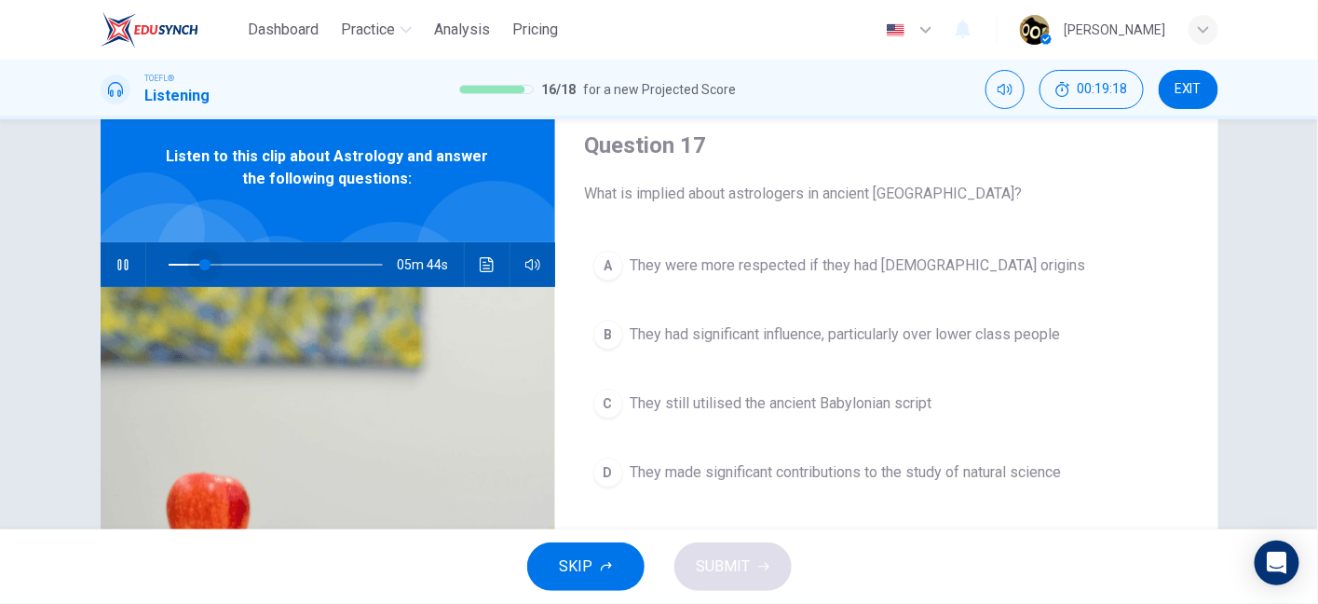
click at [199, 269] on span at bounding box center [204, 264] width 11 height 11
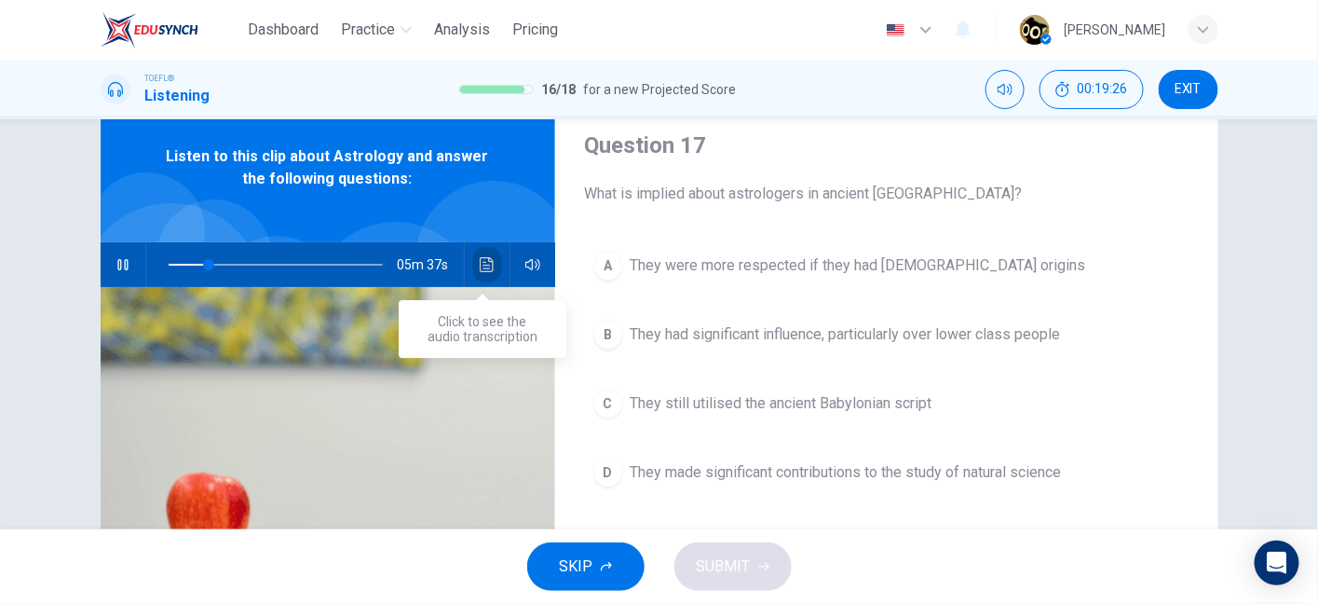
click at [485, 263] on icon "Click to see the audio transcription" at bounding box center [487, 264] width 15 height 15
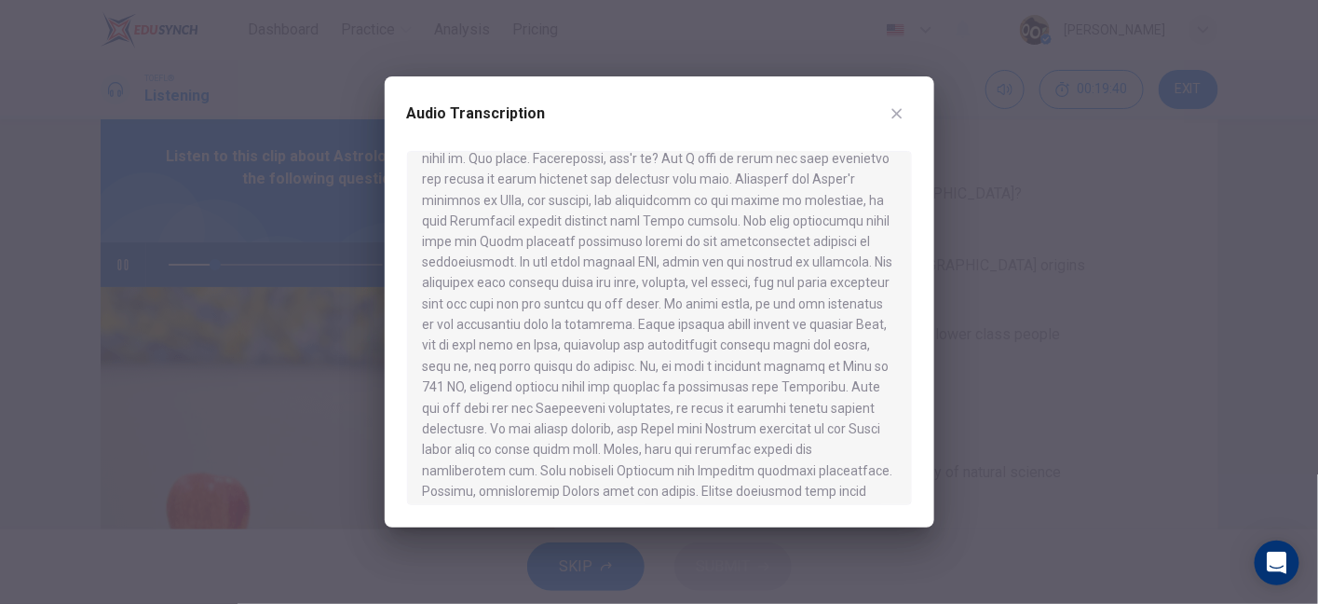
scroll to position [964, 0]
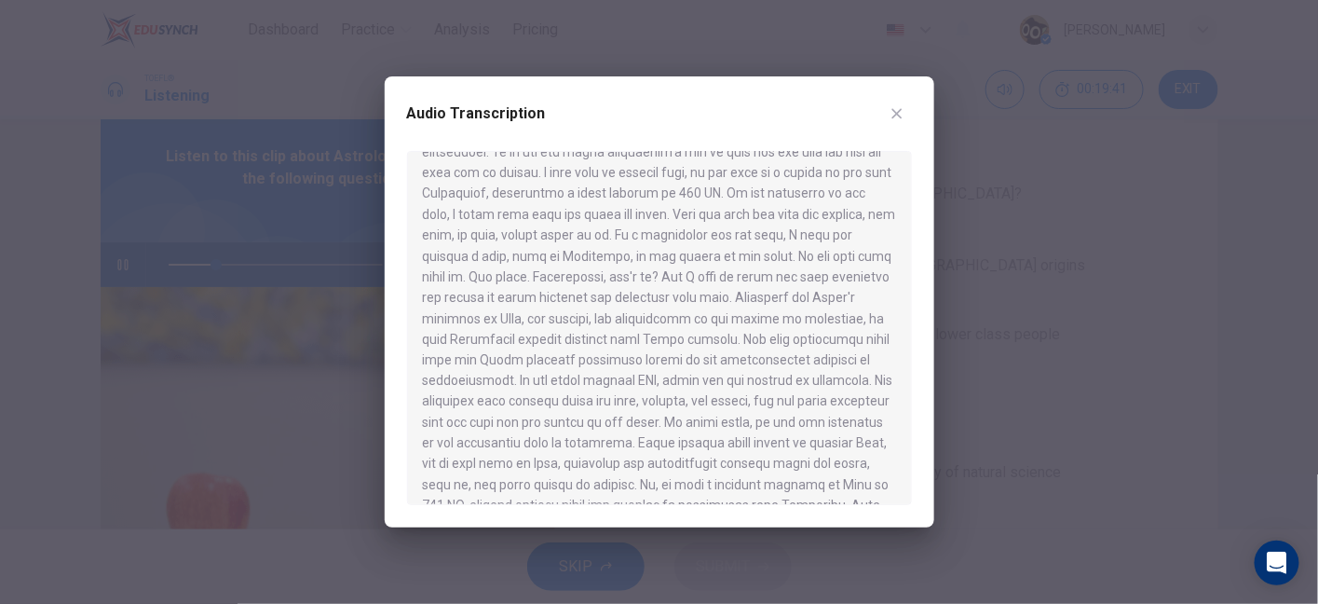
click at [762, 401] on div at bounding box center [659, 328] width 505 height 354
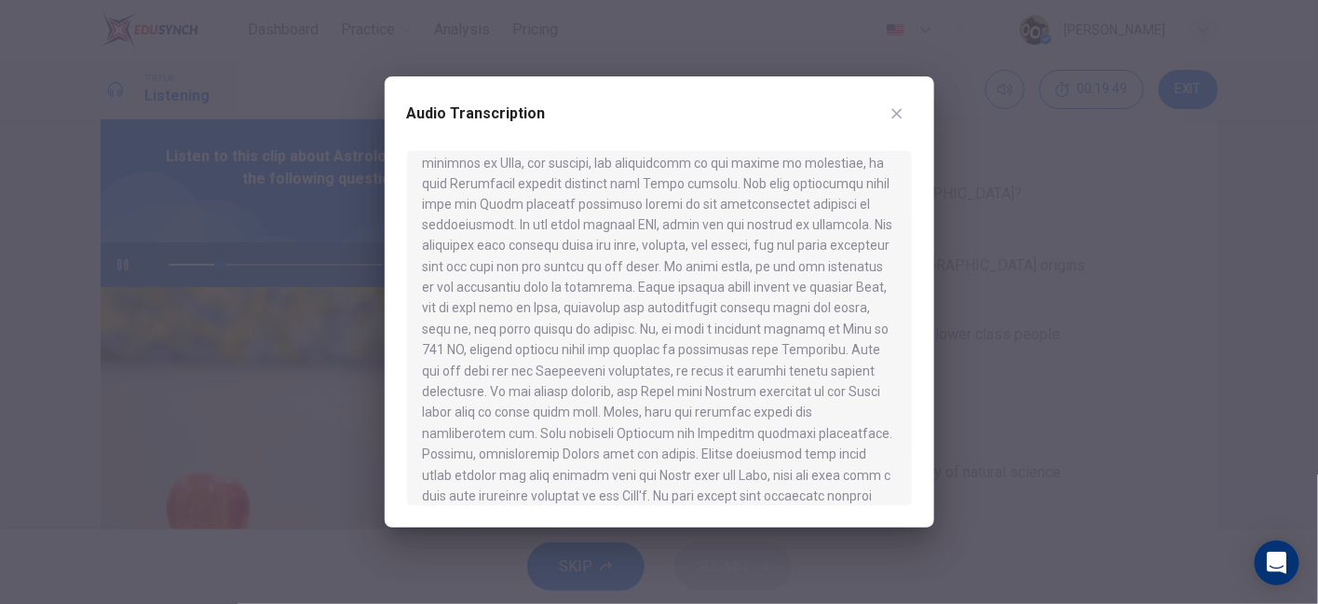
scroll to position [1120, 0]
click at [902, 122] on button "button" at bounding box center [897, 114] width 30 height 30
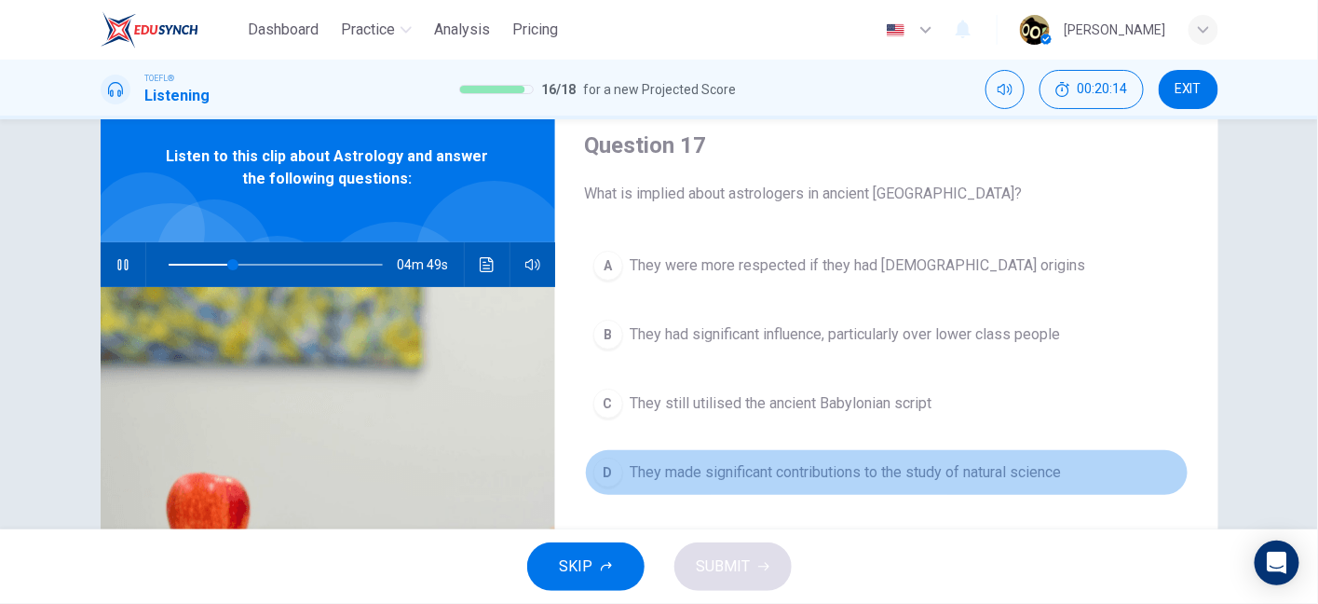
click at [857, 452] on button "D They made significant contributions to the study of natural science" at bounding box center [887, 472] width 604 height 47
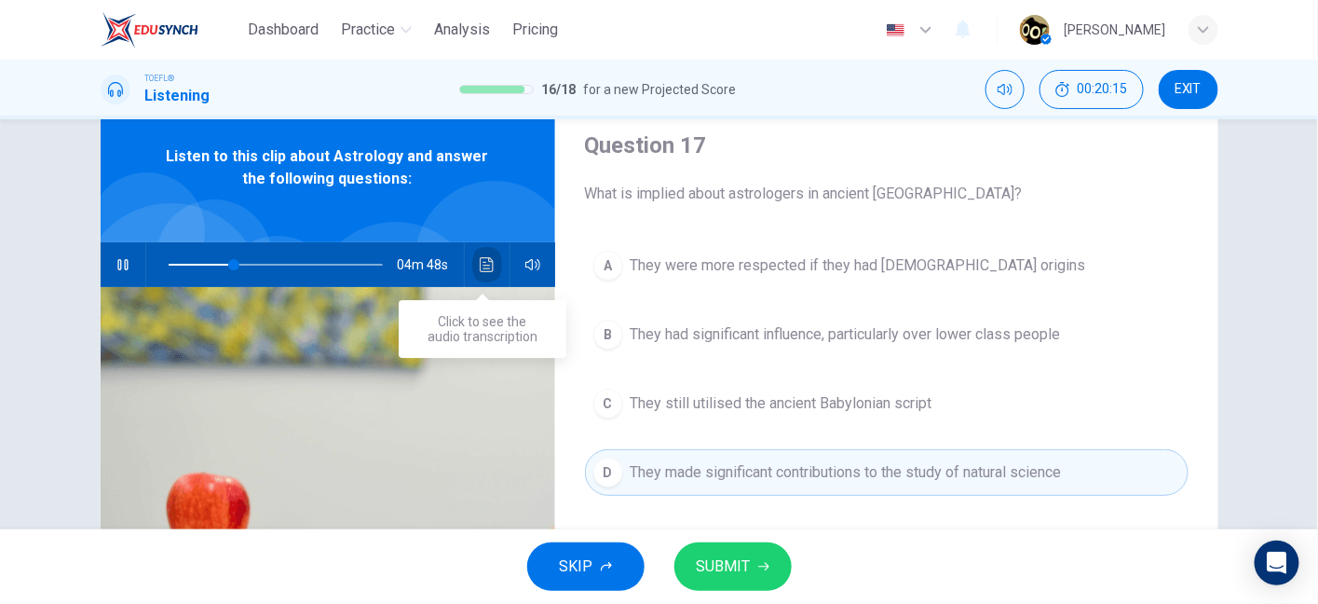
click at [481, 262] on icon "Click to see the audio transcription" at bounding box center [487, 264] width 14 height 15
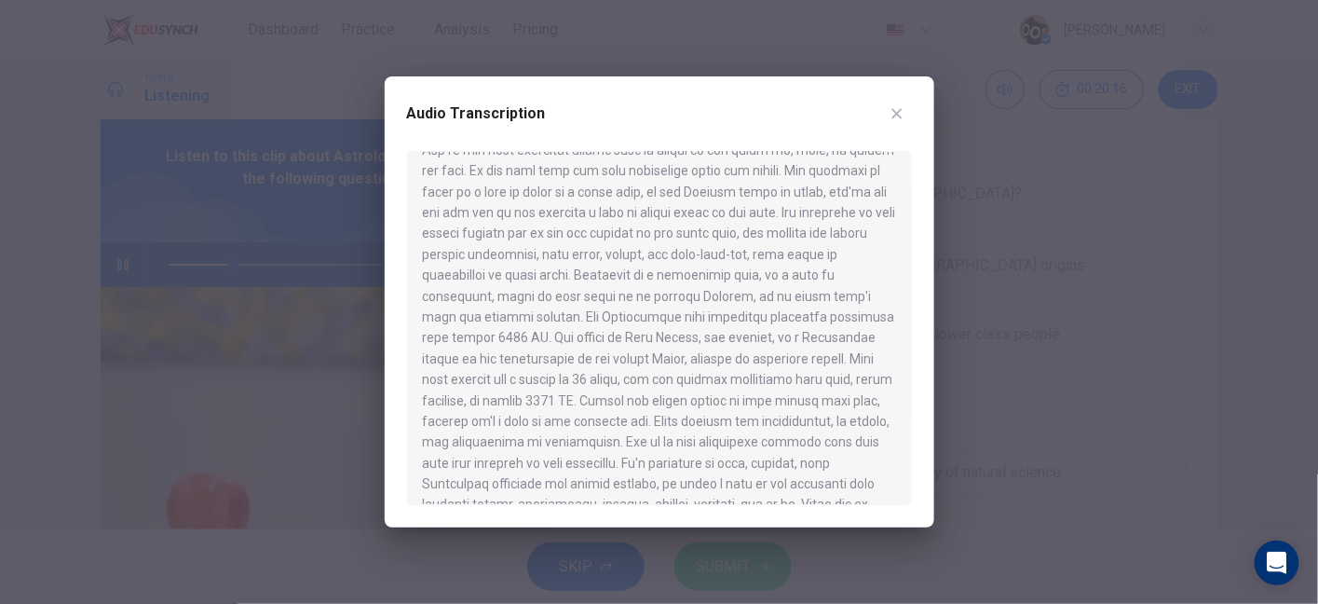
scroll to position [455, 0]
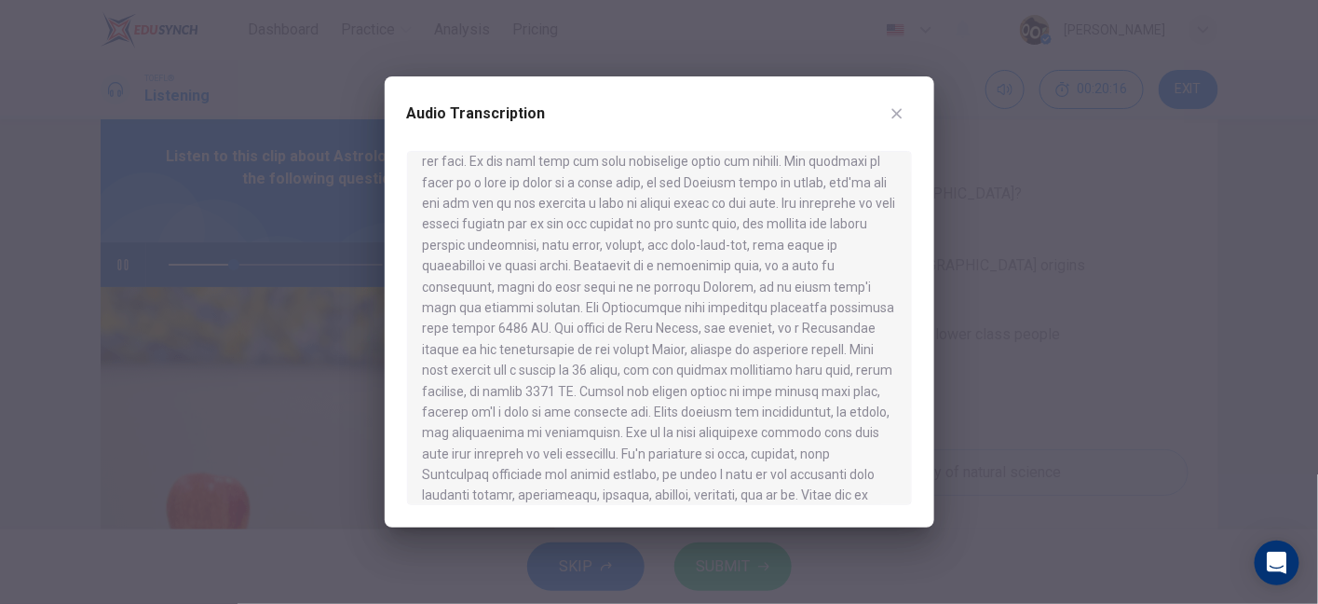
type input "31"
click at [901, 127] on button "button" at bounding box center [897, 114] width 30 height 30
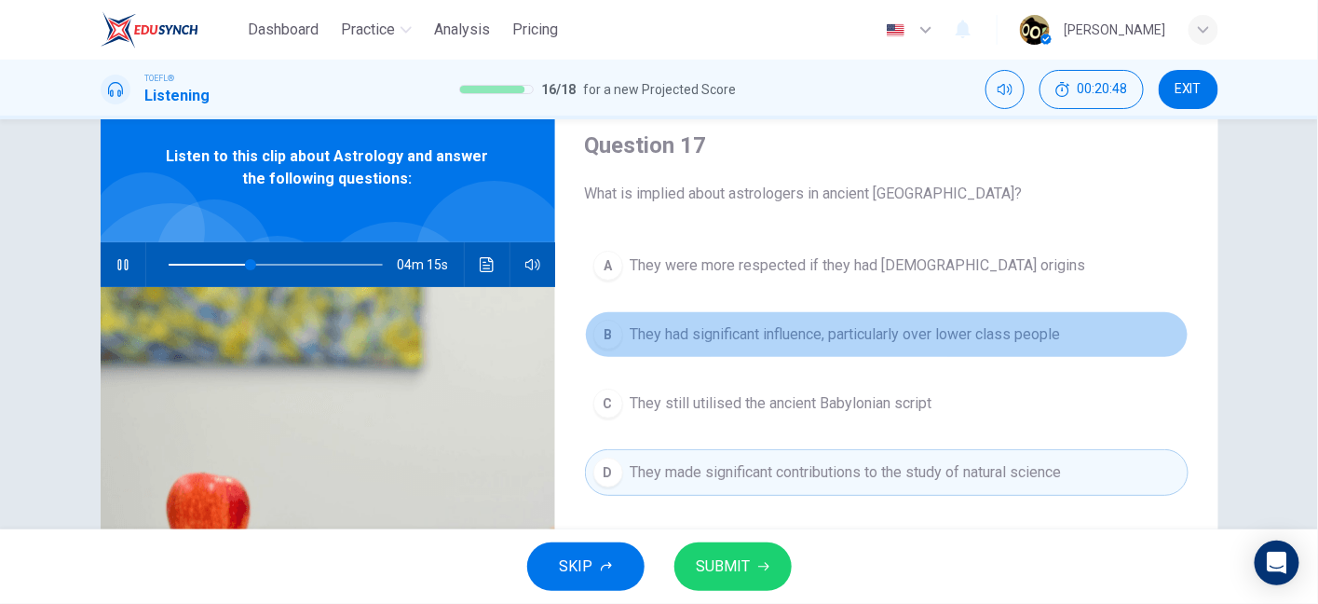
click at [860, 353] on button "B They had significant influence, particularly over lower class people" at bounding box center [887, 334] width 604 height 47
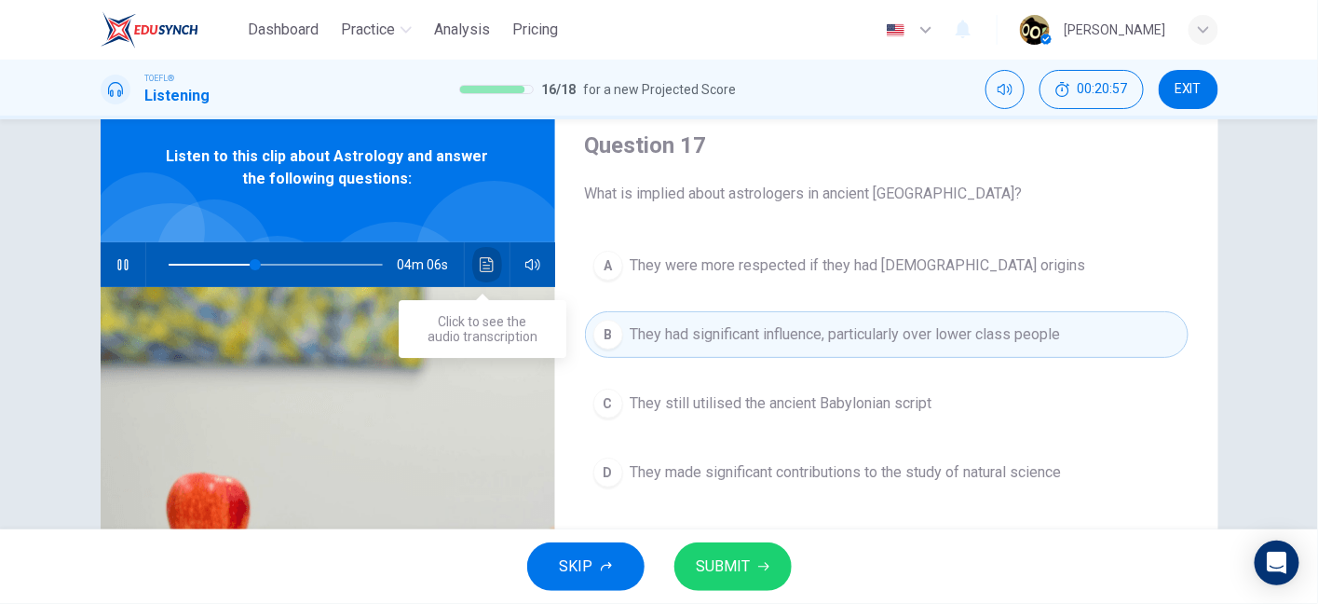
click at [486, 264] on icon "Click to see the audio transcription" at bounding box center [487, 264] width 15 height 15
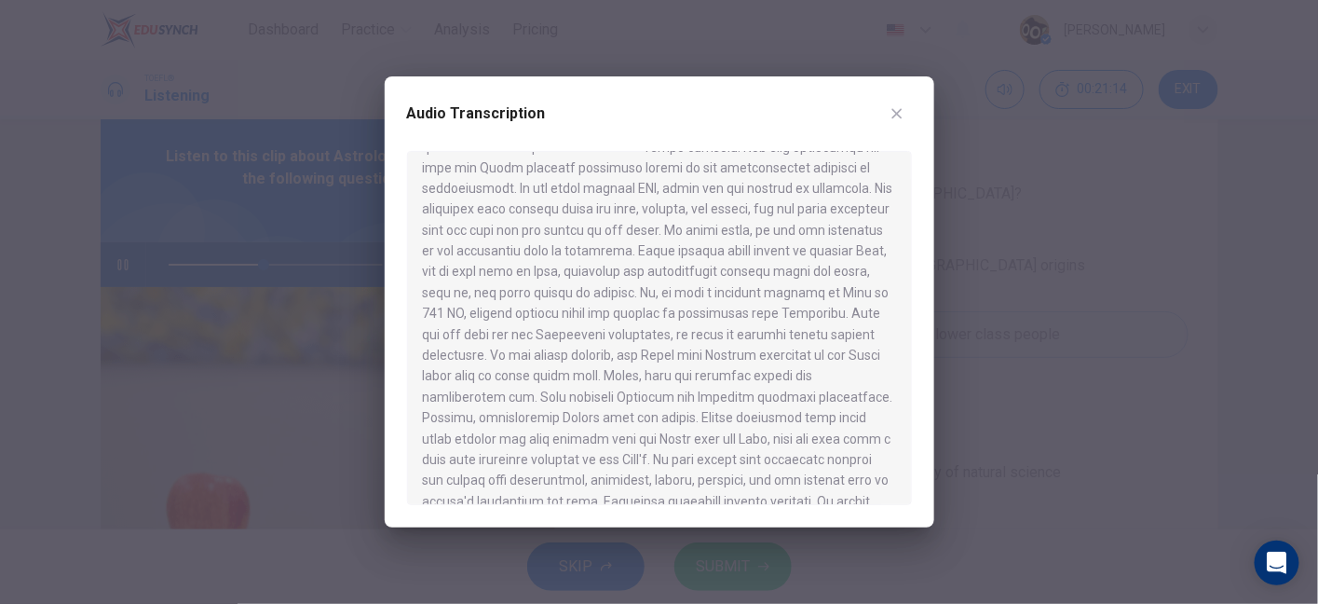
scroll to position [1154, 0]
drag, startPoint x: 568, startPoint y: 274, endPoint x: 617, endPoint y: 284, distance: 49.5
click at [617, 284] on div at bounding box center [659, 328] width 505 height 354
drag, startPoint x: 693, startPoint y: 273, endPoint x: 698, endPoint y: 305, distance: 32.0
click at [698, 305] on div at bounding box center [659, 328] width 505 height 354
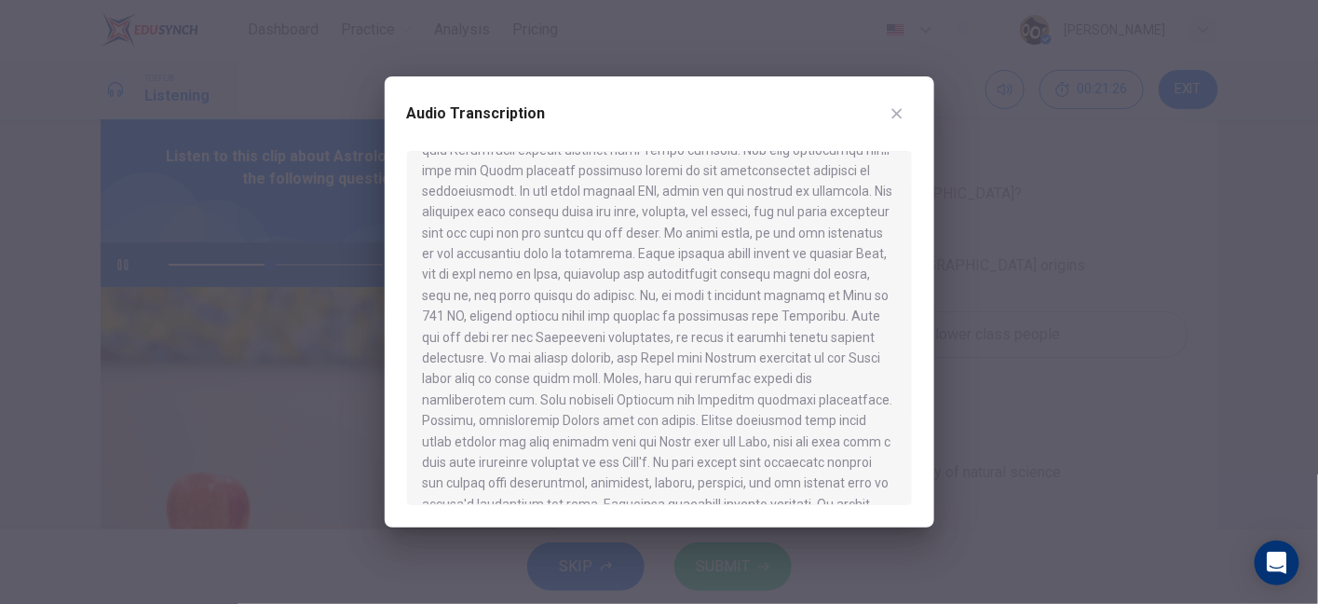
drag, startPoint x: 594, startPoint y: 296, endPoint x: 667, endPoint y: 323, distance: 78.4
click at [667, 323] on div at bounding box center [659, 328] width 505 height 354
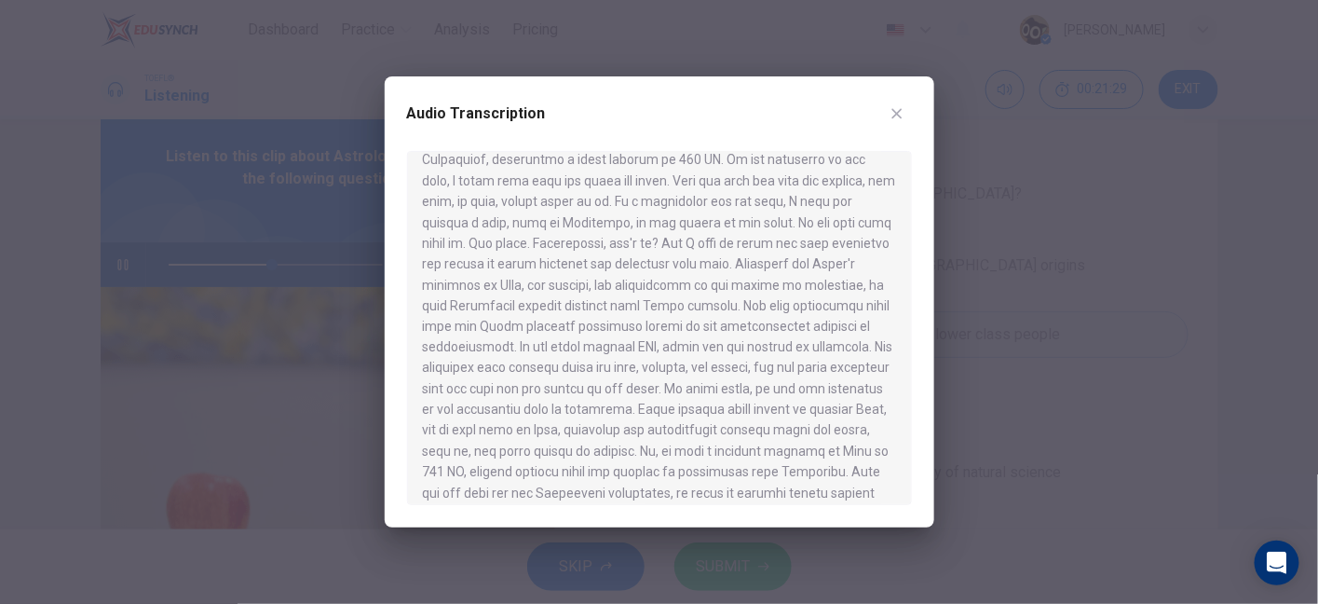
scroll to position [994, 0]
click at [893, 102] on button "button" at bounding box center [897, 114] width 30 height 30
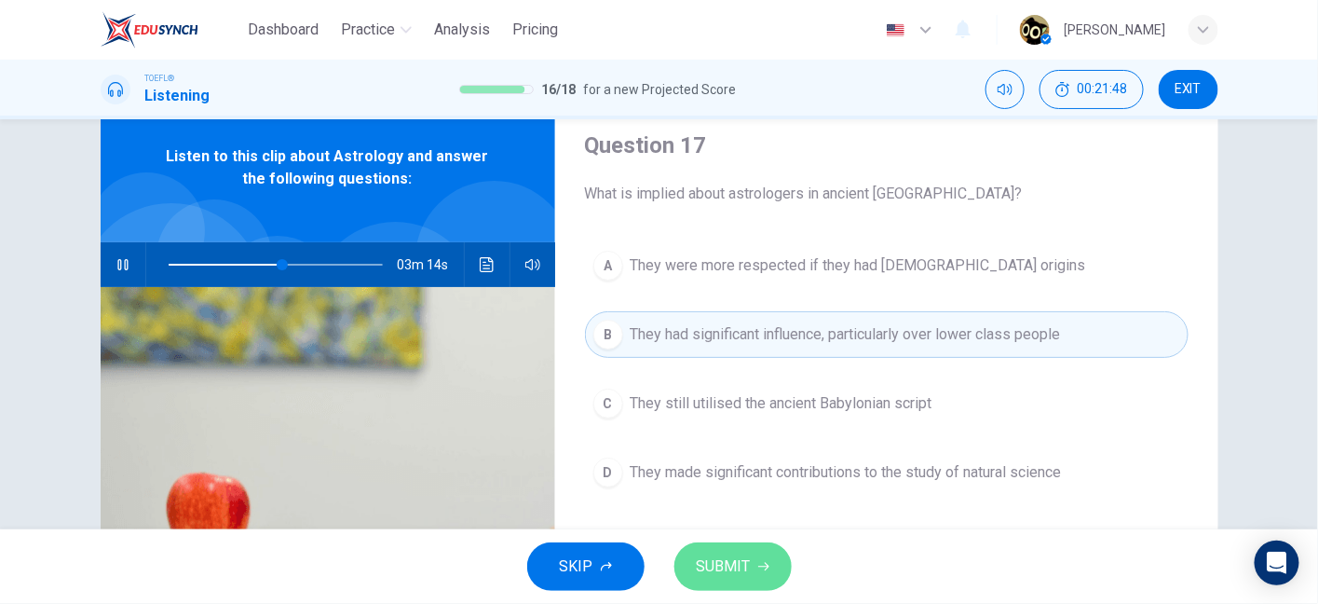
click at [742, 563] on span "SUBMIT" at bounding box center [724, 566] width 54 height 26
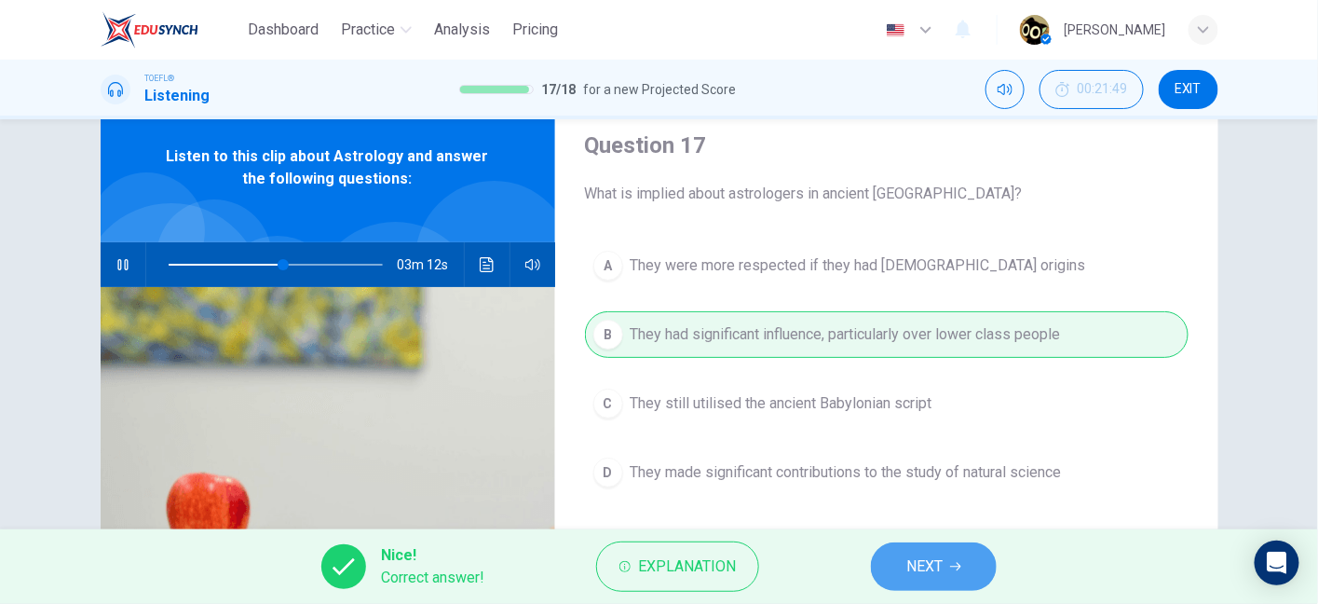
click at [921, 565] on span "NEXT" at bounding box center [925, 566] width 36 height 26
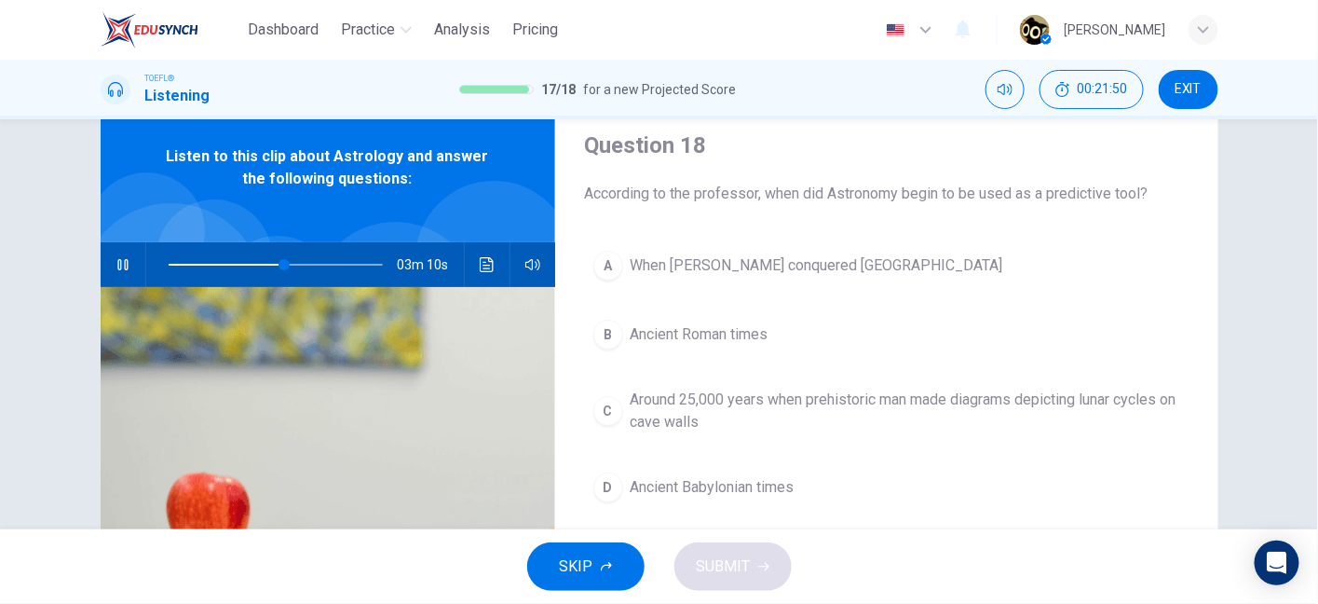
drag, startPoint x: 771, startPoint y: 200, endPoint x: 960, endPoint y: 206, distance: 189.2
click at [960, 206] on div "Question 18 According to the professor, when did Astronomy begin to be used as …" at bounding box center [886, 417] width 663 height 648
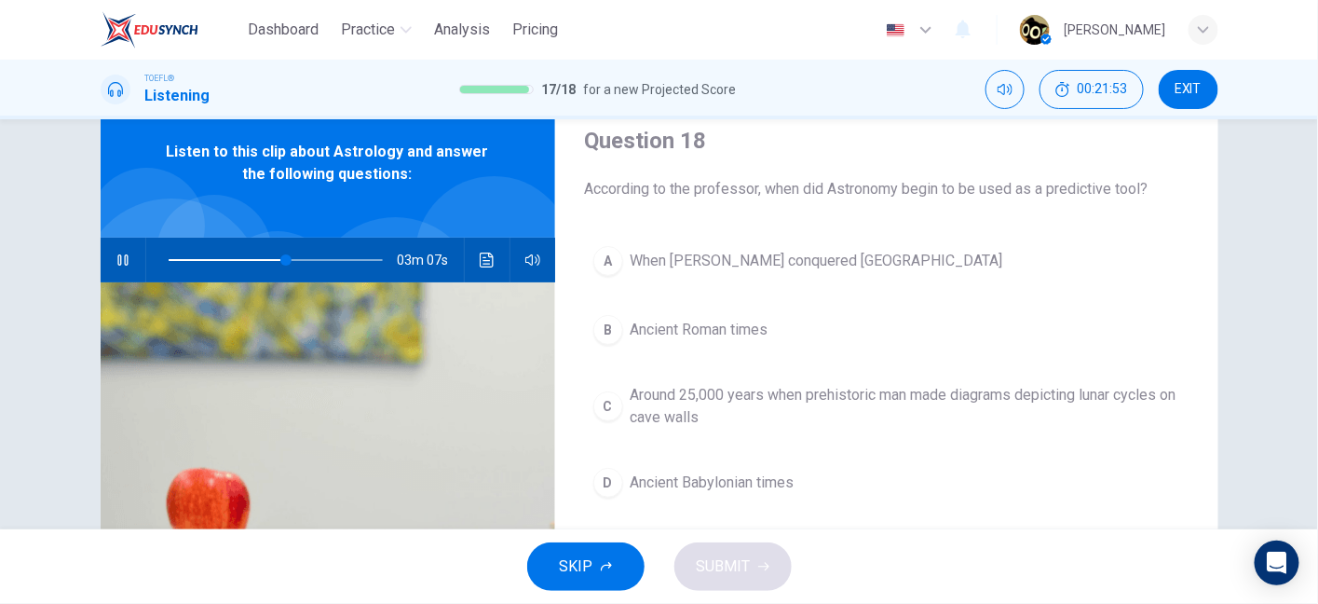
scroll to position [76, 0]
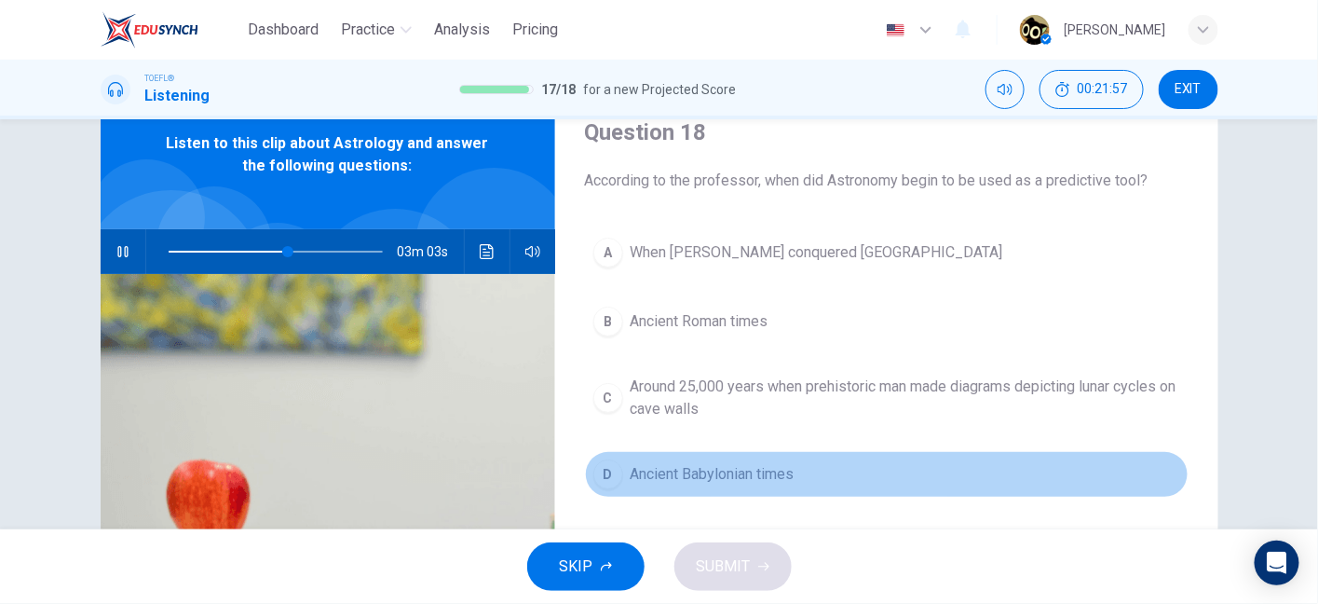
click at [688, 463] on span "Ancient Babylonian times" at bounding box center [713, 474] width 164 height 22
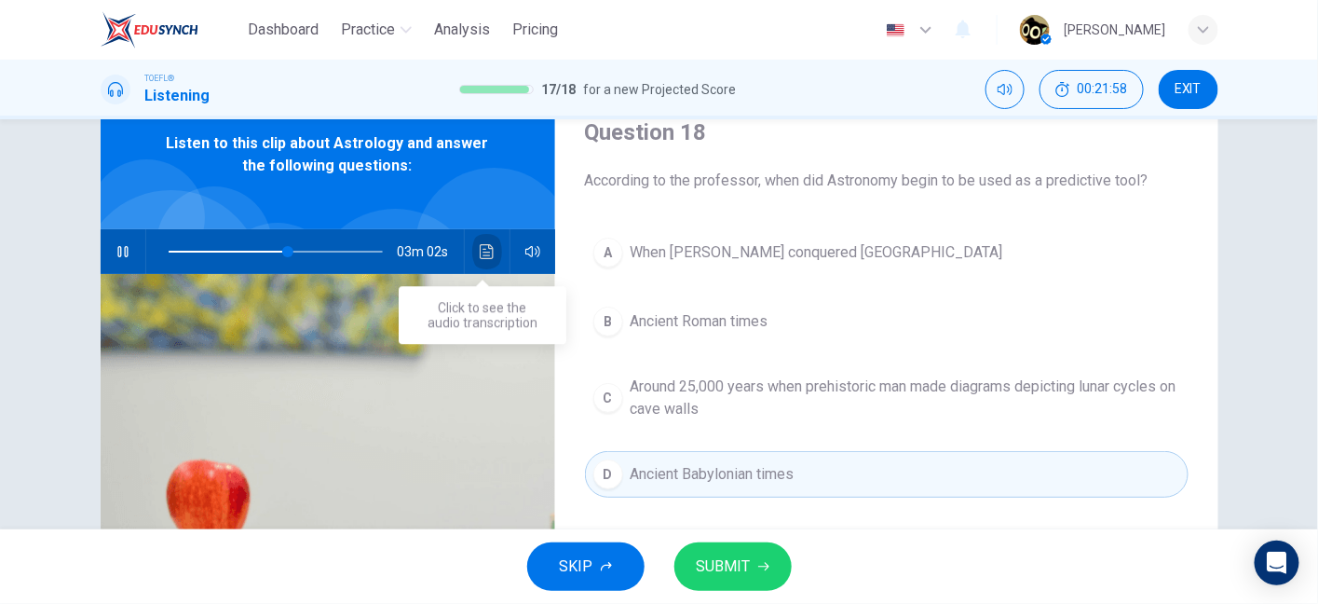
click at [480, 263] on button "Click to see the audio transcription" at bounding box center [487, 251] width 30 height 45
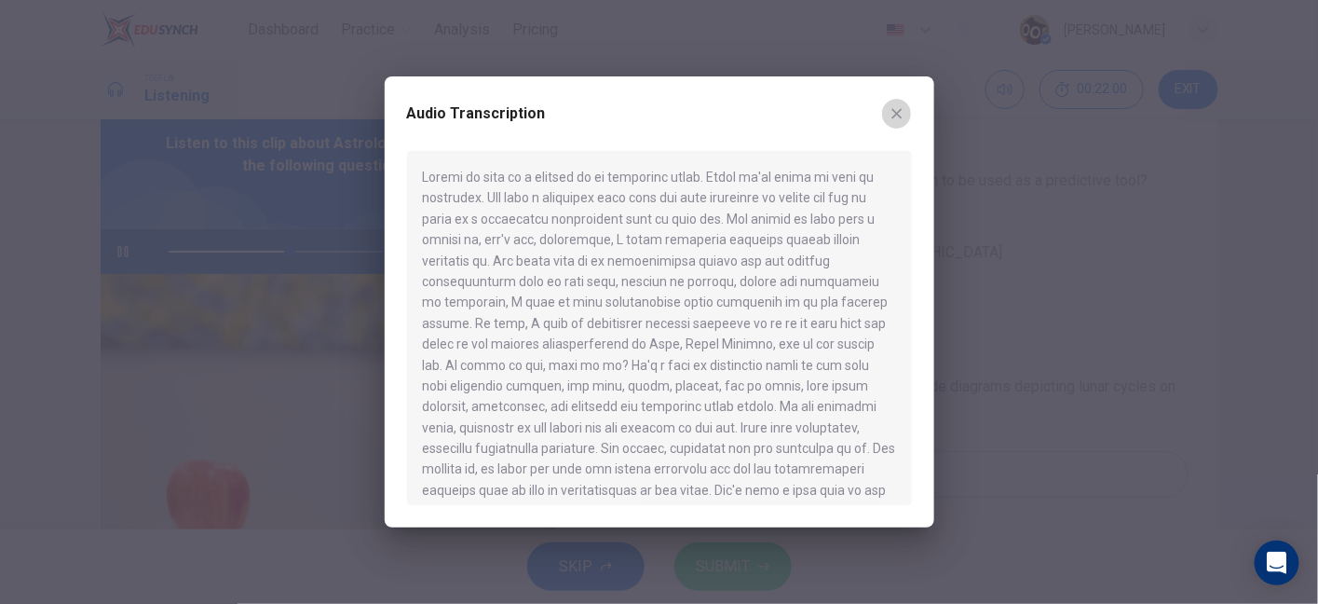
click at [900, 121] on icon "button" at bounding box center [897, 113] width 15 height 15
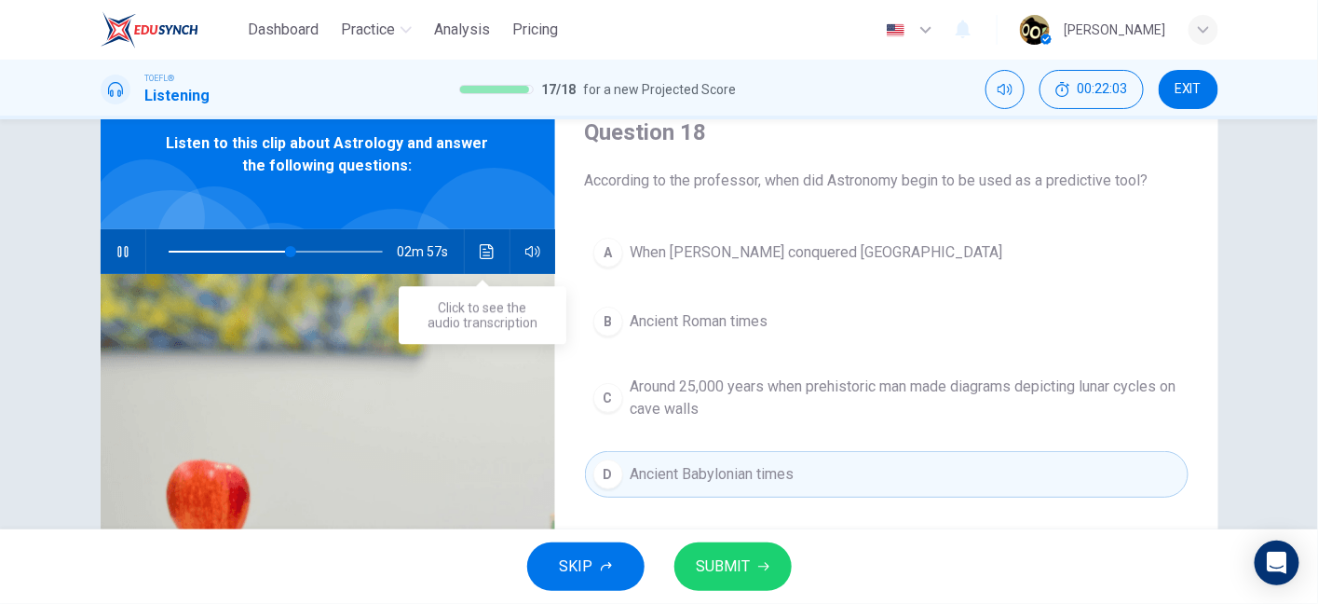
click at [472, 262] on button "Click to see the audio transcription" at bounding box center [487, 251] width 30 height 45
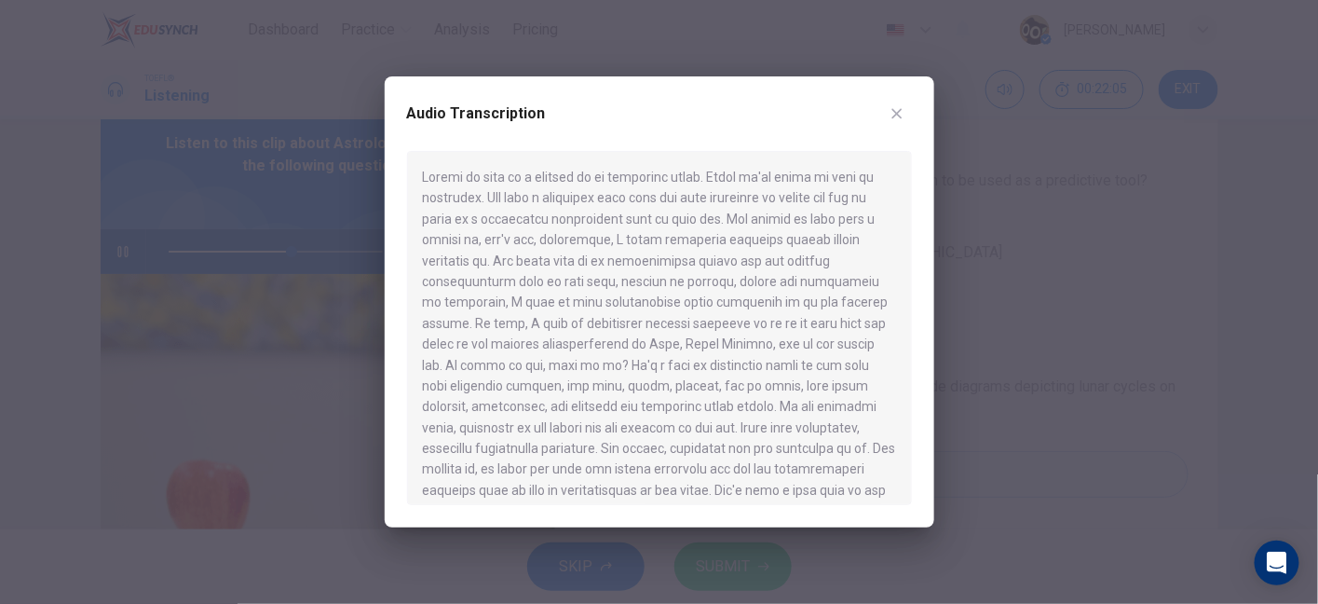
scroll to position [391, 0]
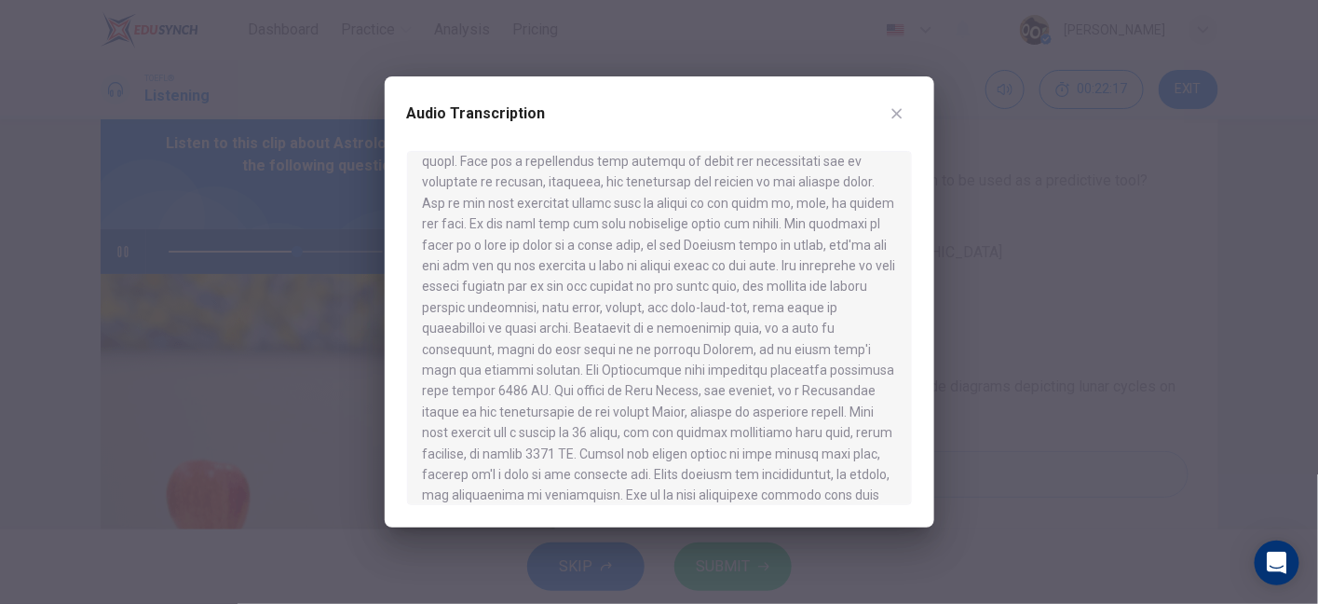
click at [890, 99] on div "Audio Transcription" at bounding box center [659, 125] width 505 height 52
click at [907, 116] on button "button" at bounding box center [897, 114] width 30 height 30
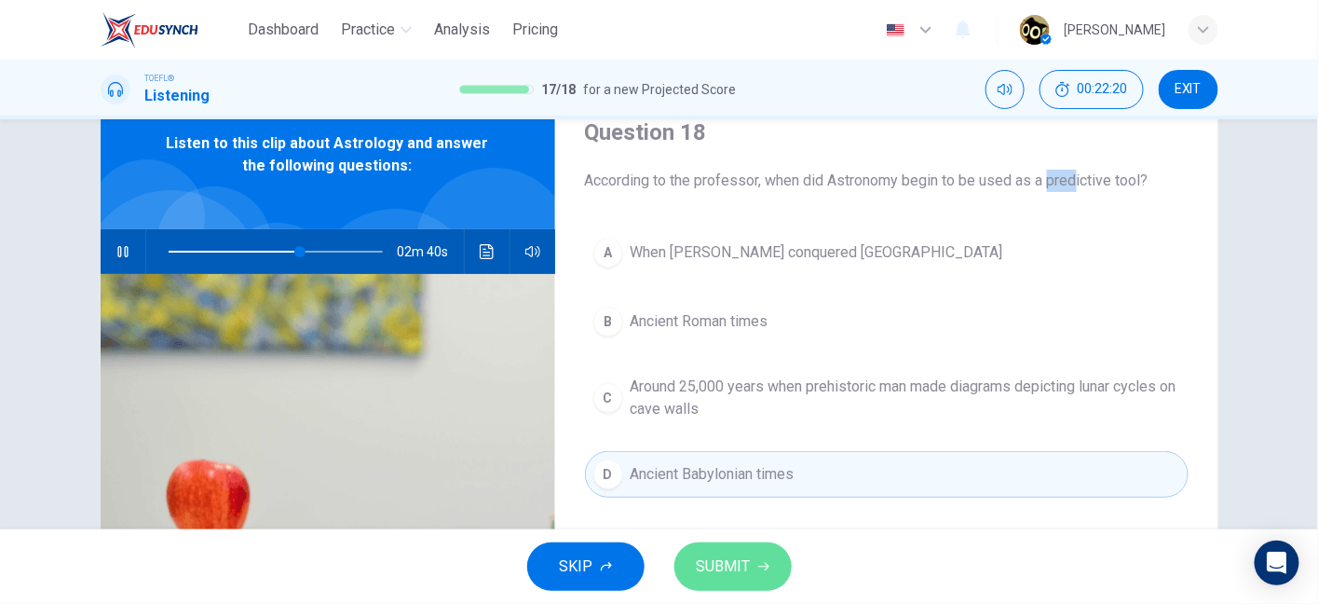
click at [732, 568] on span "SUBMIT" at bounding box center [724, 566] width 54 height 26
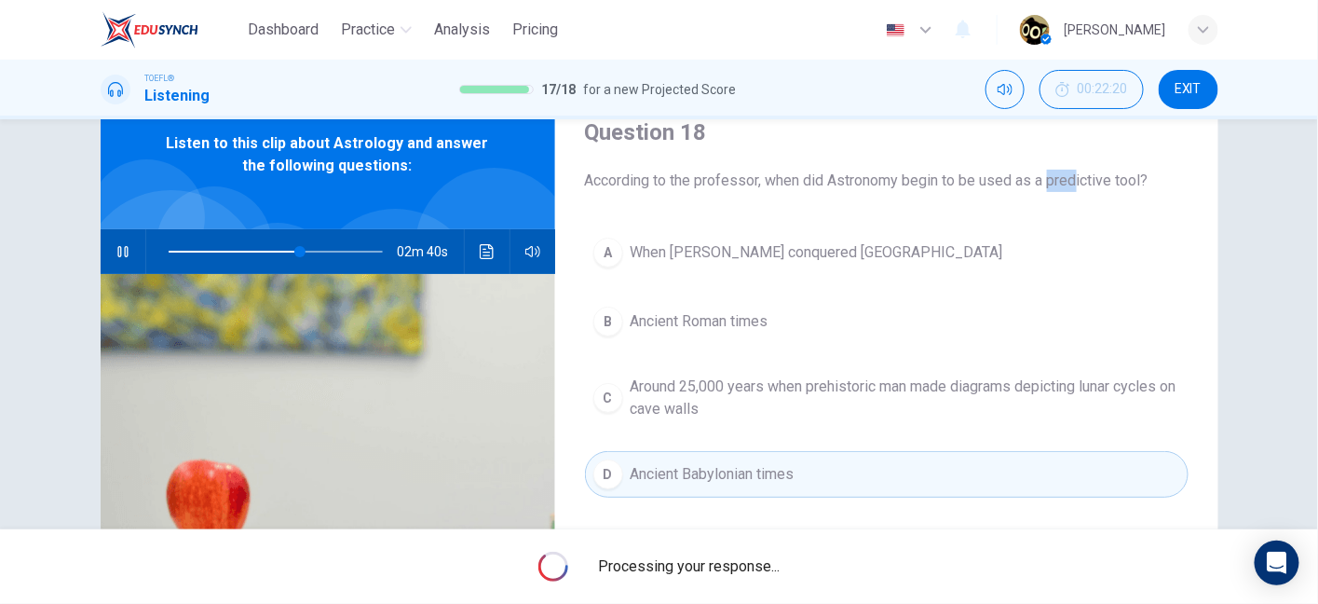
type input "62"
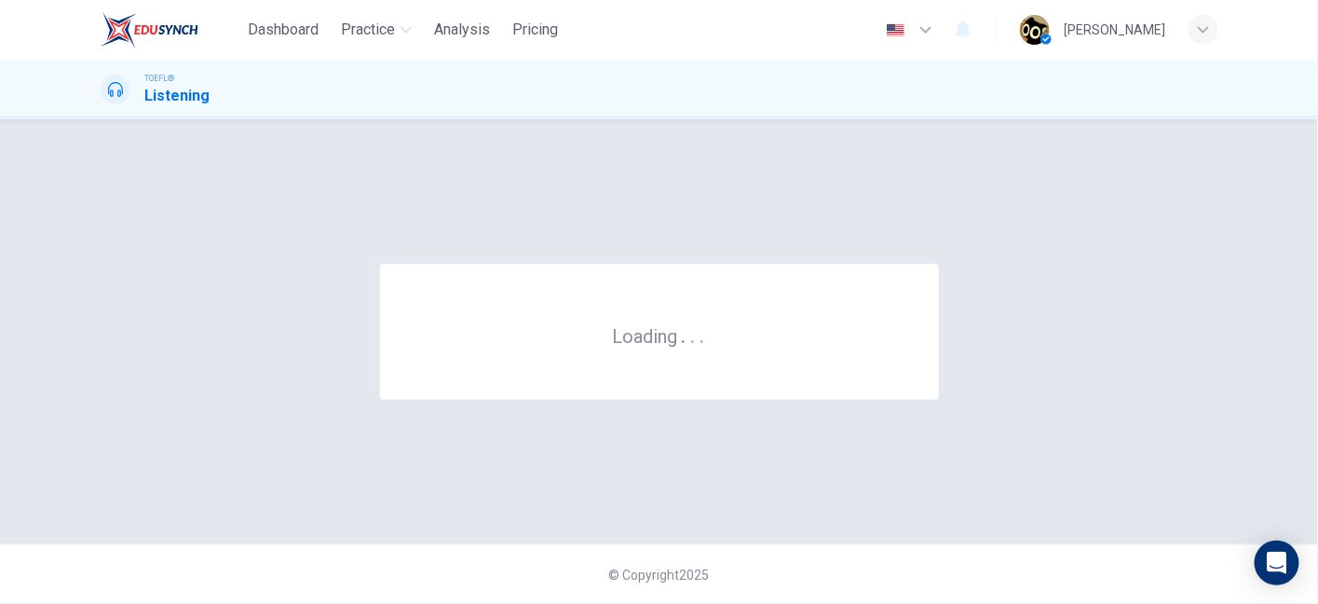
scroll to position [0, 0]
